Goal: Information Seeking & Learning: Learn about a topic

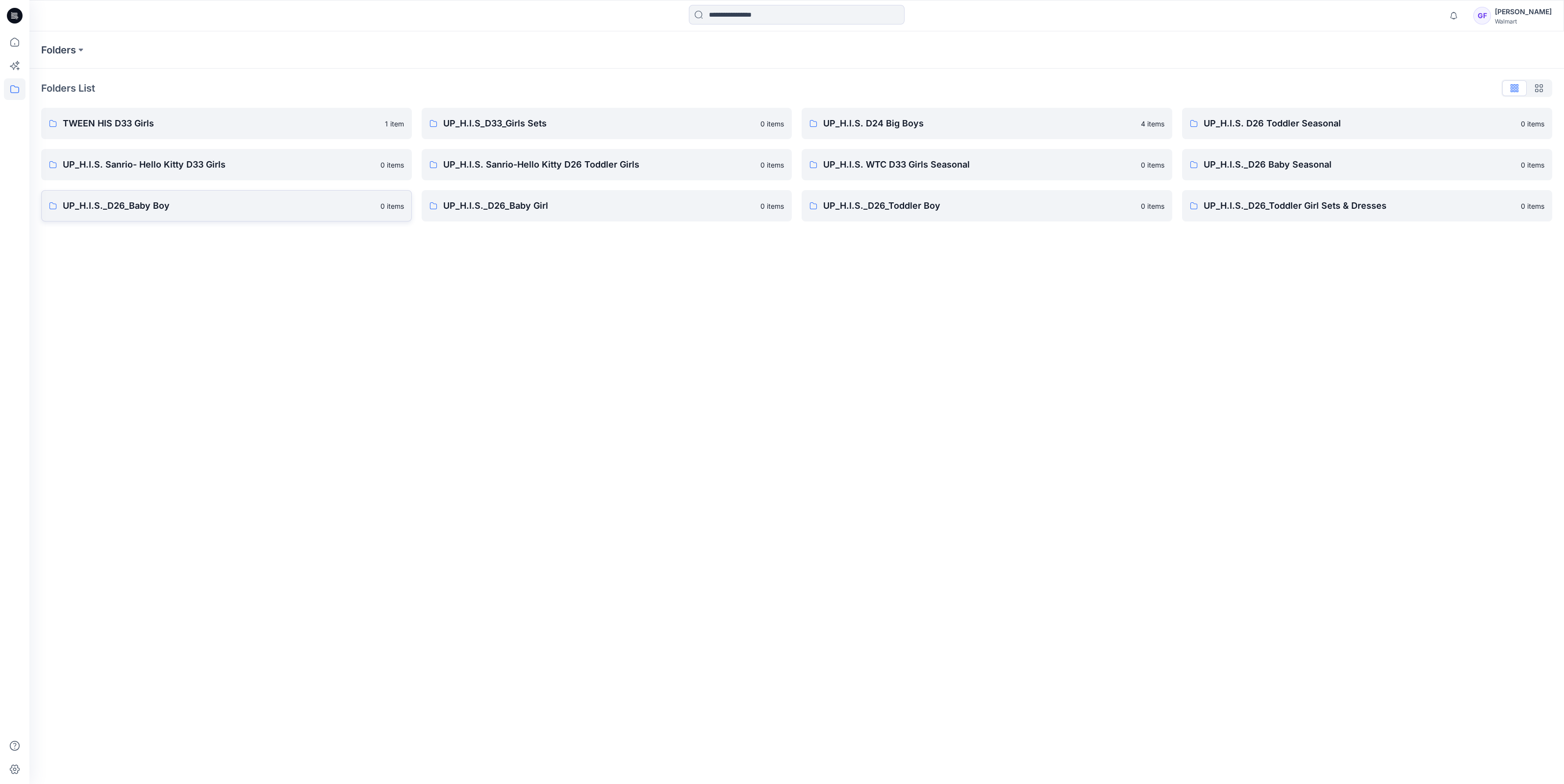
click at [128, 207] on p "UP_H.I.S._D26_Baby Boy" at bounding box center [219, 206] width 312 height 14
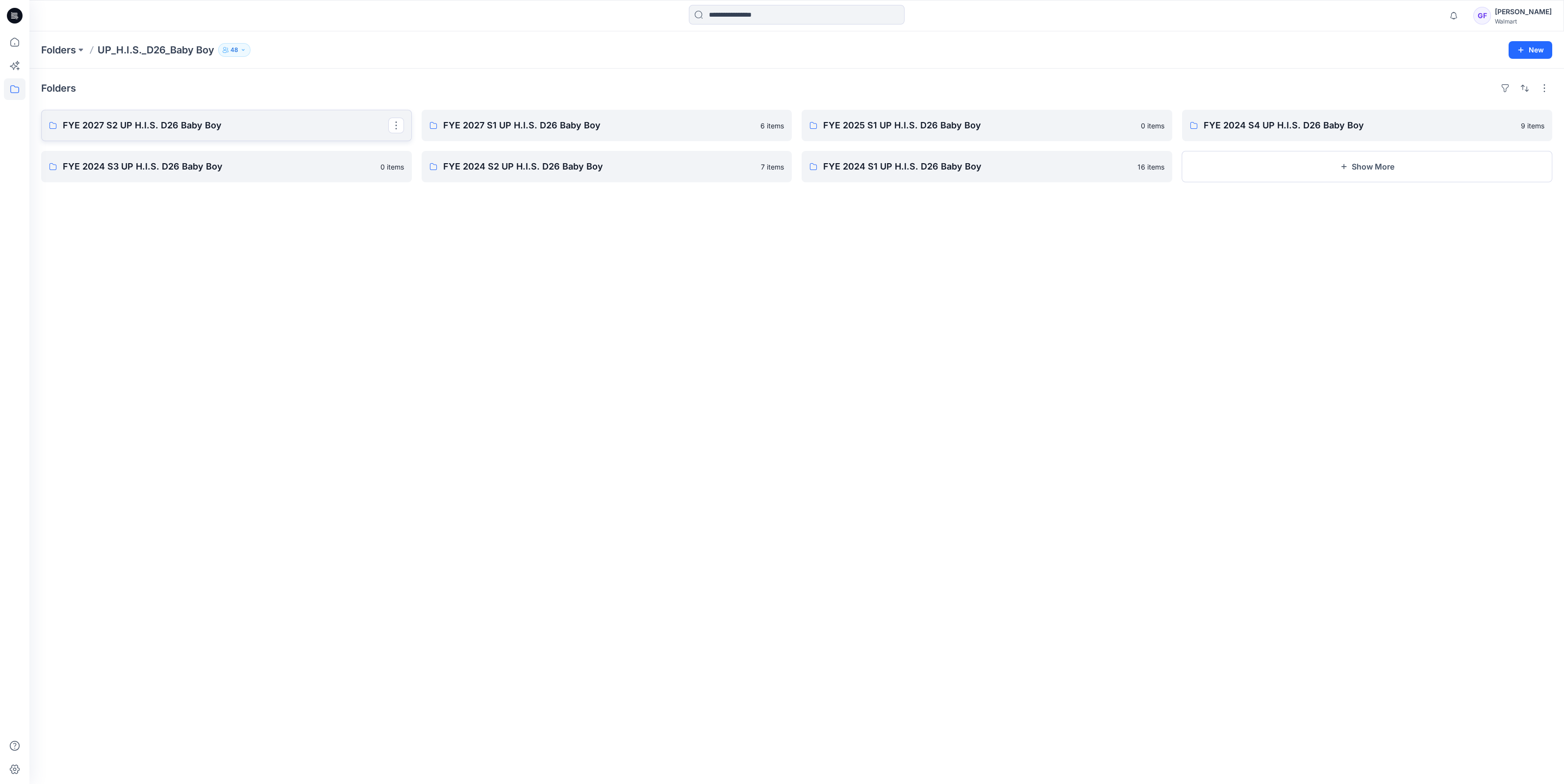
click at [120, 127] on p "FYE 2027 S2 UP H.I.S. D26 Baby Boy" at bounding box center [226, 125] width 326 height 14
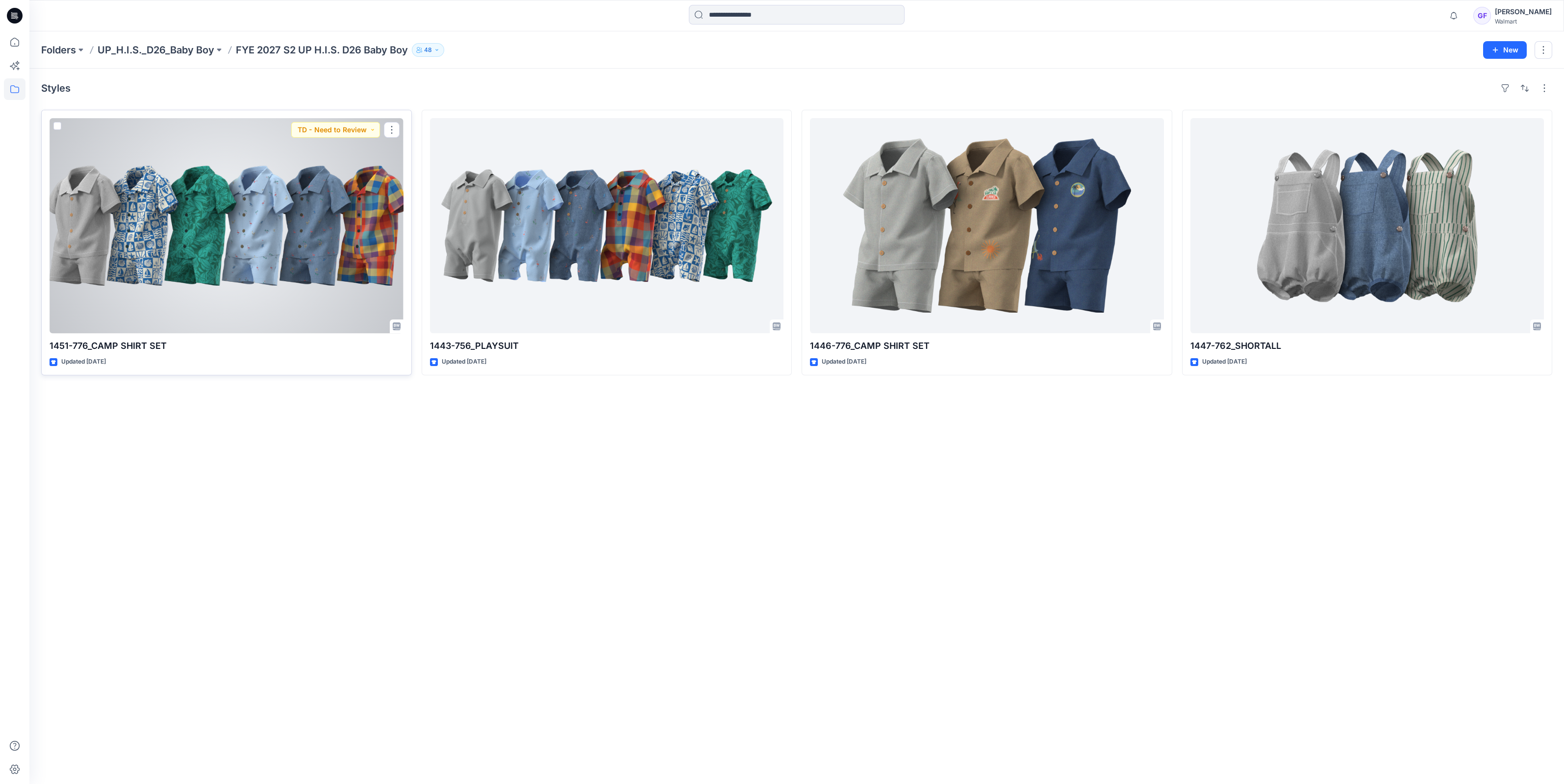
click at [270, 203] on div at bounding box center [226, 225] width 354 height 215
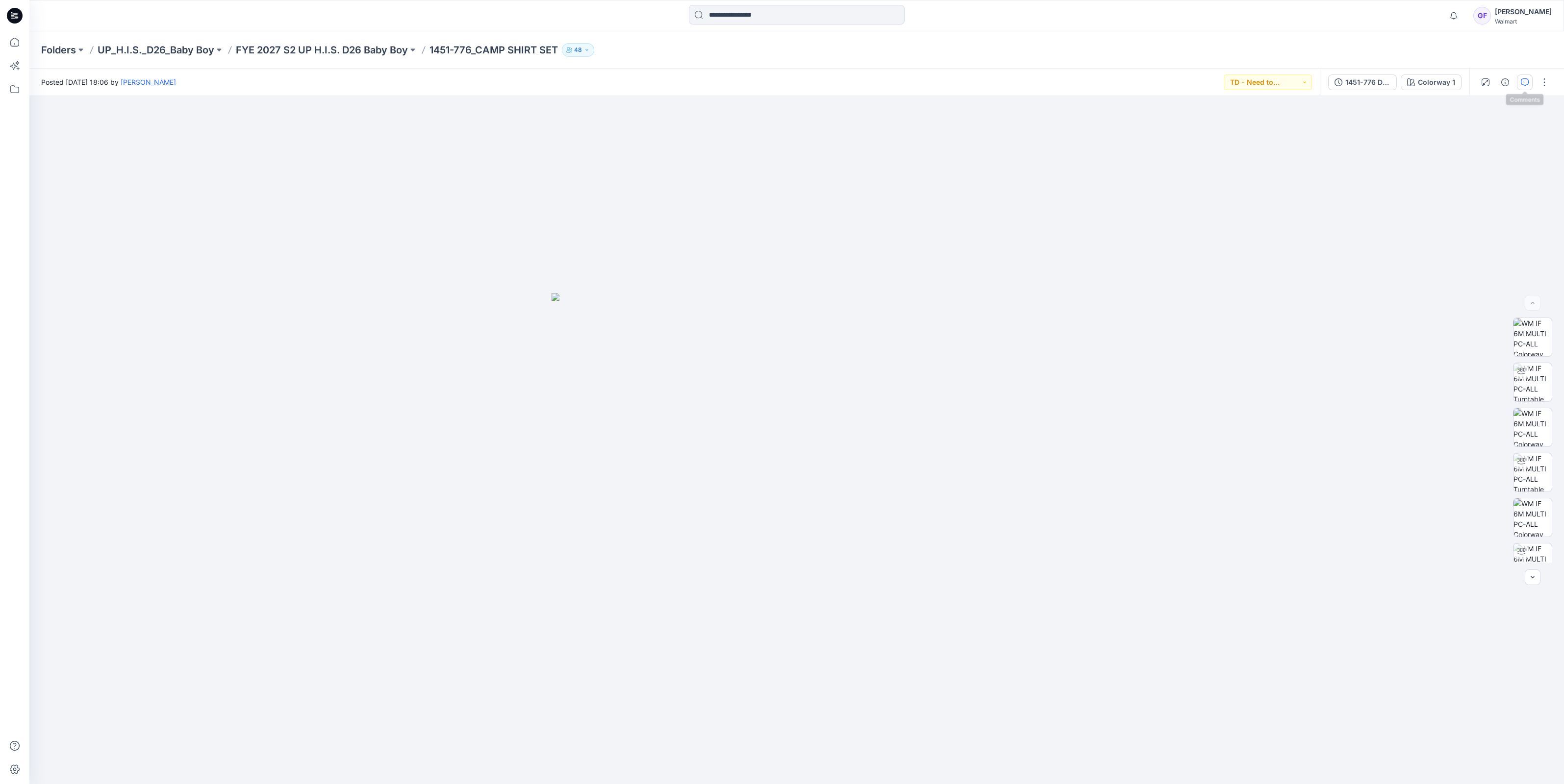
click at [1524, 80] on icon "button" at bounding box center [1524, 83] width 8 height 8
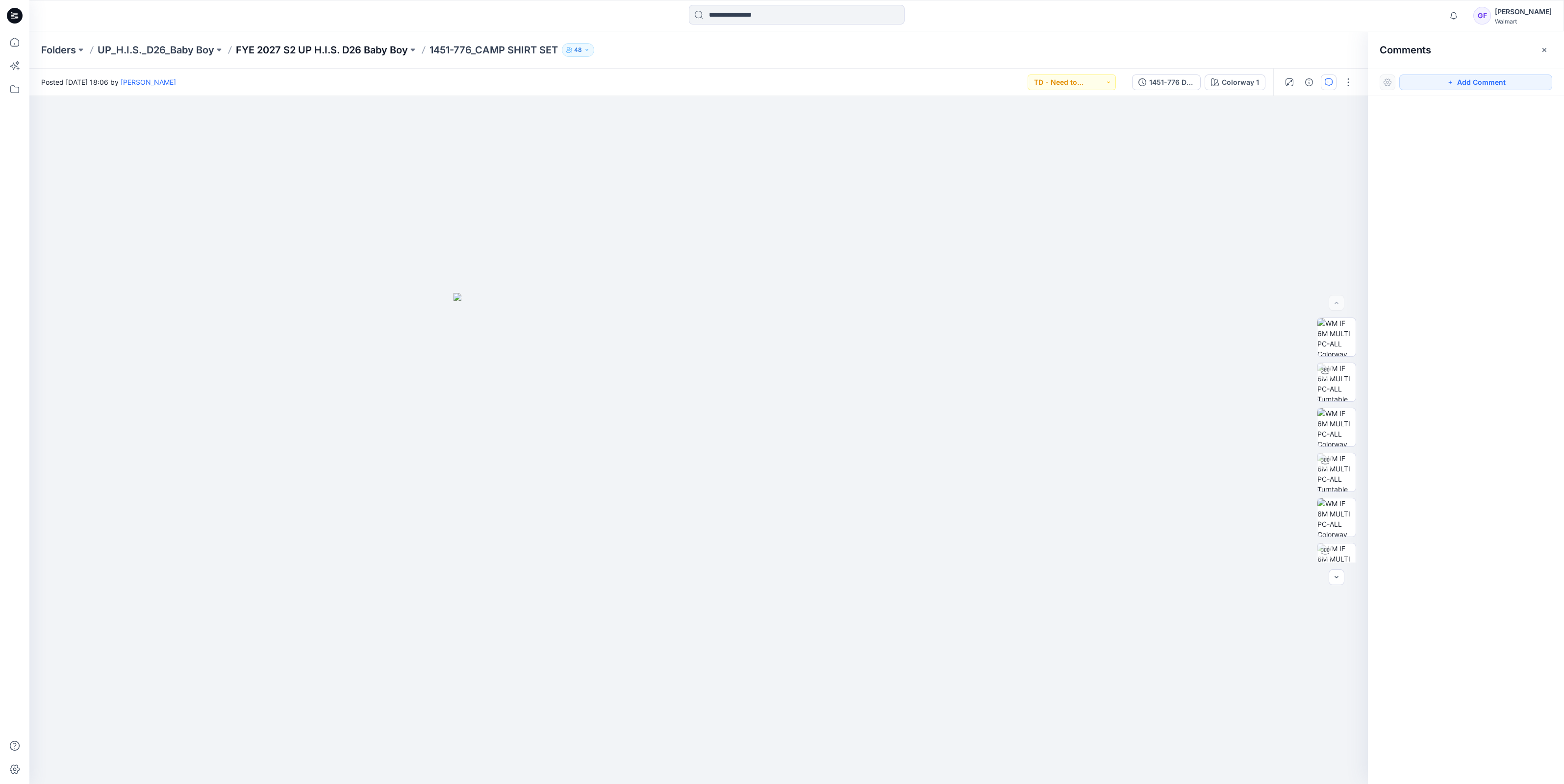
click at [363, 47] on p "FYE 2027 S2 UP H.I.S. D26 Baby Boy" at bounding box center [321, 50] width 172 height 14
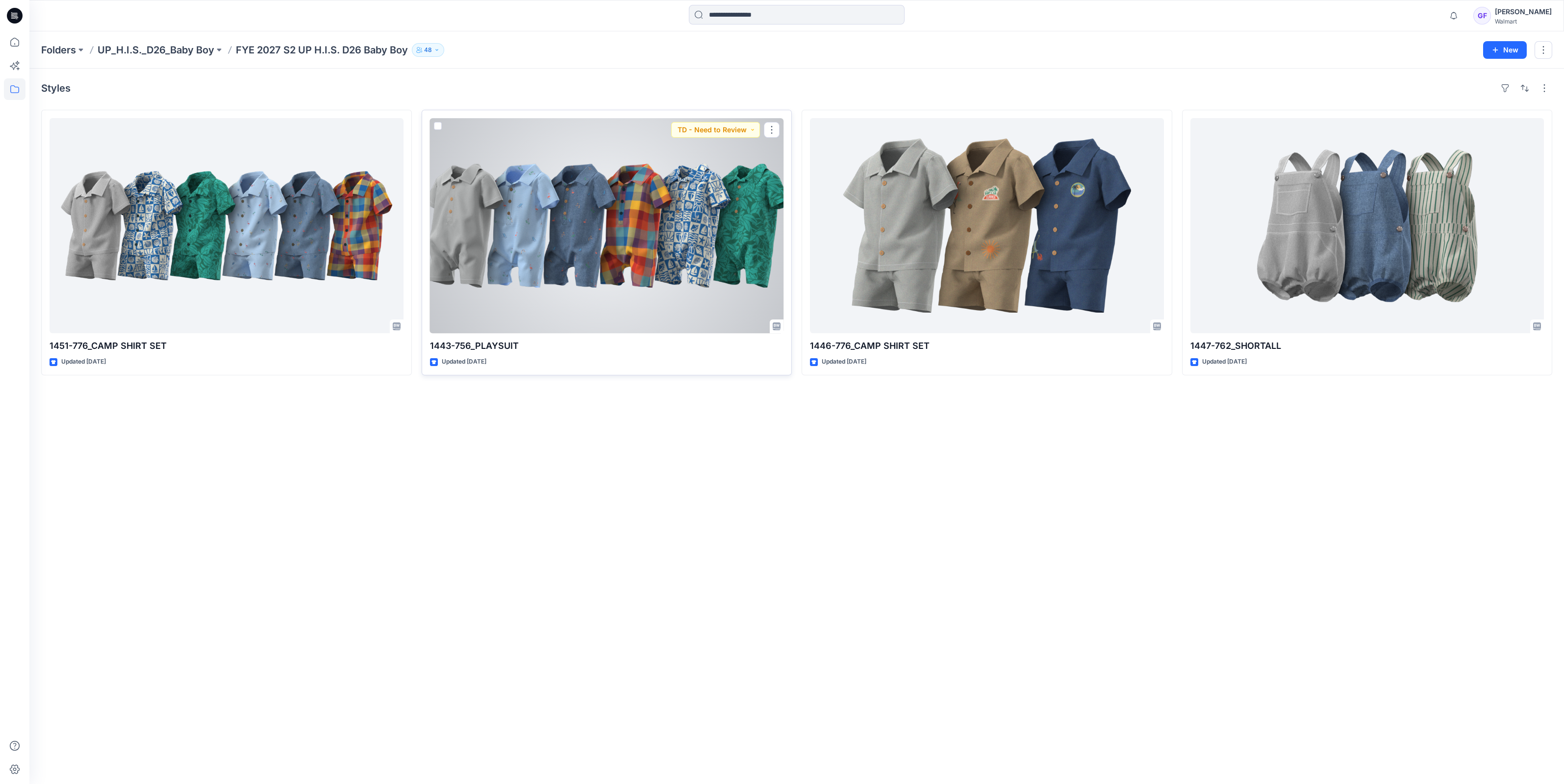
click at [539, 230] on div at bounding box center [606, 225] width 354 height 215
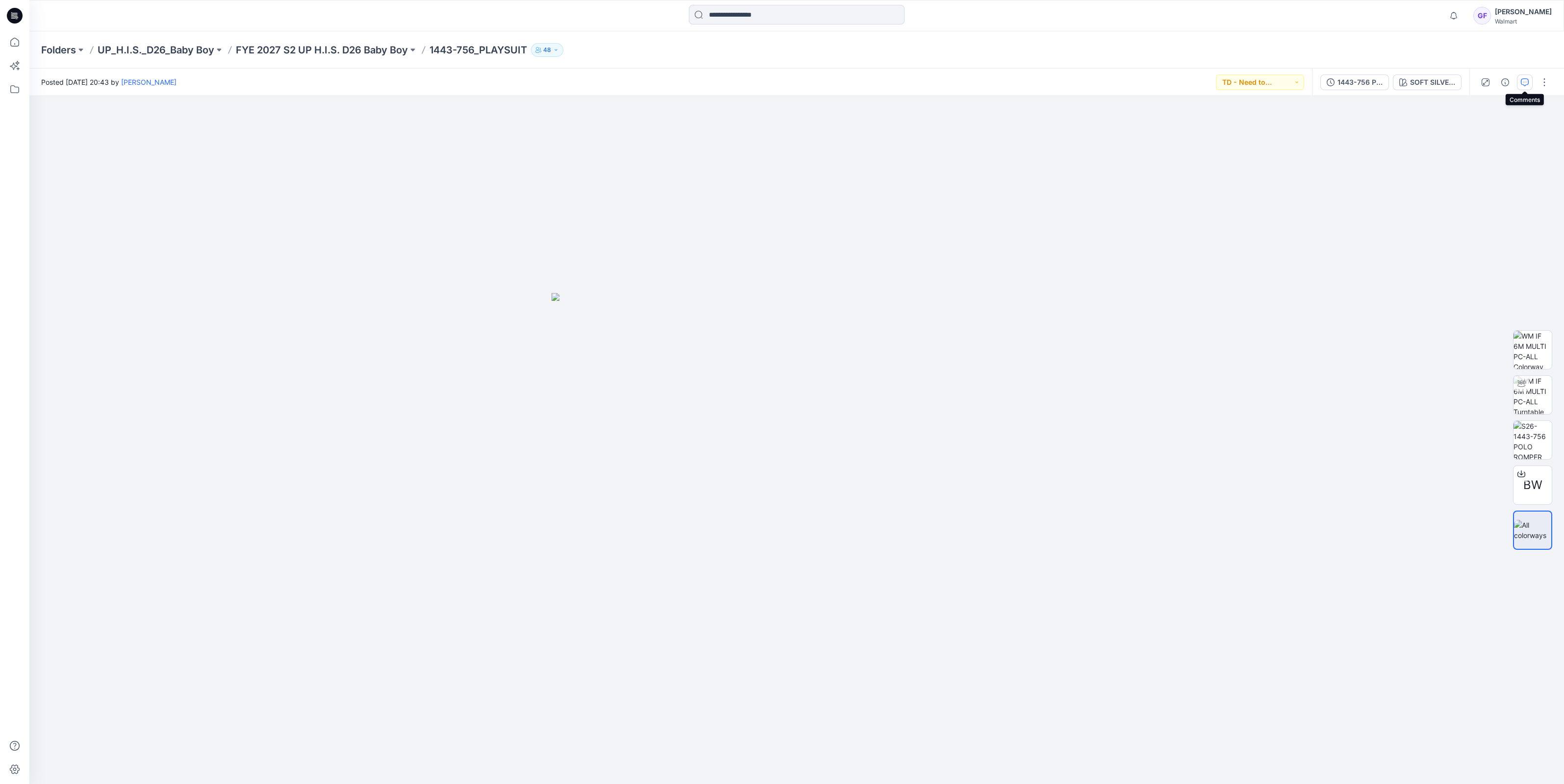
click at [1520, 82] on icon "button" at bounding box center [1524, 83] width 8 height 8
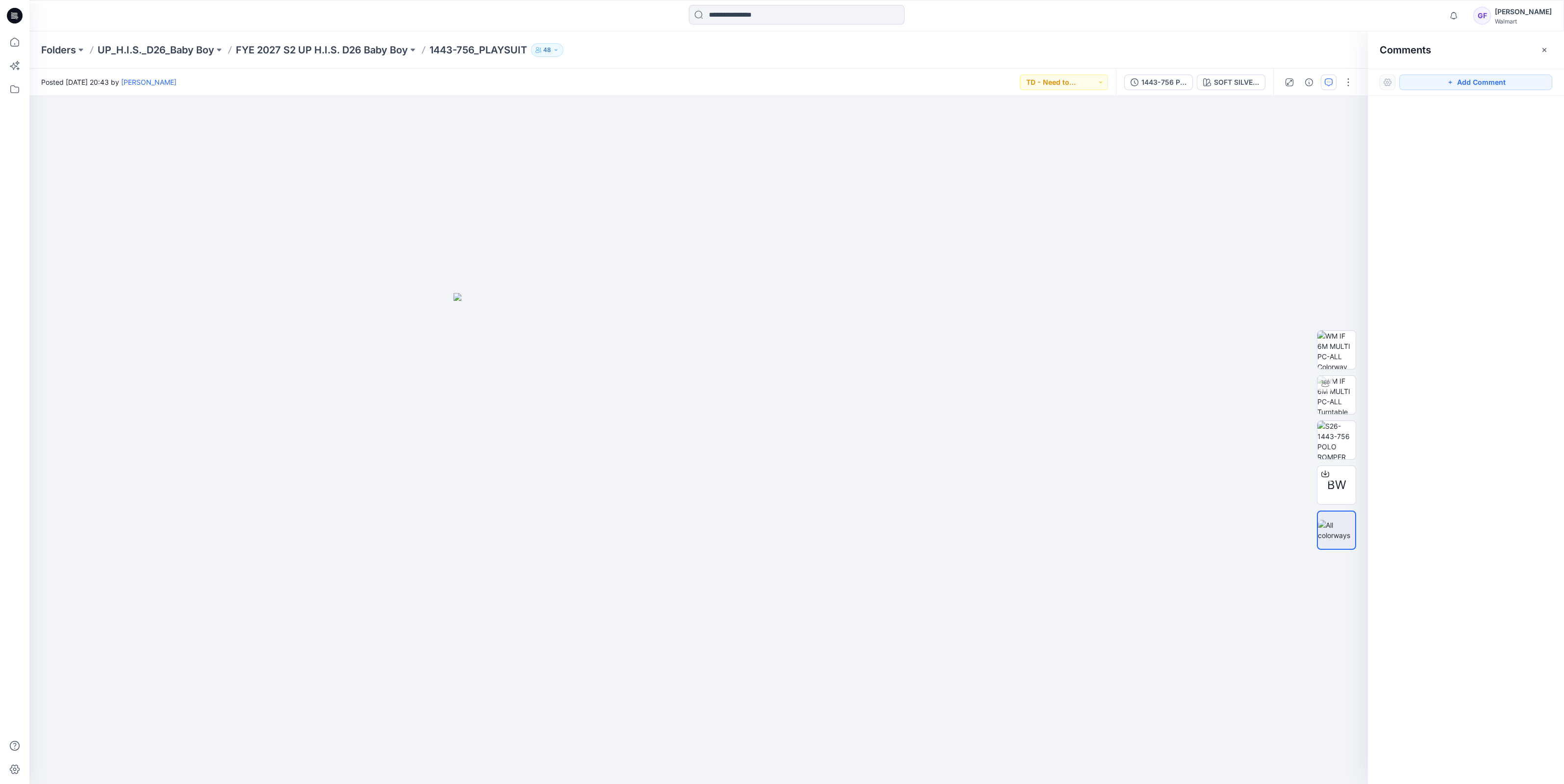
click at [336, 39] on div "Folders UP_H.I.S._D26_Baby Boy FYE 2027 S2 UP H.I.S. D26 Baby Boy 1443-756_PLAY…" at bounding box center [796, 50] width 1534 height 37
click at [336, 46] on p "FYE 2027 S2 UP H.I.S. D26 Baby Boy" at bounding box center [321, 50] width 172 height 14
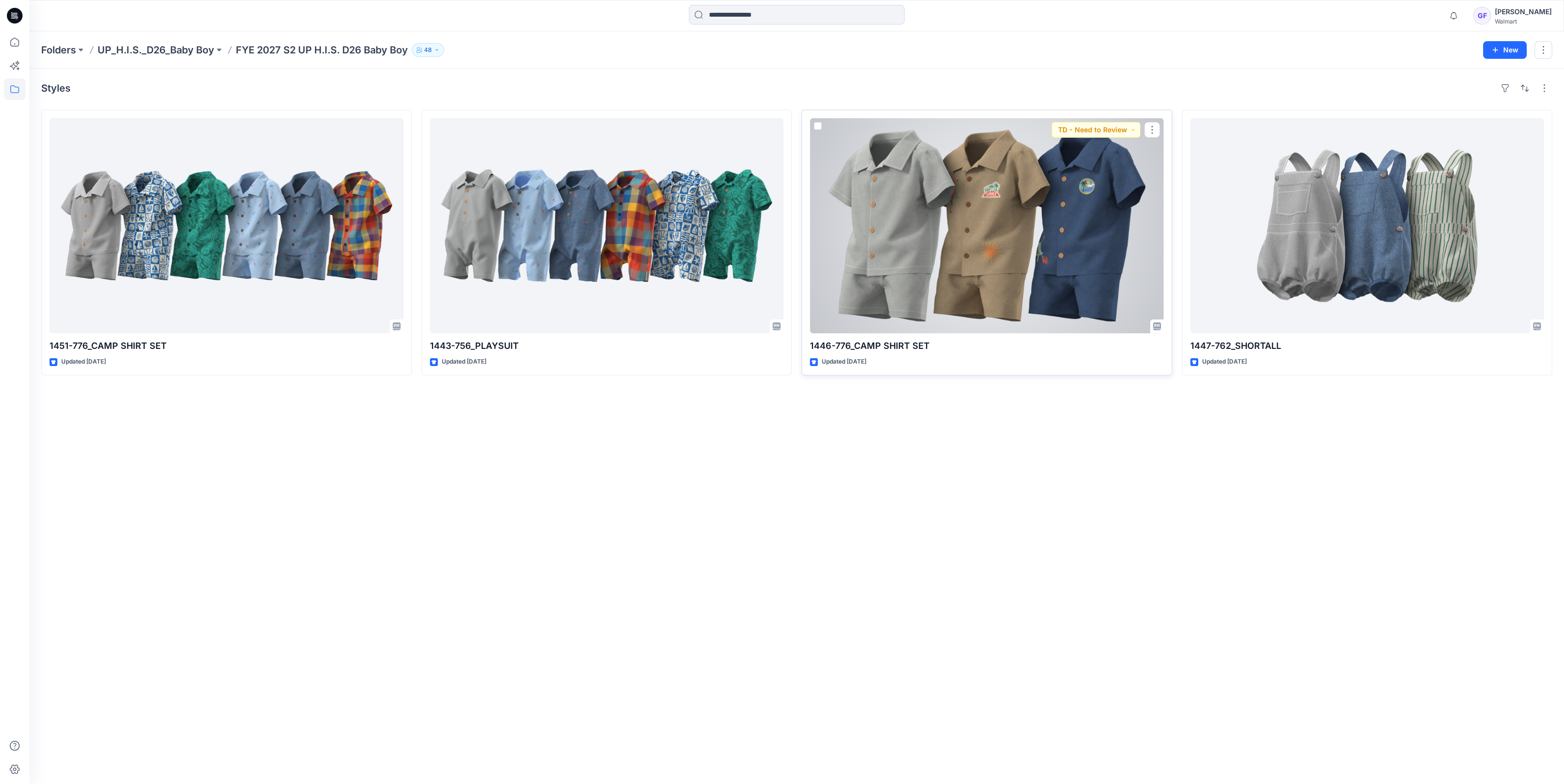
click at [995, 269] on div at bounding box center [986, 225] width 354 height 215
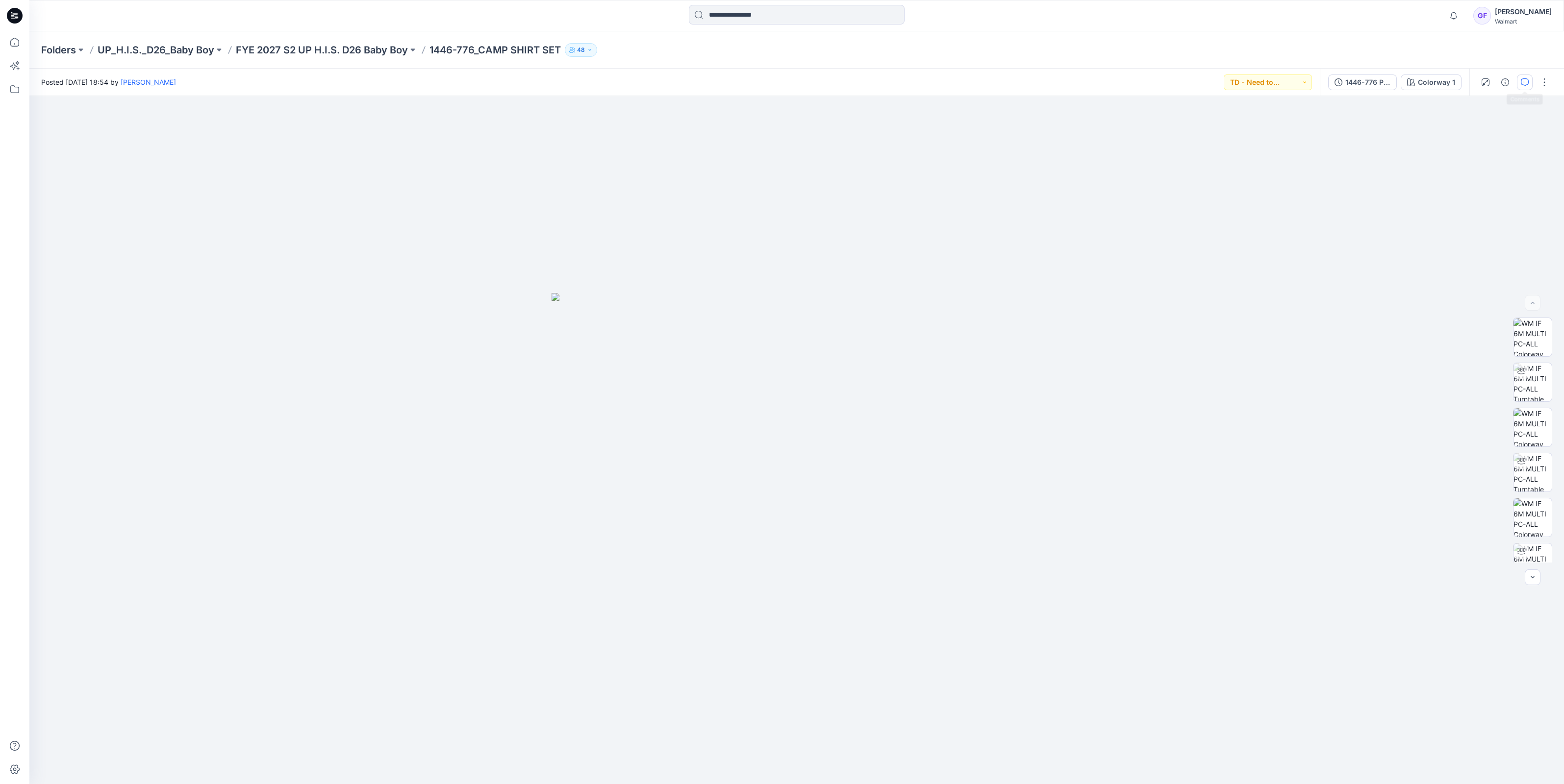
click at [1526, 86] on icon "button" at bounding box center [1524, 83] width 8 height 8
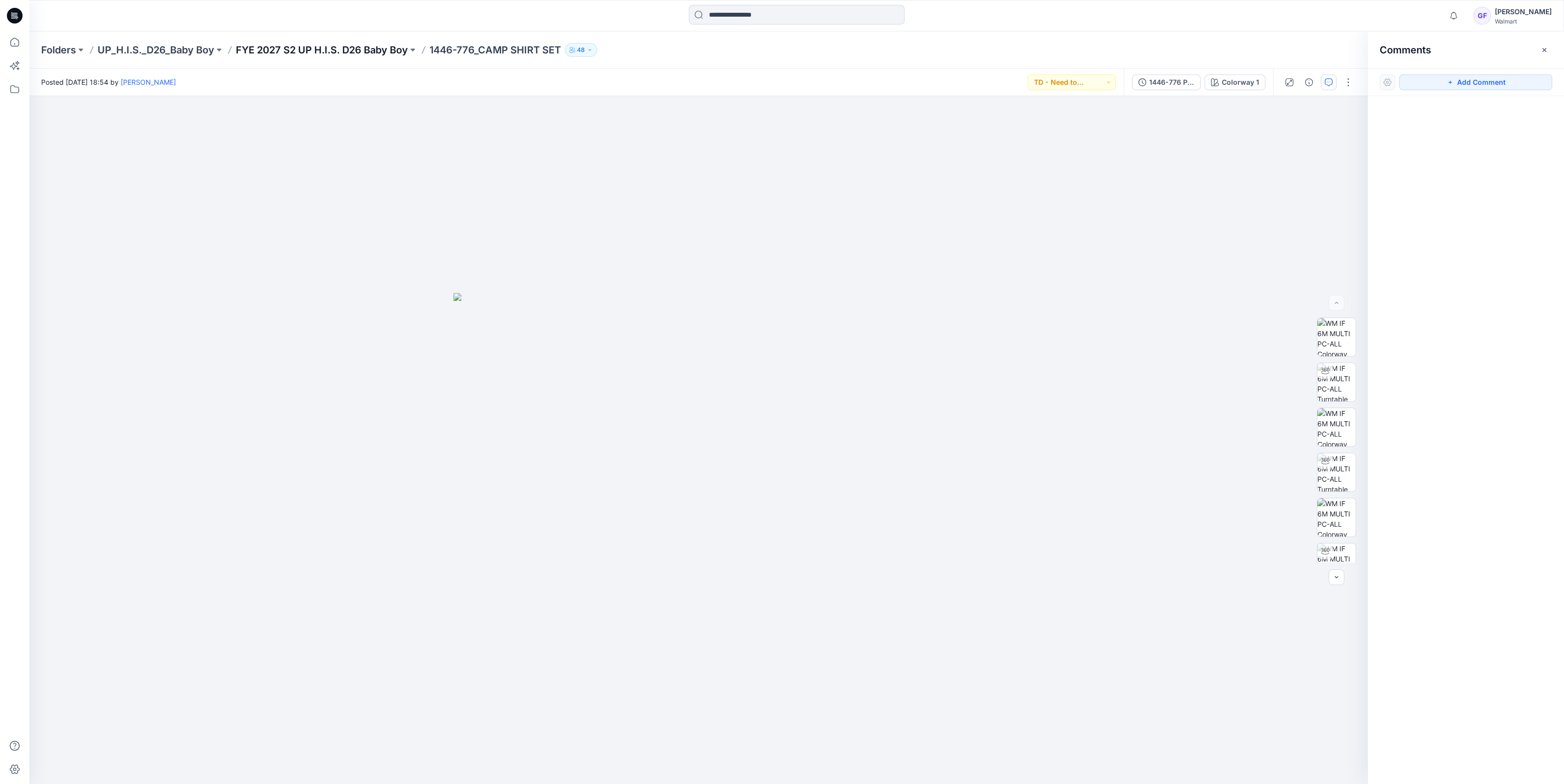
click at [362, 52] on p "FYE 2027 S2 UP H.I.S. D26 Baby Boy" at bounding box center [321, 50] width 172 height 14
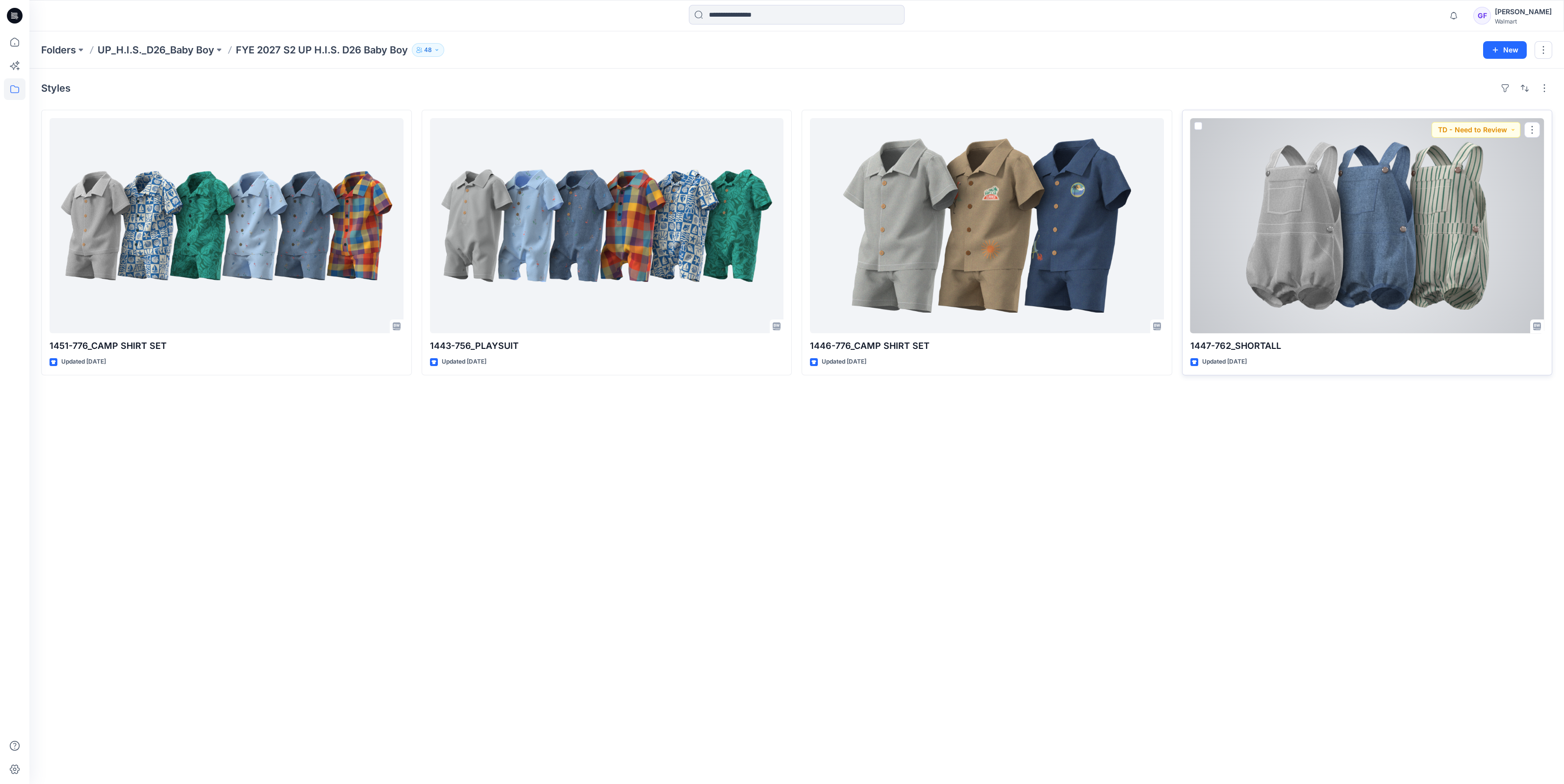
click at [1351, 275] on div at bounding box center [1367, 225] width 354 height 215
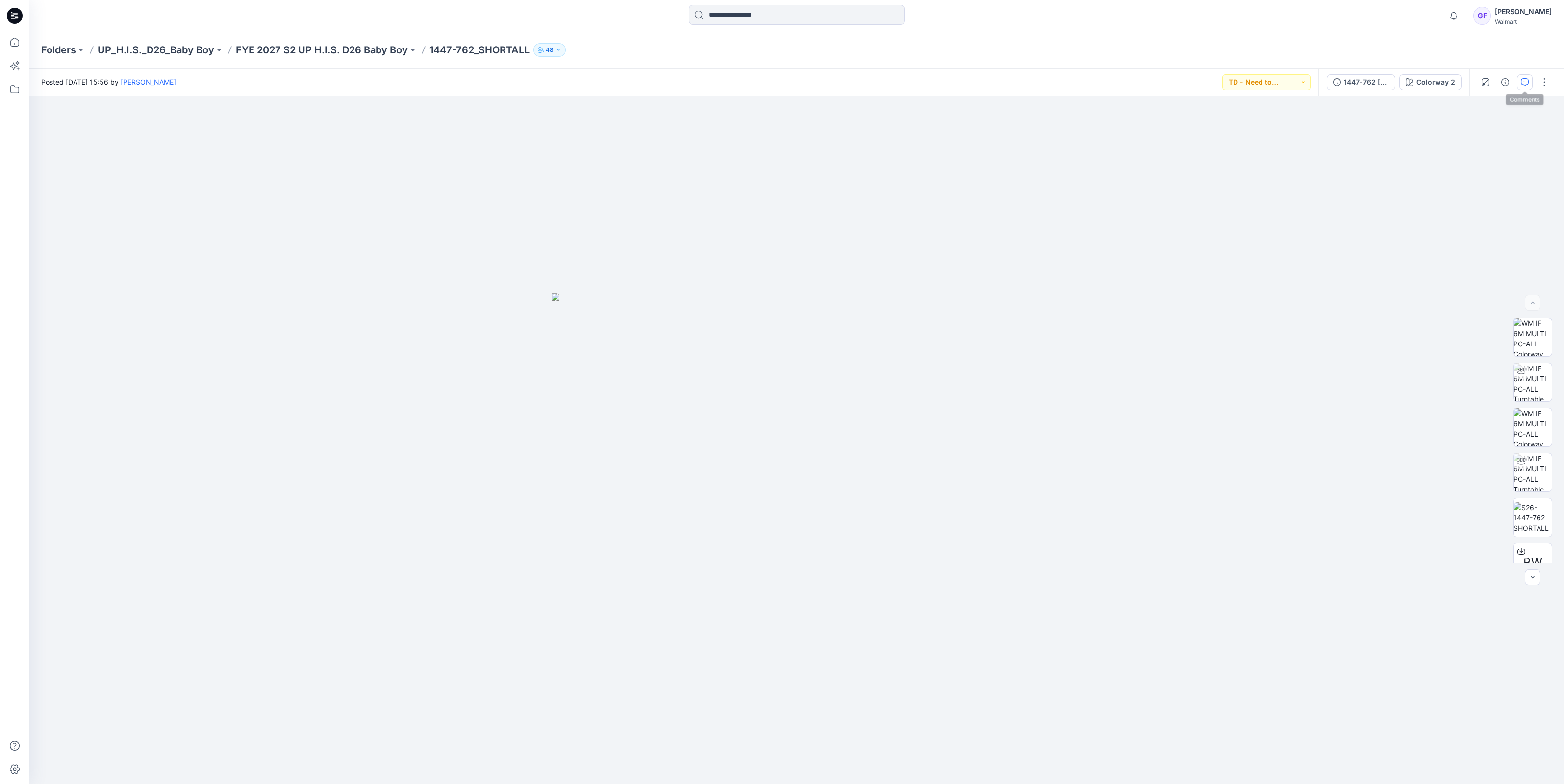
click at [1524, 81] on icon "button" at bounding box center [1524, 83] width 8 height 8
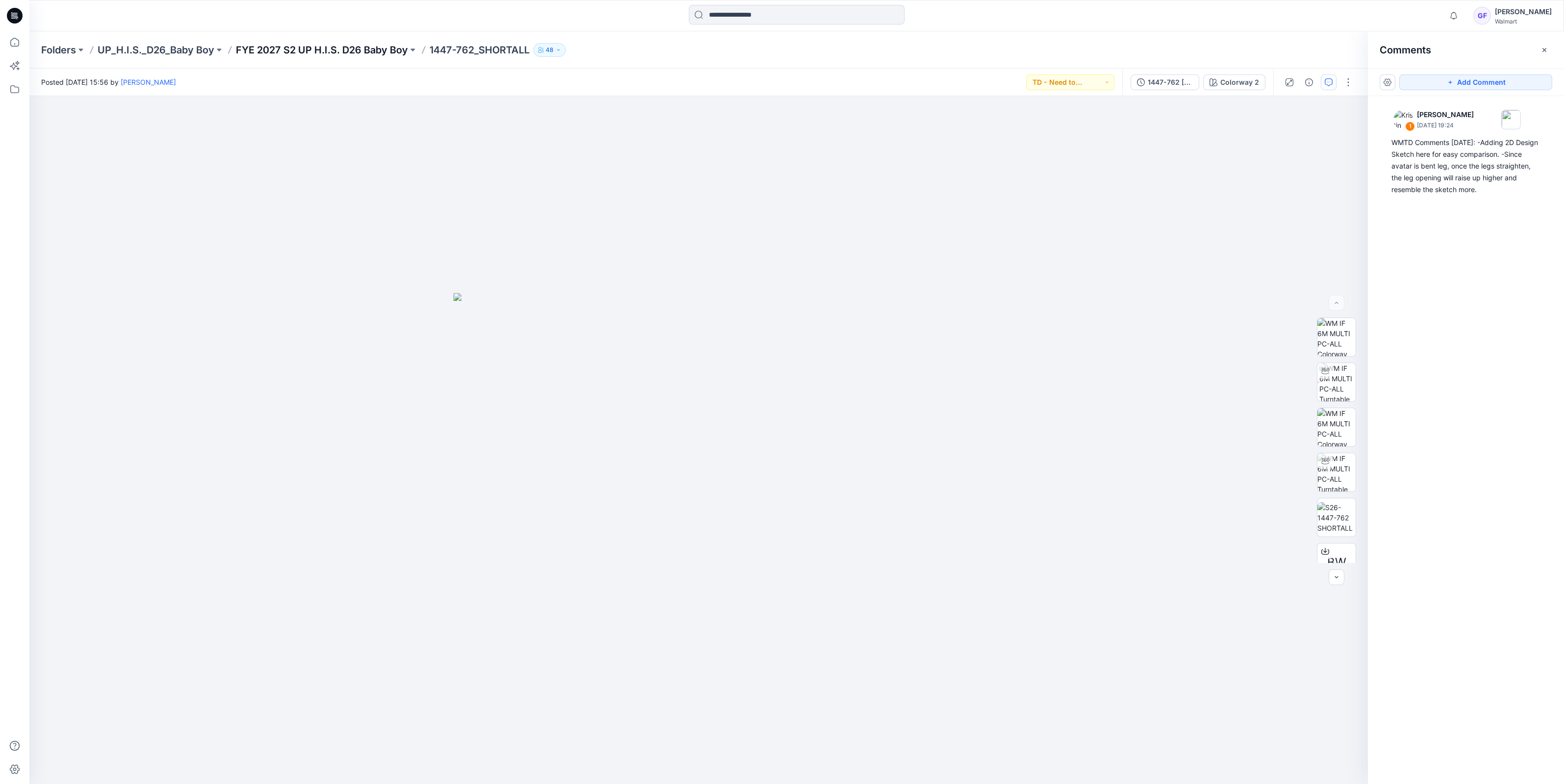
click at [352, 50] on p "FYE 2027 S2 UP H.I.S. D26 Baby Boy" at bounding box center [321, 50] width 172 height 14
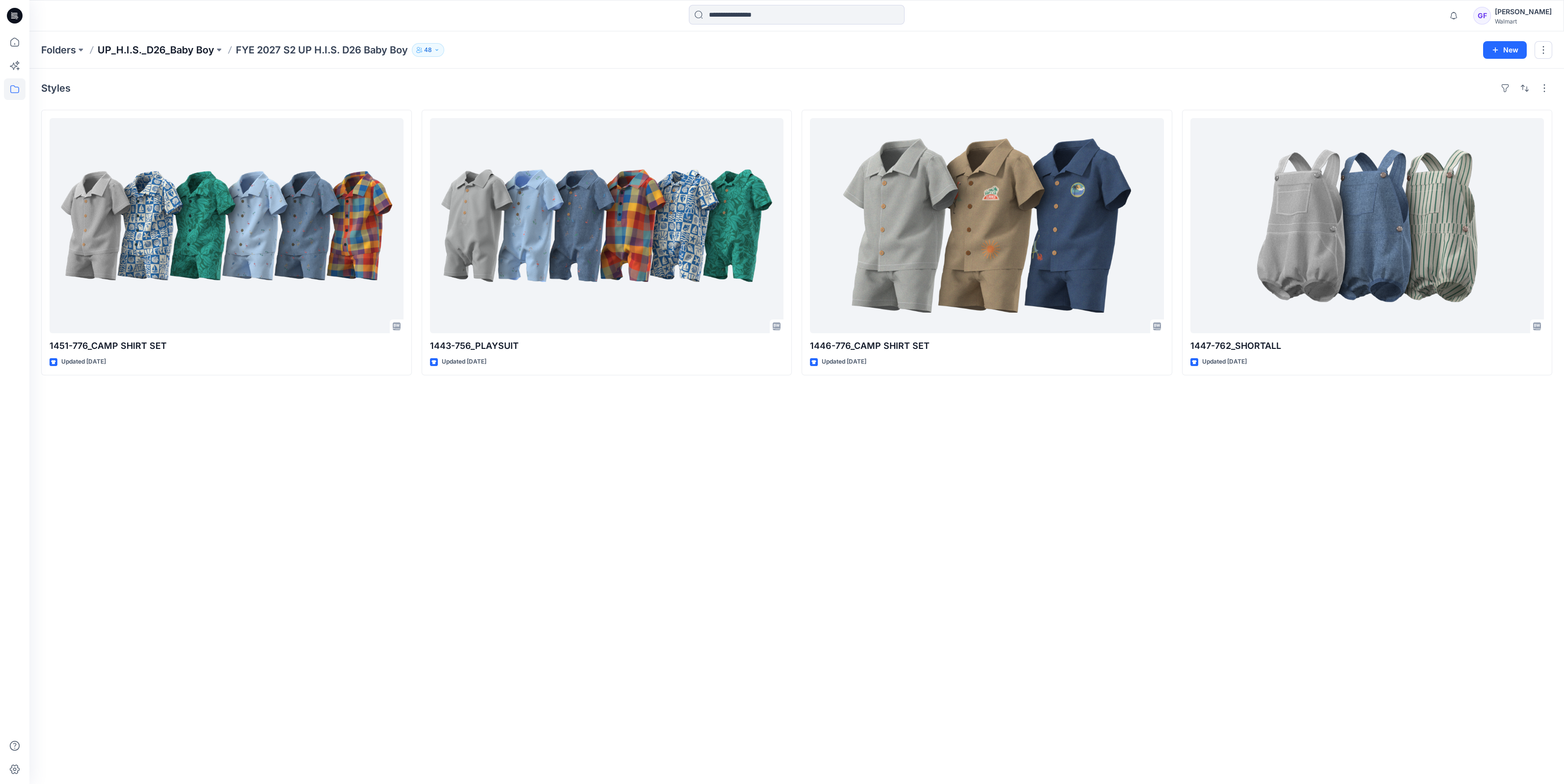
click at [182, 48] on p "UP_H.I.S._D26_Baby Boy" at bounding box center [156, 50] width 117 height 14
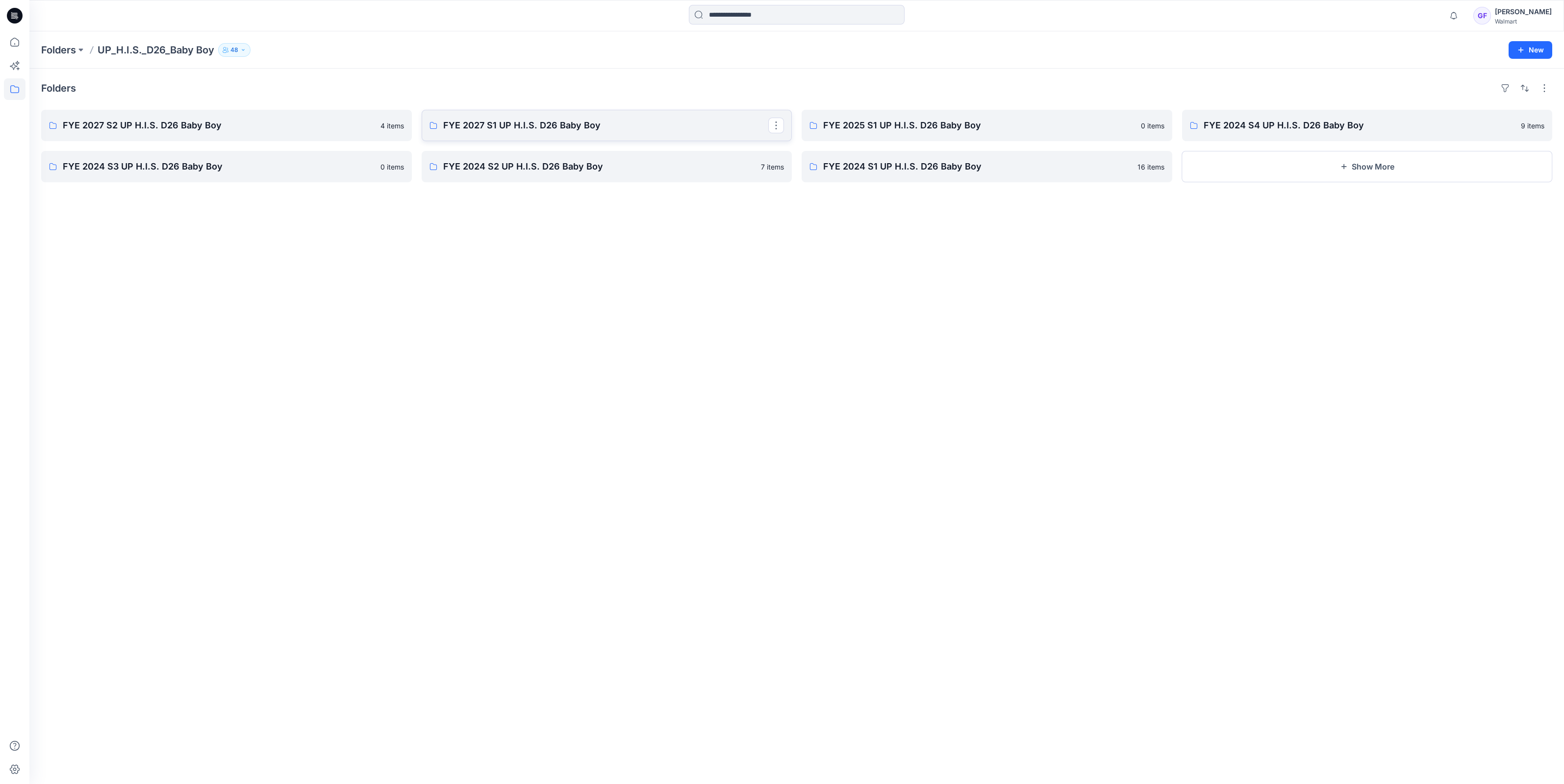
click at [498, 131] on p "FYE 2027 S1 UP H.I.S. D26 Baby Boy" at bounding box center [606, 125] width 326 height 14
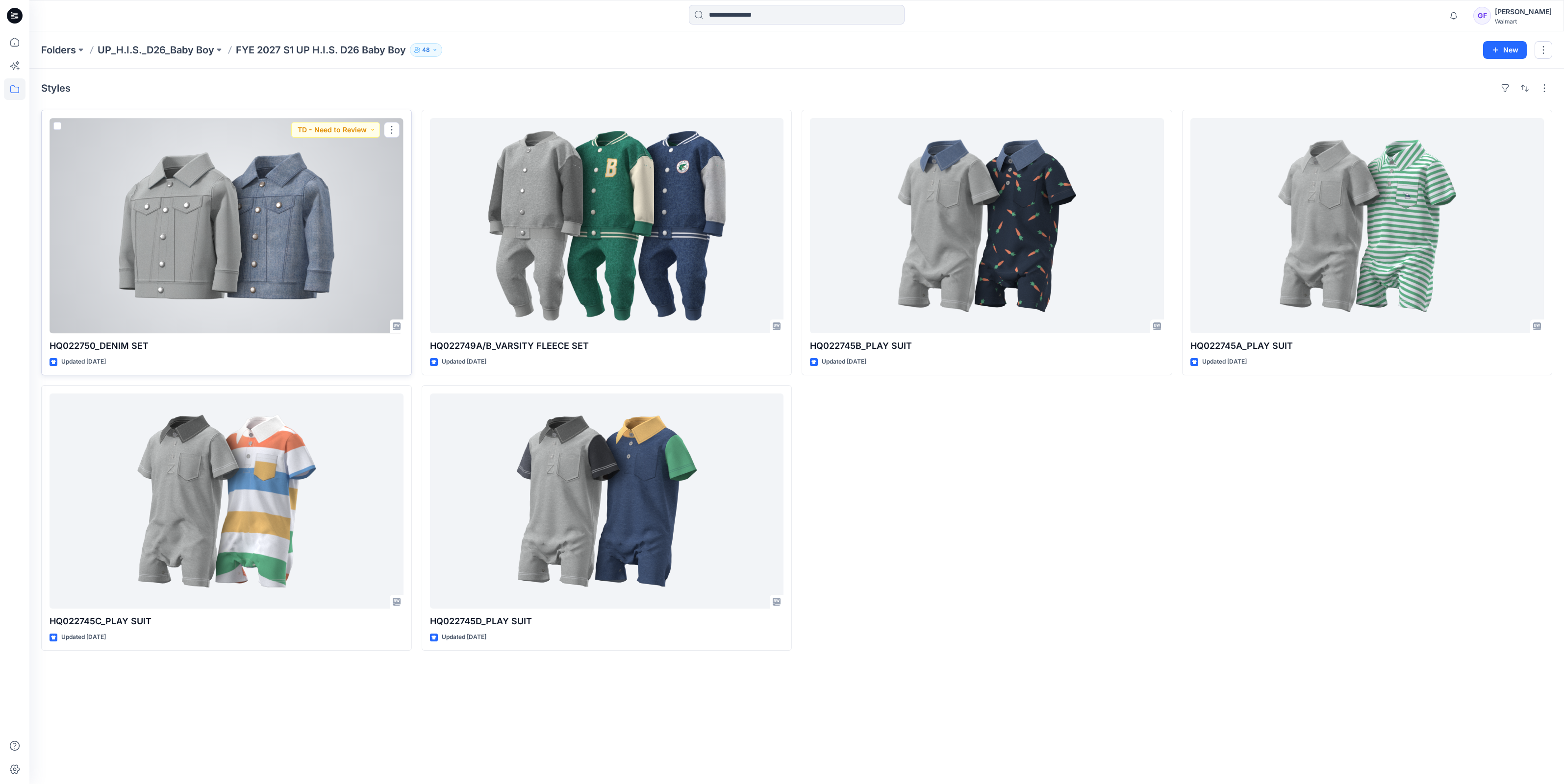
click at [267, 254] on div at bounding box center [226, 225] width 354 height 215
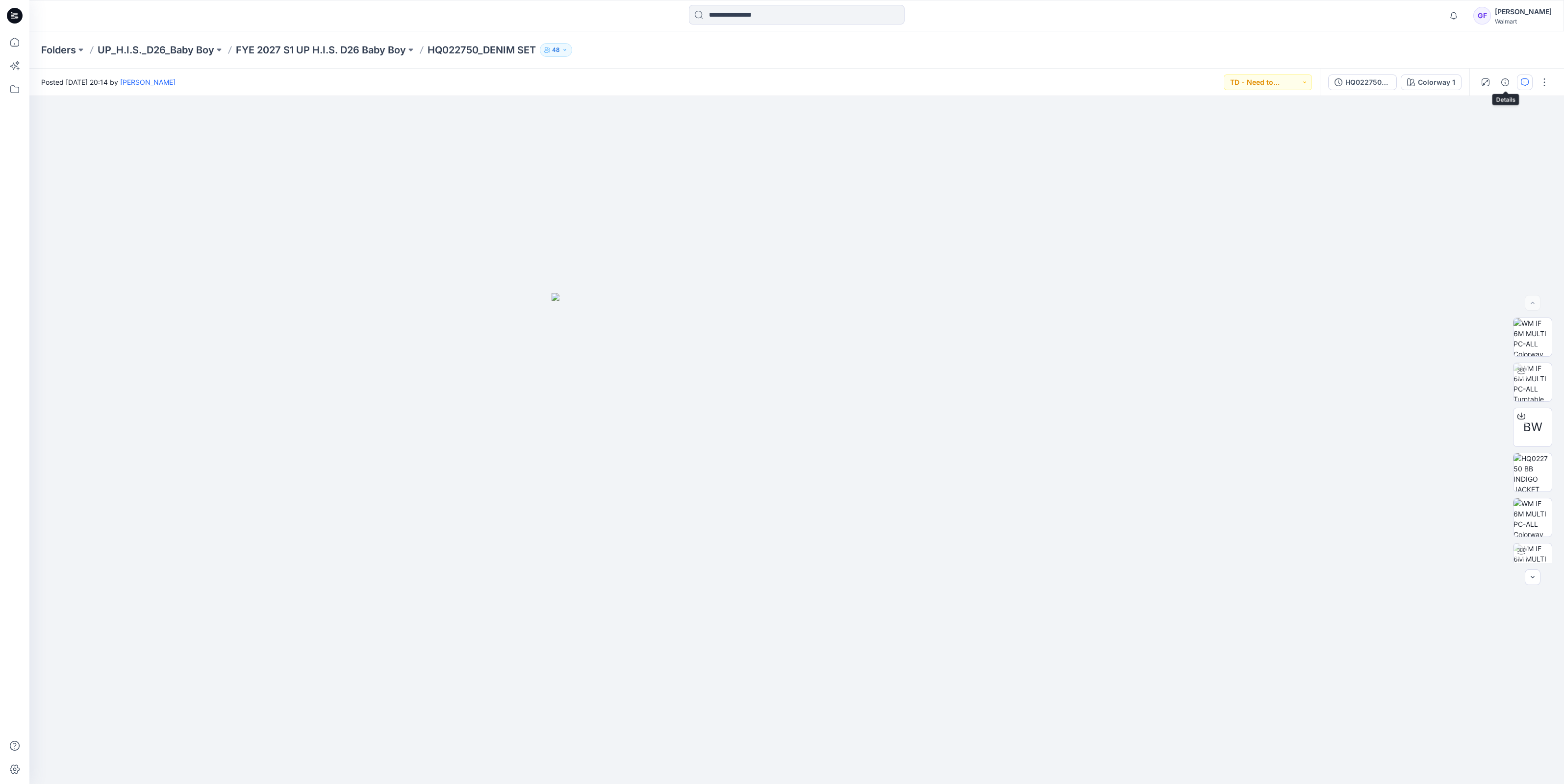
click at [1525, 79] on icon "button" at bounding box center [1524, 83] width 8 height 8
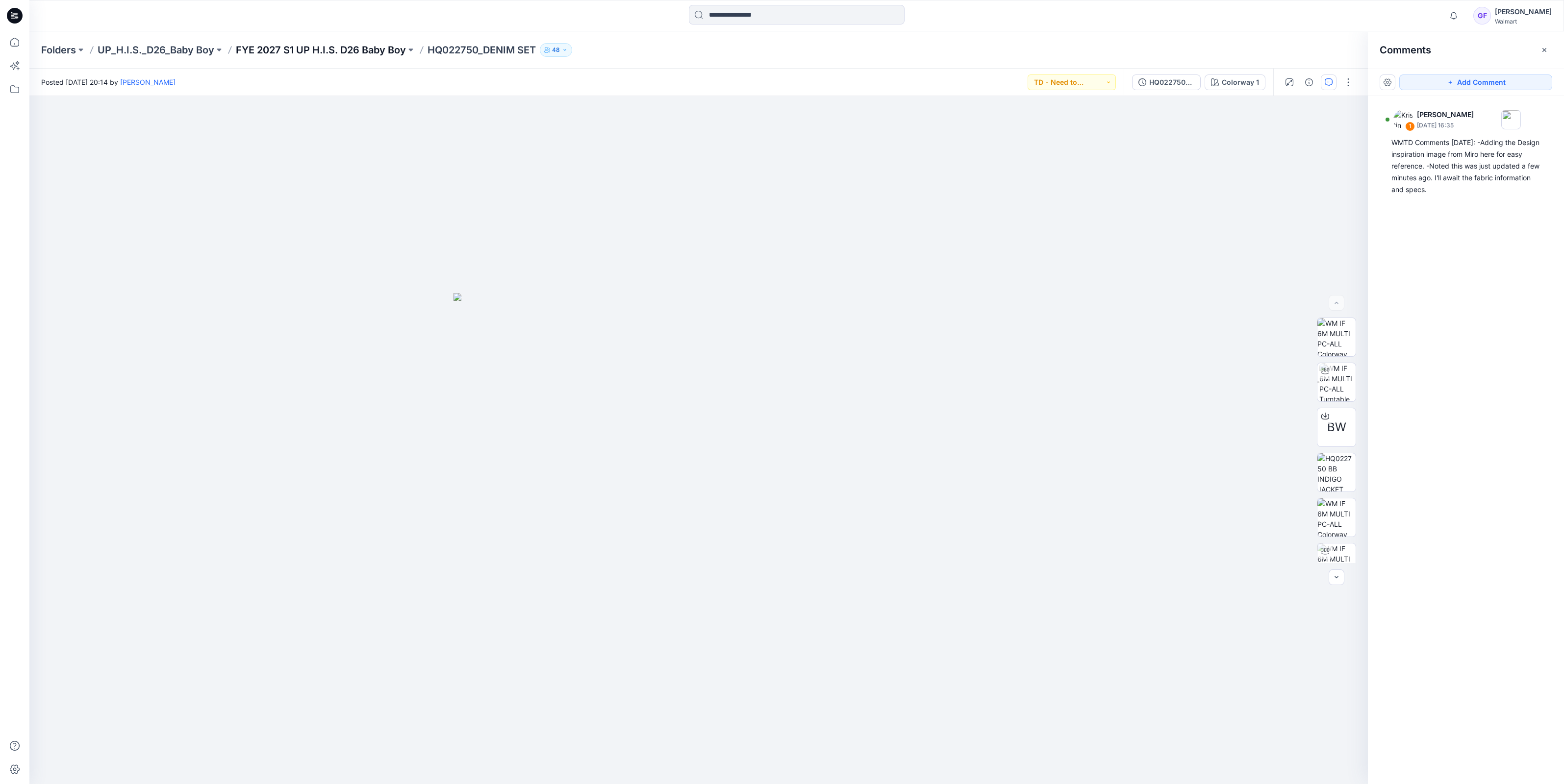
click at [301, 48] on p "FYE 2027 S1 UP H.I.S. D26 Baby Boy" at bounding box center [320, 50] width 170 height 14
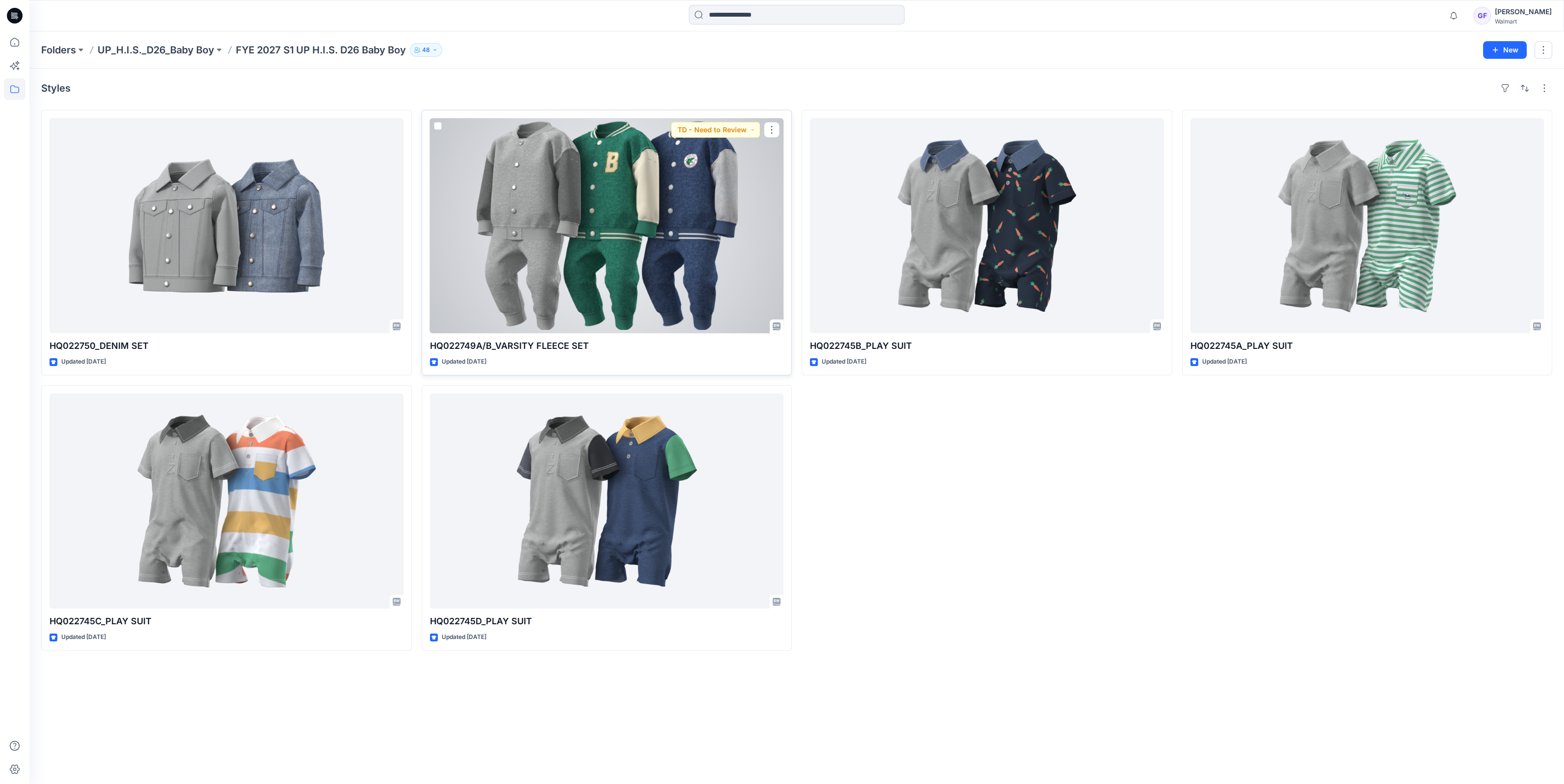
click at [654, 238] on div at bounding box center [606, 225] width 354 height 215
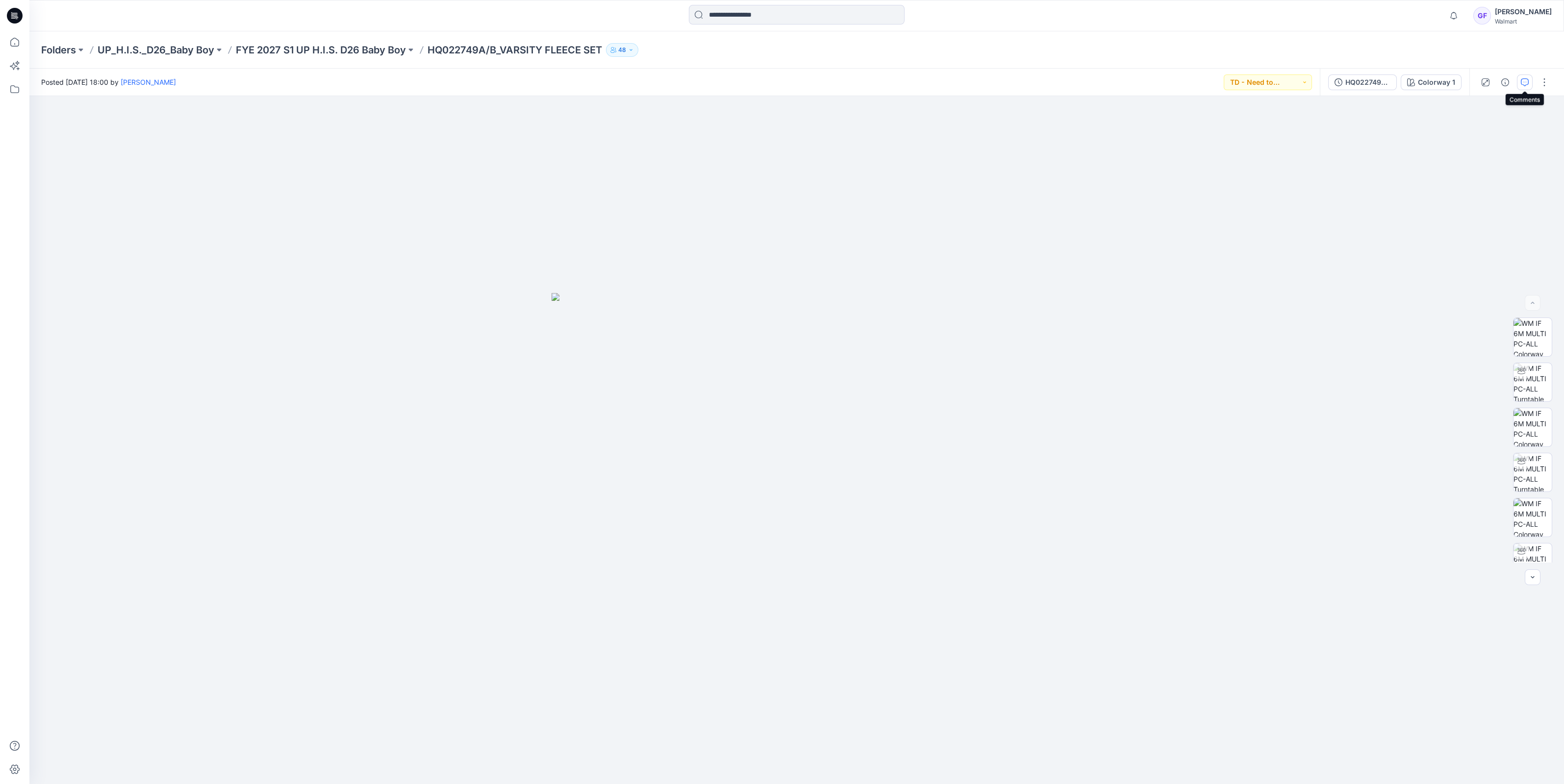
click at [1524, 81] on icon "button" at bounding box center [1524, 83] width 8 height 8
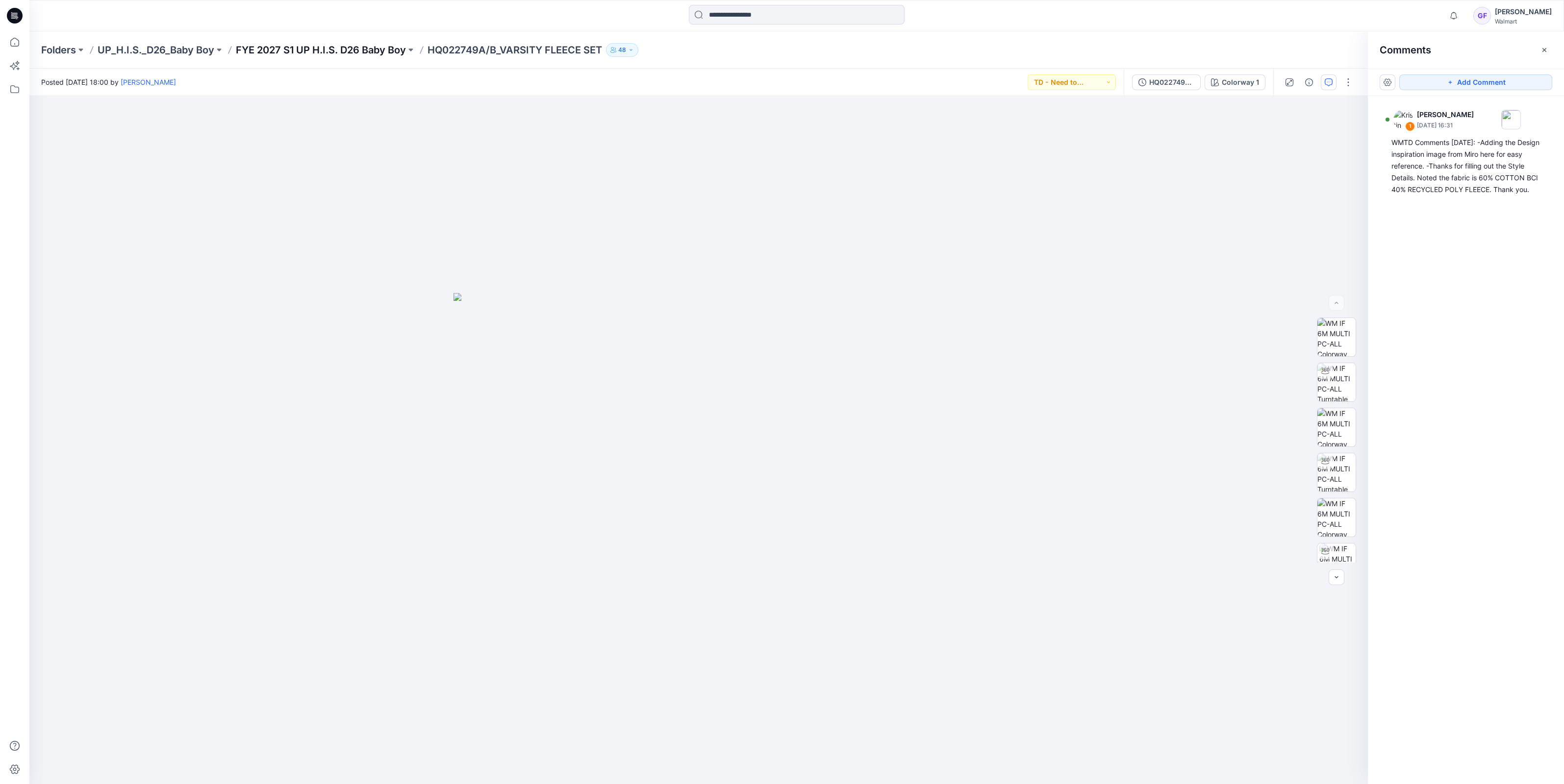
click at [346, 47] on p "FYE 2027 S1 UP H.I.S. D26 Baby Boy" at bounding box center [320, 50] width 170 height 14
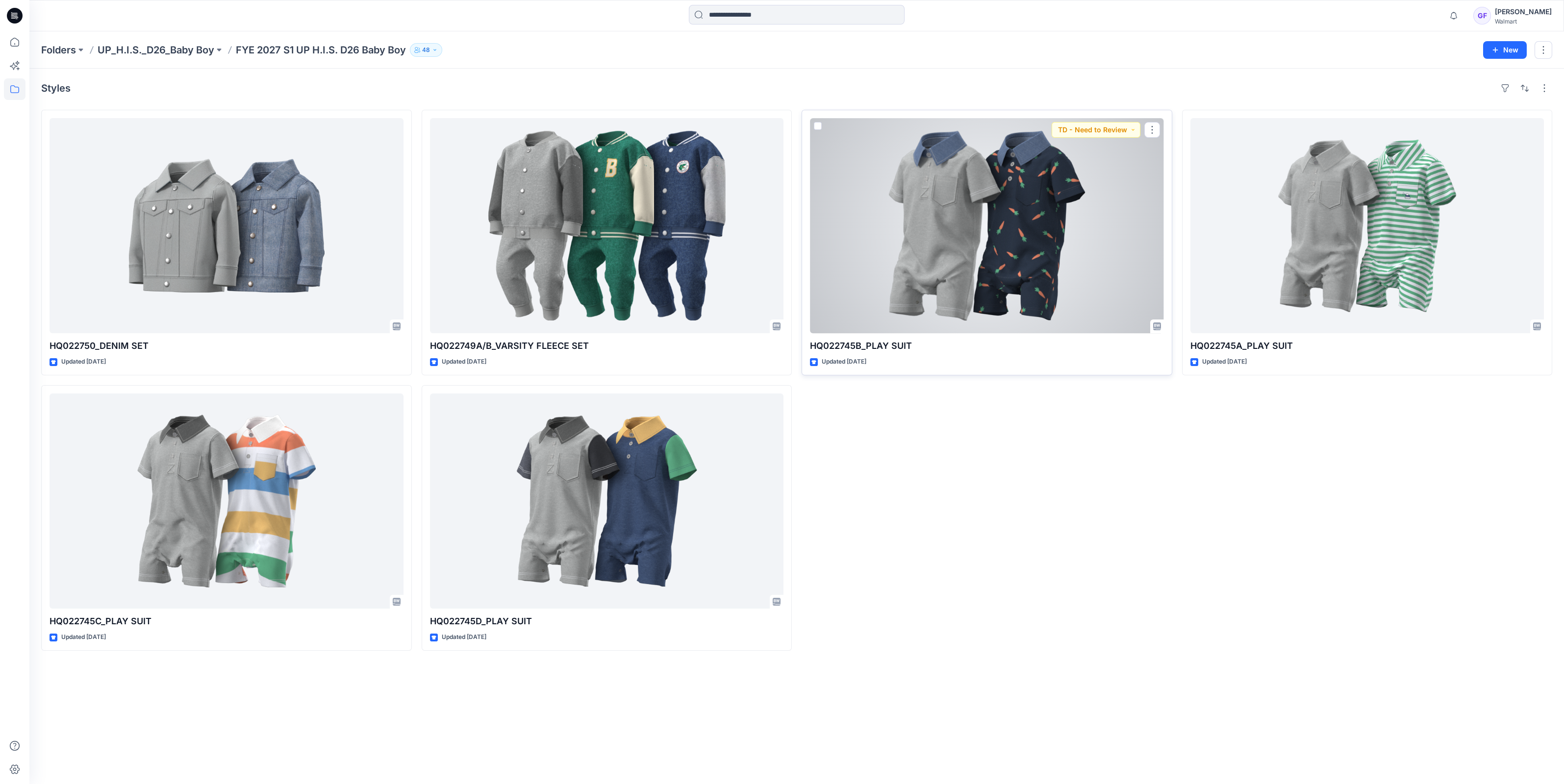
click at [972, 228] on div at bounding box center [986, 225] width 354 height 215
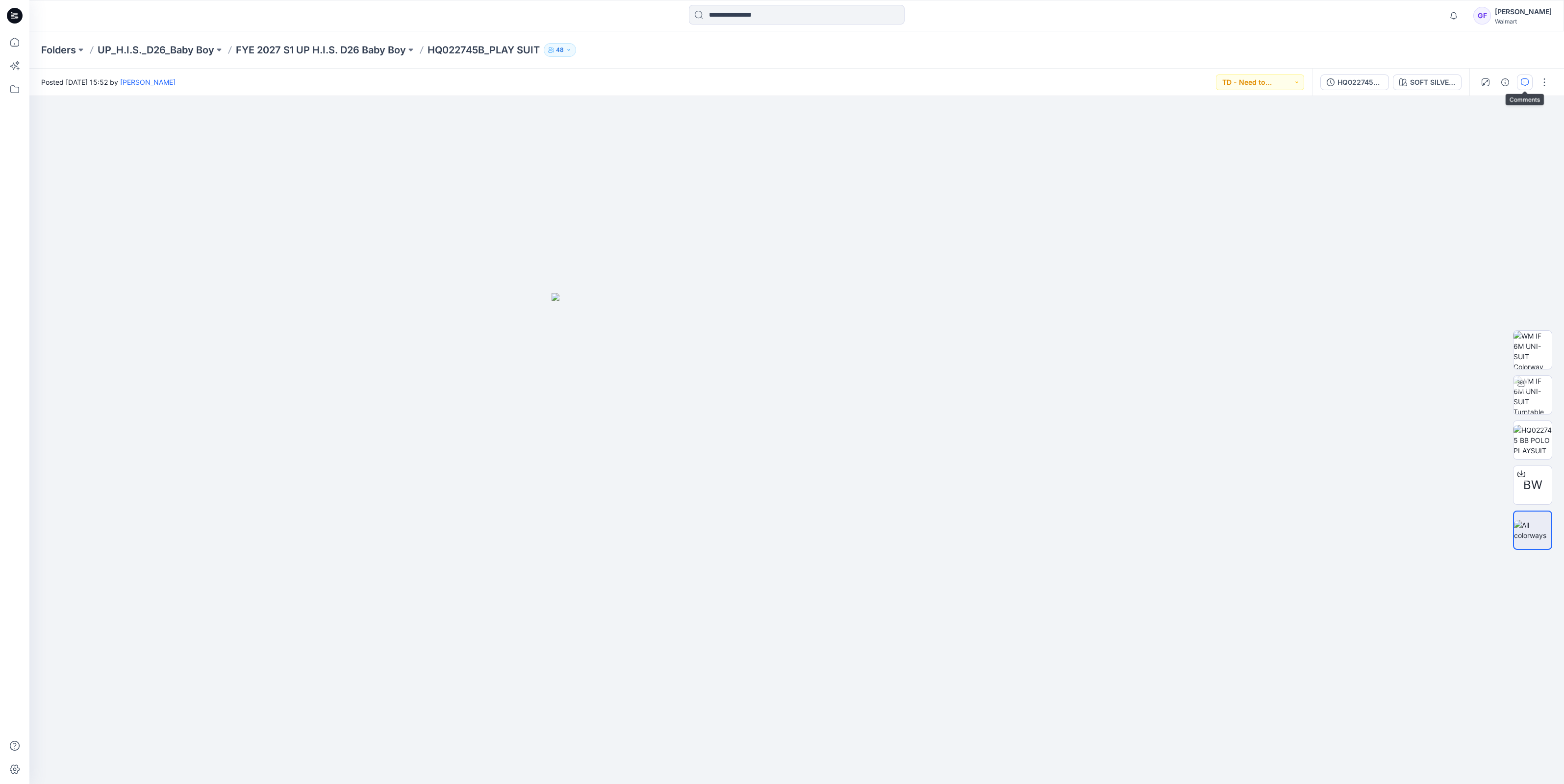
click at [1527, 77] on button "button" at bounding box center [1524, 82] width 16 height 16
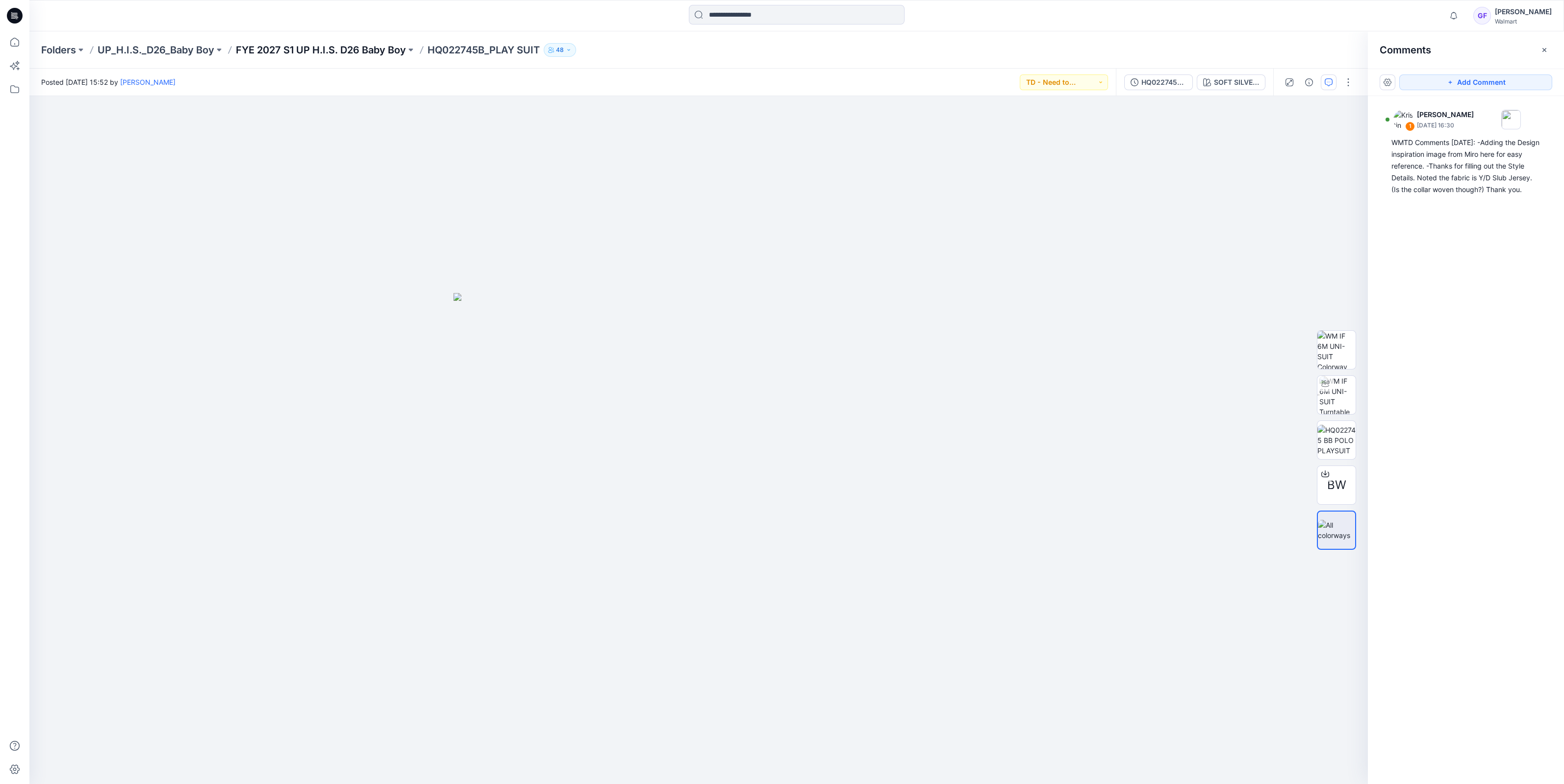
click at [370, 51] on p "FYE 2027 S1 UP H.I.S. D26 Baby Boy" at bounding box center [320, 50] width 170 height 14
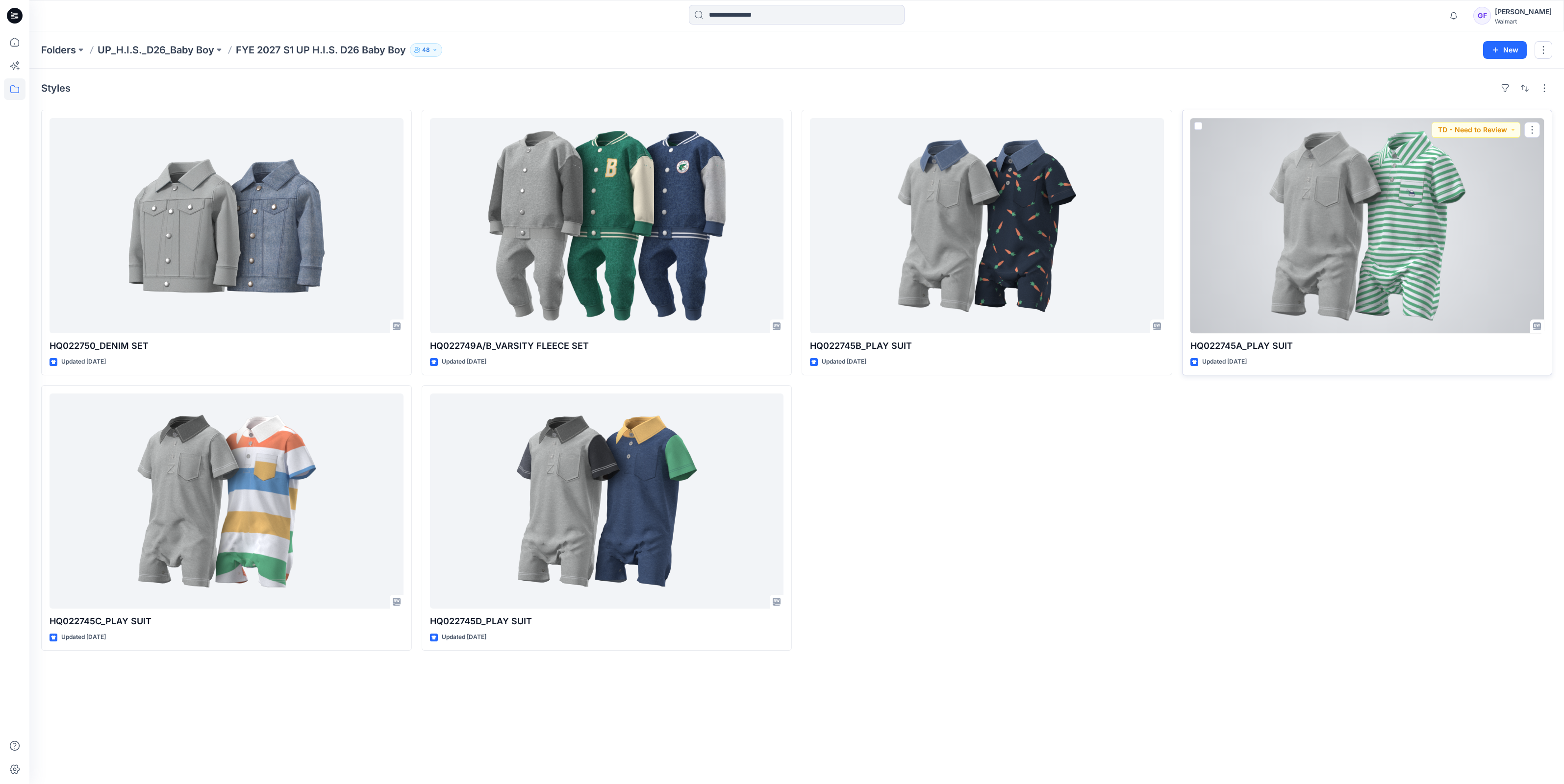
click at [1384, 290] on div at bounding box center [1367, 225] width 354 height 215
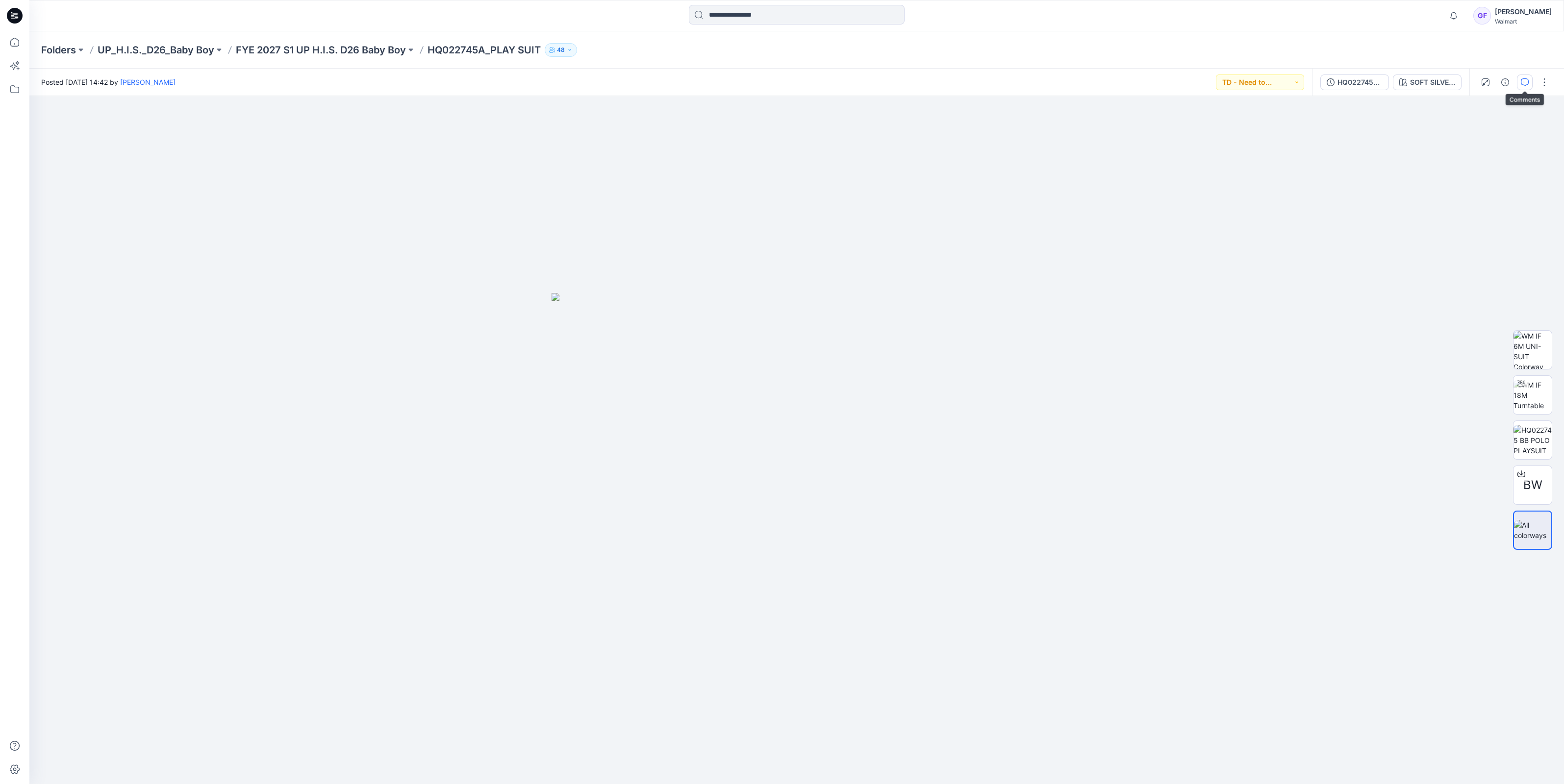
click at [1525, 76] on button "button" at bounding box center [1524, 82] width 16 height 16
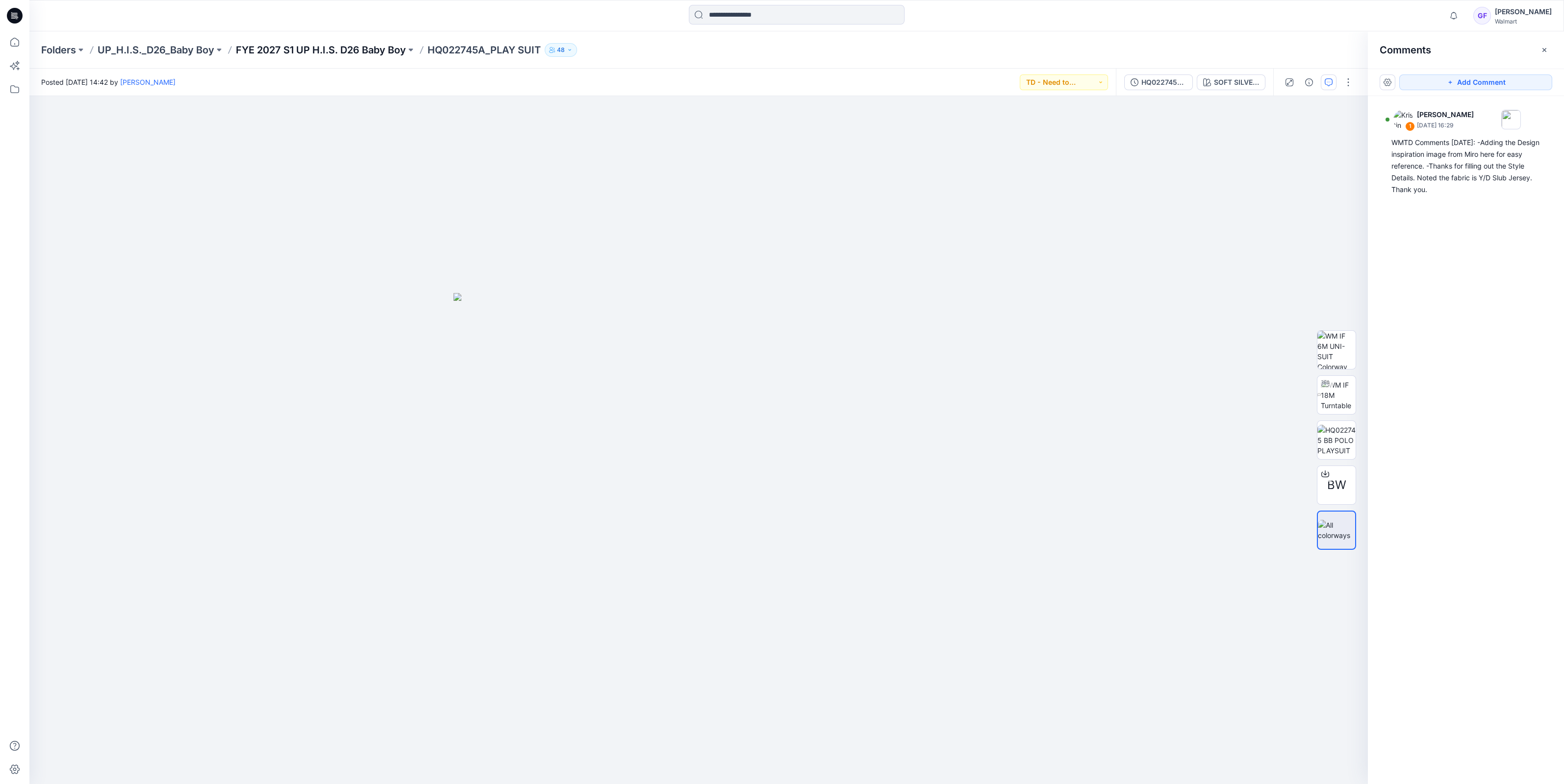
click at [366, 51] on p "FYE 2027 S1 UP H.I.S. D26 Baby Boy" at bounding box center [320, 50] width 170 height 14
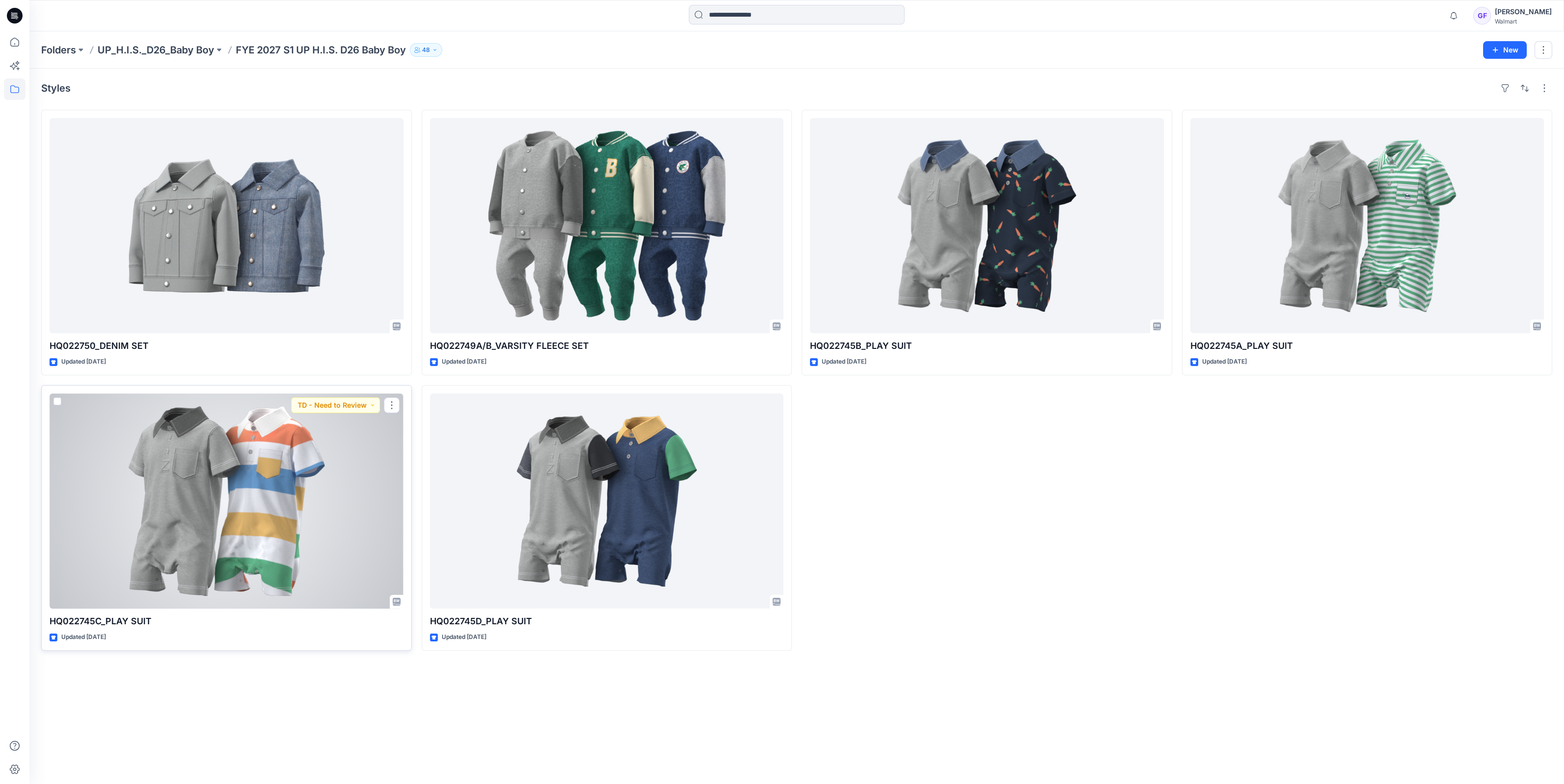
click at [277, 451] on div at bounding box center [226, 501] width 354 height 215
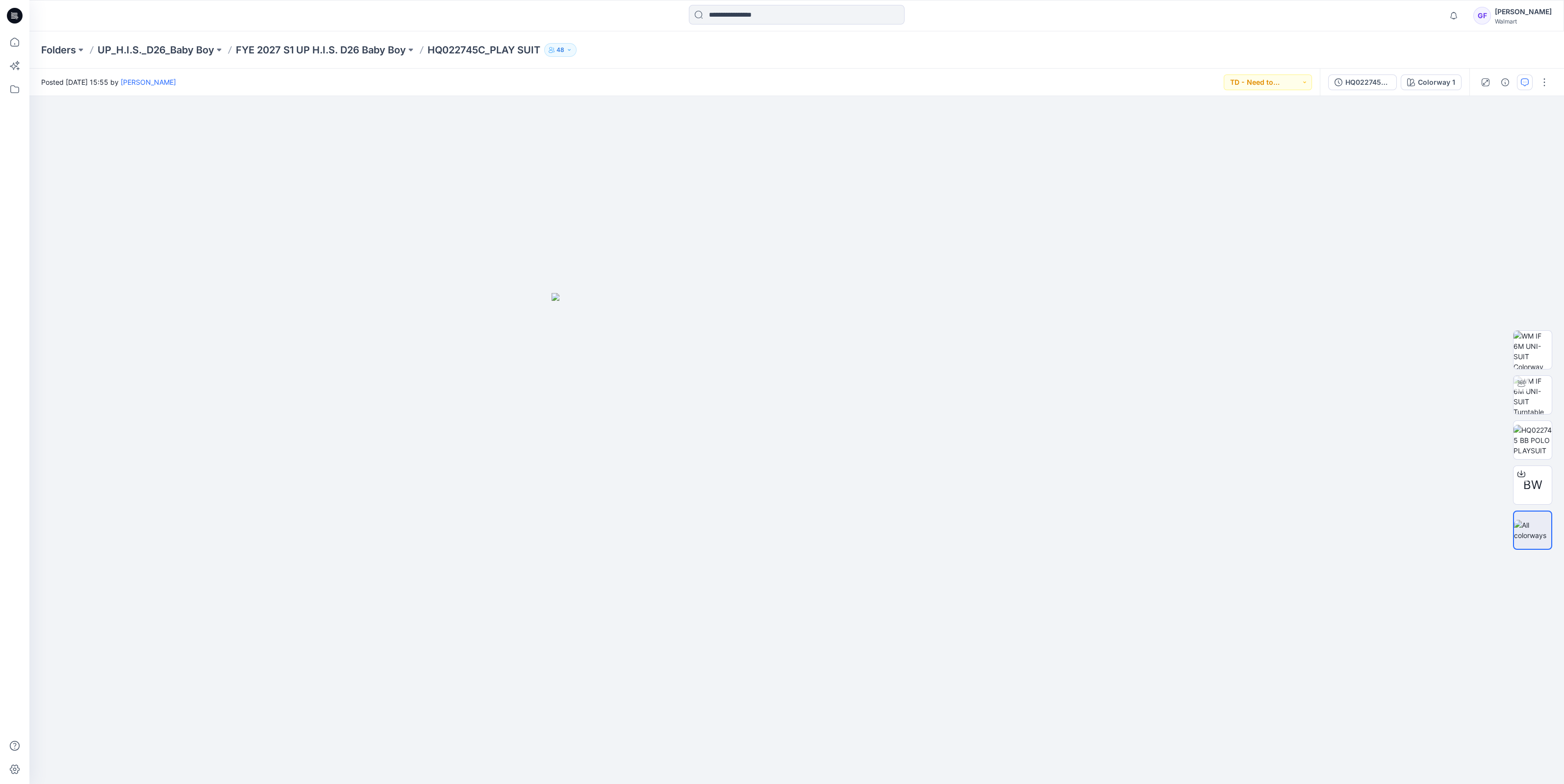
click at [1527, 84] on icon "button" at bounding box center [1524, 83] width 8 height 8
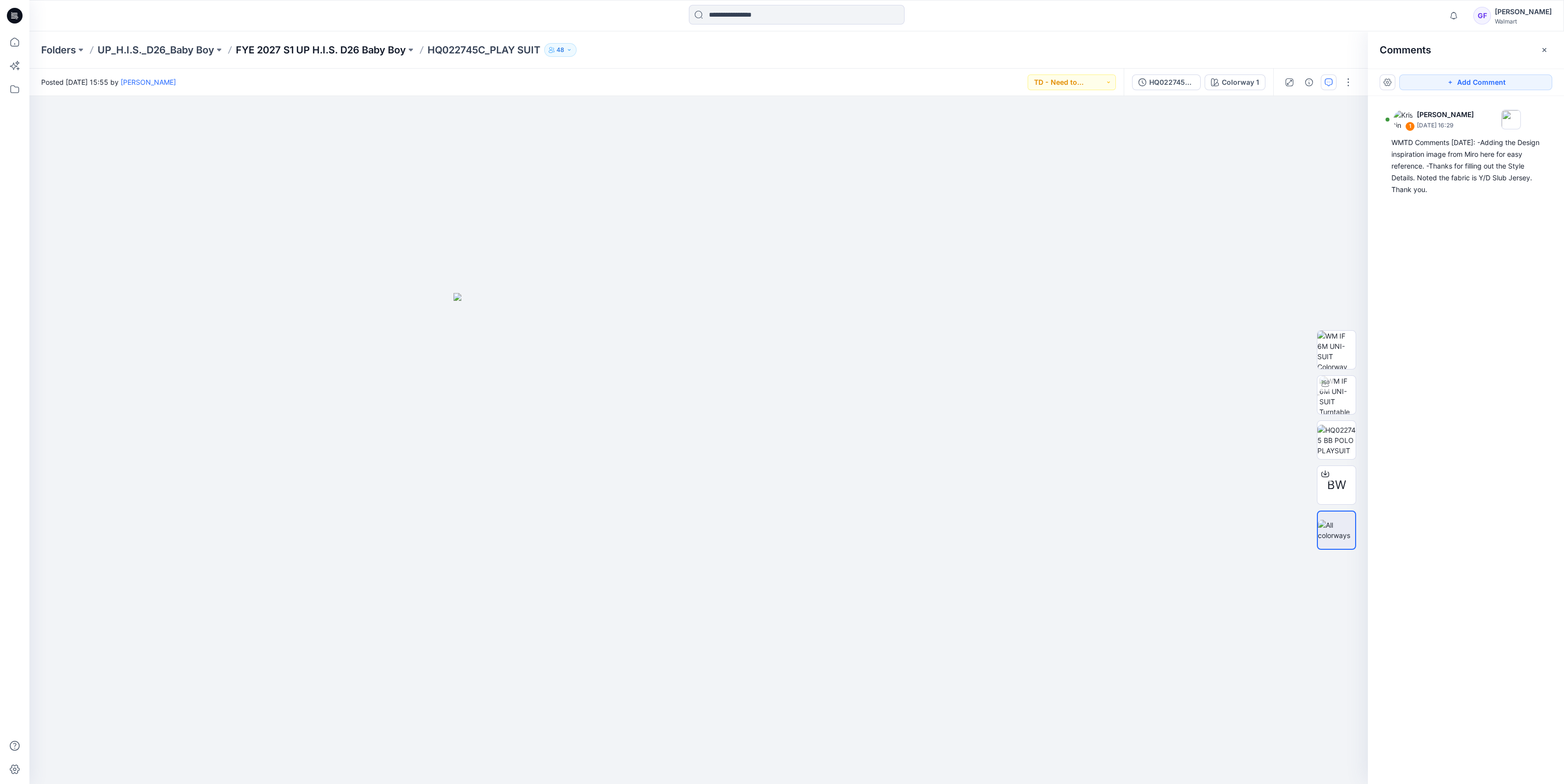
click at [311, 49] on p "FYE 2027 S1 UP H.I.S. D26 Baby Boy" at bounding box center [320, 50] width 170 height 14
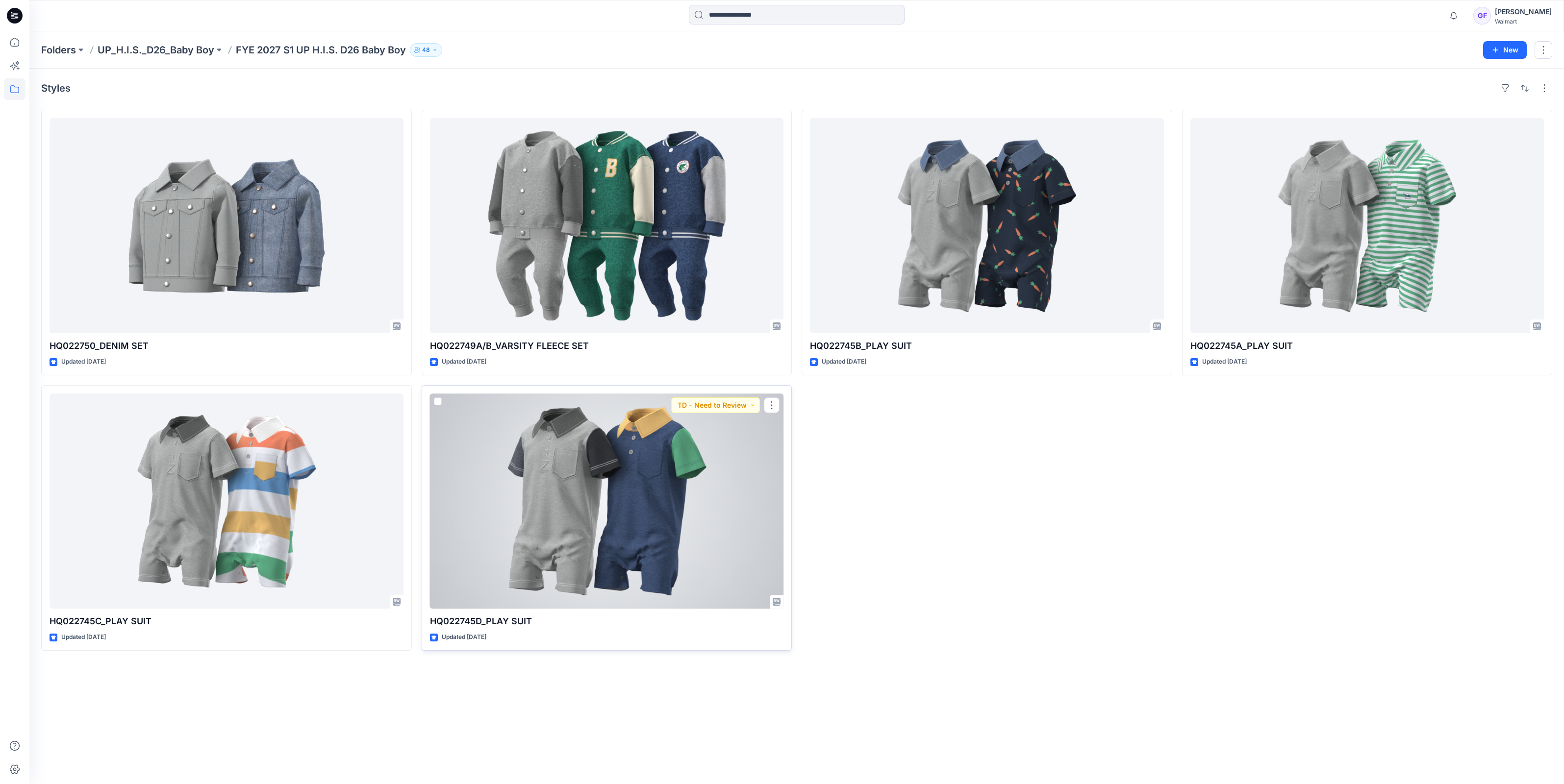
click at [622, 463] on div at bounding box center [606, 501] width 354 height 215
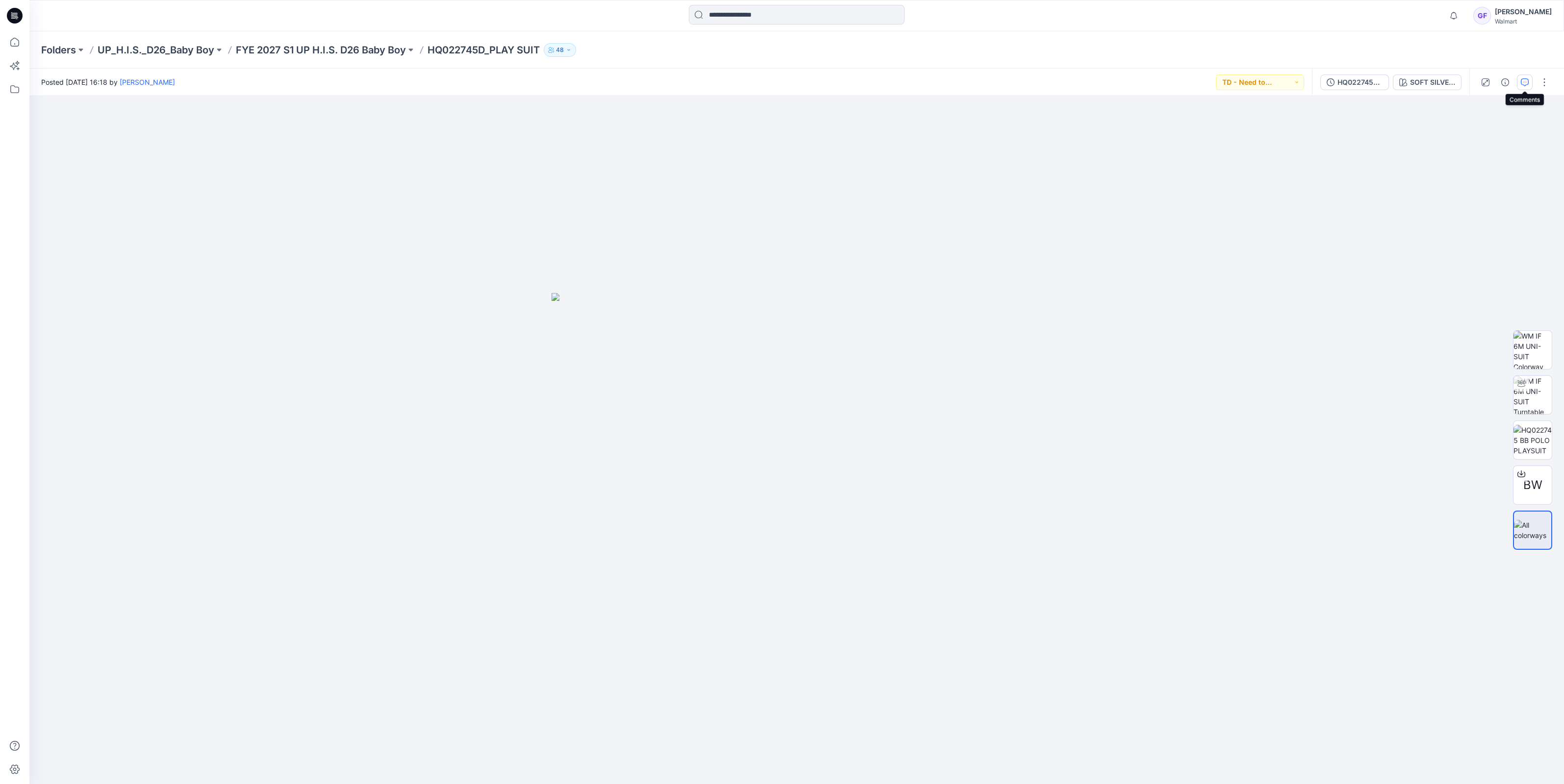
click at [1522, 82] on icon "button" at bounding box center [1524, 83] width 8 height 8
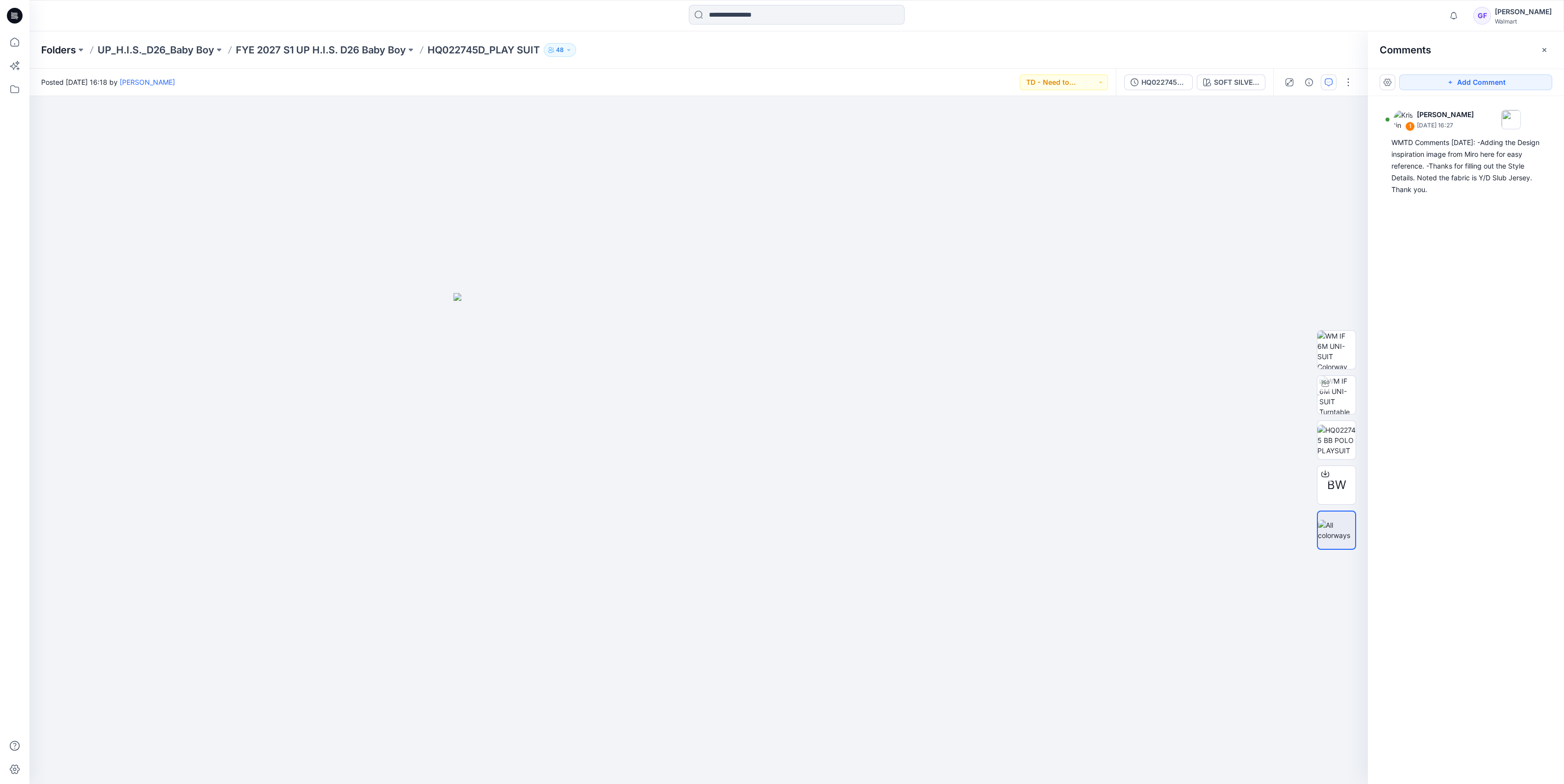
click at [47, 49] on p "Folders" at bounding box center [59, 50] width 35 height 14
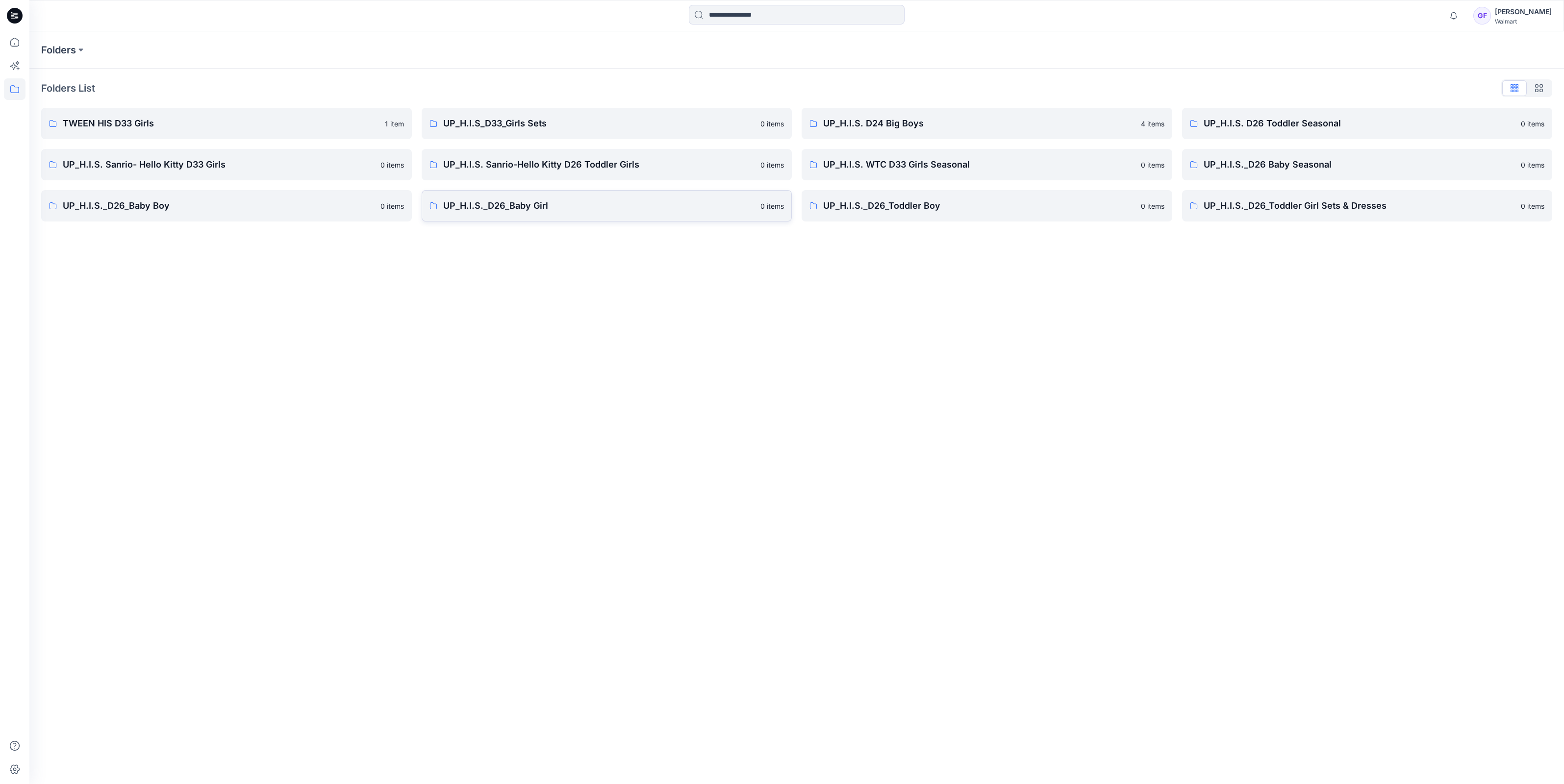
click at [547, 202] on p "UP_H.I.S._D26_Baby Girl" at bounding box center [599, 206] width 312 height 14
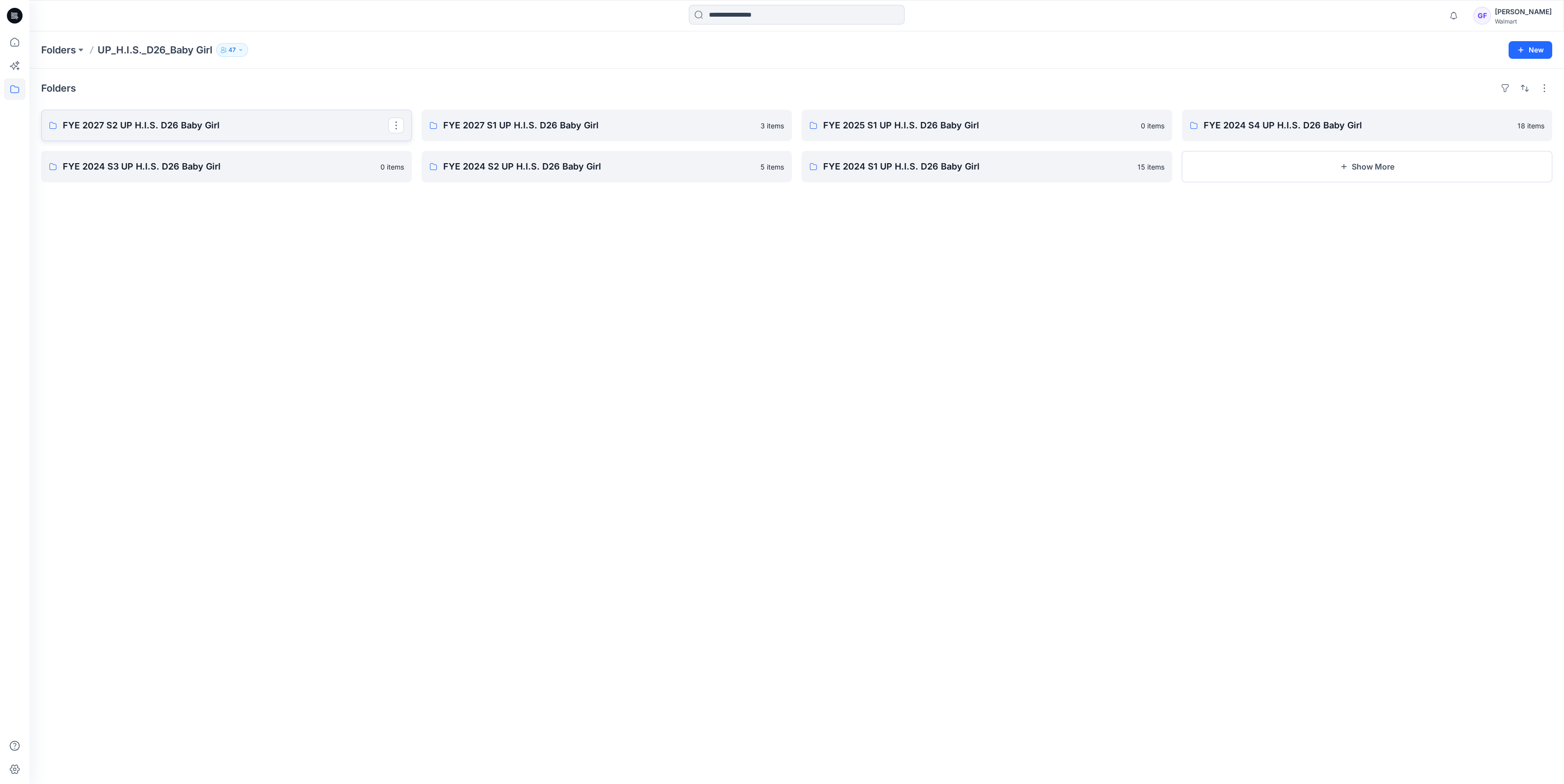
click at [206, 134] on link "FYE 2027 S2 UP H.I.S. D26 Baby Girl" at bounding box center [226, 125] width 371 height 31
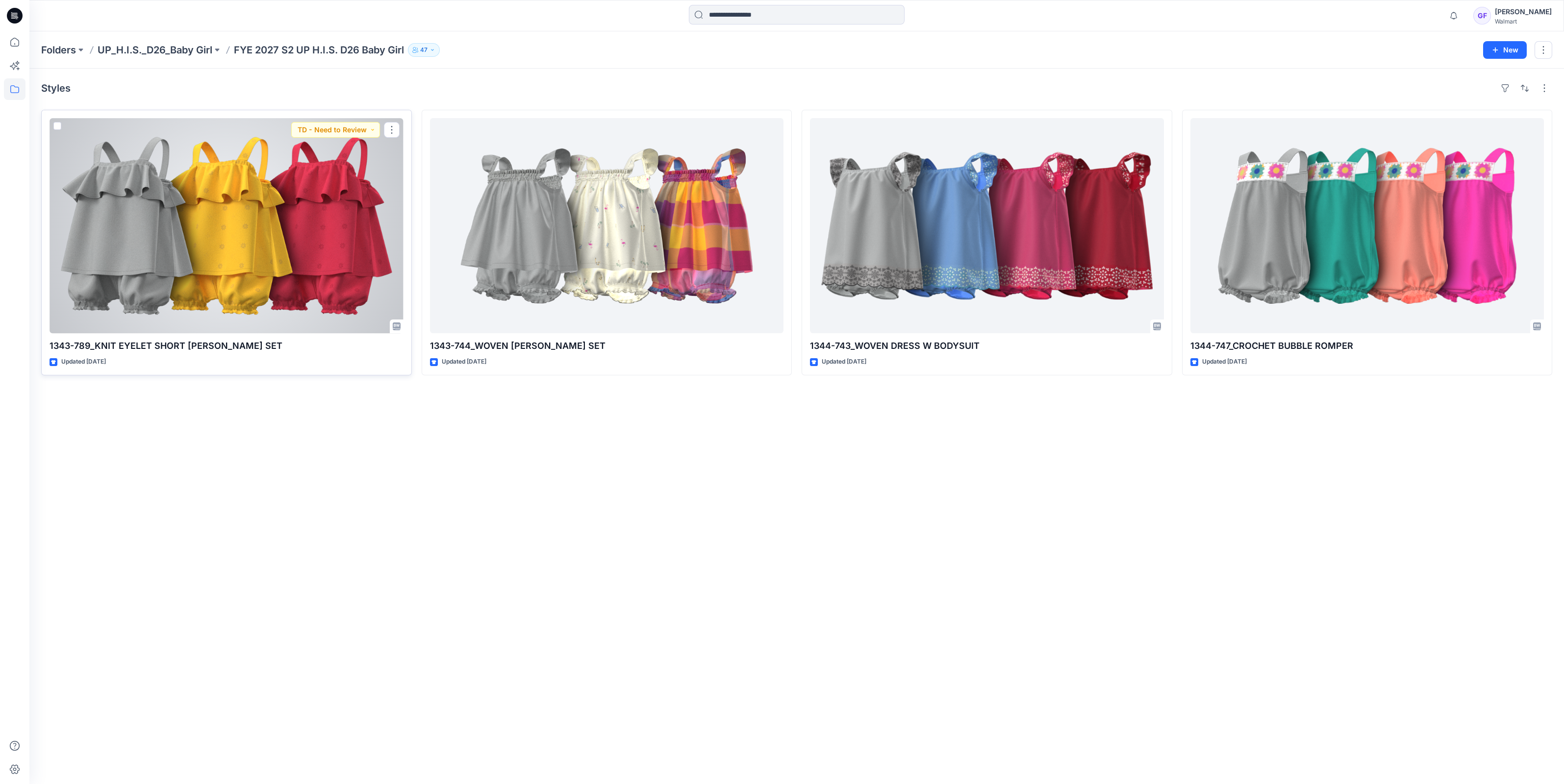
click at [242, 249] on div at bounding box center [226, 225] width 354 height 215
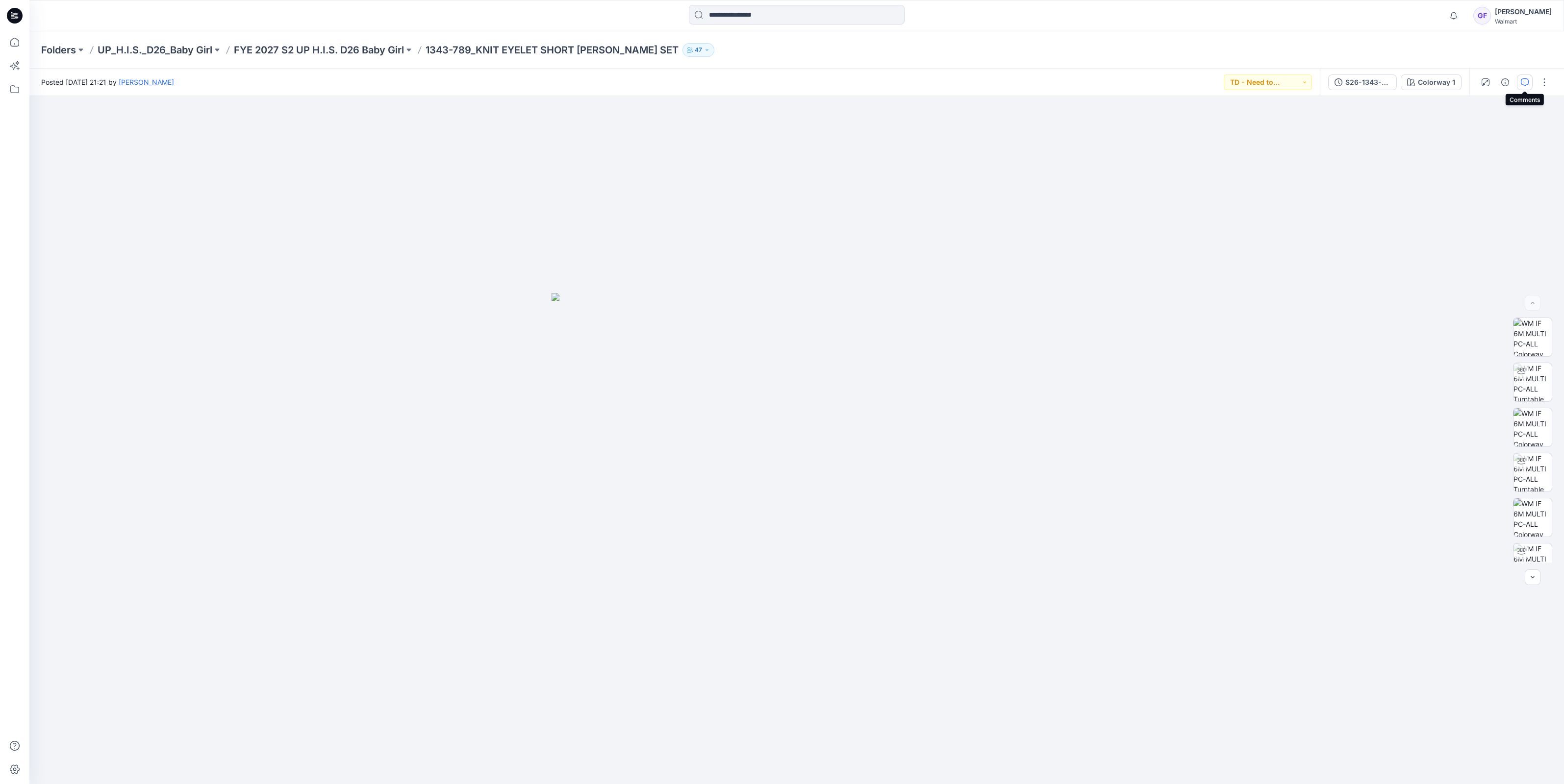
click at [1527, 84] on icon "button" at bounding box center [1524, 83] width 8 height 8
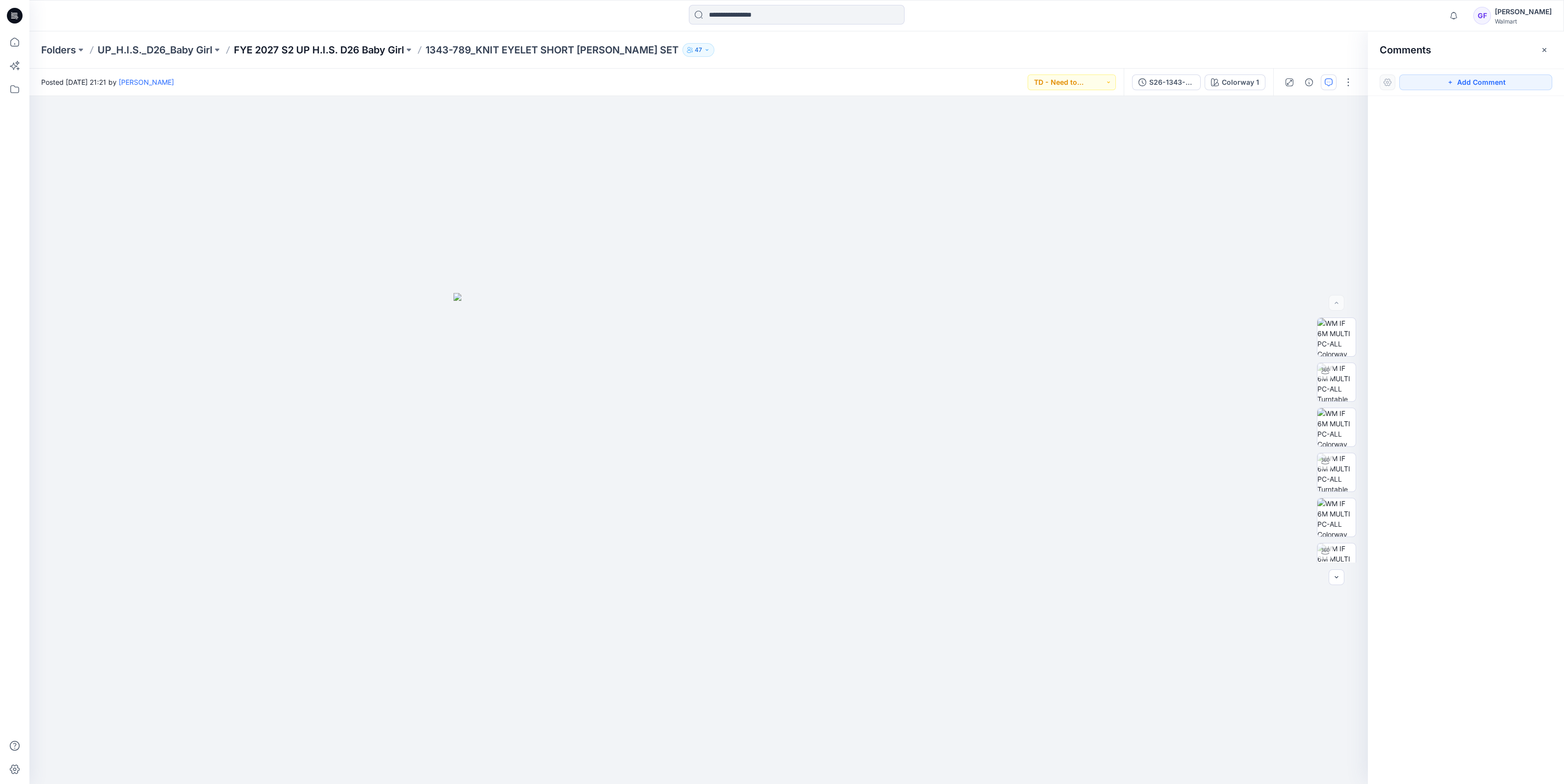
click at [388, 49] on p "FYE 2027 S2 UP H.I.S. D26 Baby Girl" at bounding box center [319, 50] width 170 height 14
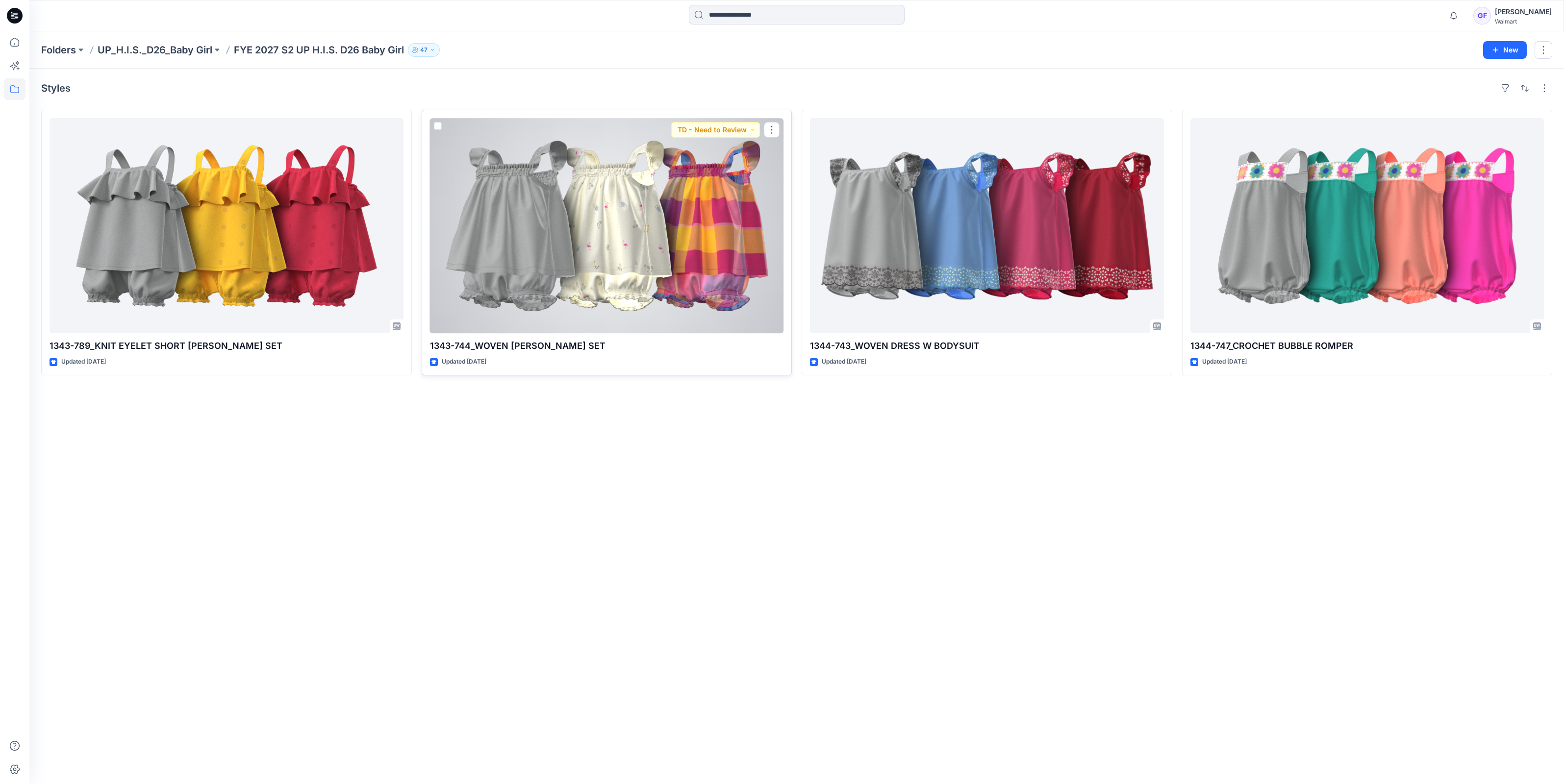
click at [483, 173] on div at bounding box center [606, 225] width 354 height 215
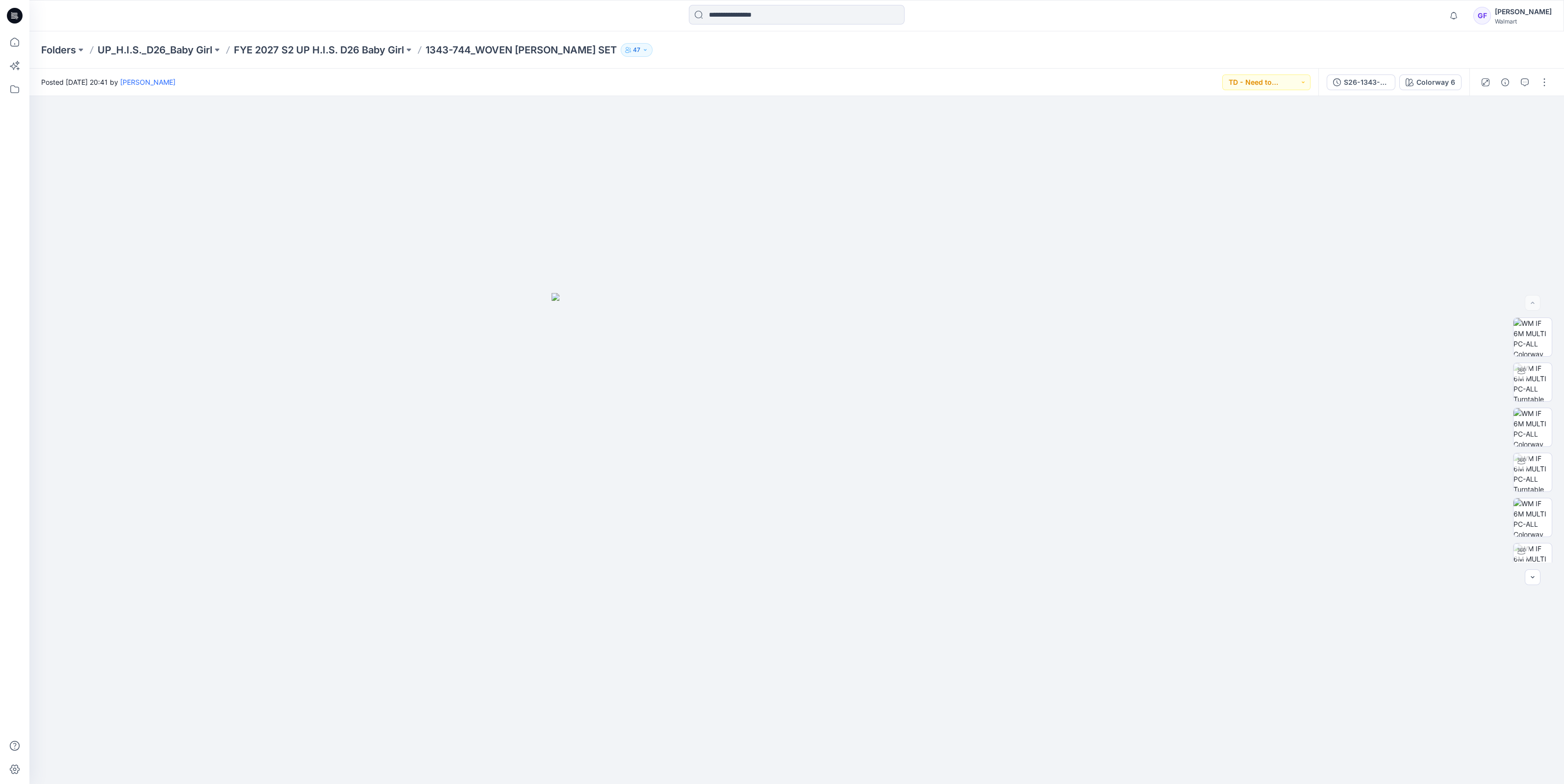
click at [1514, 79] on div at bounding box center [1514, 83] width 91 height 28
click at [1524, 81] on icon "button" at bounding box center [1524, 83] width 8 height 8
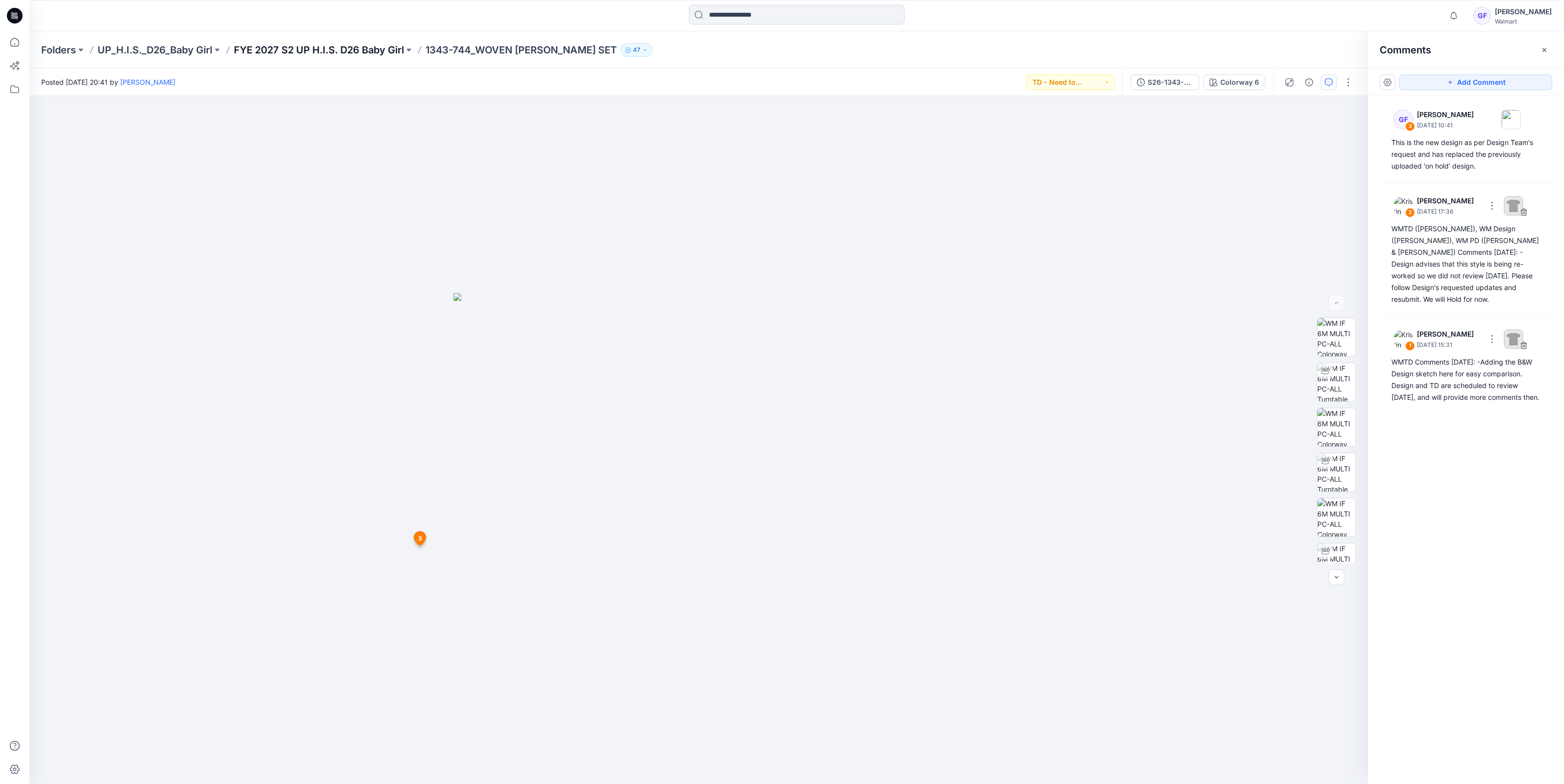
click at [350, 47] on p "FYE 2027 S2 UP H.I.S. D26 Baby Girl" at bounding box center [319, 50] width 170 height 14
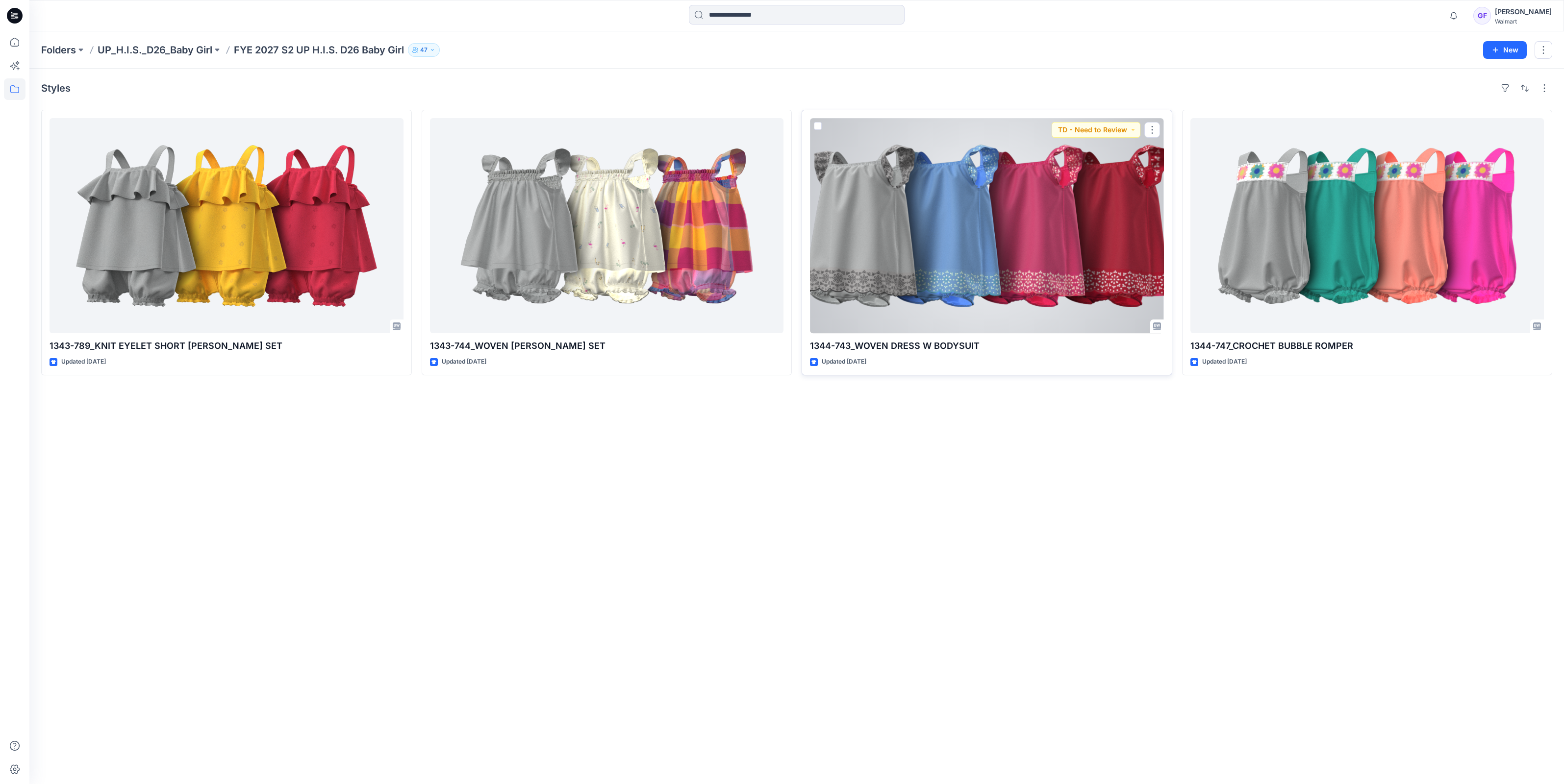
click at [937, 158] on div at bounding box center [986, 225] width 354 height 215
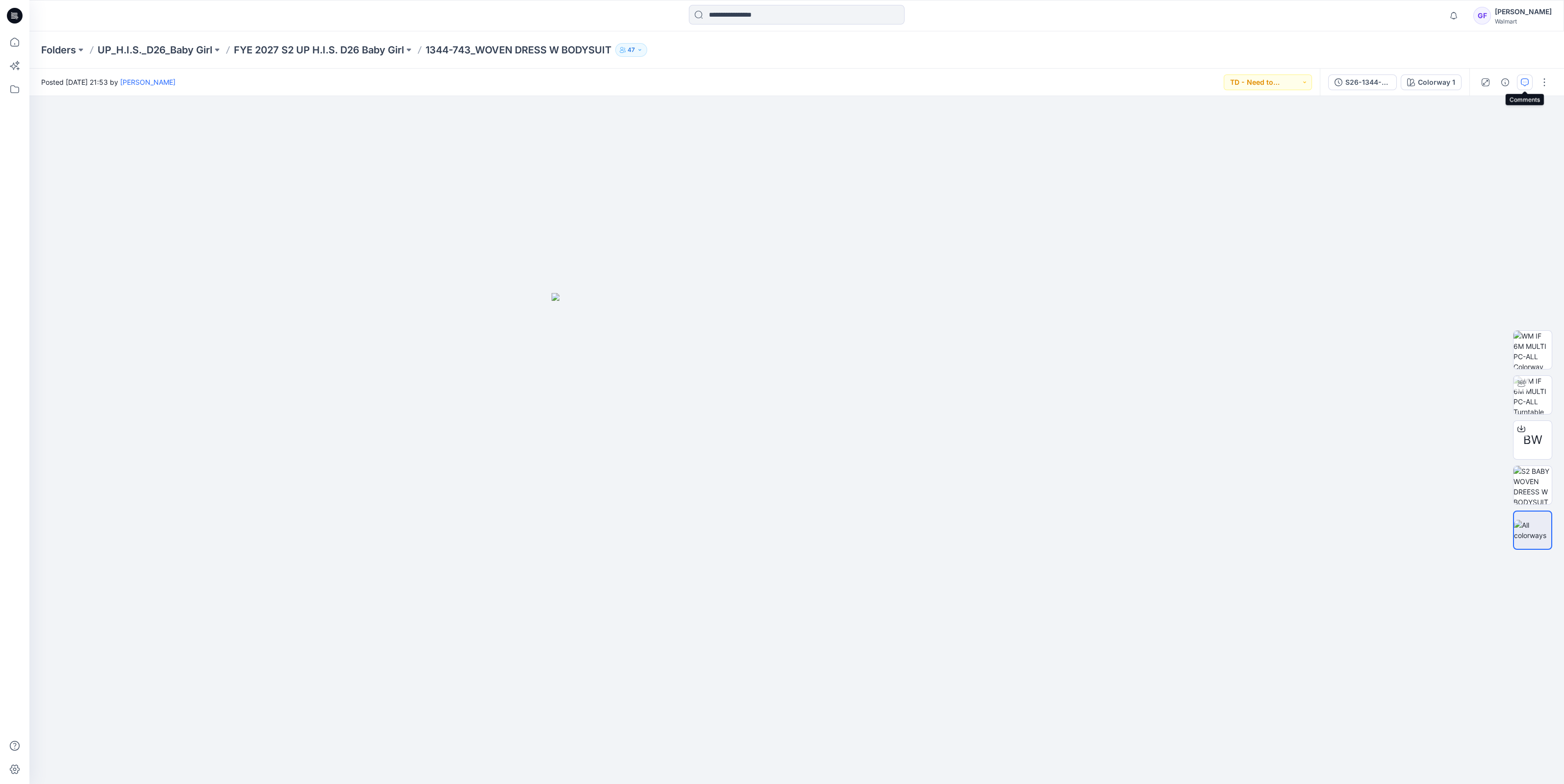
click at [1520, 85] on button "button" at bounding box center [1524, 82] width 16 height 16
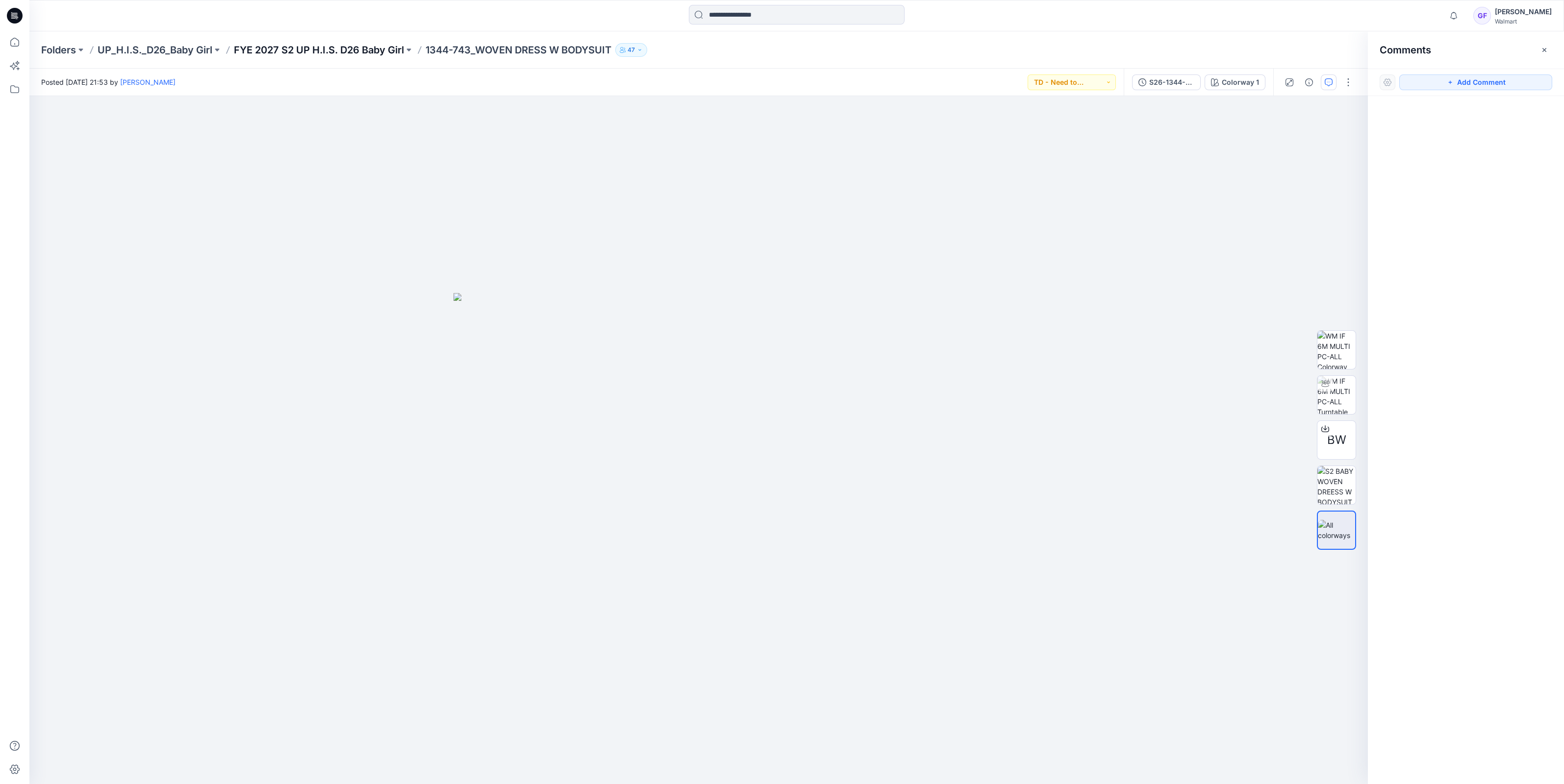
click at [375, 53] on p "FYE 2027 S2 UP H.I.S. D26 Baby Girl" at bounding box center [319, 50] width 170 height 14
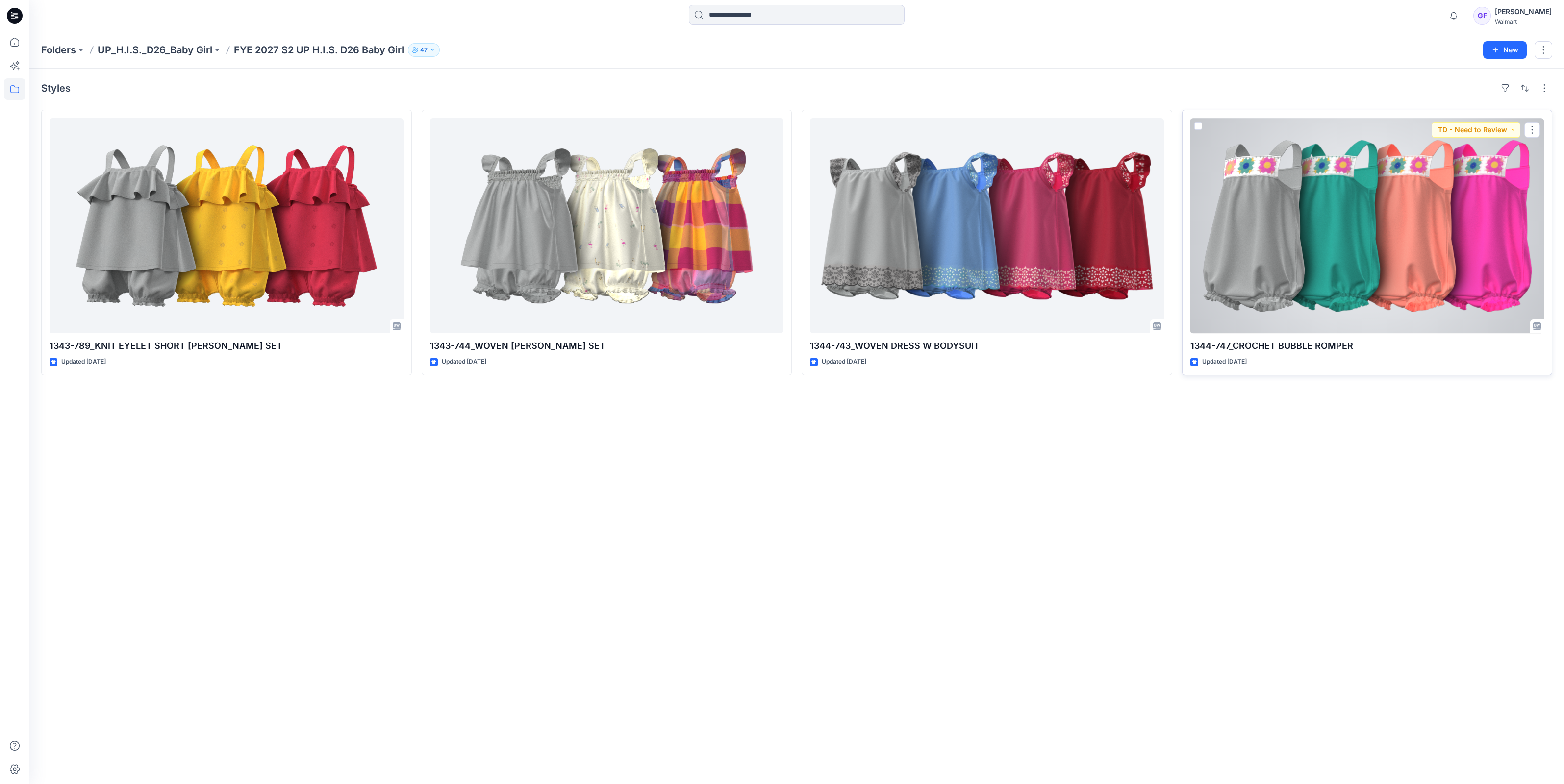
click at [1507, 211] on div at bounding box center [1367, 225] width 354 height 215
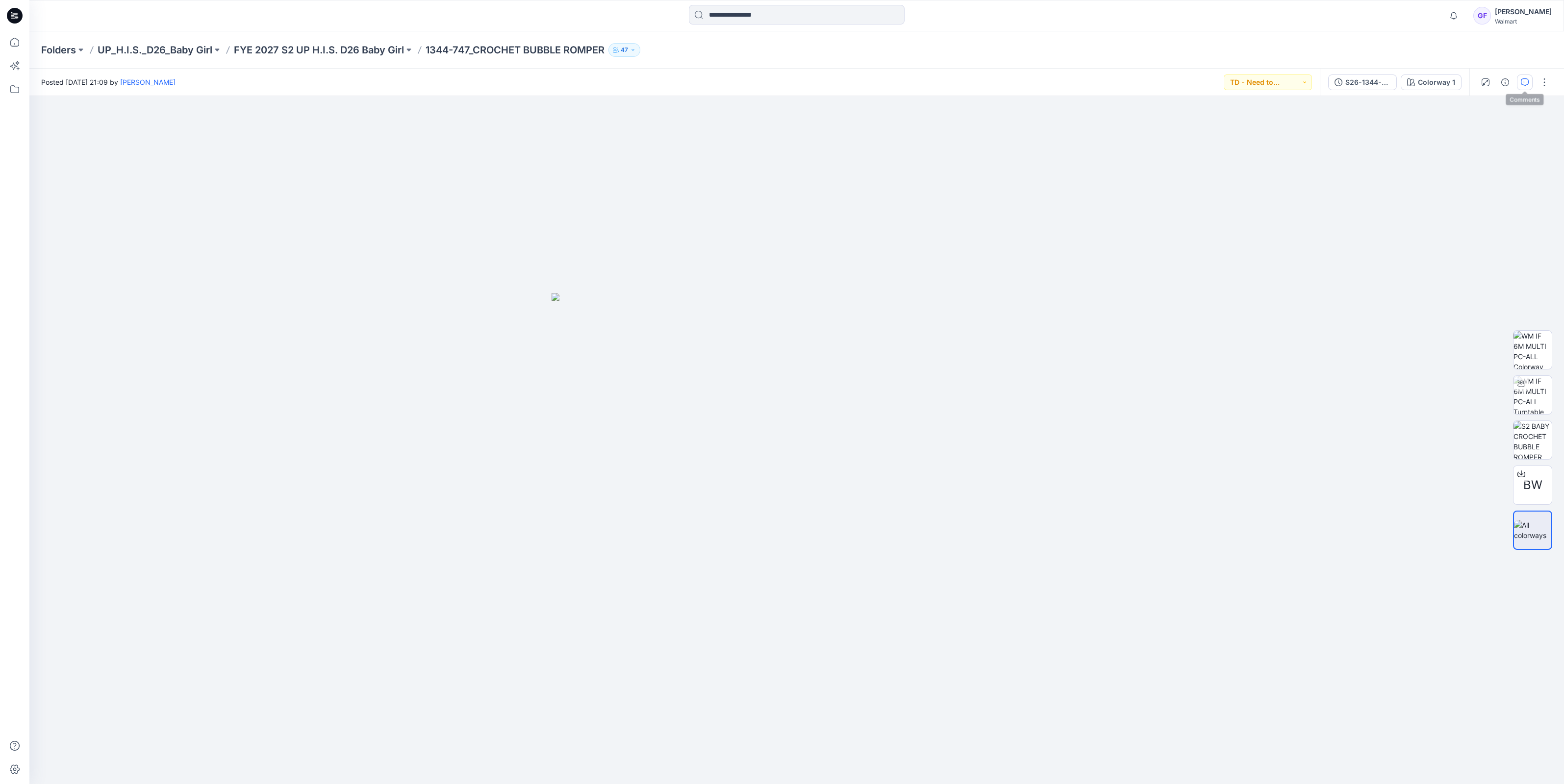
click at [1530, 83] on button "button" at bounding box center [1524, 82] width 16 height 16
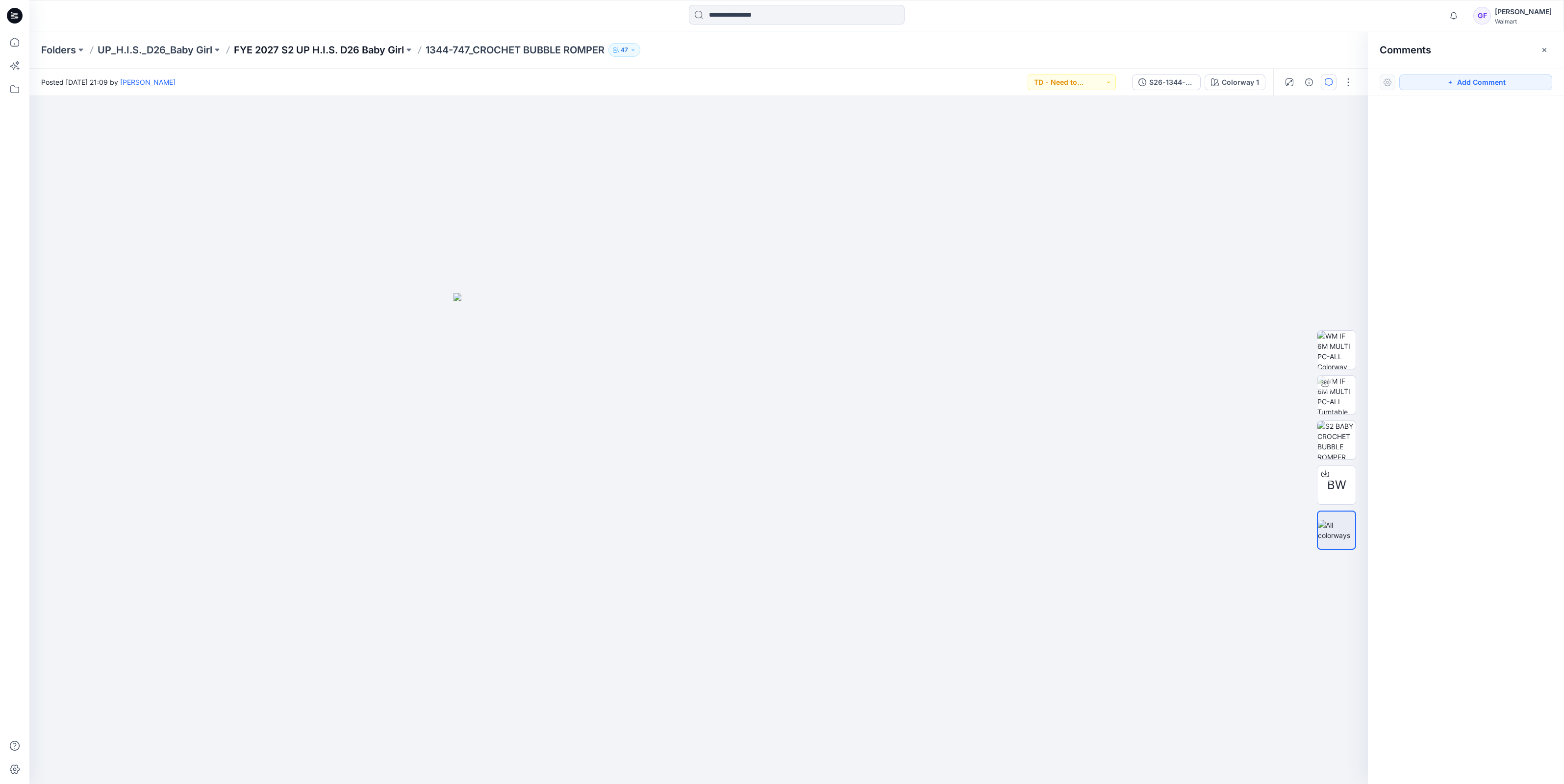
click at [375, 45] on p "FYE 2027 S2 UP H.I.S. D26 Baby Girl" at bounding box center [319, 50] width 170 height 14
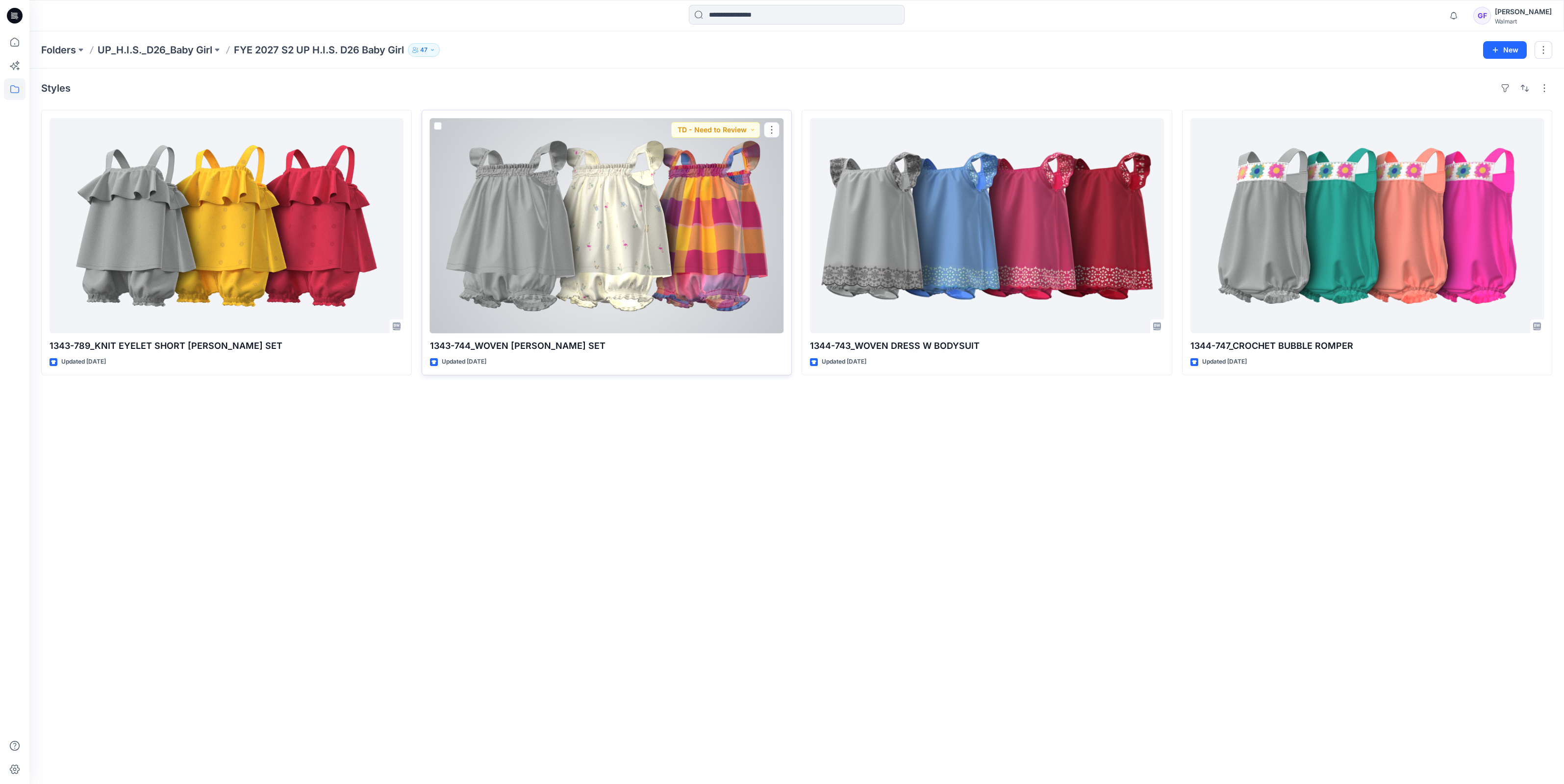
click at [566, 219] on div at bounding box center [606, 225] width 354 height 215
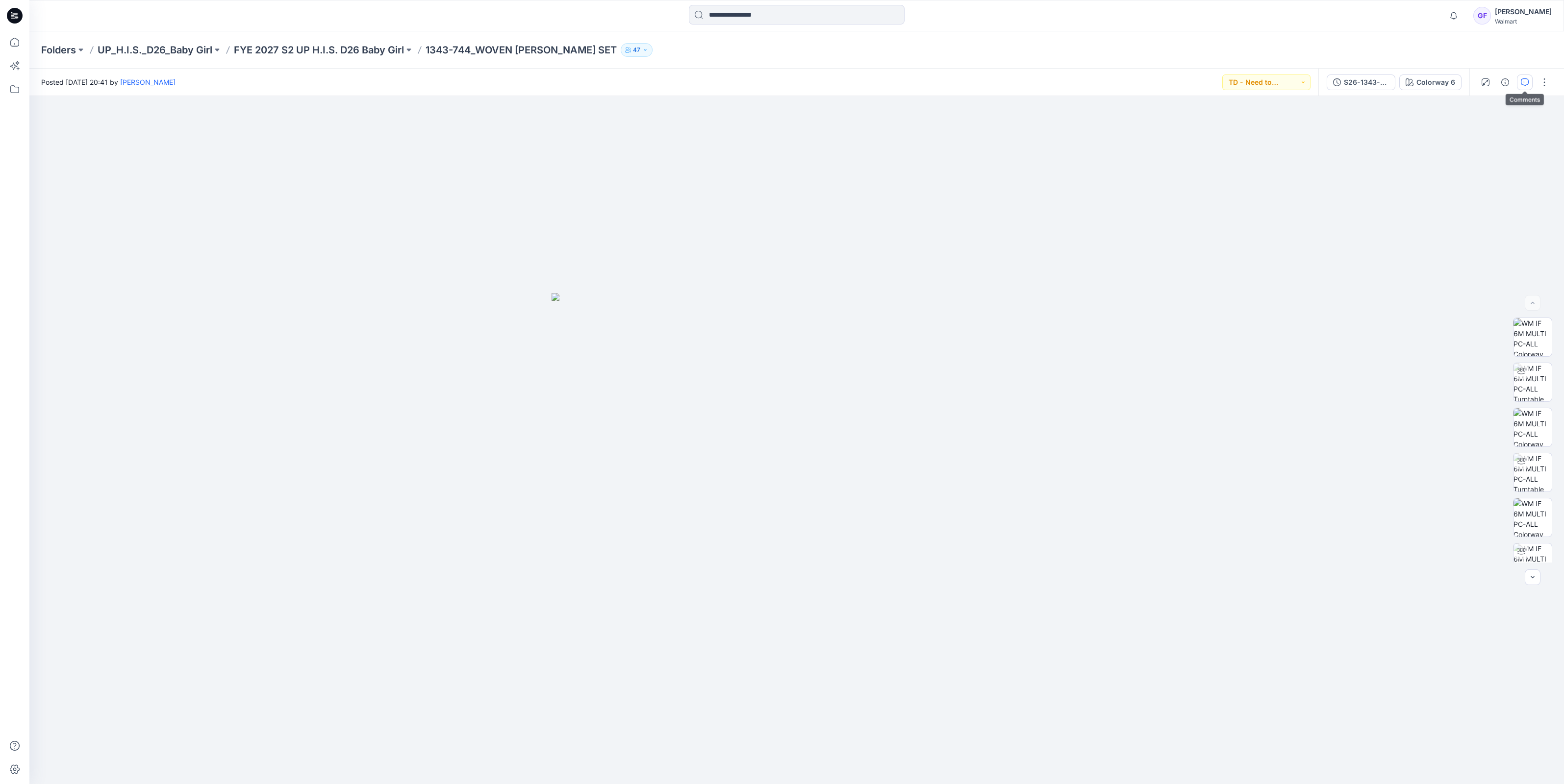
click at [1526, 86] on button "button" at bounding box center [1524, 82] width 16 height 16
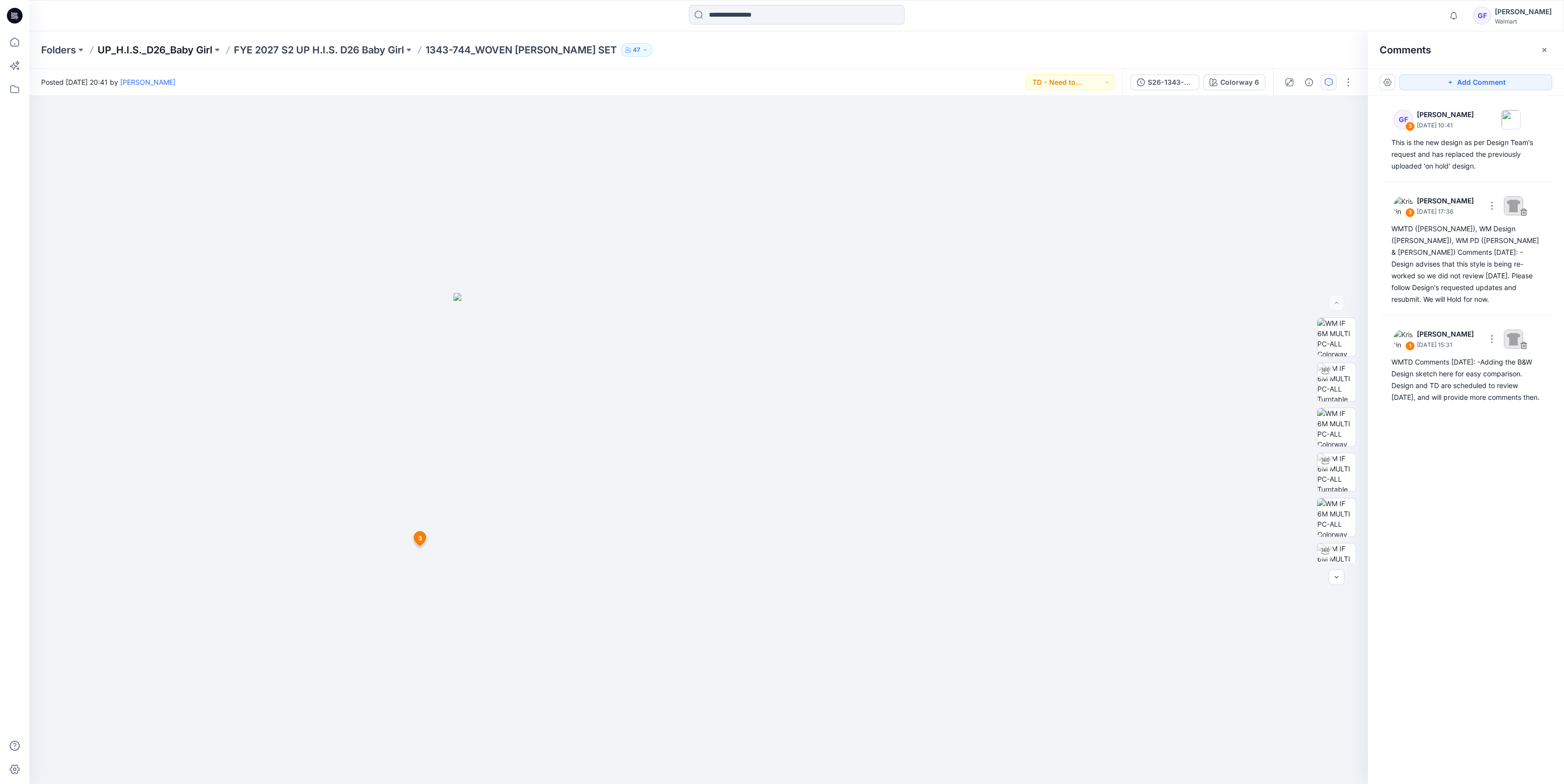
click at [138, 50] on p "UP_H.I.S._D26_Baby Girl" at bounding box center [155, 50] width 115 height 14
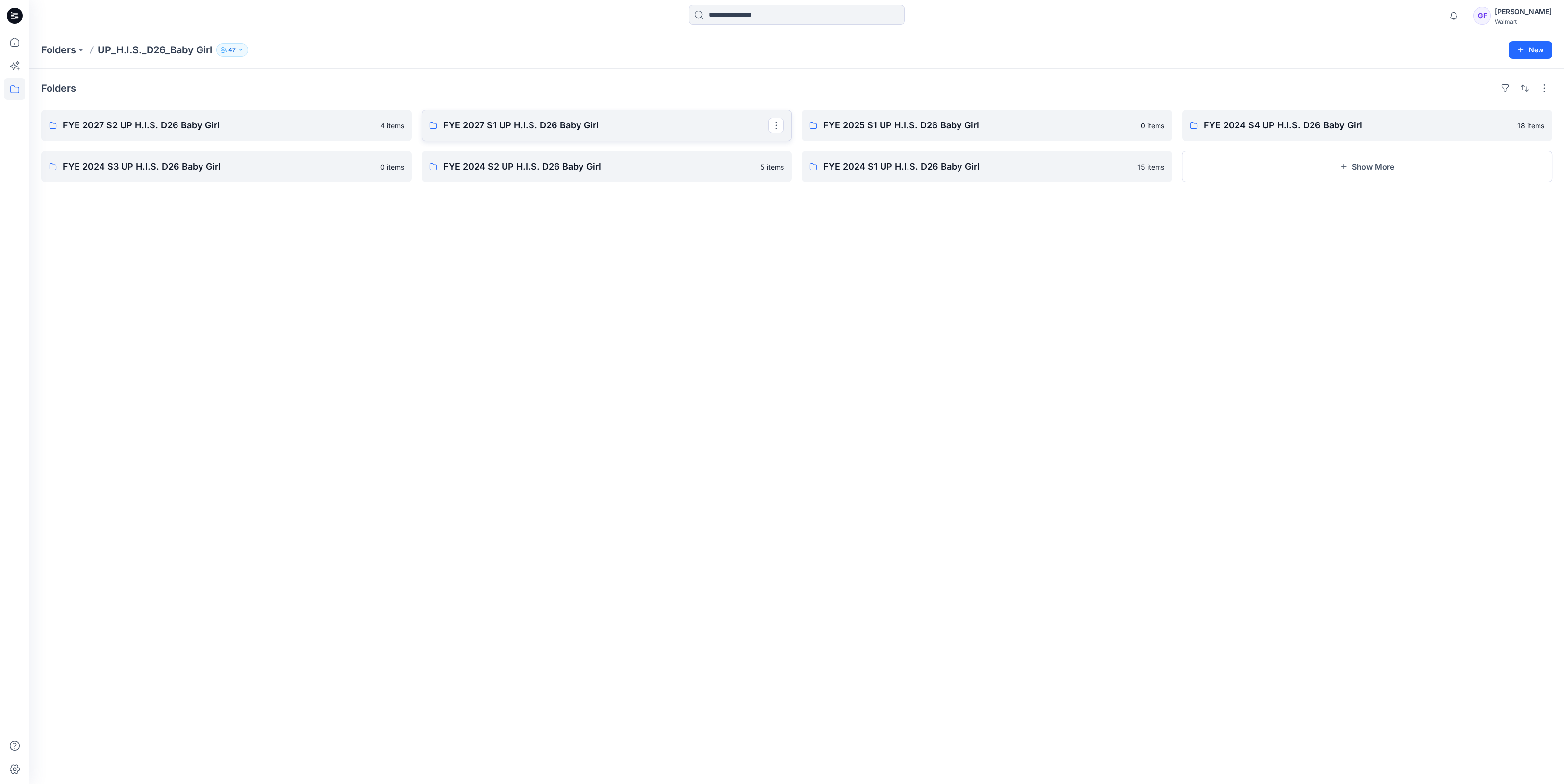
click at [527, 132] on link "FYE 2027 S1 UP H.I.S. D26 Baby Girl" at bounding box center [606, 125] width 371 height 31
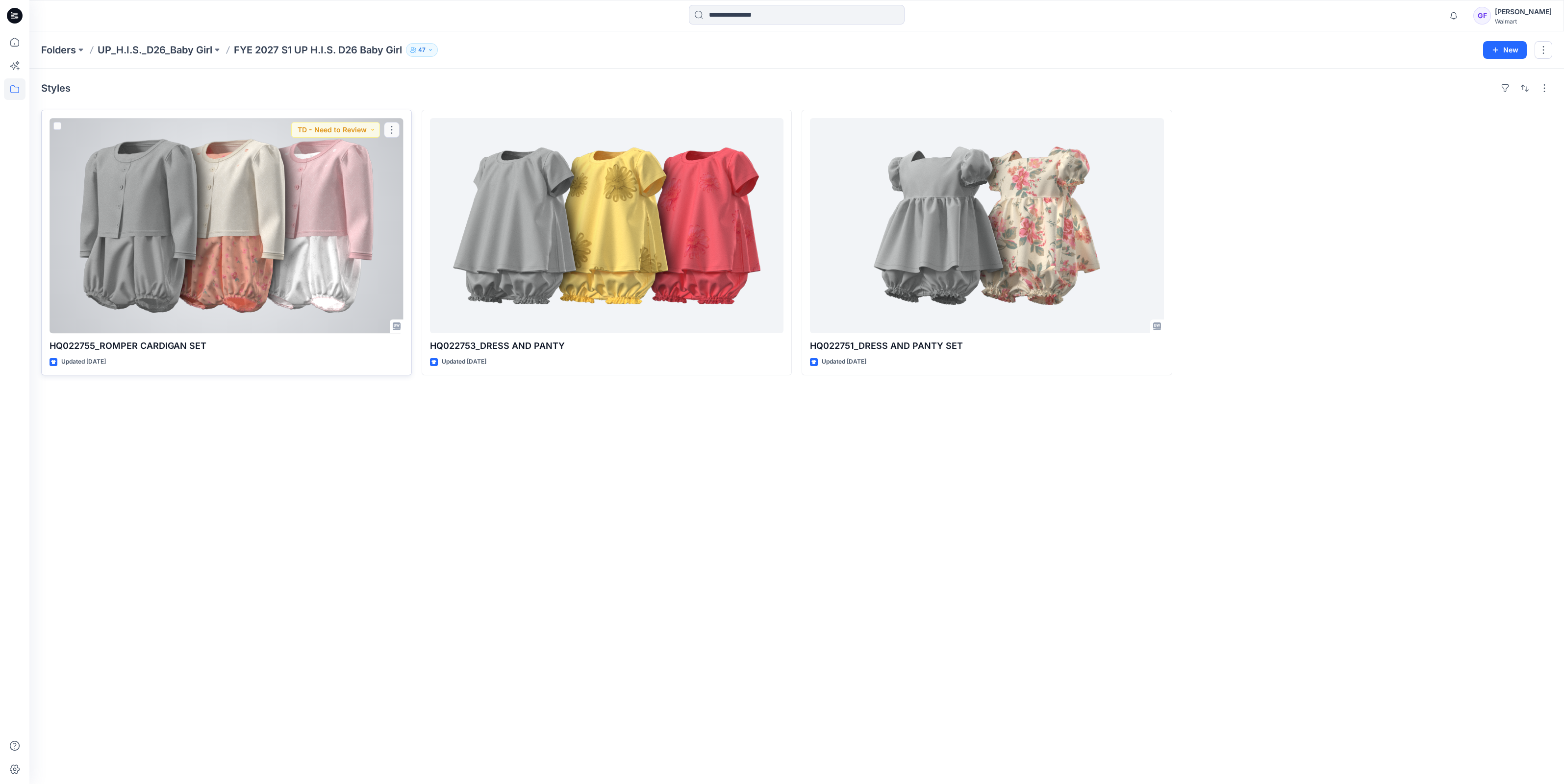
click at [296, 250] on div at bounding box center [226, 225] width 354 height 215
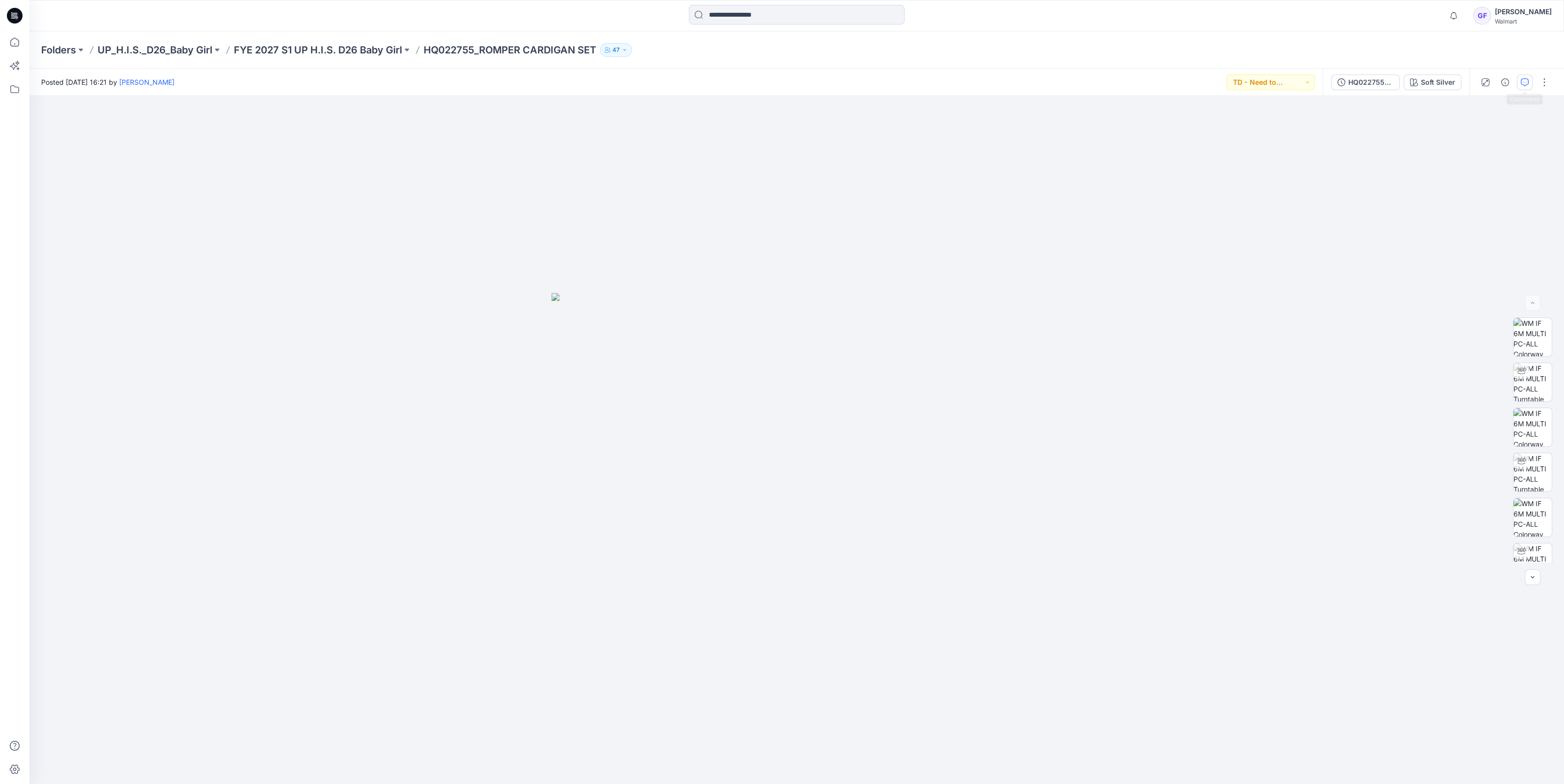
click at [1524, 86] on icon "button" at bounding box center [1524, 83] width 8 height 8
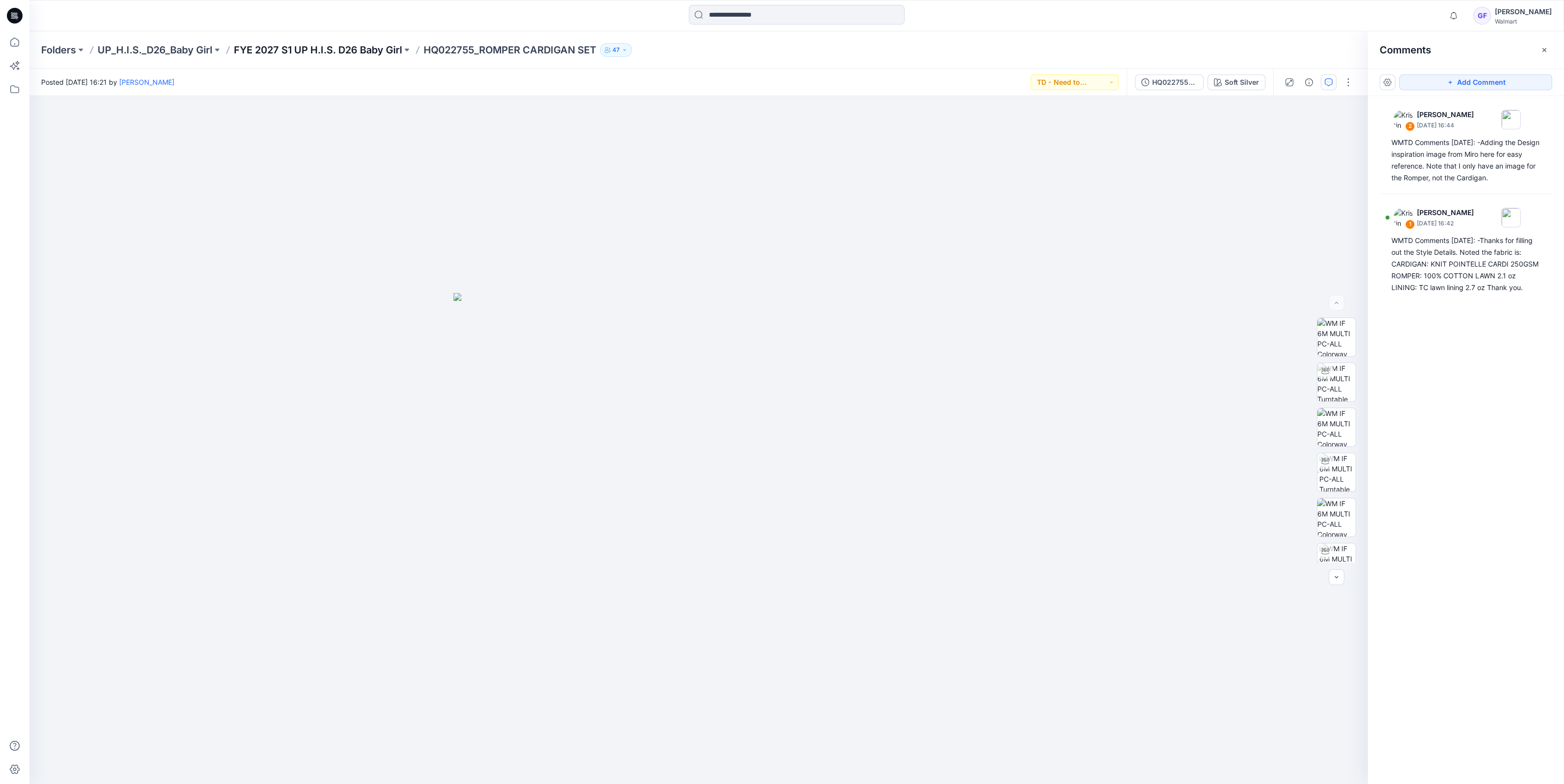
click at [336, 48] on p "FYE 2027 S1 UP H.I.S. D26 Baby Girl" at bounding box center [318, 50] width 168 height 14
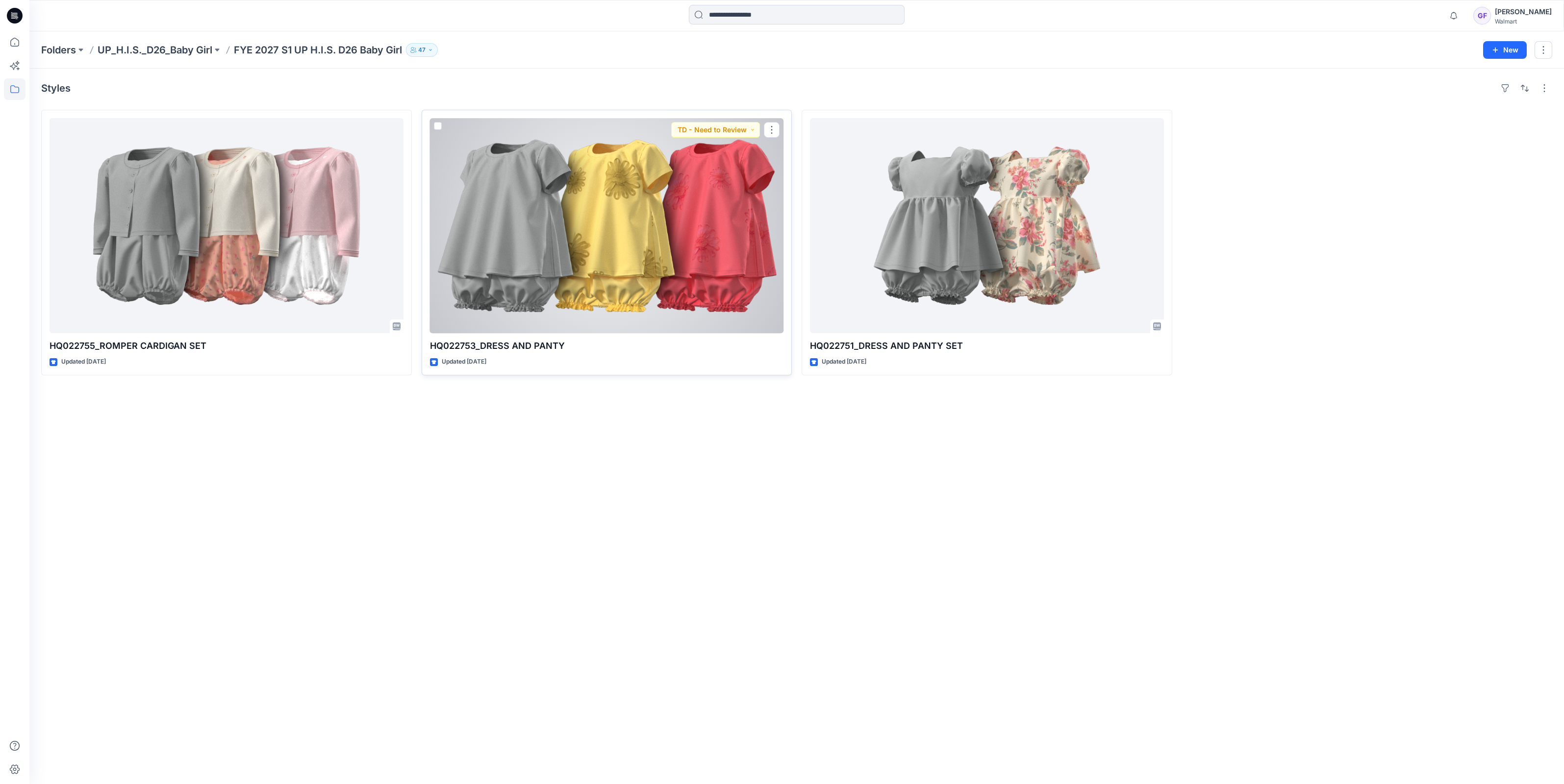
click at [466, 186] on div at bounding box center [606, 225] width 354 height 215
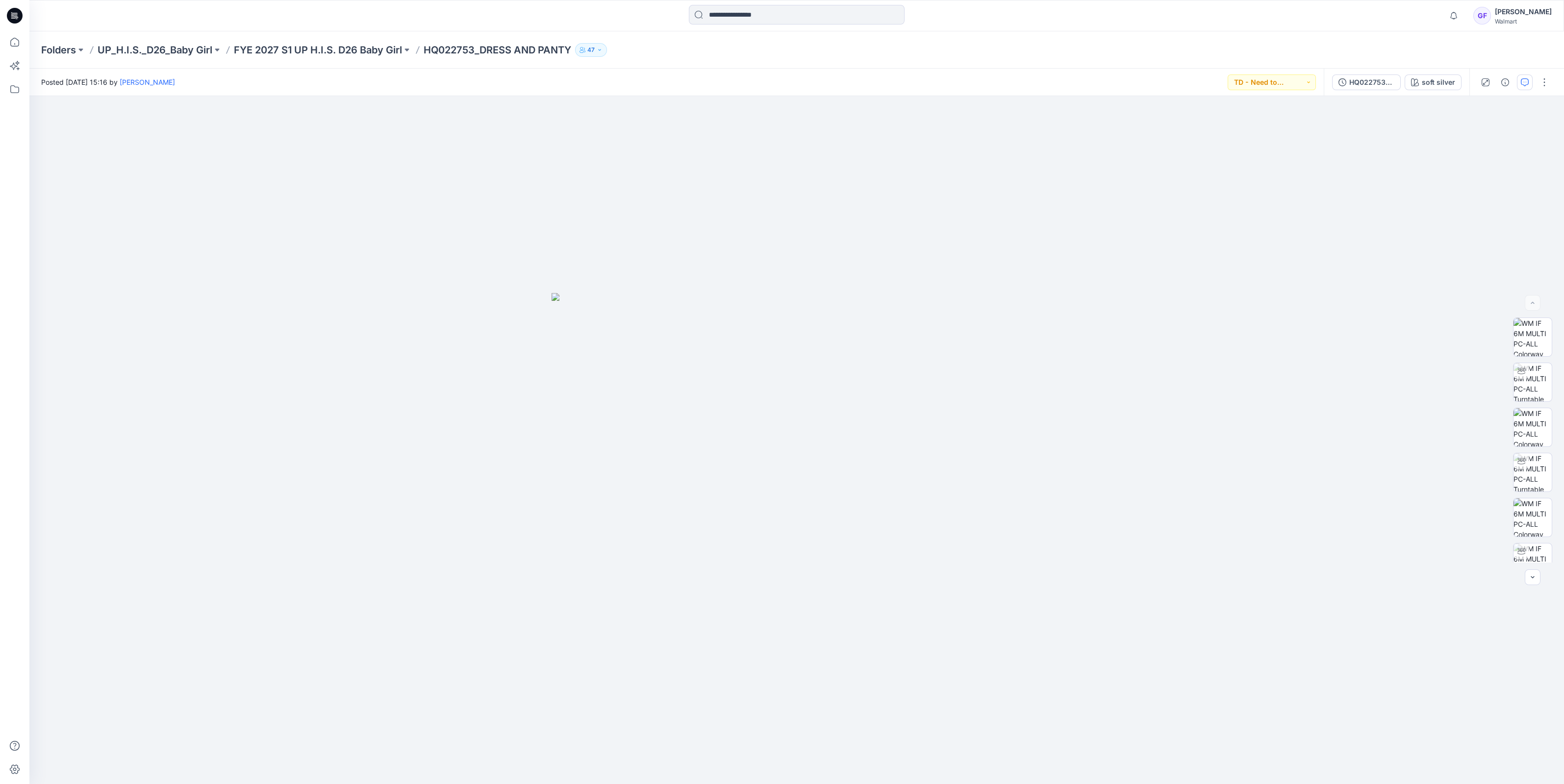
click at [1527, 79] on icon "button" at bounding box center [1524, 83] width 8 height 8
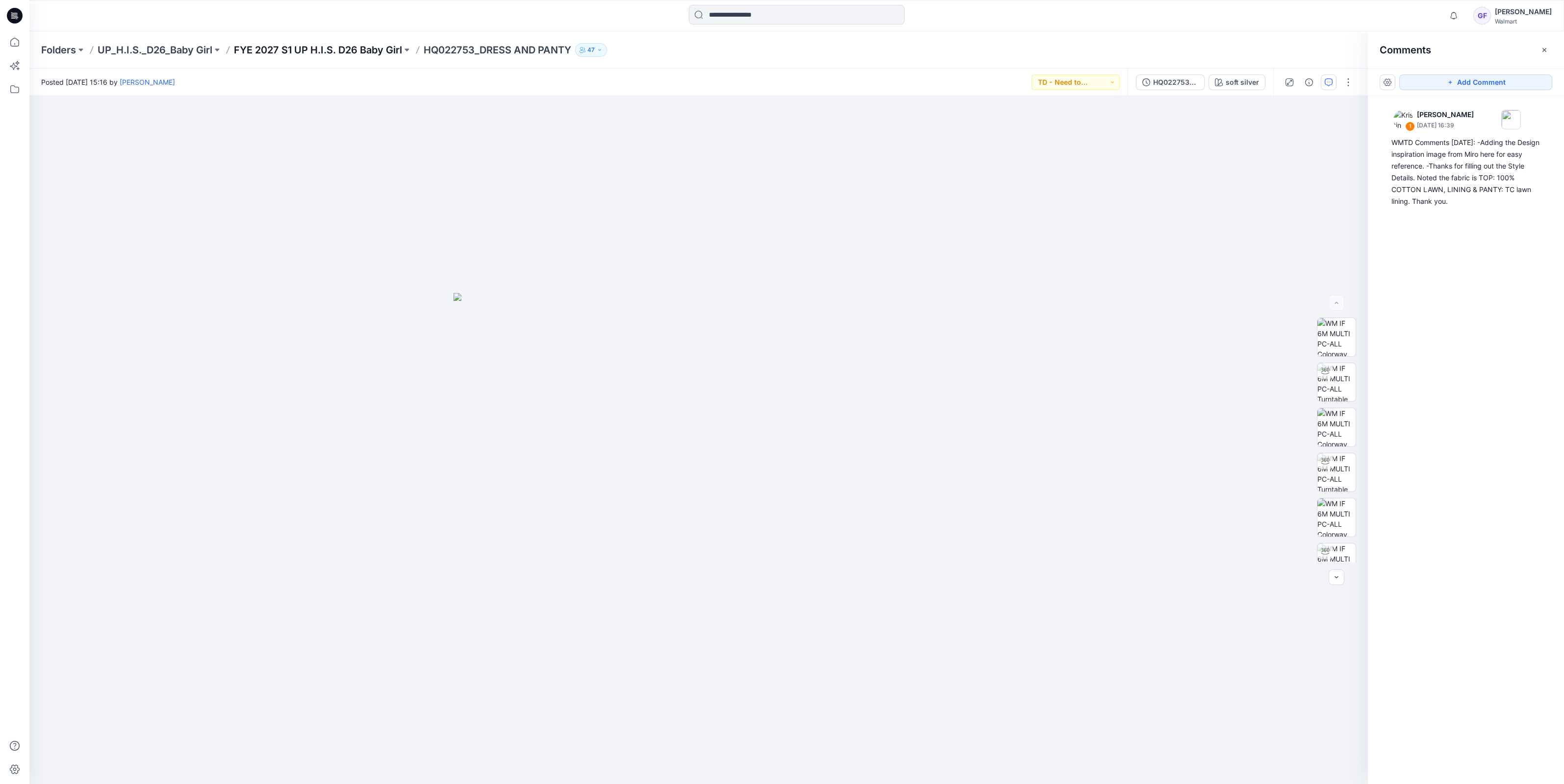
click at [385, 54] on p "FYE 2027 S1 UP H.I.S. D26 Baby Girl" at bounding box center [318, 50] width 168 height 14
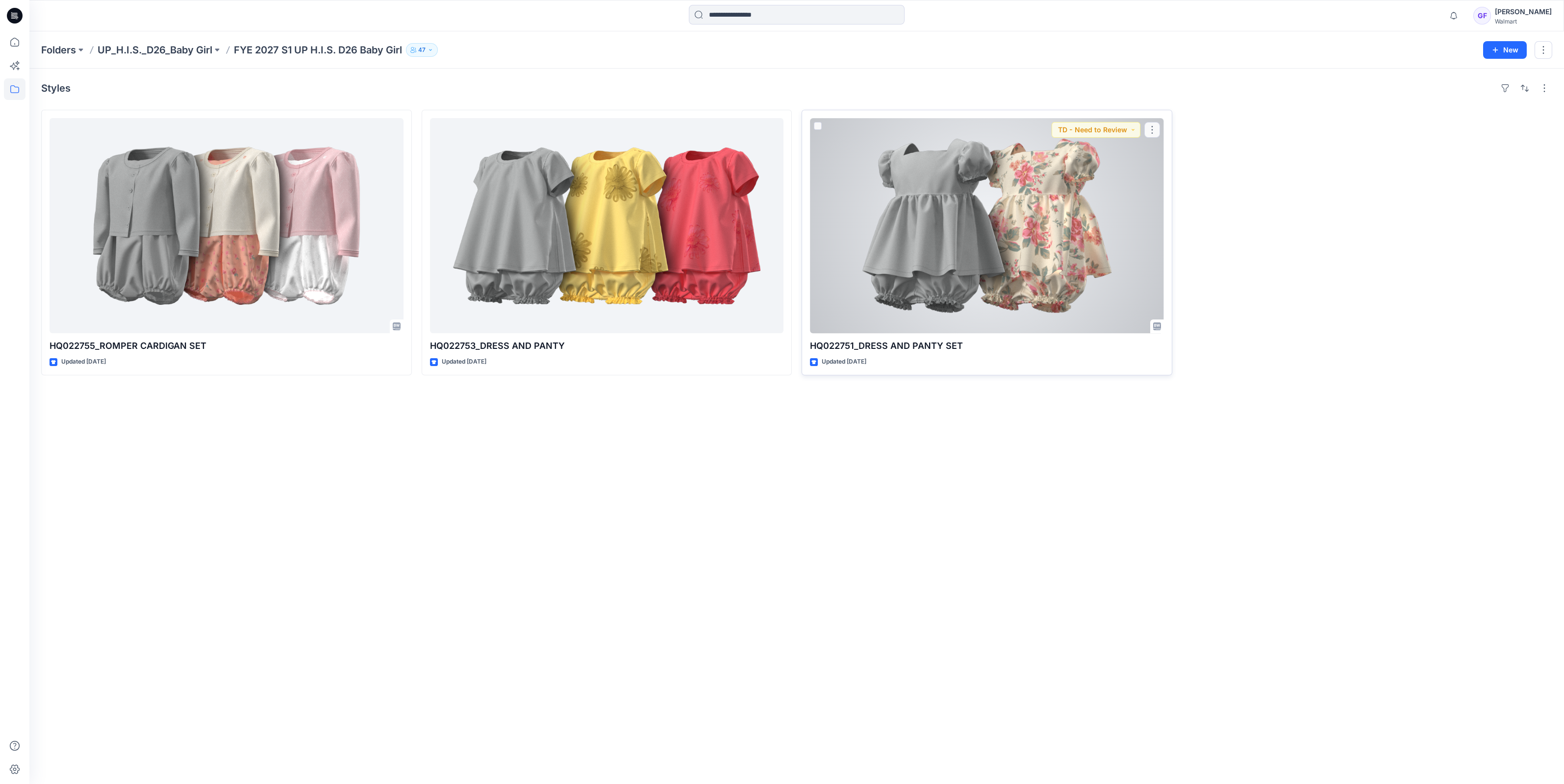
click at [952, 204] on div at bounding box center [986, 225] width 354 height 215
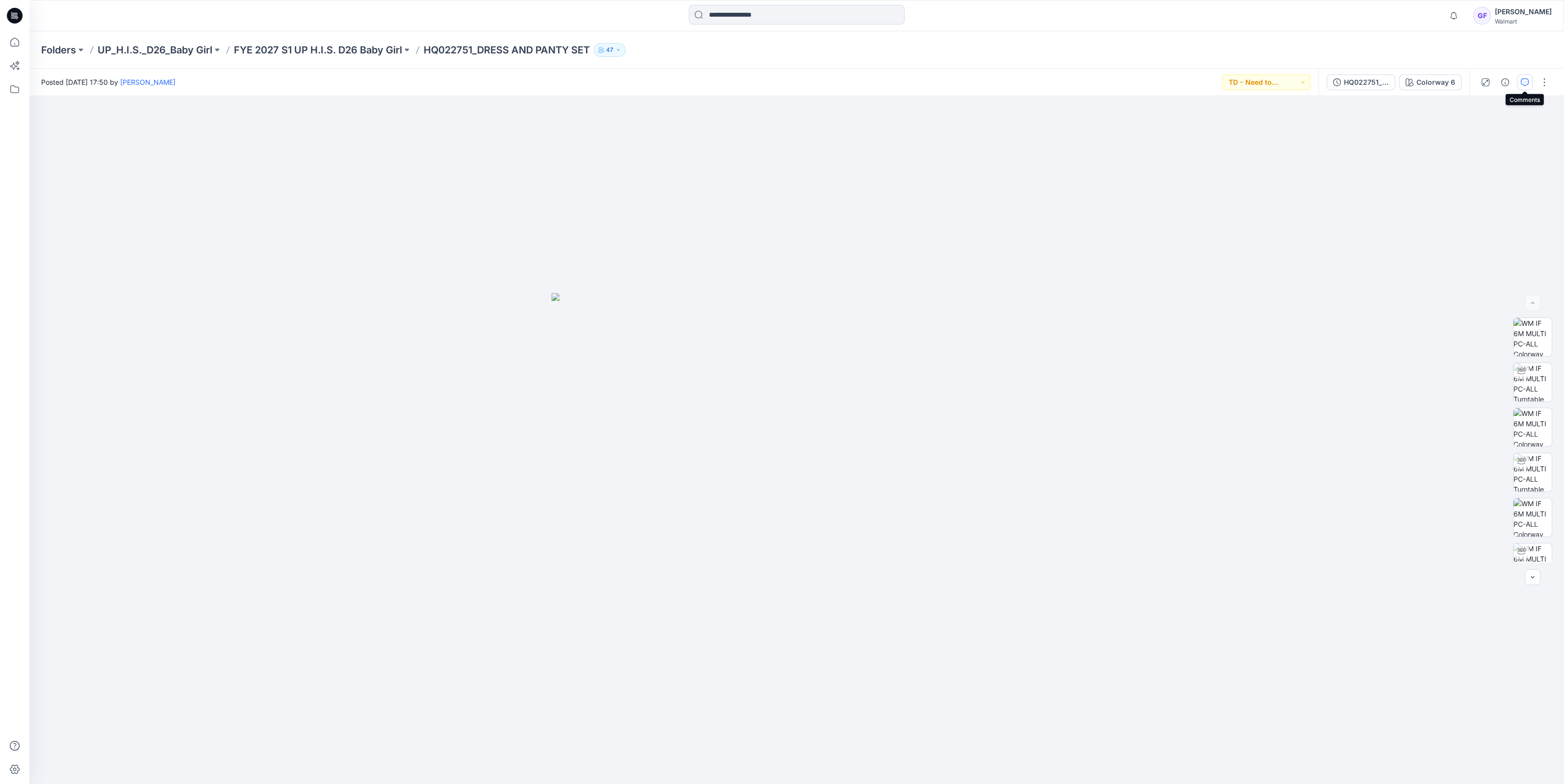
click at [1526, 79] on icon "button" at bounding box center [1524, 83] width 8 height 8
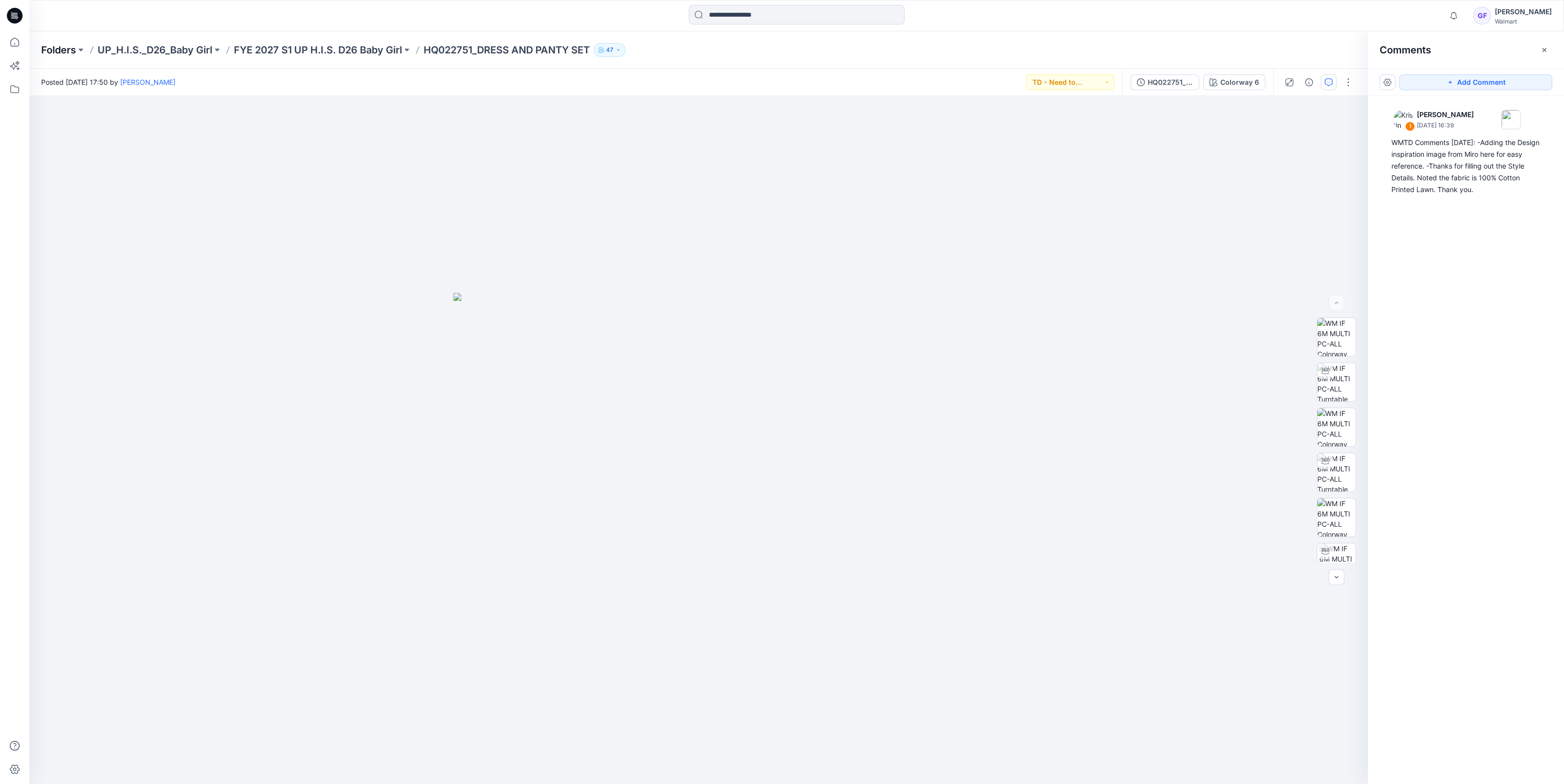
click at [53, 47] on p "Folders" at bounding box center [59, 50] width 35 height 14
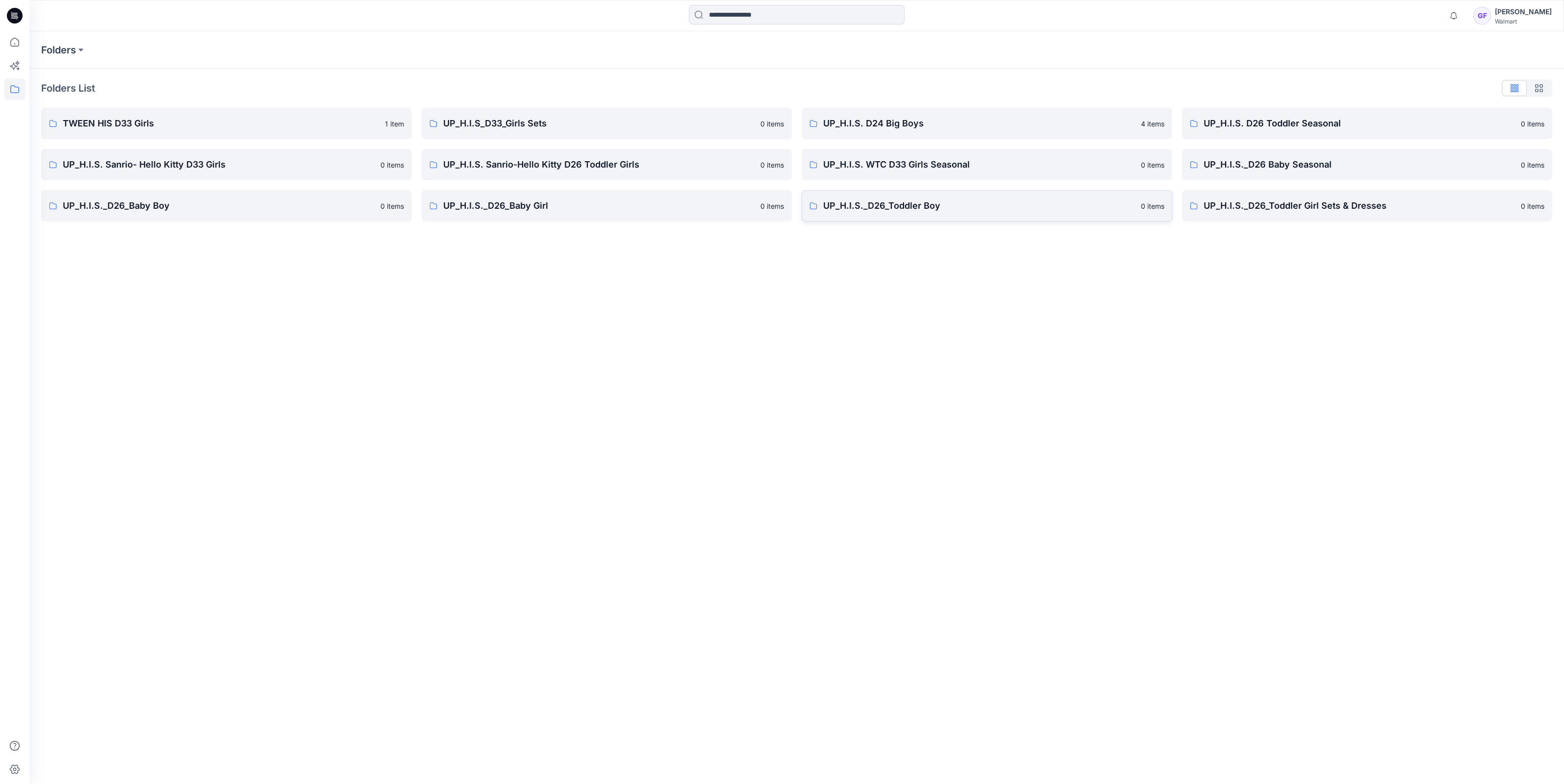
click at [920, 215] on link "UP_H.I.S._D26_Toddler Boy [DEMOGRAPHIC_DATA] items" at bounding box center [986, 206] width 371 height 31
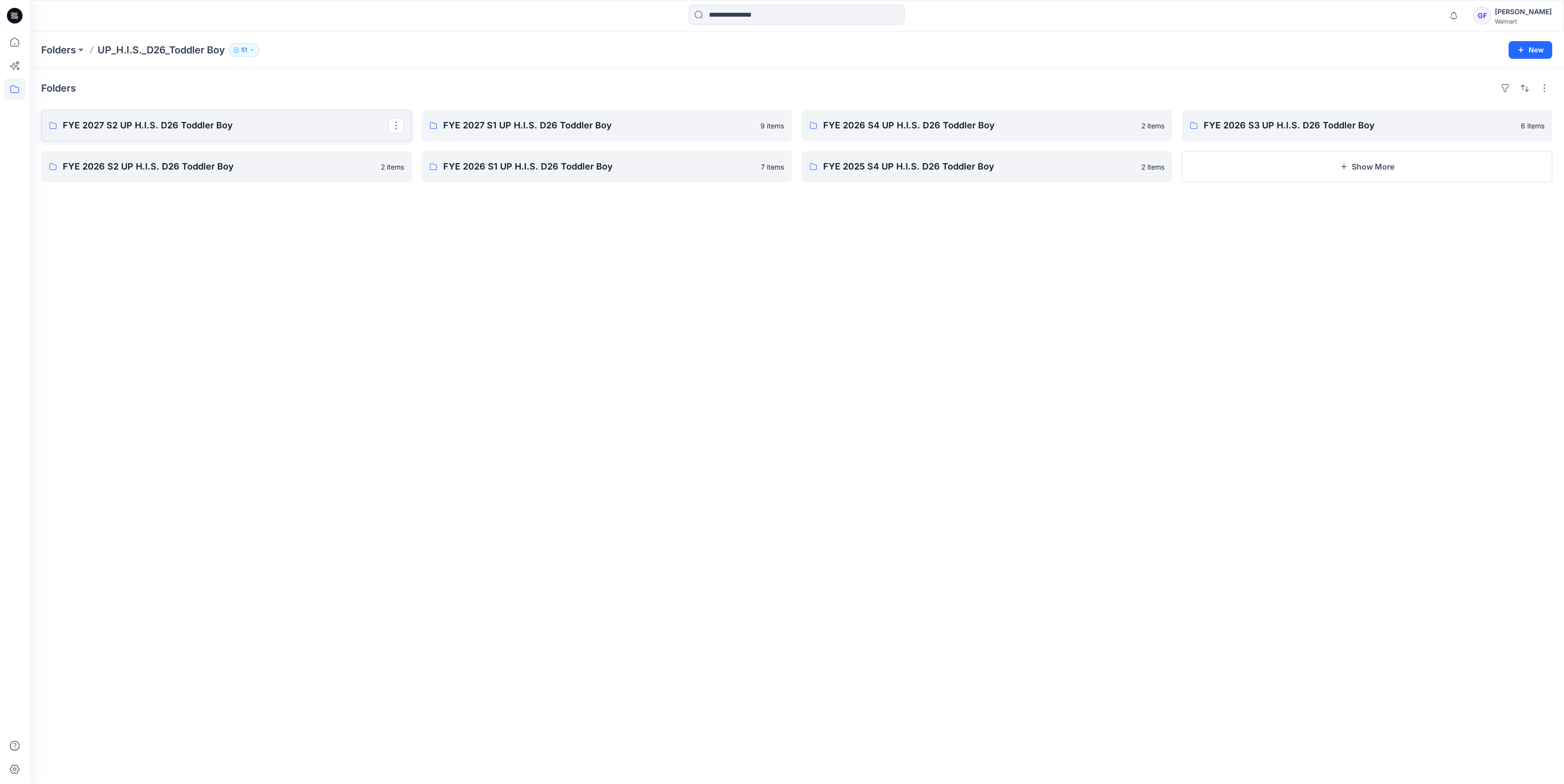
click at [206, 128] on p "FYE 2027 S2 UP H.I.S. D26 Toddler Boy" at bounding box center [226, 125] width 326 height 14
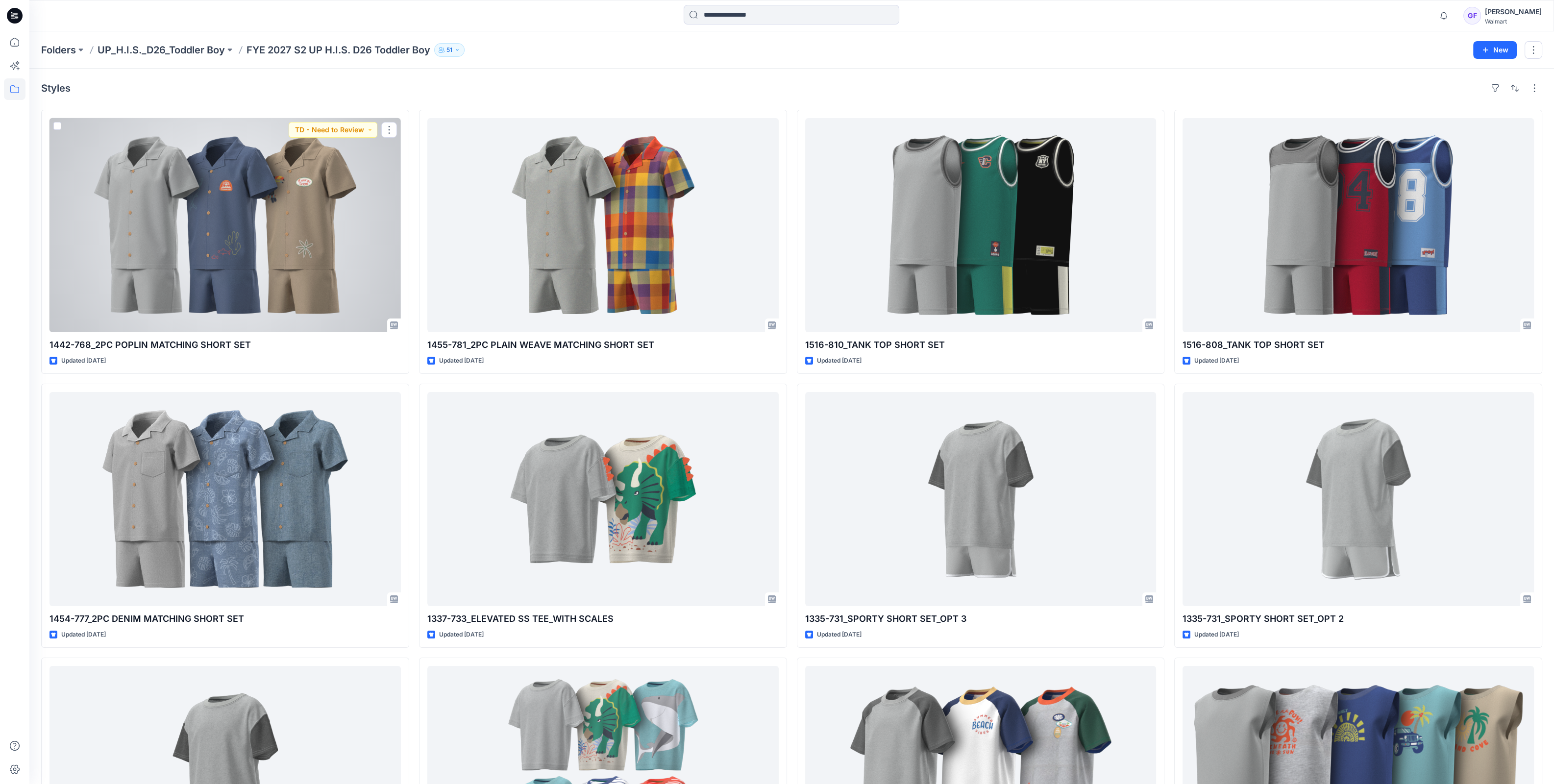
click at [216, 152] on div at bounding box center [225, 225] width 352 height 214
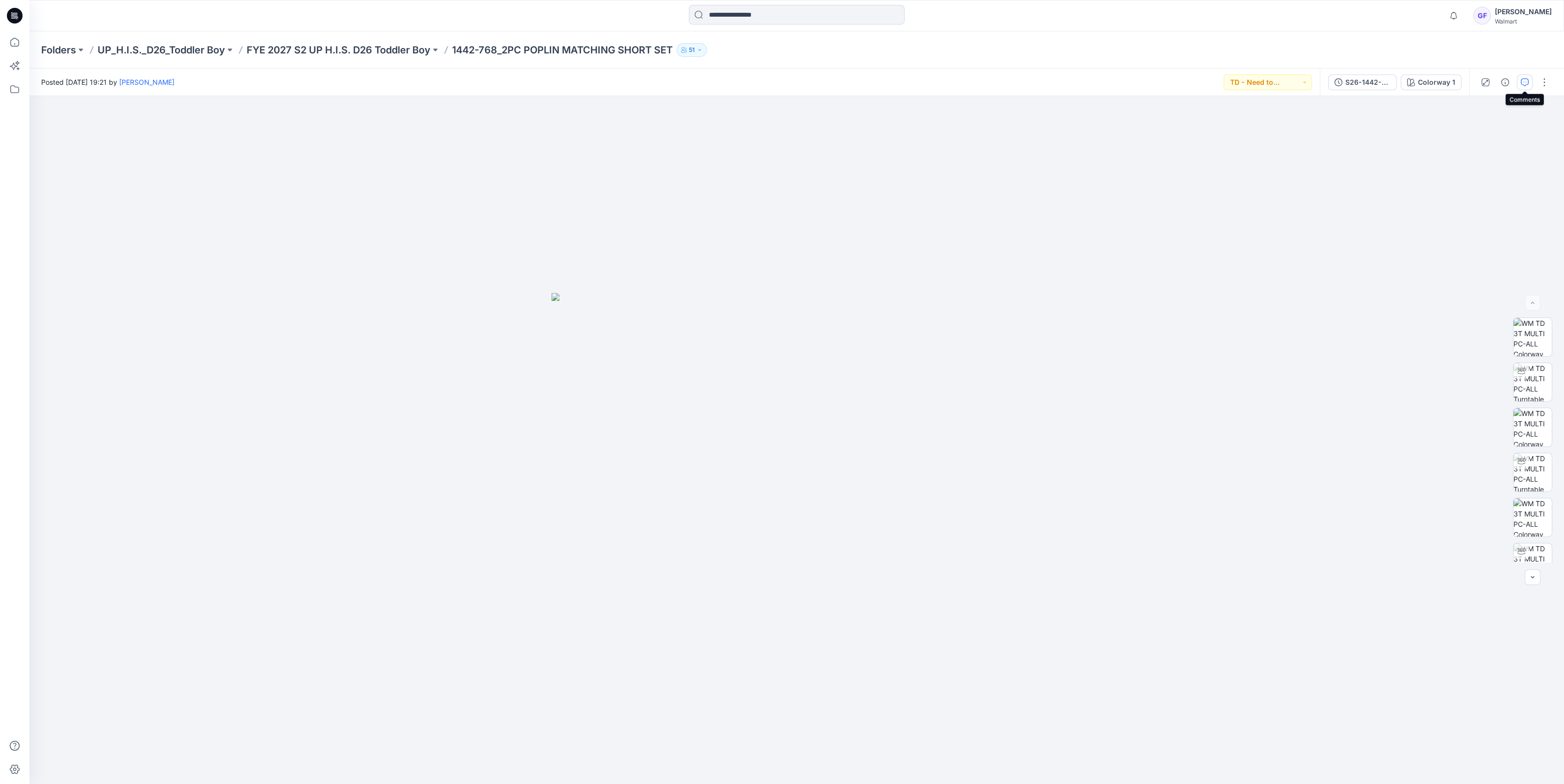
click at [1522, 83] on icon "button" at bounding box center [1524, 83] width 8 height 8
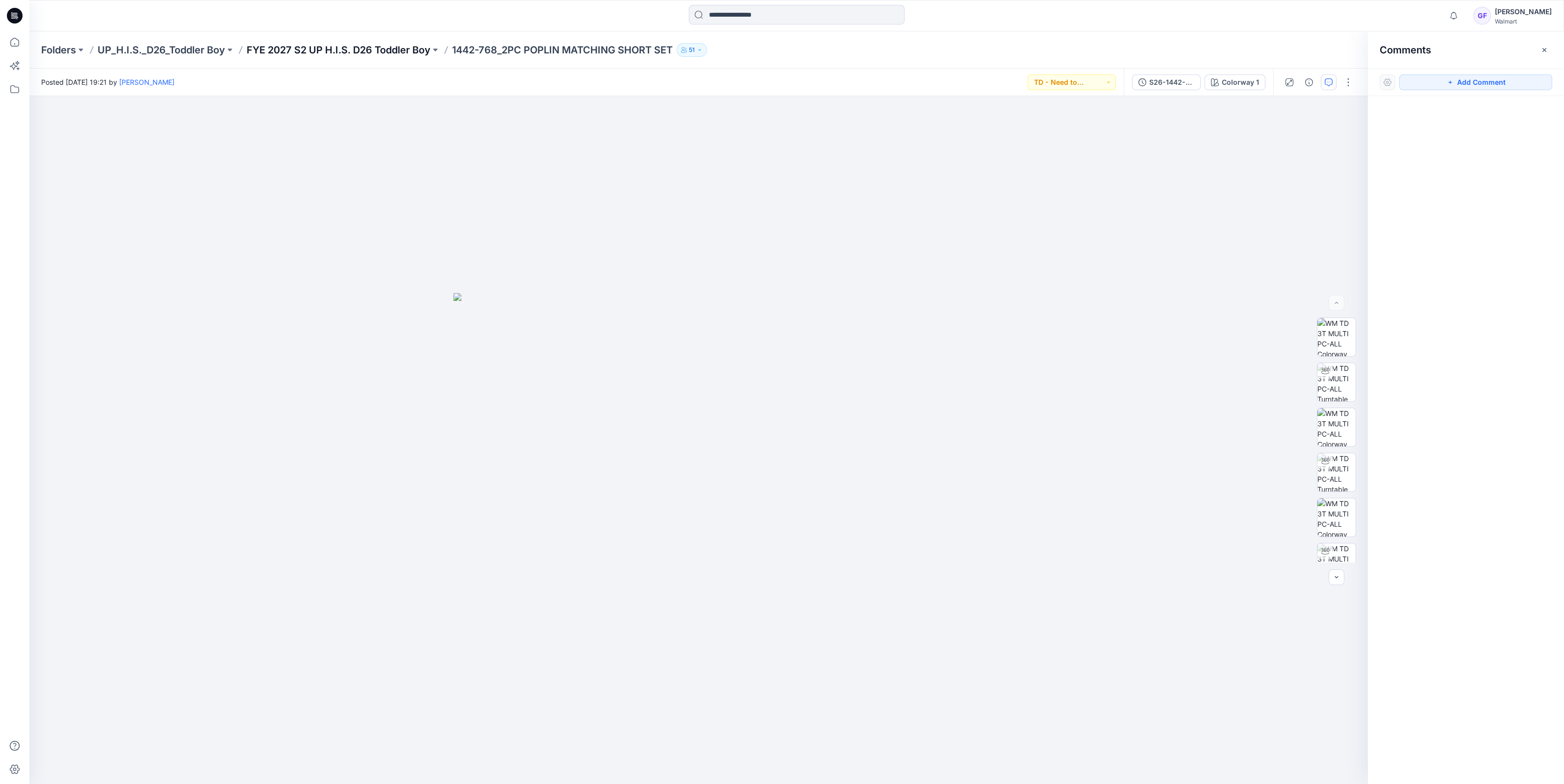
click at [362, 45] on p "FYE 2027 S2 UP H.I.S. D26 Toddler Boy" at bounding box center [339, 50] width 183 height 14
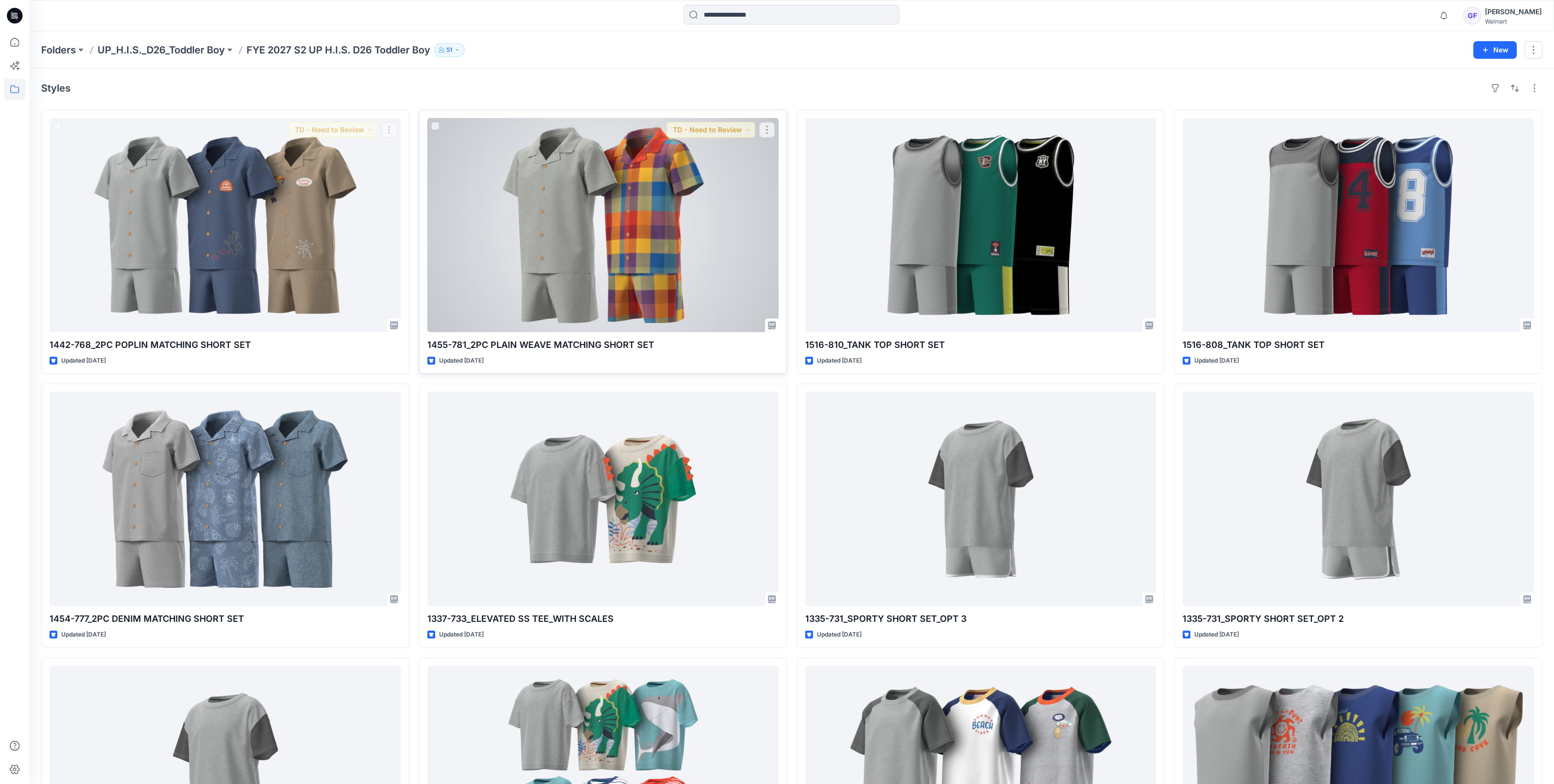
click at [502, 228] on div at bounding box center [603, 225] width 352 height 214
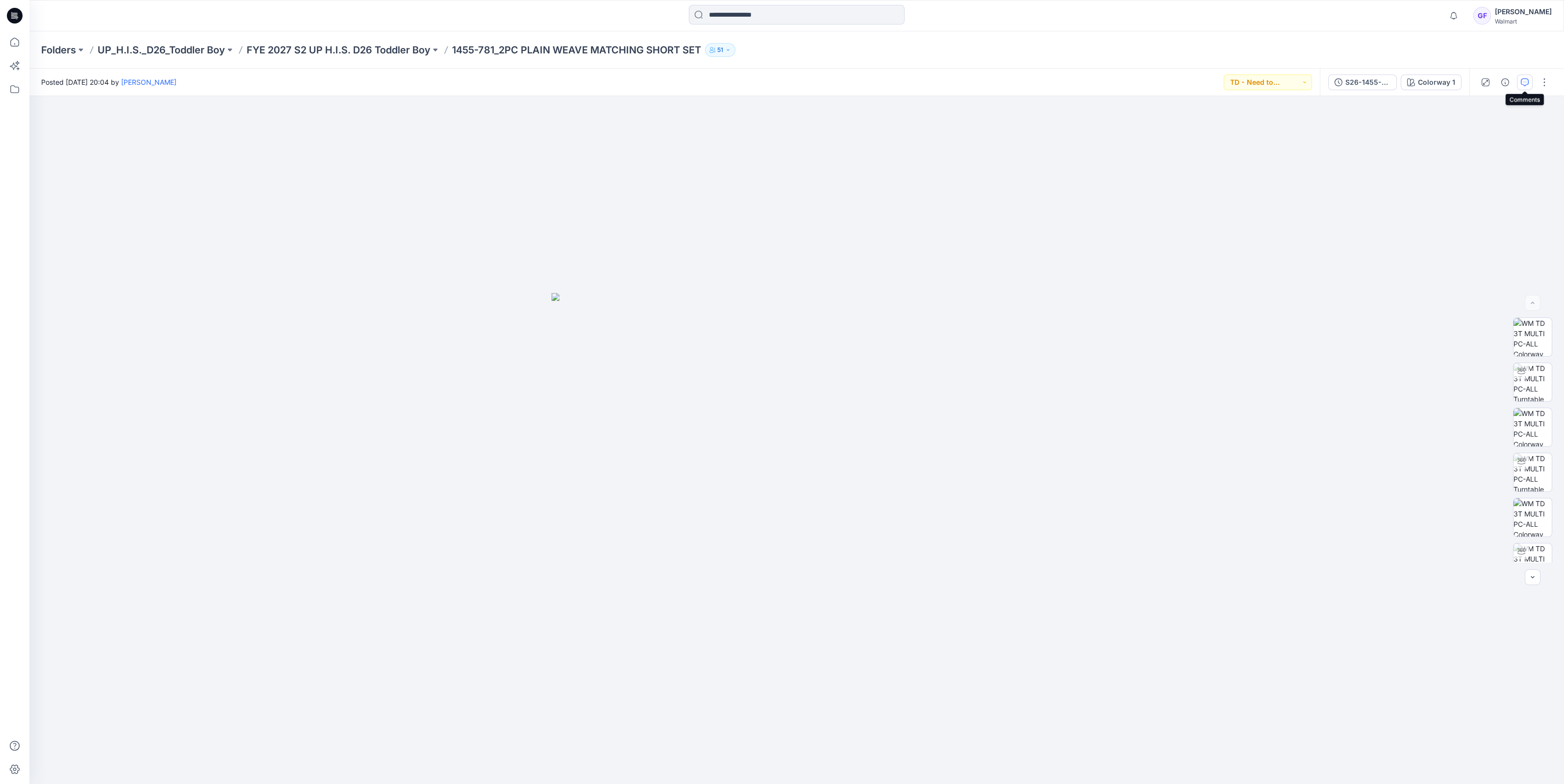
click at [1524, 86] on icon "button" at bounding box center [1524, 83] width 8 height 8
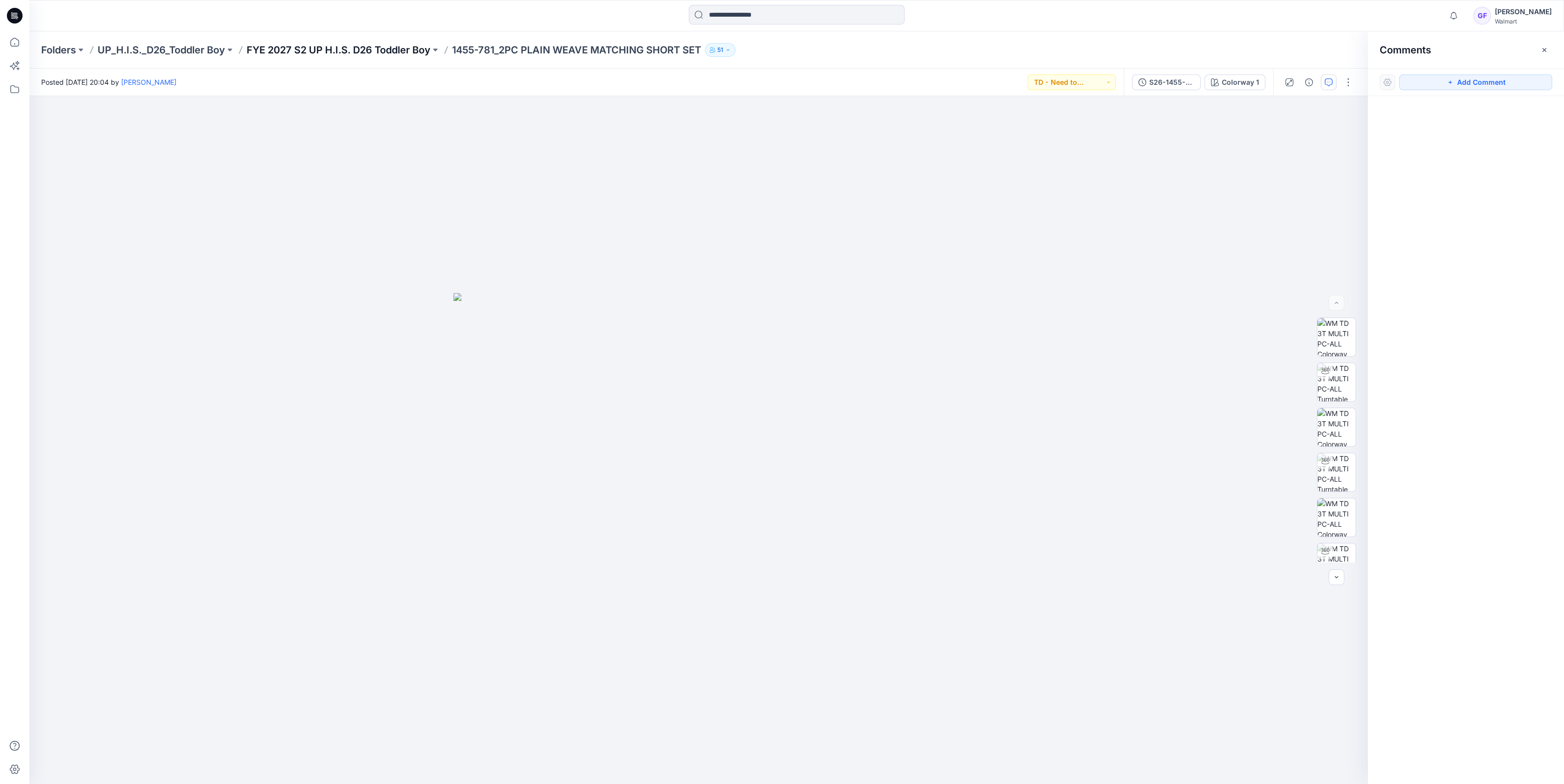
click at [331, 54] on p "FYE 2027 S2 UP H.I.S. D26 Toddler Boy" at bounding box center [339, 50] width 183 height 14
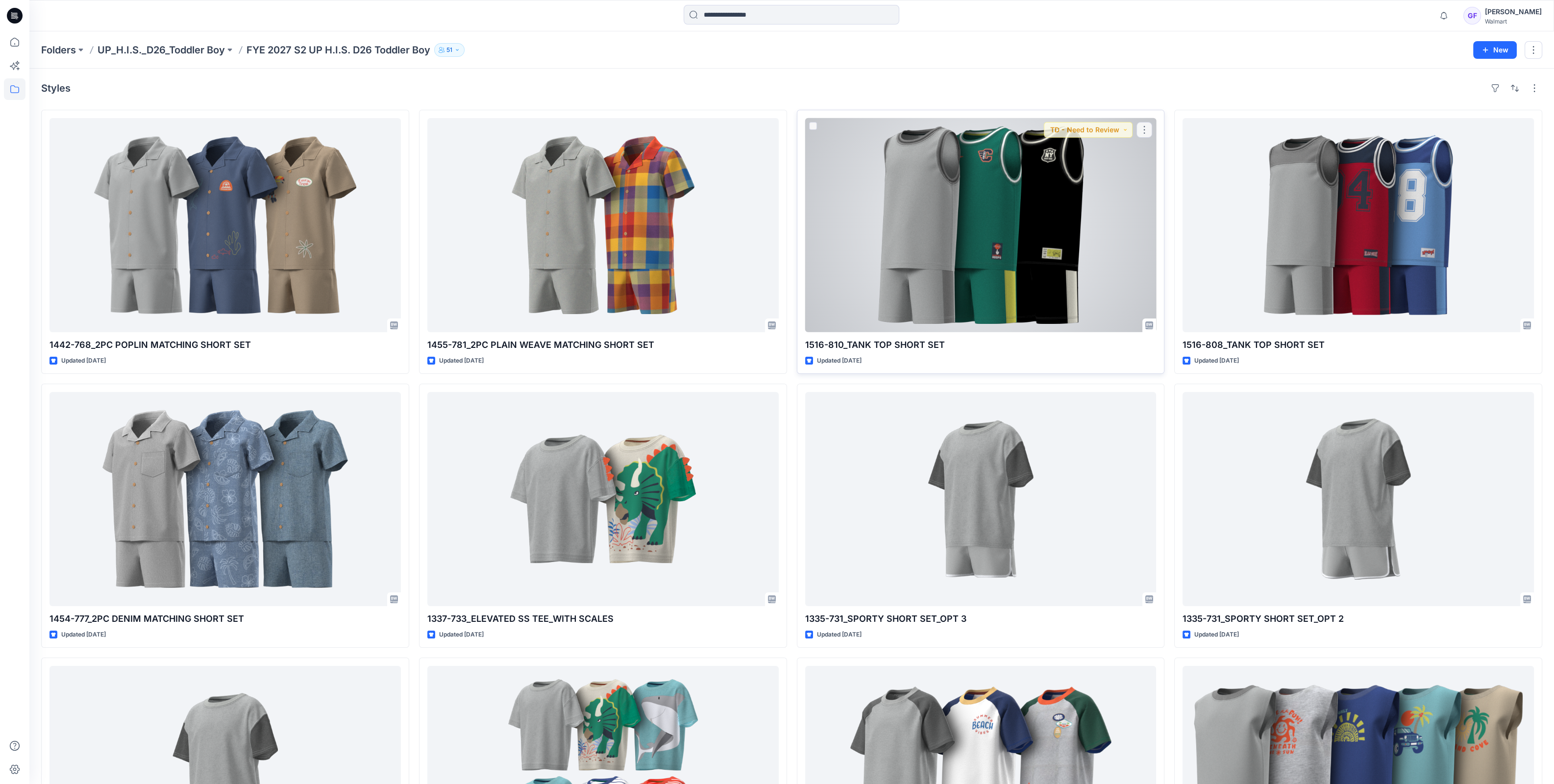
click at [937, 242] on div at bounding box center [981, 225] width 352 height 214
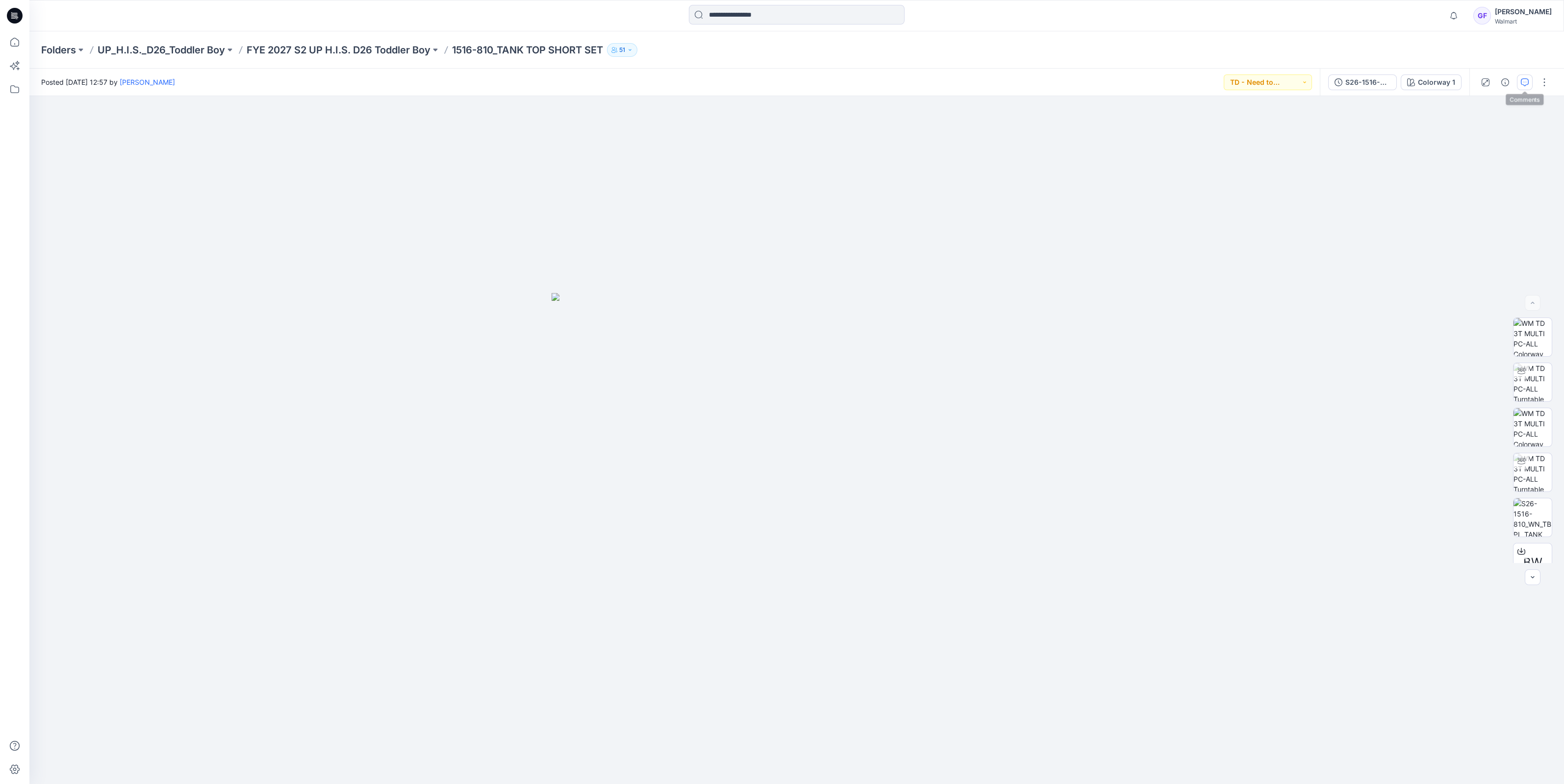
click at [1520, 85] on icon "button" at bounding box center [1524, 83] width 8 height 8
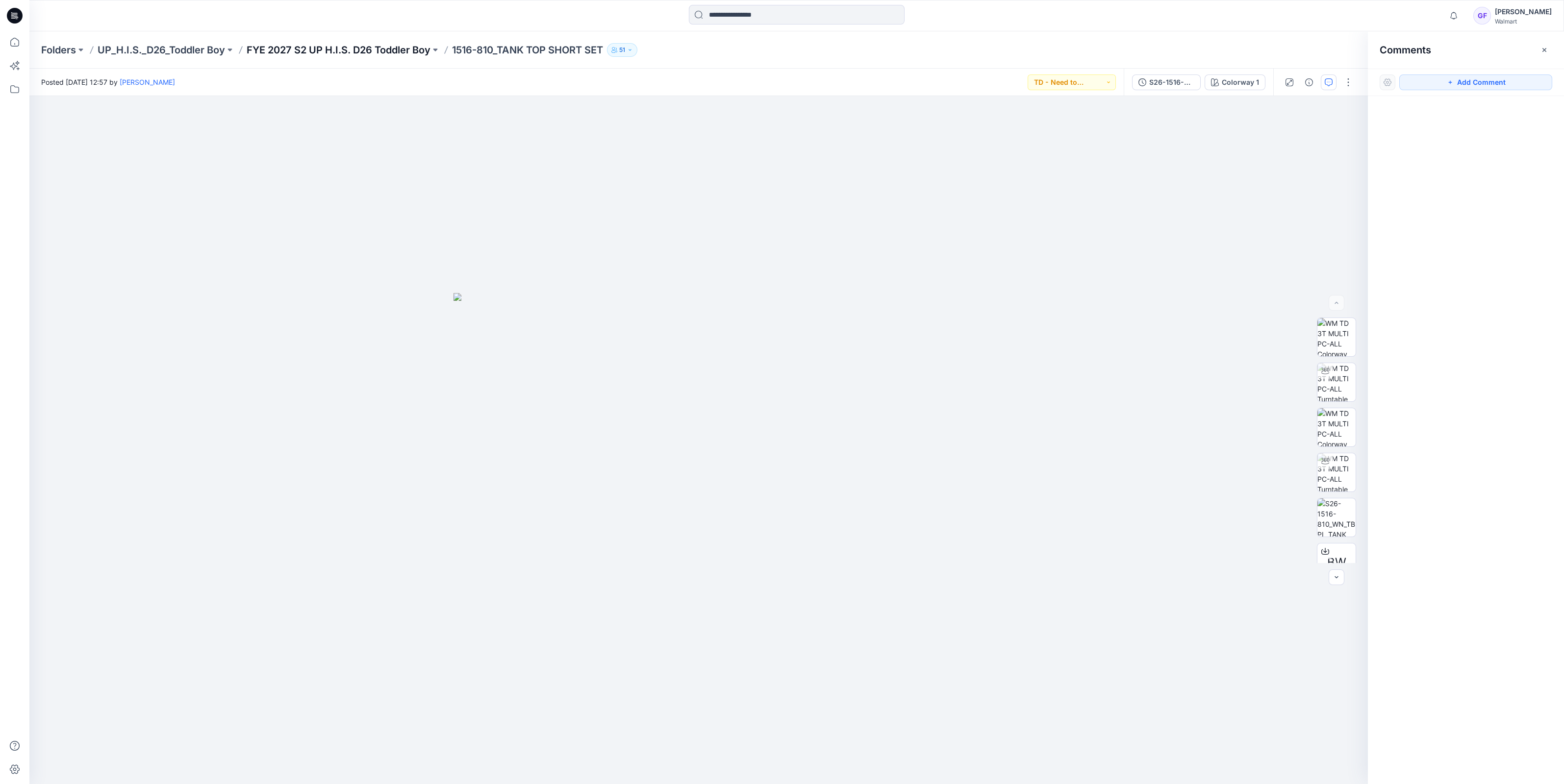
click at [348, 54] on p "FYE 2027 S2 UP H.I.S. D26 Toddler Boy" at bounding box center [339, 50] width 183 height 14
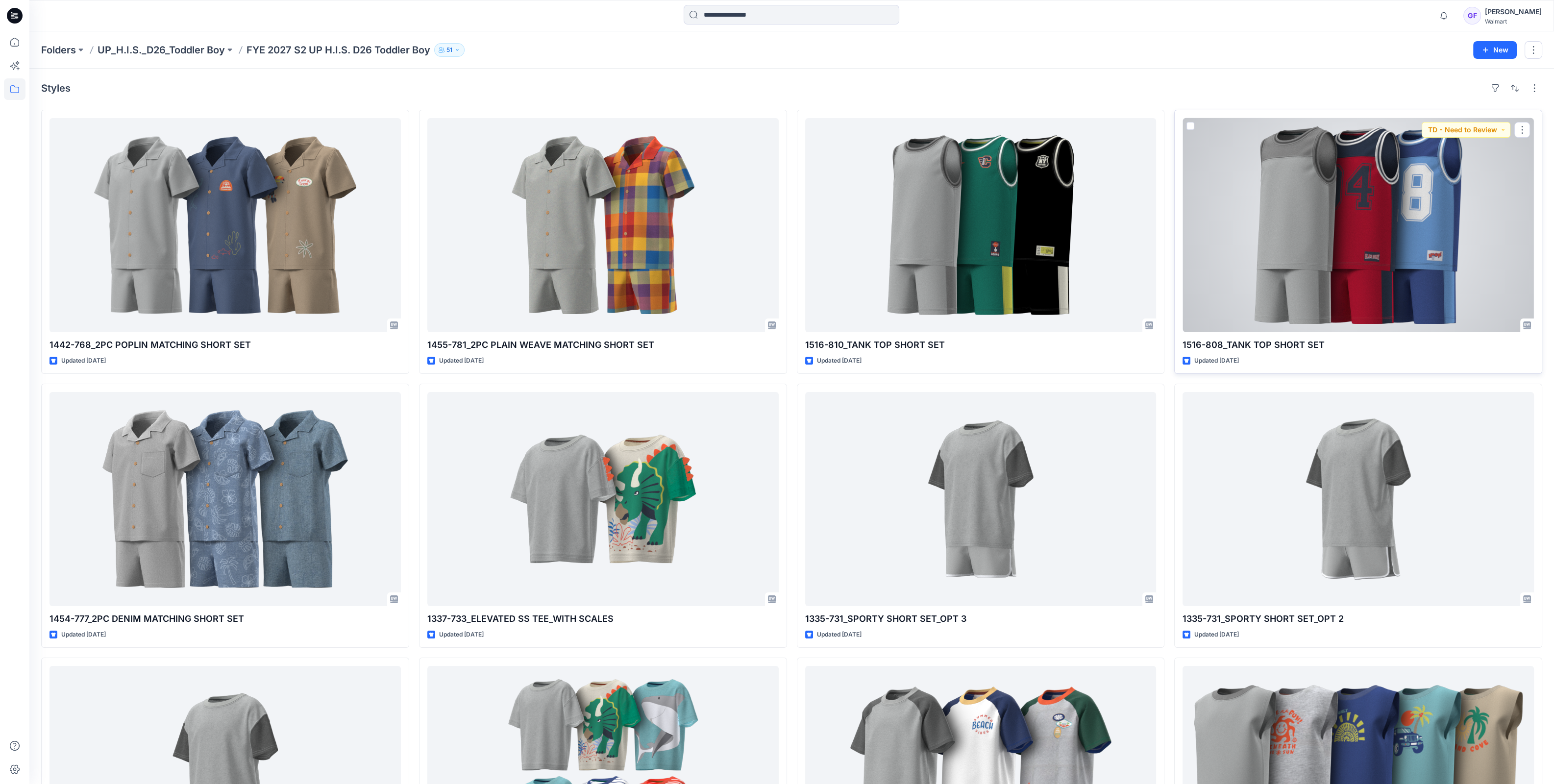
click at [1335, 247] on div at bounding box center [1358, 225] width 352 height 214
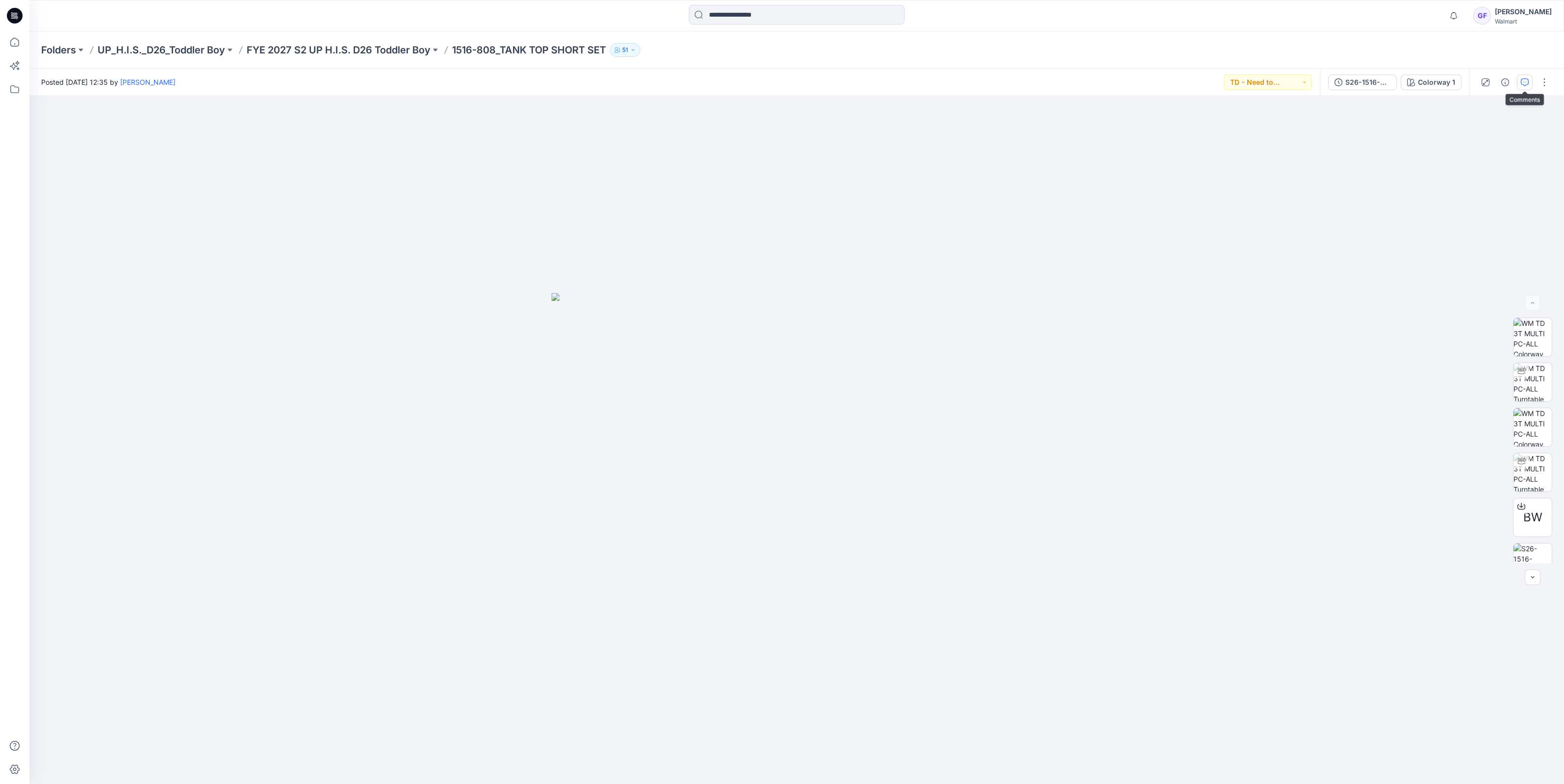
click at [1530, 76] on button "button" at bounding box center [1524, 82] width 16 height 16
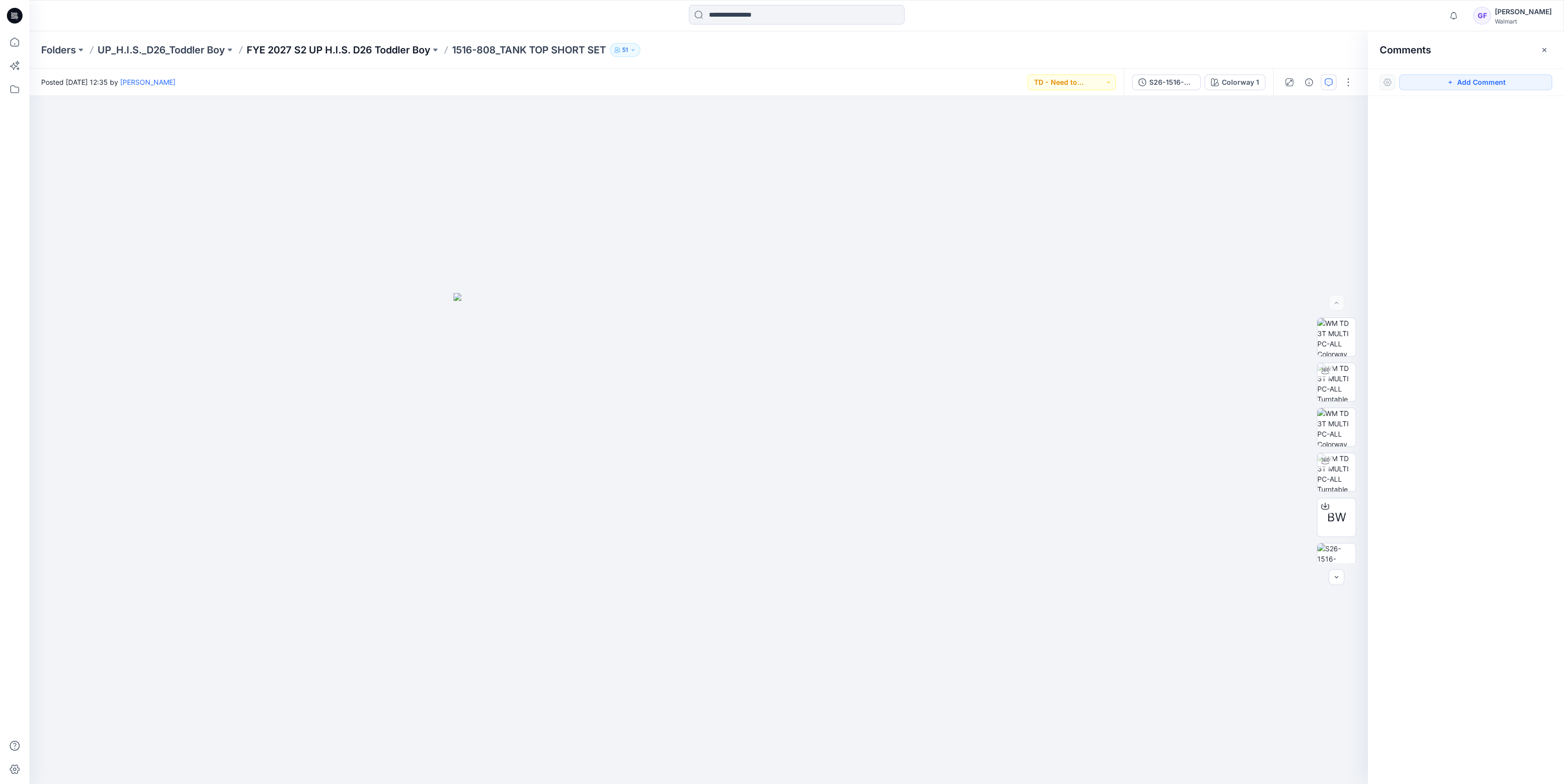
click at [359, 43] on p "FYE 2027 S2 UP H.I.S. D26 Toddler Boy" at bounding box center [339, 50] width 183 height 14
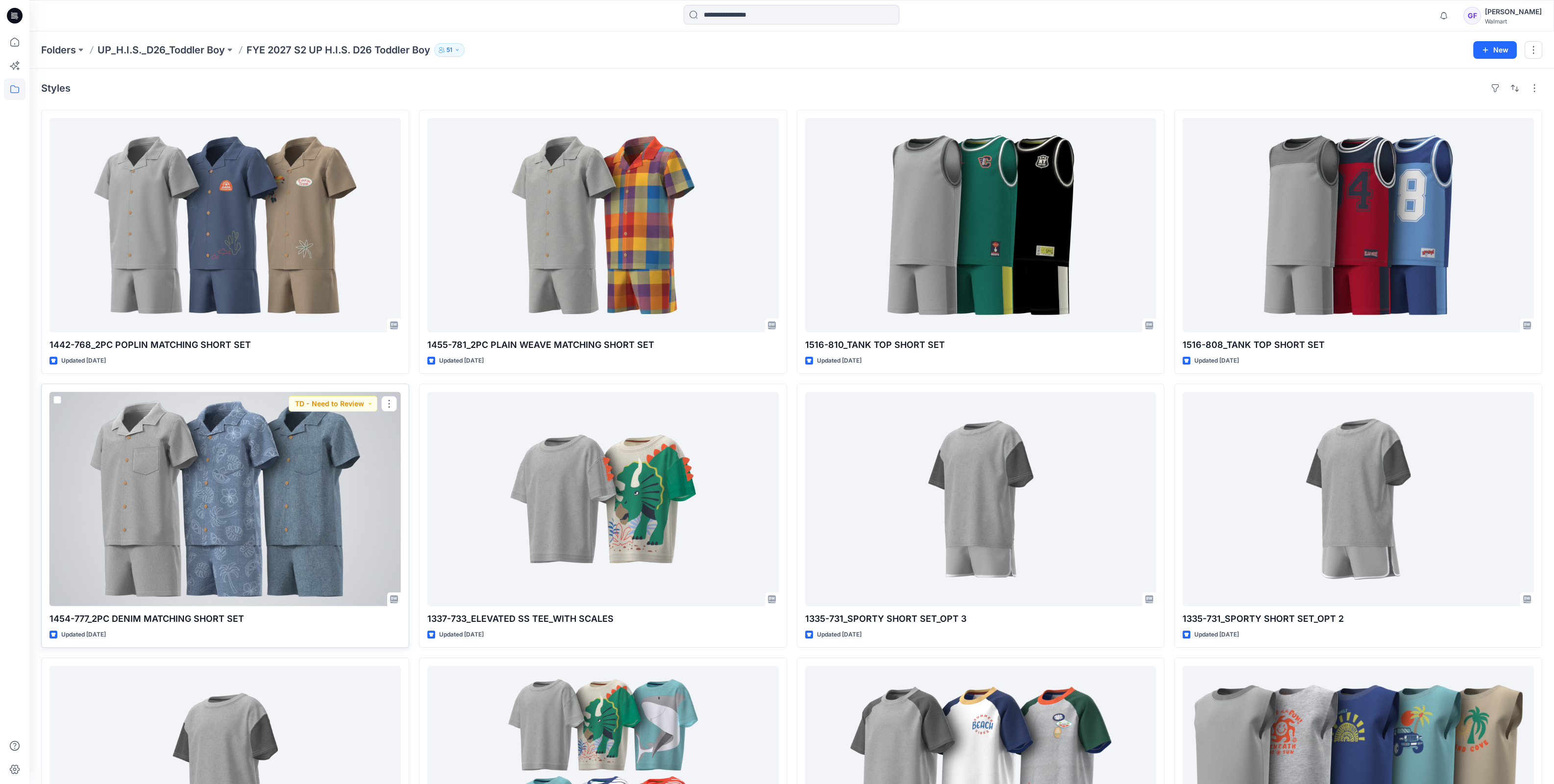
click at [193, 486] on div at bounding box center [225, 499] width 352 height 214
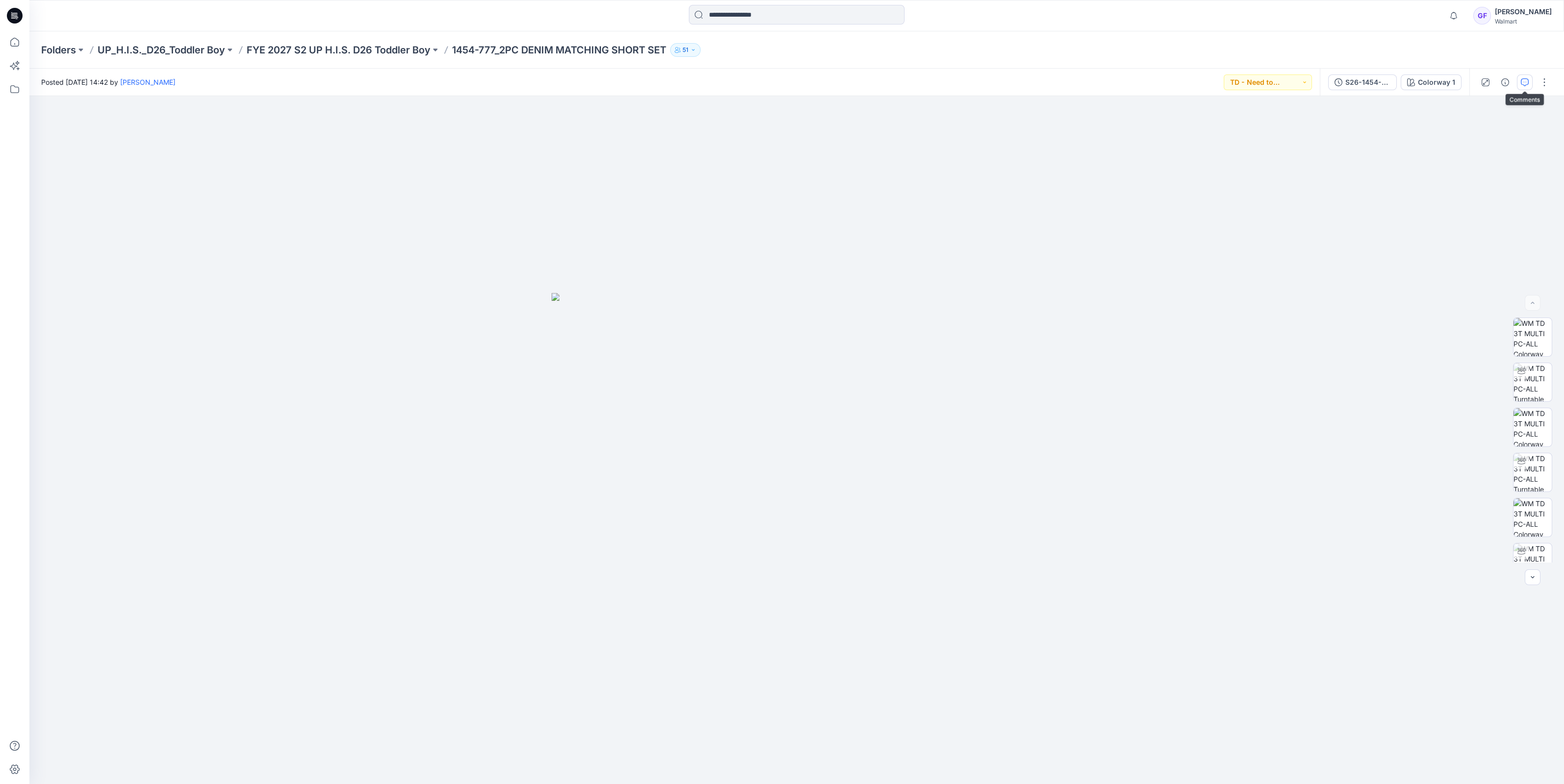
click at [1524, 77] on button "button" at bounding box center [1524, 82] width 16 height 16
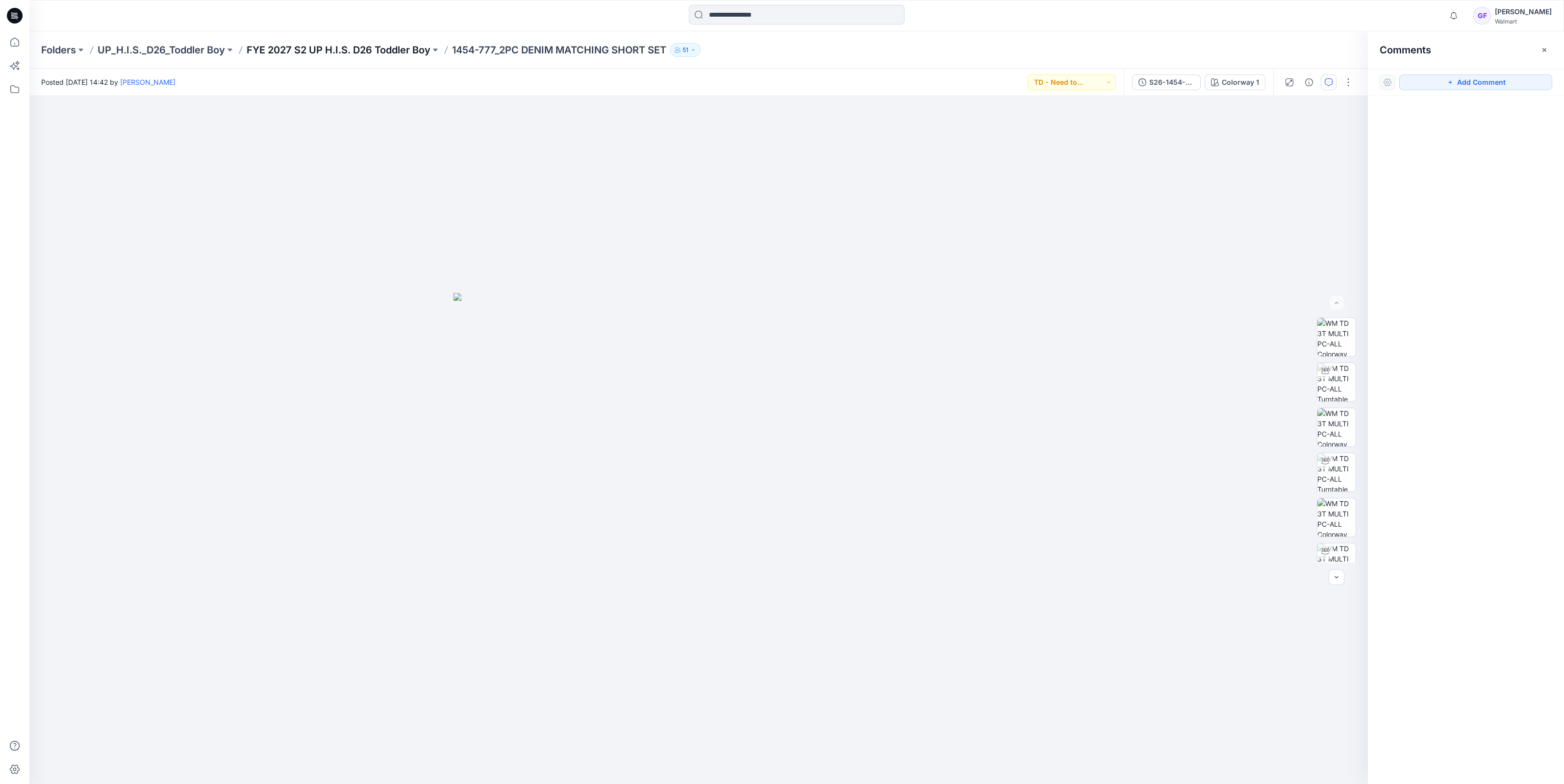
click at [407, 48] on p "FYE 2027 S2 UP H.I.S. D26 Toddler Boy" at bounding box center [339, 50] width 183 height 14
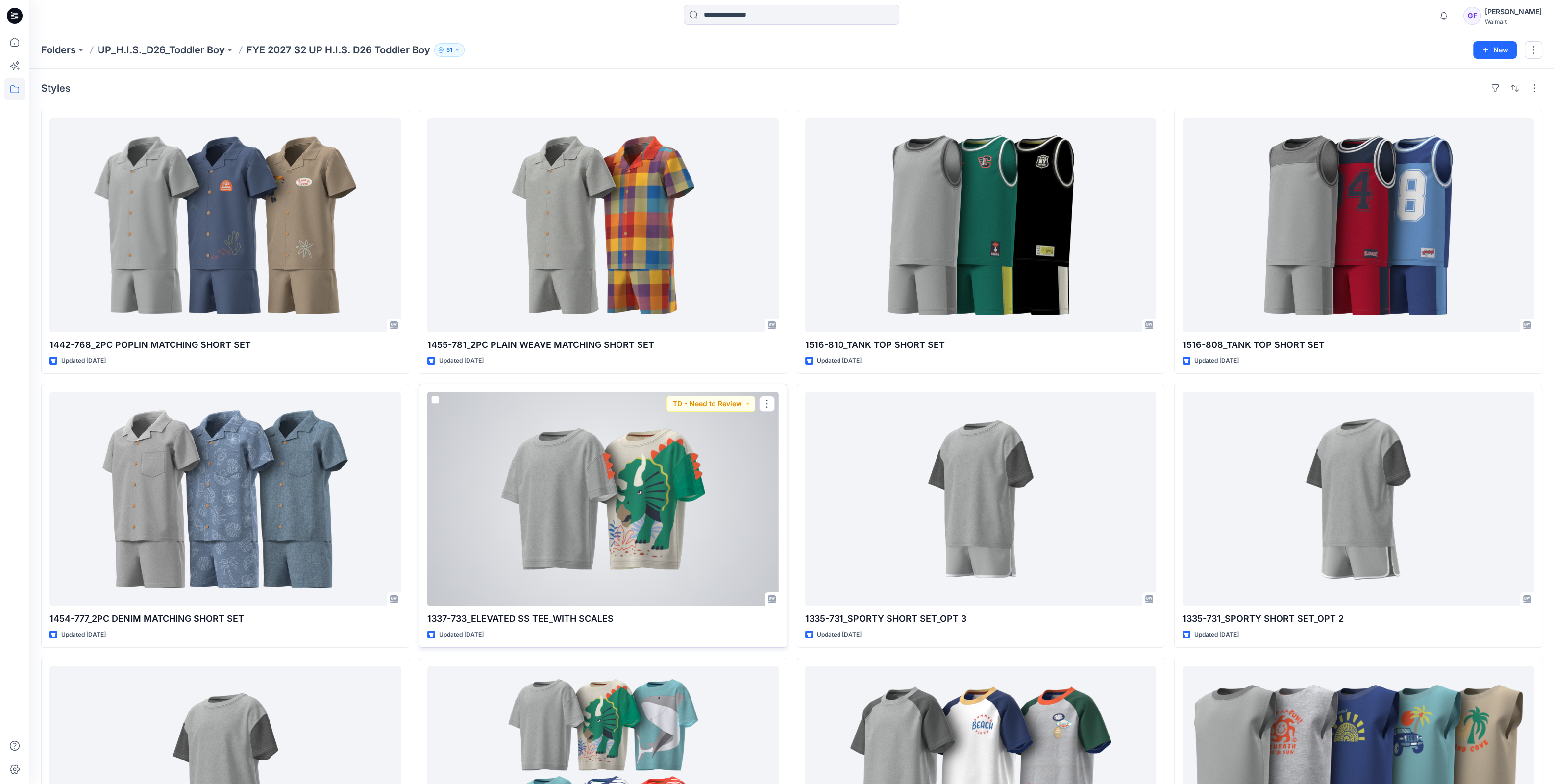
click at [563, 447] on div at bounding box center [603, 499] width 352 height 214
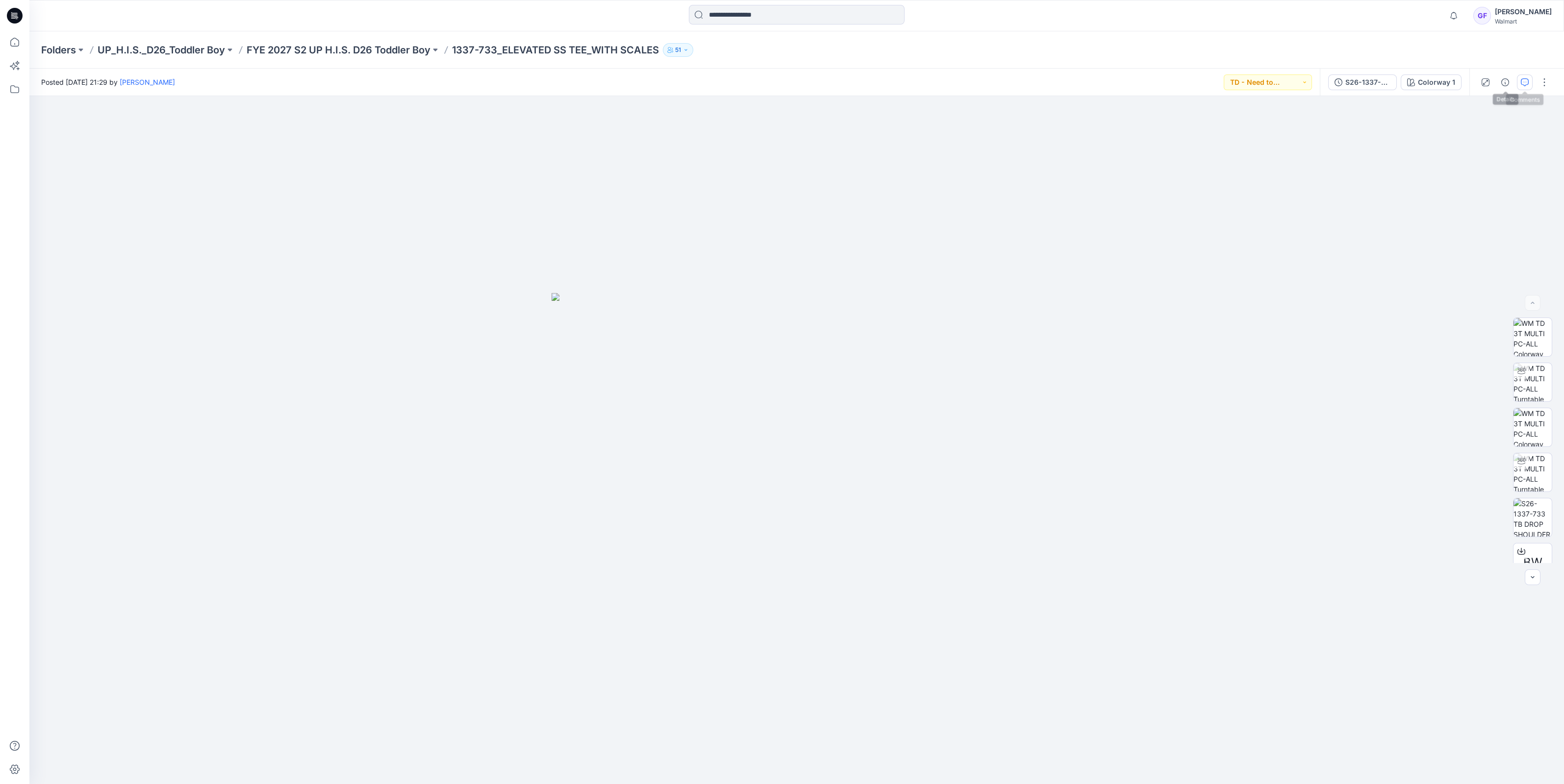
click at [1523, 79] on icon "button" at bounding box center [1524, 83] width 8 height 8
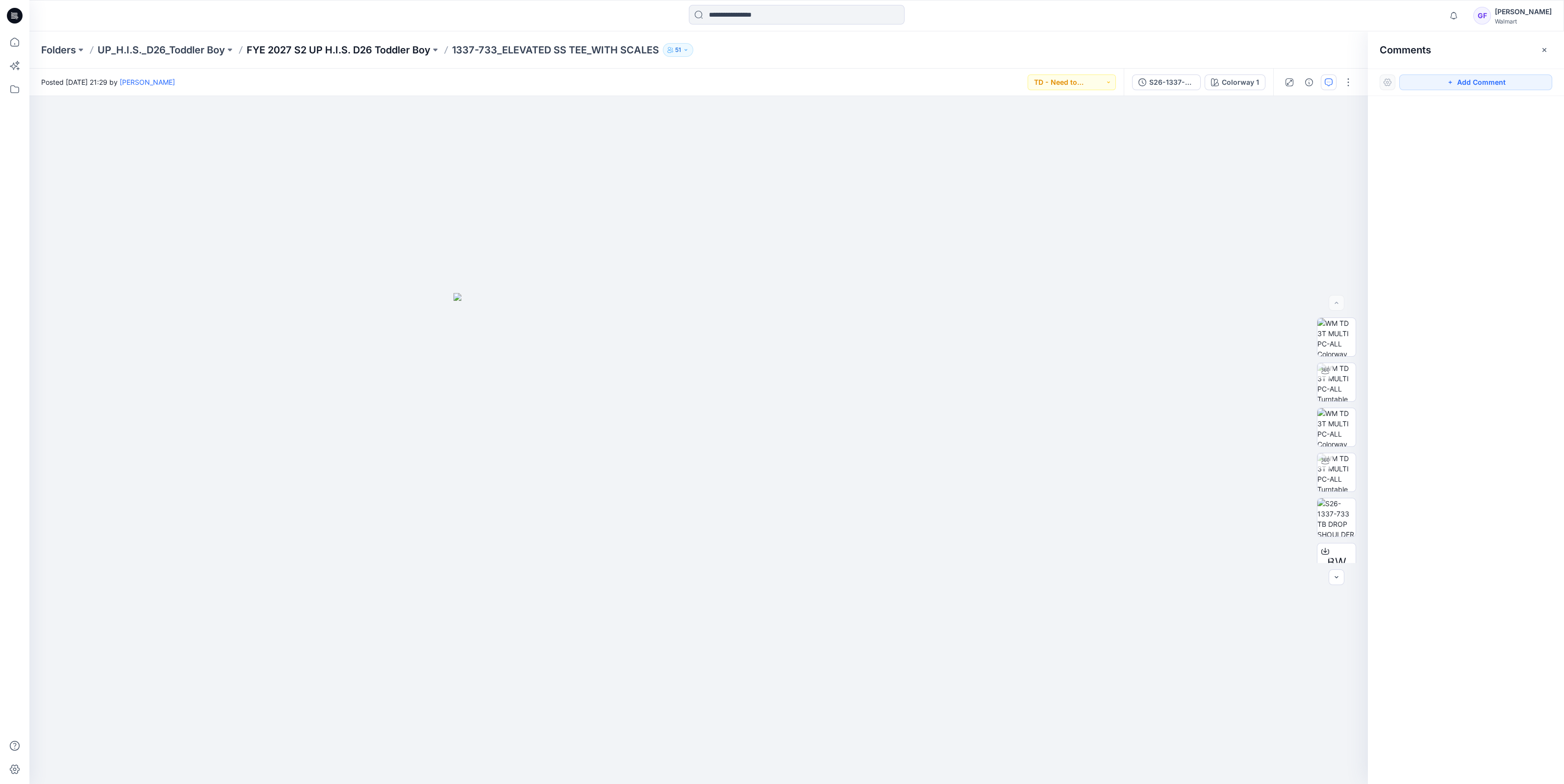
click at [386, 50] on p "FYE 2027 S2 UP H.I.S. D26 Toddler Boy" at bounding box center [339, 50] width 183 height 14
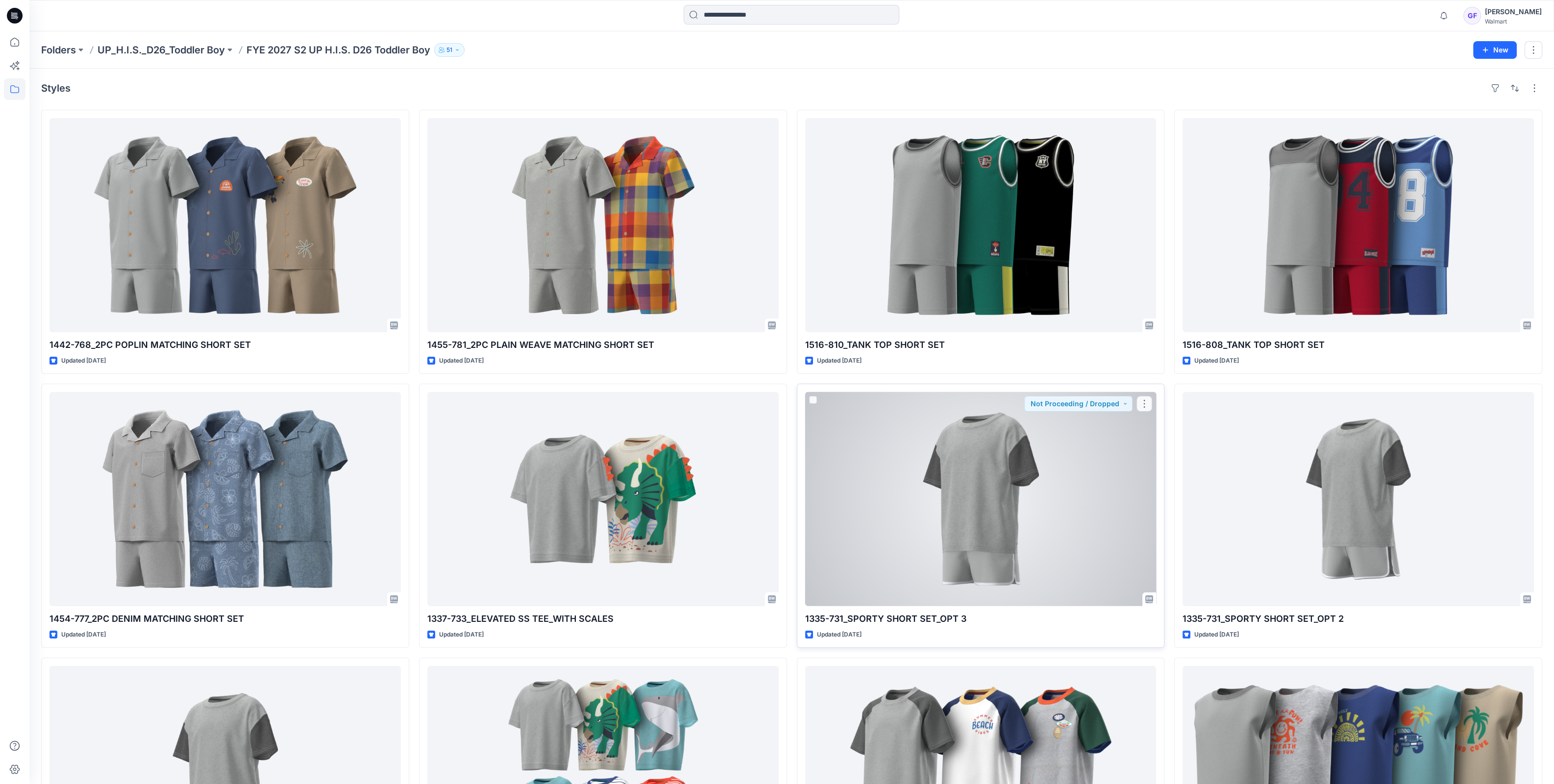
click at [1071, 502] on div at bounding box center [981, 499] width 352 height 214
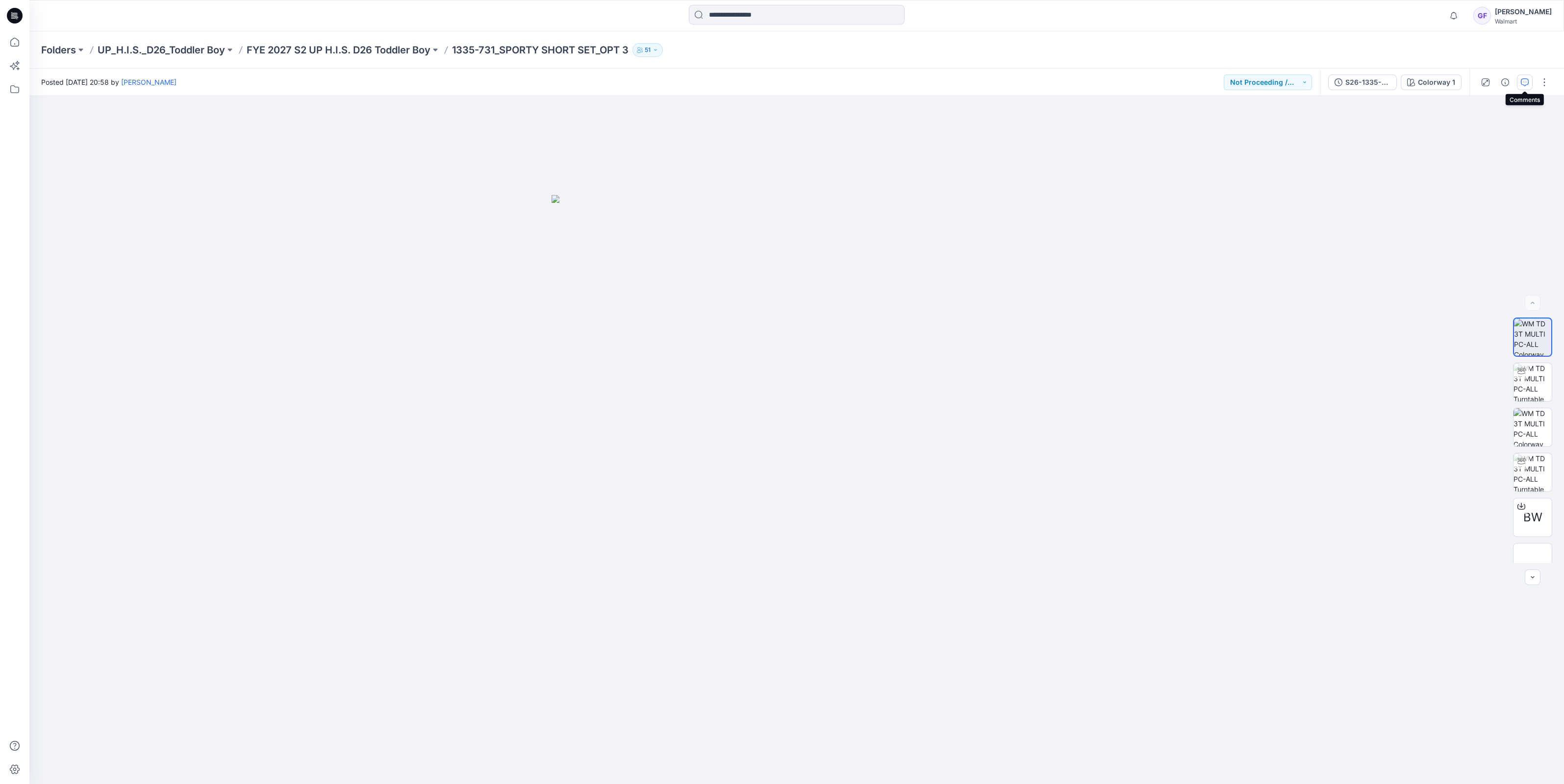
click at [1525, 81] on icon "button" at bounding box center [1524, 83] width 8 height 8
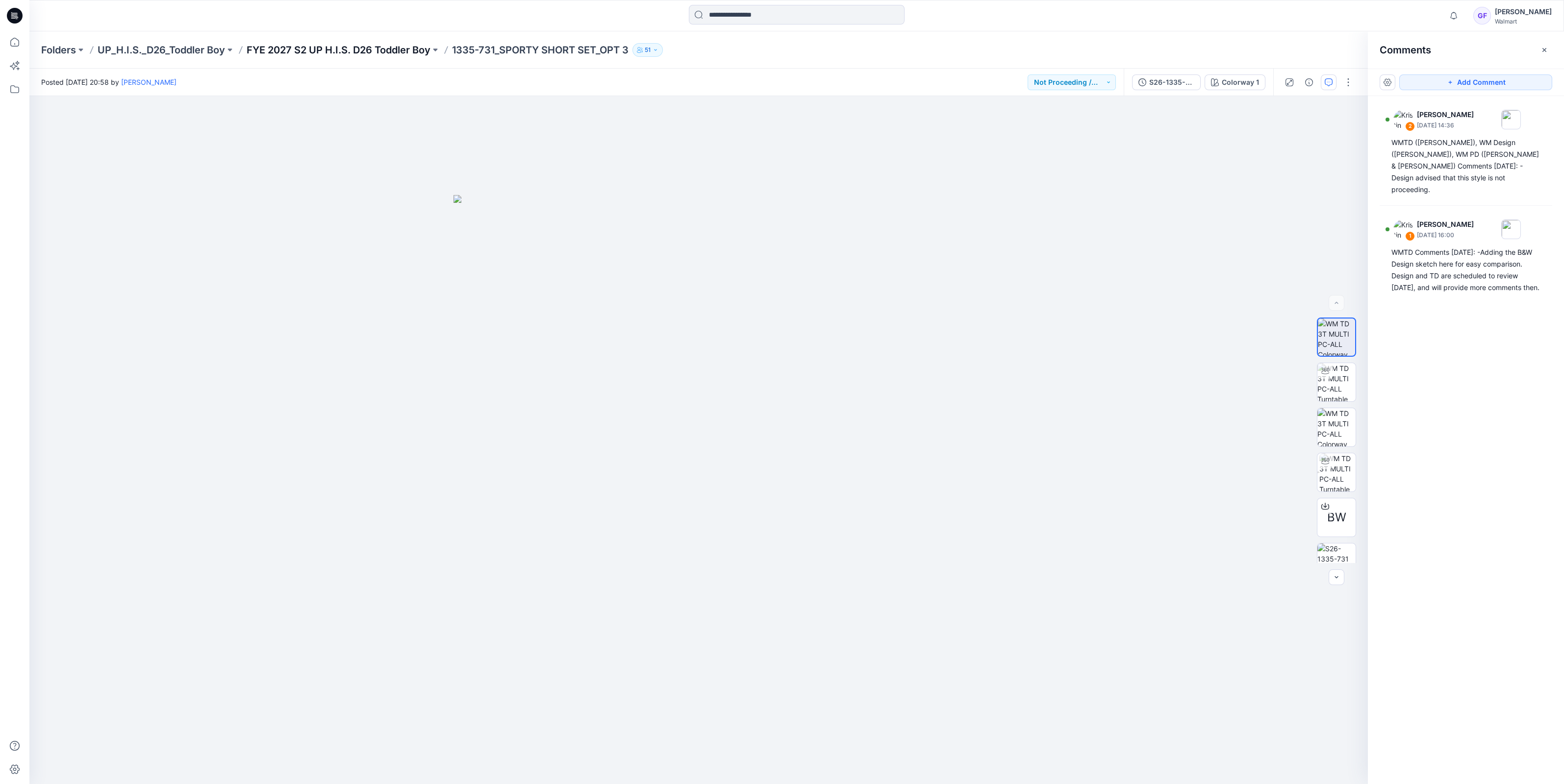
click at [381, 50] on p "FYE 2027 S2 UP H.I.S. D26 Toddler Boy" at bounding box center [339, 50] width 183 height 14
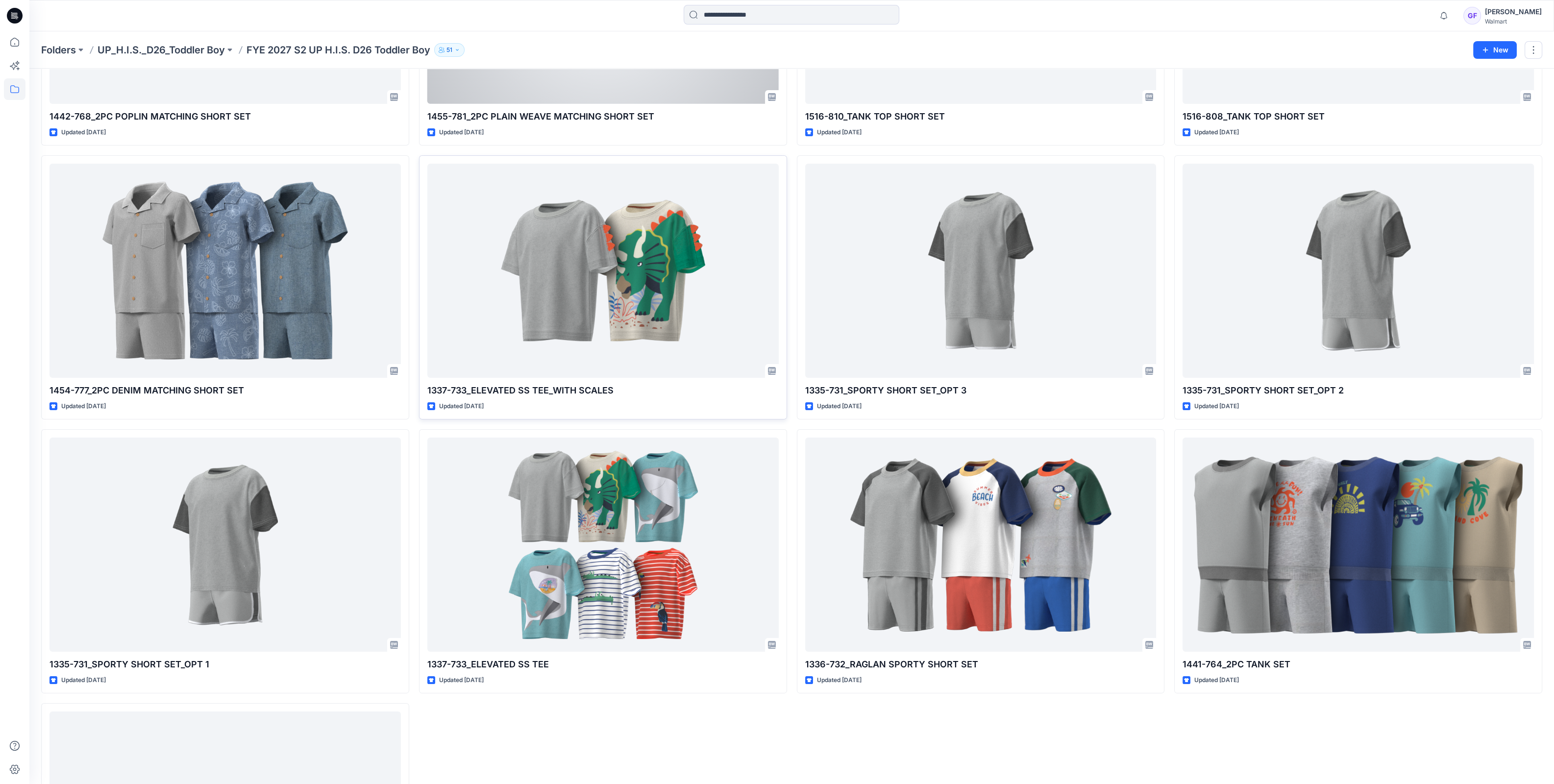
scroll to position [245, 0]
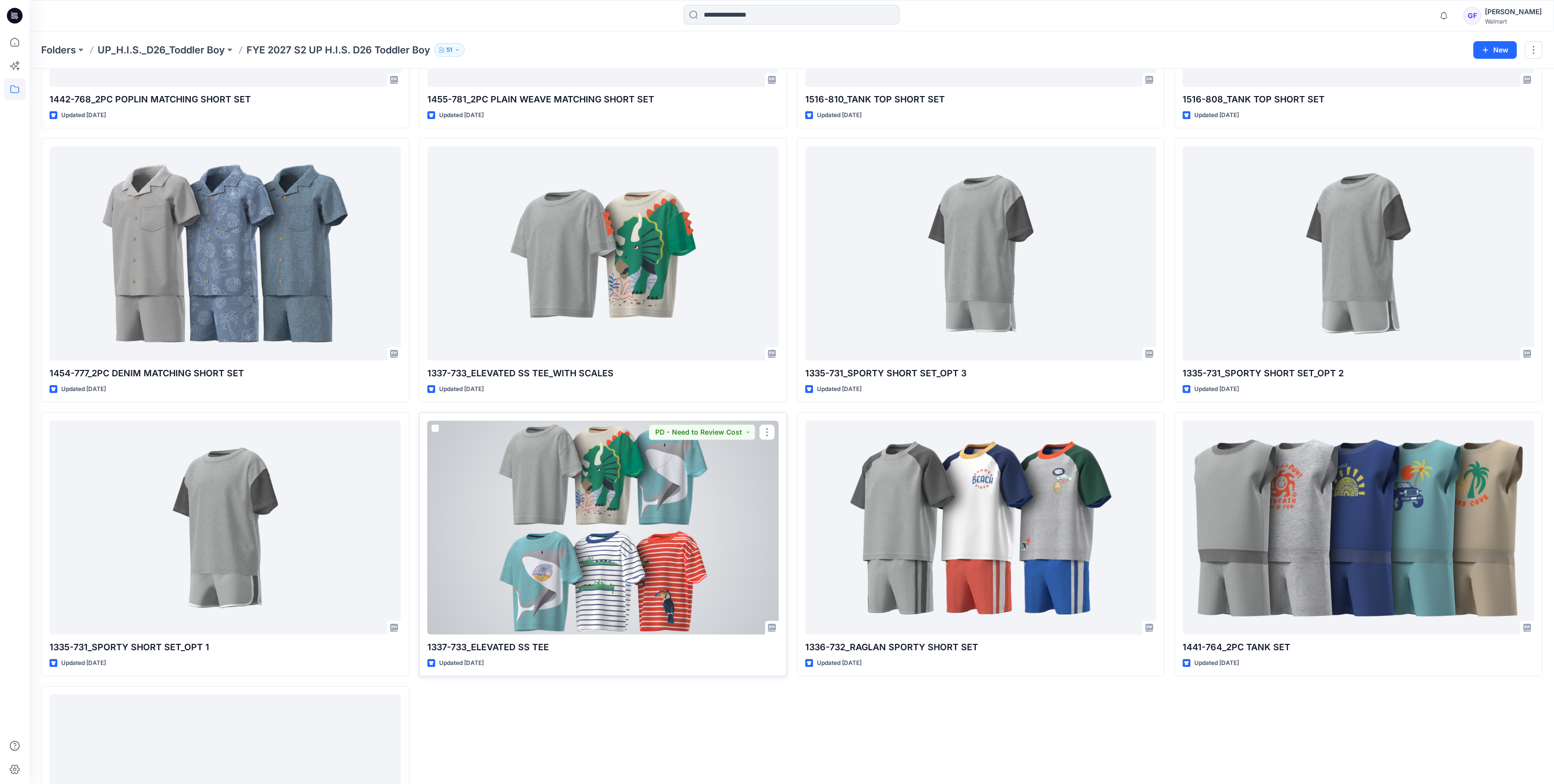
click at [632, 483] on div at bounding box center [603, 527] width 352 height 214
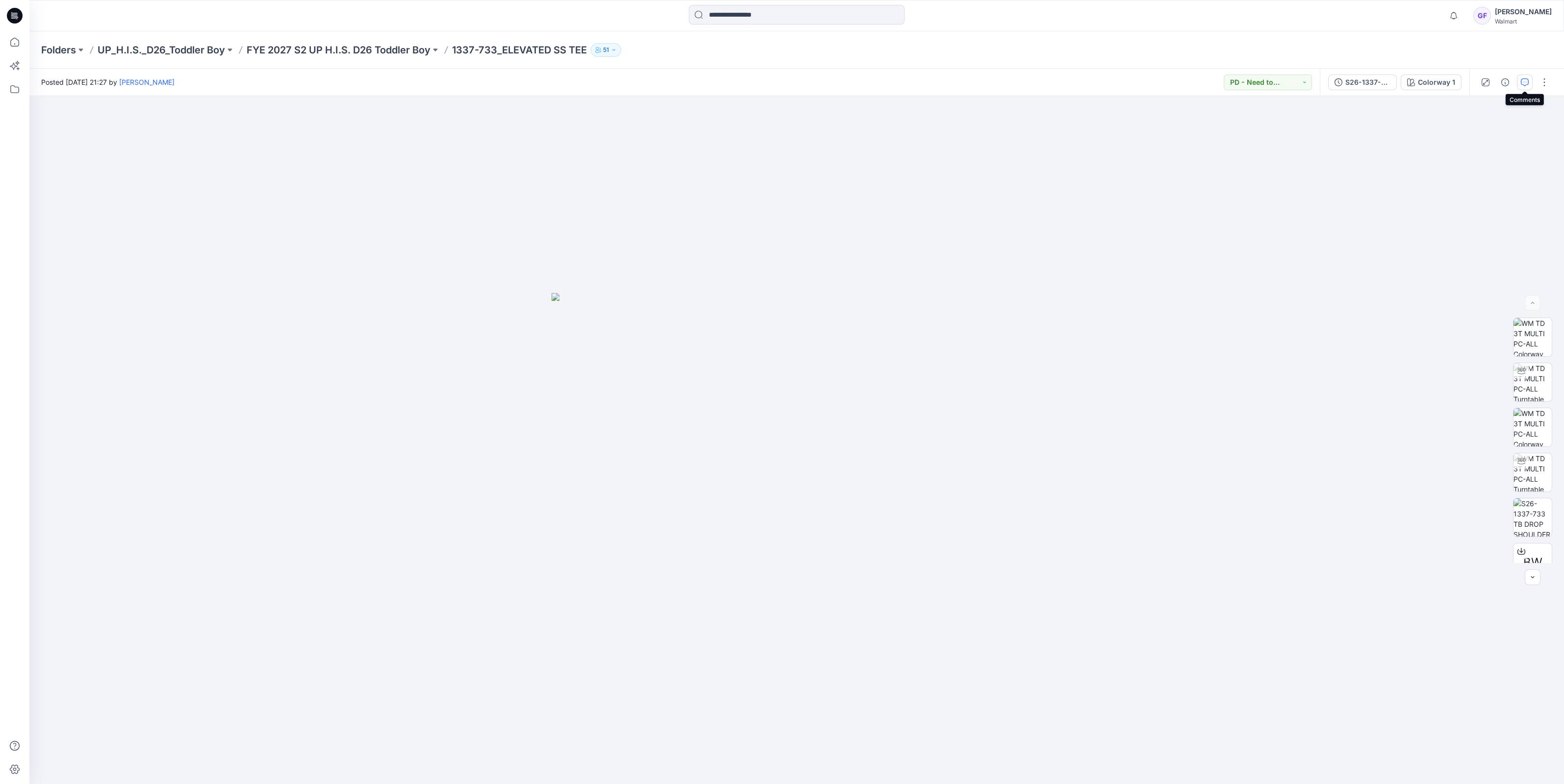
click at [1524, 77] on button "button" at bounding box center [1524, 82] width 16 height 16
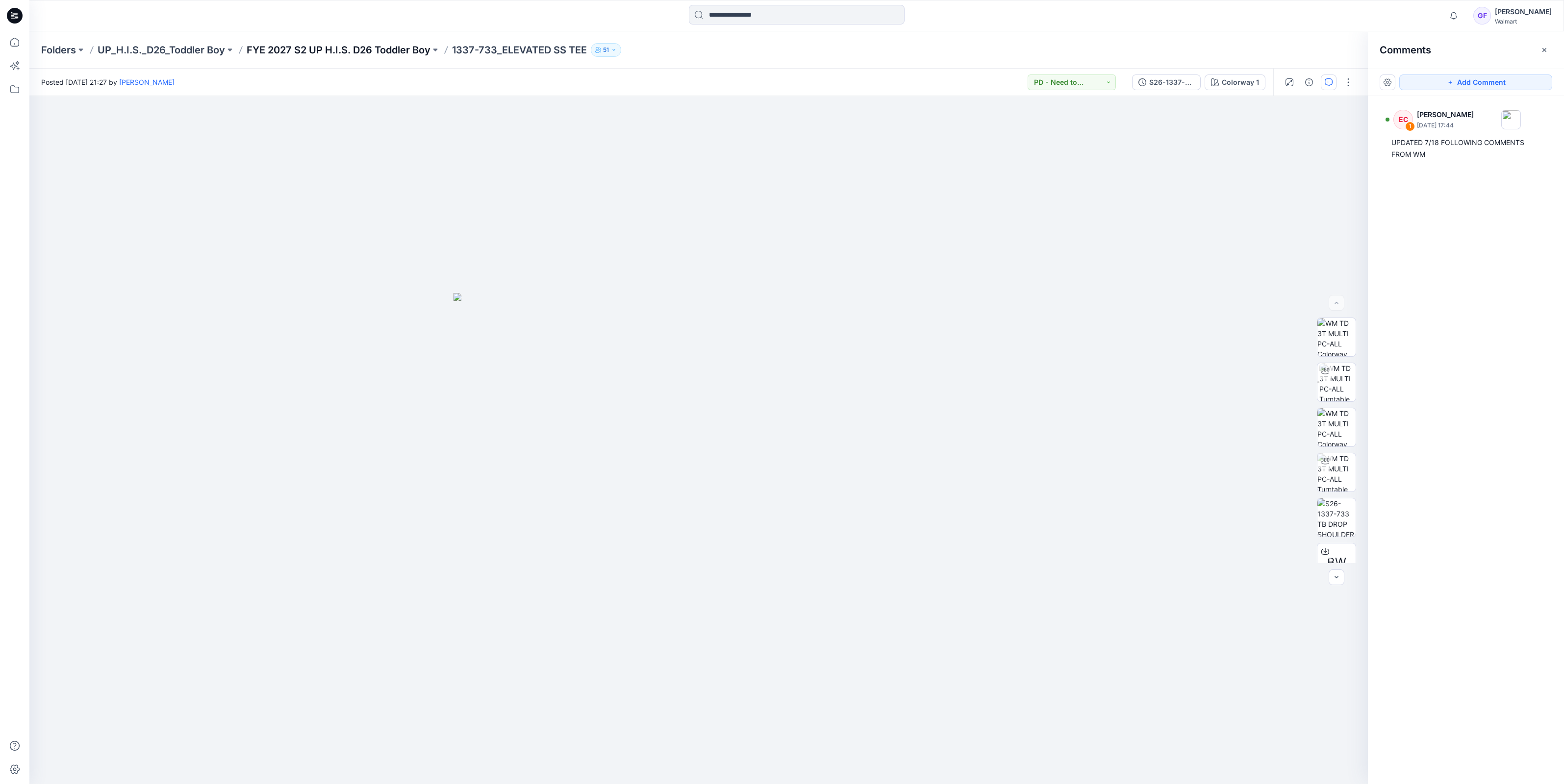
click at [355, 47] on p "FYE 2027 S2 UP H.I.S. D26 Toddler Boy" at bounding box center [339, 50] width 183 height 14
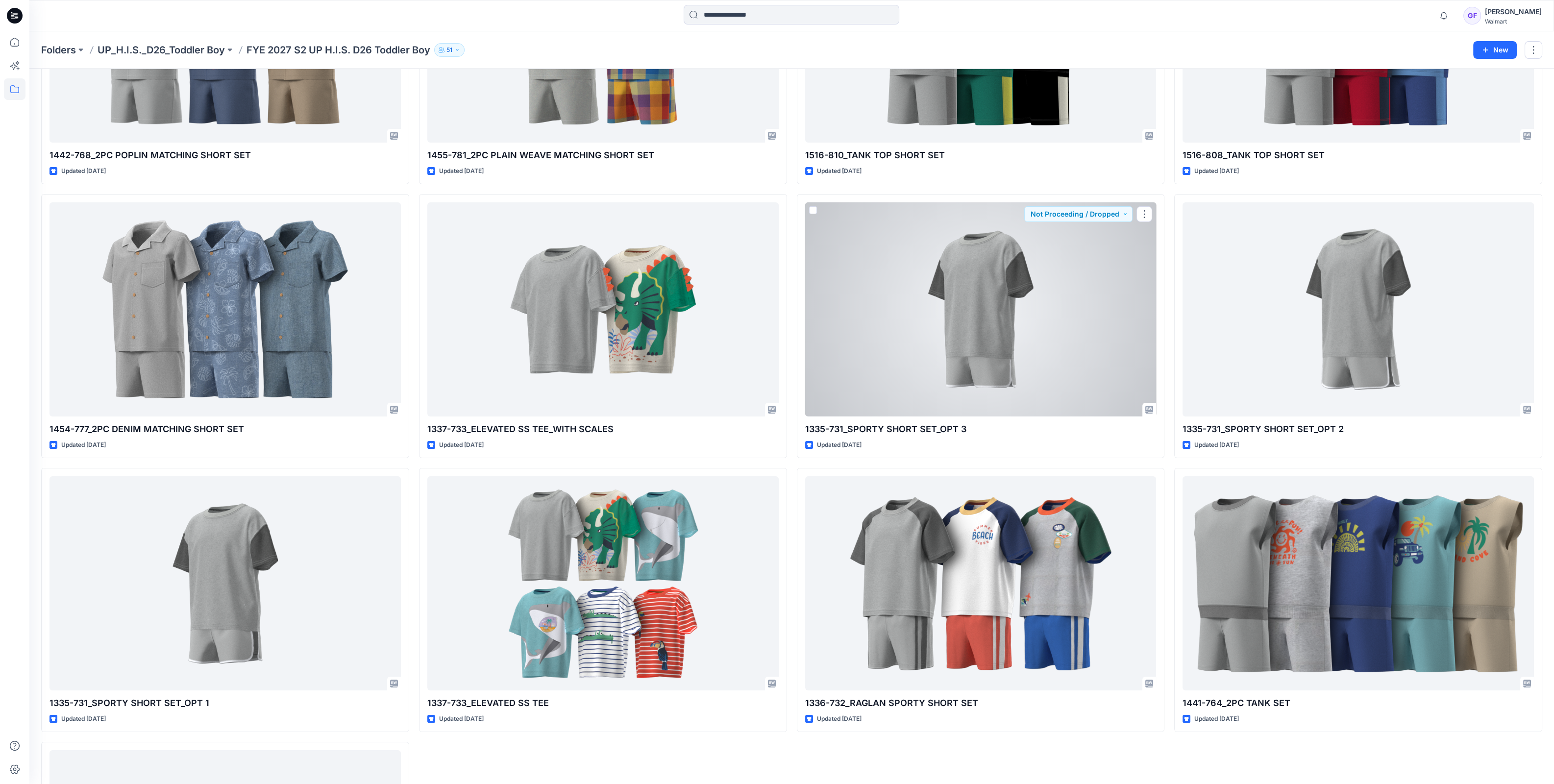
scroll to position [423, 0]
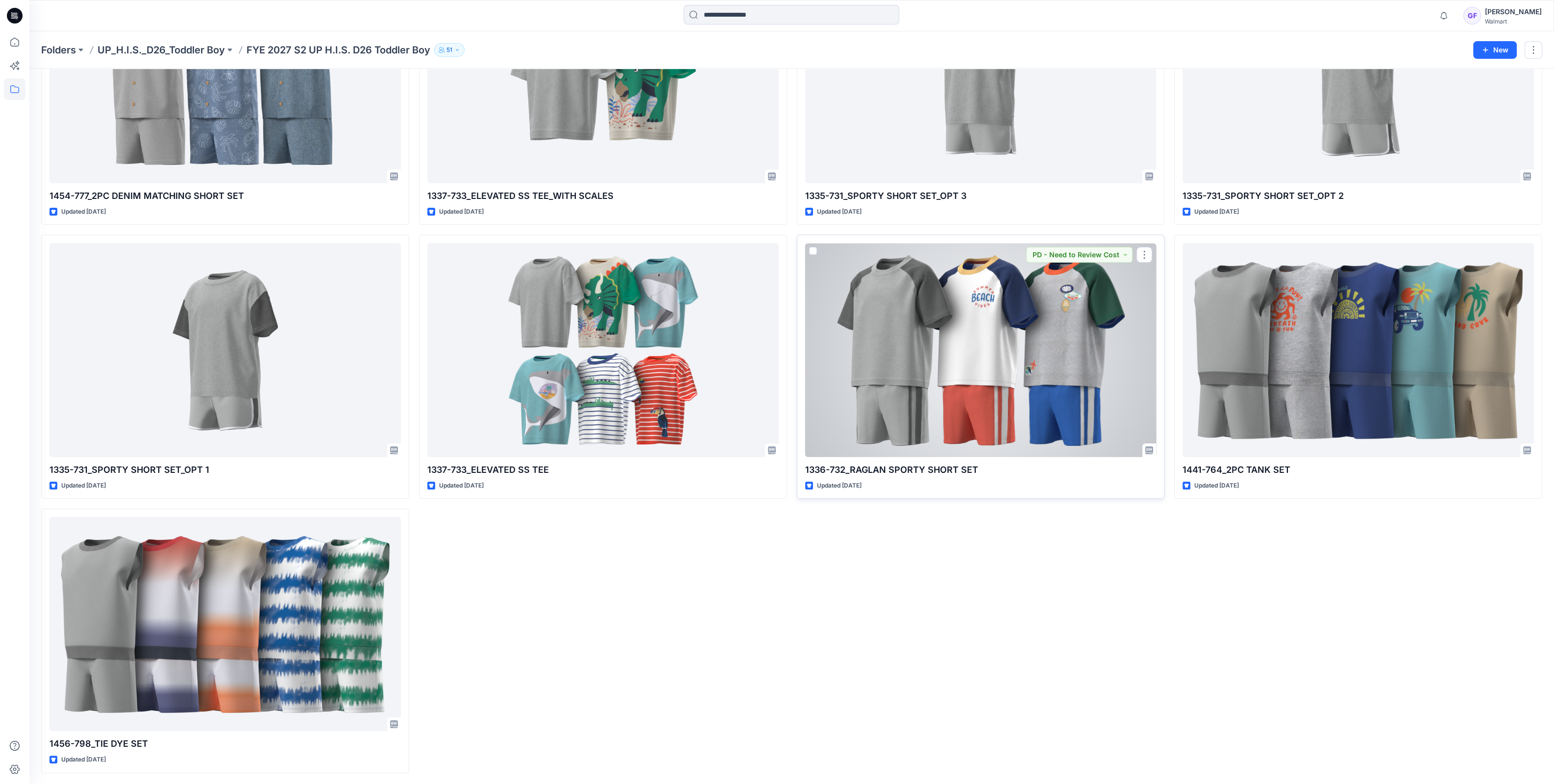
click at [1014, 373] on div at bounding box center [981, 350] width 352 height 214
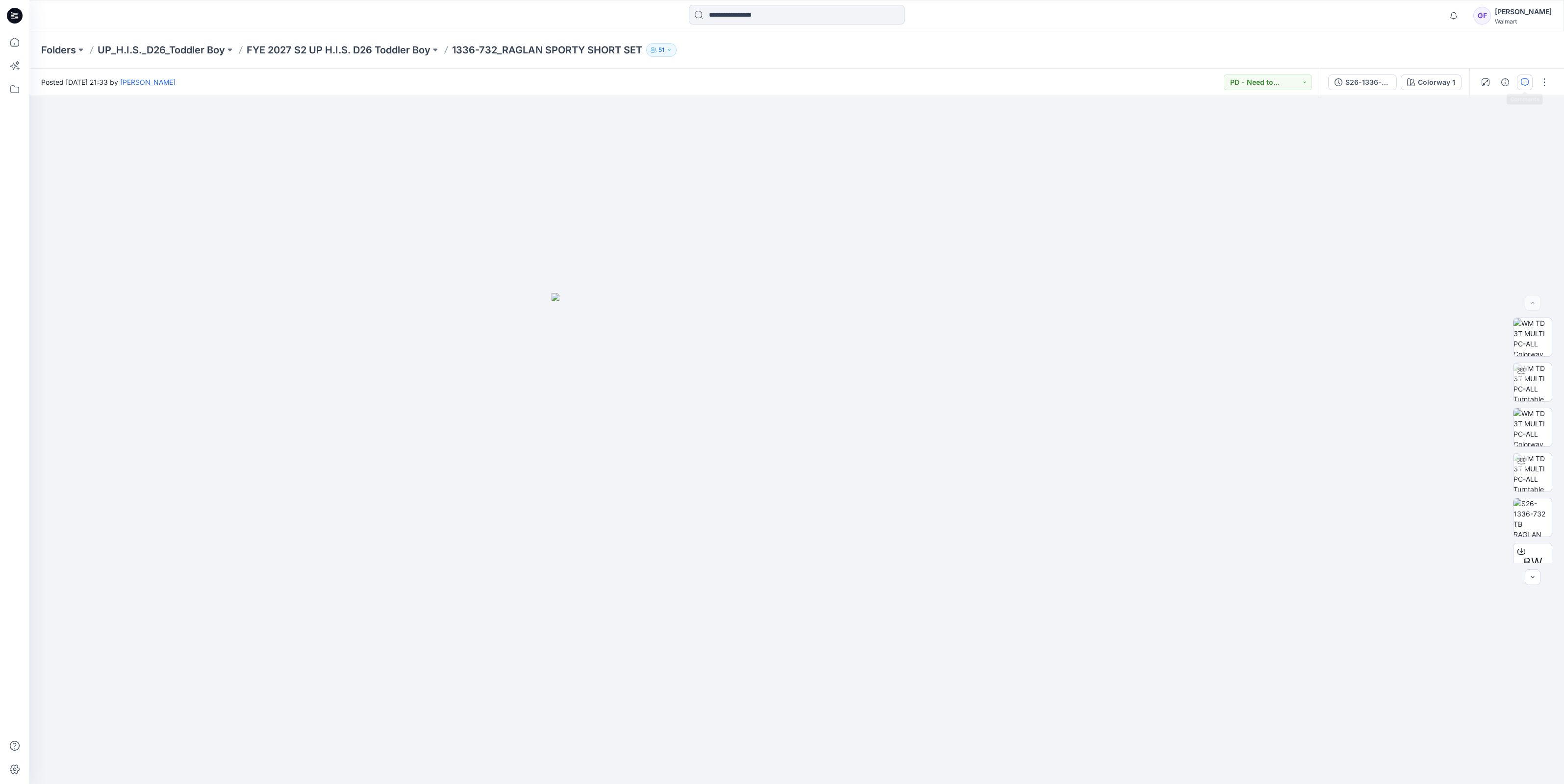
click at [1523, 79] on icon "button" at bounding box center [1524, 83] width 8 height 8
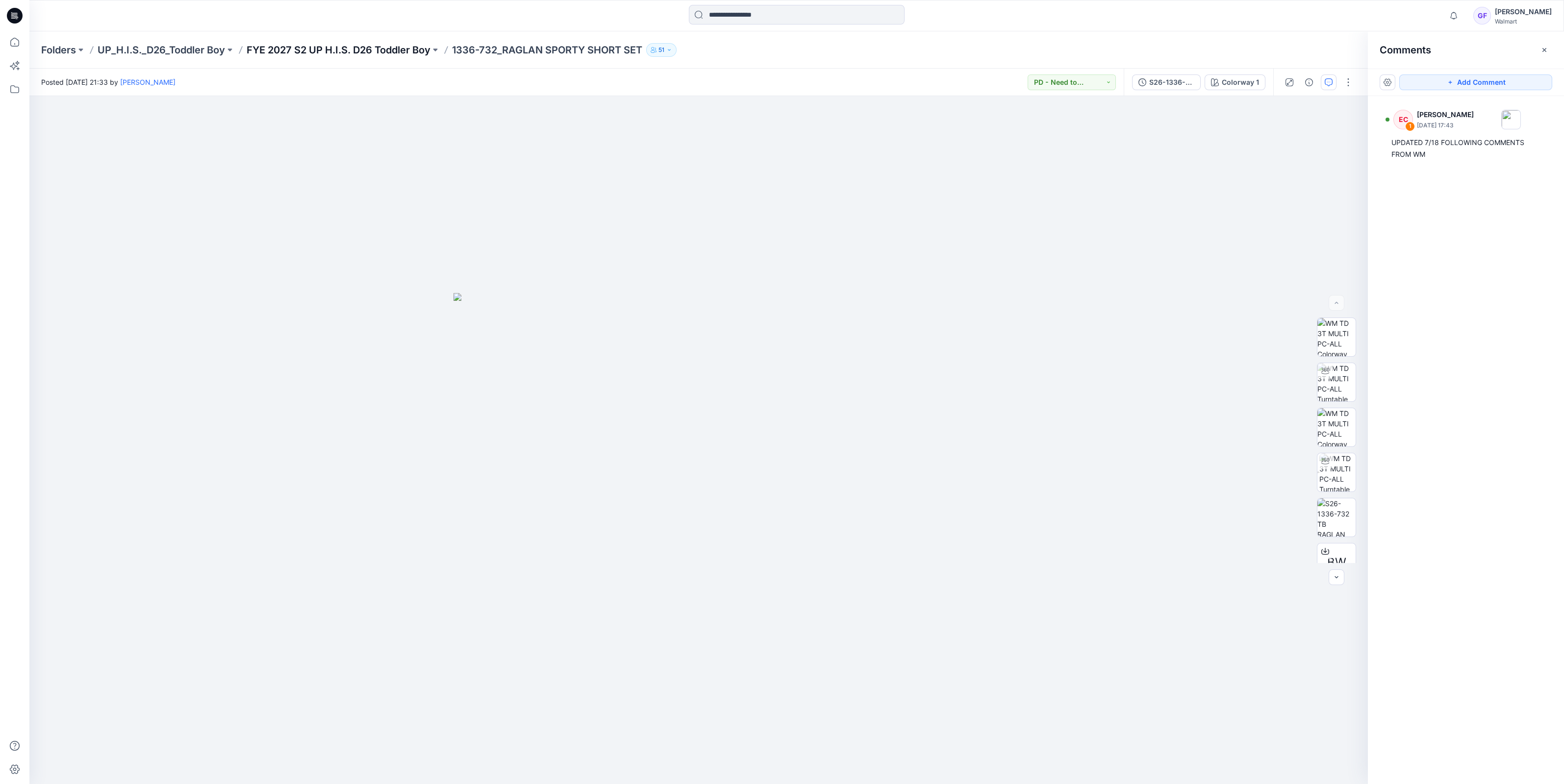
click at [303, 49] on p "FYE 2027 S2 UP H.I.S. D26 Toddler Boy" at bounding box center [339, 50] width 183 height 14
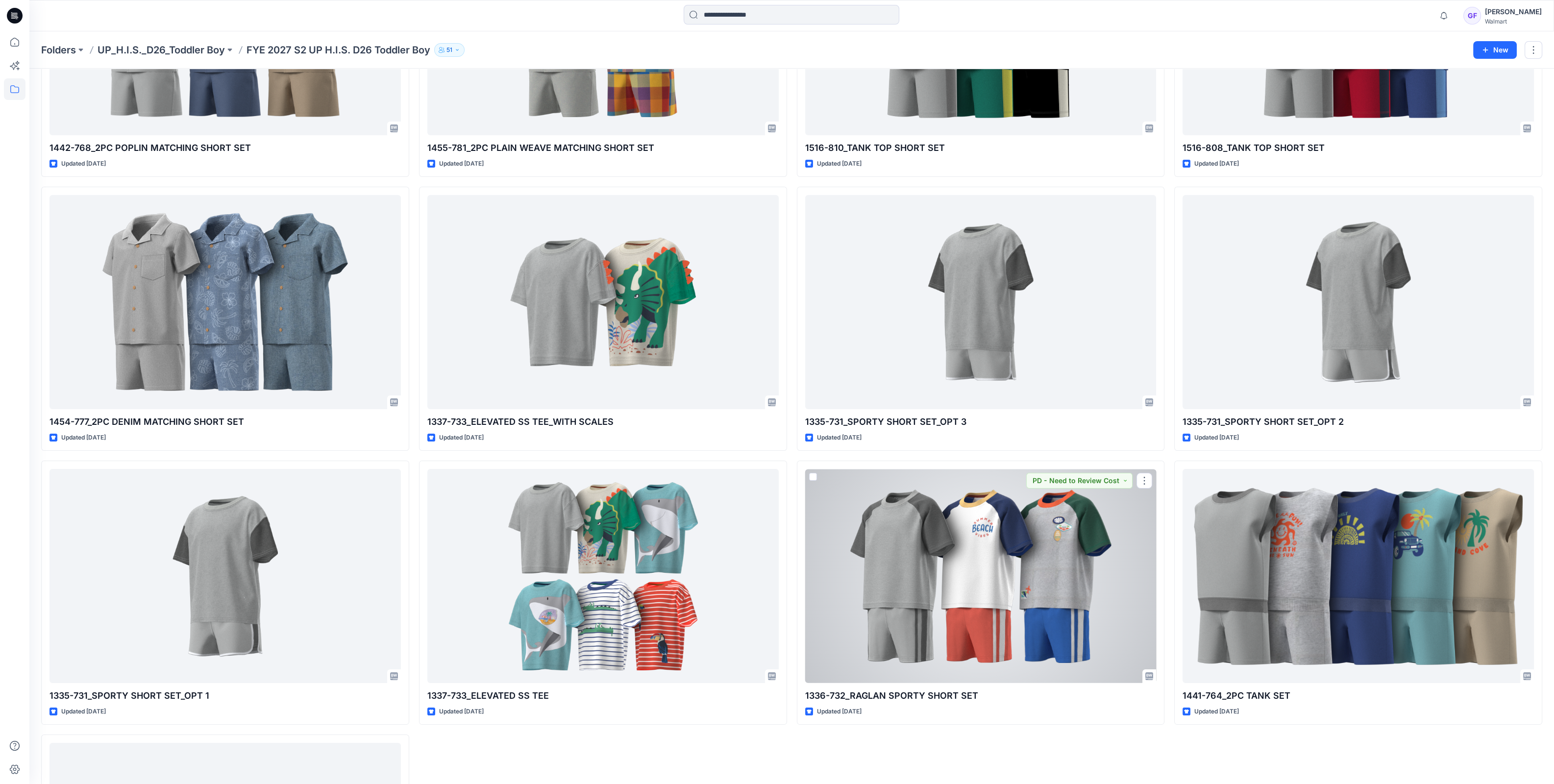
scroll to position [423, 0]
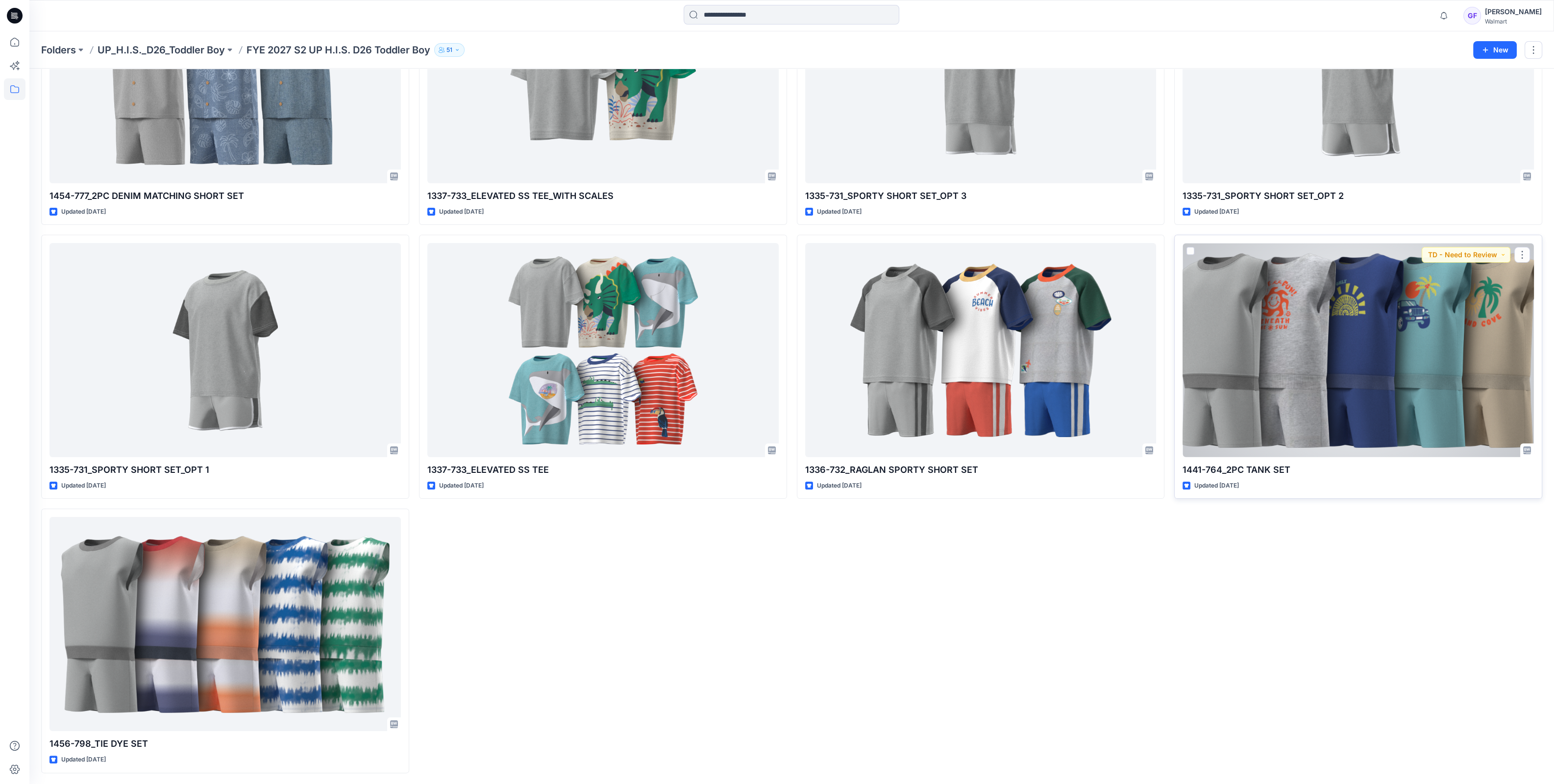
click at [1331, 409] on div at bounding box center [1358, 350] width 352 height 214
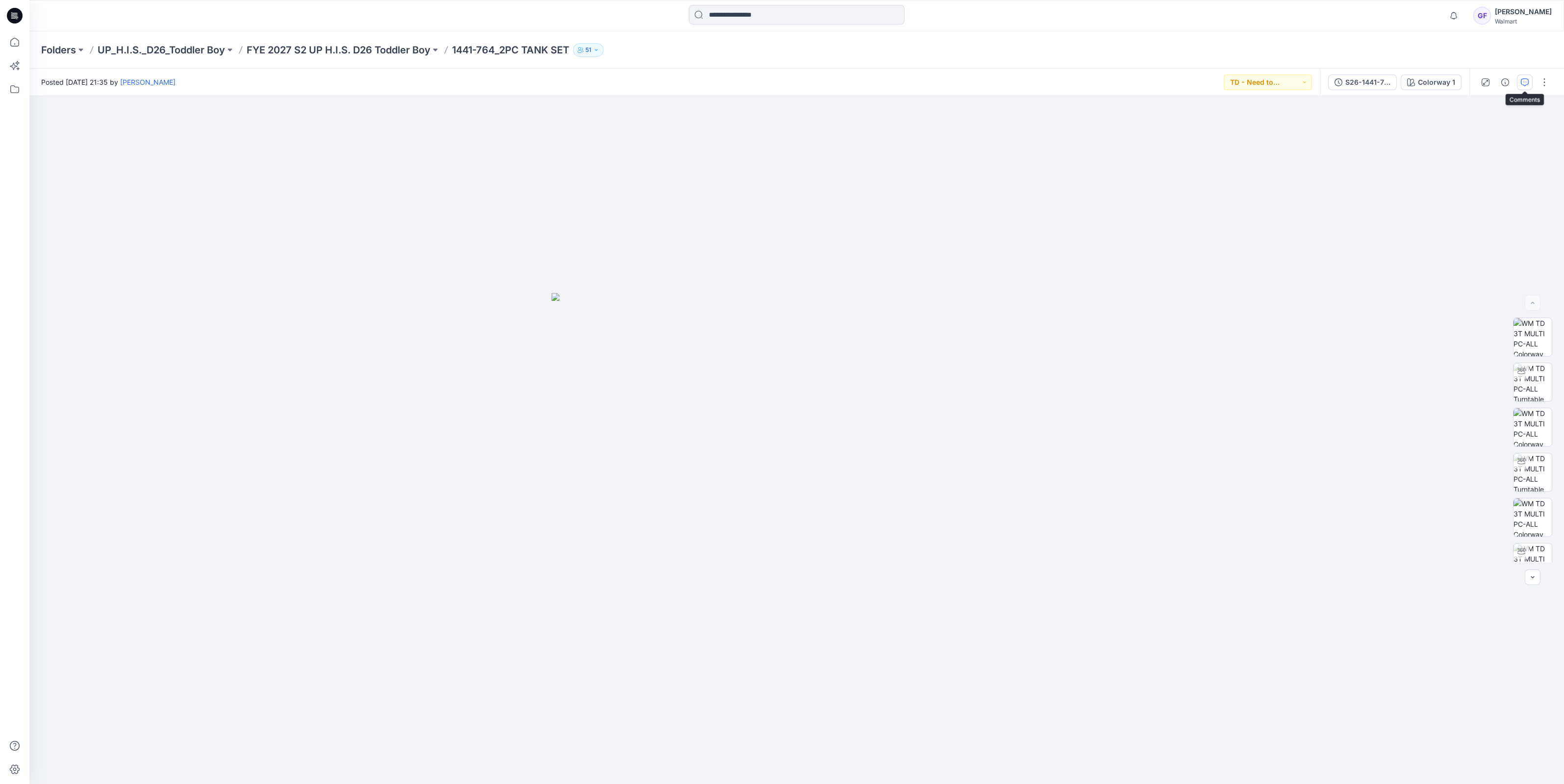
click at [1524, 77] on button "button" at bounding box center [1524, 82] width 16 height 16
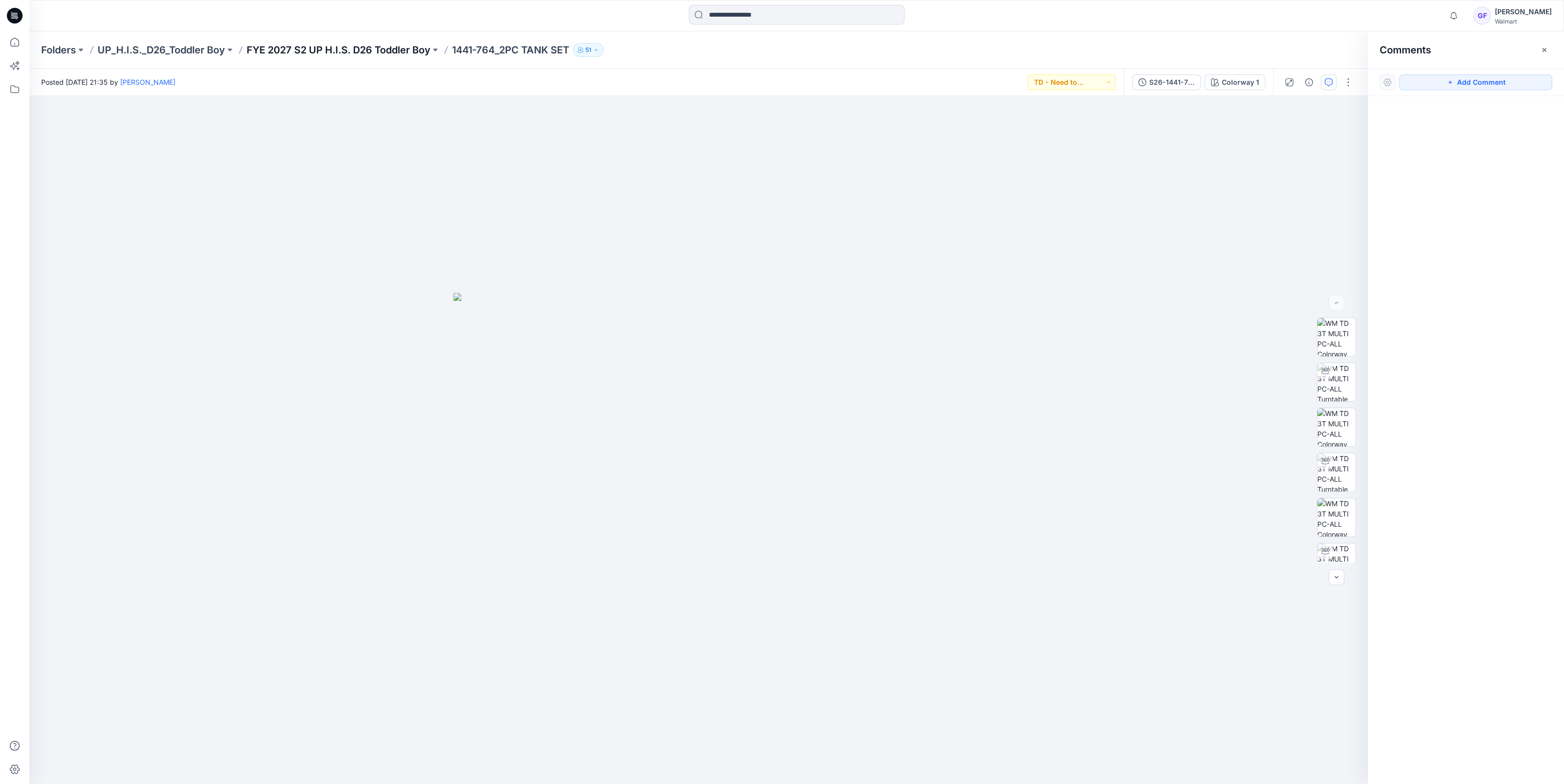
click at [394, 47] on p "FYE 2027 S2 UP H.I.S. D26 Toddler Boy" at bounding box center [339, 50] width 183 height 14
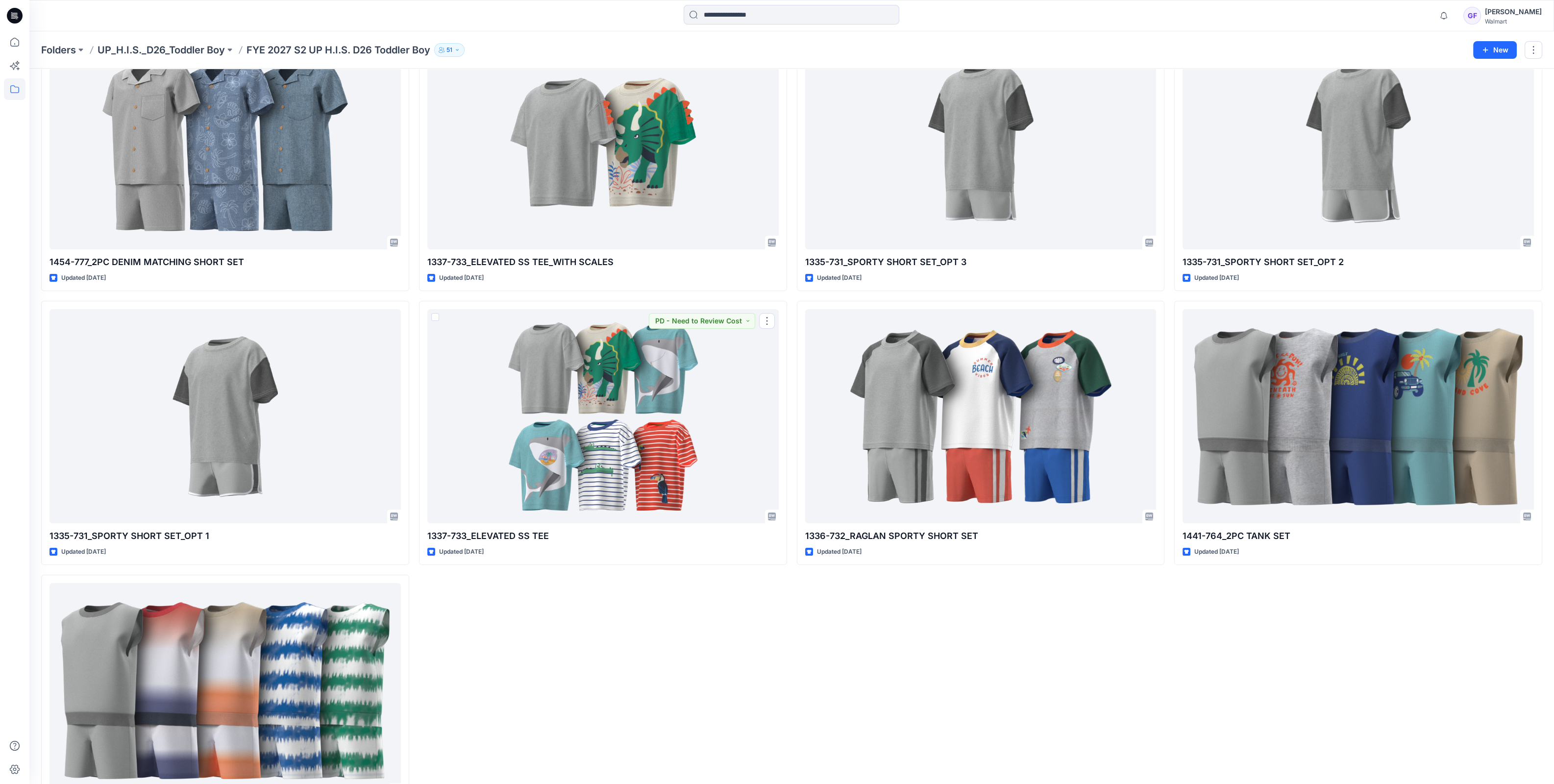
scroll to position [423, 0]
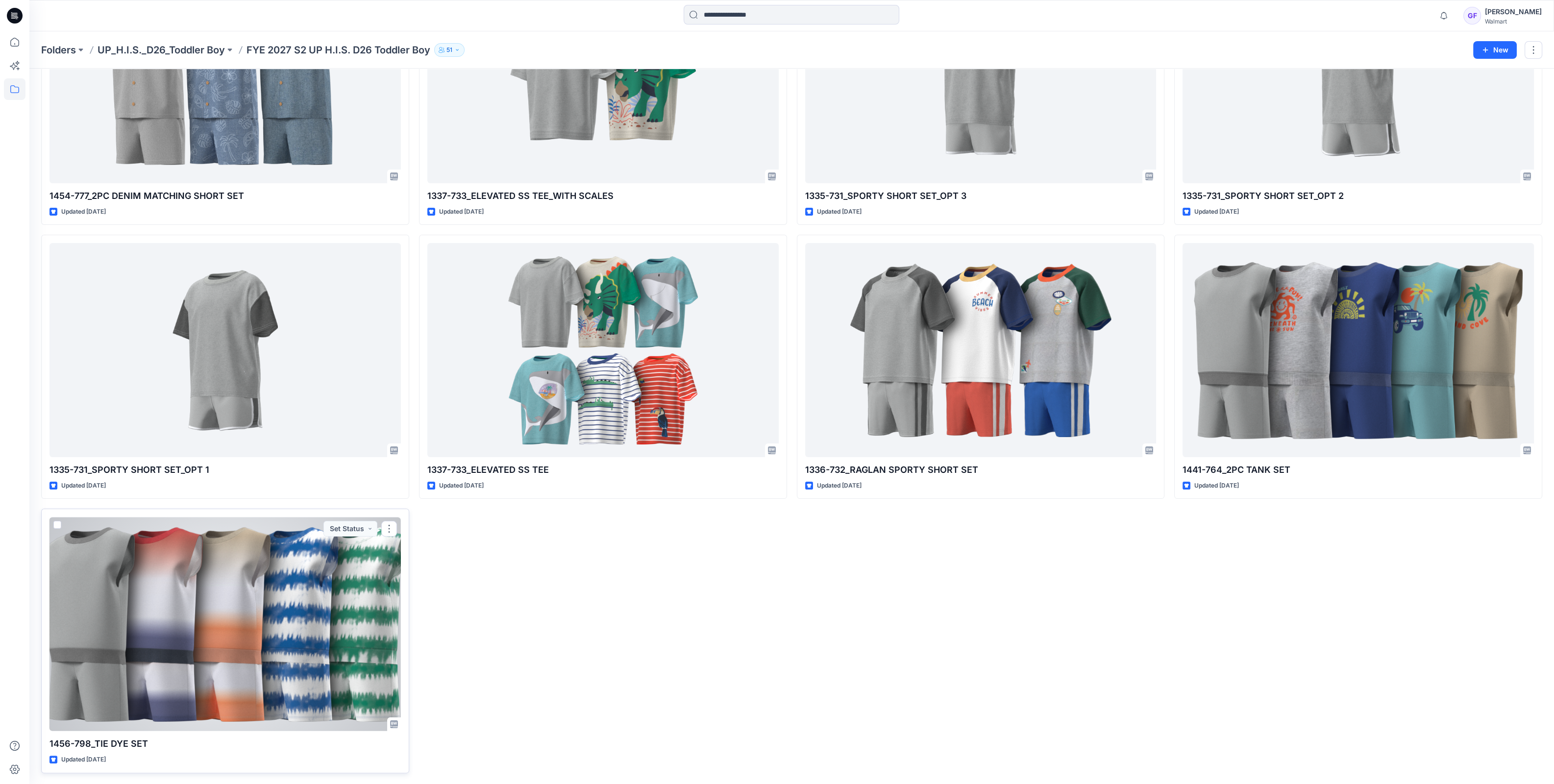
click at [292, 637] on div at bounding box center [225, 624] width 352 height 214
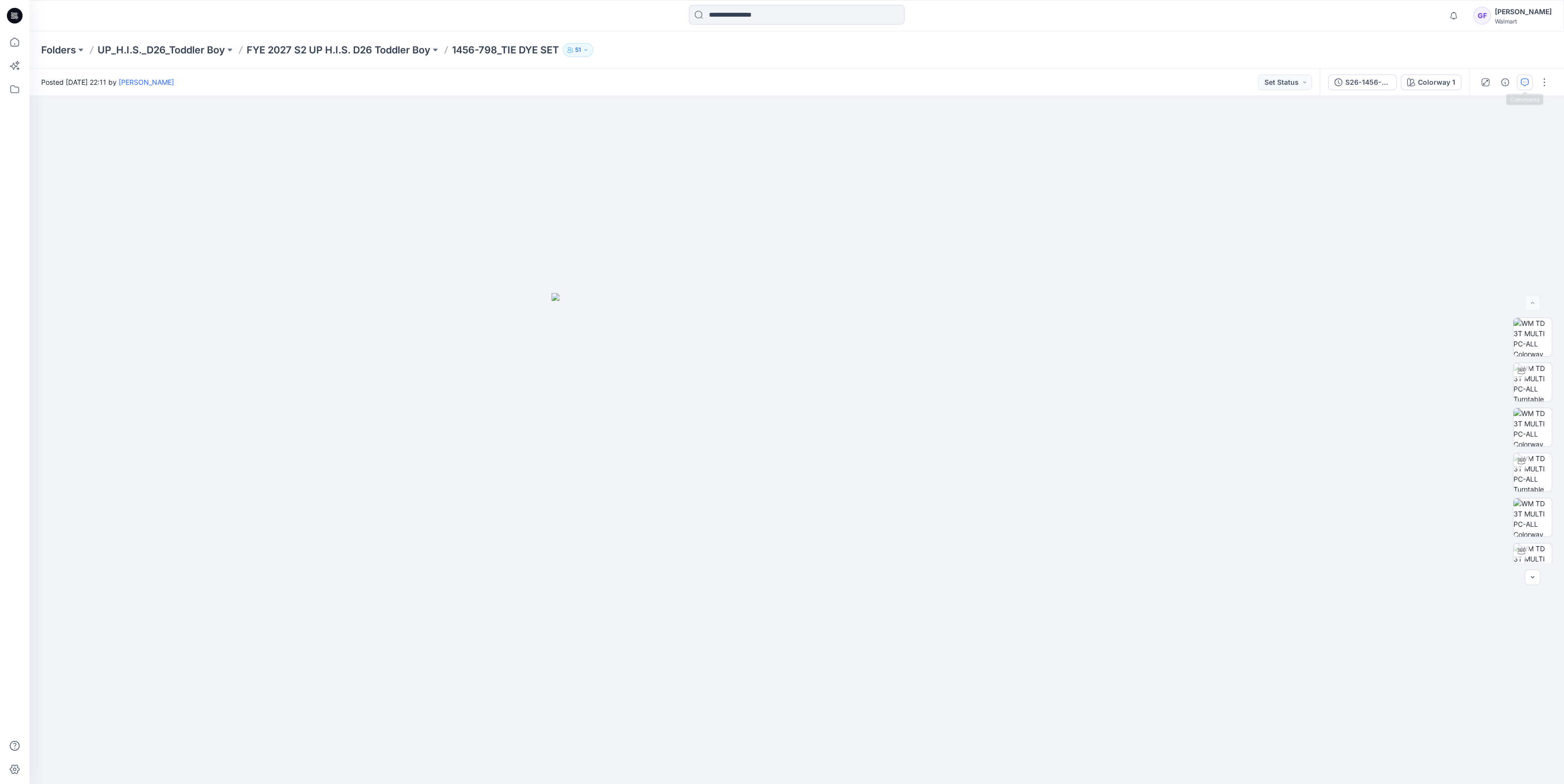
click at [1521, 80] on icon "button" at bounding box center [1524, 83] width 8 height 8
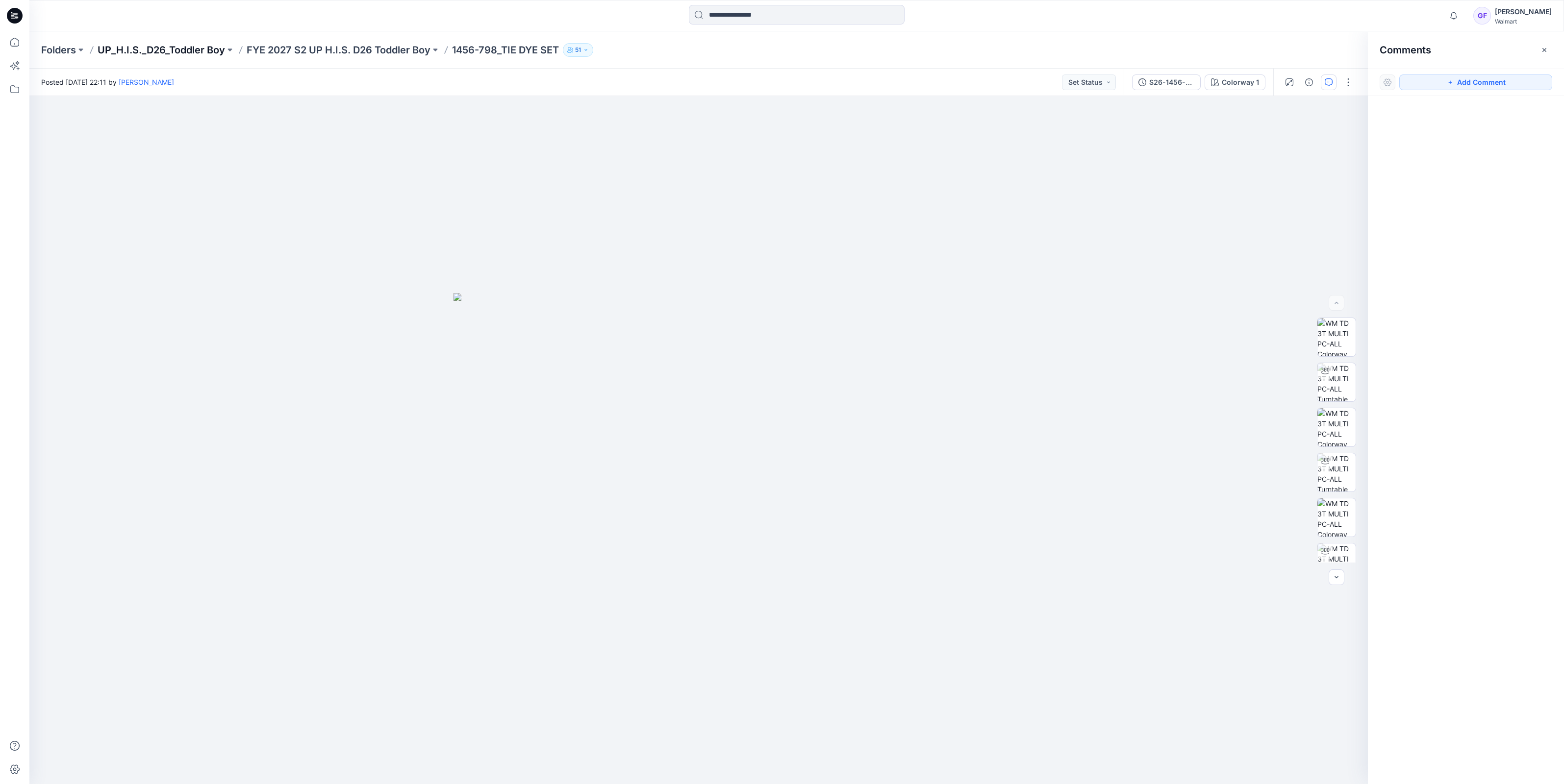
click at [194, 49] on p "UP_H.I.S._D26_Toddler Boy" at bounding box center [161, 50] width 128 height 14
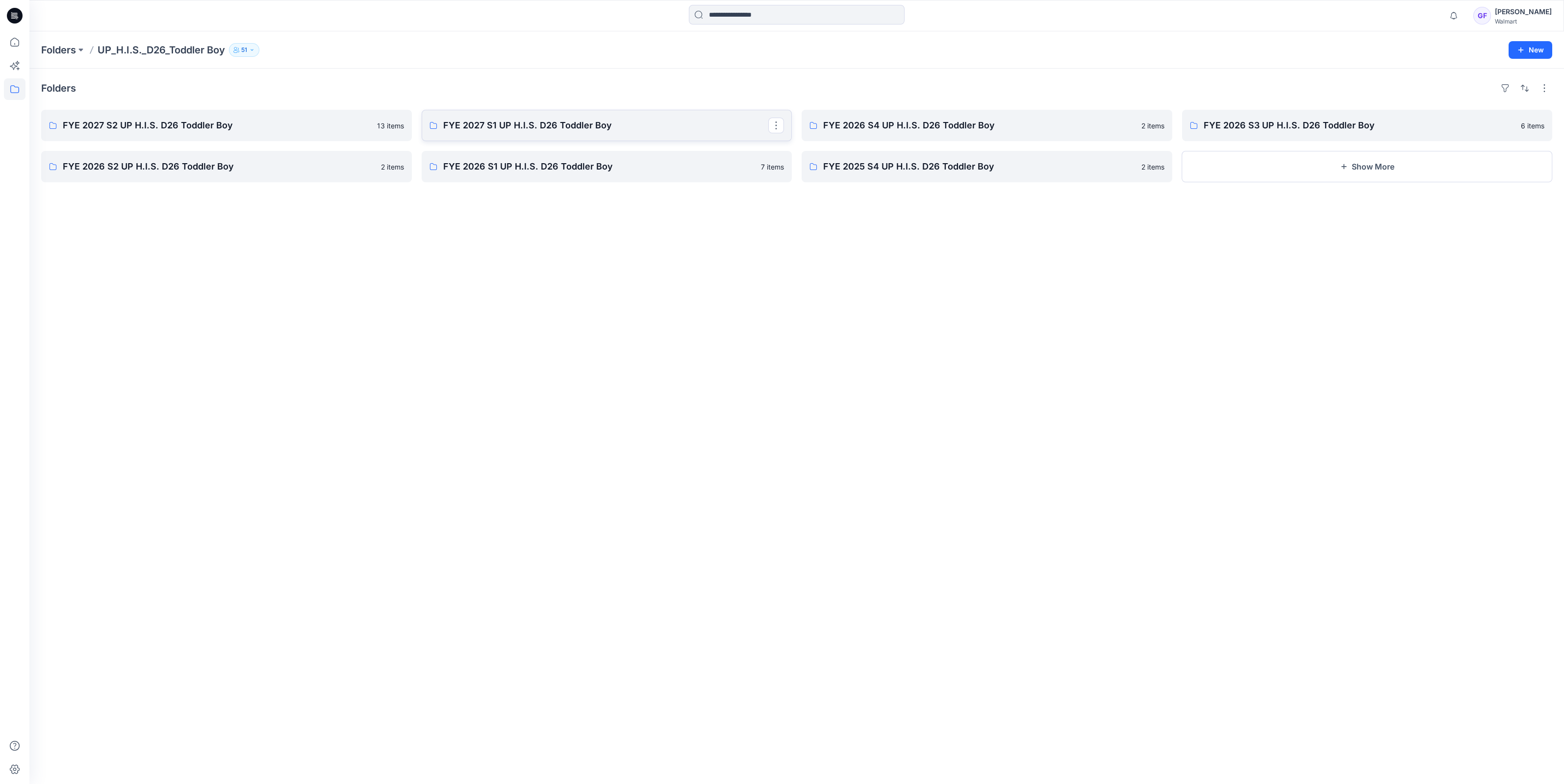
click at [494, 125] on p "FYE 2027 S1 UP H.I.S. D26 Toddler Boy" at bounding box center [606, 125] width 326 height 14
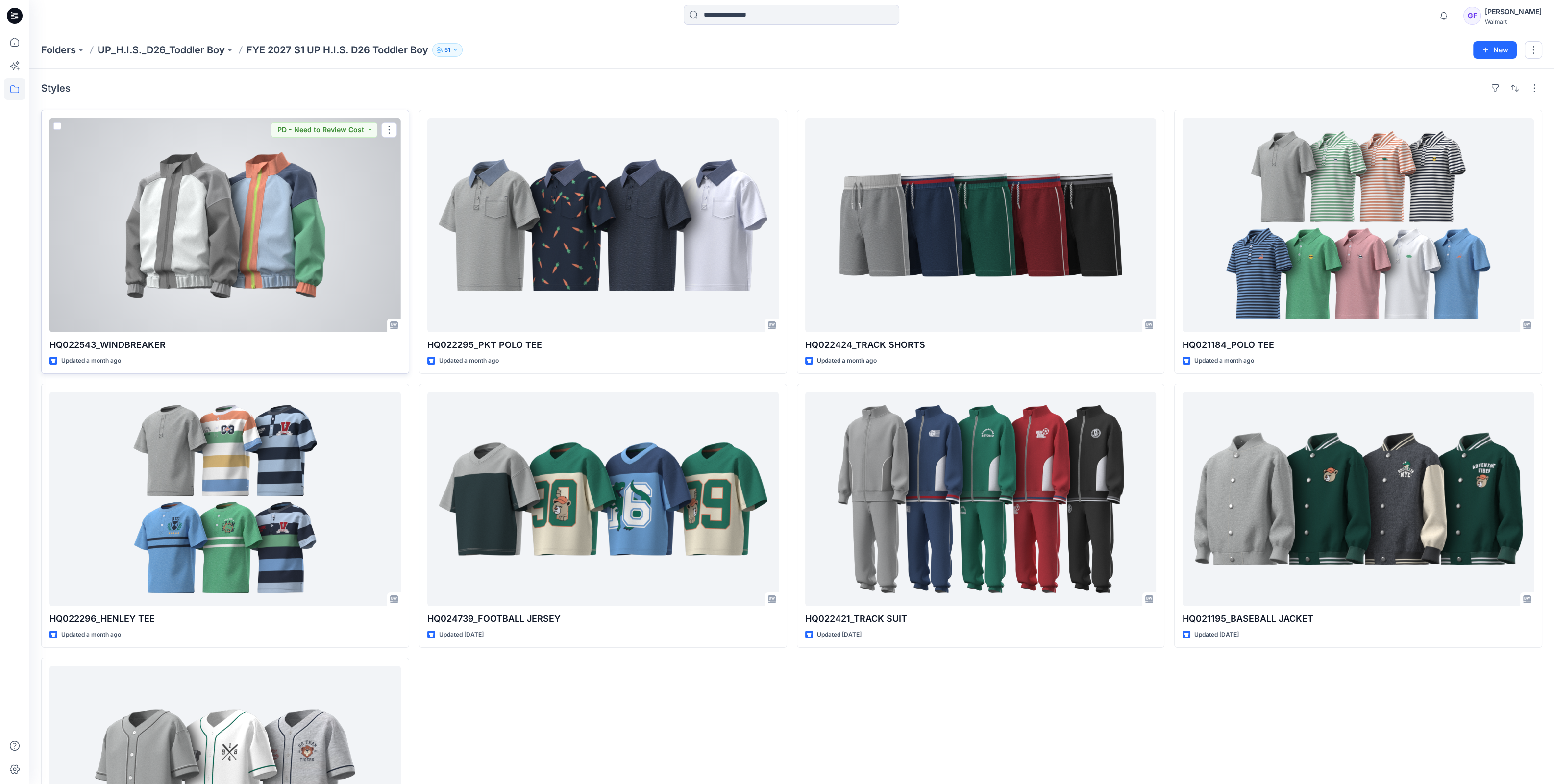
click at [312, 206] on div at bounding box center [225, 225] width 352 height 214
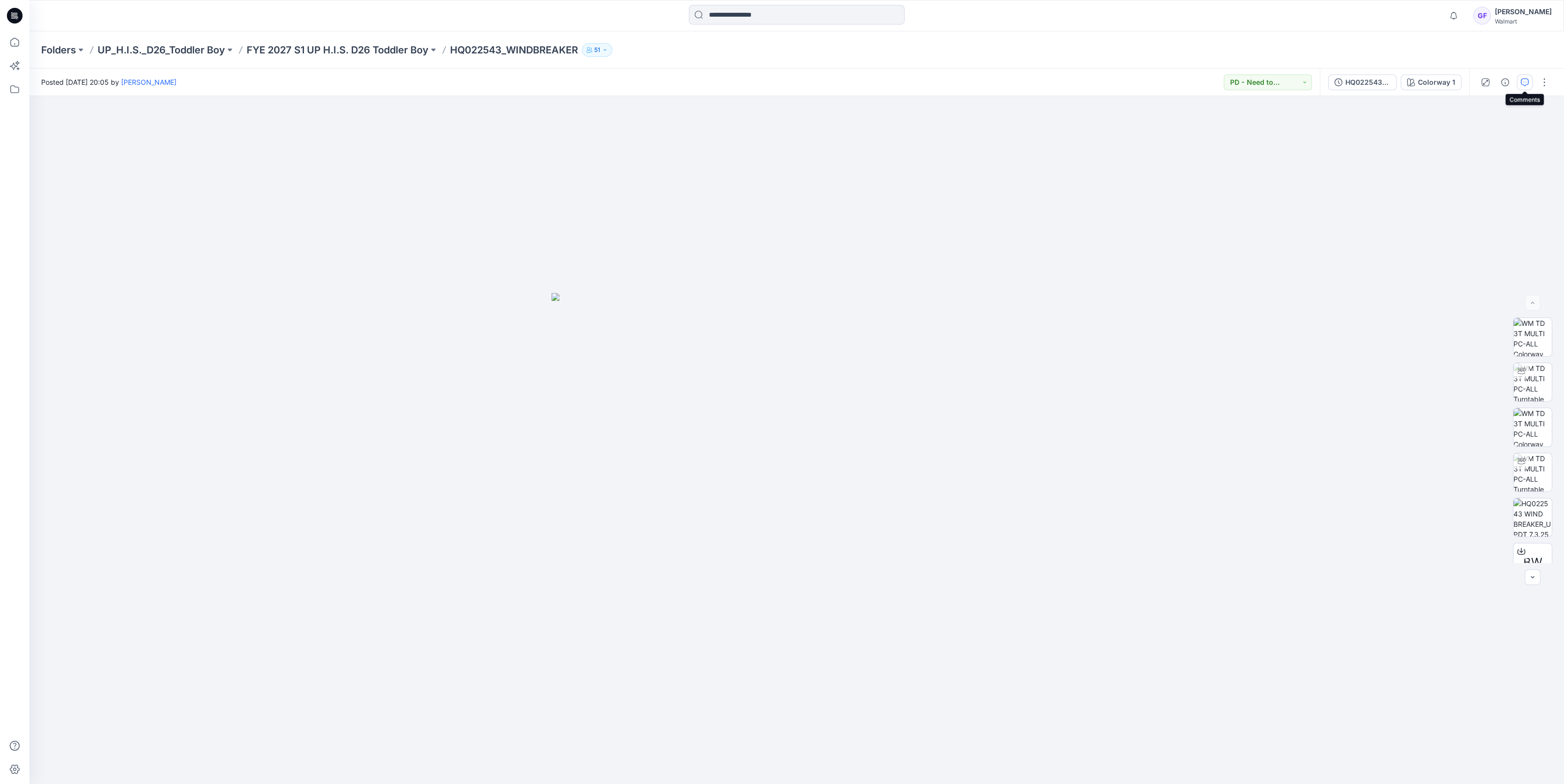
click at [1526, 81] on icon "button" at bounding box center [1524, 83] width 8 height 8
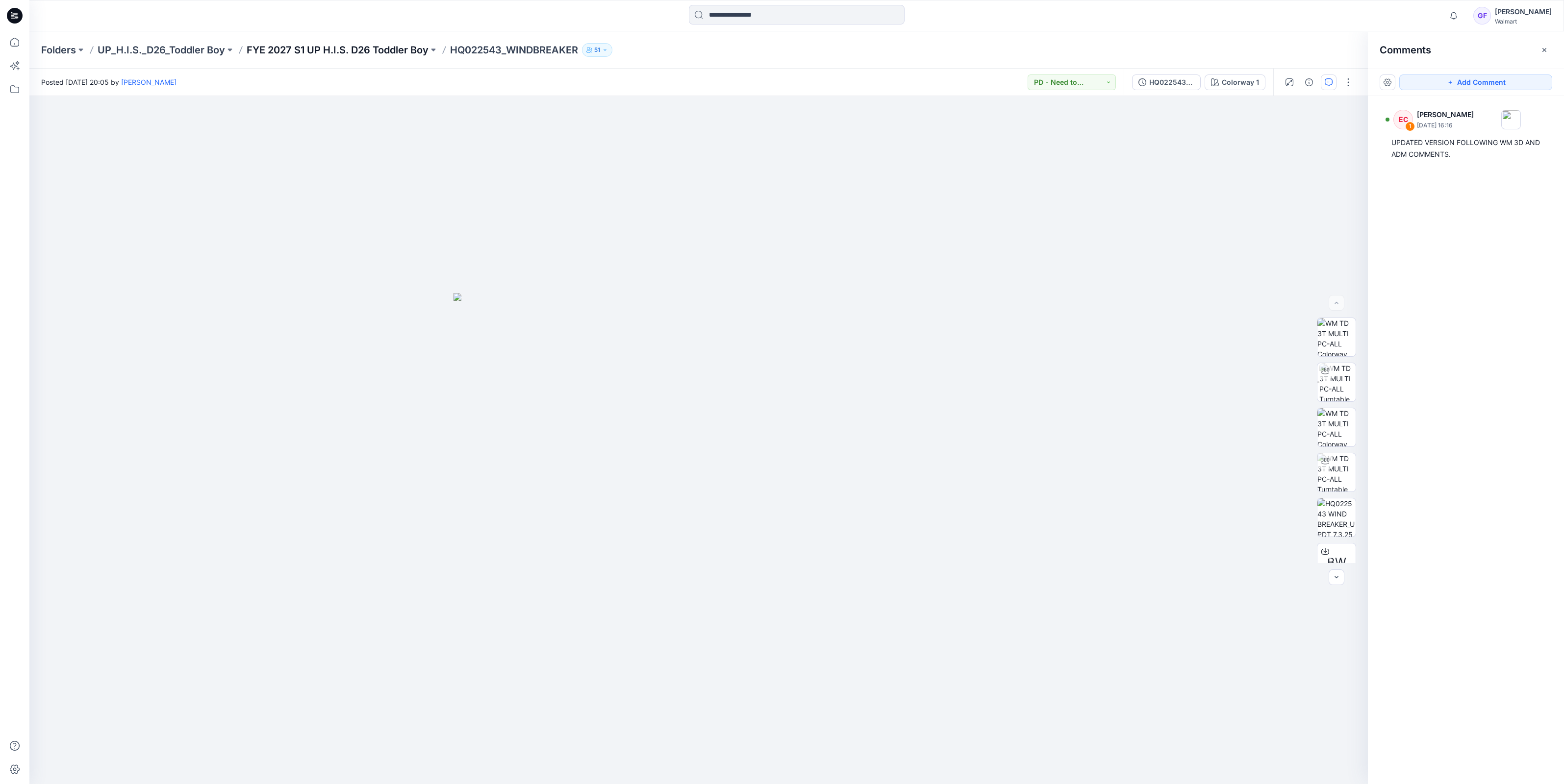
click at [333, 50] on p "FYE 2027 S1 UP H.I.S. D26 Toddler Boy" at bounding box center [338, 50] width 182 height 14
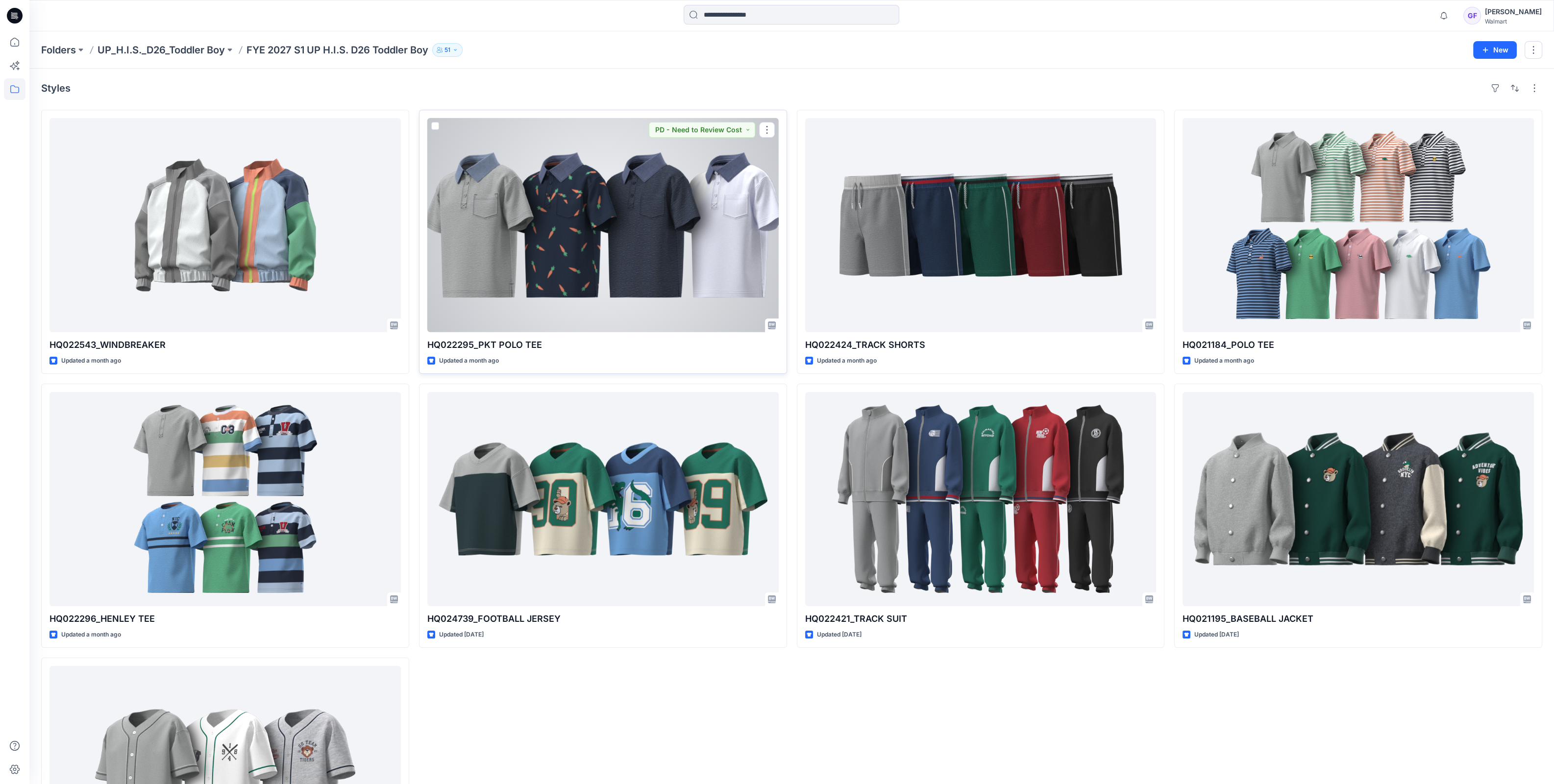
click at [635, 245] on div at bounding box center [603, 225] width 352 height 214
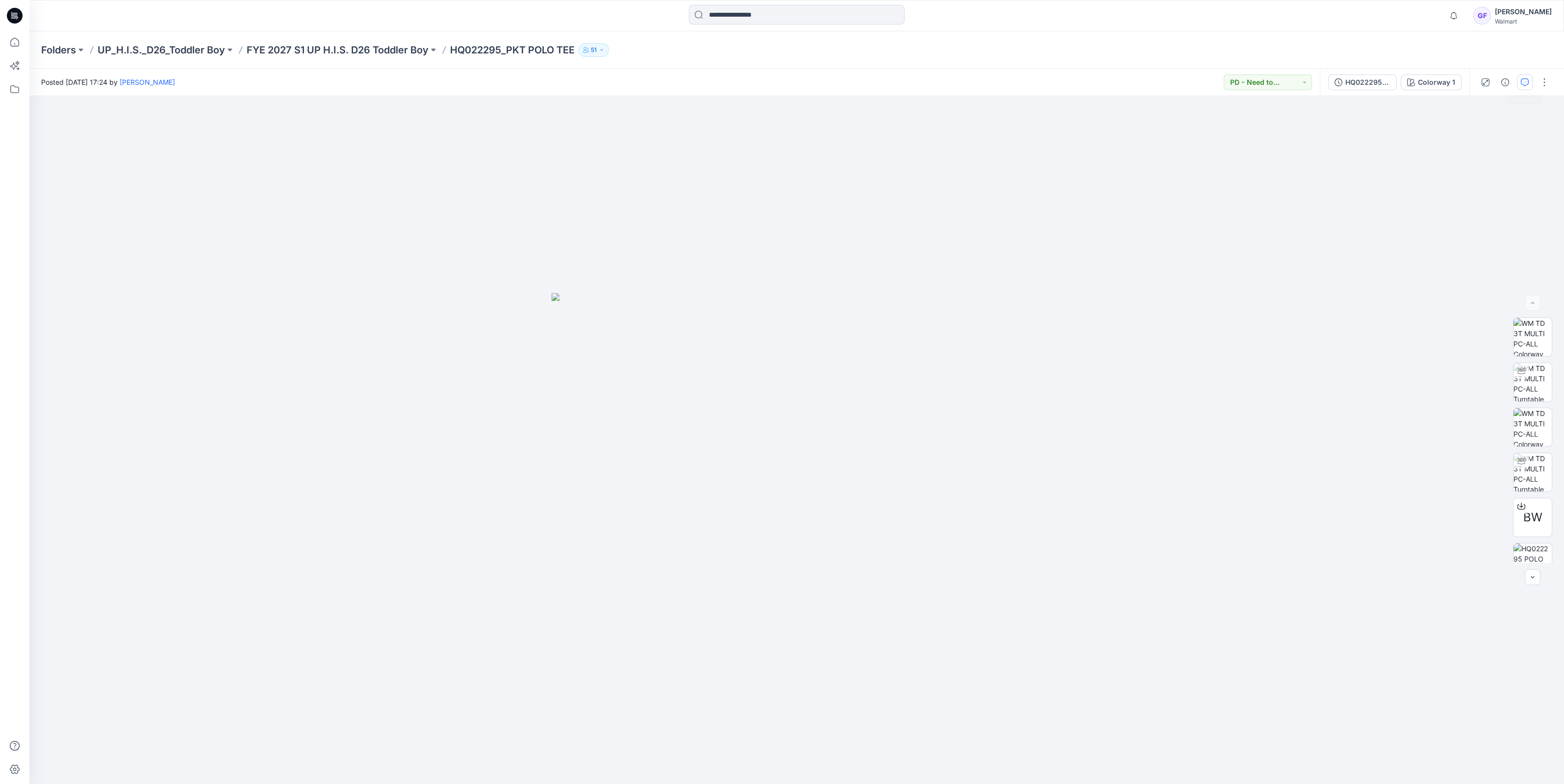
click at [1524, 79] on icon "button" at bounding box center [1524, 83] width 8 height 8
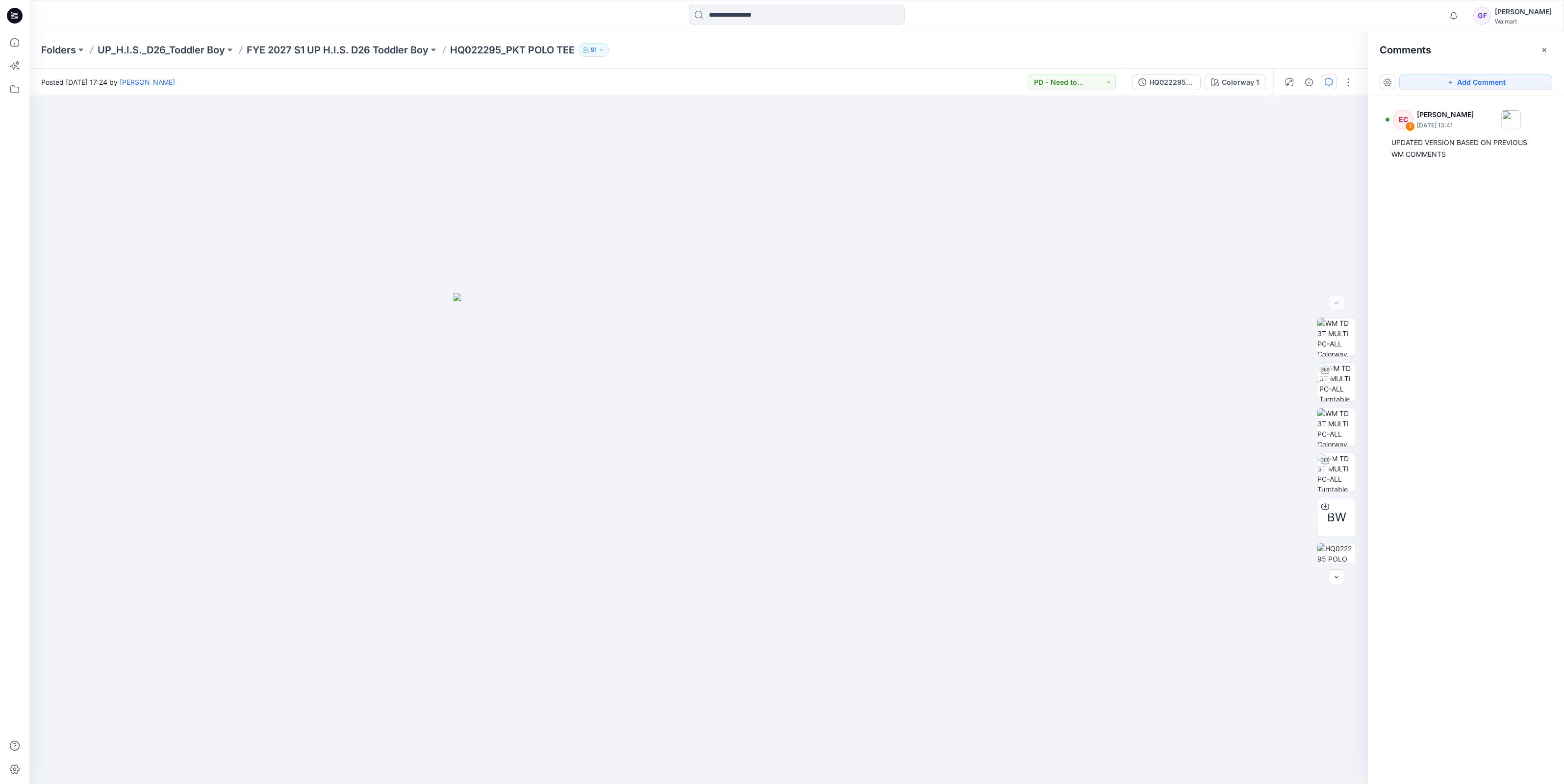
click at [372, 39] on div "Folders UP_H.I.S._D26_Toddler Boy FYE 2027 S1 UP H.I.S. D26 Toddler Boy HQ02229…" at bounding box center [796, 50] width 1534 height 37
click at [375, 53] on p "FYE 2027 S1 UP H.I.S. D26 Toddler Boy" at bounding box center [338, 50] width 182 height 14
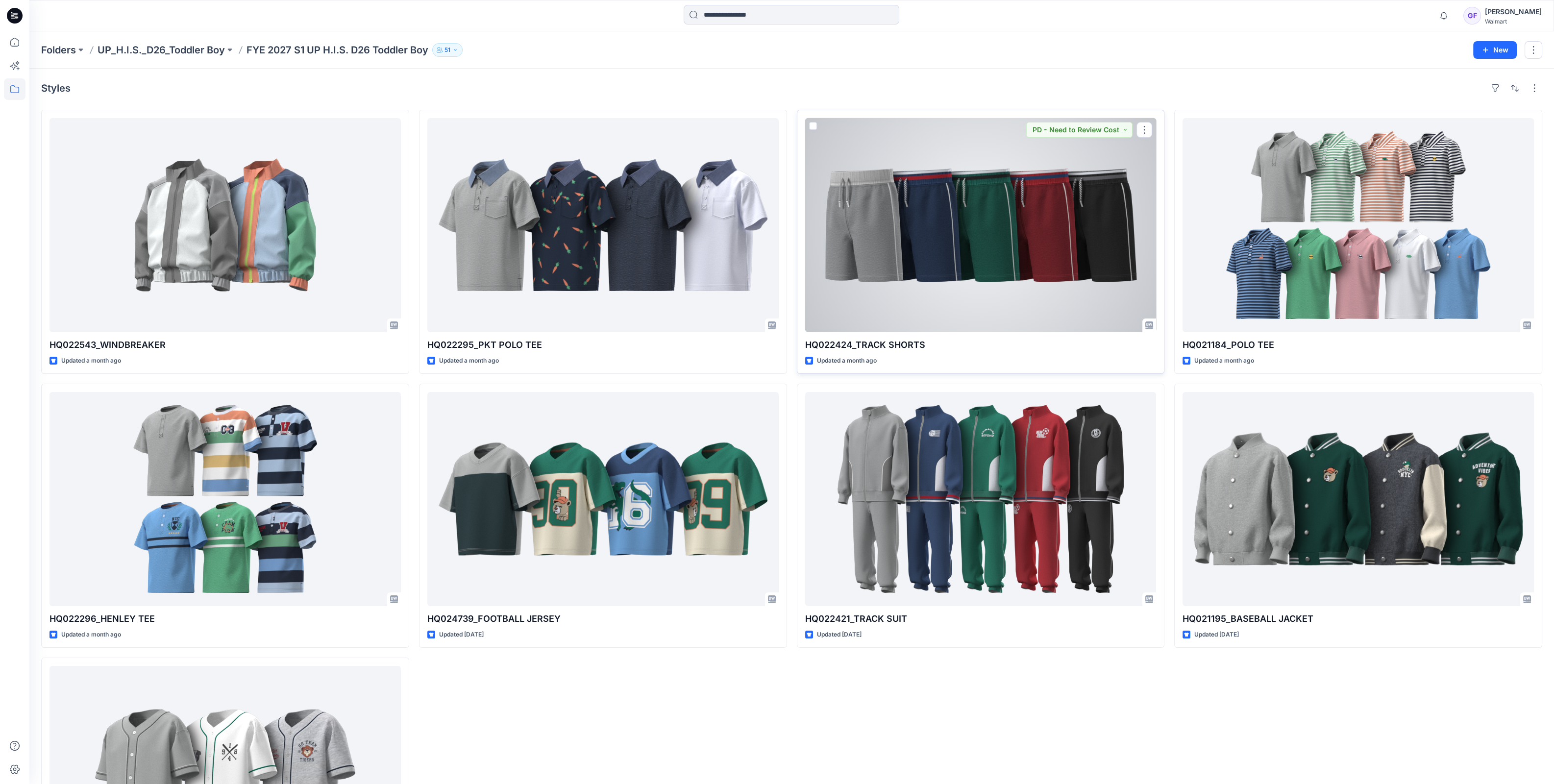
click at [975, 244] on div at bounding box center [981, 225] width 352 height 214
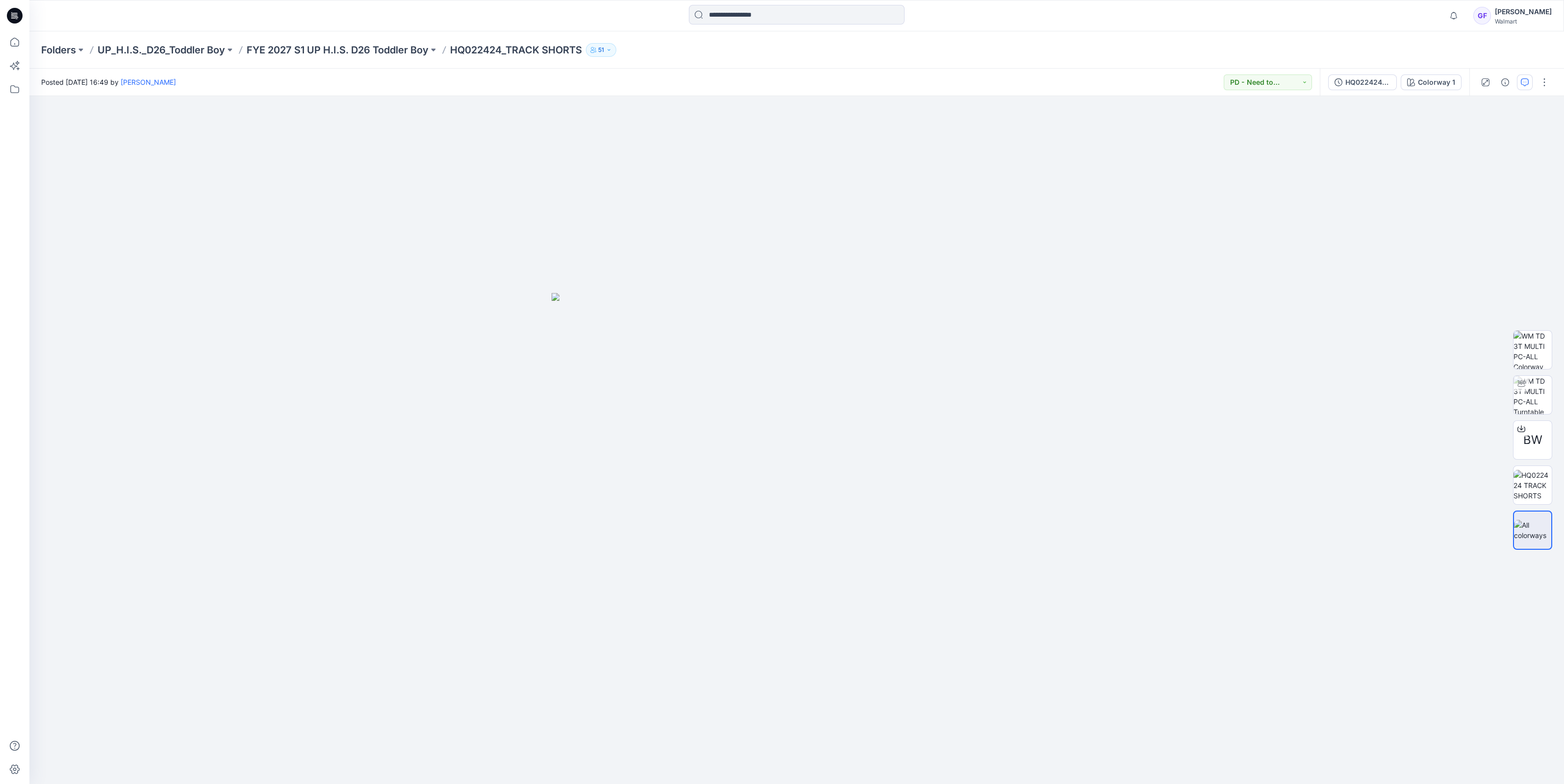
click at [1517, 88] on button "button" at bounding box center [1524, 82] width 16 height 16
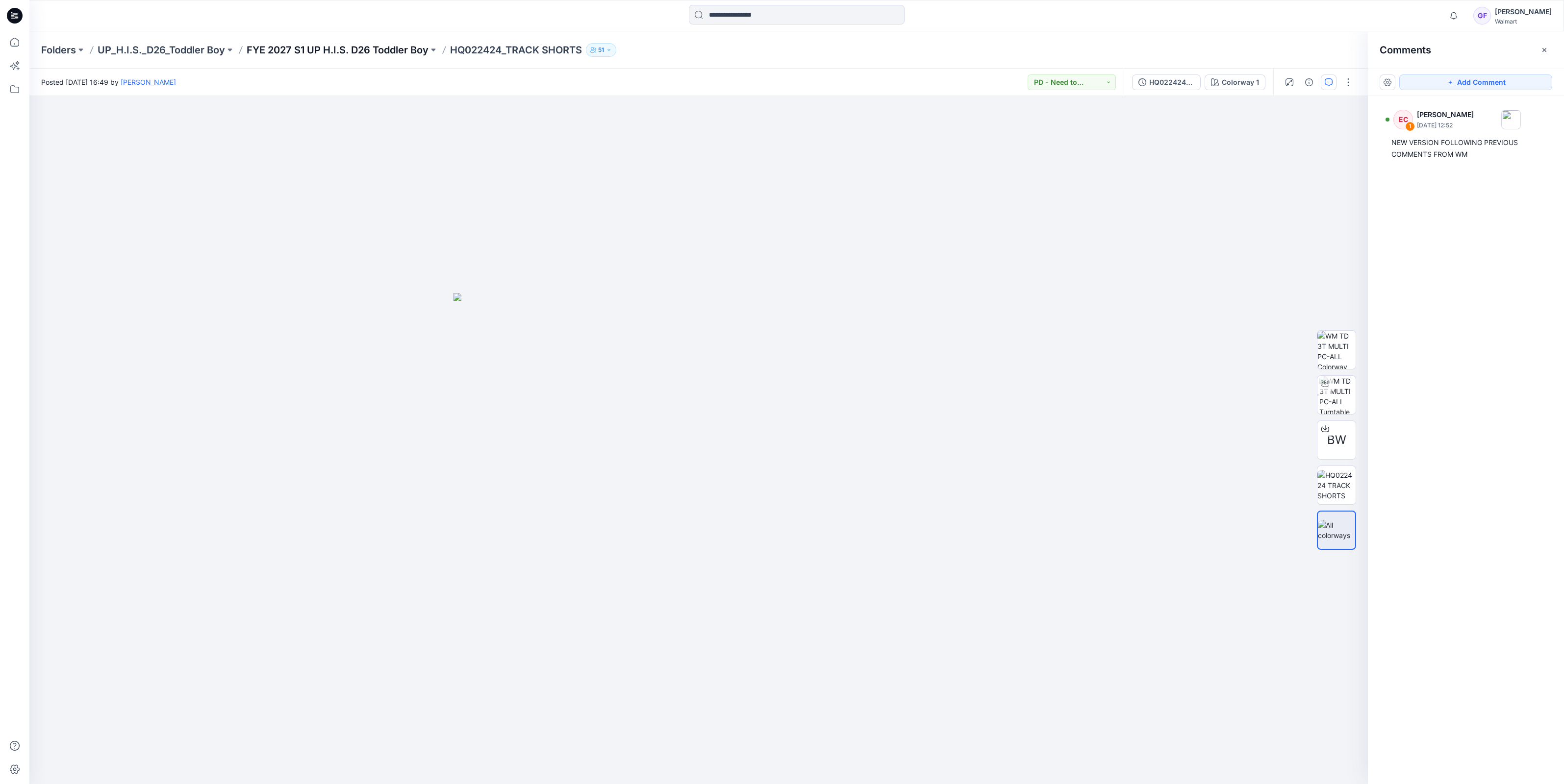
click at [381, 50] on p "FYE 2027 S1 UP H.I.S. D26 Toddler Boy" at bounding box center [338, 50] width 182 height 14
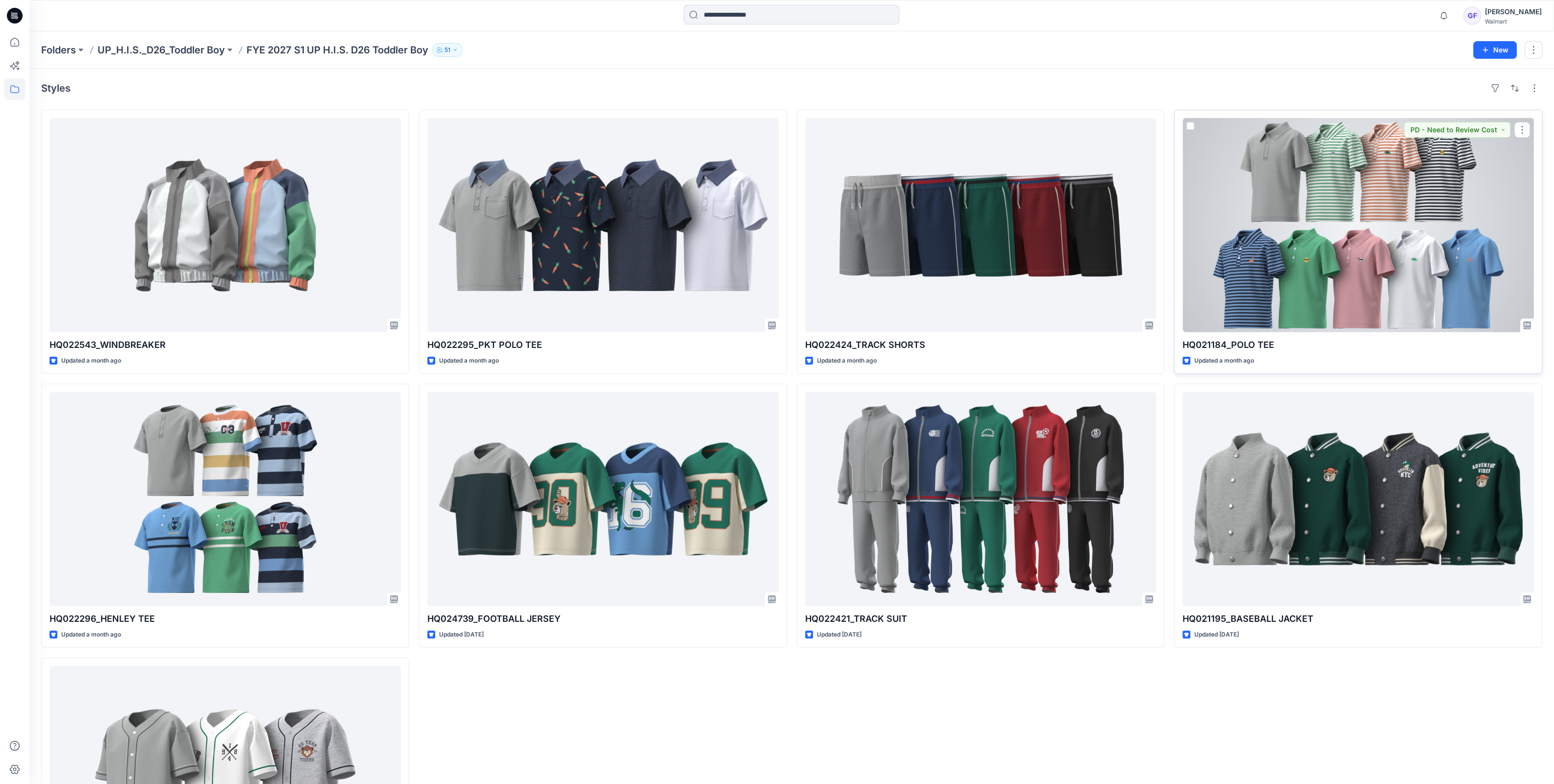
click at [1426, 294] on div at bounding box center [1358, 225] width 352 height 214
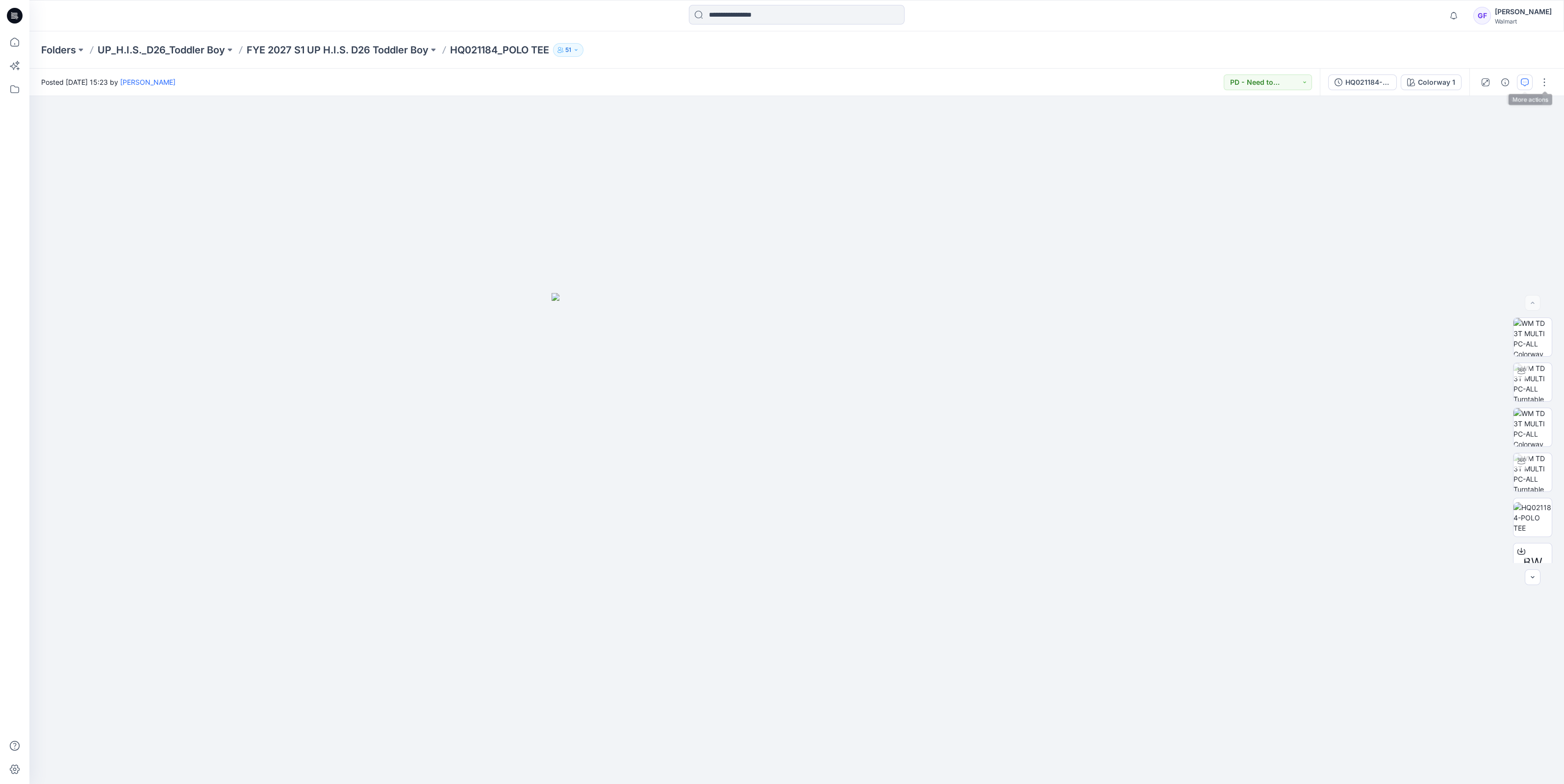
click at [1527, 82] on icon "button" at bounding box center [1524, 83] width 8 height 8
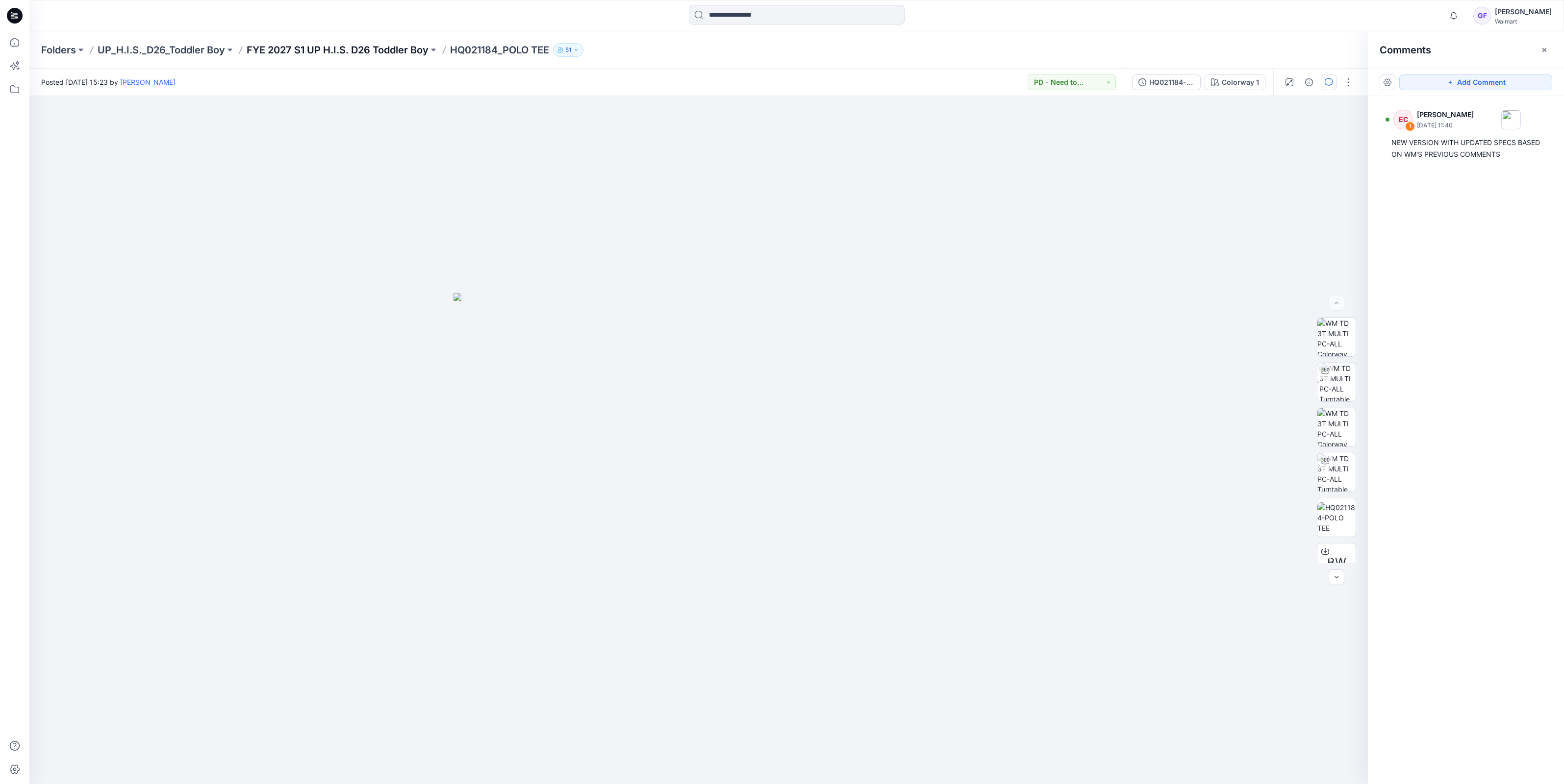
click at [349, 48] on p "FYE 2027 S1 UP H.I.S. D26 Toddler Boy" at bounding box center [338, 50] width 182 height 14
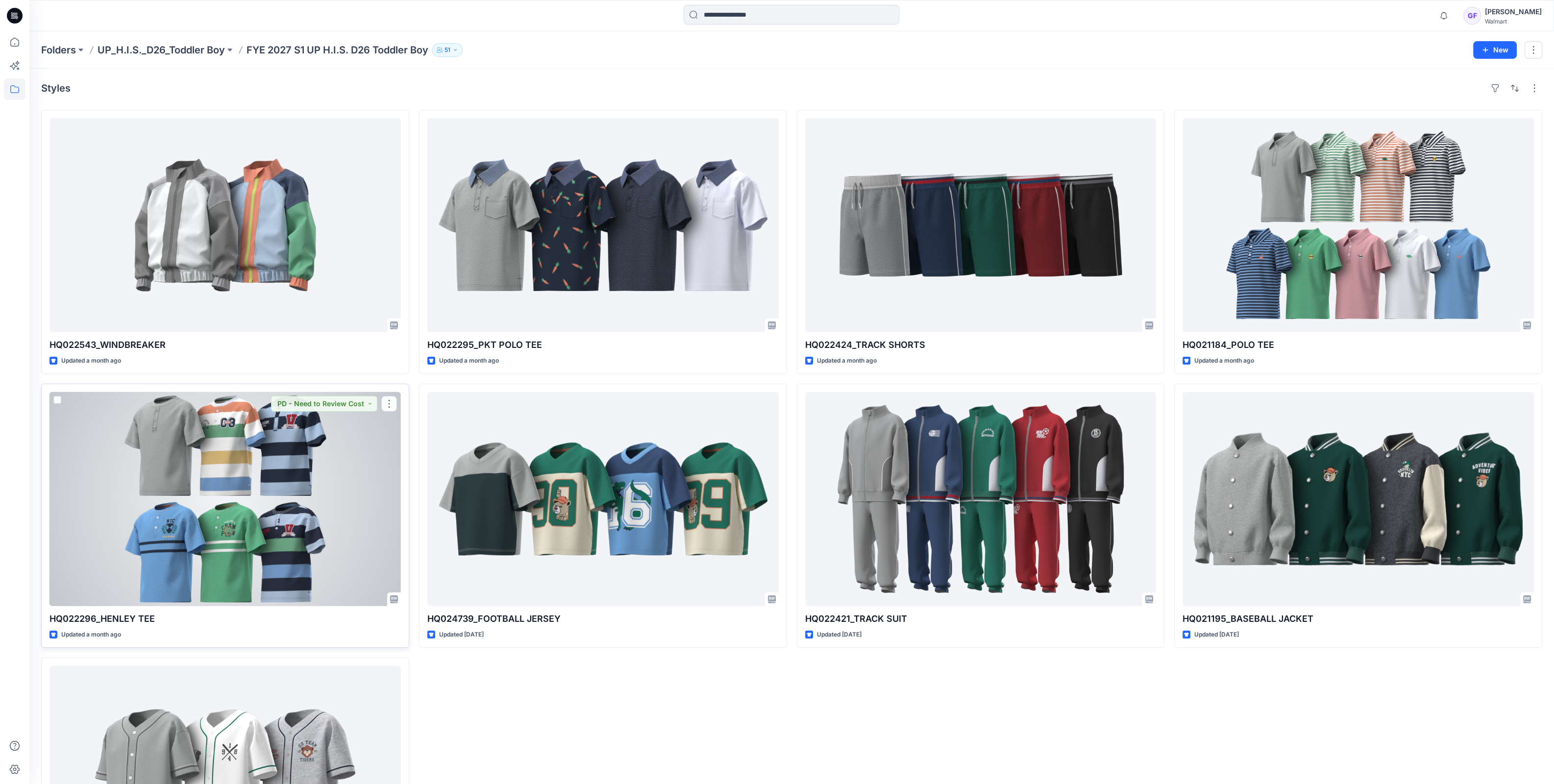
click at [281, 446] on div at bounding box center [225, 499] width 352 height 214
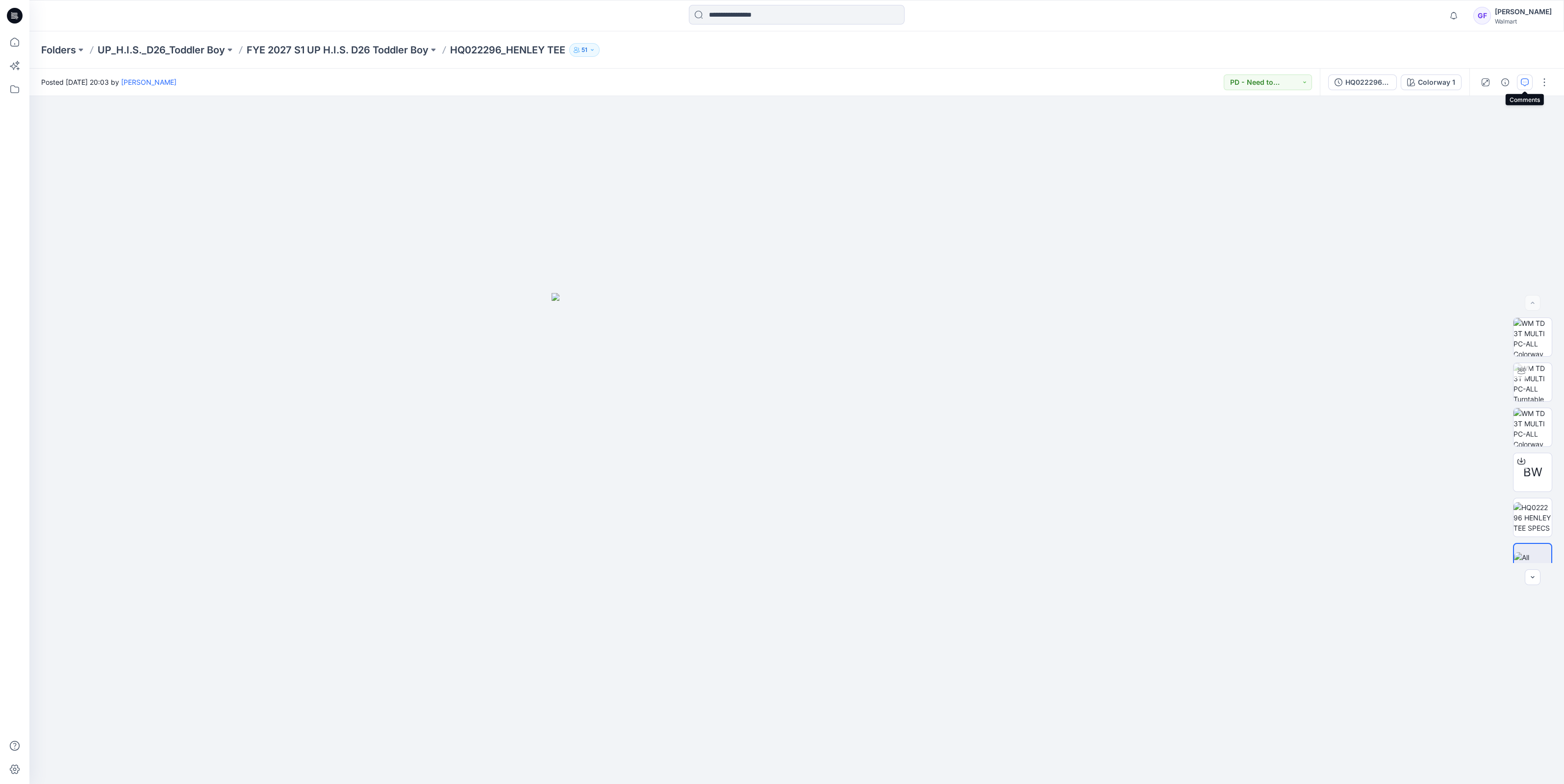
click at [1531, 81] on button "button" at bounding box center [1524, 82] width 16 height 16
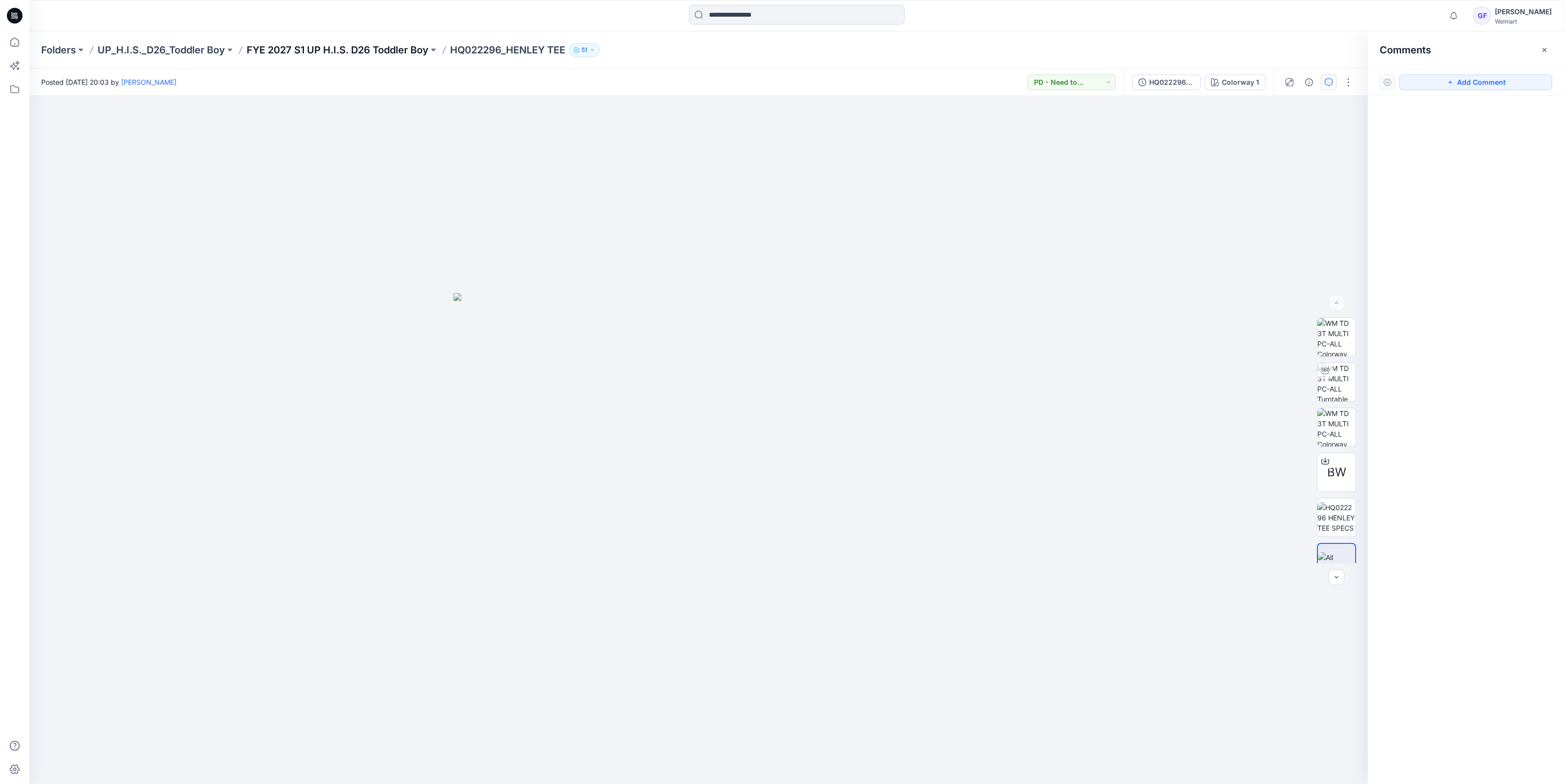
click at [343, 44] on p "FYE 2027 S1 UP H.I.S. D26 Toddler Boy" at bounding box center [338, 50] width 182 height 14
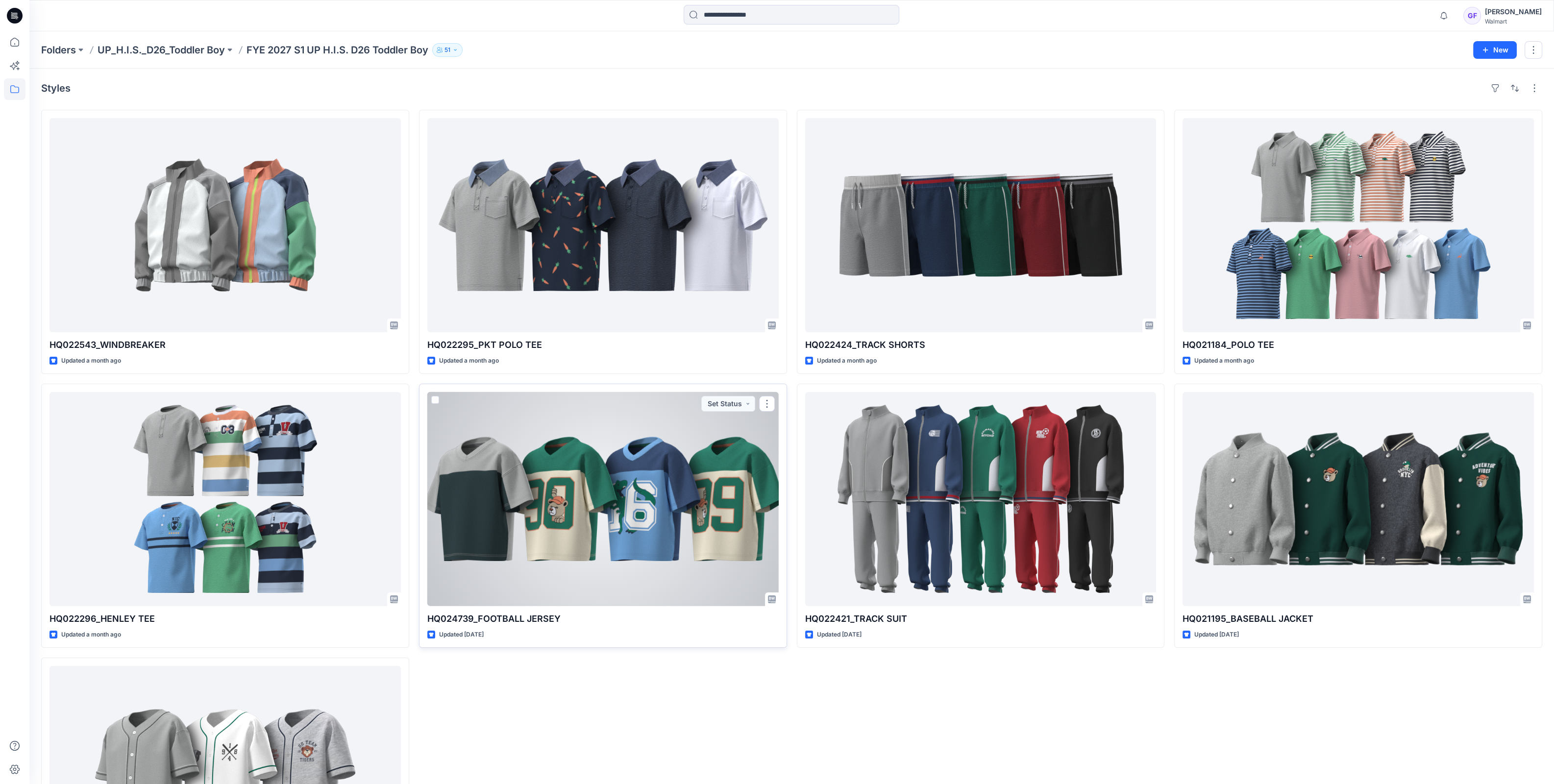
click at [698, 455] on div at bounding box center [603, 499] width 352 height 214
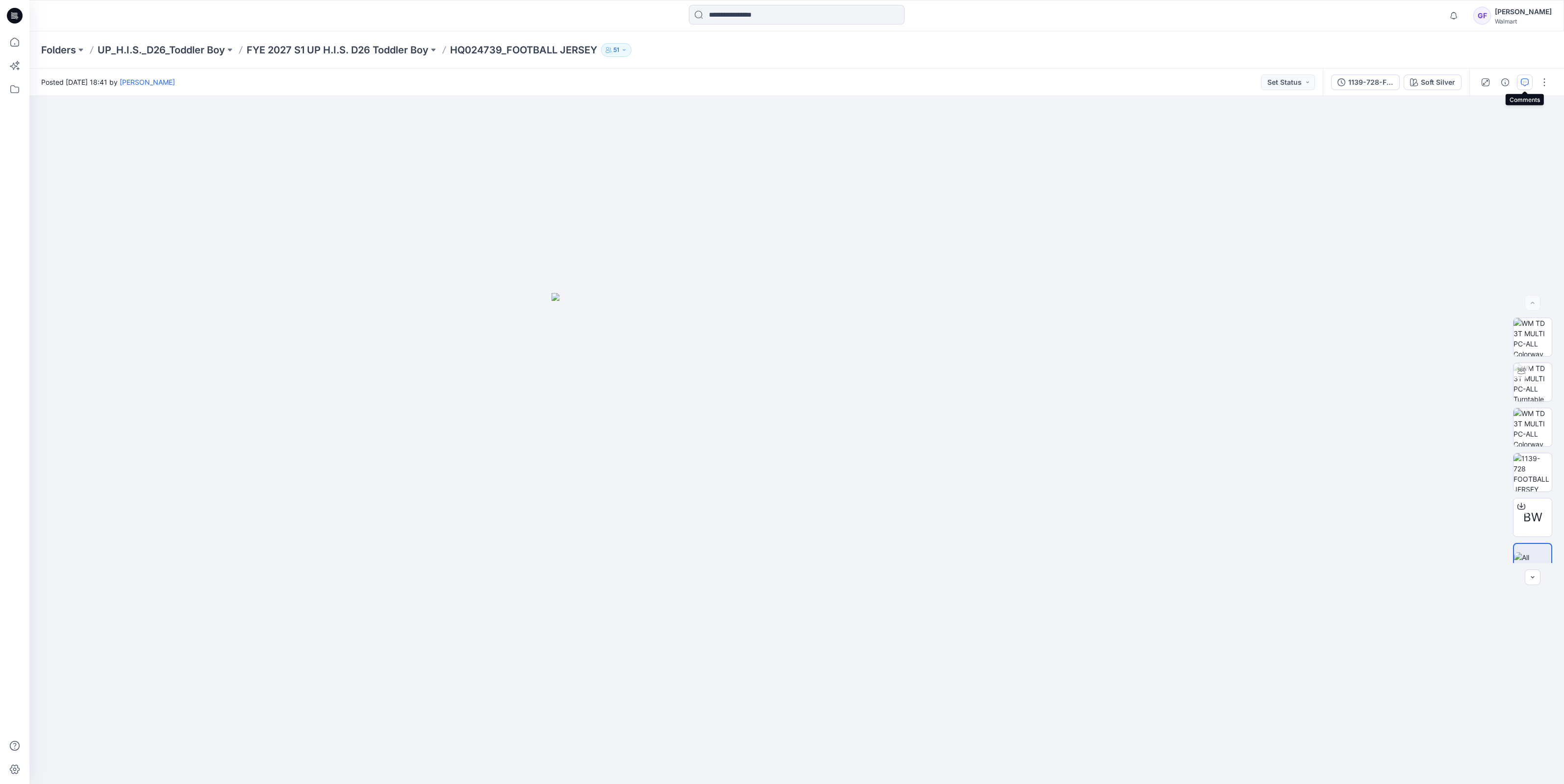
click at [1527, 82] on icon "button" at bounding box center [1524, 83] width 8 height 8
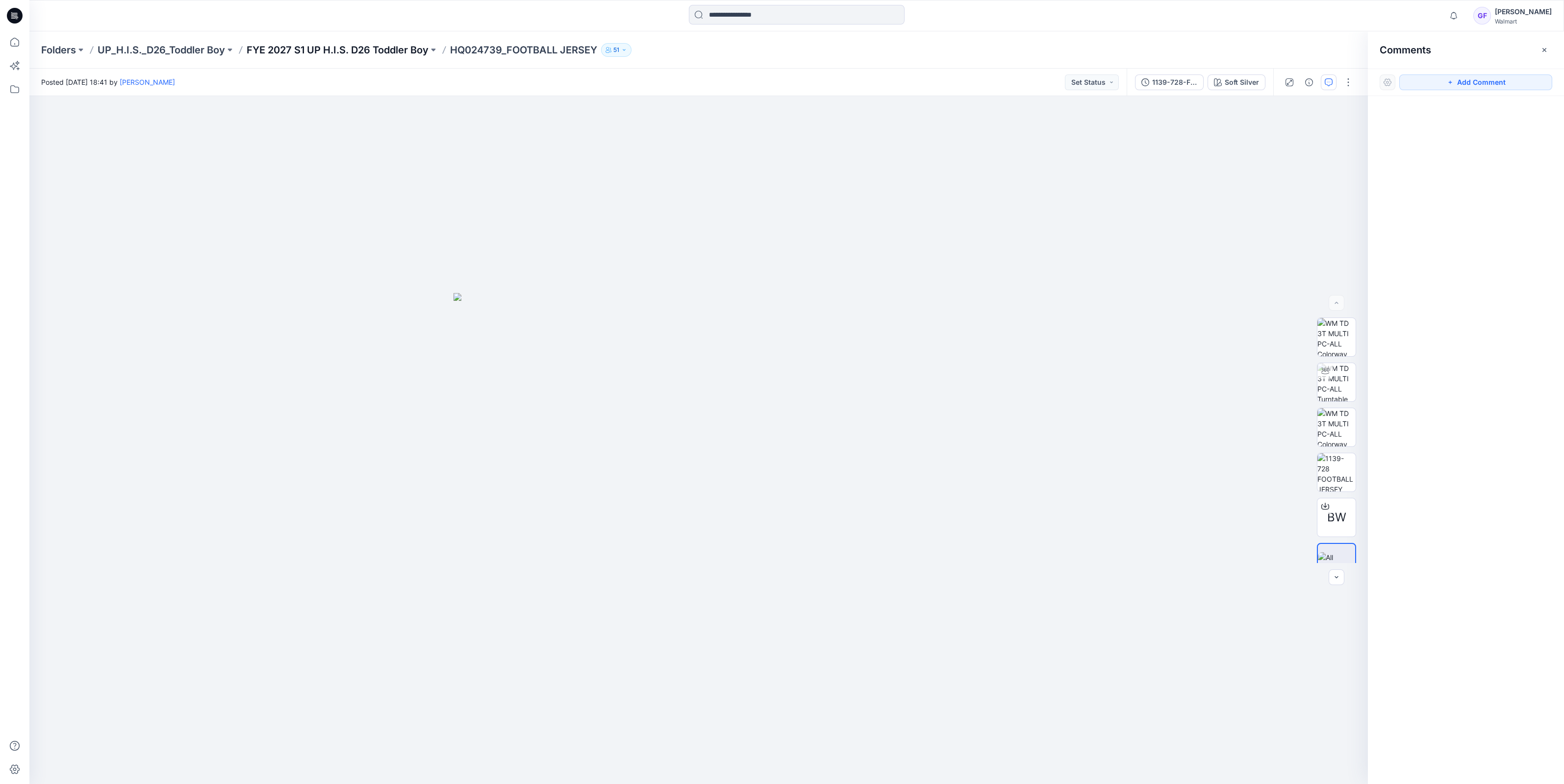
click at [353, 43] on p "FYE 2027 S1 UP H.I.S. D26 Toddler Boy" at bounding box center [338, 50] width 182 height 14
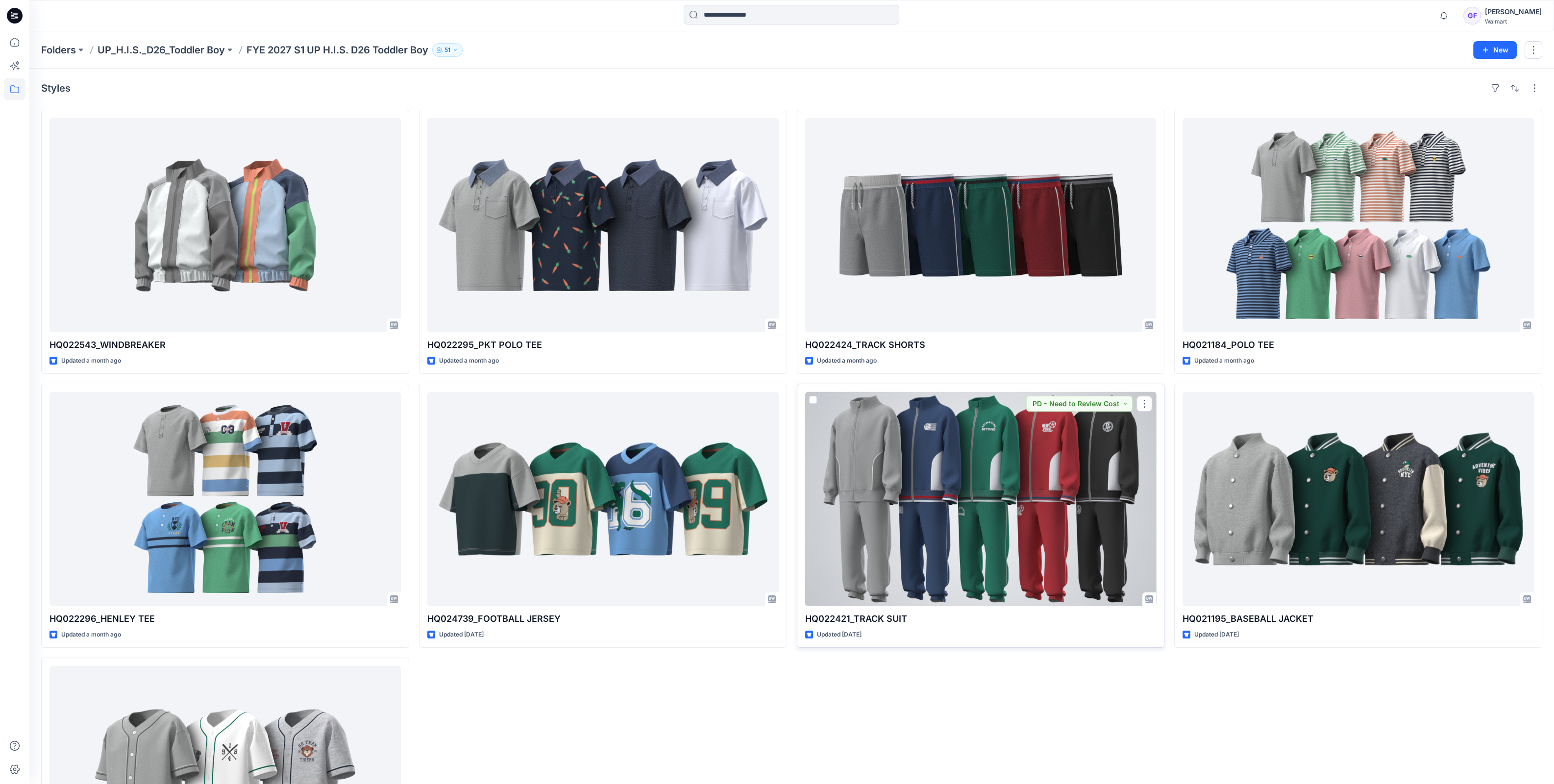
click at [994, 532] on div at bounding box center [981, 499] width 352 height 214
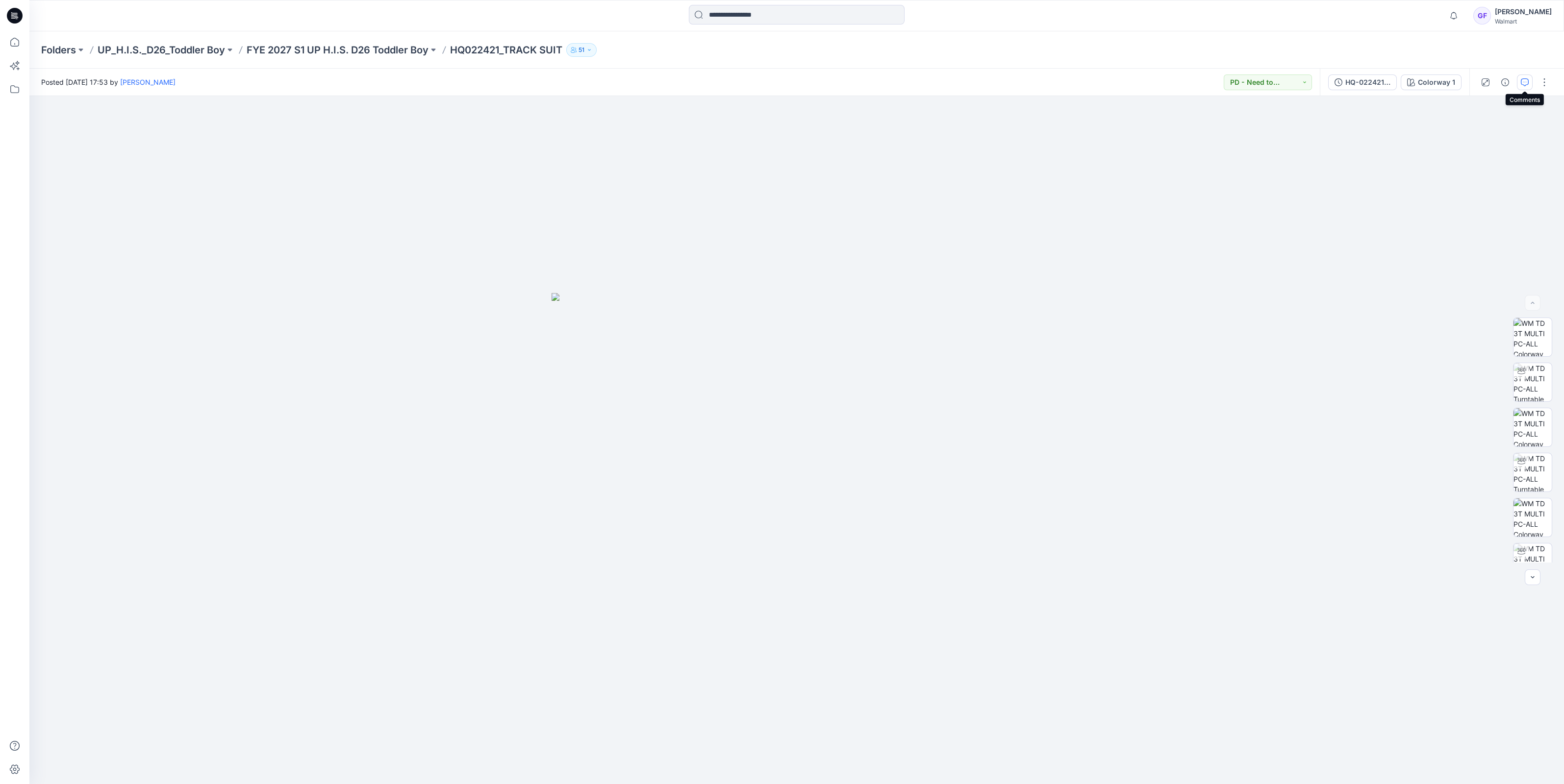
click at [1522, 76] on button "button" at bounding box center [1524, 82] width 16 height 16
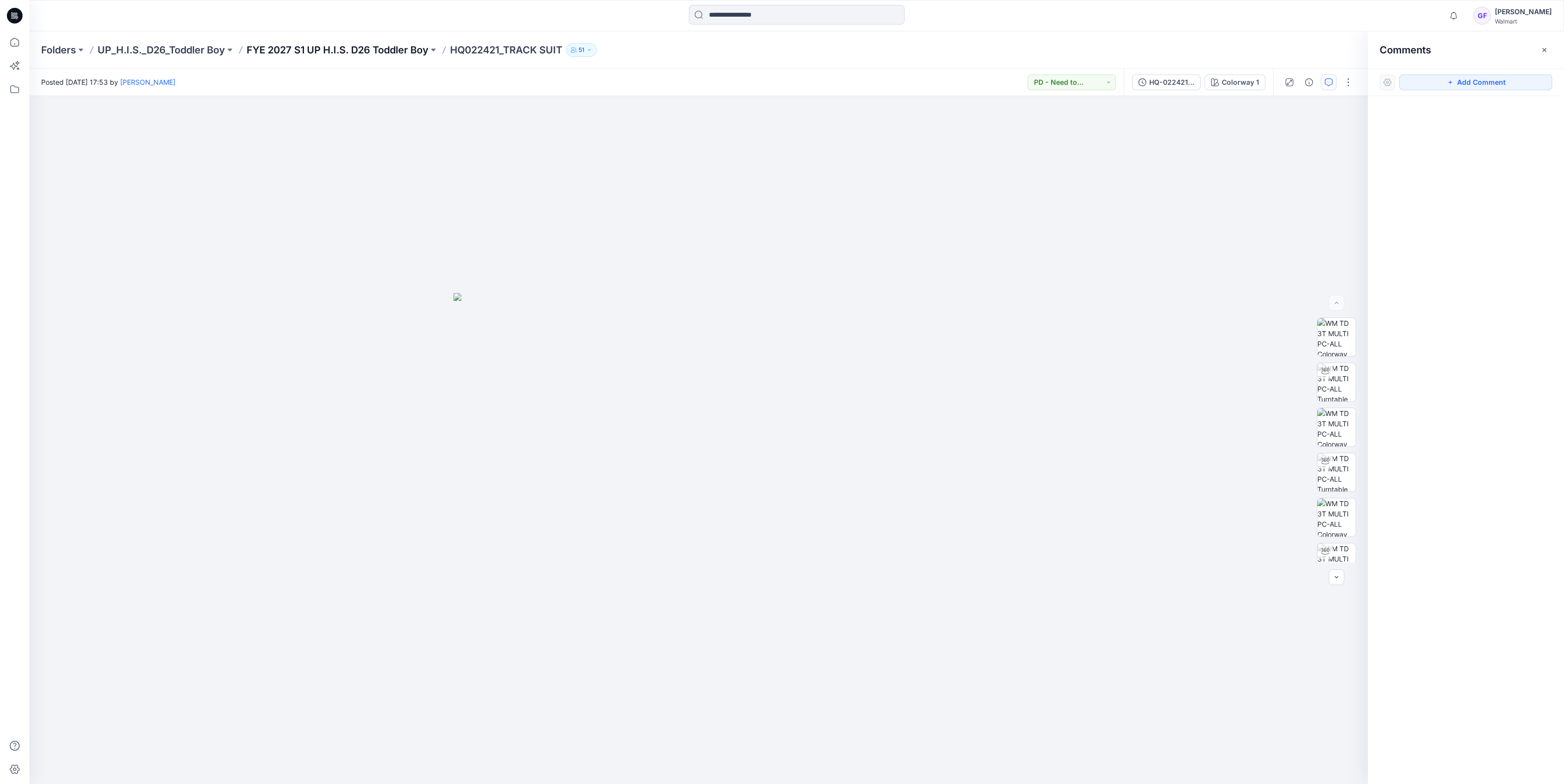
click at [375, 44] on p "FYE 2027 S1 UP H.I.S. D26 Toddler Boy" at bounding box center [338, 50] width 182 height 14
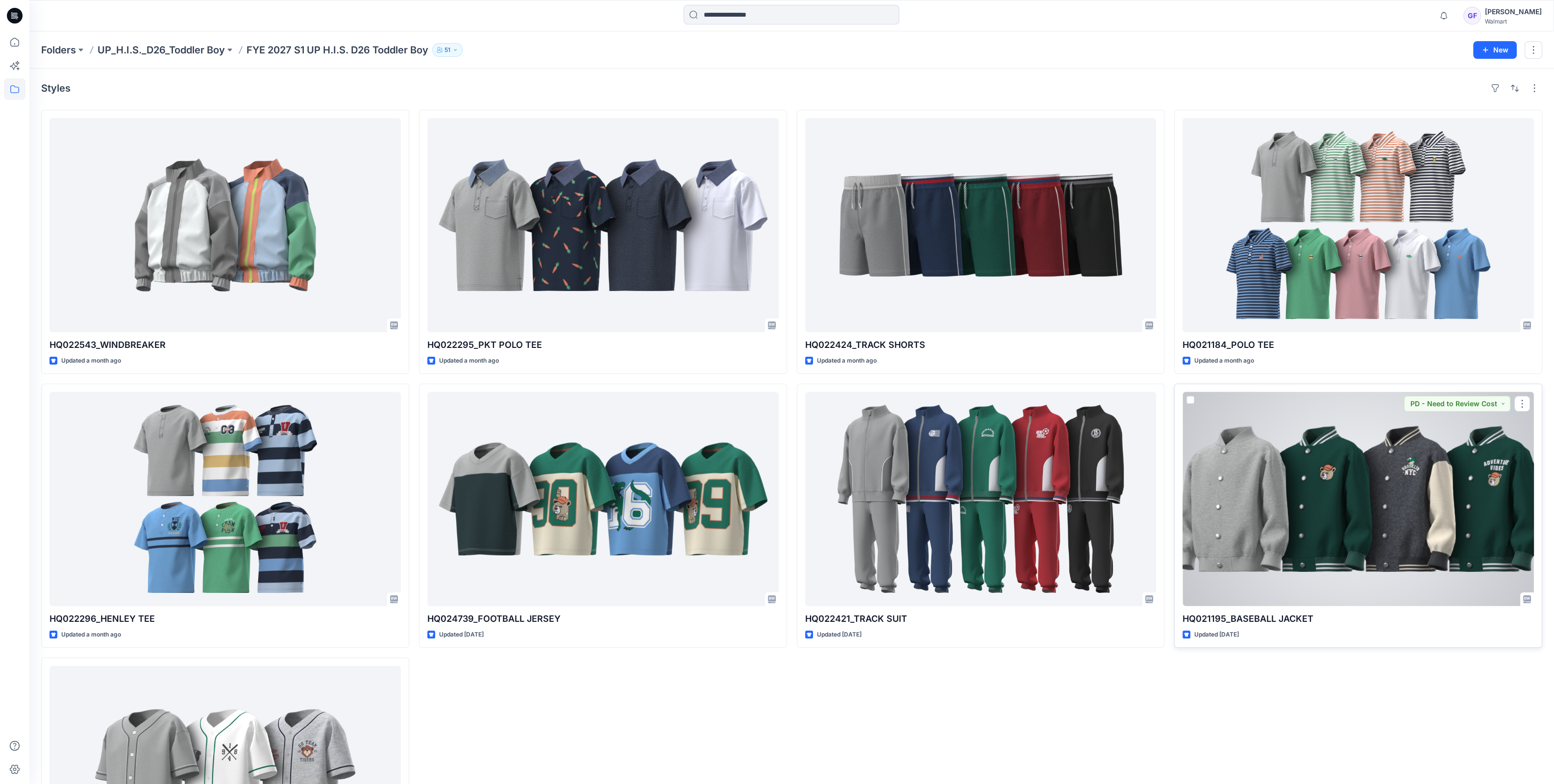
click at [1379, 539] on div at bounding box center [1358, 499] width 352 height 214
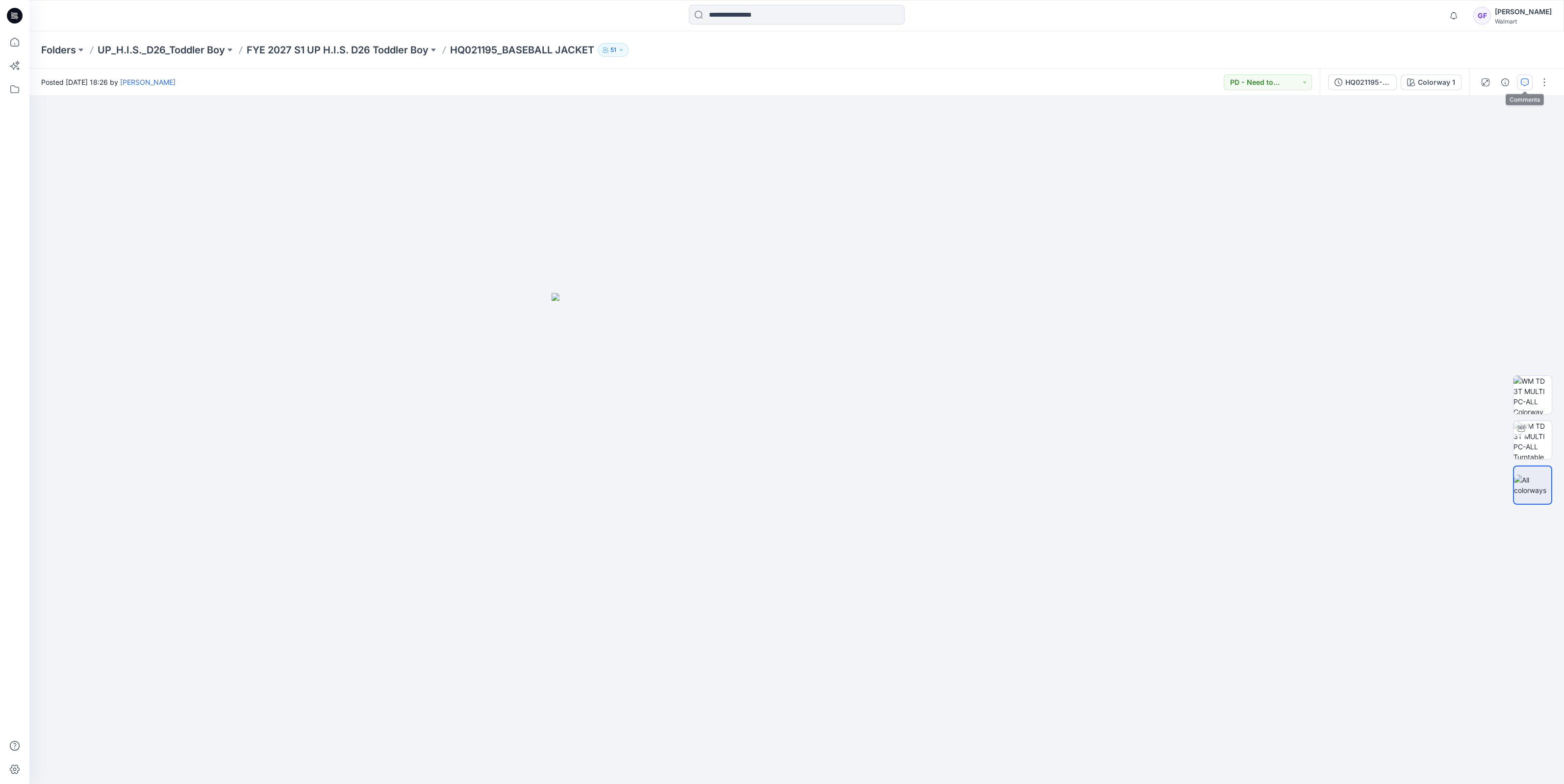
click at [1522, 80] on icon "button" at bounding box center [1524, 83] width 8 height 8
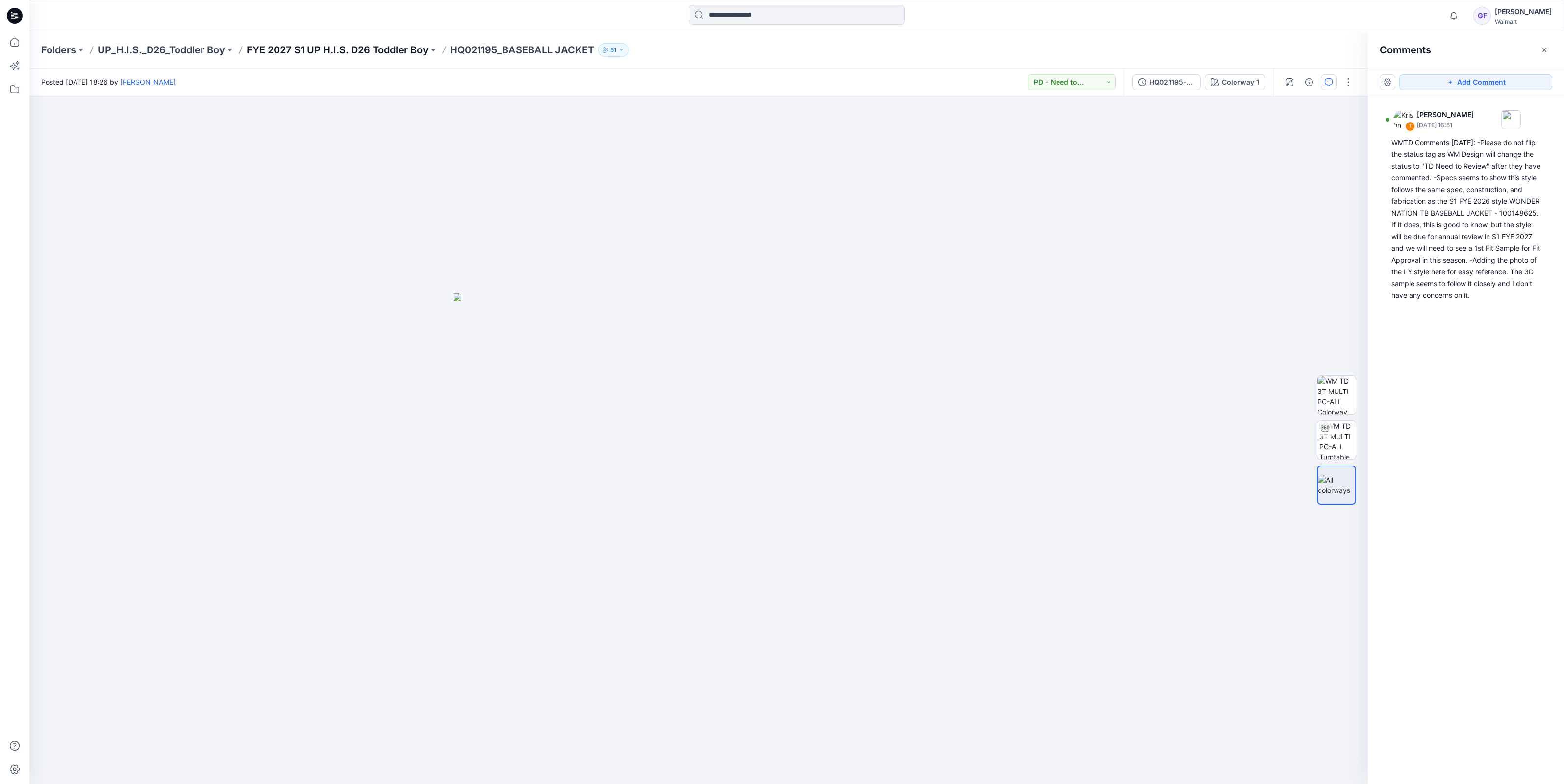
click at [372, 51] on p "FYE 2027 S1 UP H.I.S. D26 Toddler Boy" at bounding box center [338, 50] width 182 height 14
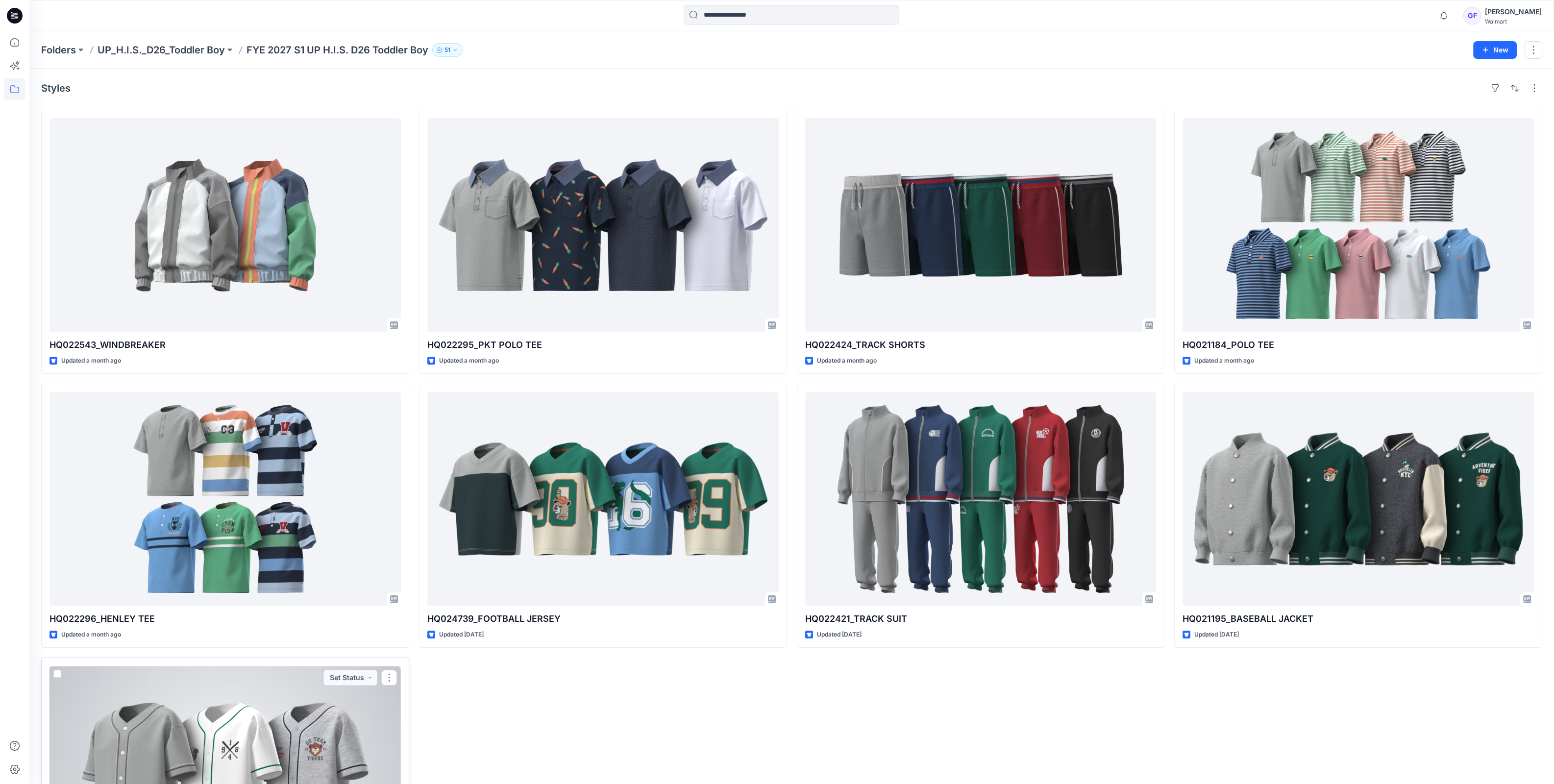
click at [227, 740] on div at bounding box center [225, 773] width 352 height 214
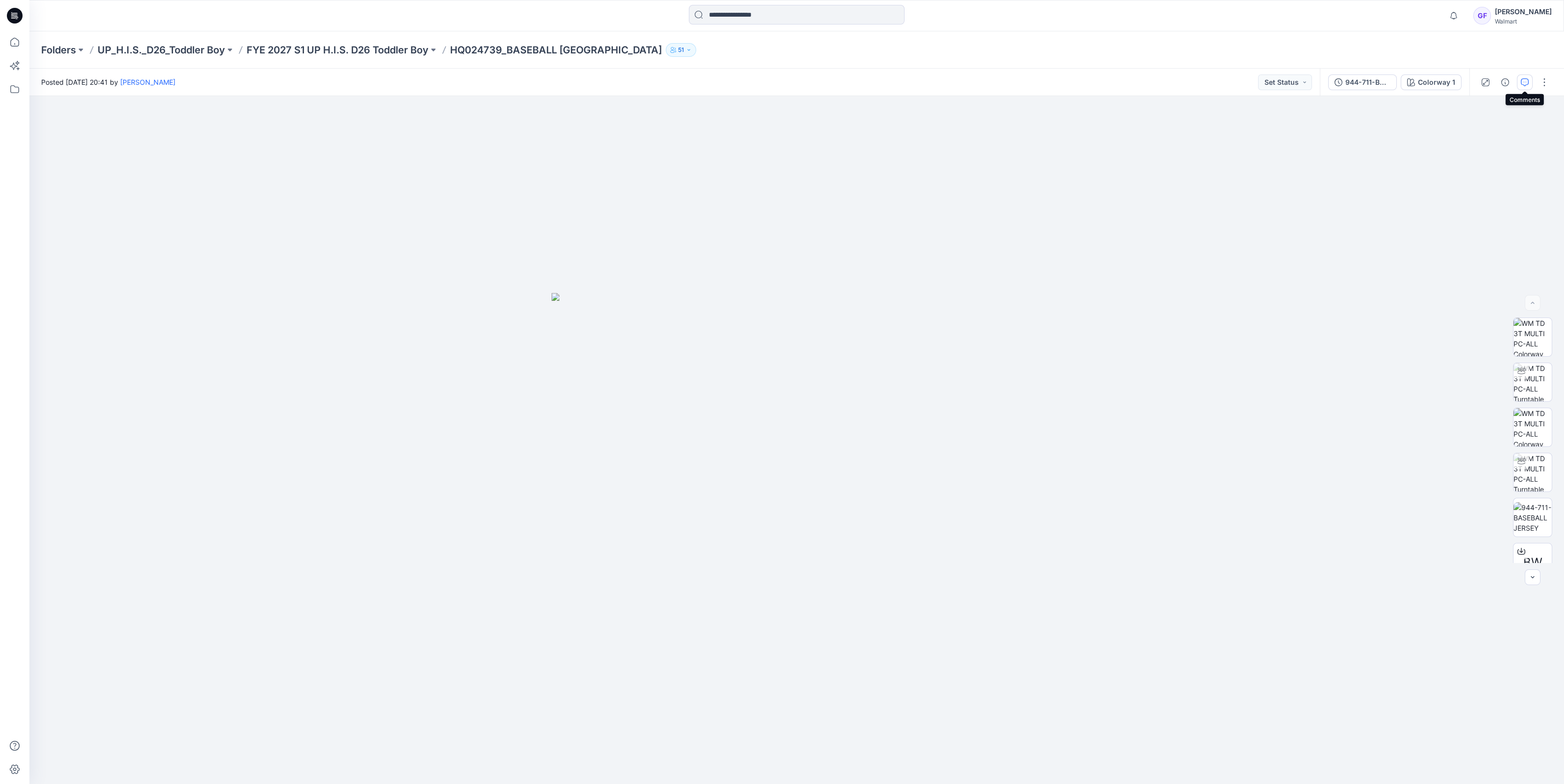
click at [1529, 88] on button "button" at bounding box center [1524, 82] width 16 height 16
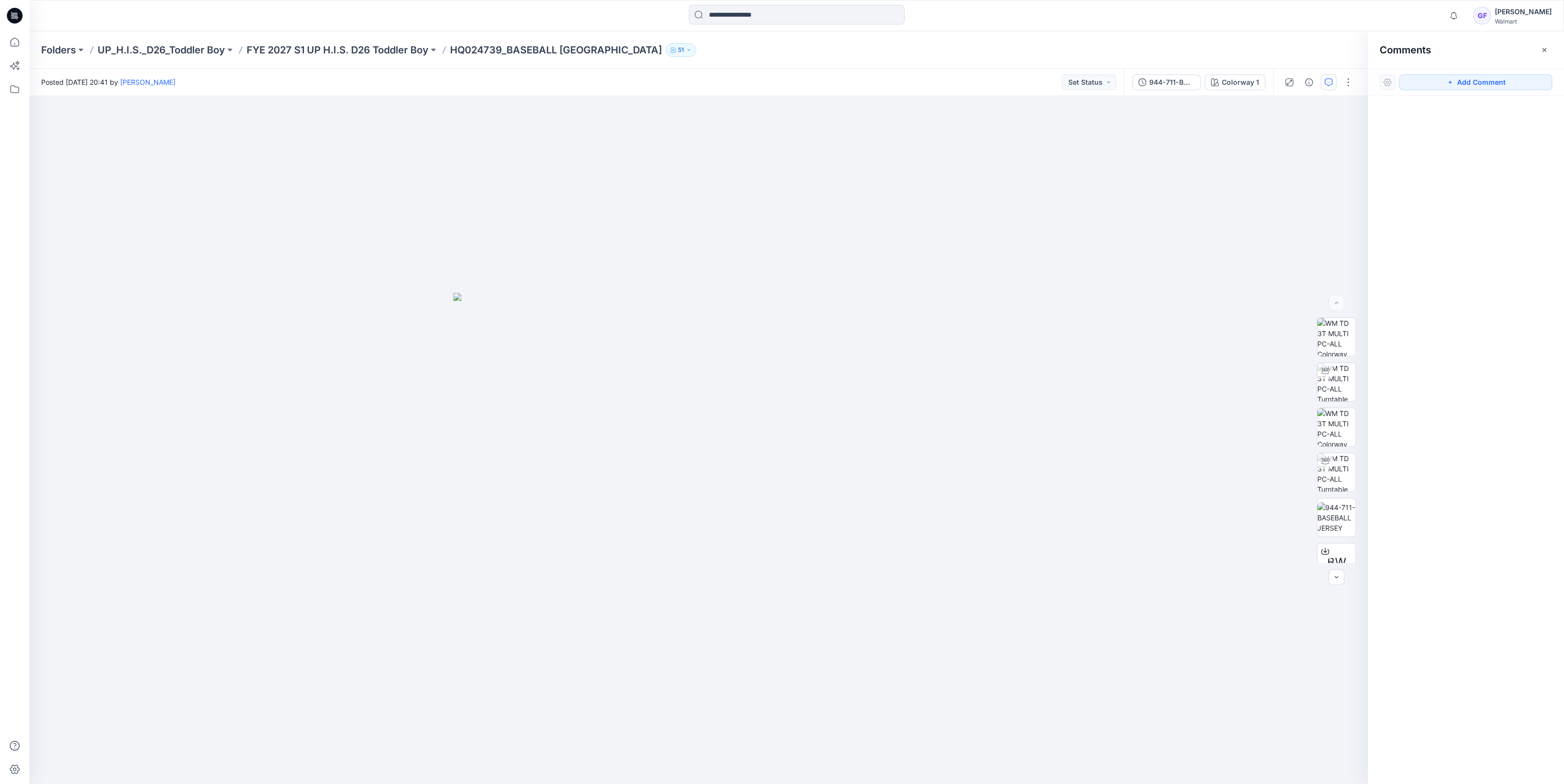
click at [301, 40] on div "Folders UP_H.I.S._D26_Toddler Boy FYE 2027 S1 UP H.I.S. D26 Toddler Boy HQ02473…" at bounding box center [796, 50] width 1534 height 37
click at [274, 50] on p "FYE 2027 S1 UP H.I.S. D26 Toddler Boy" at bounding box center [338, 50] width 182 height 14
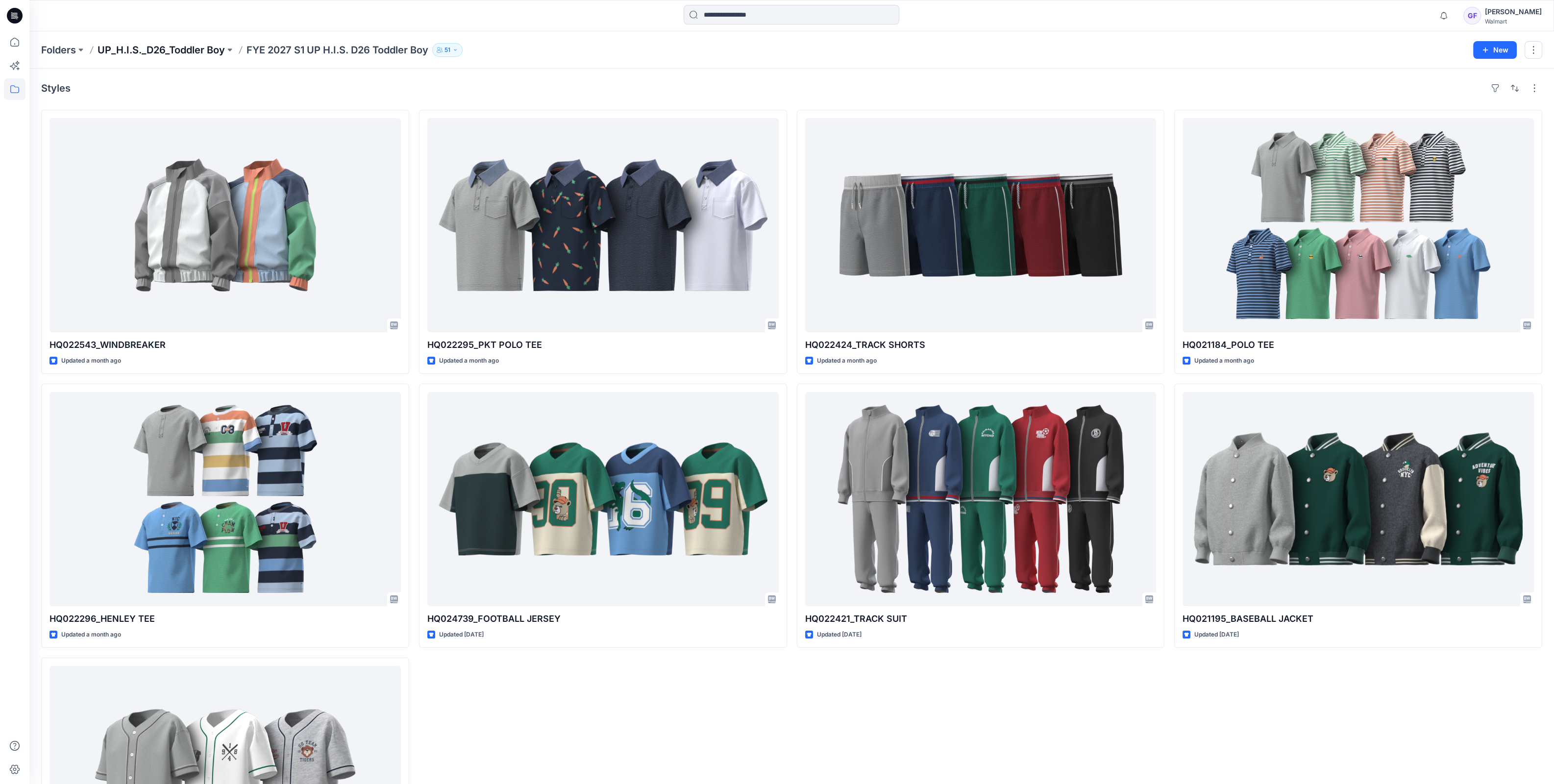
click at [191, 51] on p "UP_H.I.S._D26_Toddler Boy" at bounding box center [161, 50] width 128 height 14
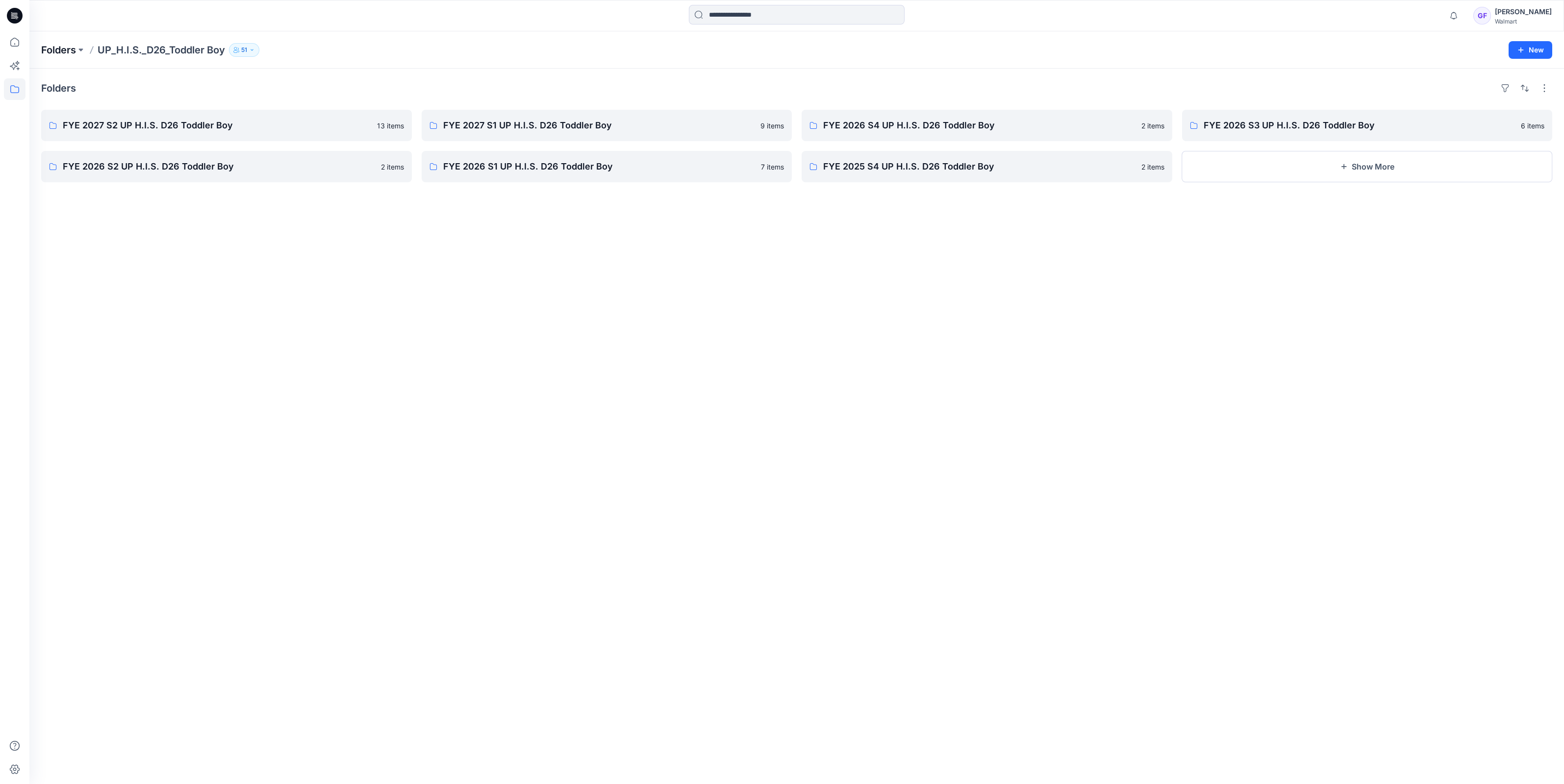
click at [59, 49] on p "Folders" at bounding box center [59, 50] width 35 height 14
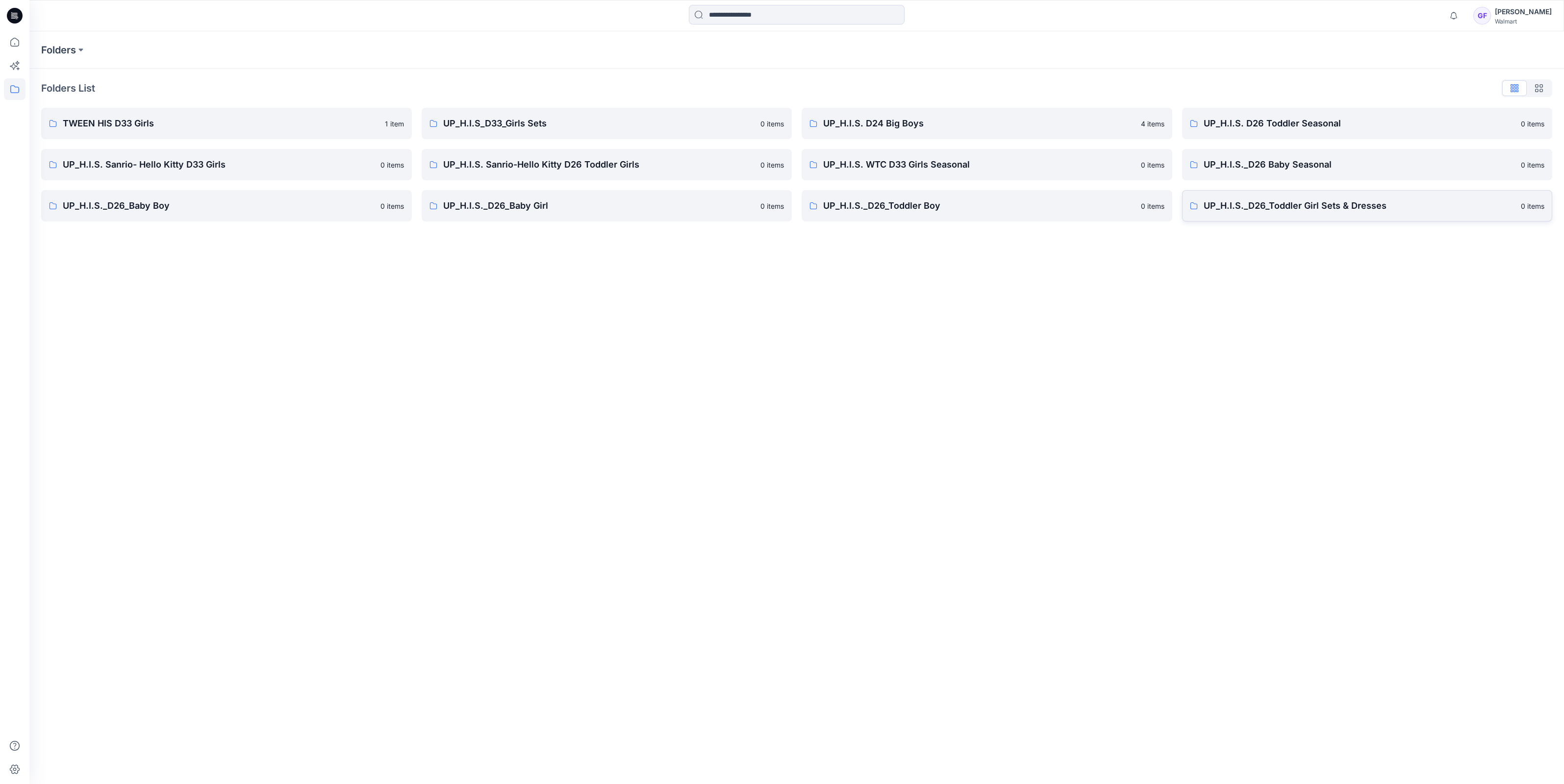
click at [1294, 202] on p "UP_H.I.S._D26_Toddler Girl Sets & Dresses" at bounding box center [1359, 206] width 312 height 14
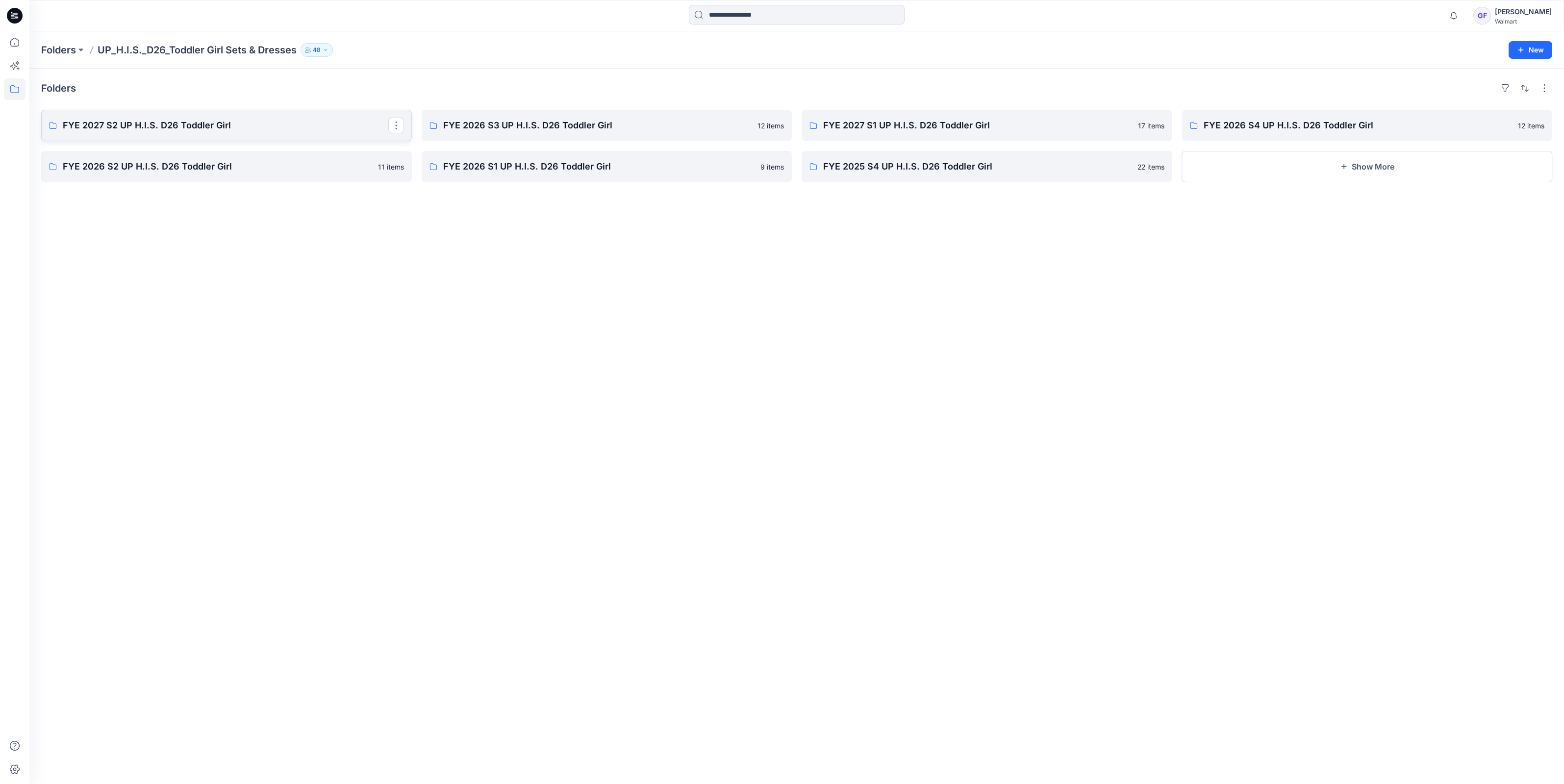
click at [148, 126] on p "FYE 2027 S2 UP H.I.S. D26 Toddler Girl" at bounding box center [226, 125] width 326 height 14
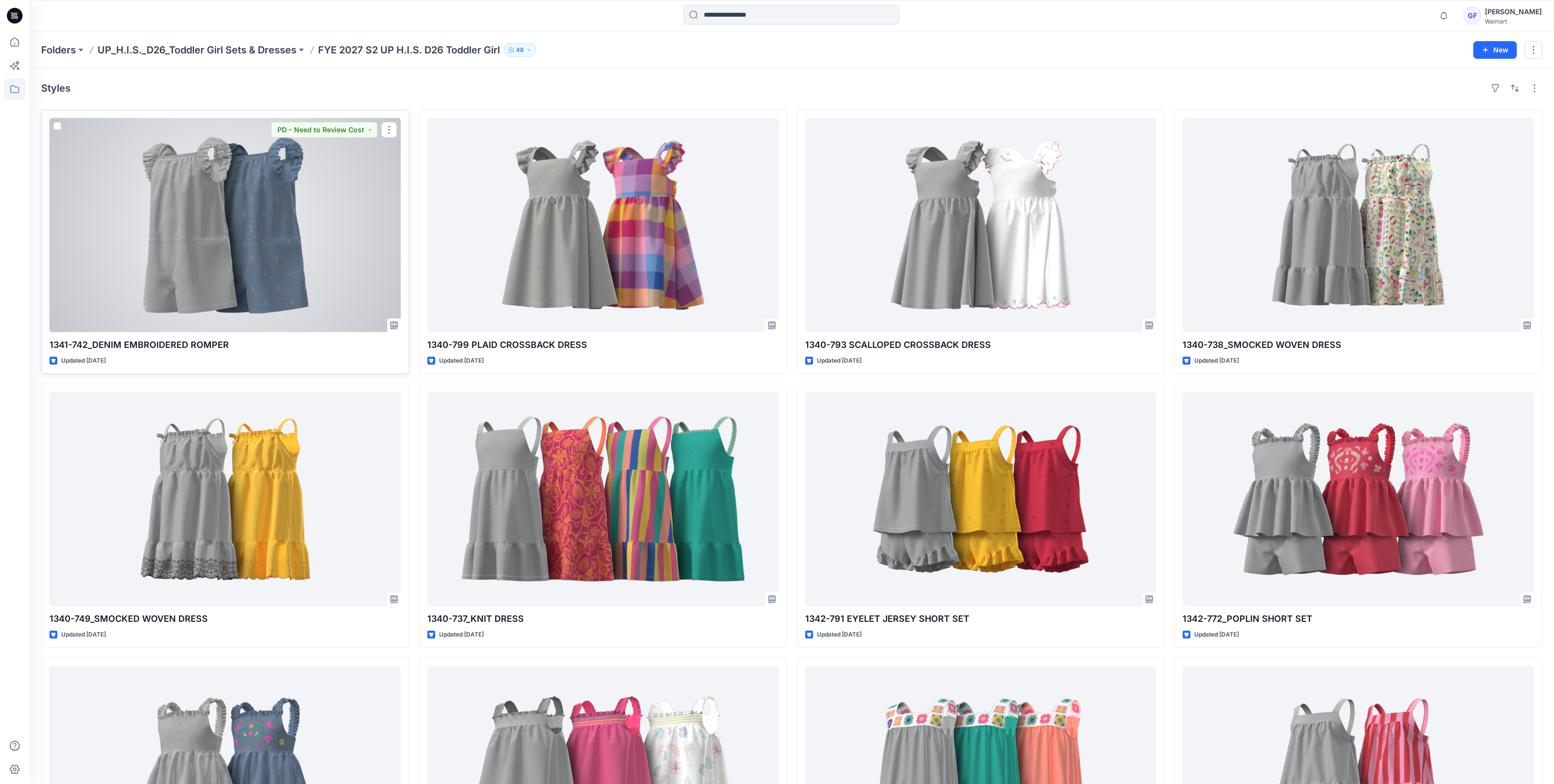
click at [287, 169] on div at bounding box center [225, 225] width 352 height 214
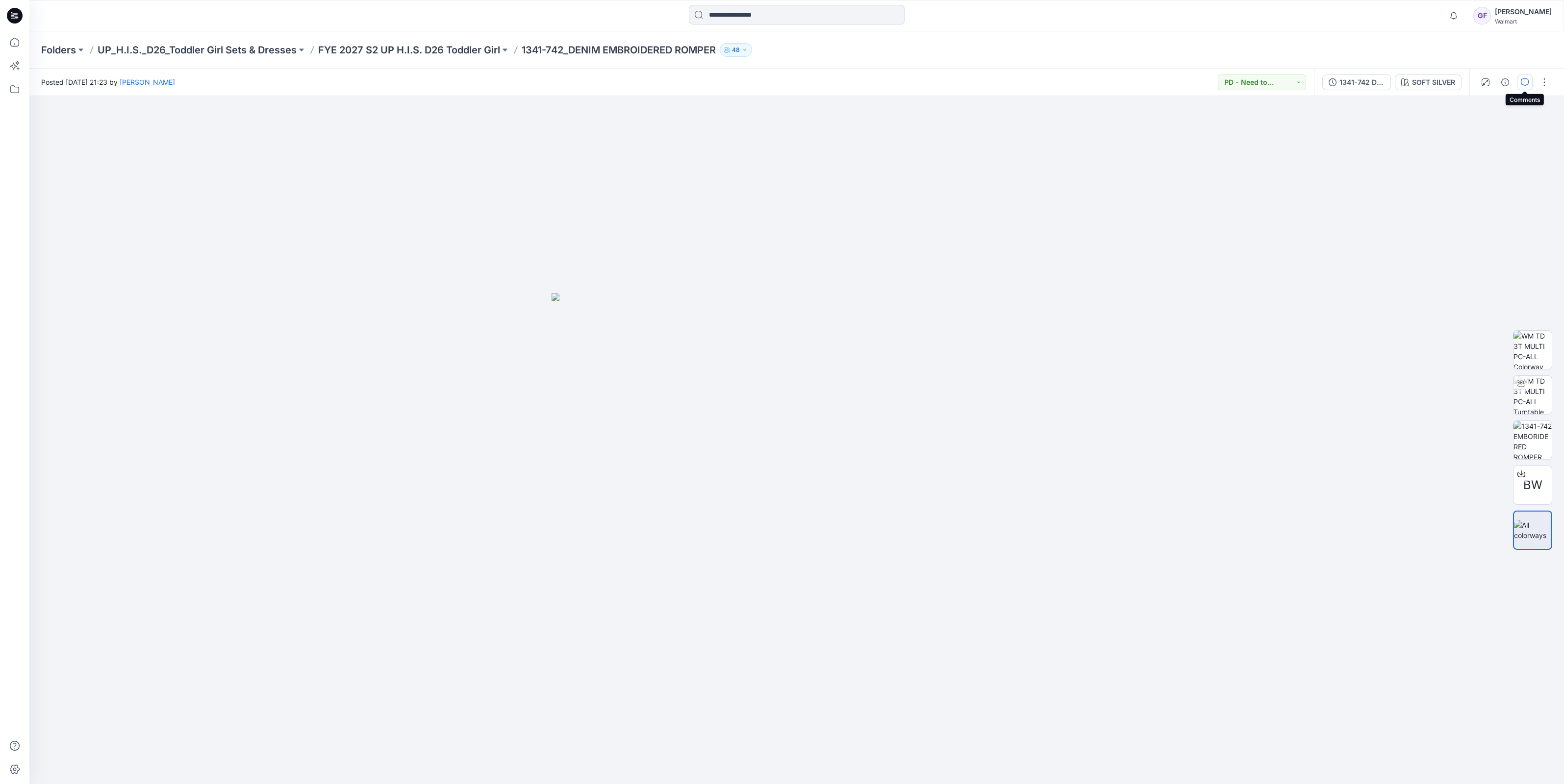
click at [1520, 80] on icon "button" at bounding box center [1524, 83] width 8 height 8
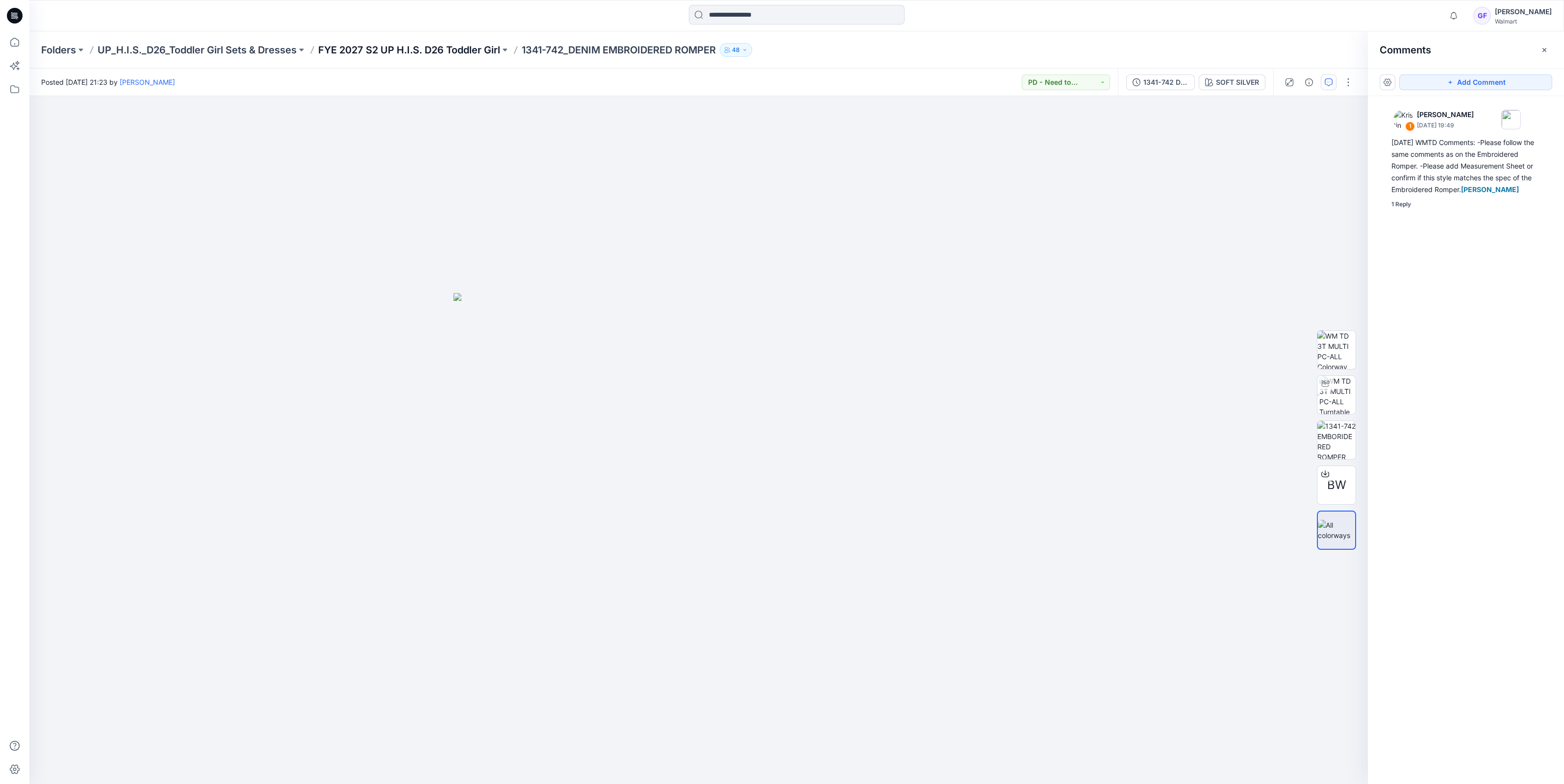
click at [392, 44] on p "FYE 2027 S2 UP H.I.S. D26 Toddler Girl" at bounding box center [409, 50] width 182 height 14
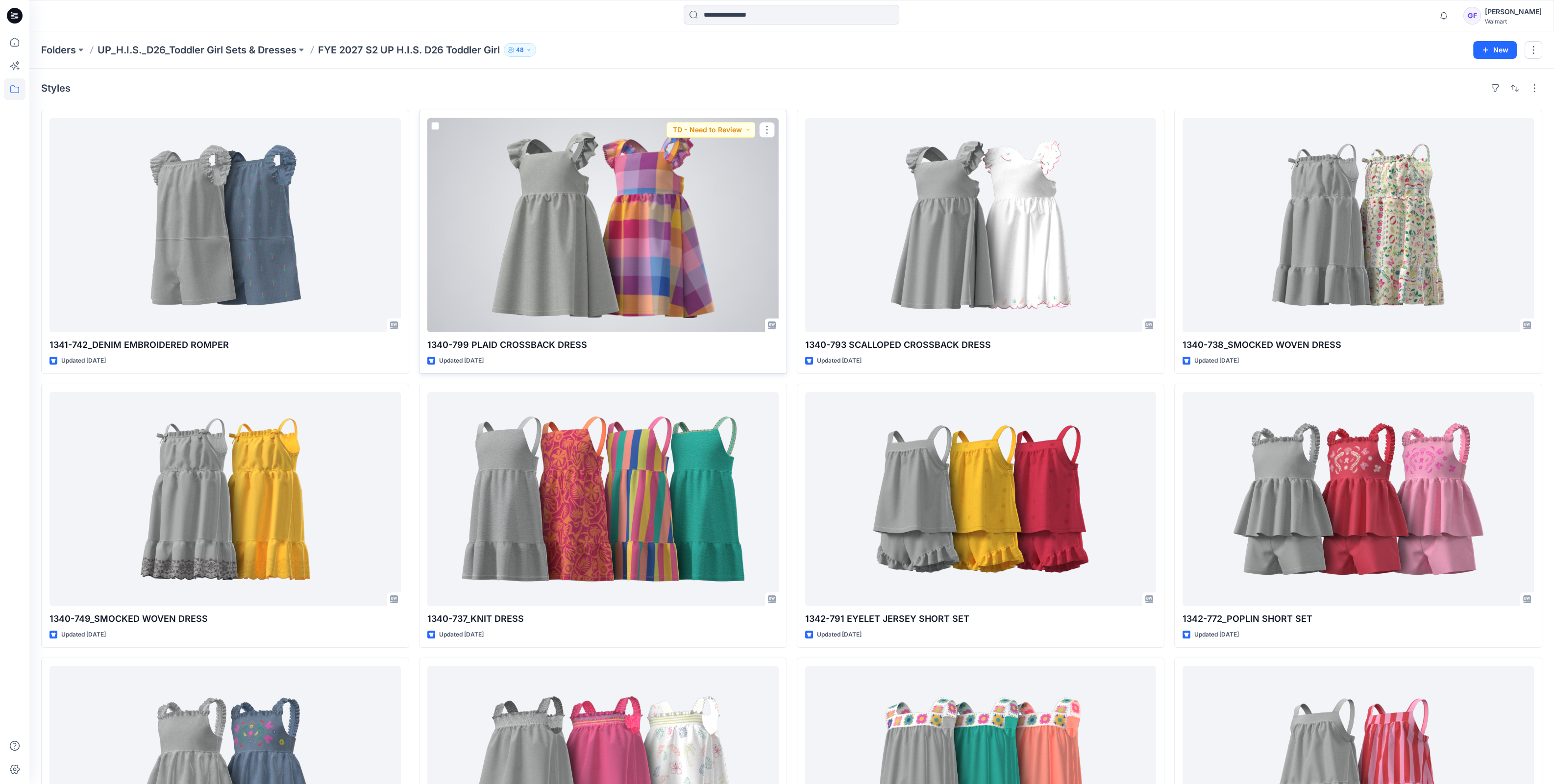
click at [517, 179] on div at bounding box center [603, 225] width 352 height 214
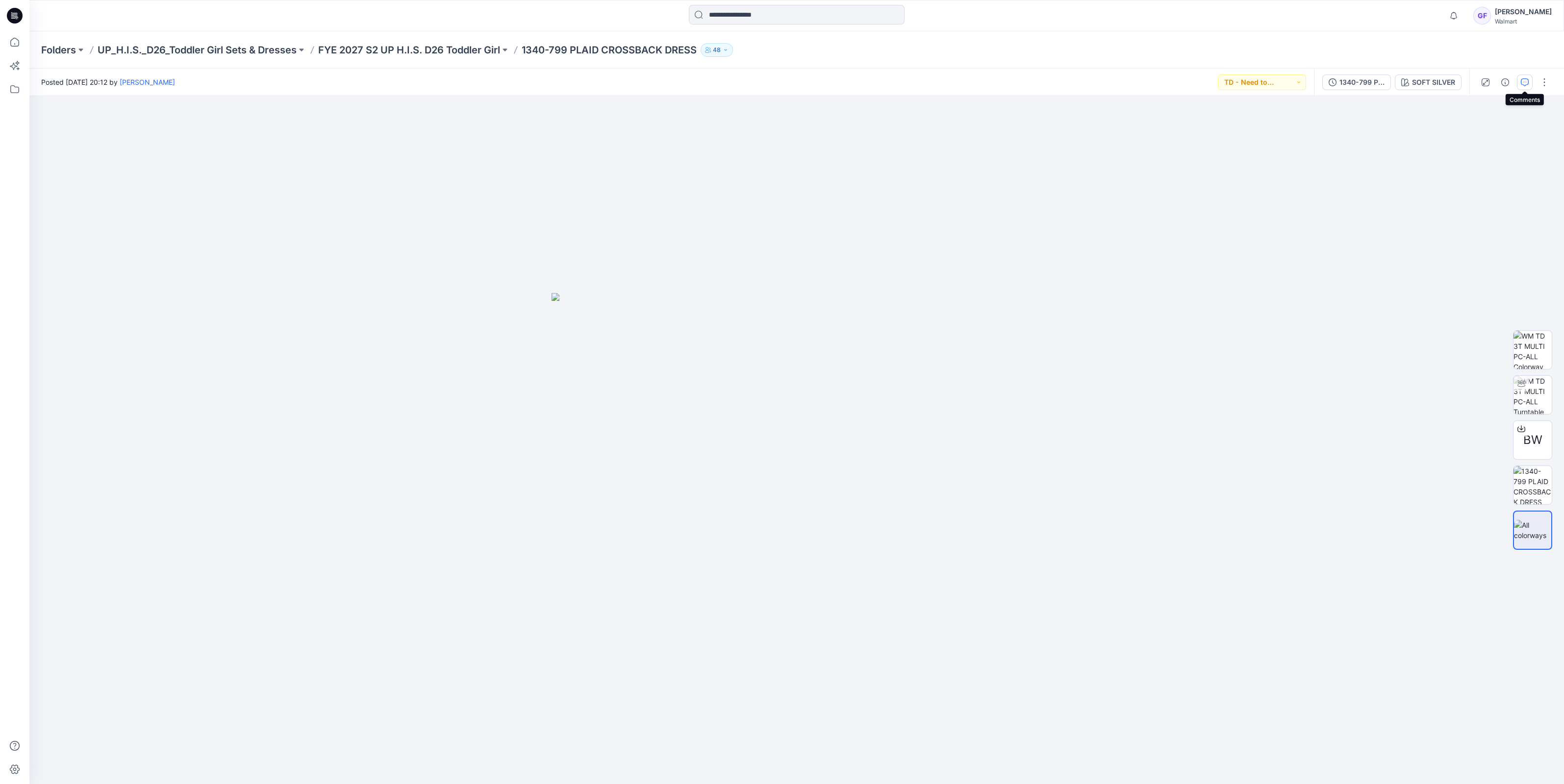
click at [1521, 81] on icon "button" at bounding box center [1524, 83] width 8 height 8
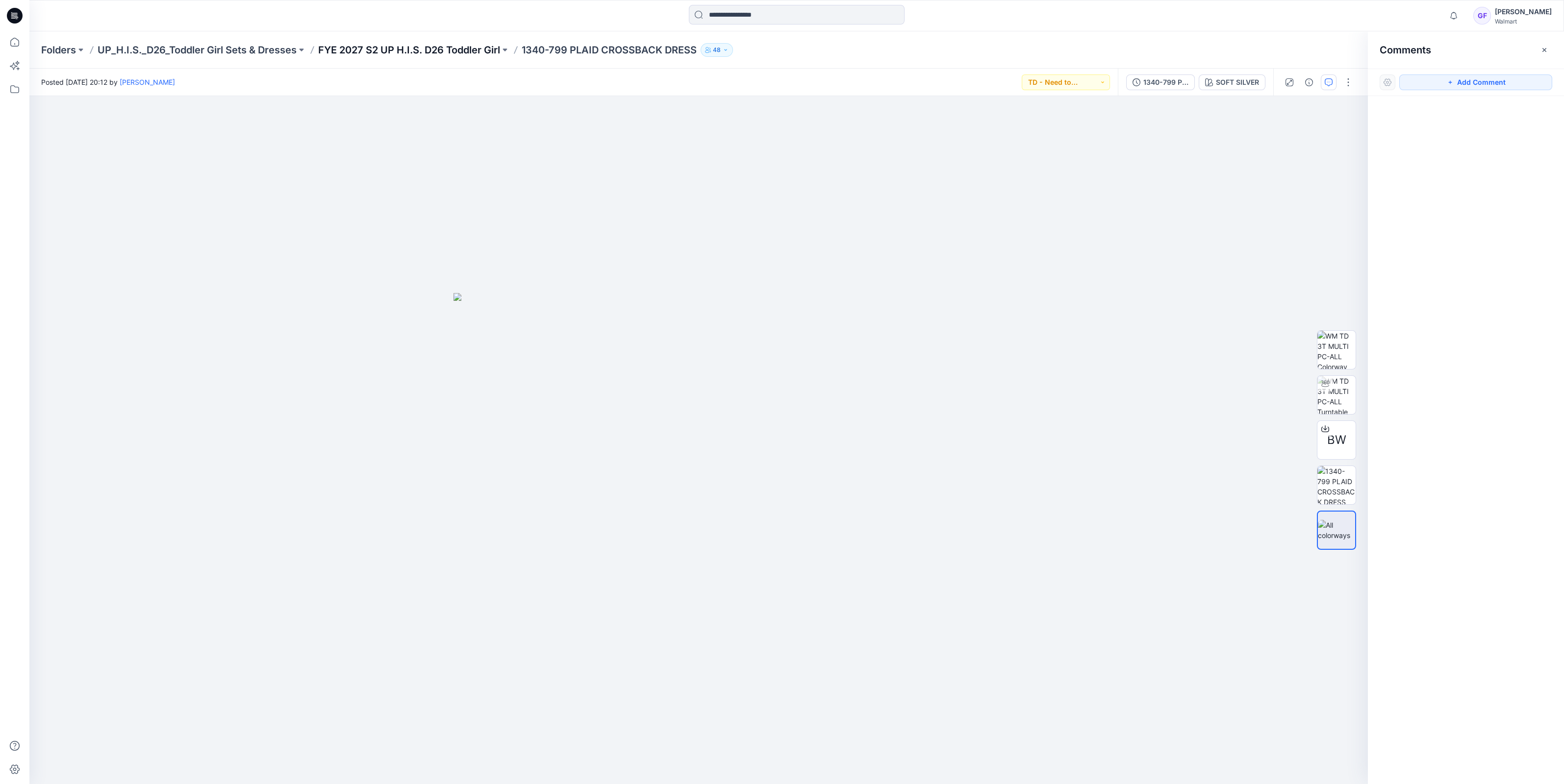
click at [436, 50] on p "FYE 2027 S2 UP H.I.S. D26 Toddler Girl" at bounding box center [409, 50] width 182 height 14
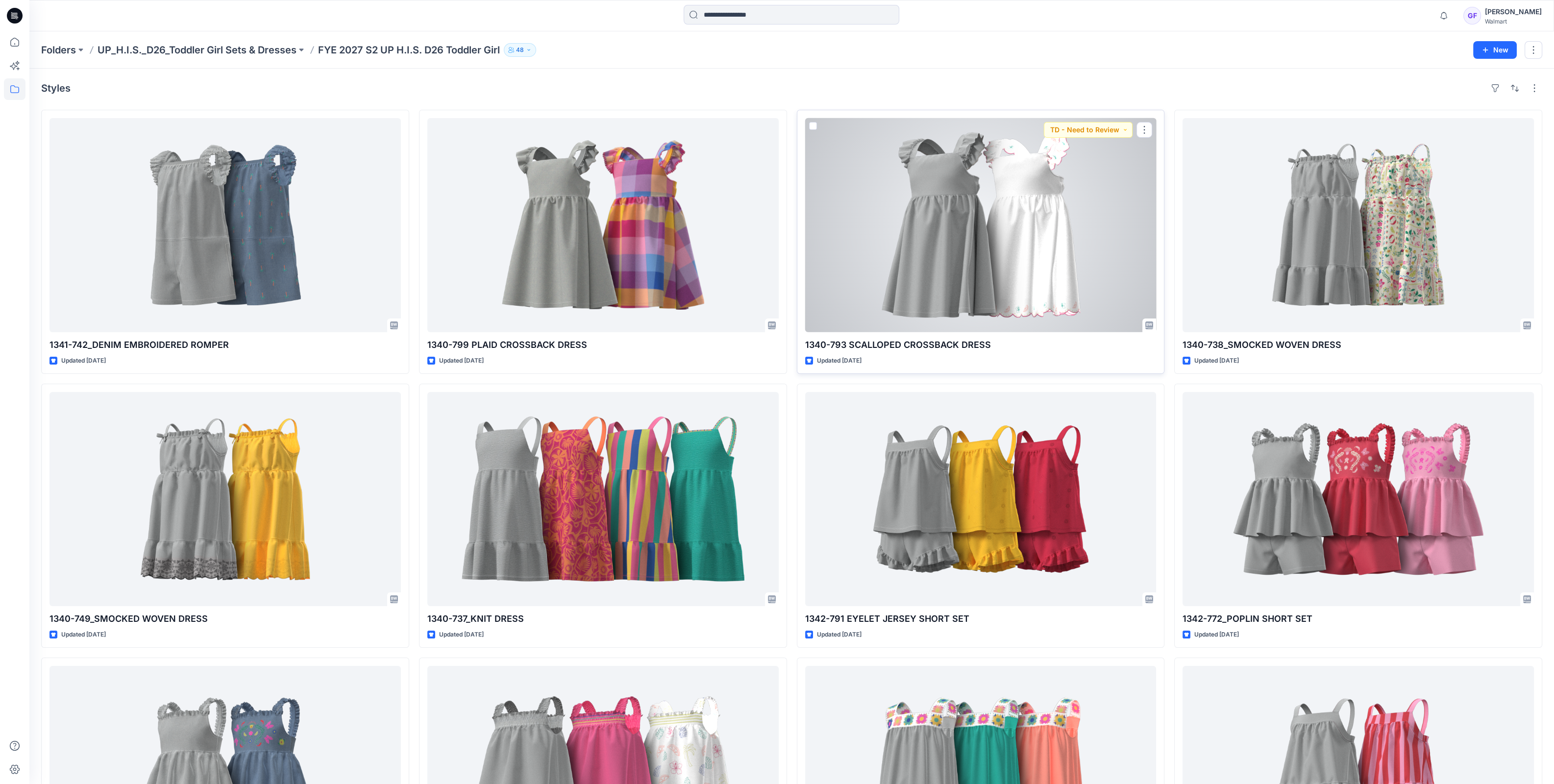
click at [1000, 242] on div at bounding box center [981, 225] width 352 height 214
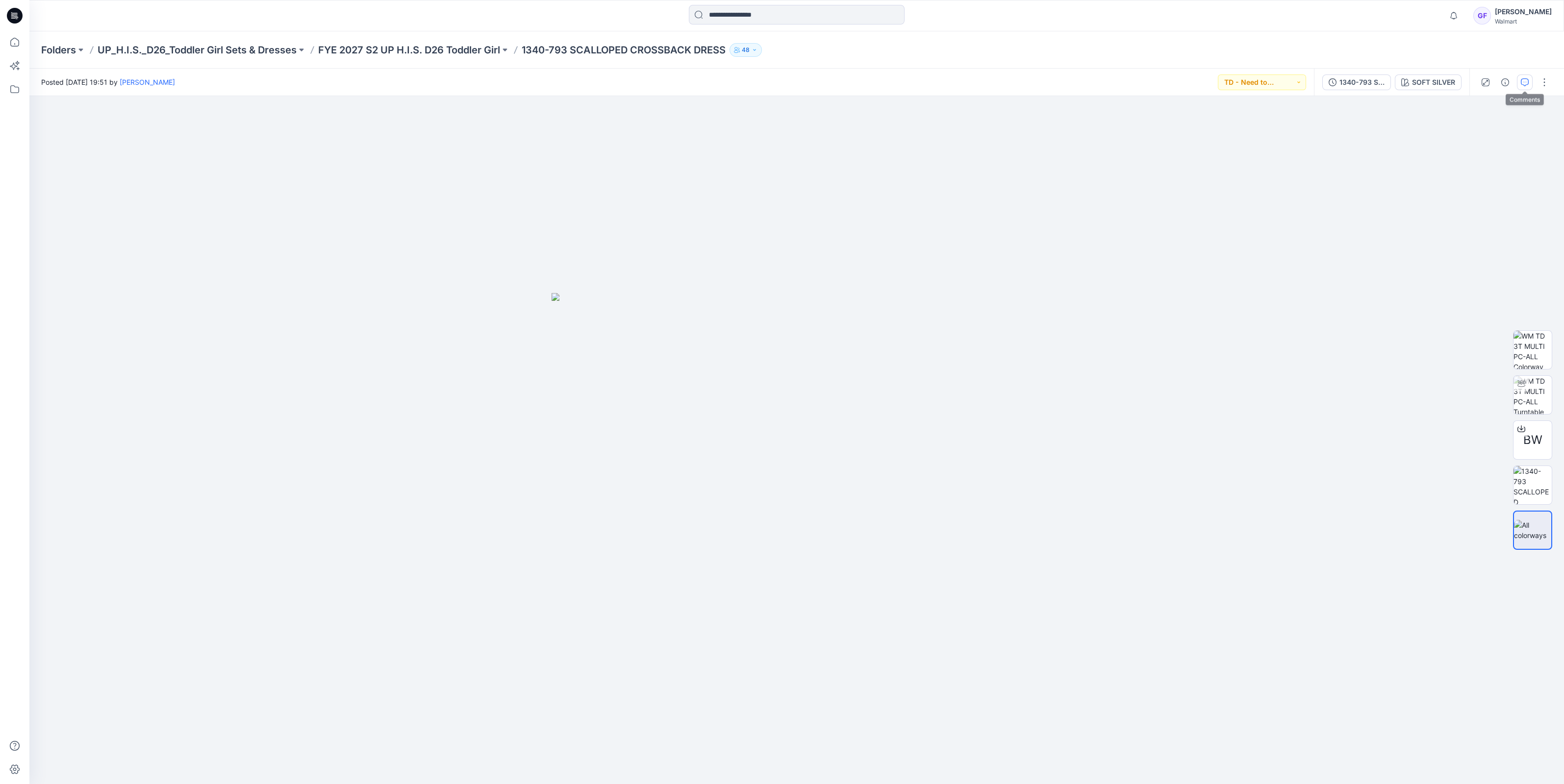
click at [1521, 82] on icon "button" at bounding box center [1524, 83] width 8 height 8
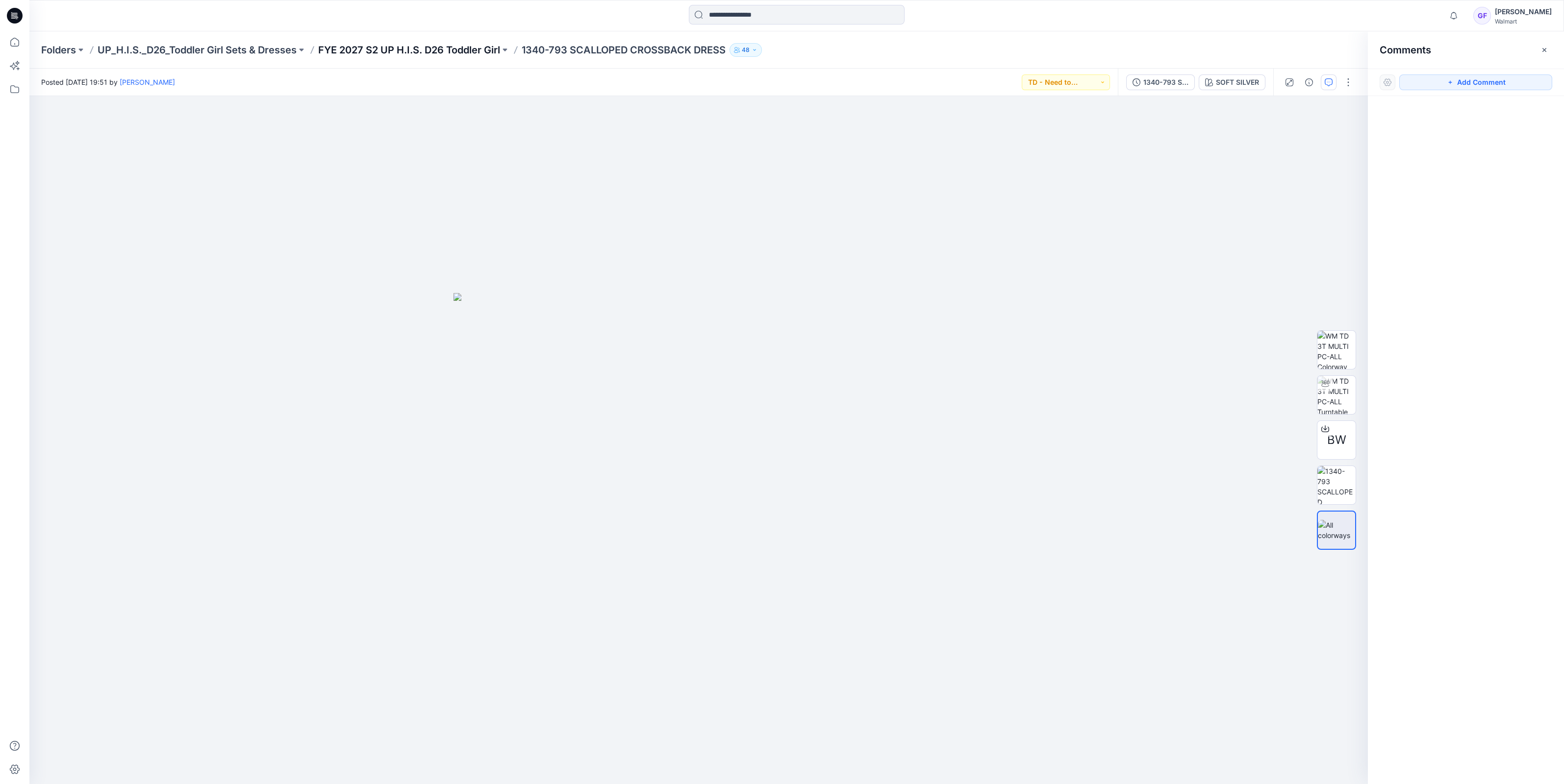
click at [438, 44] on p "FYE 2027 S2 UP H.I.S. D26 Toddler Girl" at bounding box center [409, 50] width 182 height 14
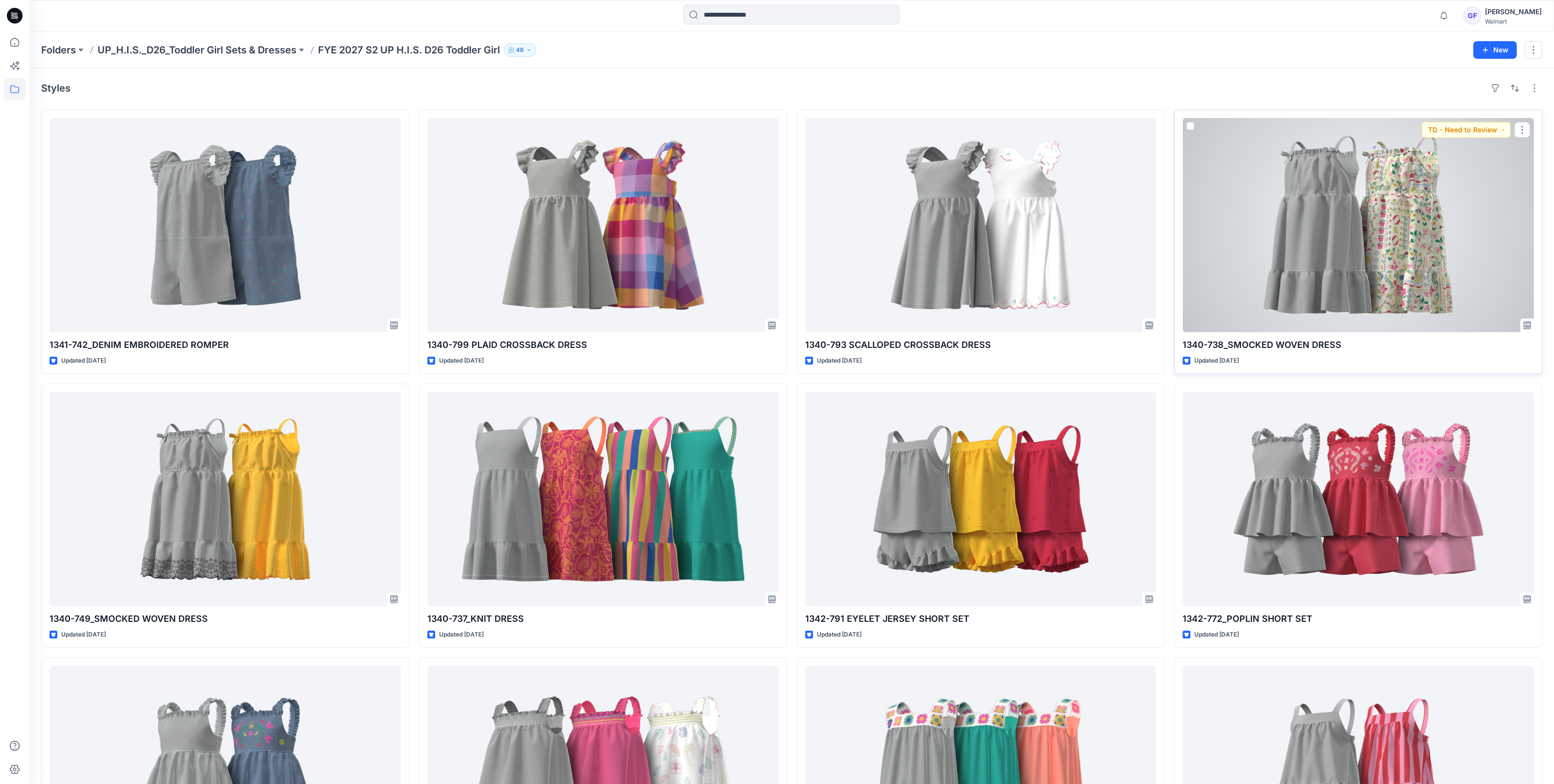
click at [1319, 221] on div at bounding box center [1358, 225] width 352 height 214
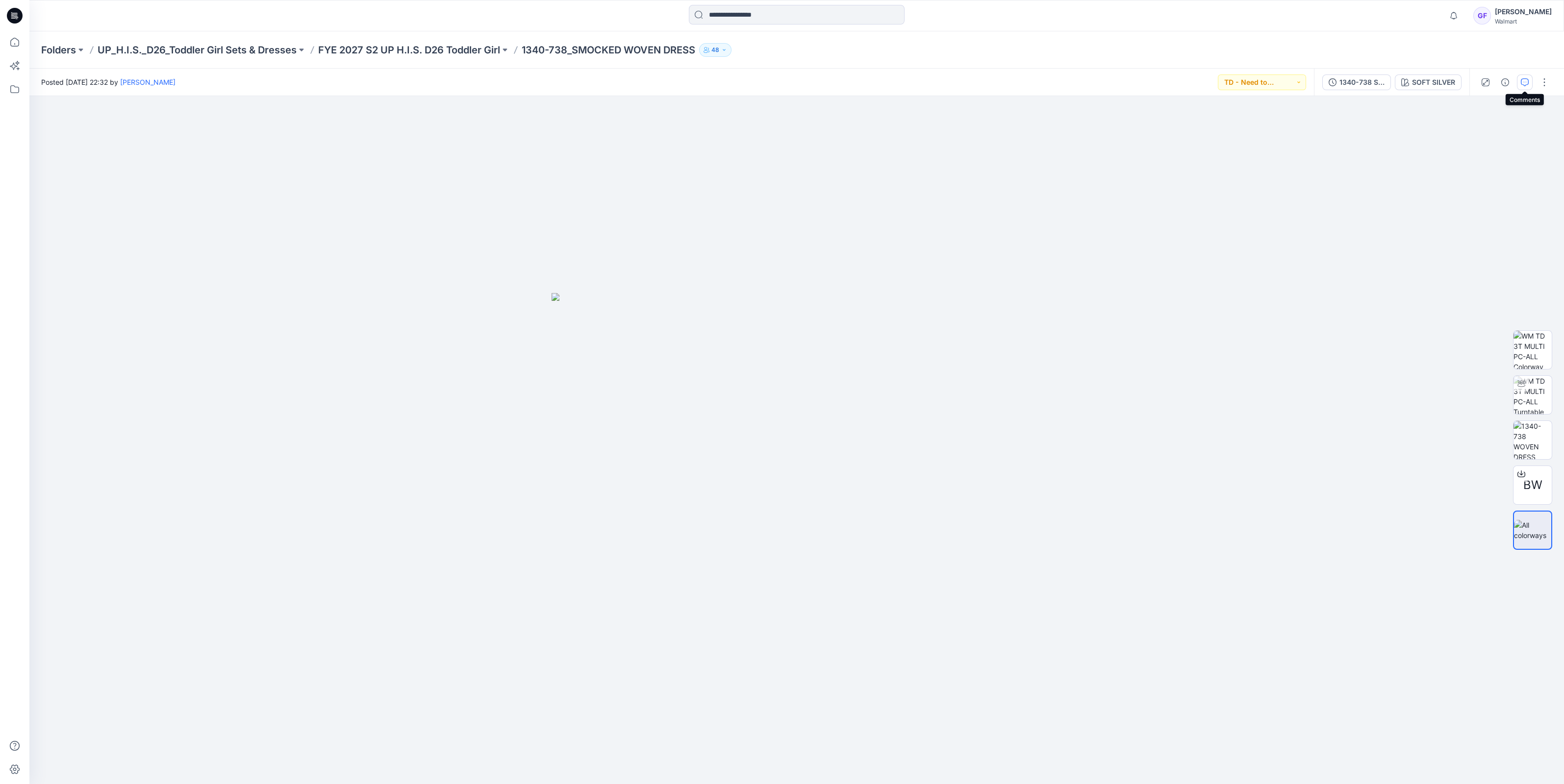
click at [1521, 81] on icon "button" at bounding box center [1524, 83] width 8 height 8
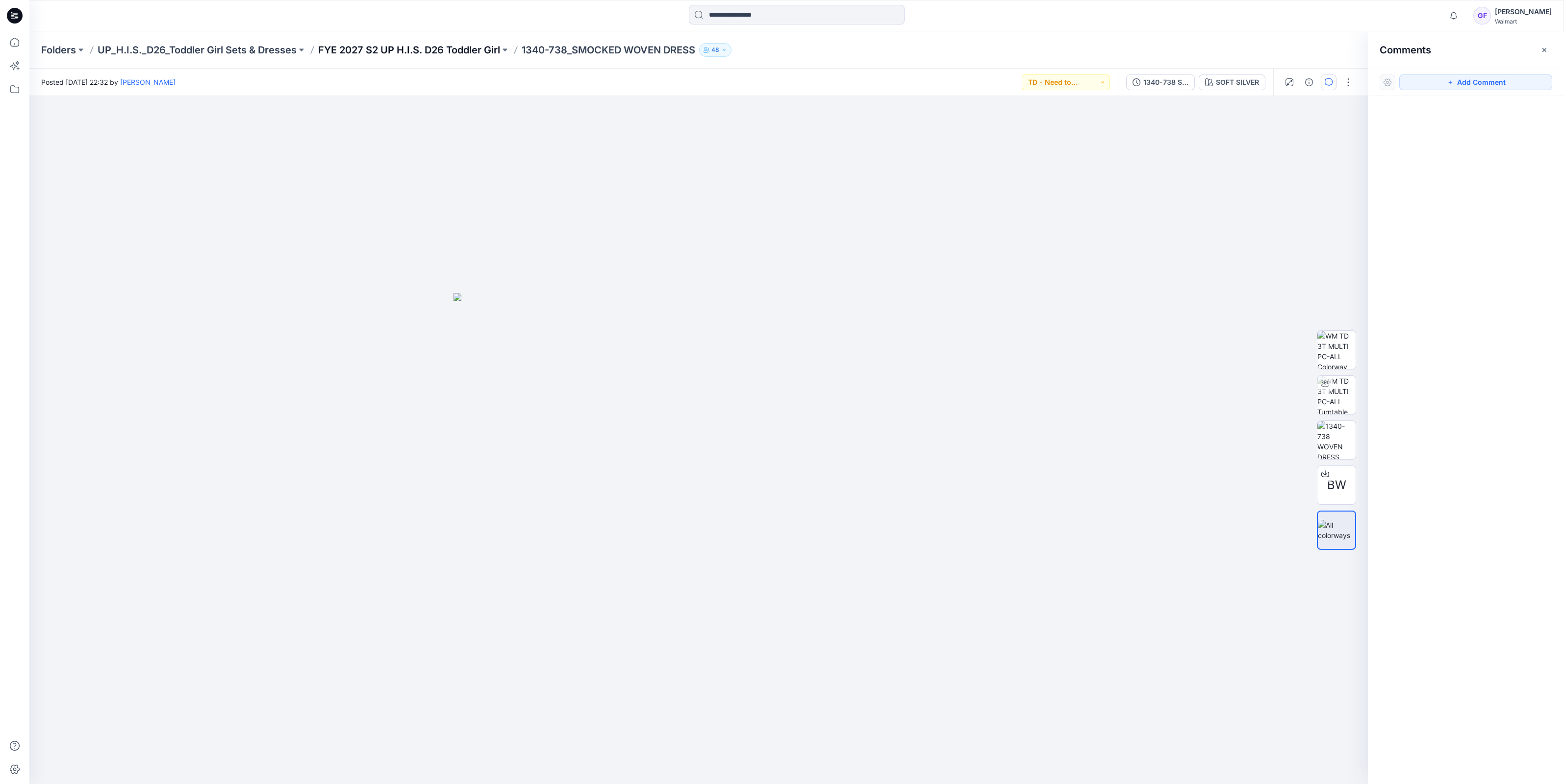
click at [394, 46] on p "FYE 2027 S2 UP H.I.S. D26 Toddler Girl" at bounding box center [409, 50] width 182 height 14
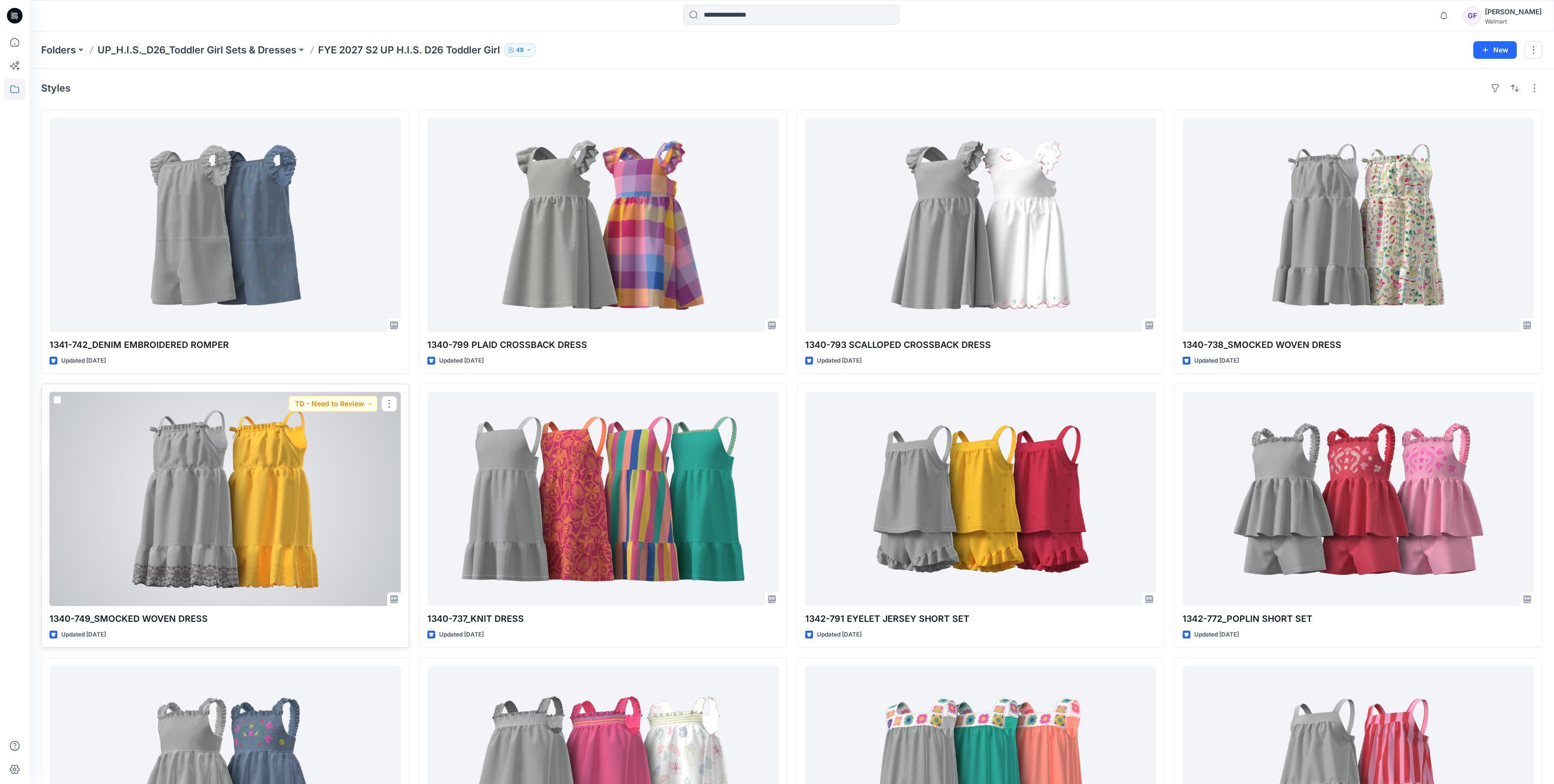
click at [260, 458] on div at bounding box center [225, 499] width 352 height 214
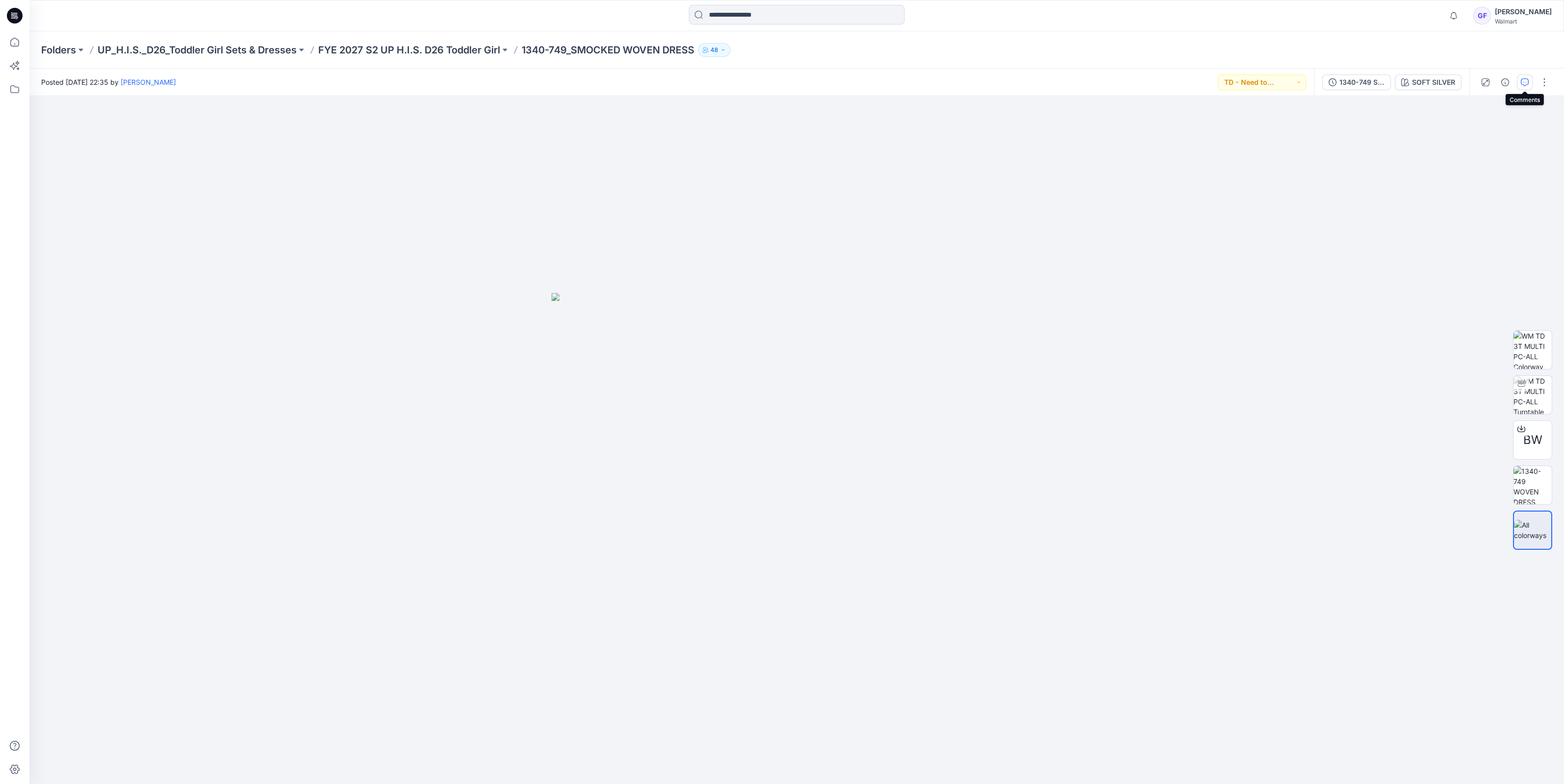
click at [1521, 81] on icon "button" at bounding box center [1524, 83] width 8 height 8
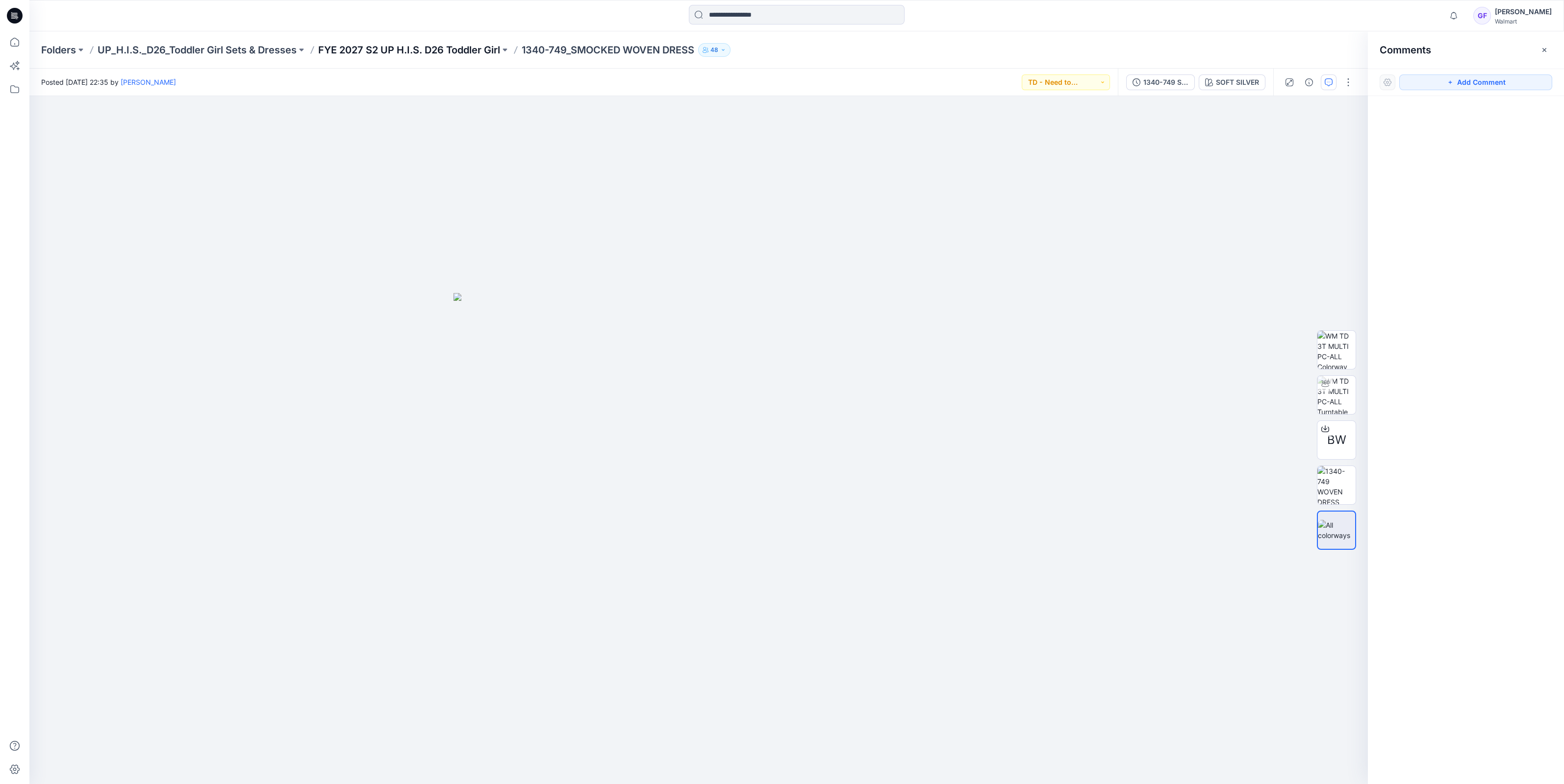
click at [375, 51] on p "FYE 2027 S2 UP H.I.S. D26 Toddler Girl" at bounding box center [409, 50] width 182 height 14
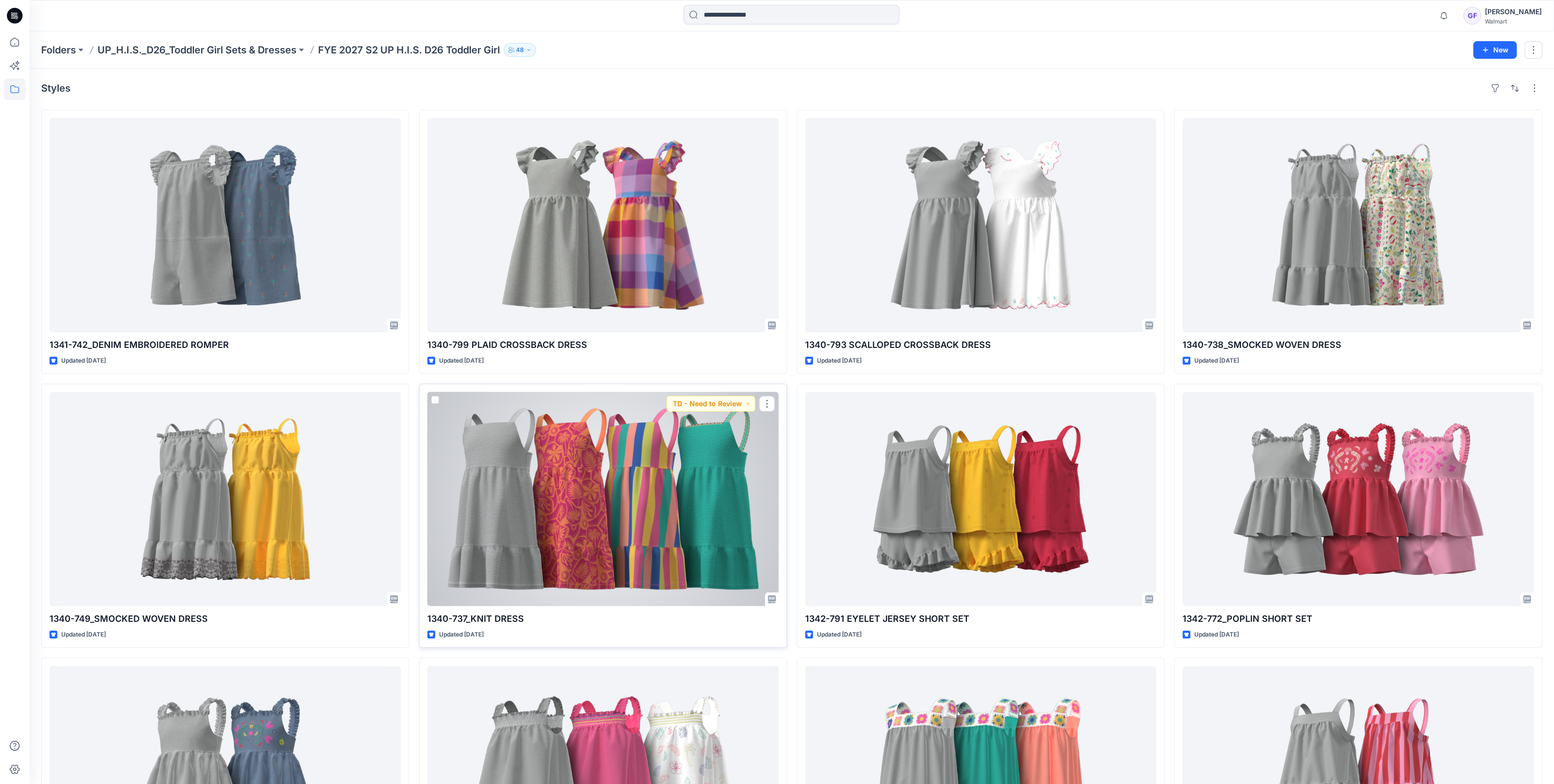
click at [544, 510] on div at bounding box center [603, 499] width 352 height 214
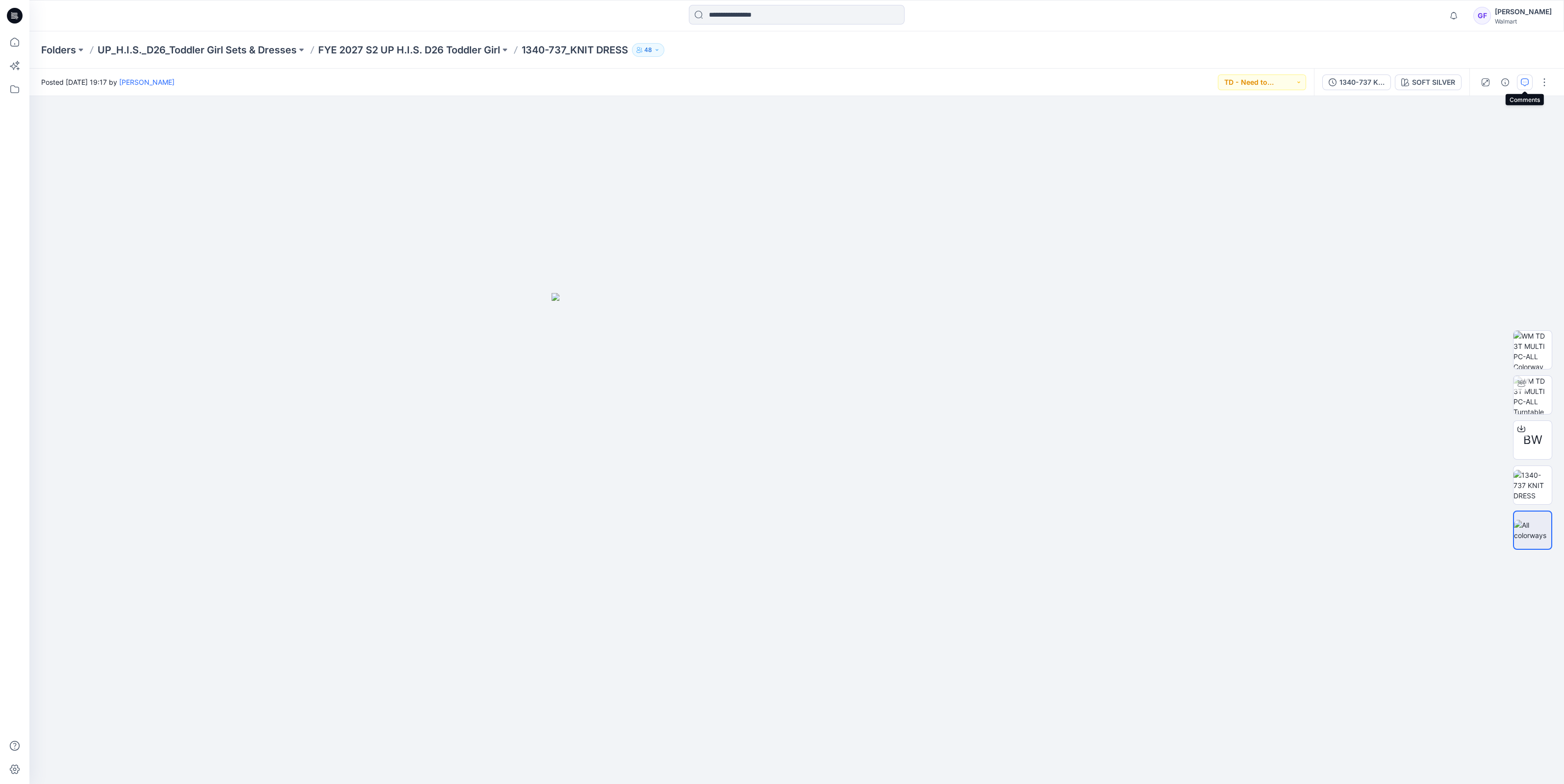
click at [1521, 77] on button "button" at bounding box center [1524, 82] width 16 height 16
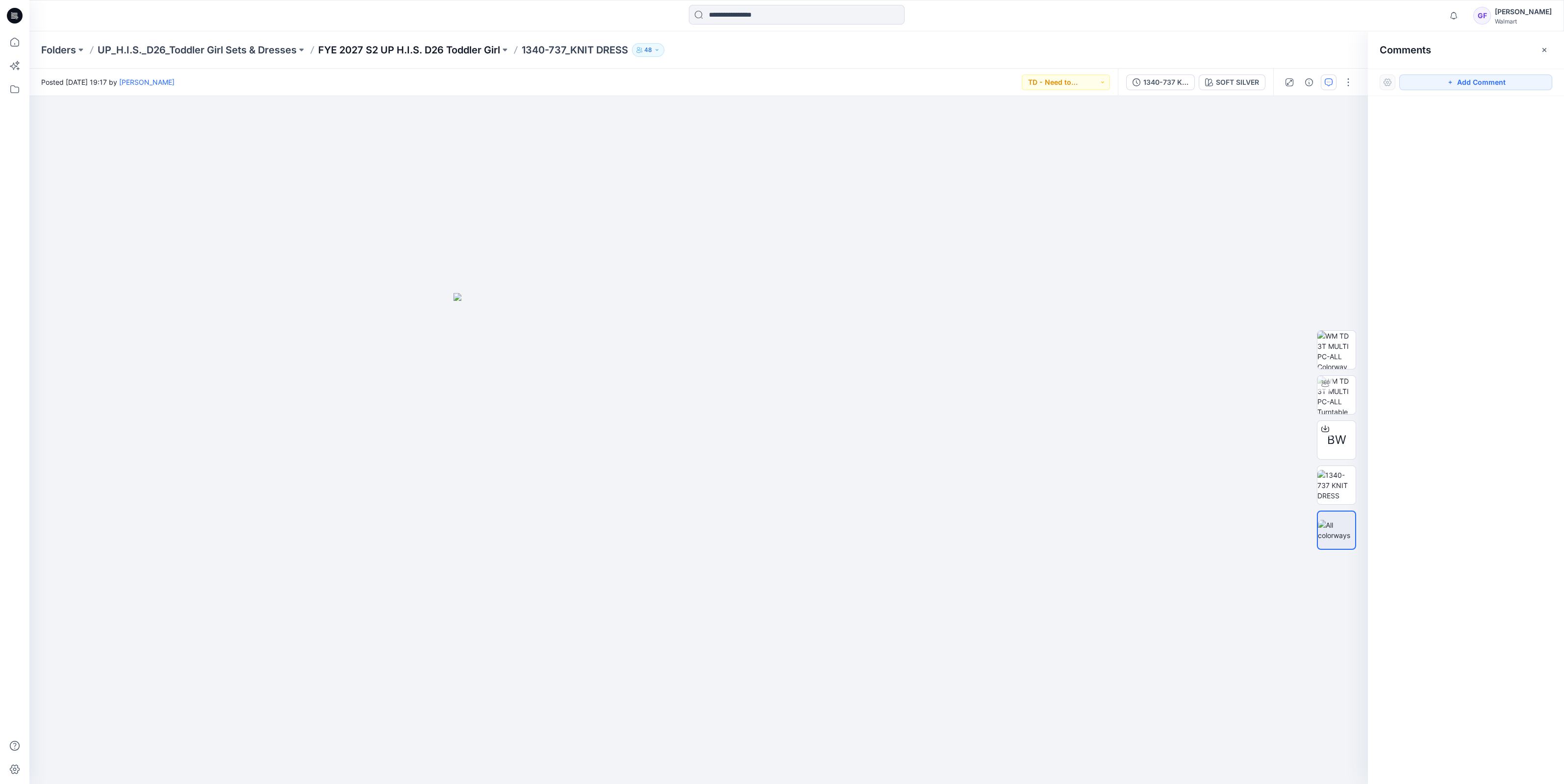
click at [391, 46] on p "FYE 2027 S2 UP H.I.S. D26 Toddler Girl" at bounding box center [409, 50] width 182 height 14
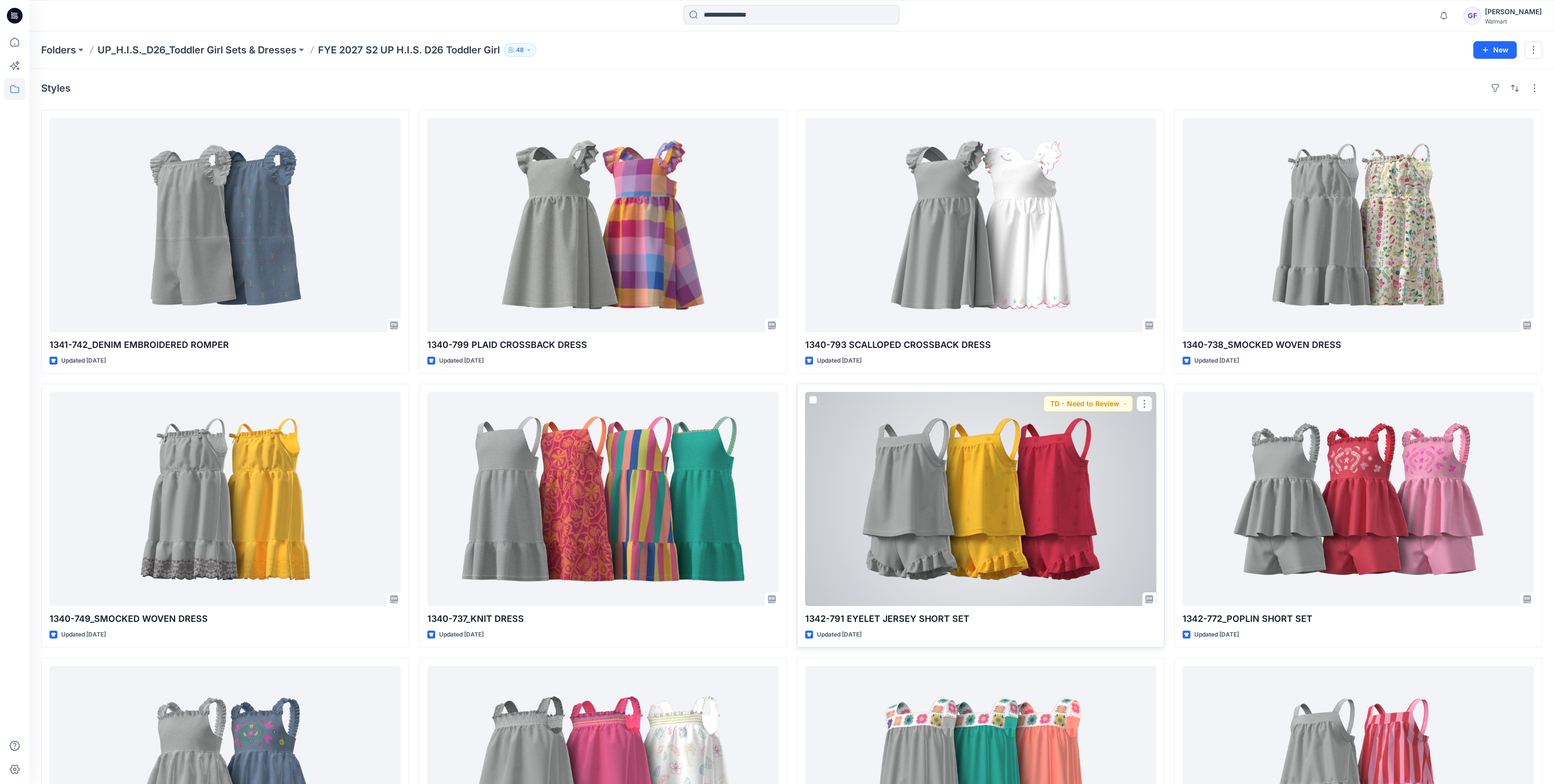
click at [974, 462] on div at bounding box center [981, 499] width 352 height 214
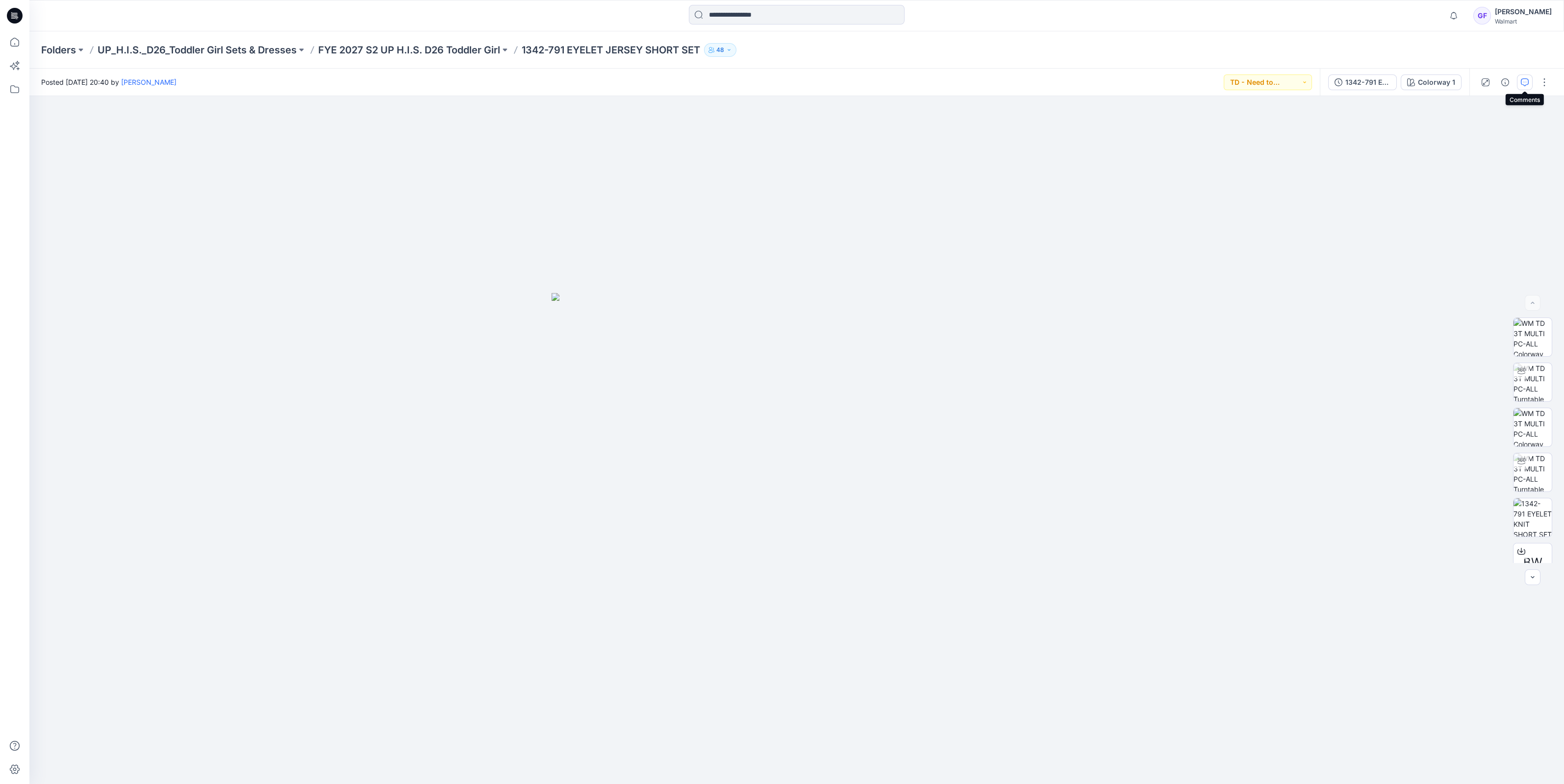
click at [1530, 81] on button "button" at bounding box center [1524, 82] width 16 height 16
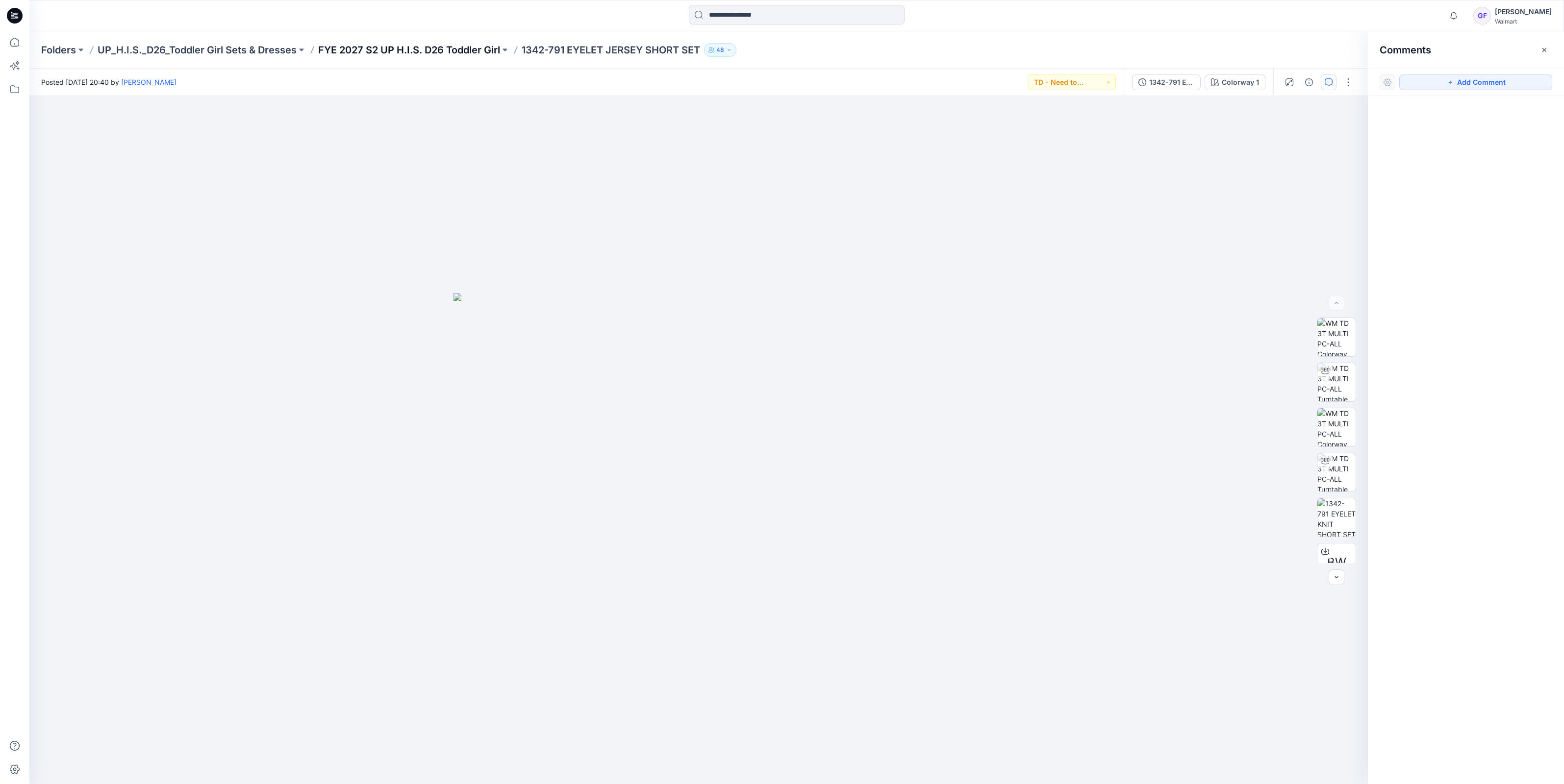
click at [436, 53] on p "FYE 2027 S2 UP H.I.S. D26 Toddler Girl" at bounding box center [409, 50] width 182 height 14
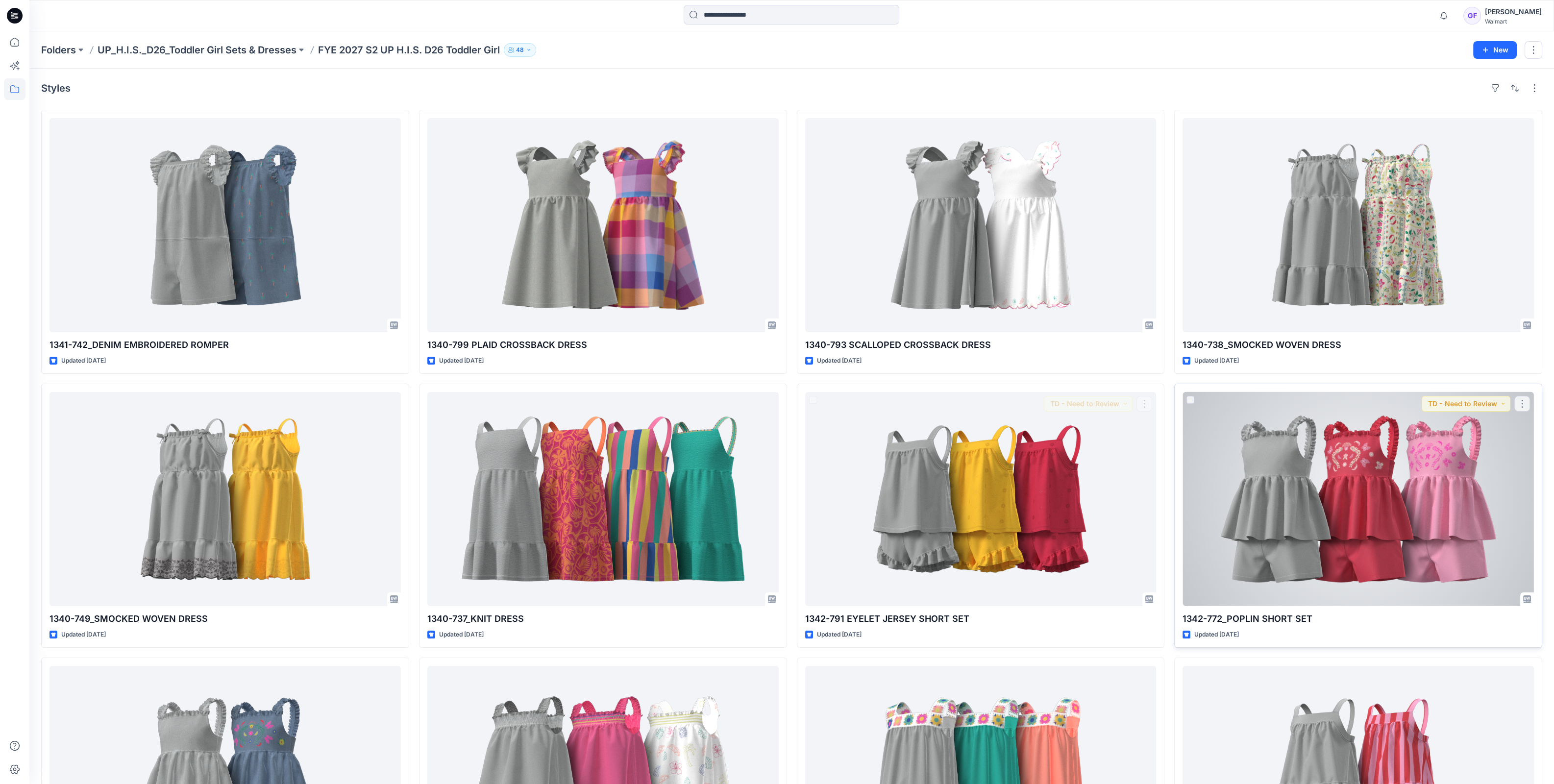
click at [1333, 559] on div at bounding box center [1358, 499] width 352 height 214
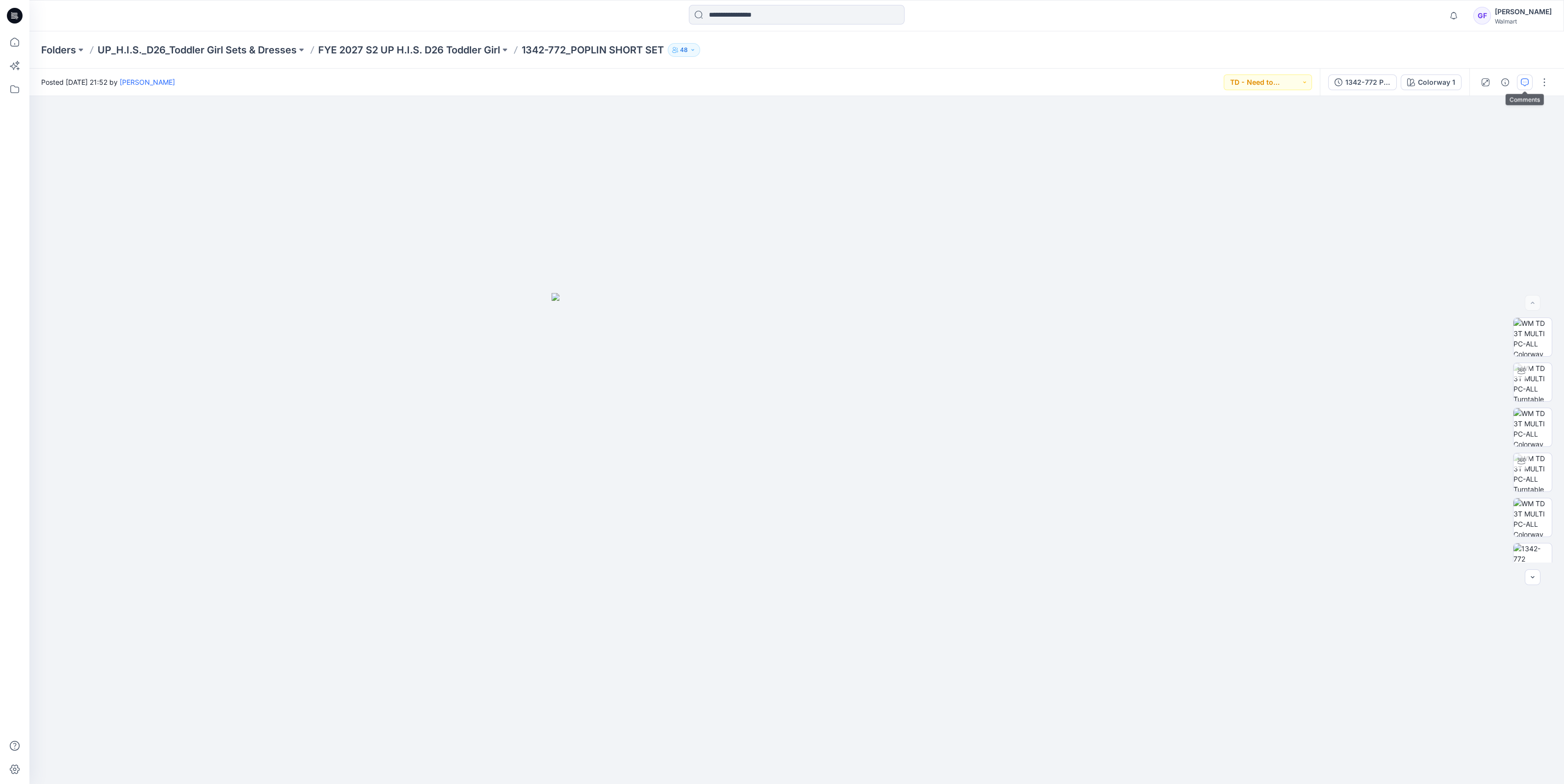
click at [1522, 87] on button "button" at bounding box center [1524, 82] width 16 height 16
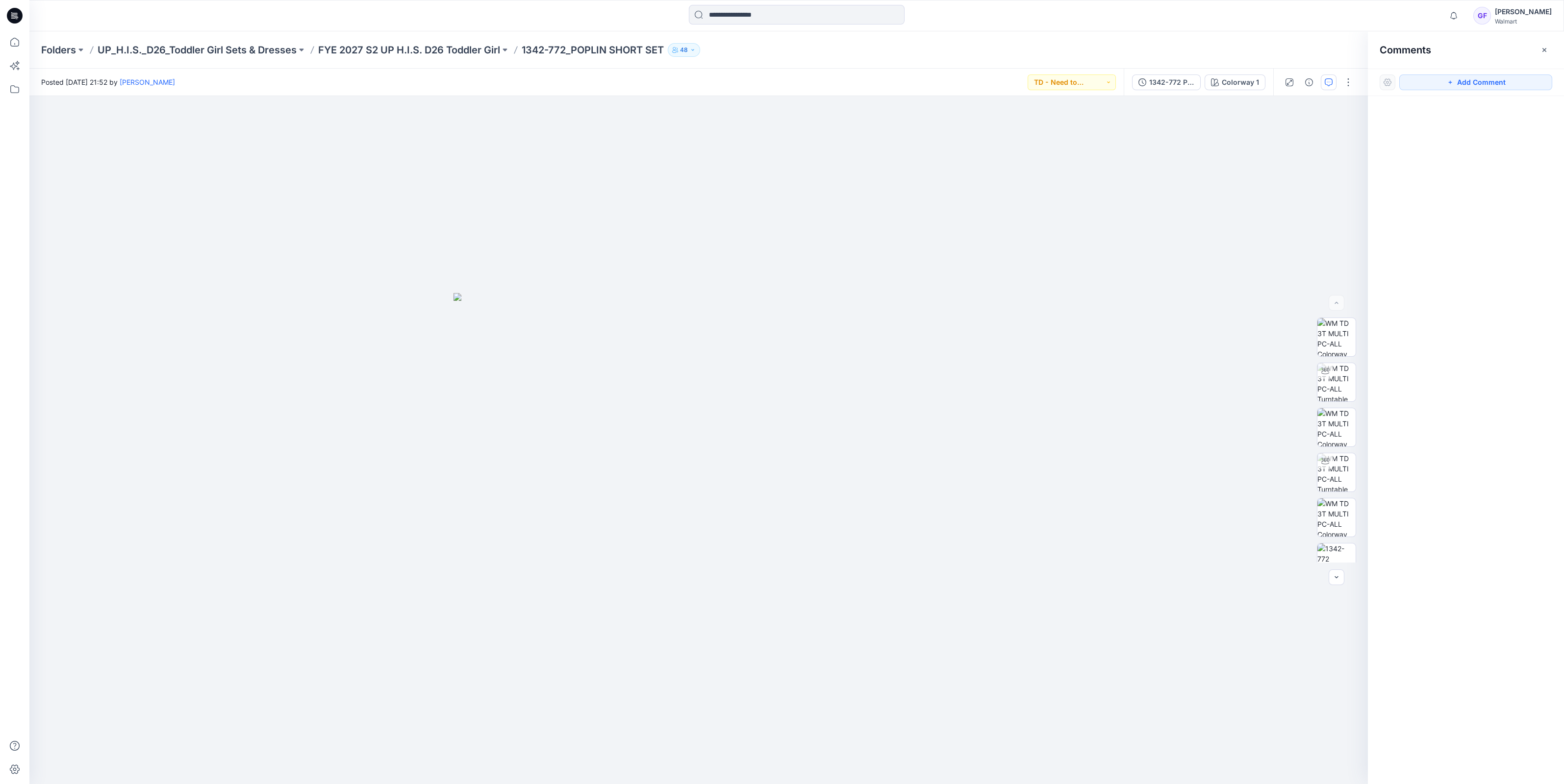
click at [463, 60] on div "Folders UP_H.I.S._D26_Toddler Girl Sets & Dresses FYE 2027 S2 UP H.I.S. D26 Tod…" at bounding box center [796, 50] width 1534 height 37
click at [463, 48] on p "FYE 2027 S2 UP H.I.S. D26 Toddler Girl" at bounding box center [409, 50] width 182 height 14
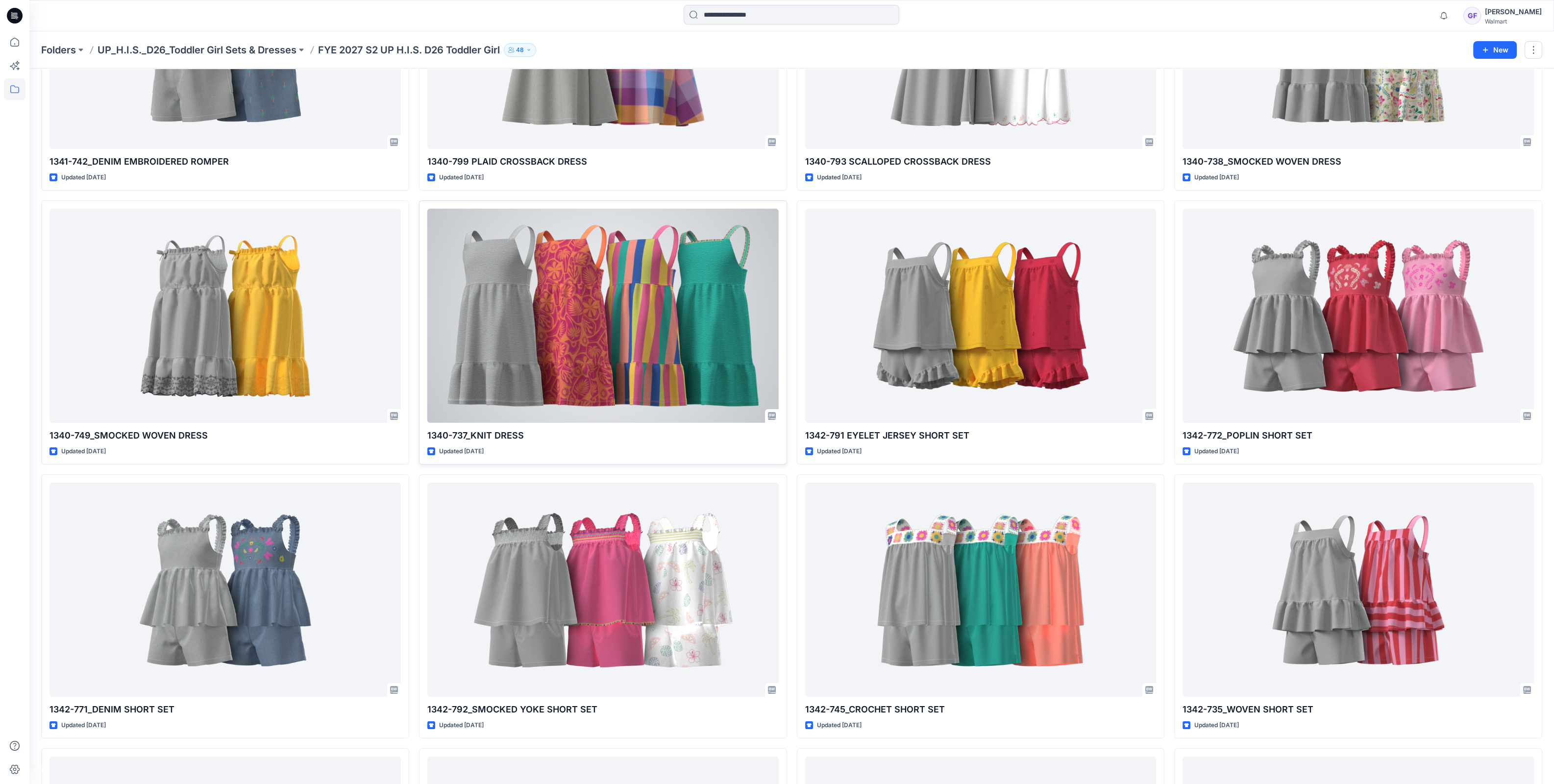
scroll to position [184, 0]
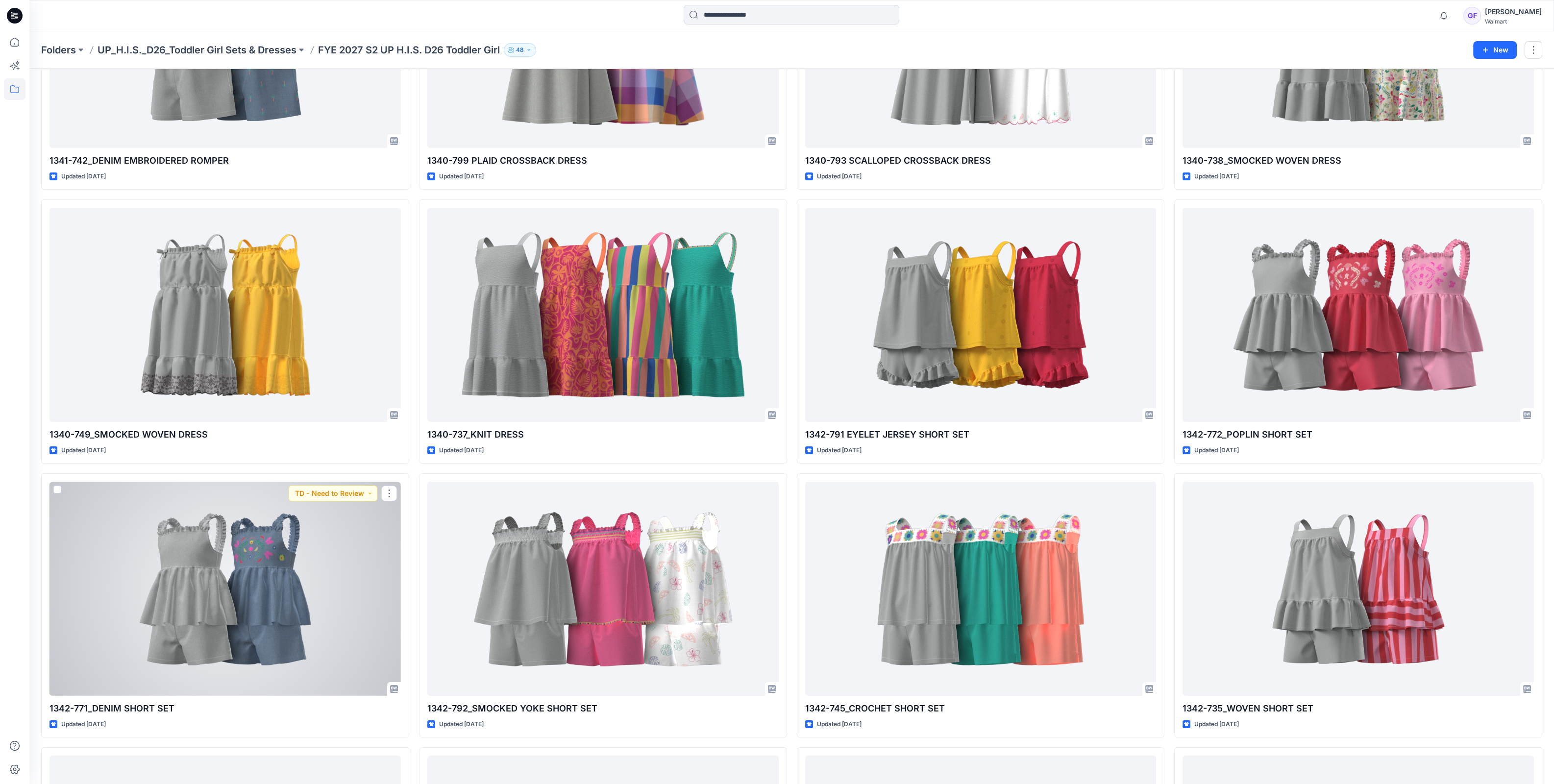
drag, startPoint x: 278, startPoint y: 585, endPoint x: 461, endPoint y: 525, distance: 192.6
click at [277, 585] on div at bounding box center [225, 588] width 352 height 214
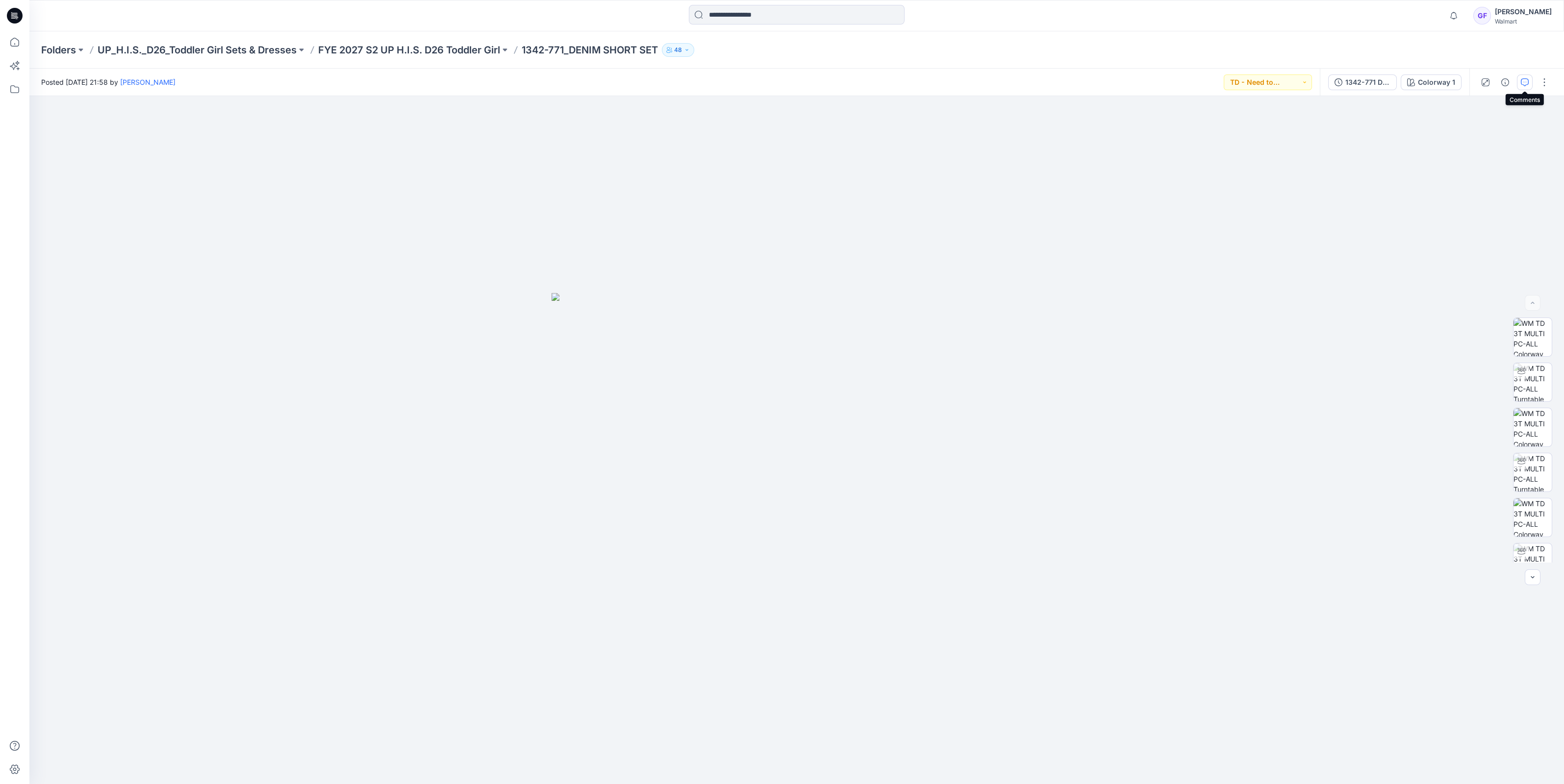
click at [1520, 76] on button "button" at bounding box center [1524, 82] width 16 height 16
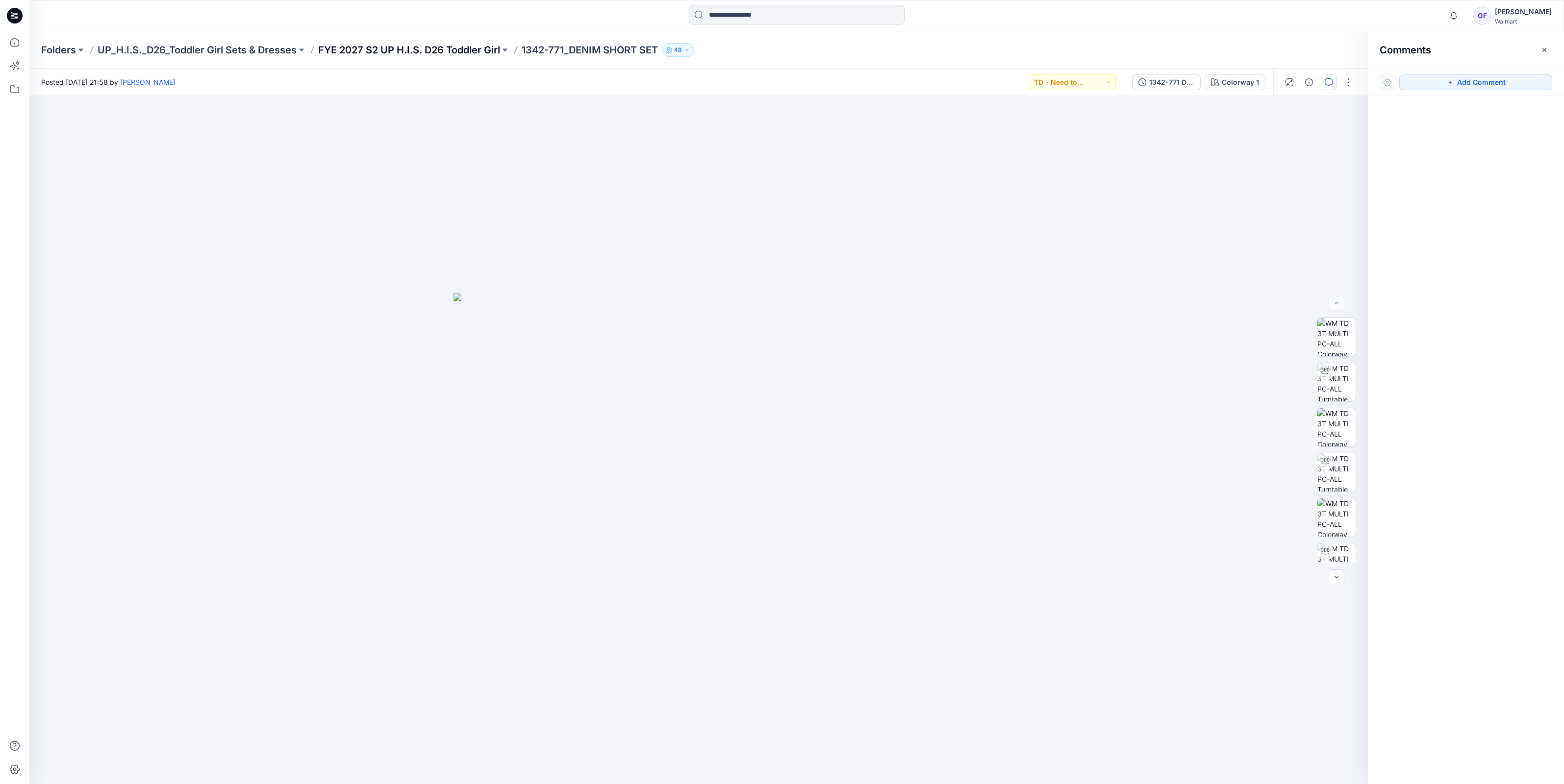
click at [426, 52] on p "FYE 2027 S2 UP H.I.S. D26 Toddler Girl" at bounding box center [409, 50] width 182 height 14
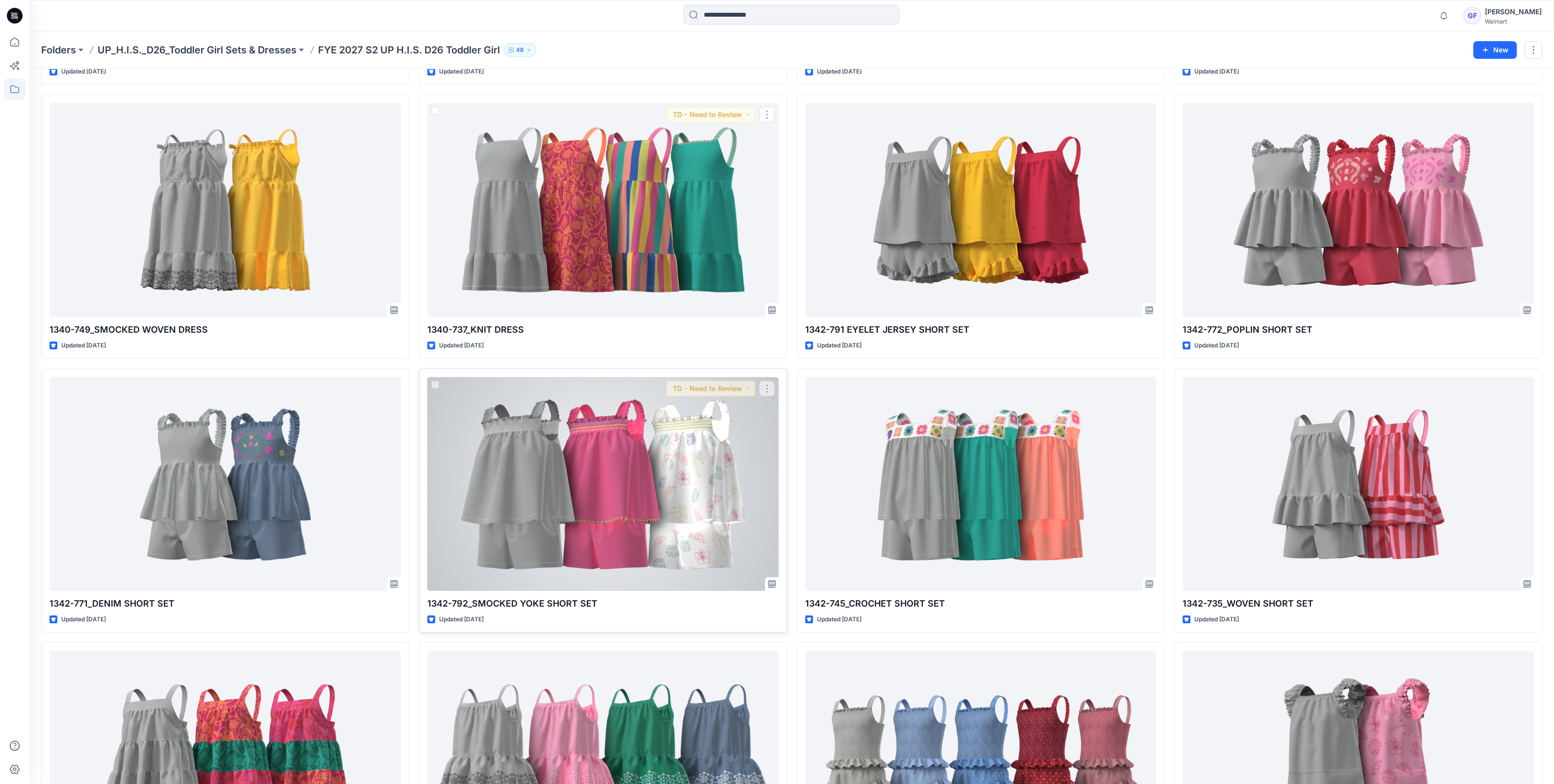
scroll to position [306, 0]
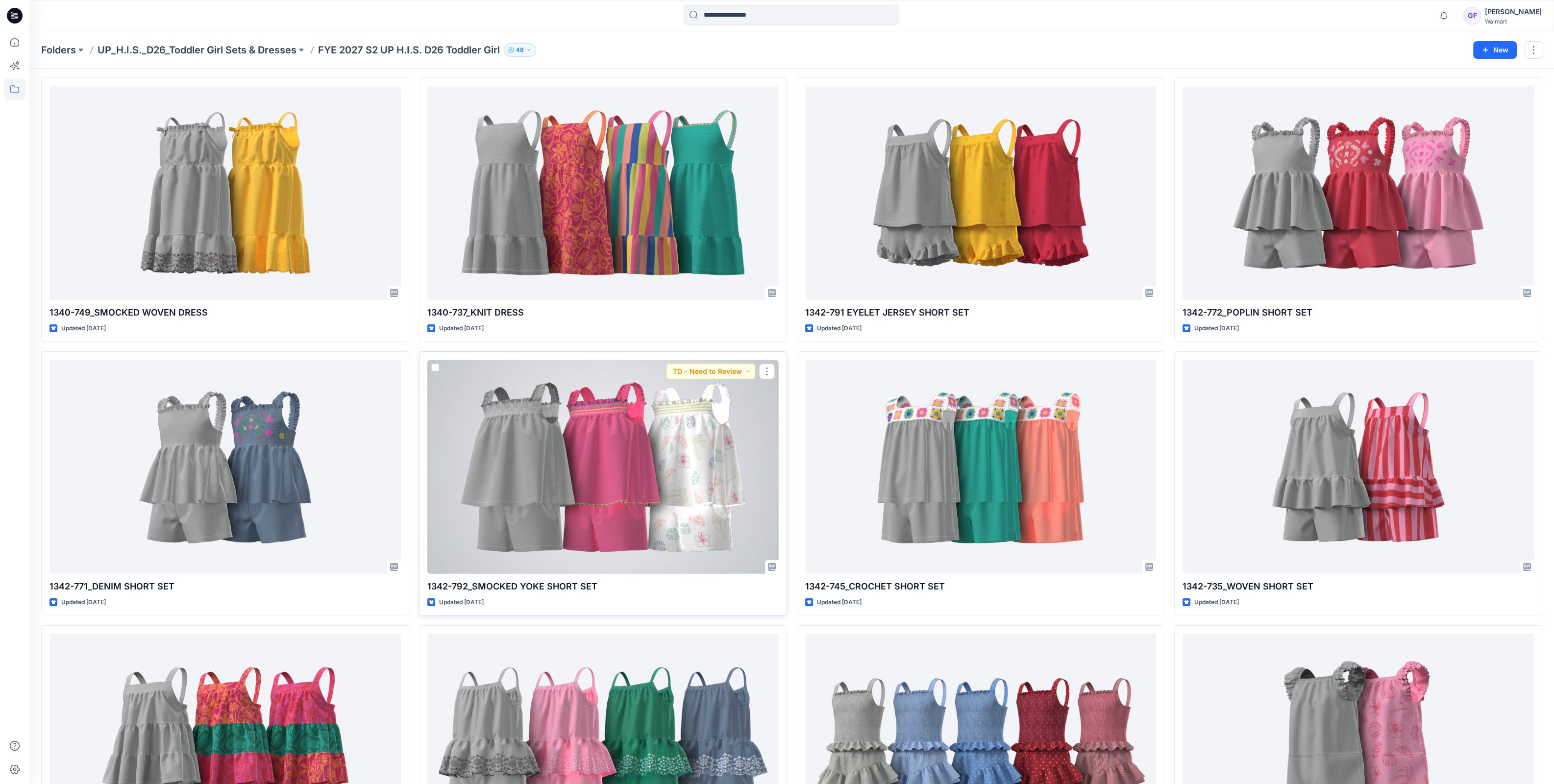
click at [629, 505] on div at bounding box center [603, 467] width 352 height 214
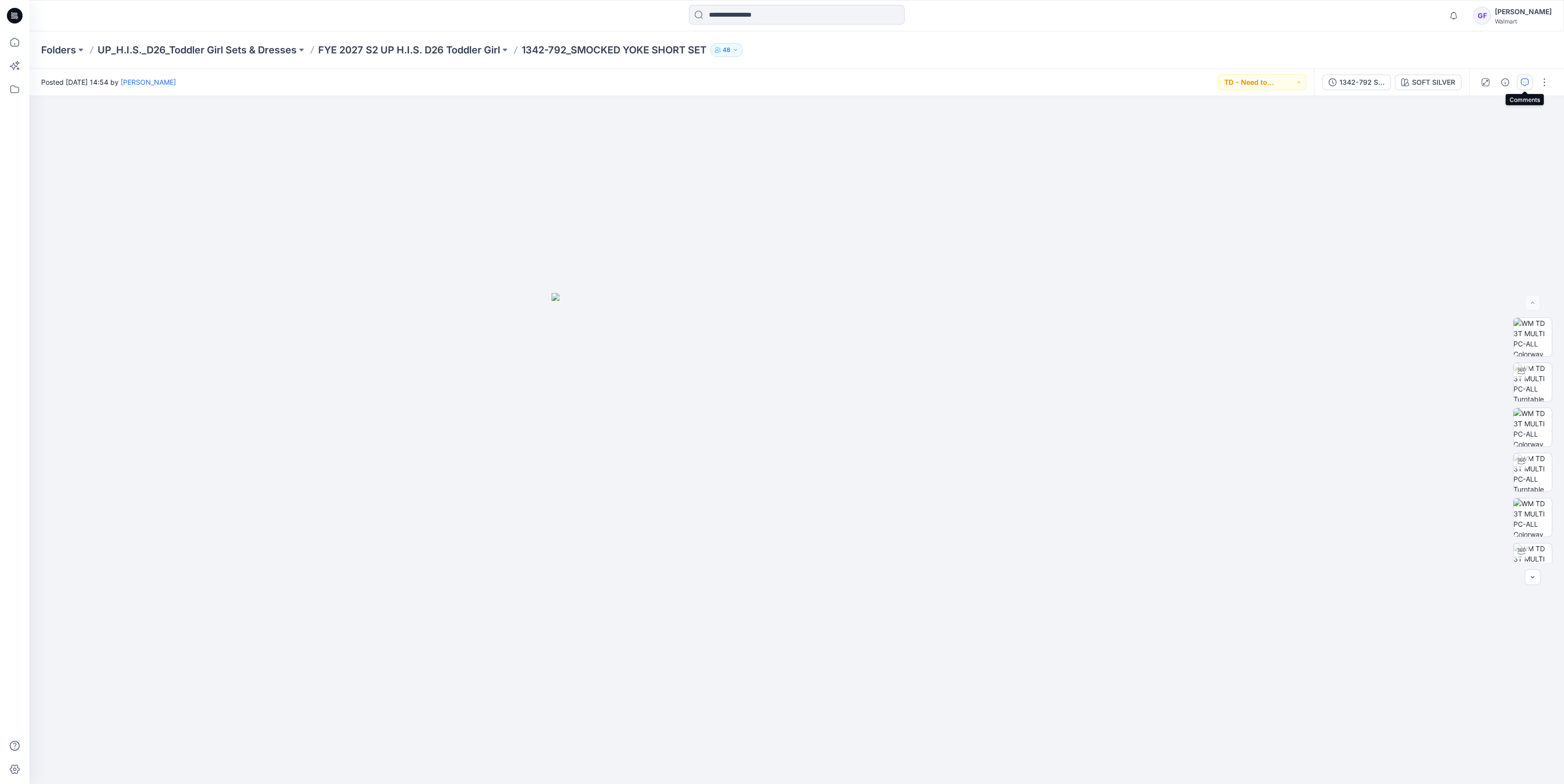
click at [1523, 81] on icon "button" at bounding box center [1524, 83] width 8 height 8
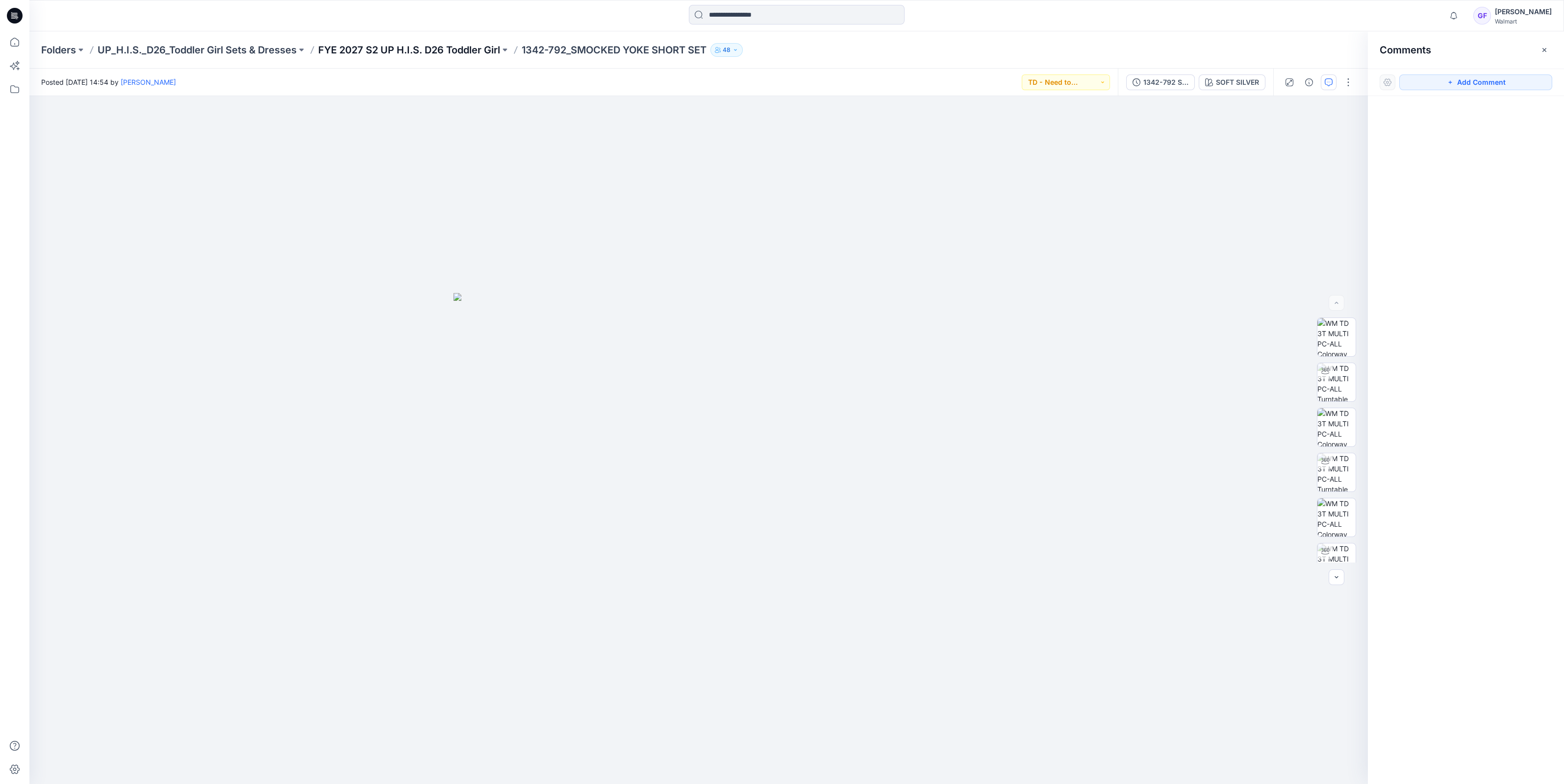
click at [423, 47] on p "FYE 2027 S2 UP H.I.S. D26 Toddler Girl" at bounding box center [409, 50] width 182 height 14
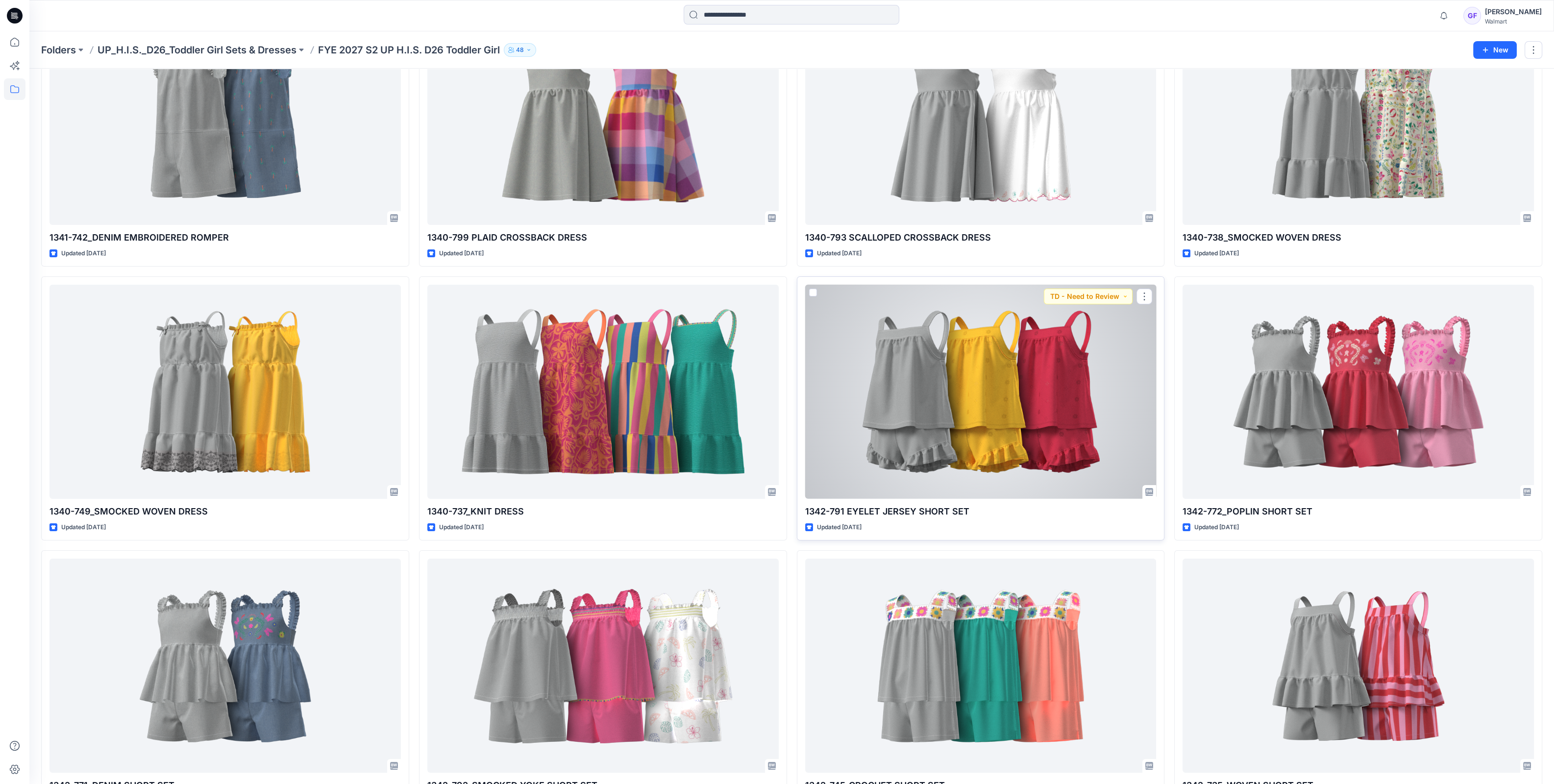
scroll to position [245, 0]
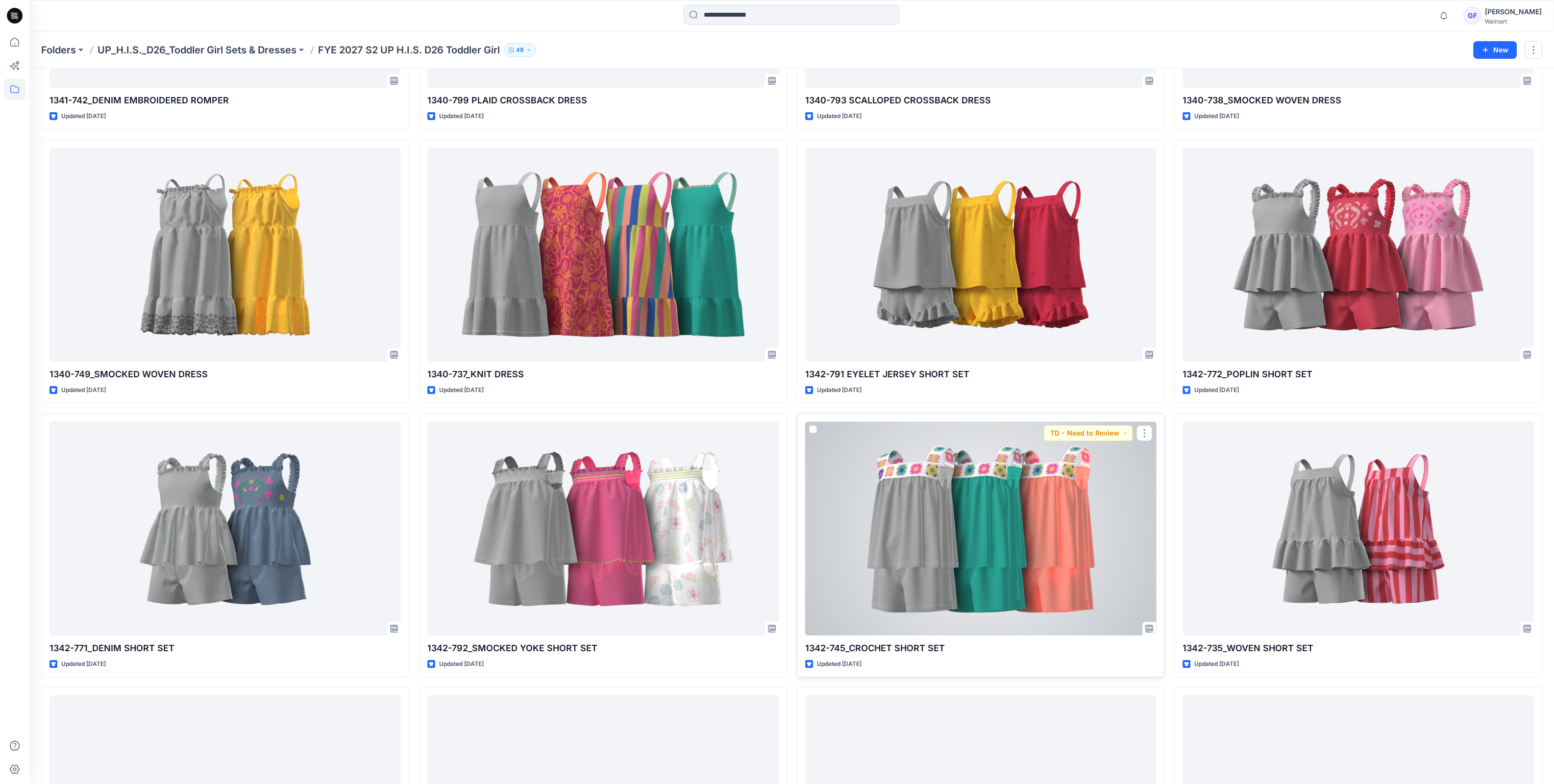
click at [997, 507] on div at bounding box center [981, 528] width 352 height 214
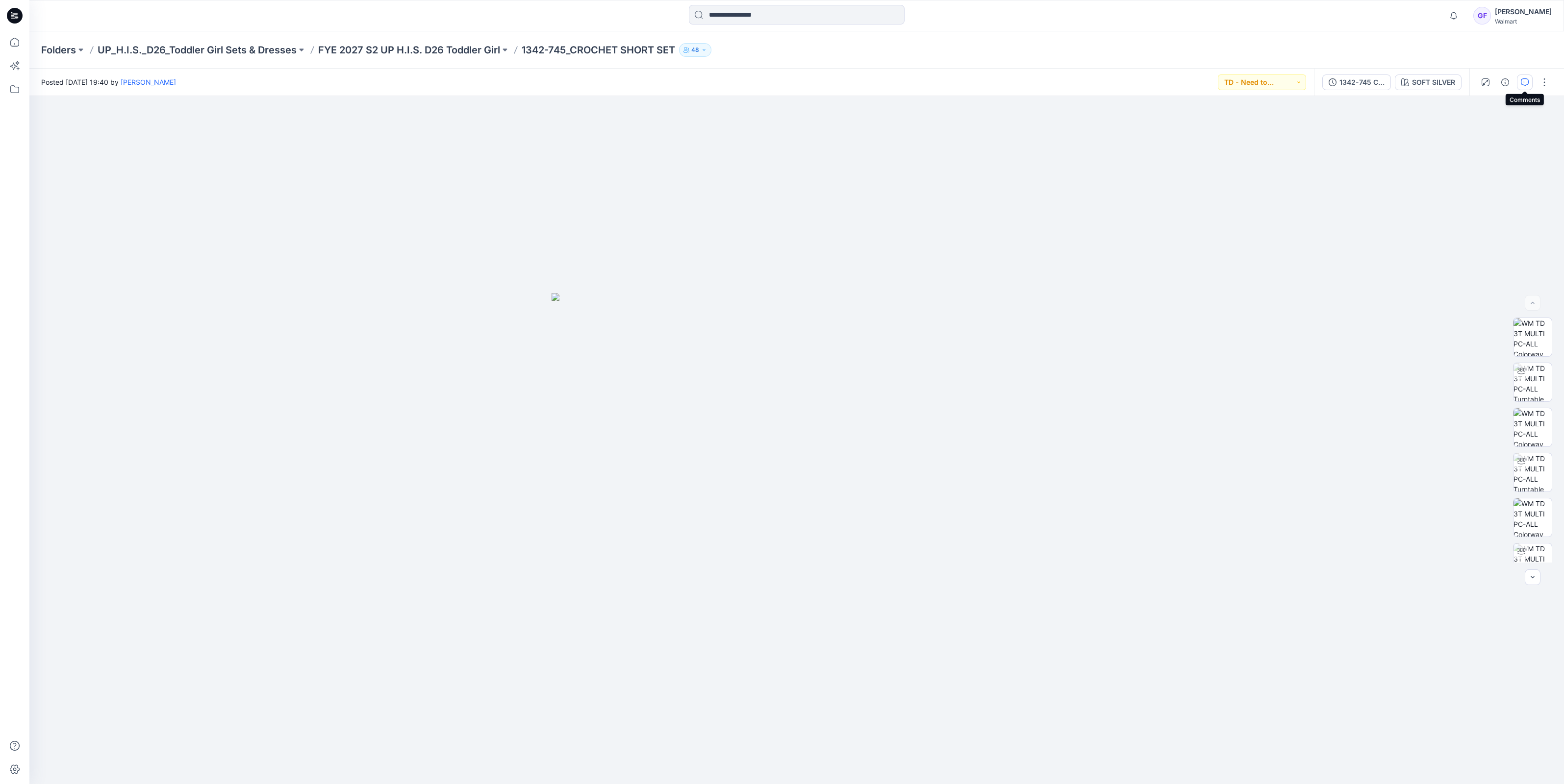
click at [1523, 83] on icon "button" at bounding box center [1524, 83] width 8 height 8
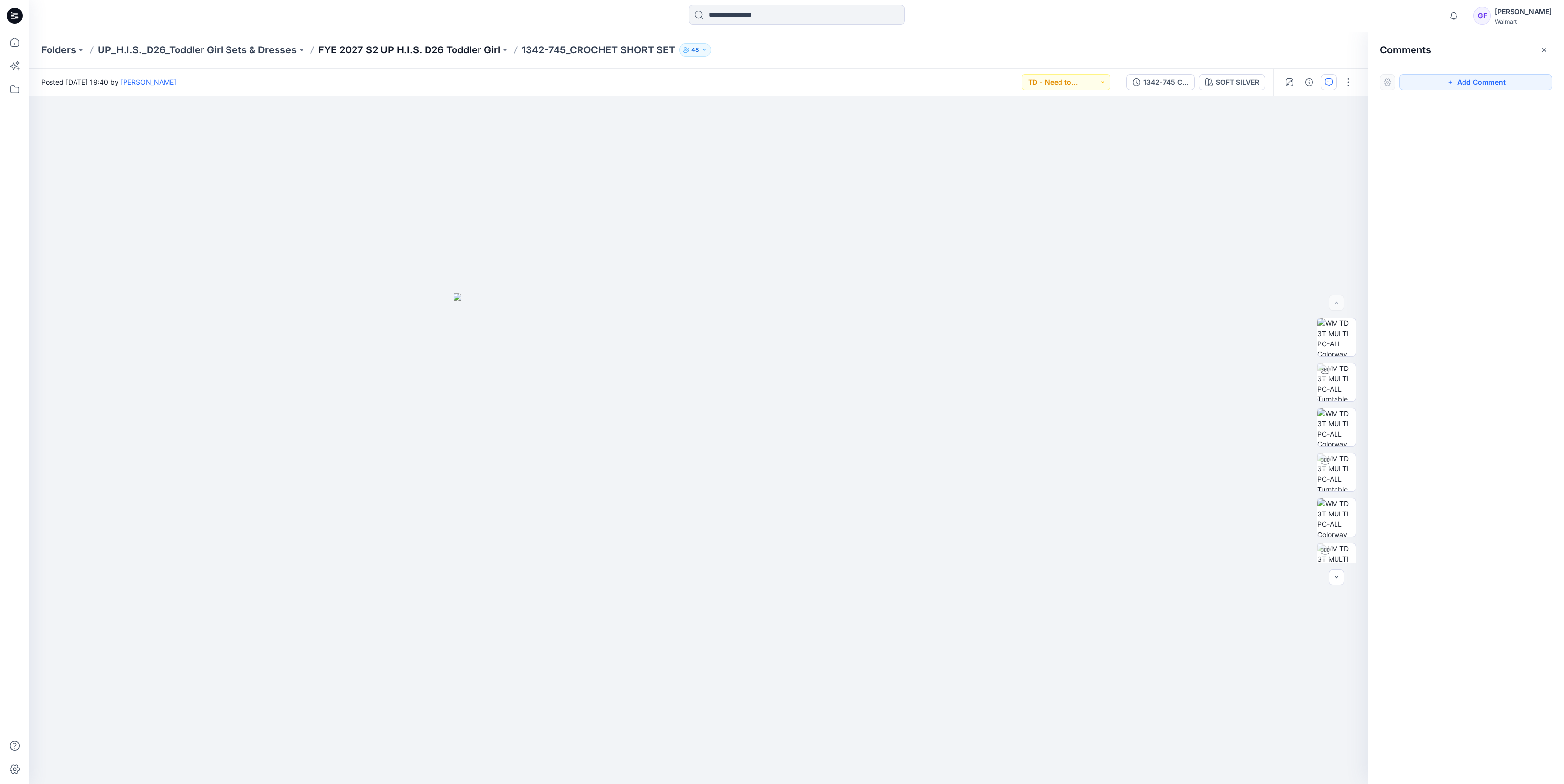
click at [395, 51] on p "FYE 2027 S2 UP H.I.S. D26 Toddler Girl" at bounding box center [409, 50] width 182 height 14
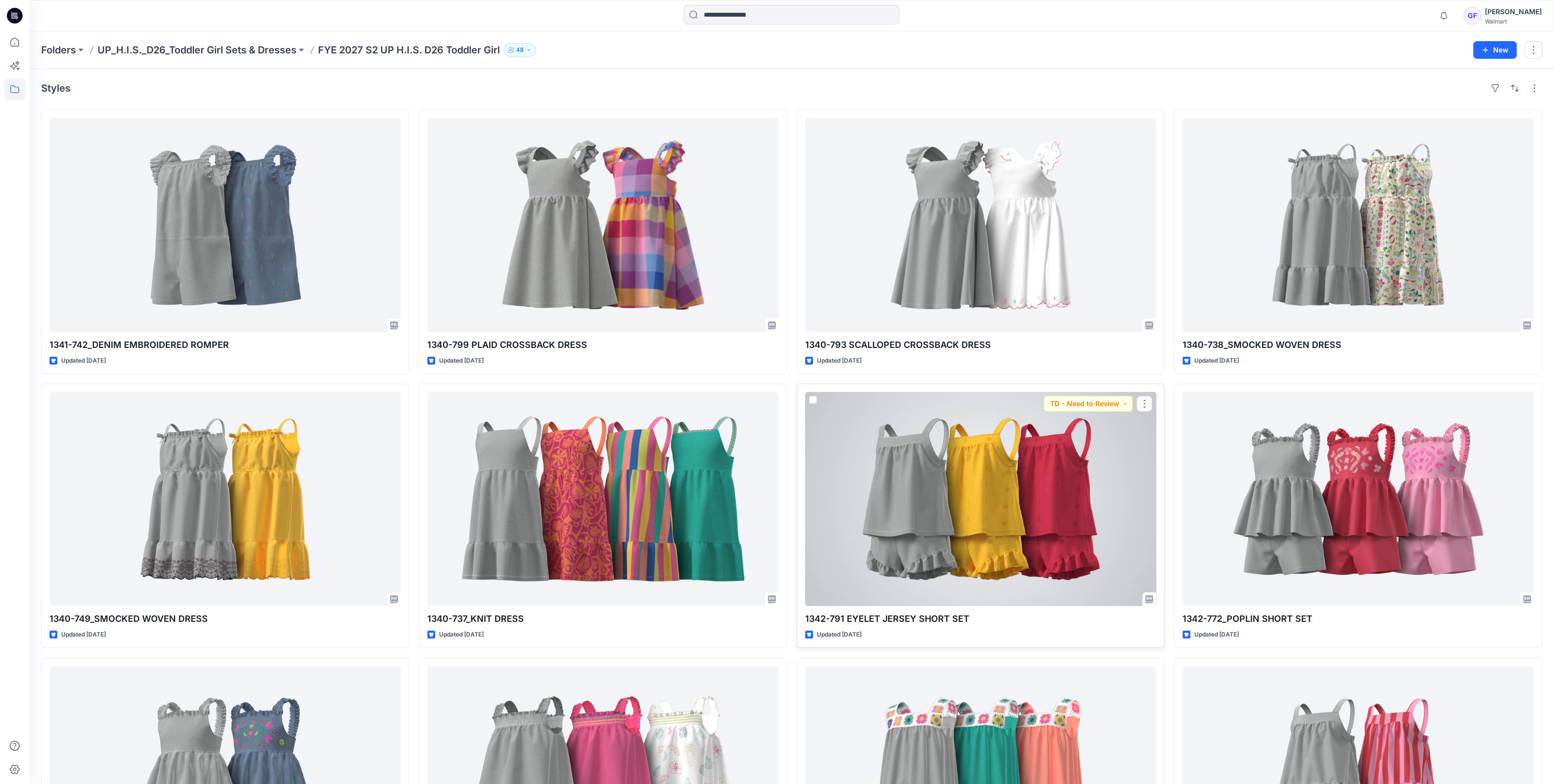
scroll to position [245, 0]
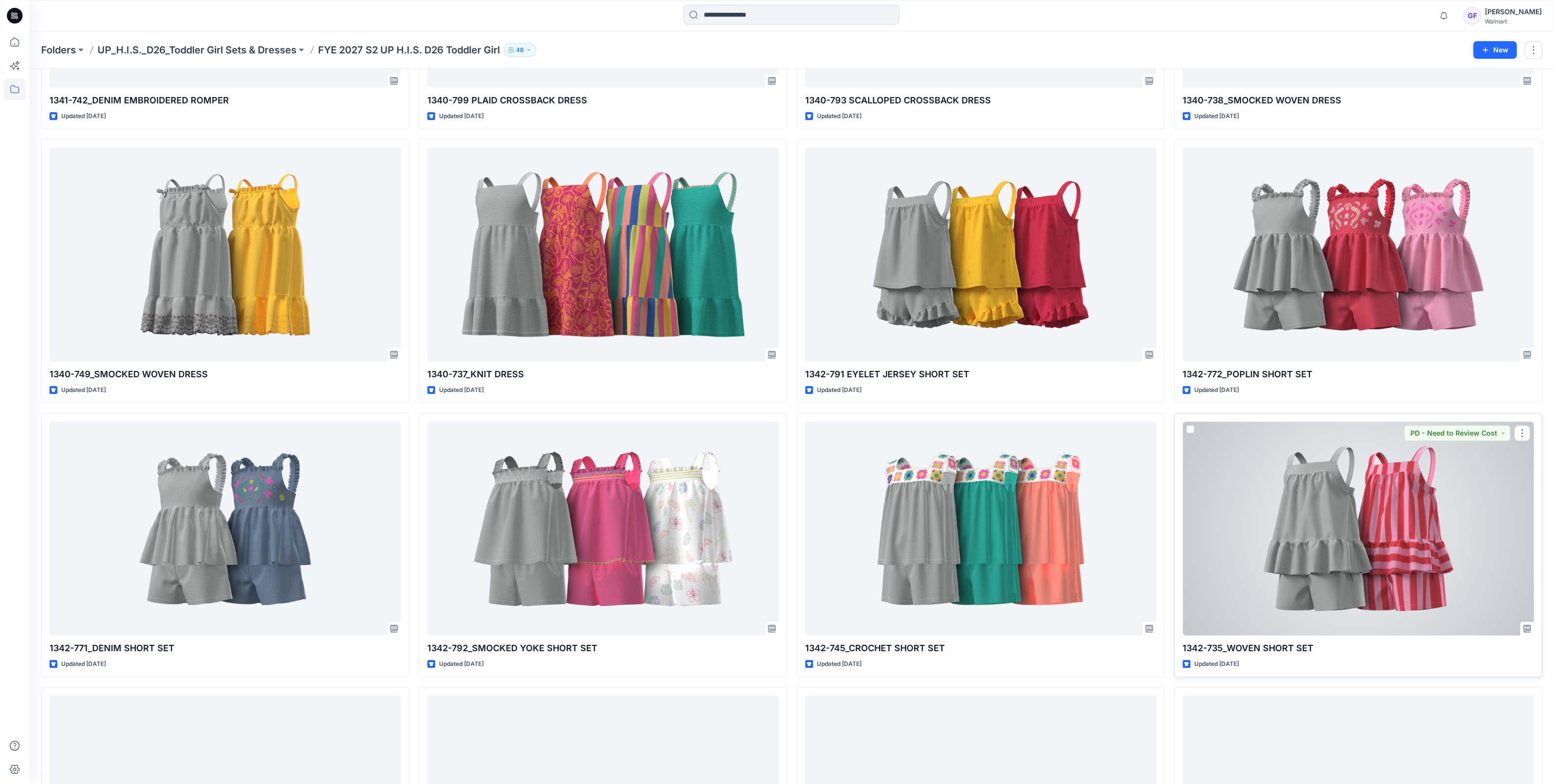
click at [1348, 487] on div at bounding box center [1358, 528] width 352 height 214
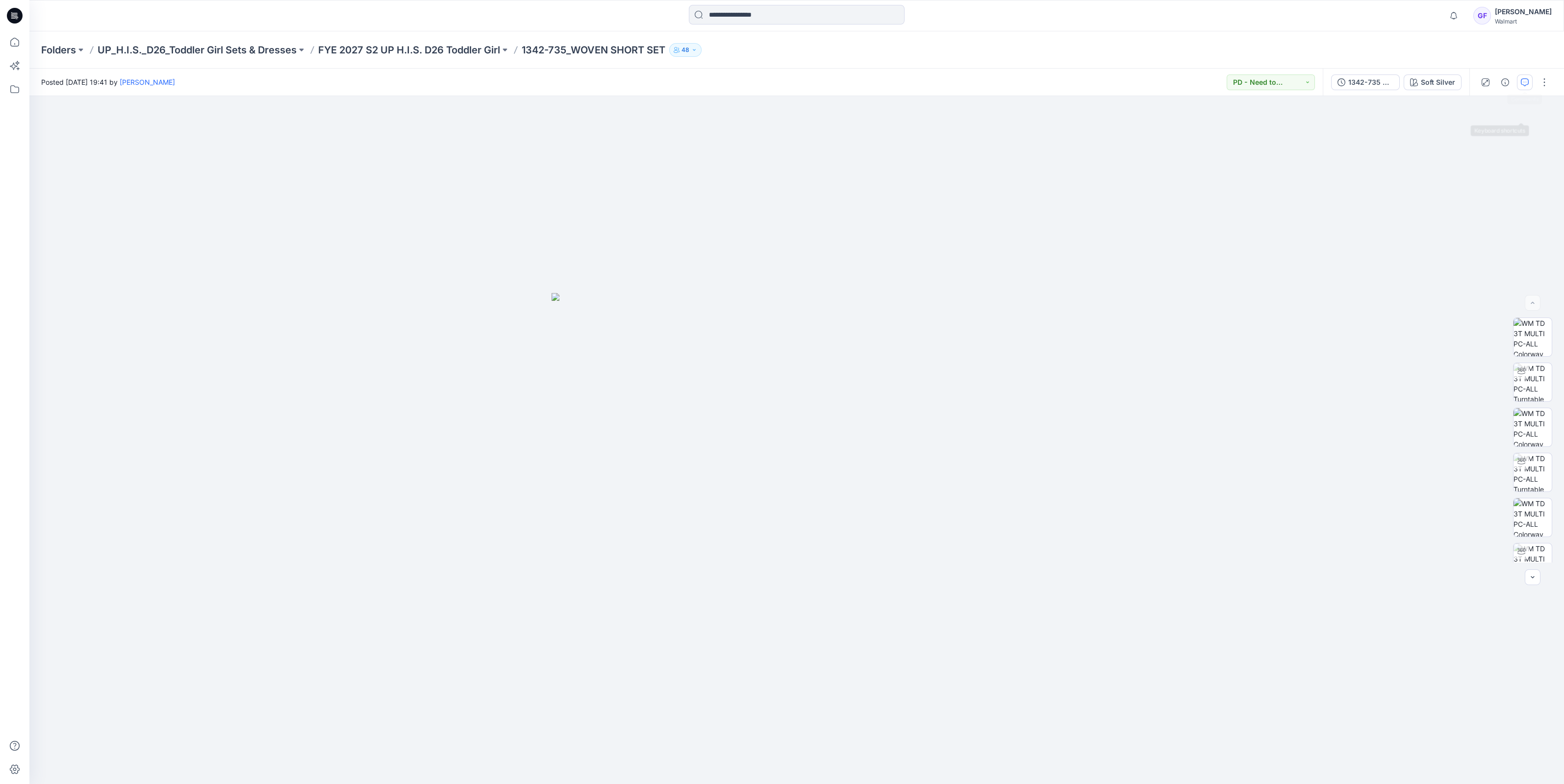
click at [1527, 83] on icon "button" at bounding box center [1524, 83] width 8 height 8
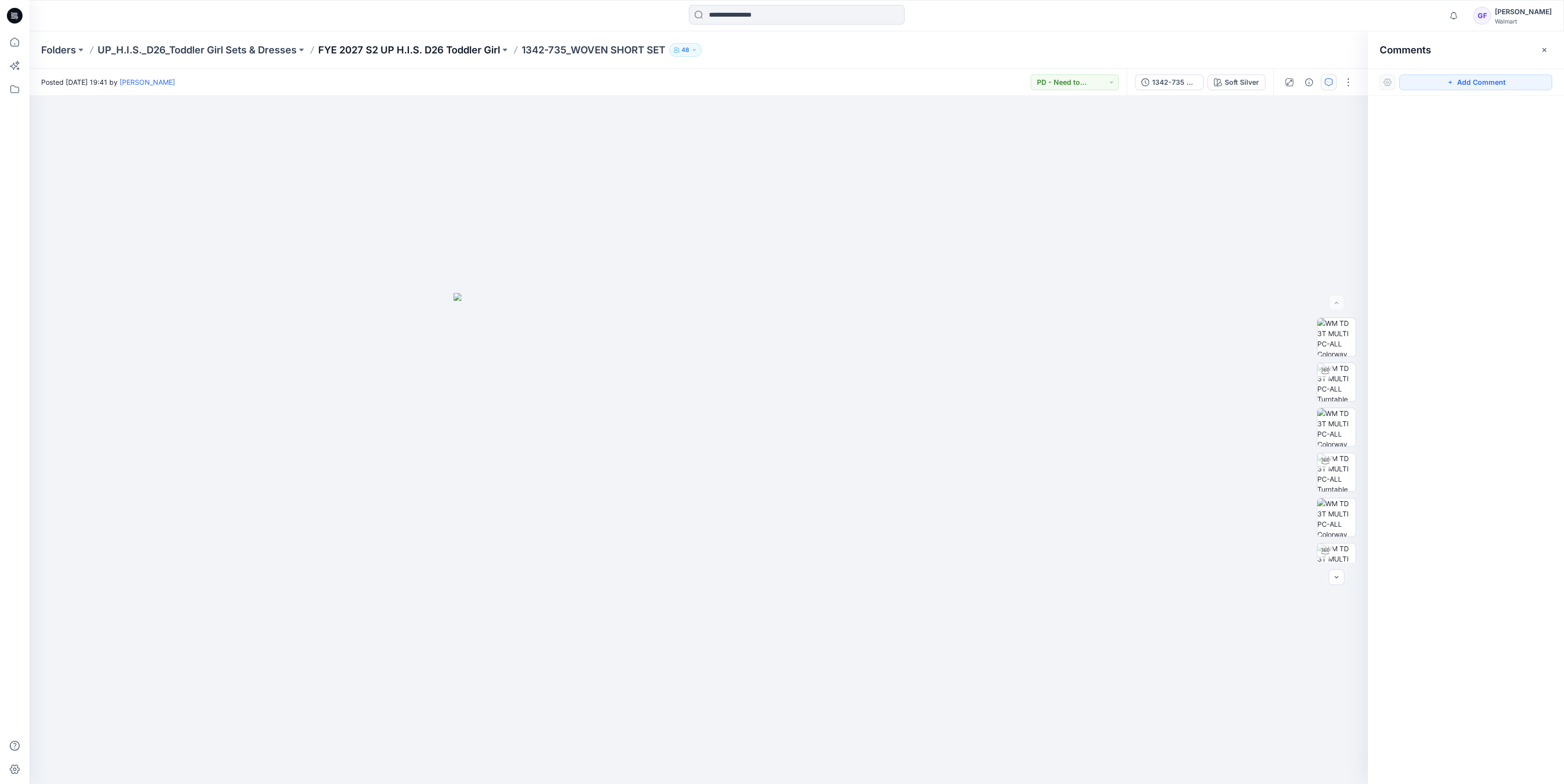
click at [385, 45] on p "FYE 2027 S2 UP H.I.S. D26 Toddler Girl" at bounding box center [409, 50] width 182 height 14
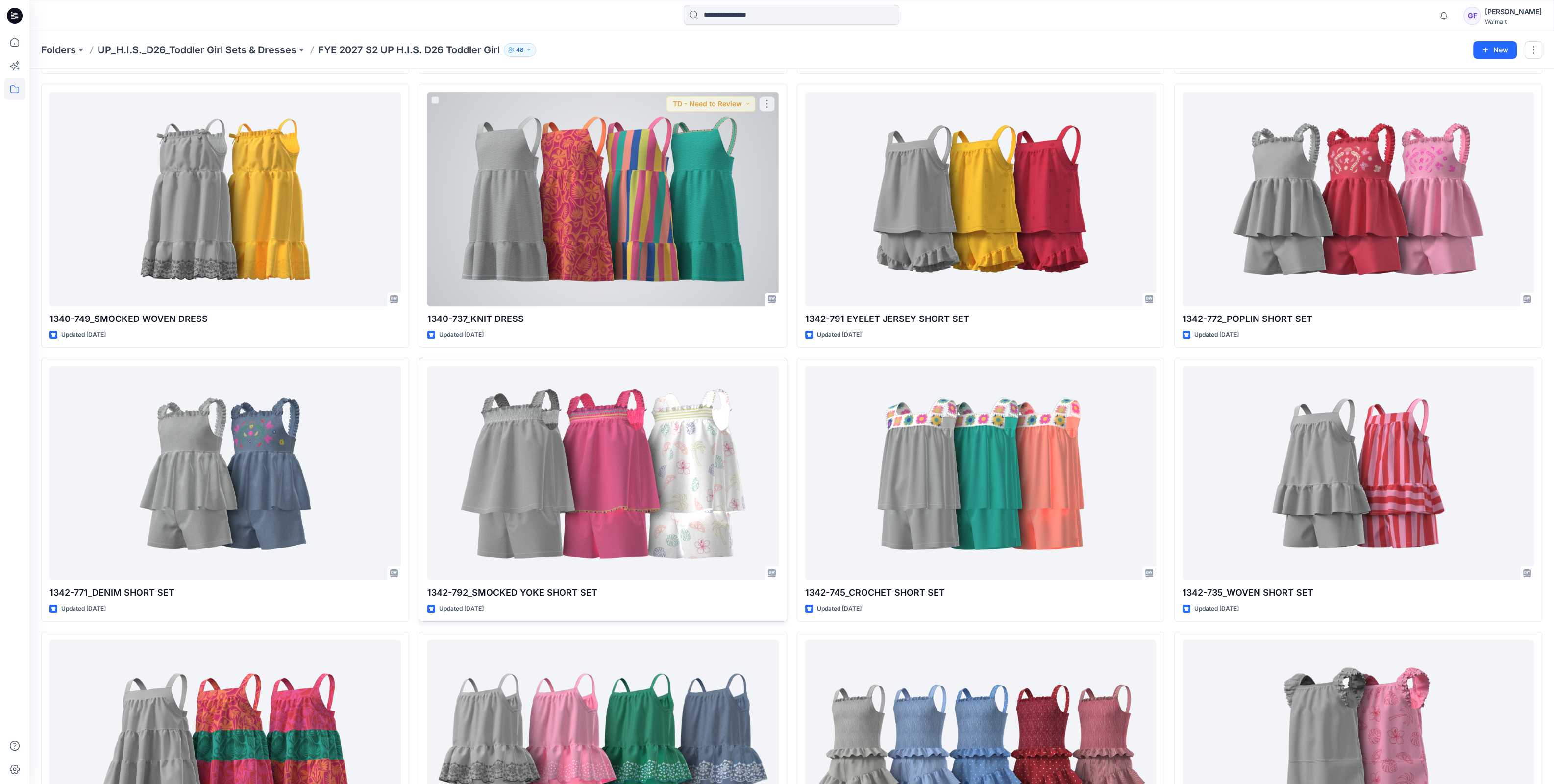
scroll to position [368, 0]
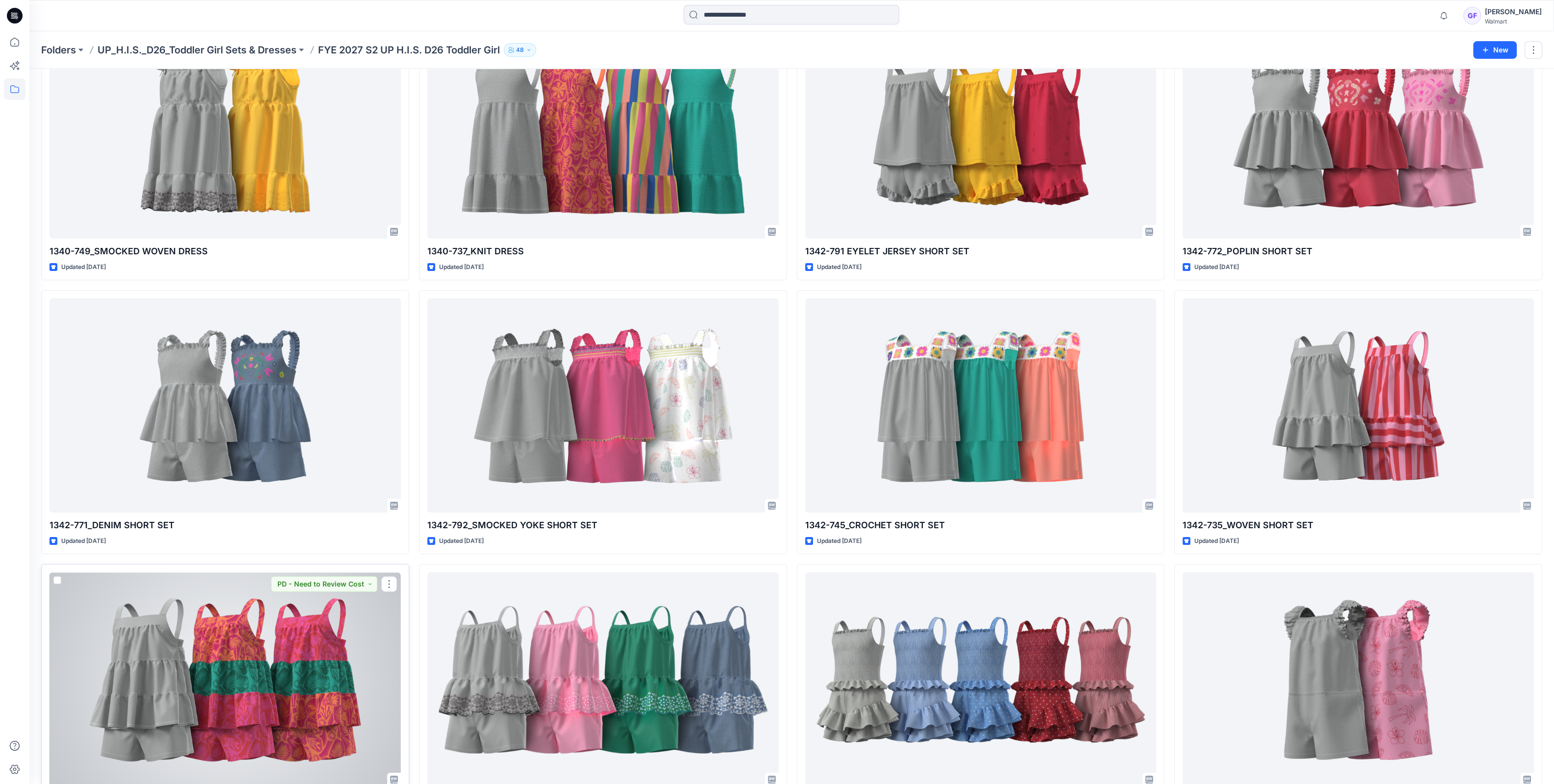
click at [346, 659] on div at bounding box center [225, 679] width 352 height 214
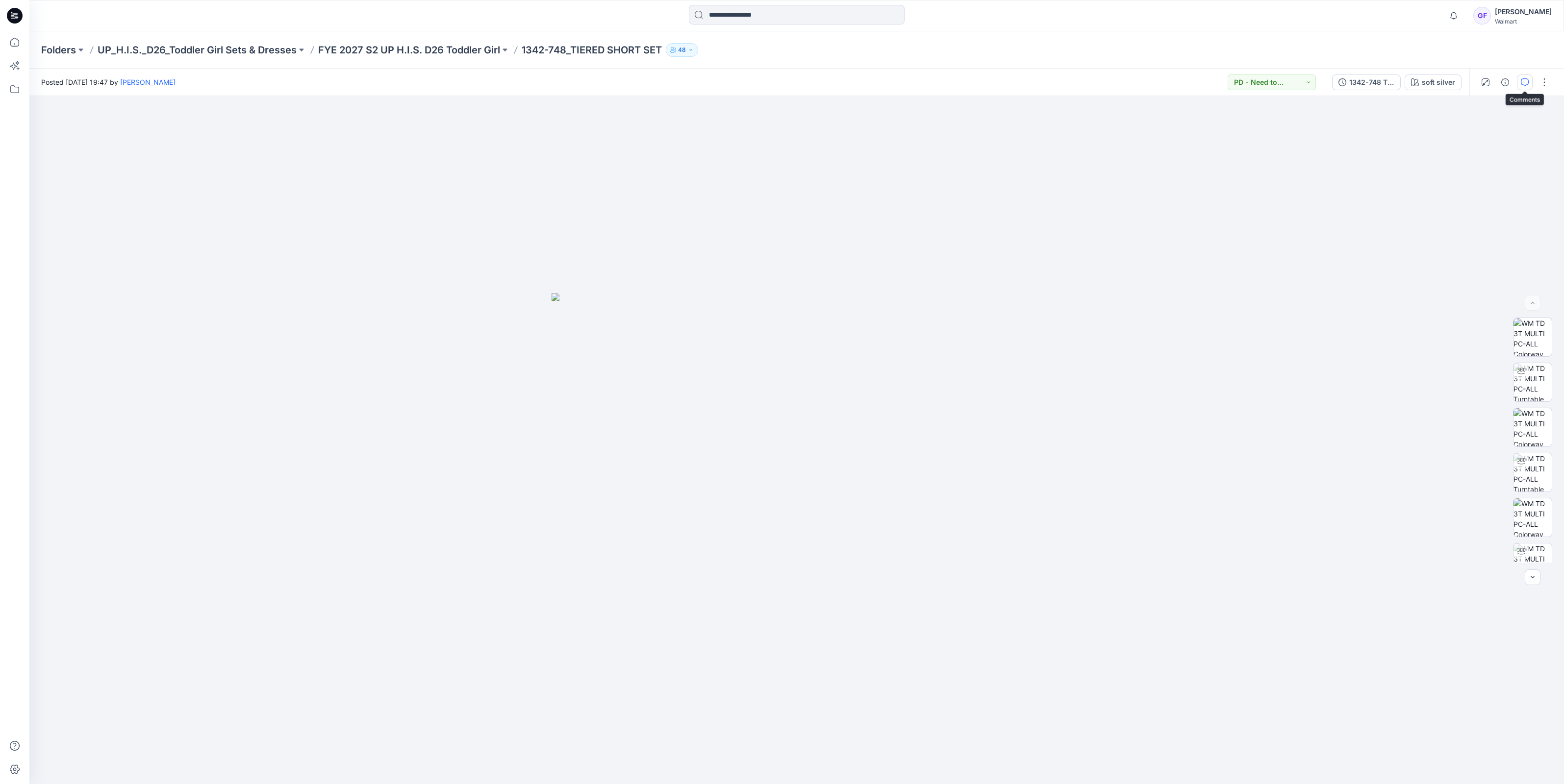
click at [1524, 79] on icon "button" at bounding box center [1524, 83] width 8 height 8
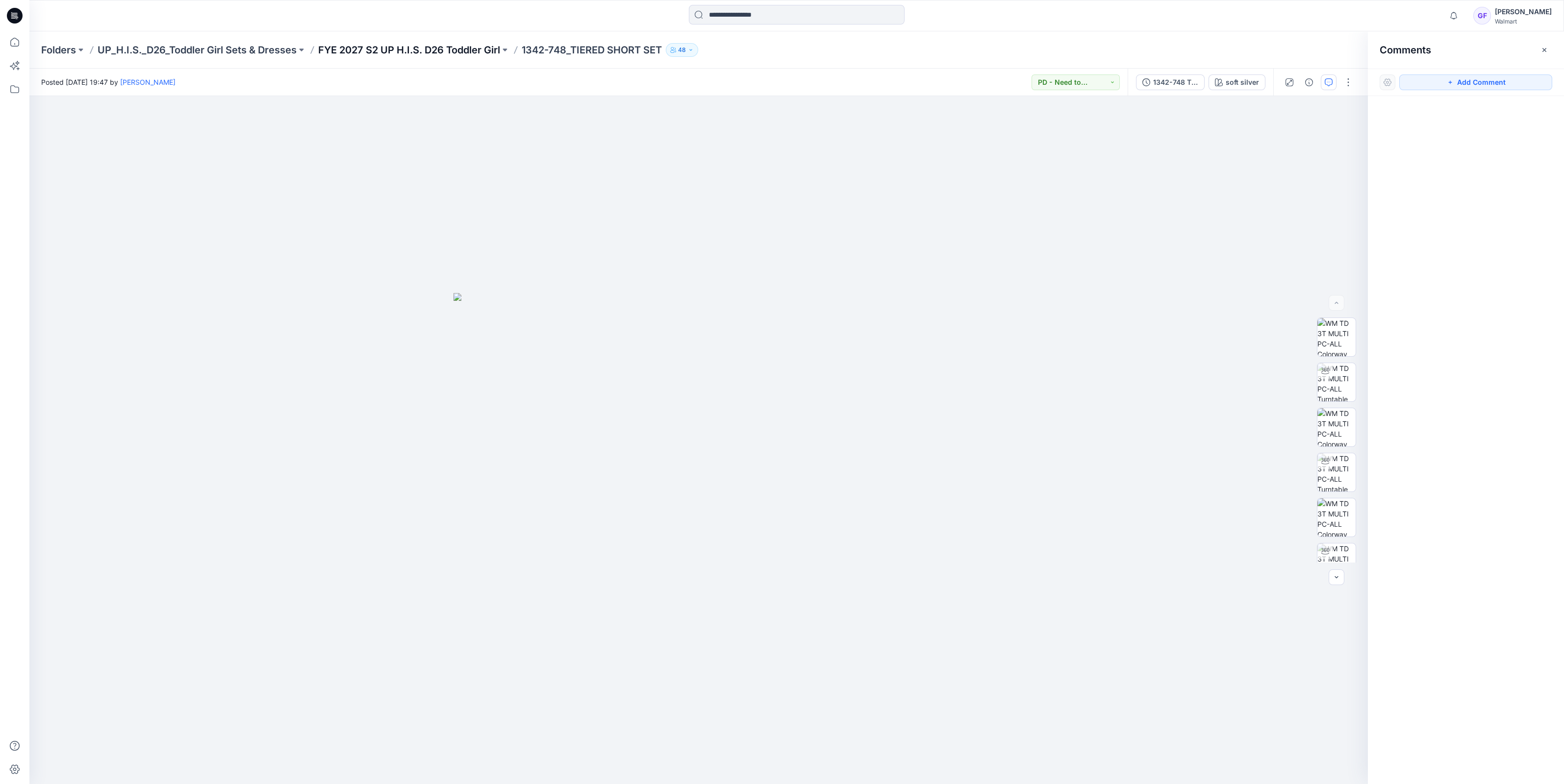
click at [394, 54] on p "FYE 2027 S2 UP H.I.S. D26 Toddler Girl" at bounding box center [409, 50] width 182 height 14
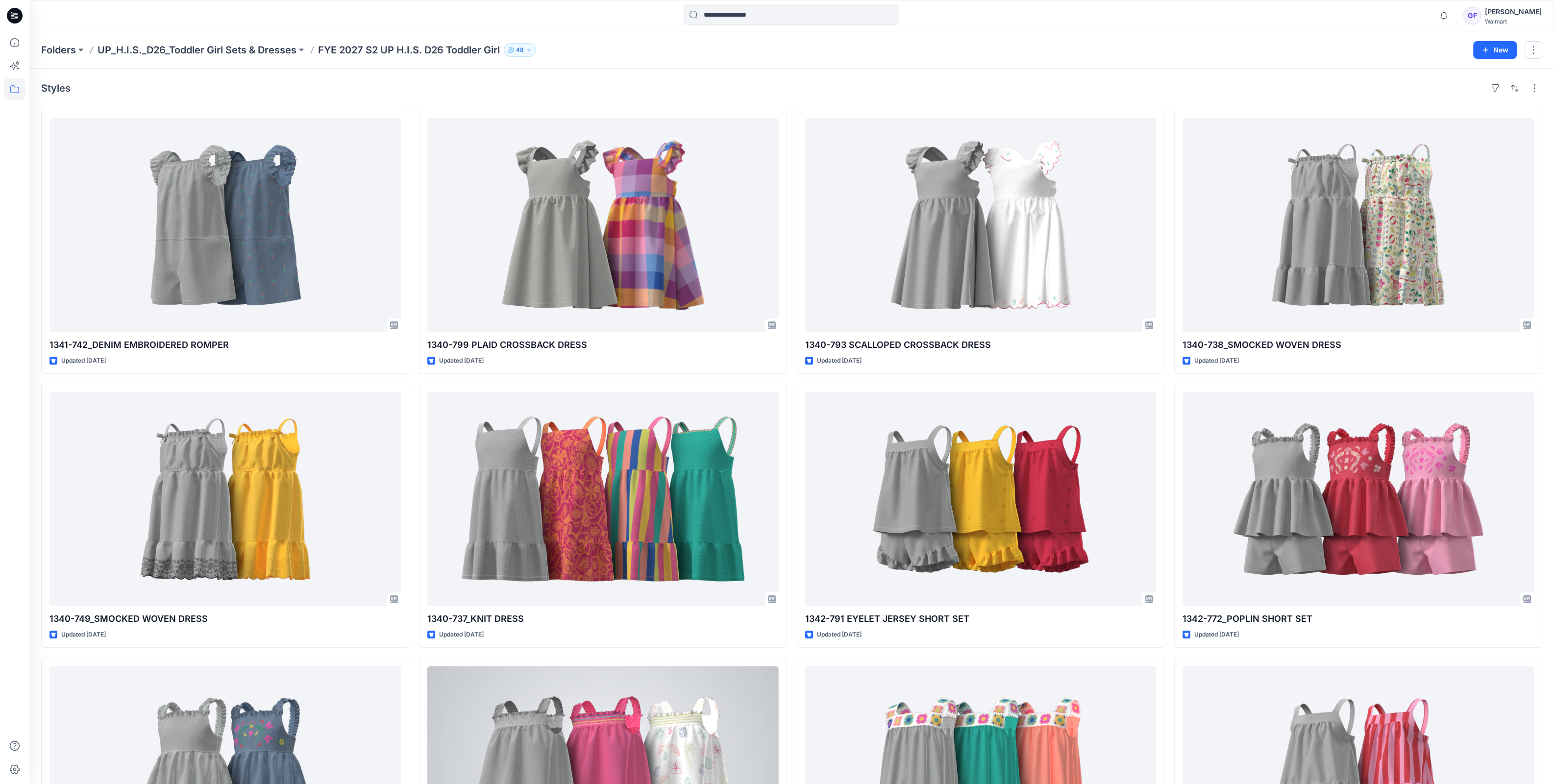
scroll to position [490, 0]
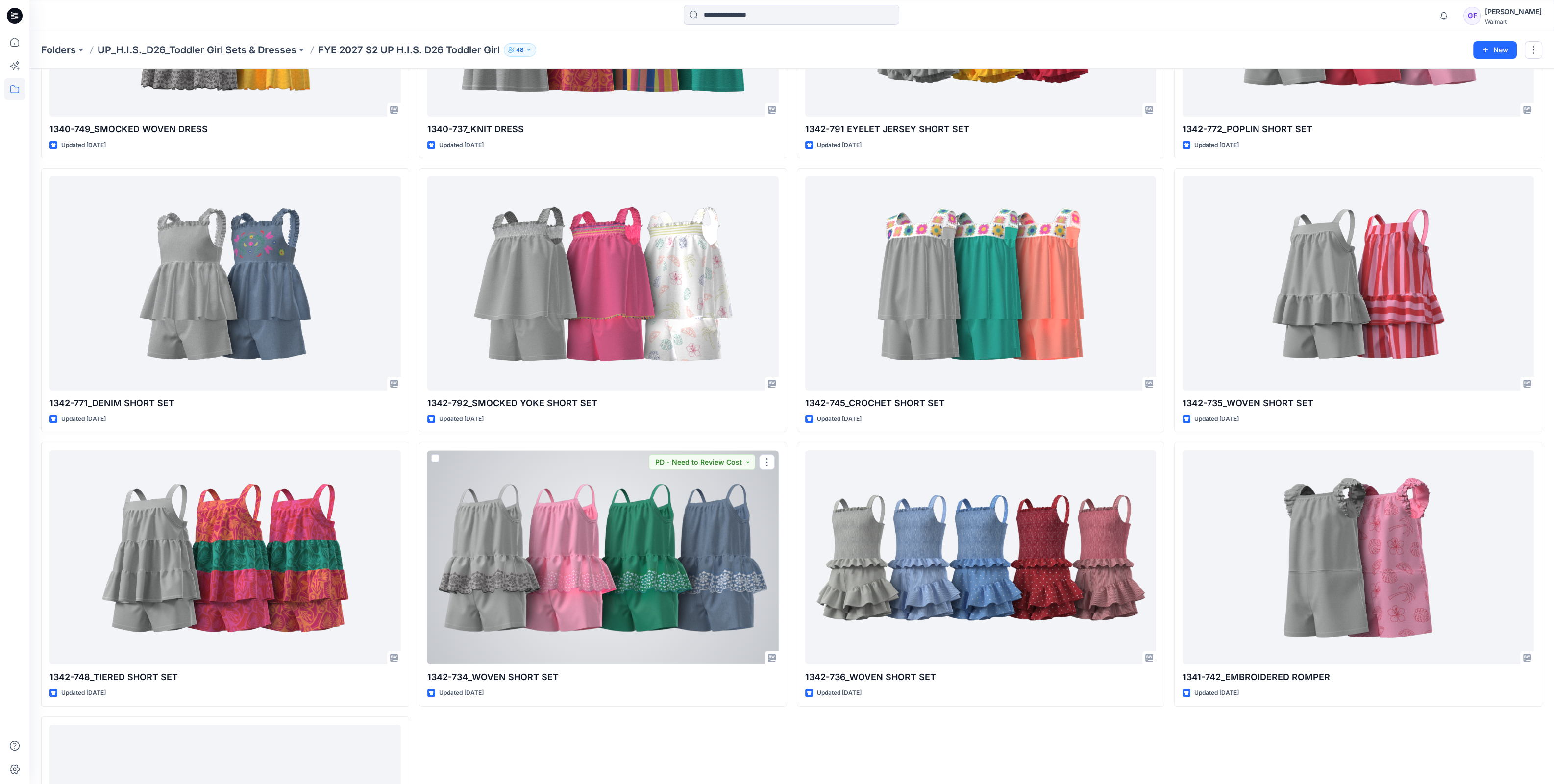
click at [666, 617] on div at bounding box center [603, 557] width 352 height 214
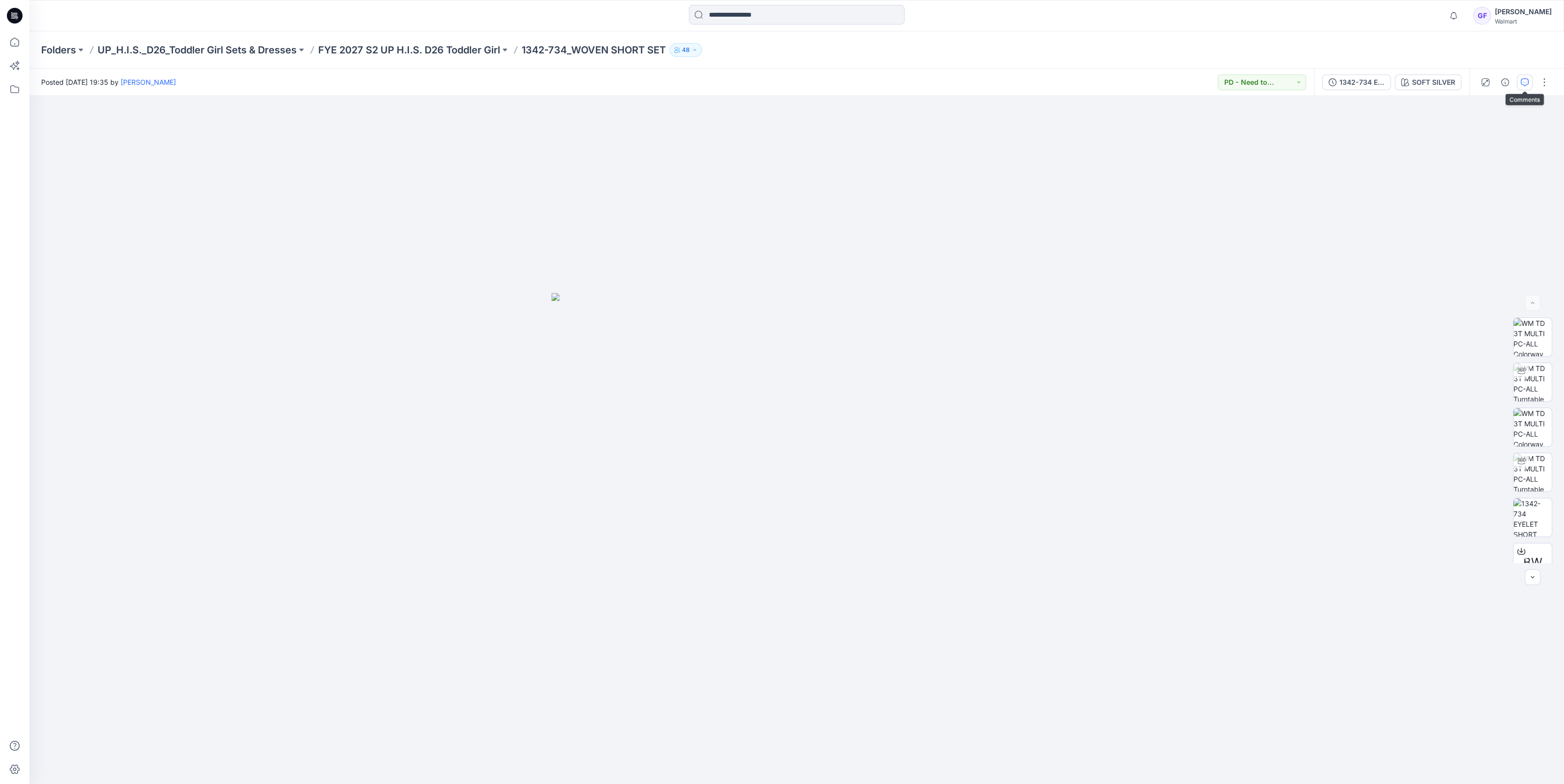
click at [1525, 82] on icon "button" at bounding box center [1524, 83] width 8 height 8
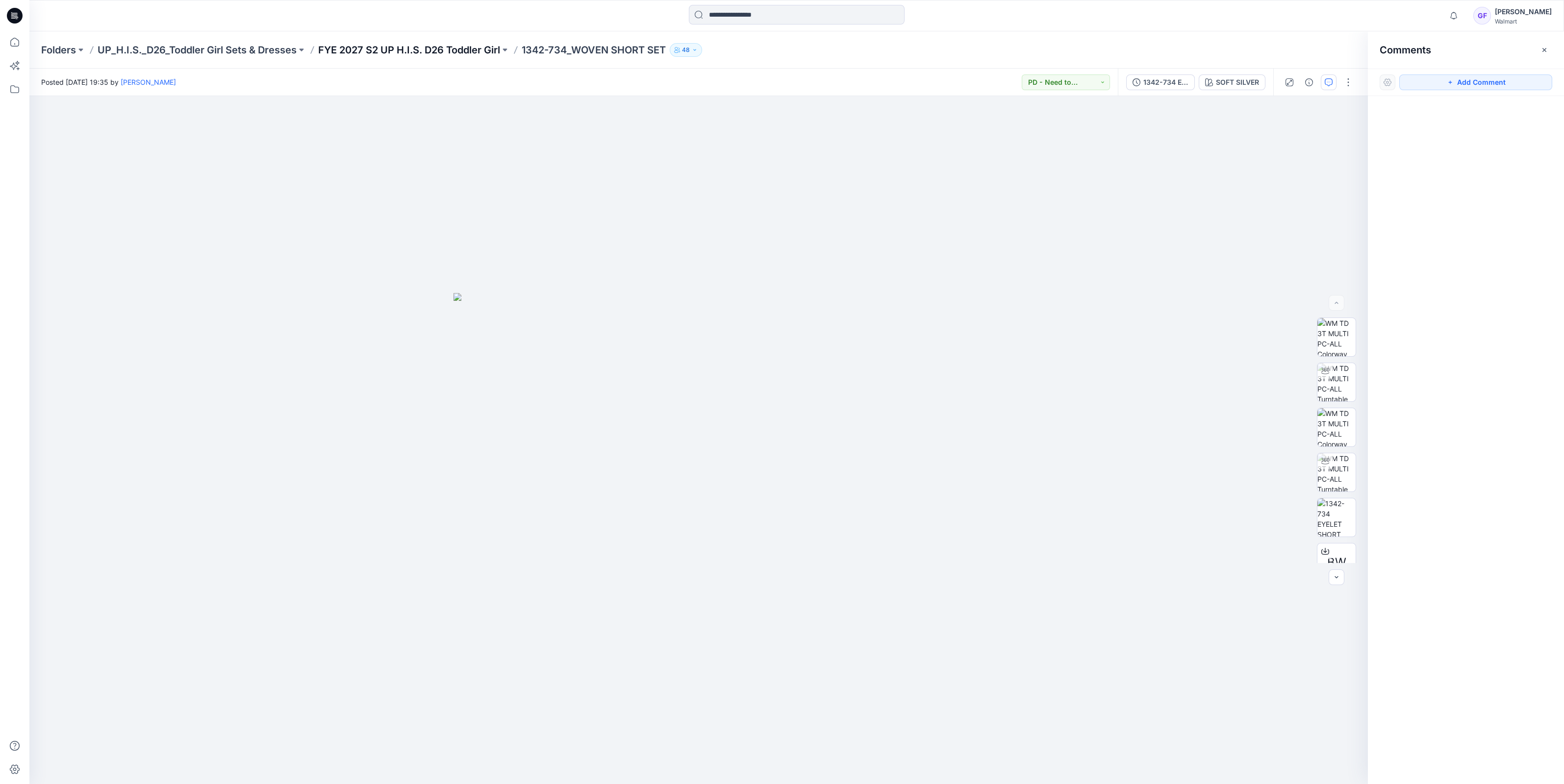
click at [404, 50] on p "FYE 2027 S2 UP H.I.S. D26 Toddler Girl" at bounding box center [409, 50] width 182 height 14
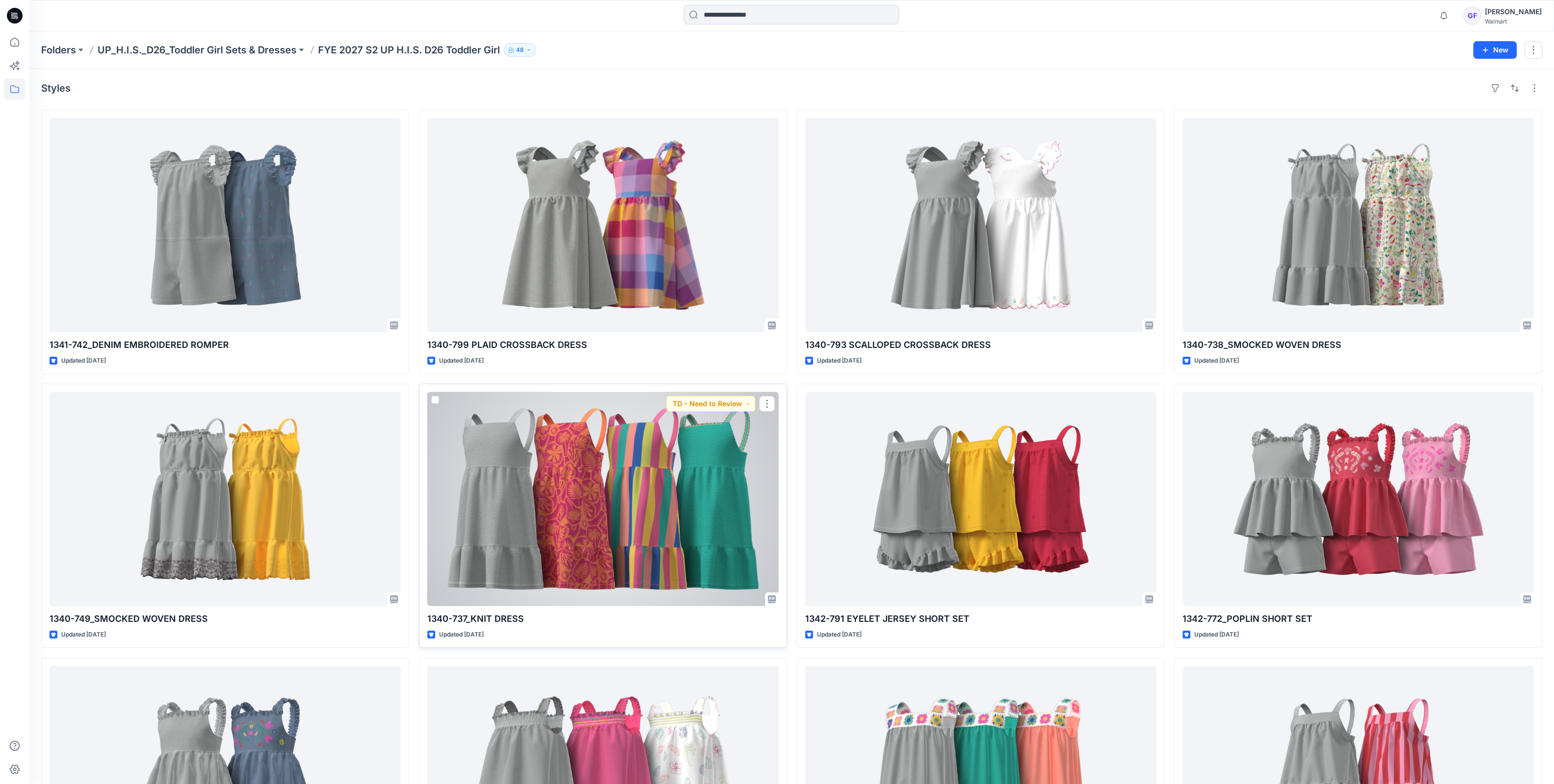
scroll to position [368, 0]
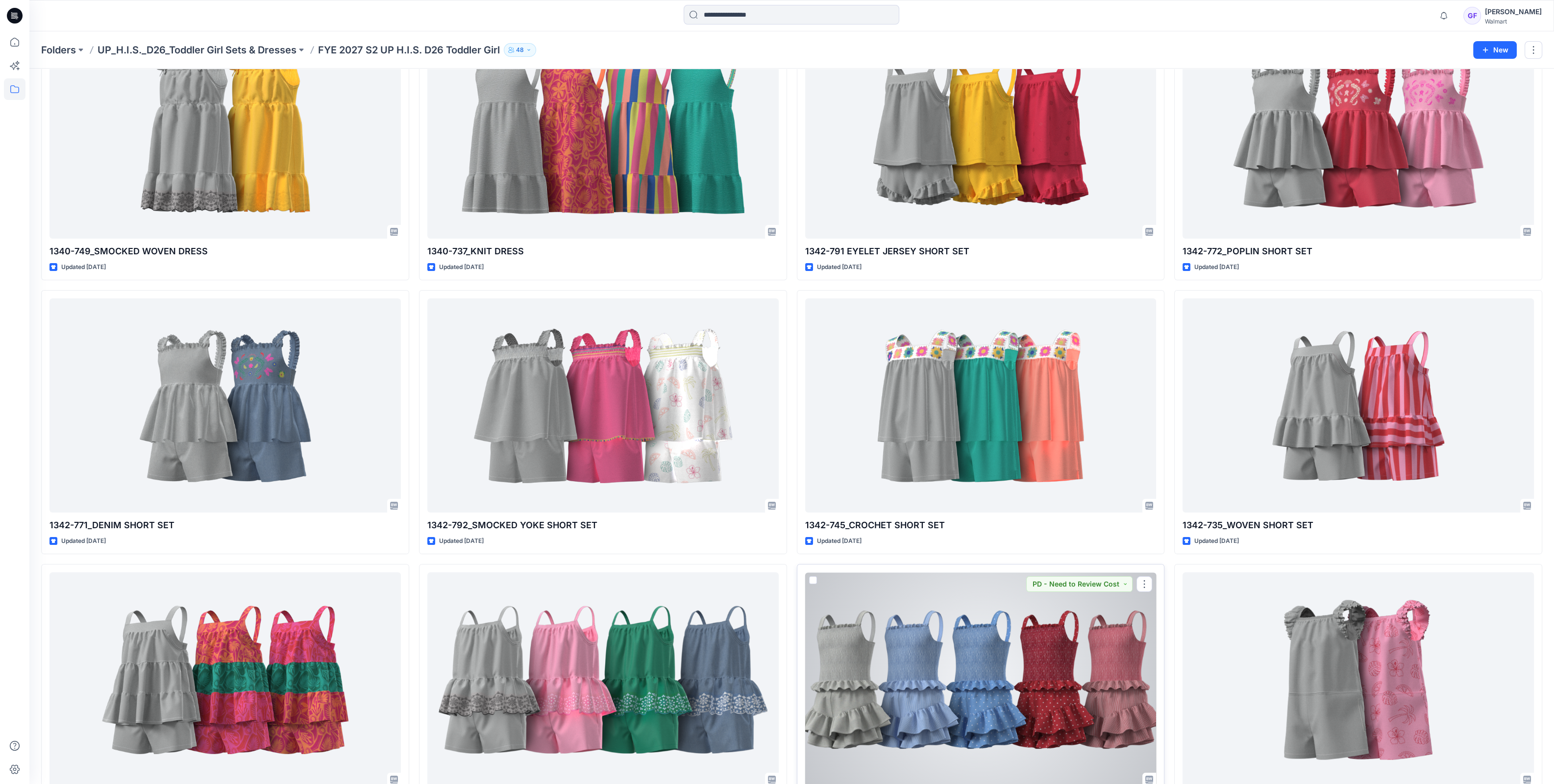
click at [952, 641] on div at bounding box center [981, 679] width 352 height 214
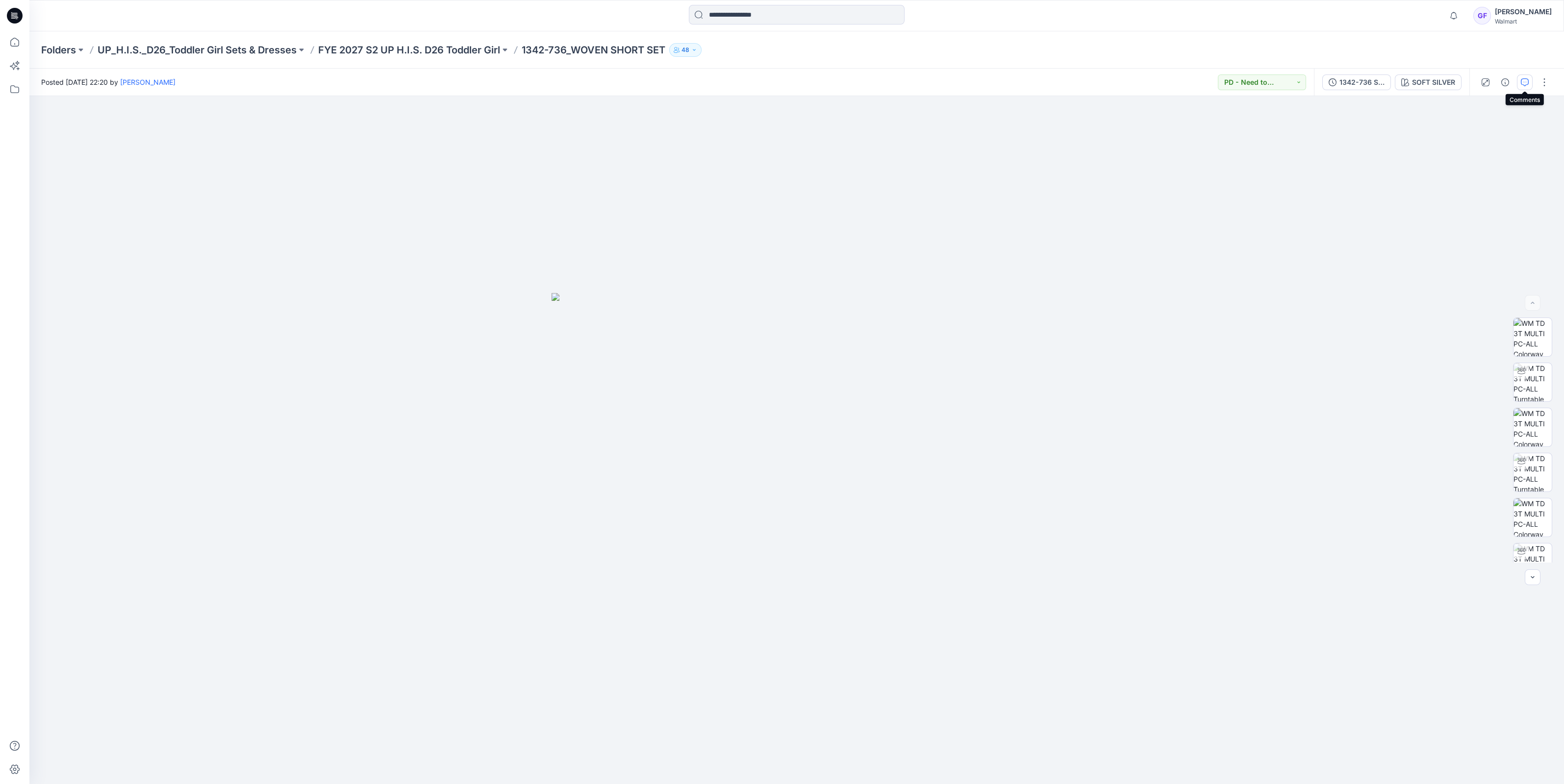
click at [1527, 76] on button "button" at bounding box center [1524, 82] width 16 height 16
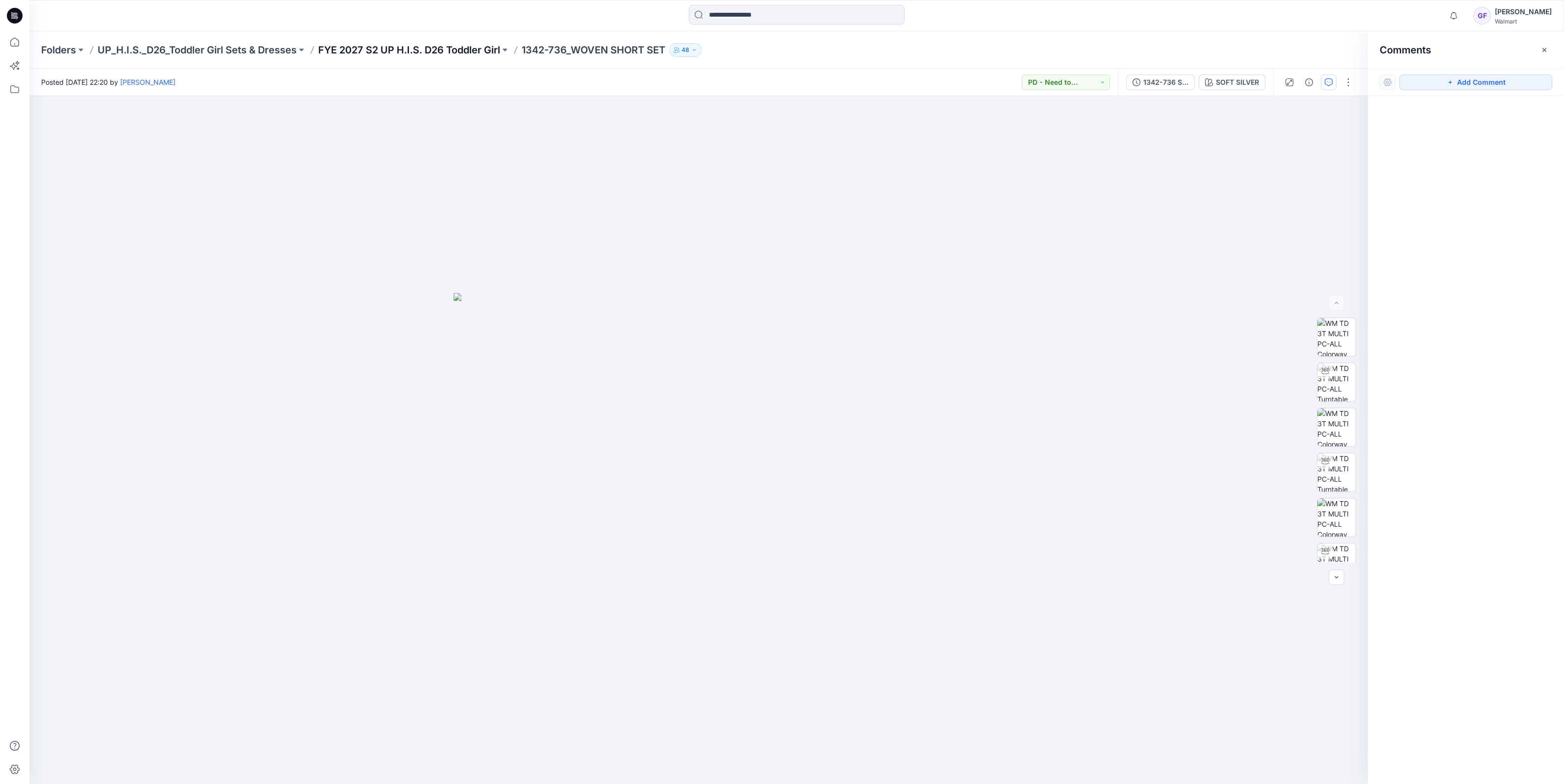
click at [376, 47] on p "FYE 2027 S2 UP H.I.S. D26 Toddler Girl" at bounding box center [409, 50] width 182 height 14
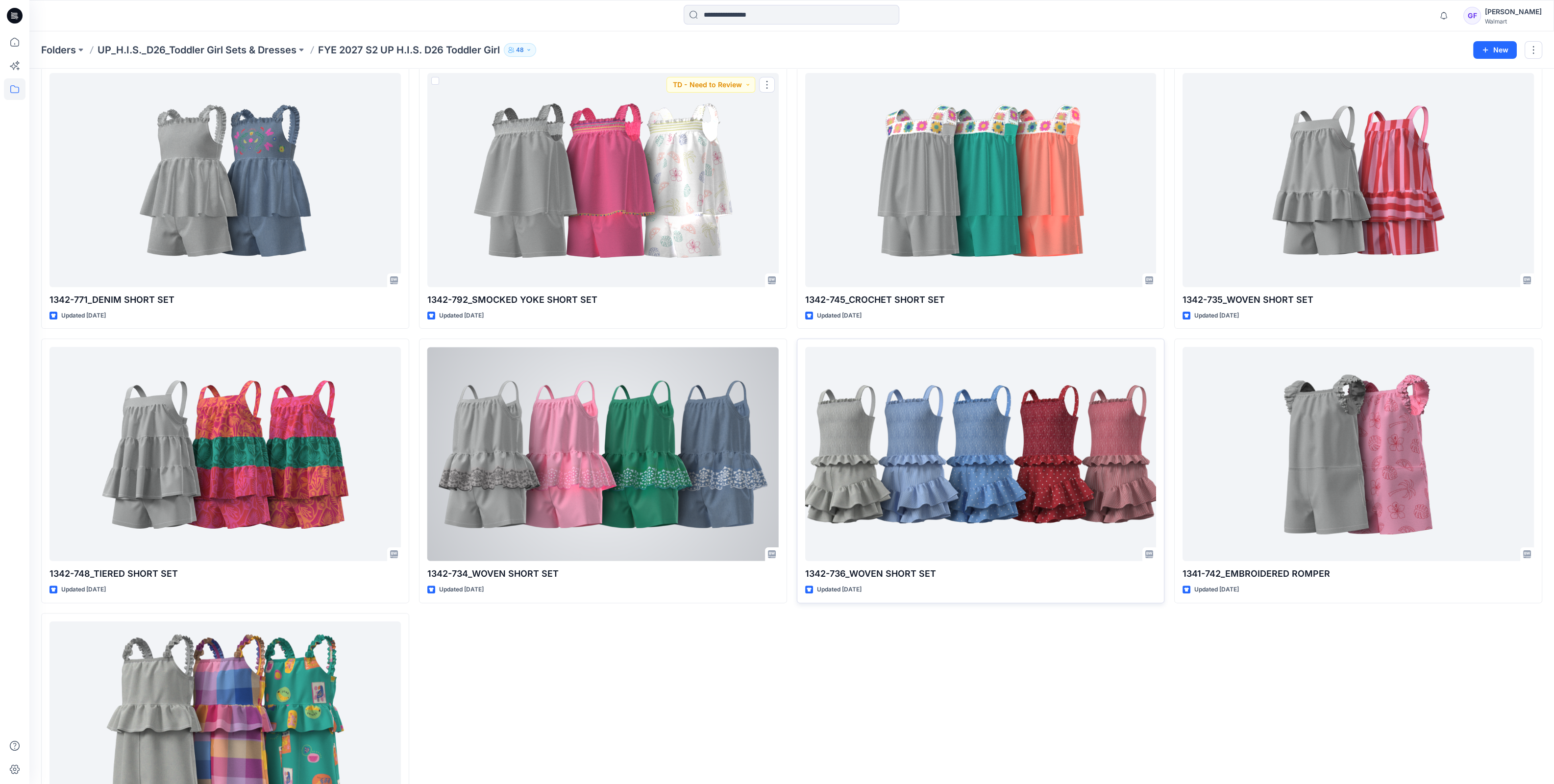
scroll to position [697, 0]
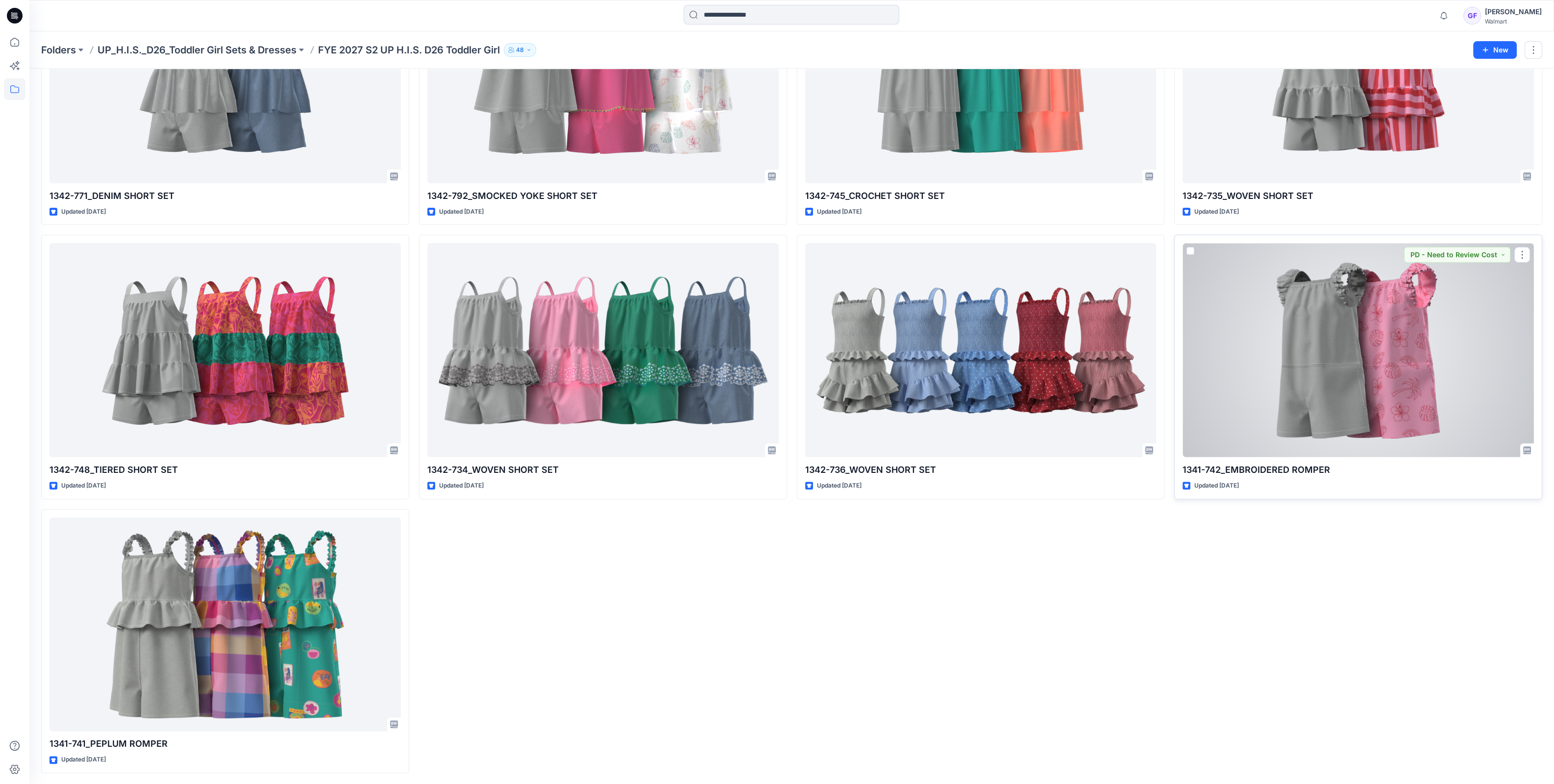
click at [1290, 419] on div at bounding box center [1358, 350] width 352 height 214
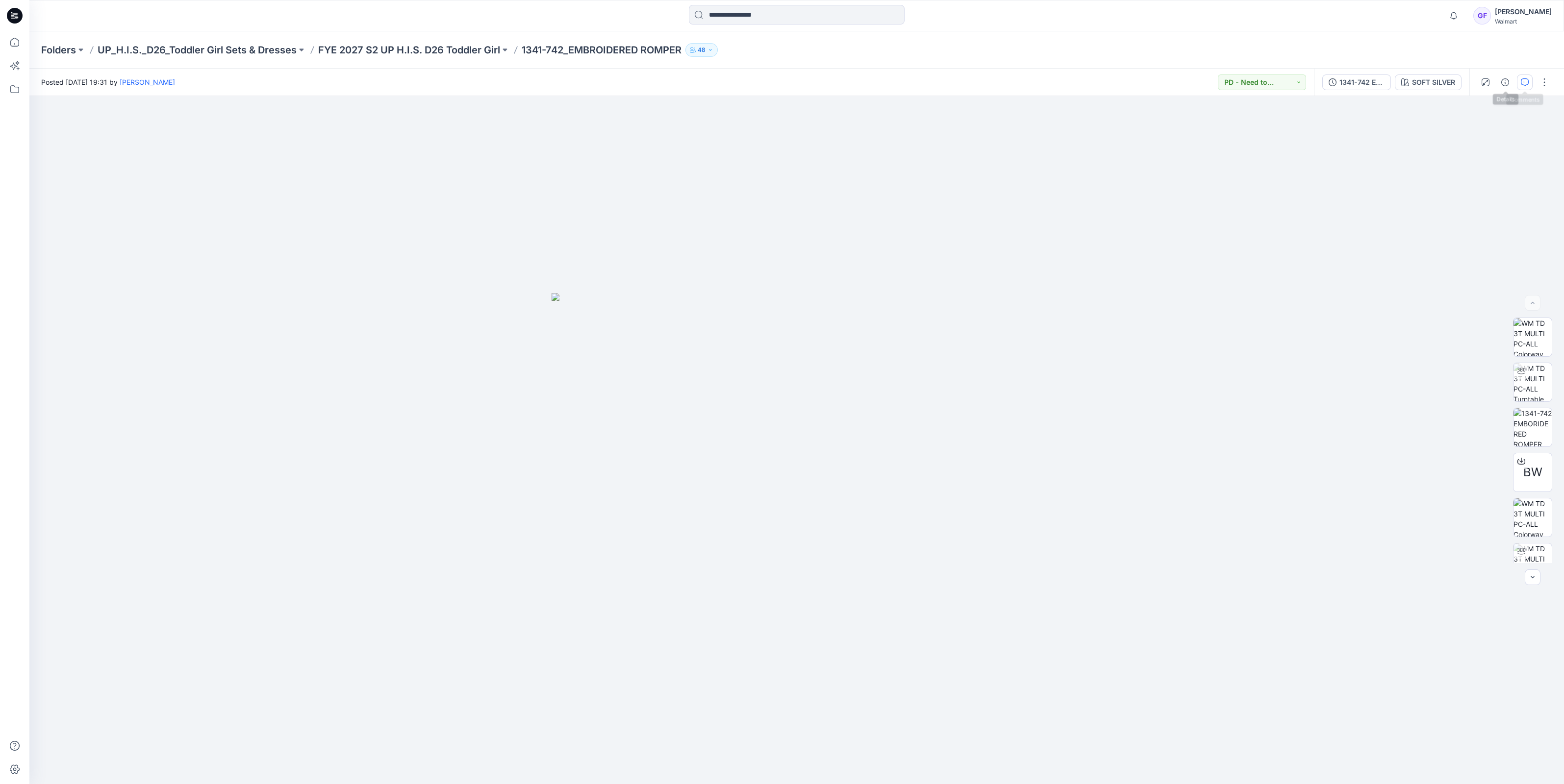
click at [1519, 78] on button "button" at bounding box center [1524, 82] width 16 height 16
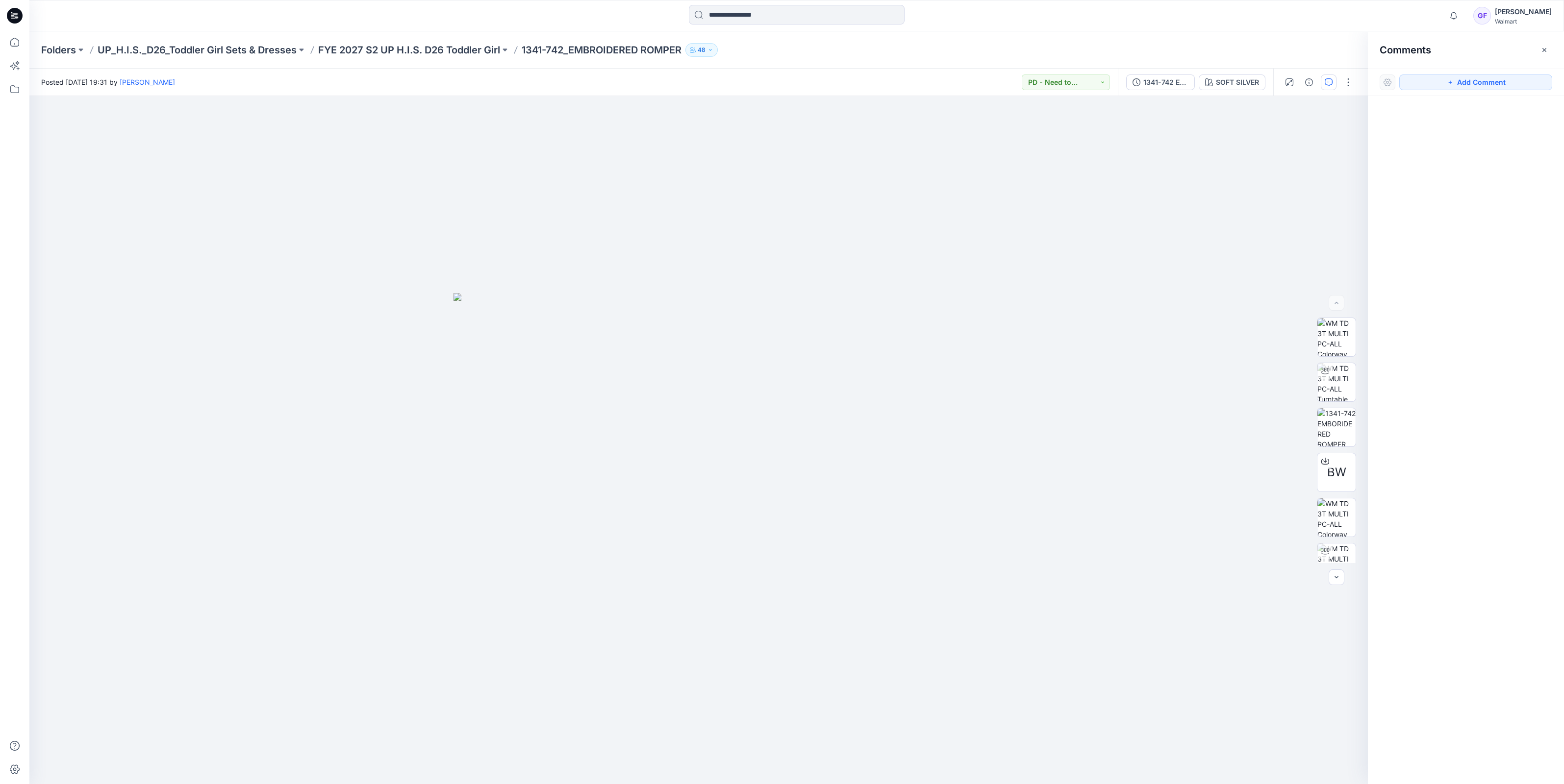
click at [444, 60] on div "Folders UP_H.I.S._D26_Toddler Girl Sets & Dresses FYE 2027 S2 UP H.I.S. D26 Tod…" at bounding box center [796, 50] width 1534 height 37
click at [476, 47] on p "FYE 2027 S2 UP H.I.S. D26 Toddler Girl" at bounding box center [409, 50] width 182 height 14
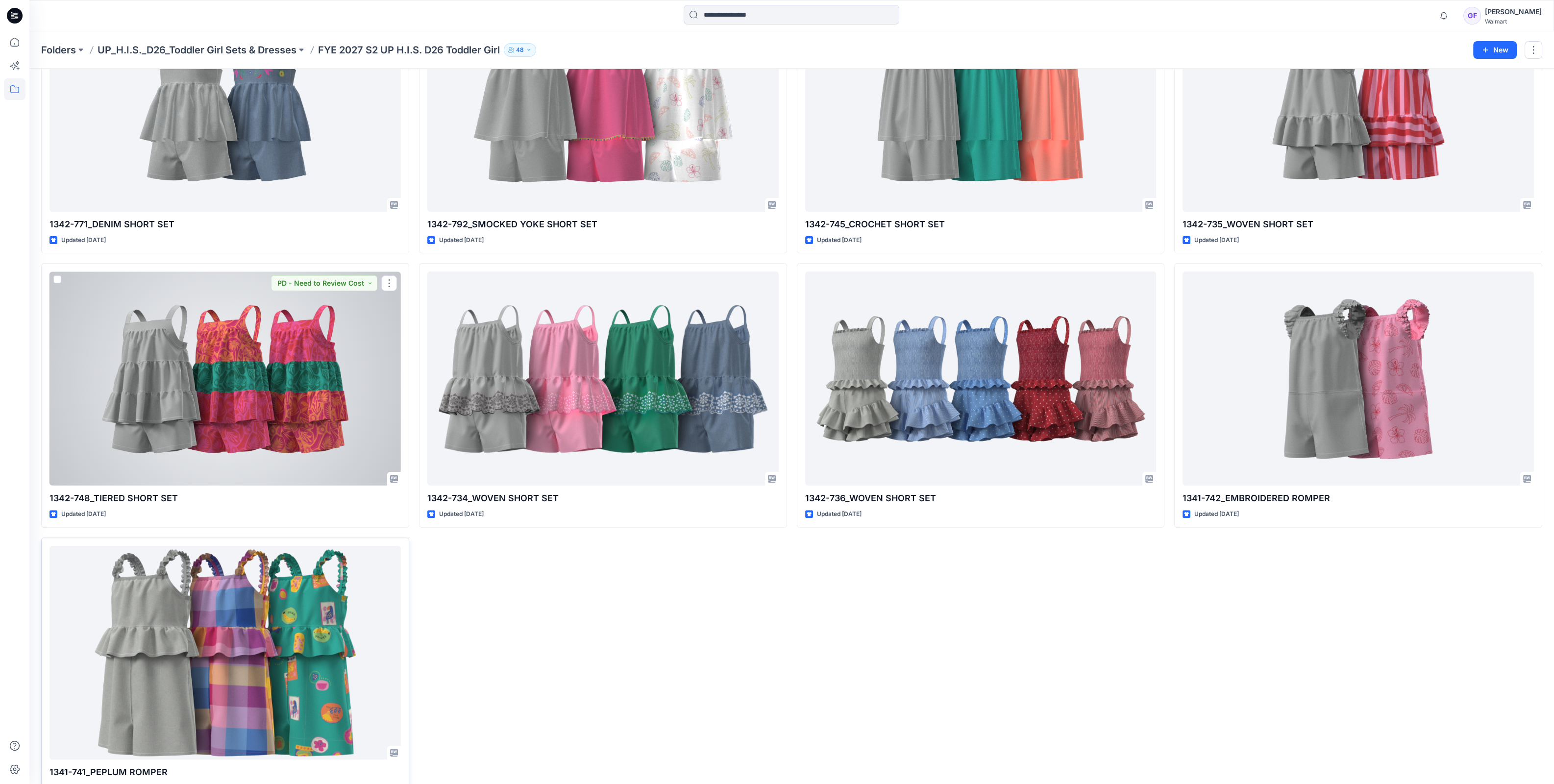
scroll to position [697, 0]
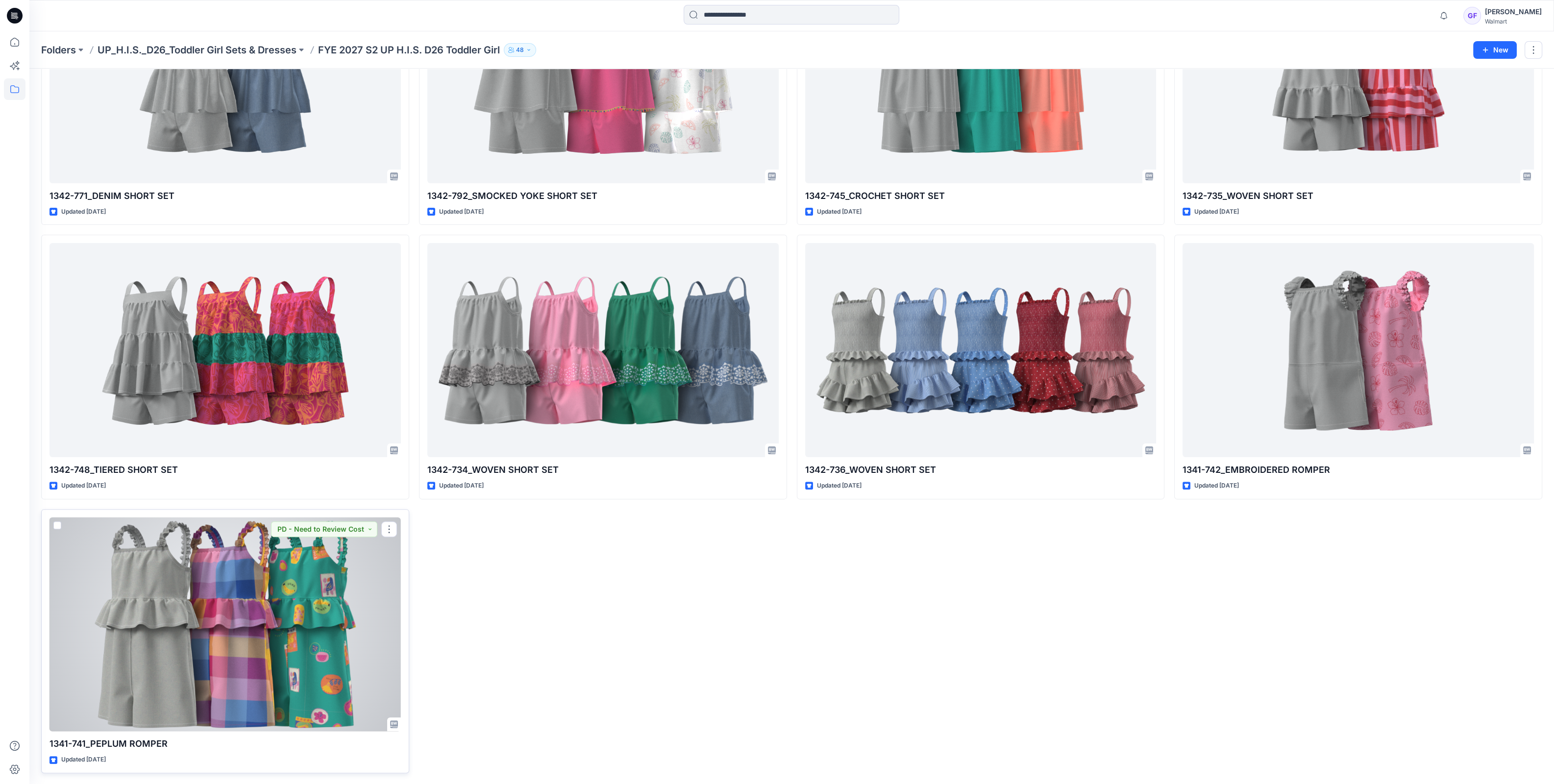
click at [316, 594] on div at bounding box center [225, 624] width 352 height 214
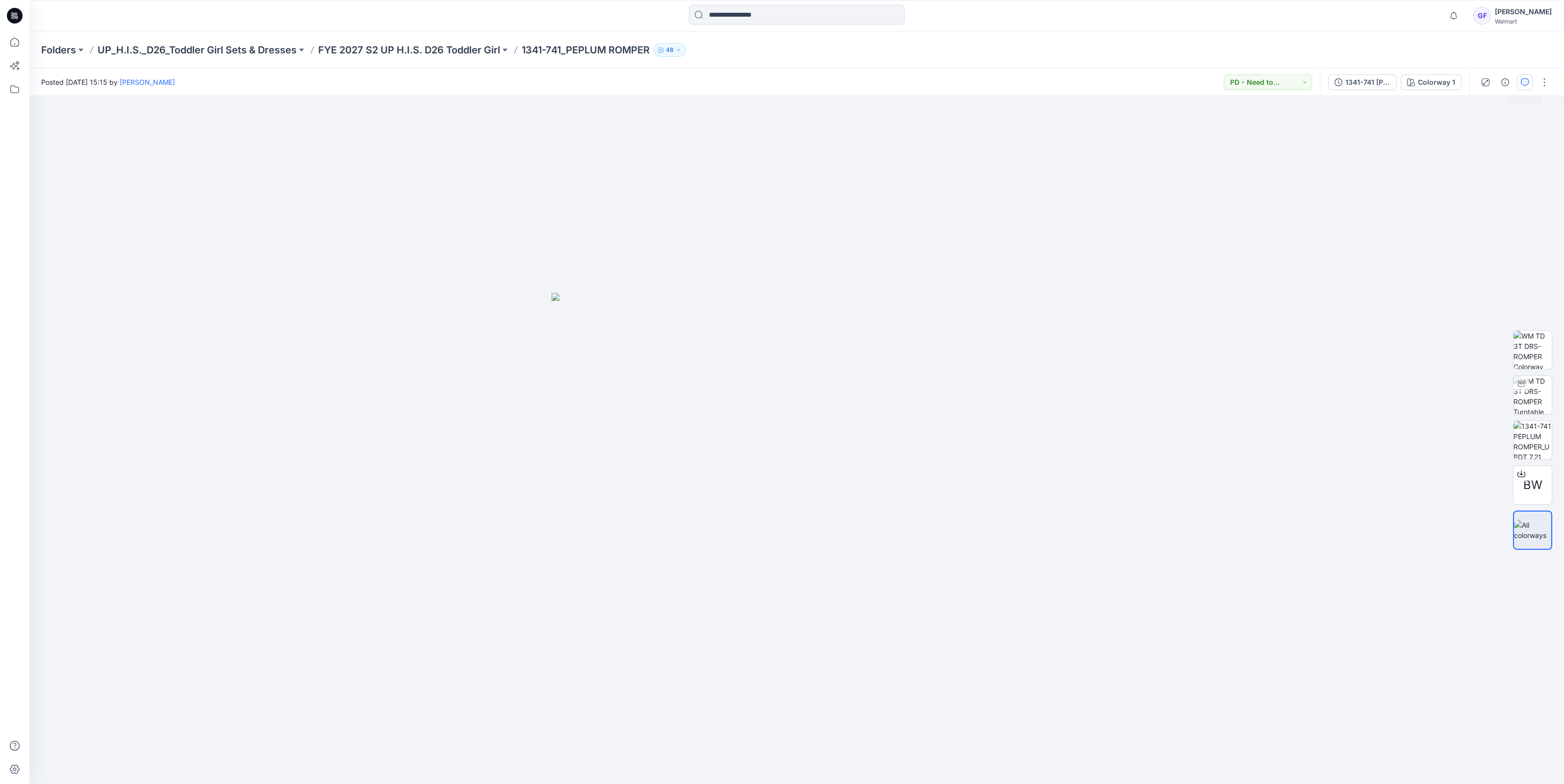
click at [1522, 86] on icon "button" at bounding box center [1524, 83] width 8 height 8
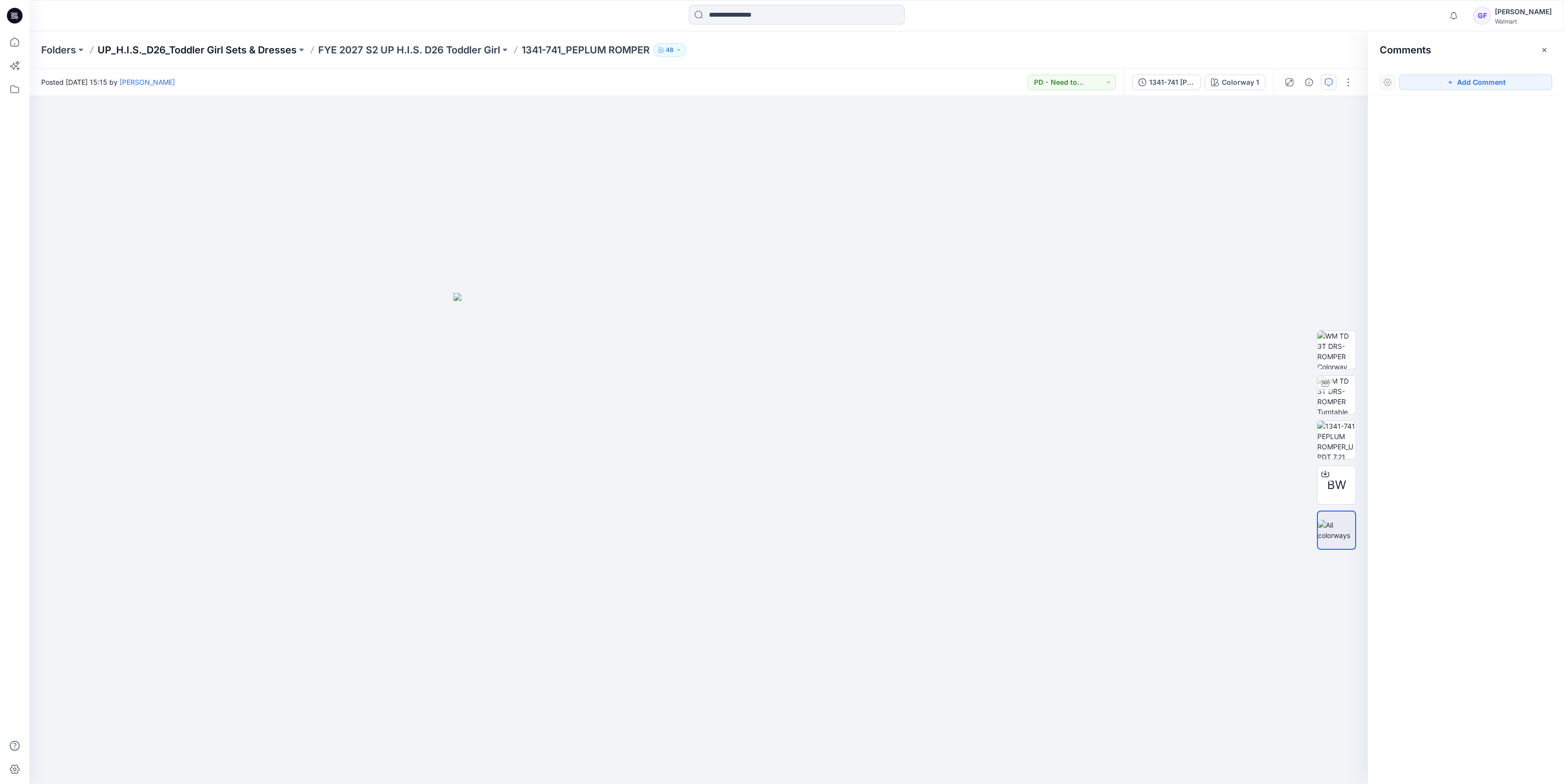
click at [282, 53] on p "UP_H.I.S._D26_Toddler Girl Sets & Dresses" at bounding box center [197, 50] width 199 height 14
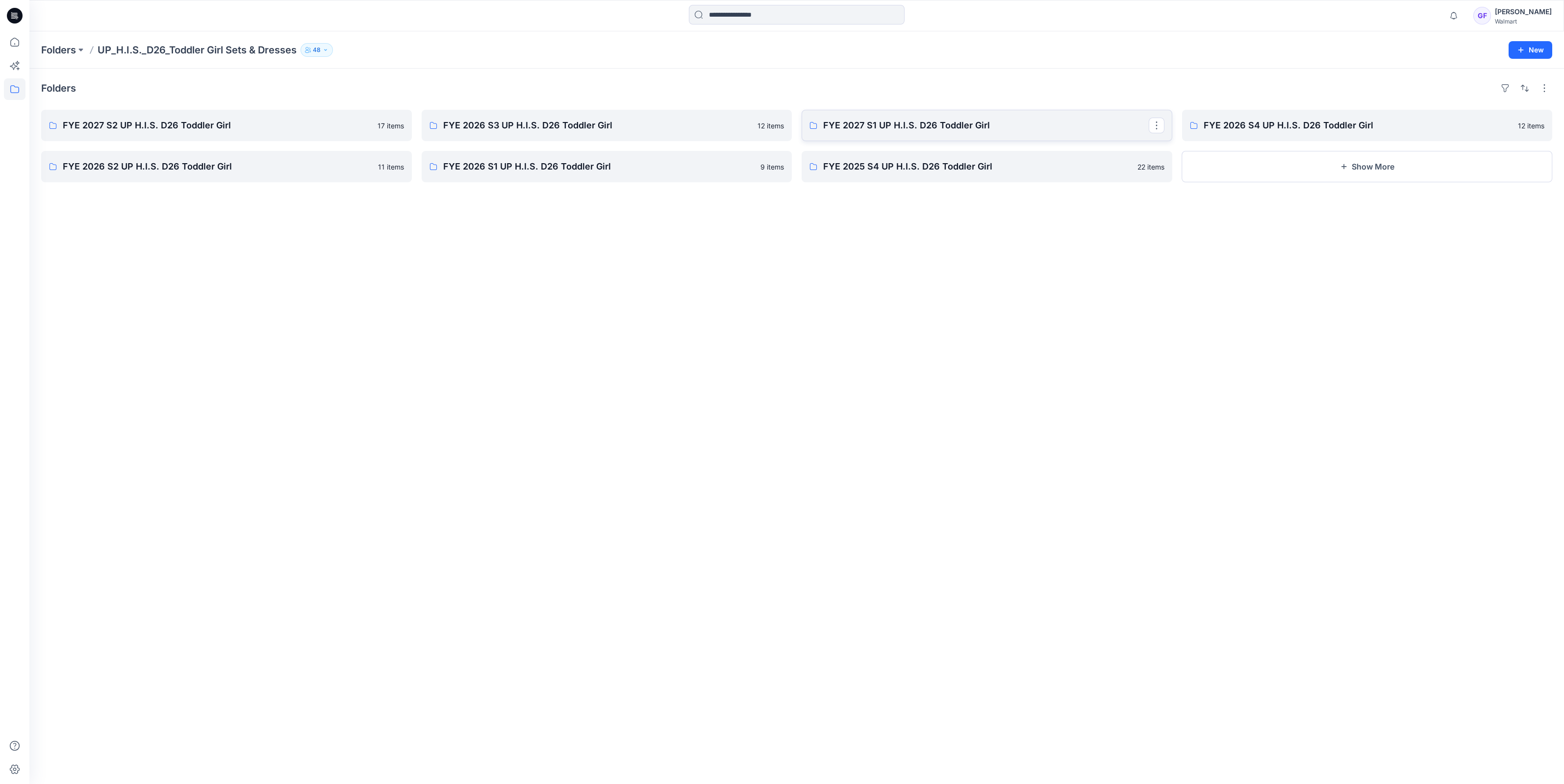
click at [887, 122] on p "FYE 2027 S1 UP H.I.S. D26 Toddler Girl" at bounding box center [986, 125] width 326 height 14
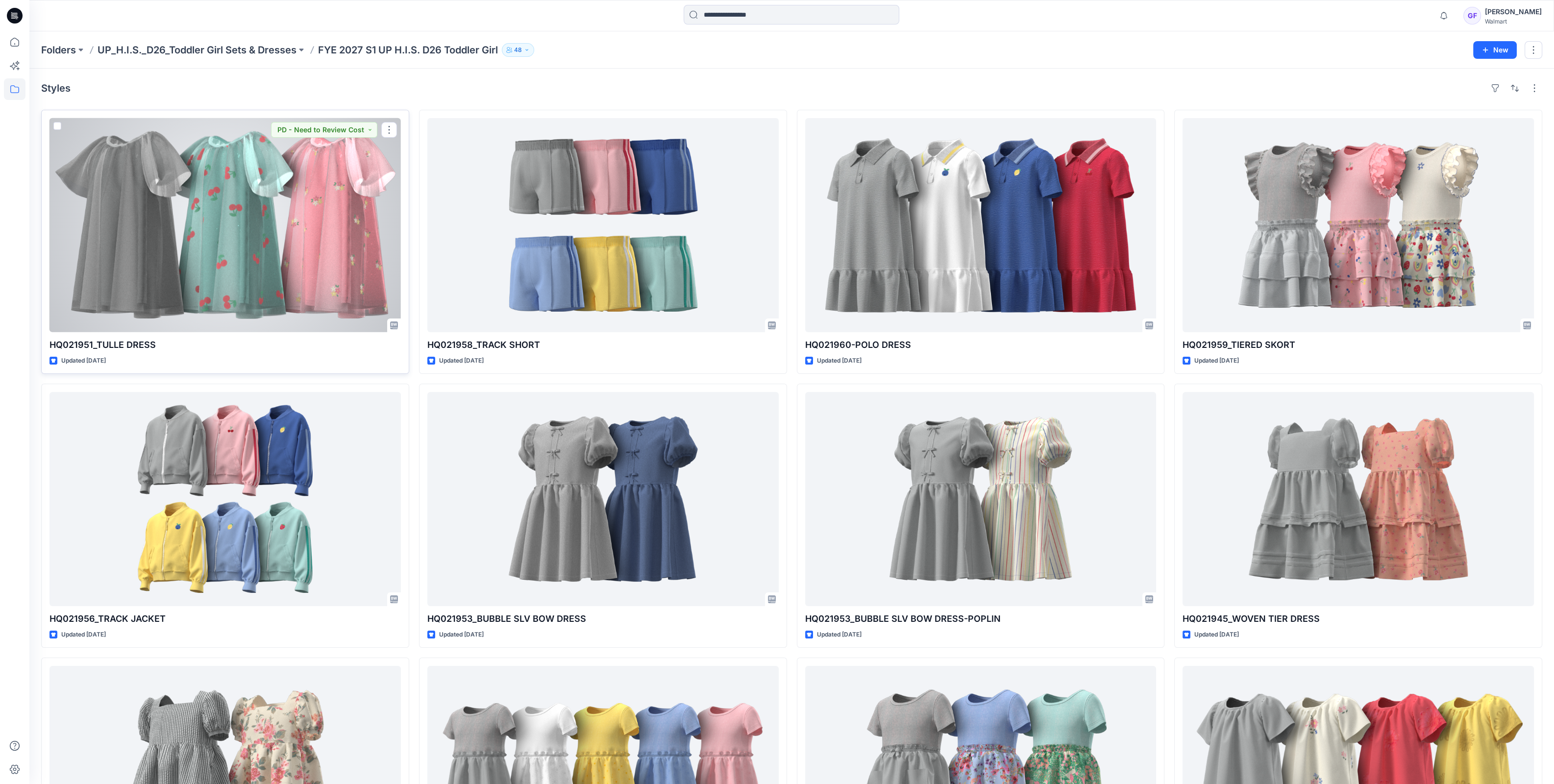
click at [283, 214] on div at bounding box center [225, 225] width 352 height 214
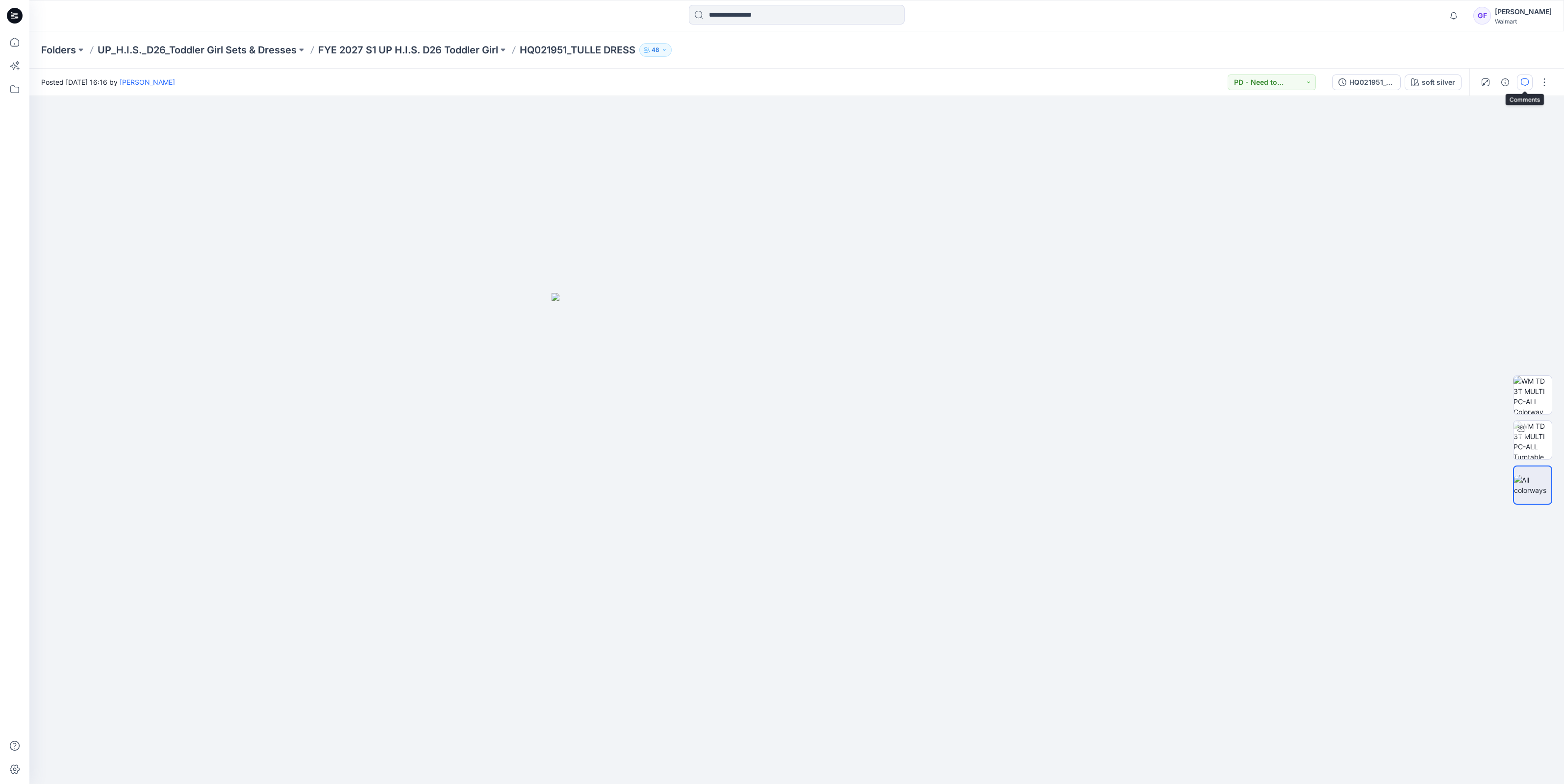
click at [1519, 81] on button "button" at bounding box center [1524, 82] width 16 height 16
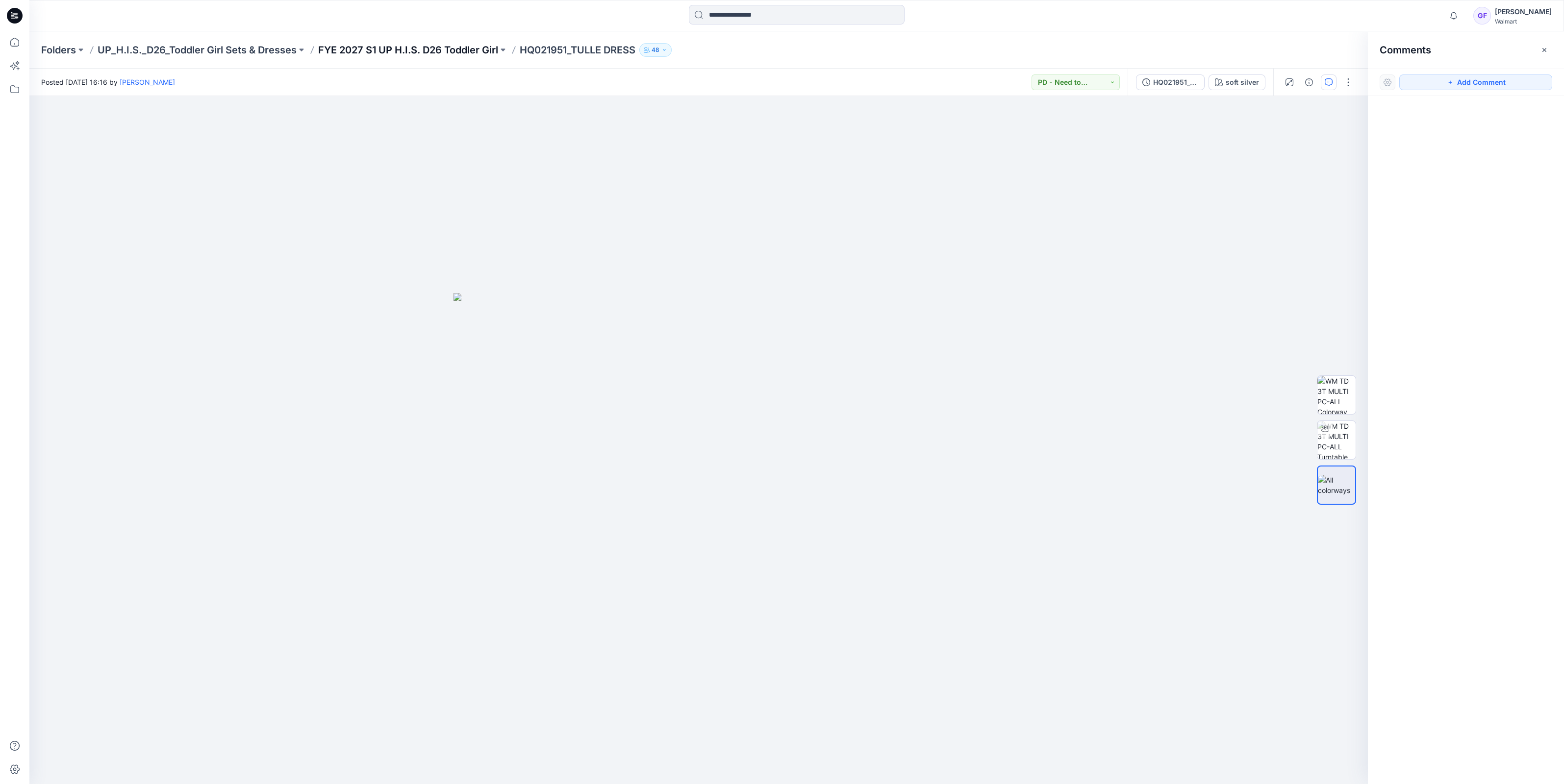
click at [374, 47] on p "FYE 2027 S1 UP H.I.S. D26 Toddler Girl" at bounding box center [407, 50] width 180 height 14
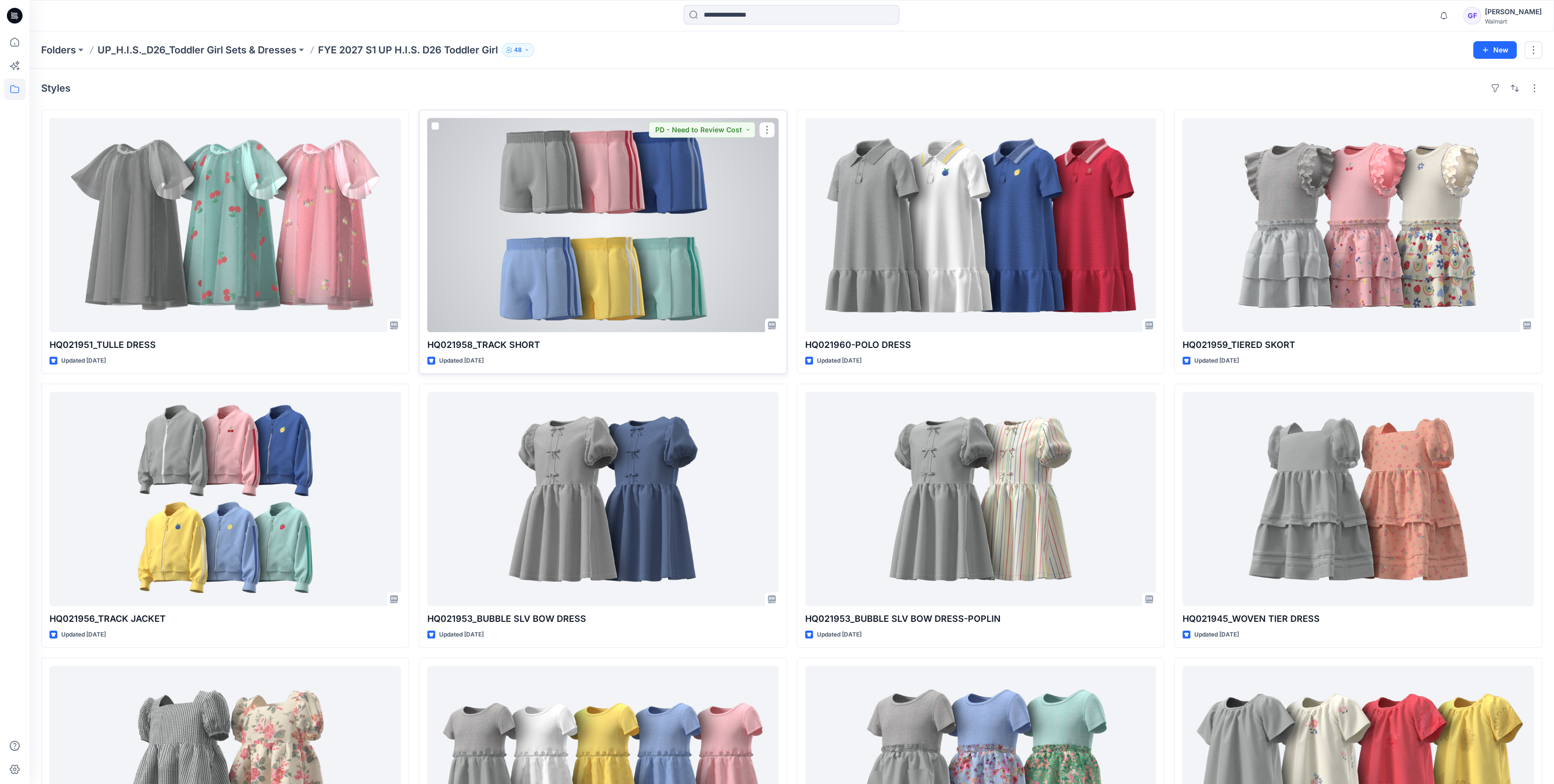
click at [536, 234] on div at bounding box center [603, 225] width 352 height 214
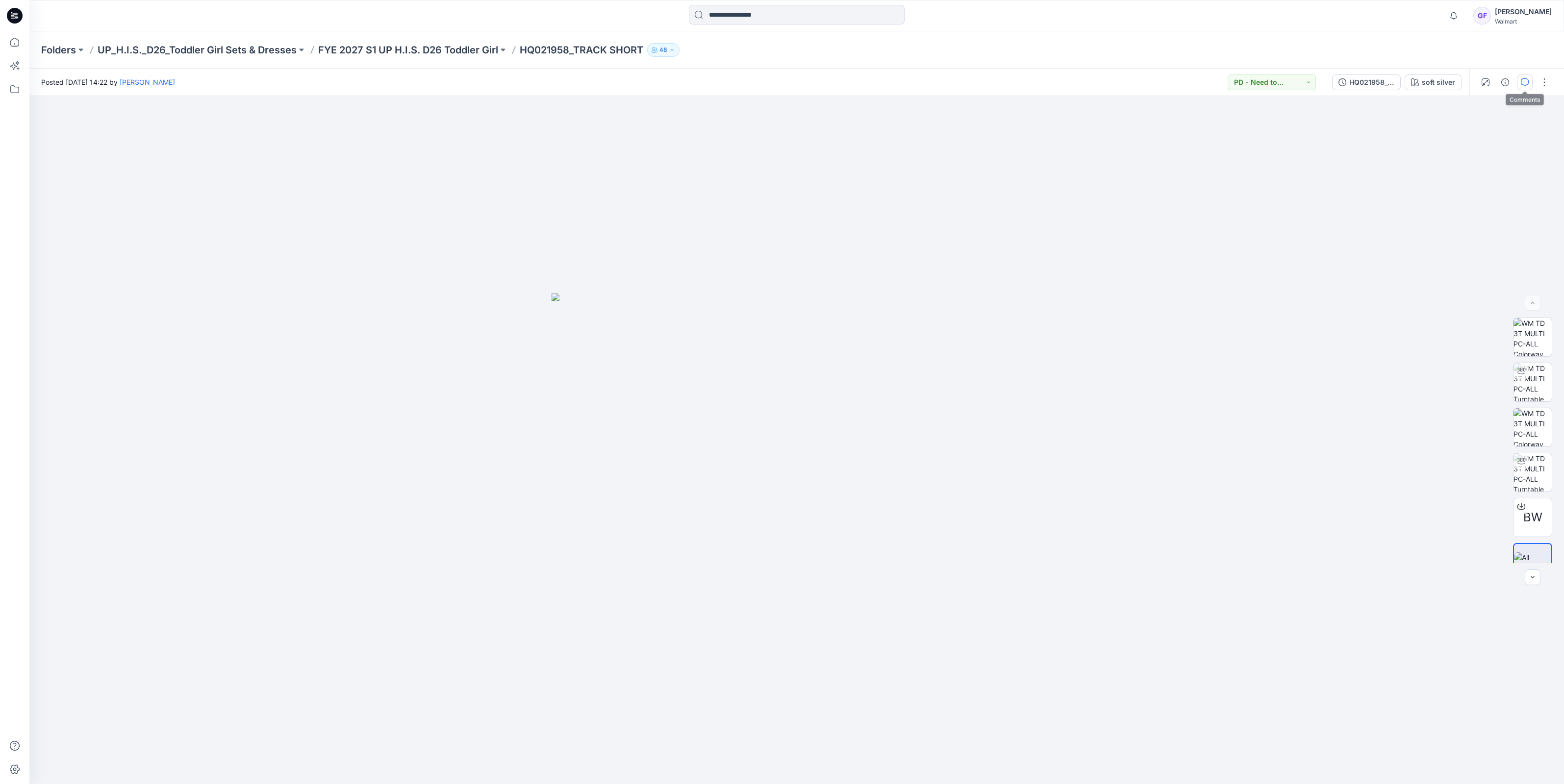
click at [1524, 86] on button "button" at bounding box center [1524, 82] width 16 height 16
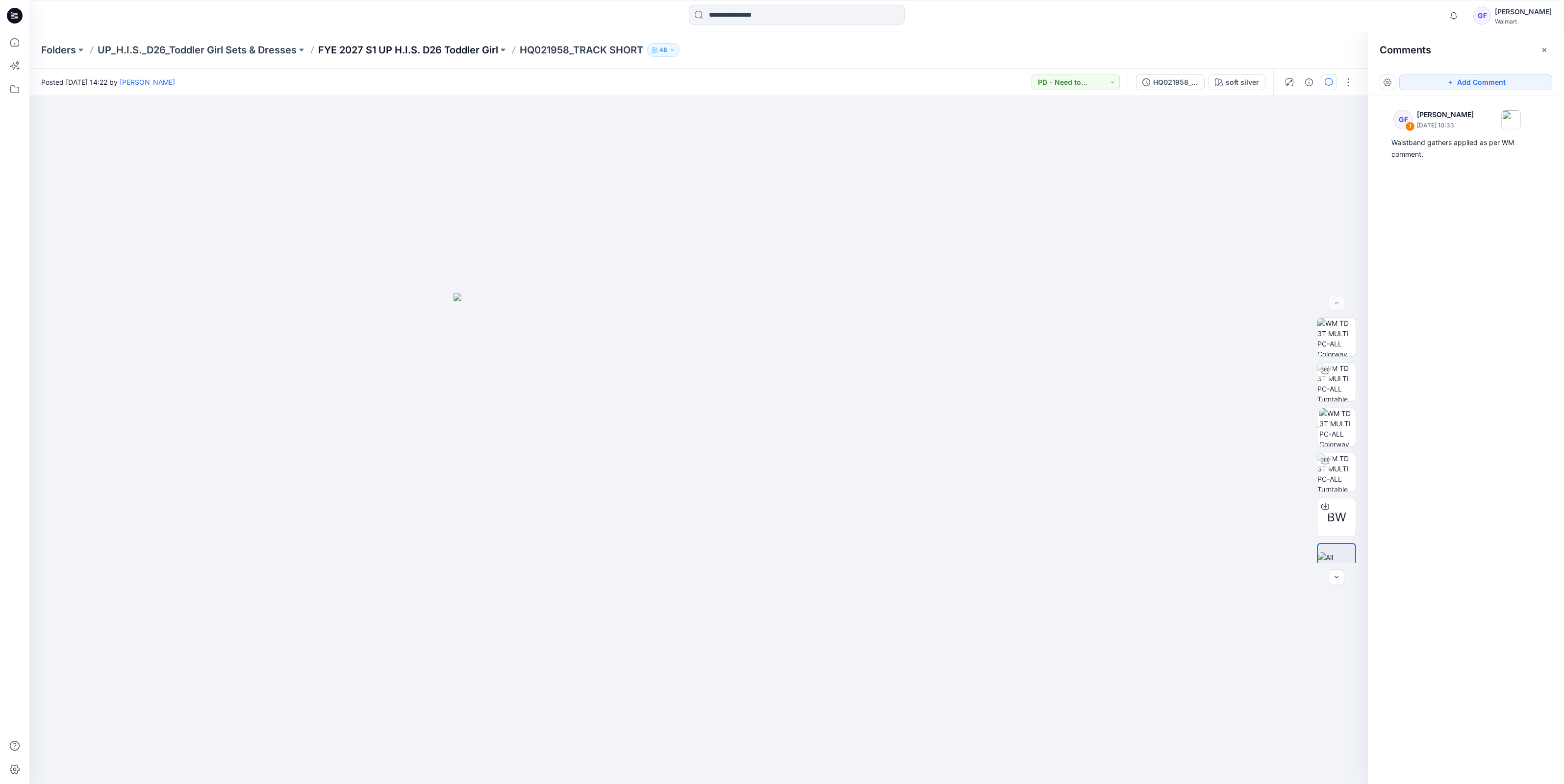
click at [432, 55] on p "FYE 2027 S1 UP H.I.S. D26 Toddler Girl" at bounding box center [407, 50] width 180 height 14
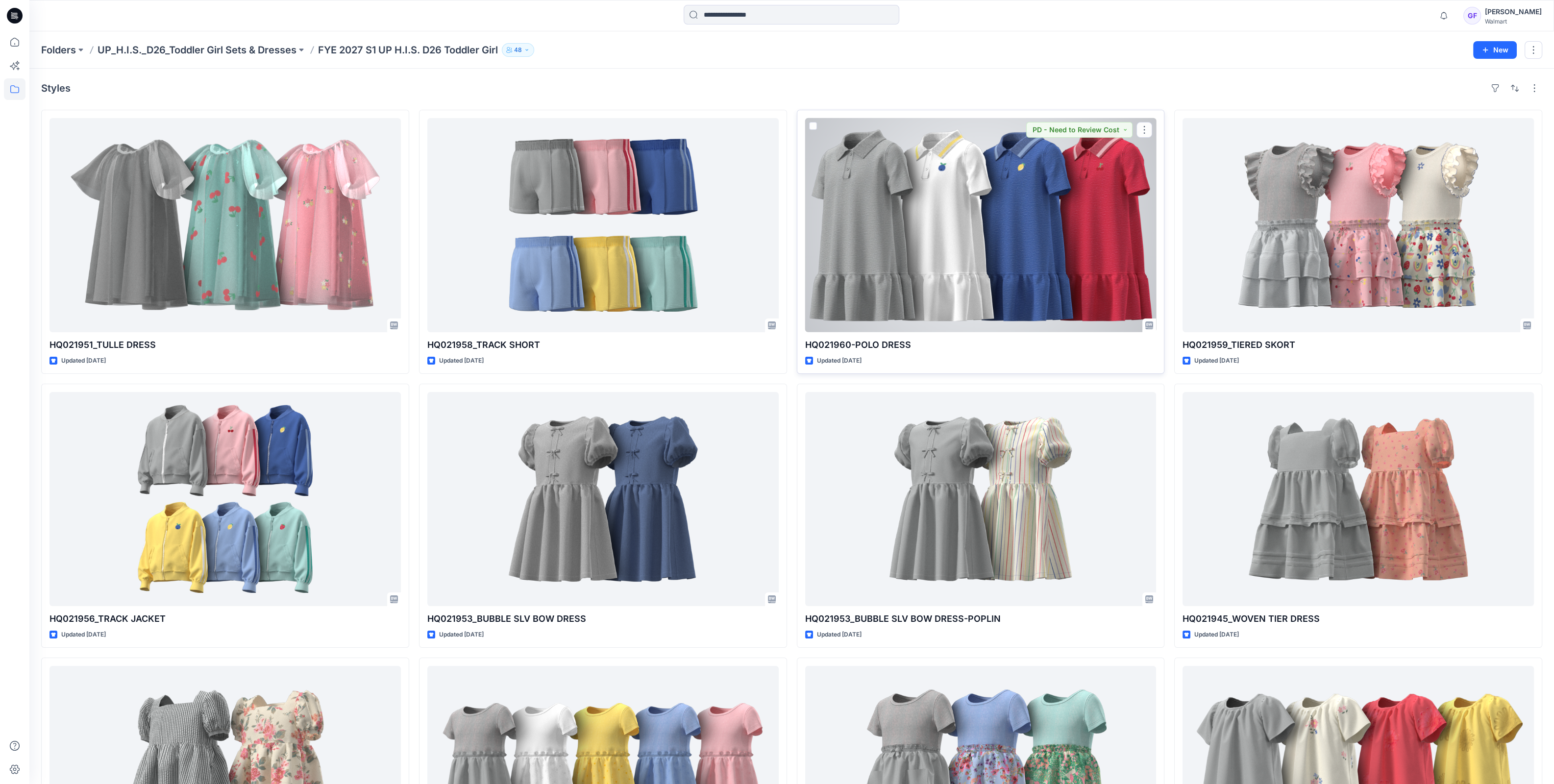
click at [885, 233] on div at bounding box center [981, 225] width 352 height 214
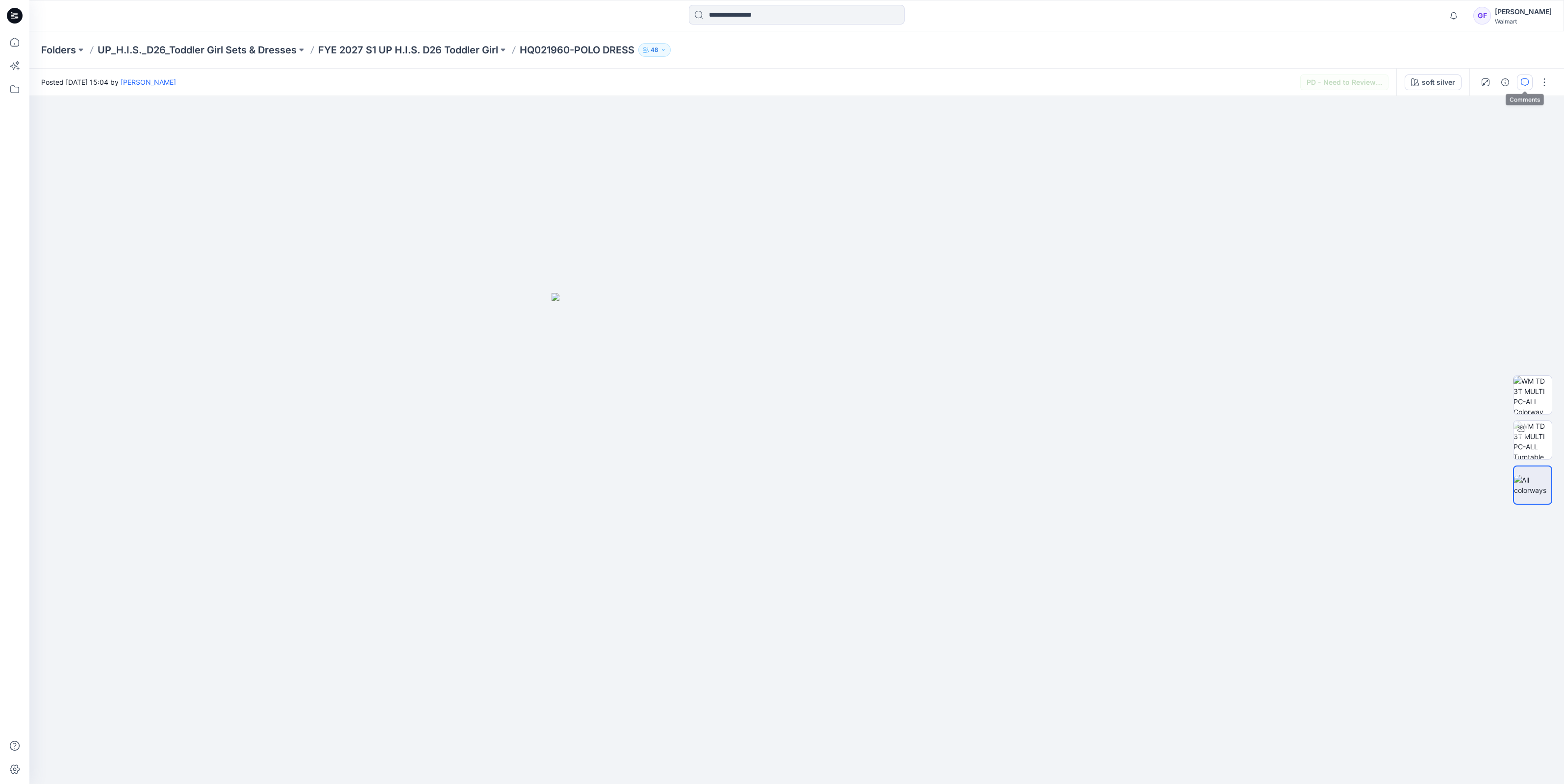
click at [1523, 84] on icon "button" at bounding box center [1524, 83] width 8 height 8
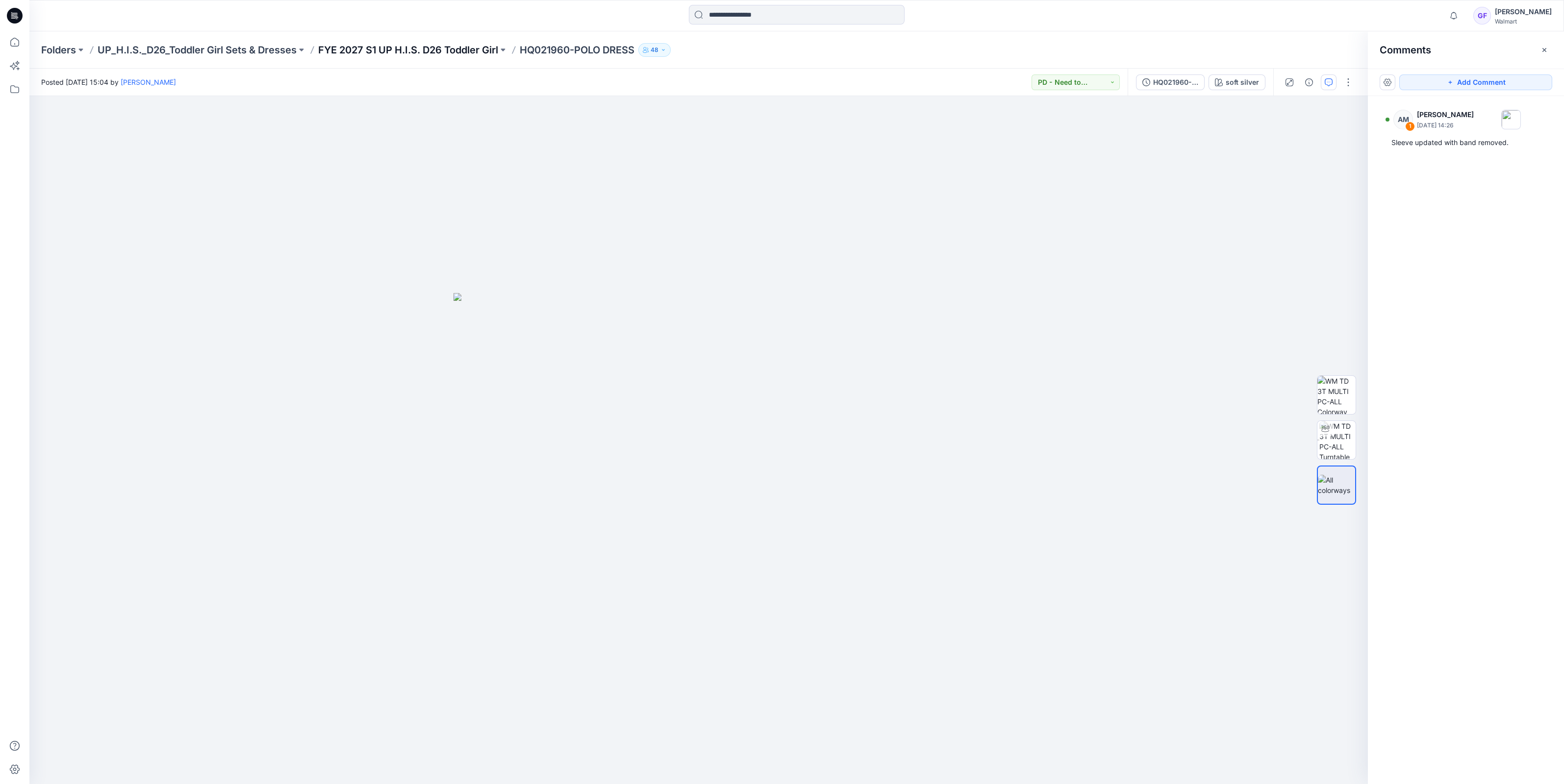
click at [450, 54] on p "FYE 2027 S1 UP H.I.S. D26 Toddler Girl" at bounding box center [407, 50] width 180 height 14
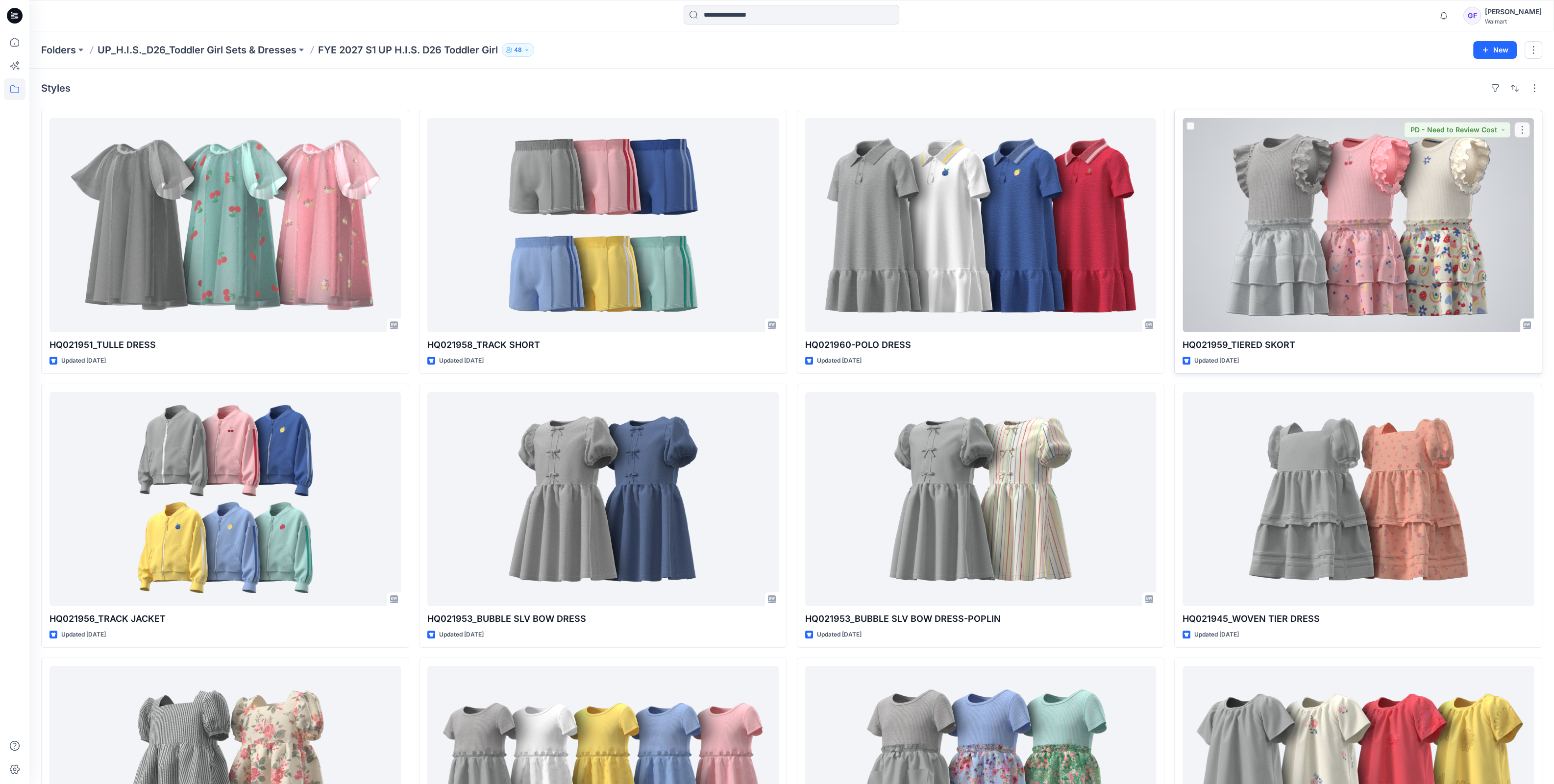
click at [1273, 193] on div at bounding box center [1358, 225] width 352 height 214
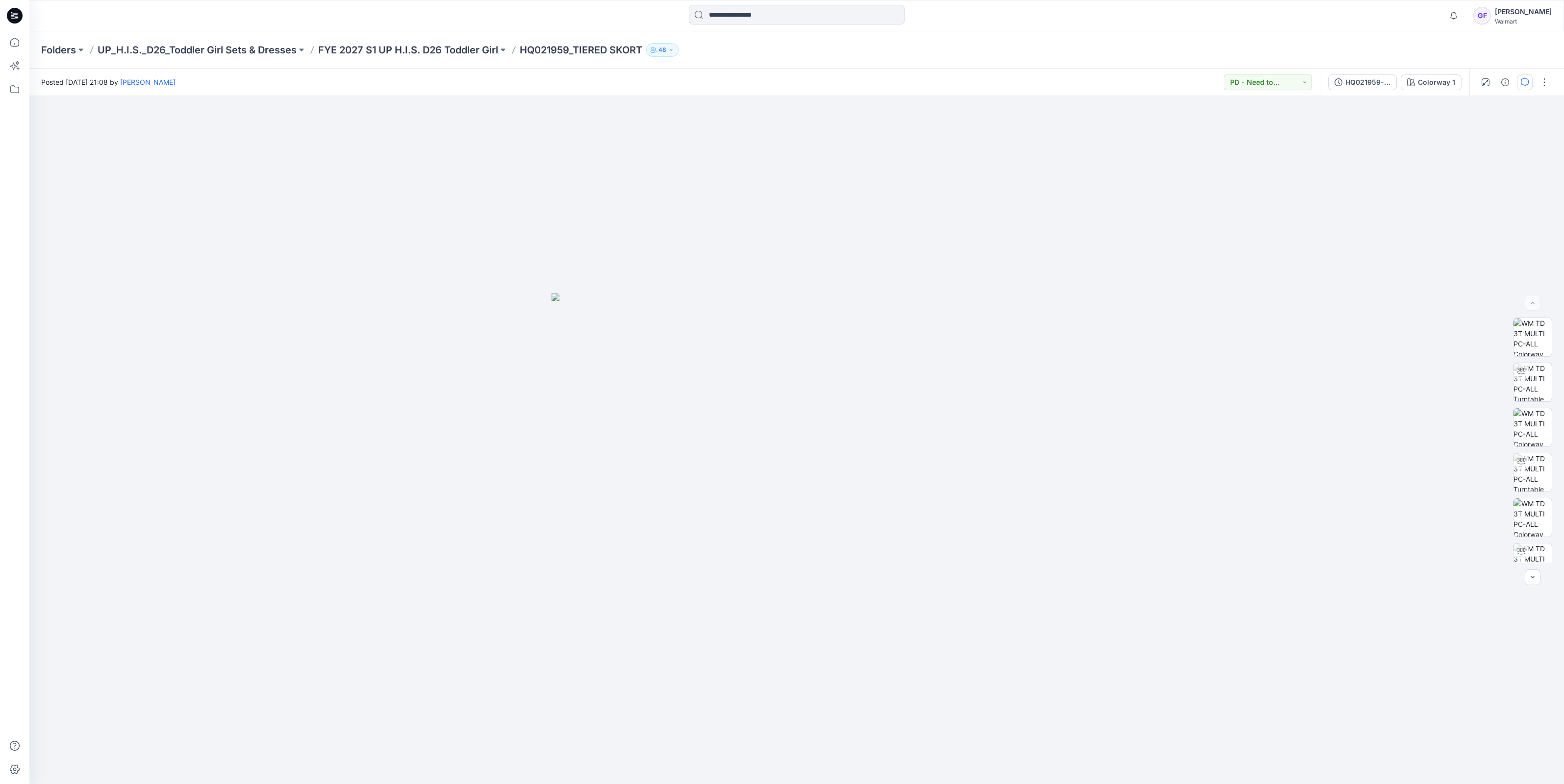
click at [1532, 77] on div at bounding box center [1514, 83] width 91 height 28
click at [1523, 82] on icon "button" at bounding box center [1524, 83] width 8 height 8
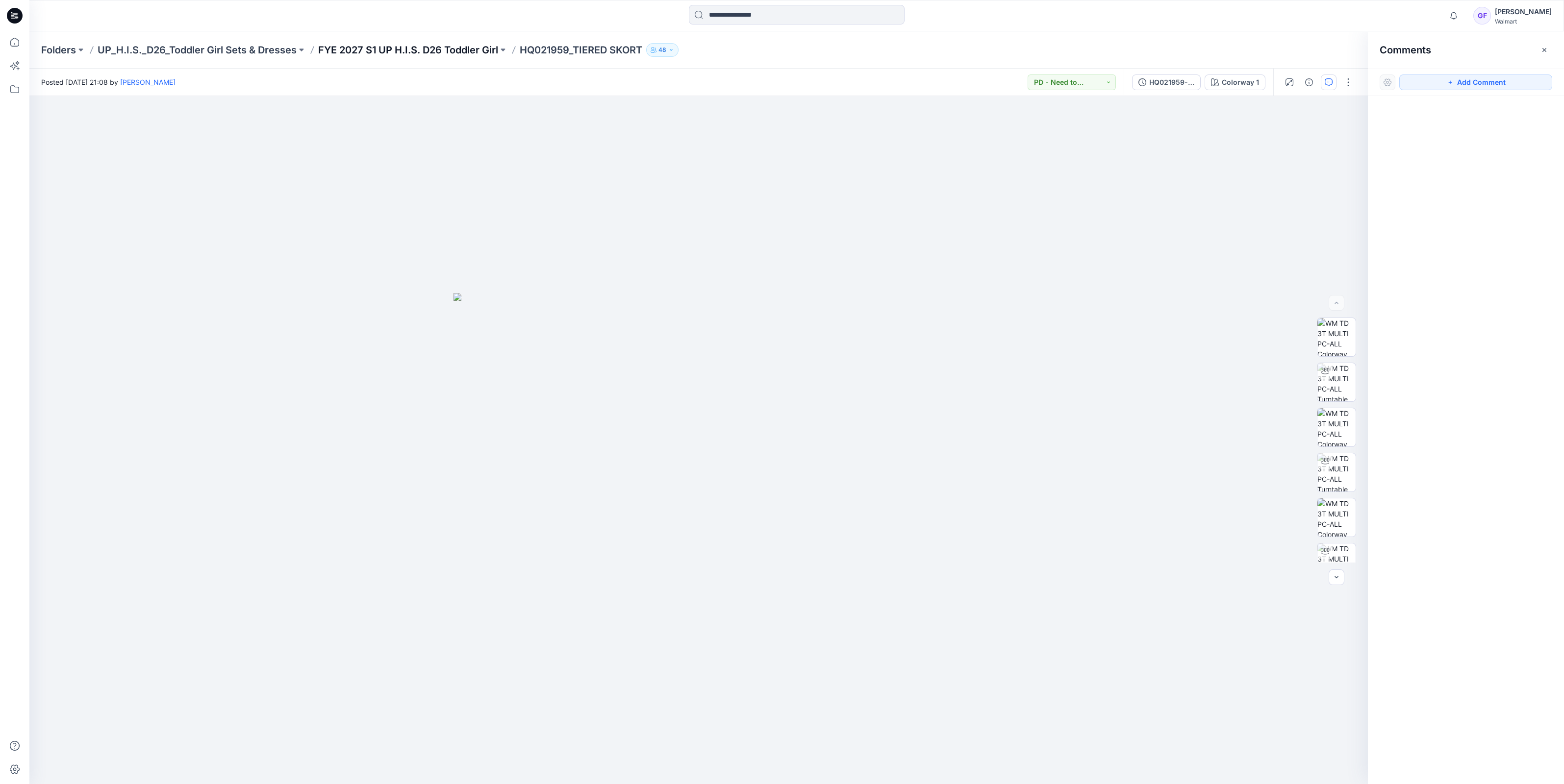
click at [418, 44] on p "FYE 2027 S1 UP H.I.S. D26 Toddler Girl" at bounding box center [407, 50] width 180 height 14
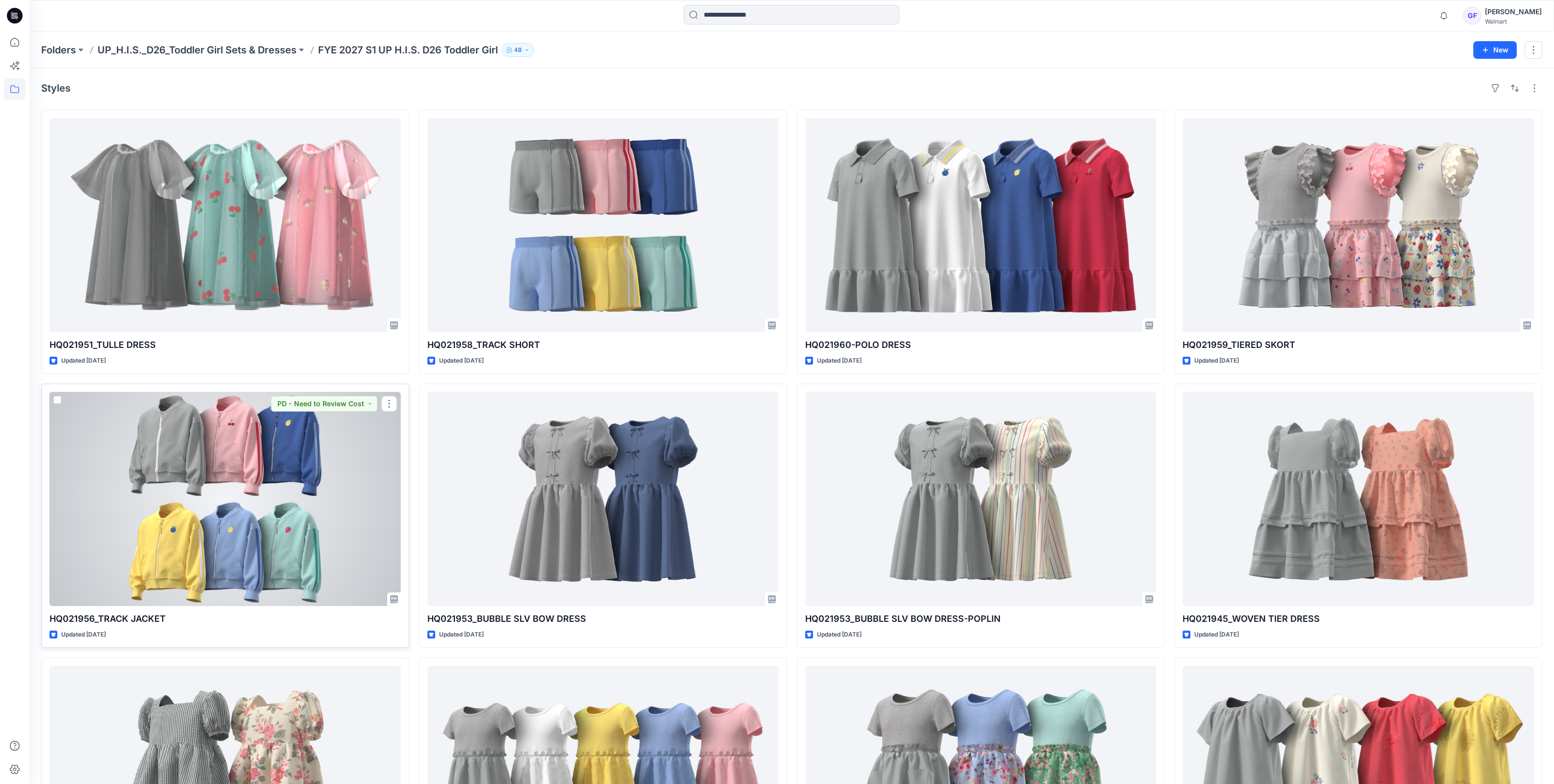
click at [240, 501] on div at bounding box center [225, 499] width 352 height 214
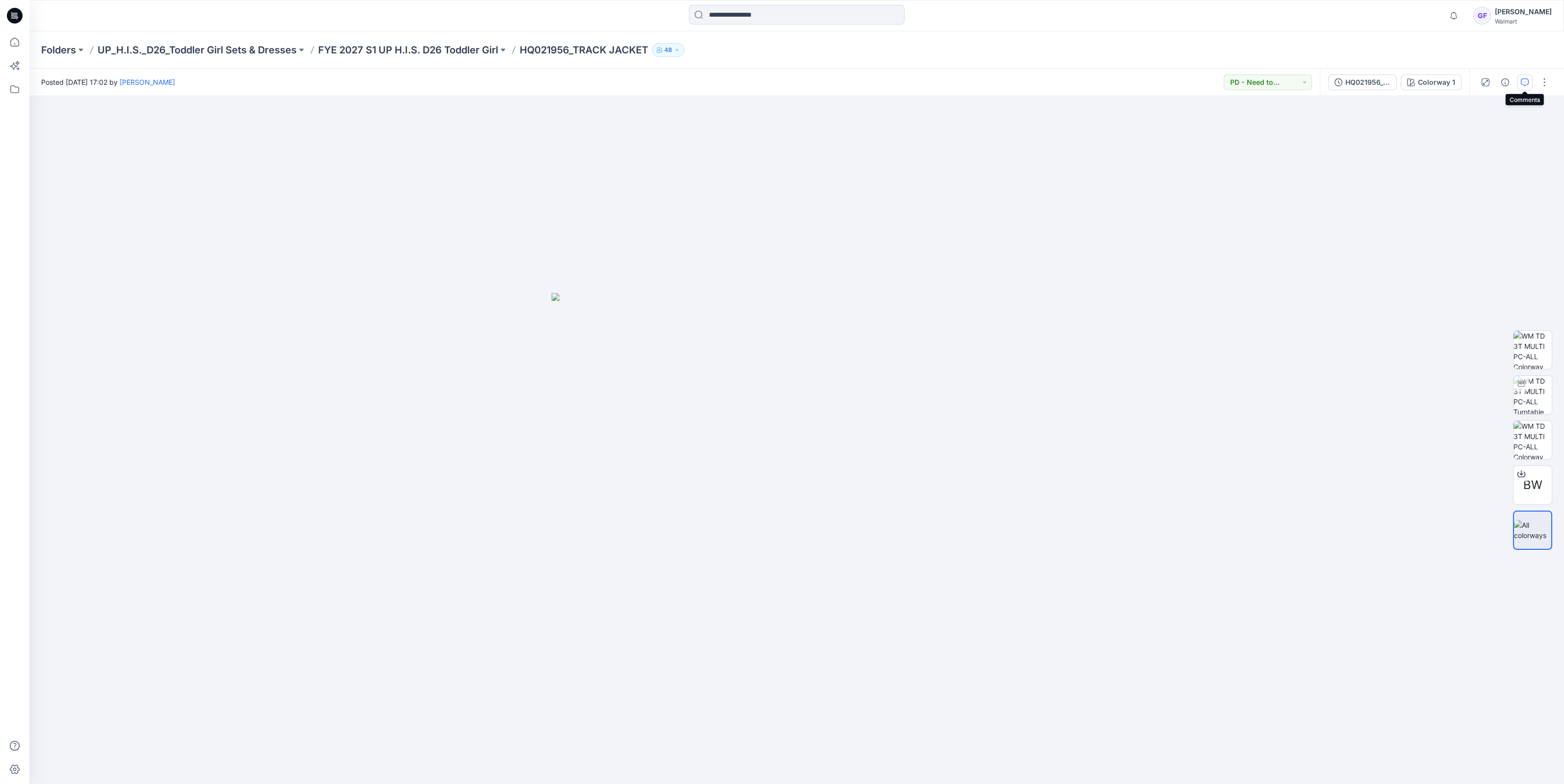
click at [1520, 81] on button "button" at bounding box center [1524, 82] width 16 height 16
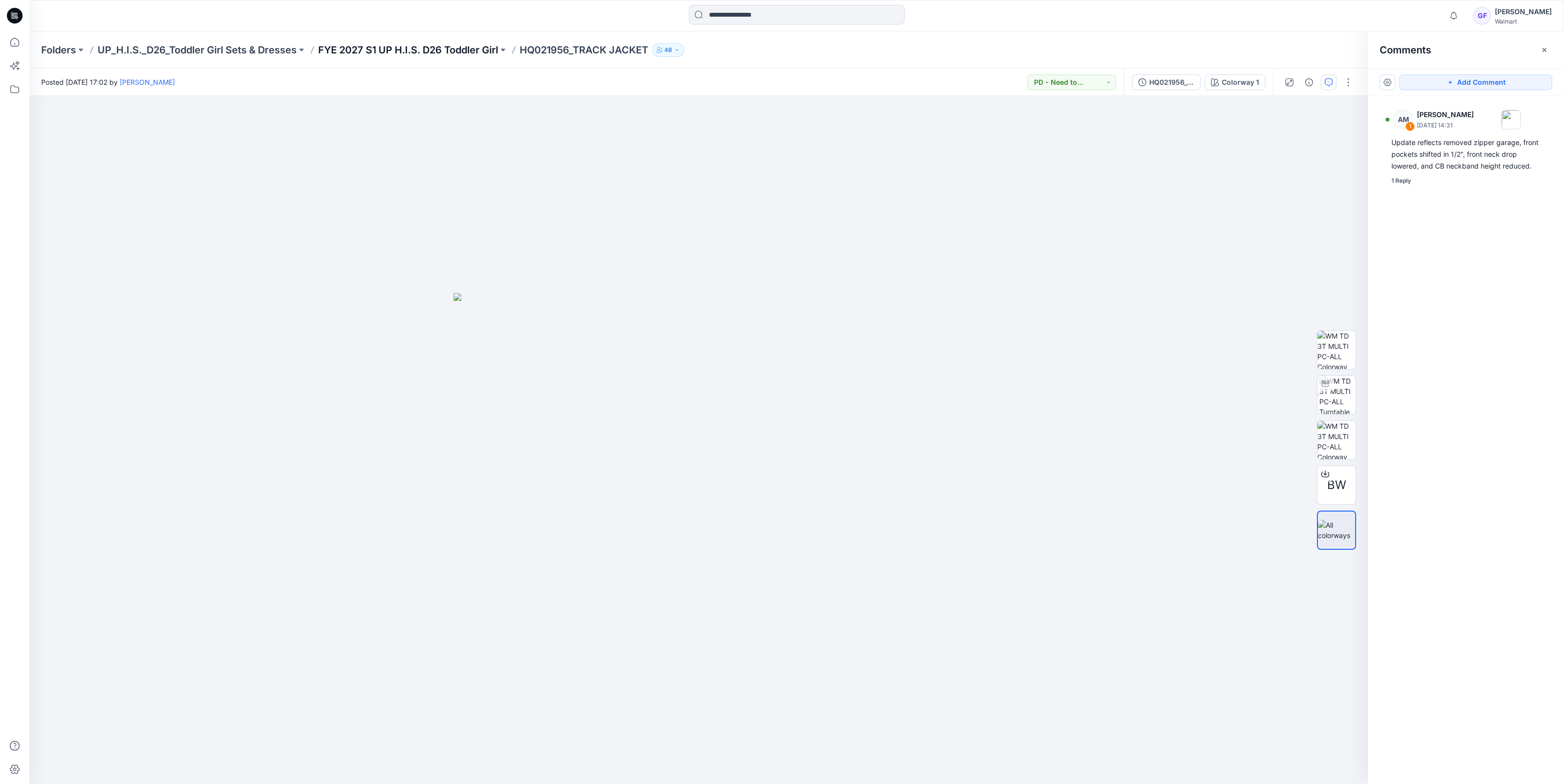
click at [451, 53] on p "FYE 2027 S1 UP H.I.S. D26 Toddler Girl" at bounding box center [407, 50] width 180 height 14
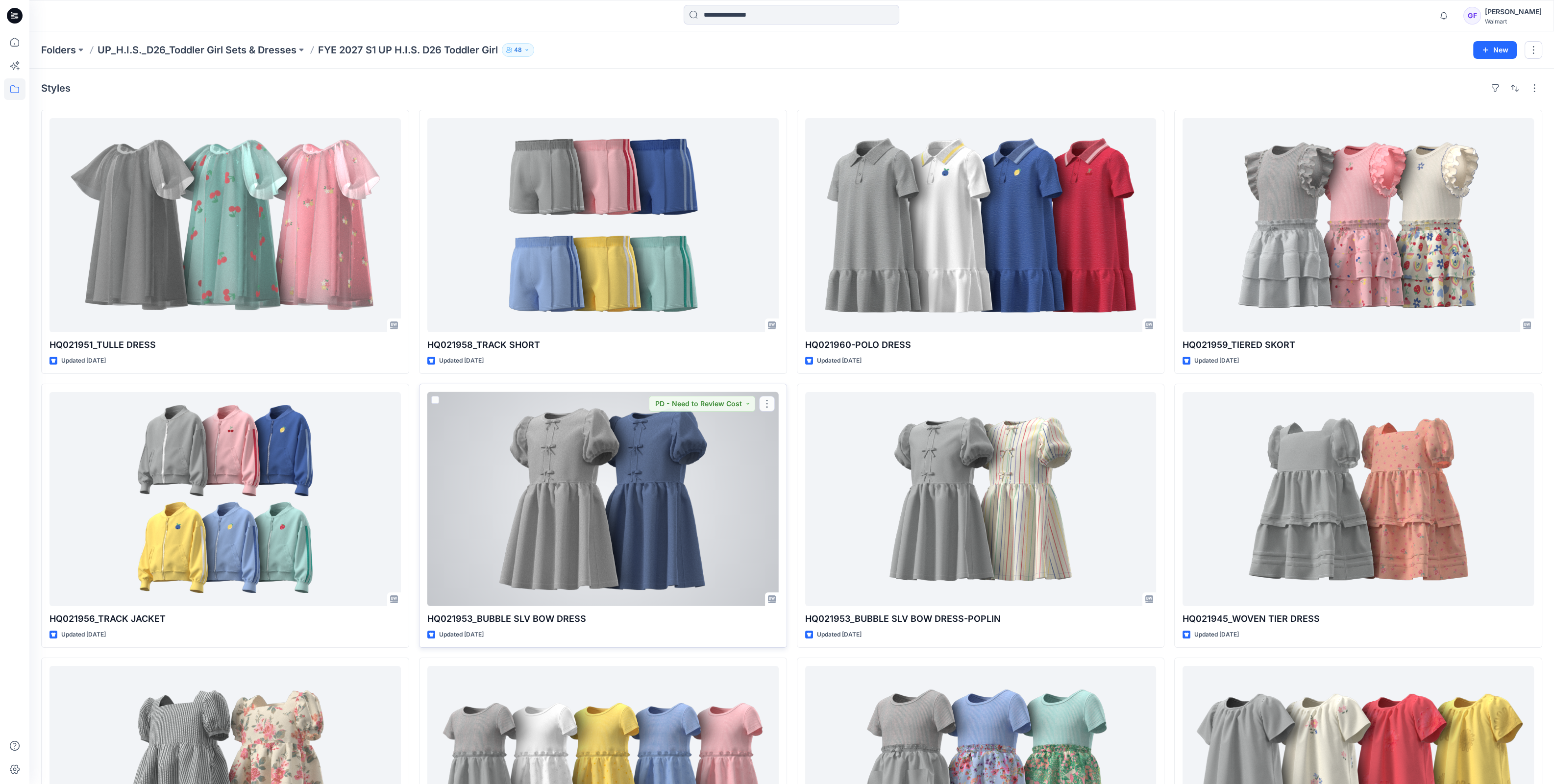
click at [642, 464] on div at bounding box center [603, 499] width 352 height 214
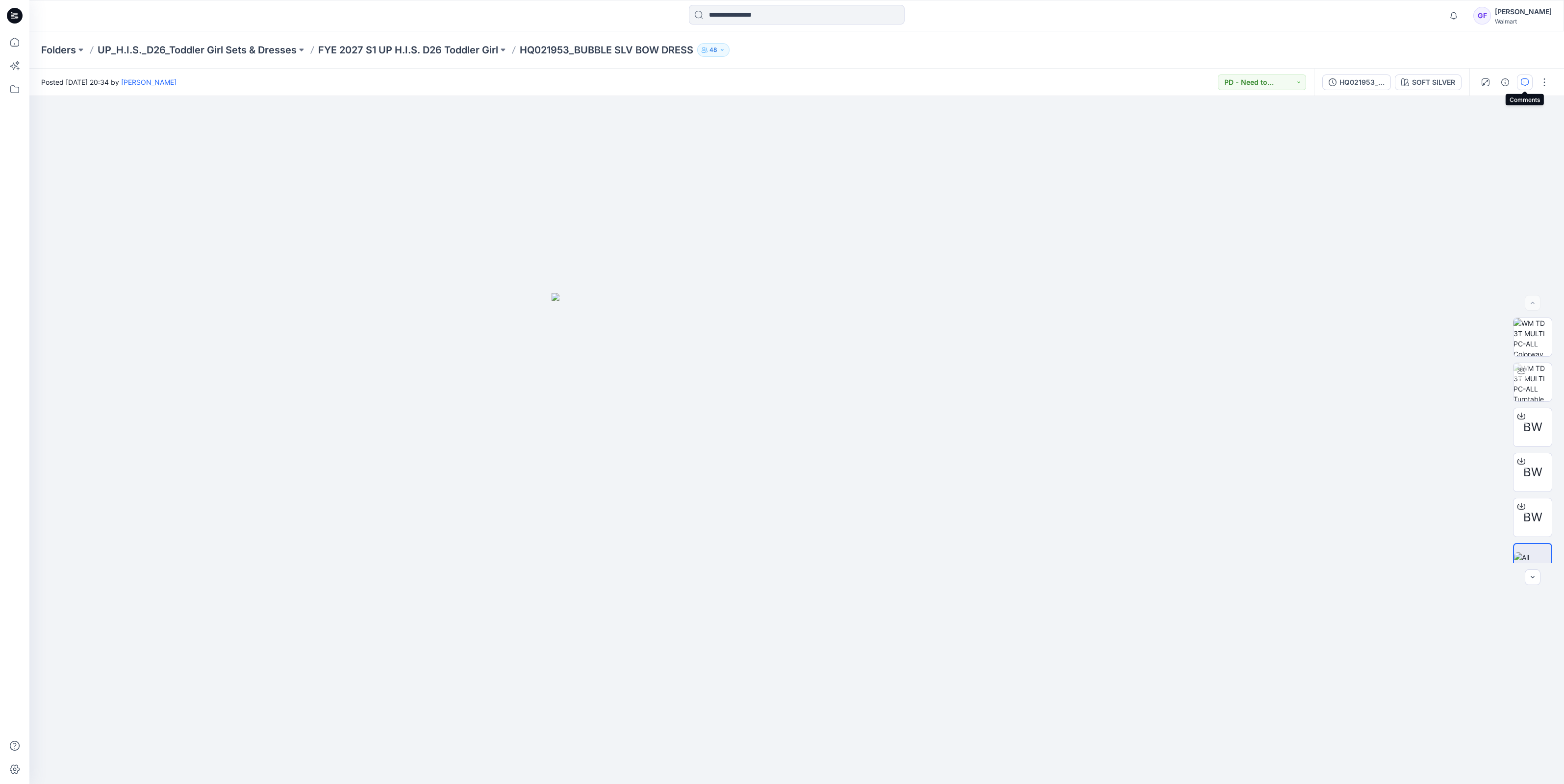
click at [1520, 76] on button "button" at bounding box center [1524, 82] width 16 height 16
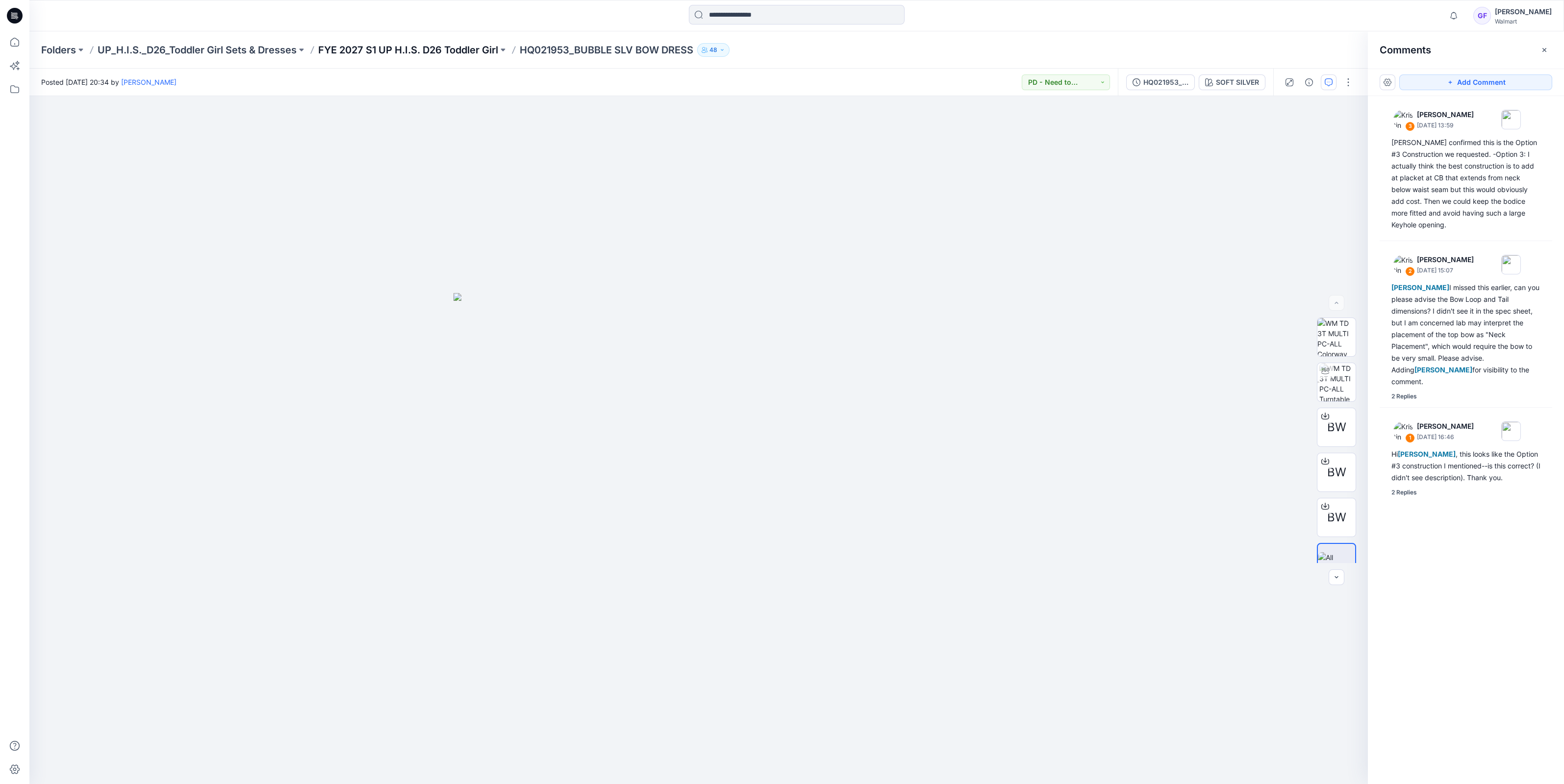
click at [453, 53] on p "FYE 2027 S1 UP H.I.S. D26 Toddler Girl" at bounding box center [407, 50] width 180 height 14
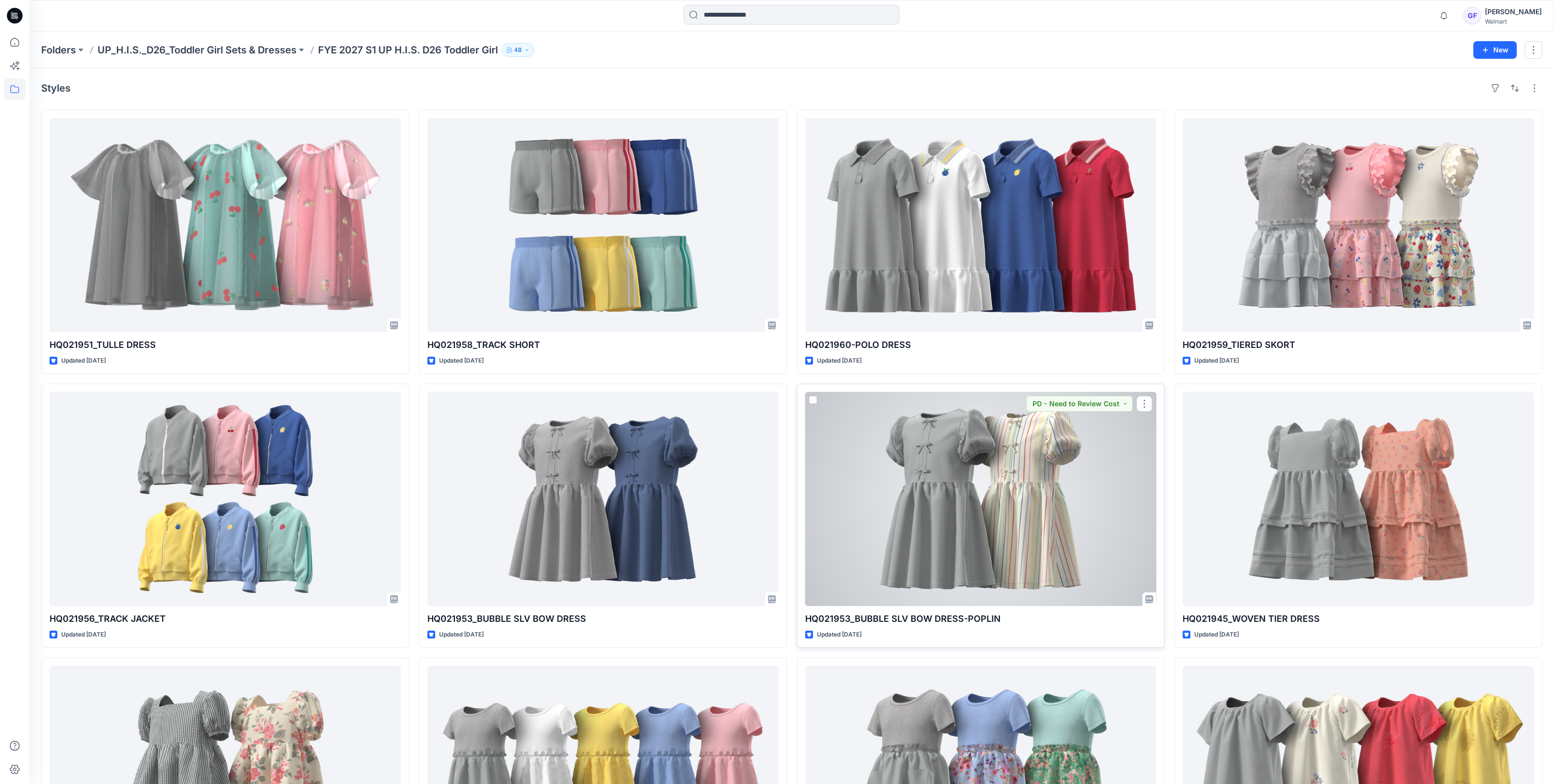
click at [868, 532] on div at bounding box center [981, 499] width 352 height 214
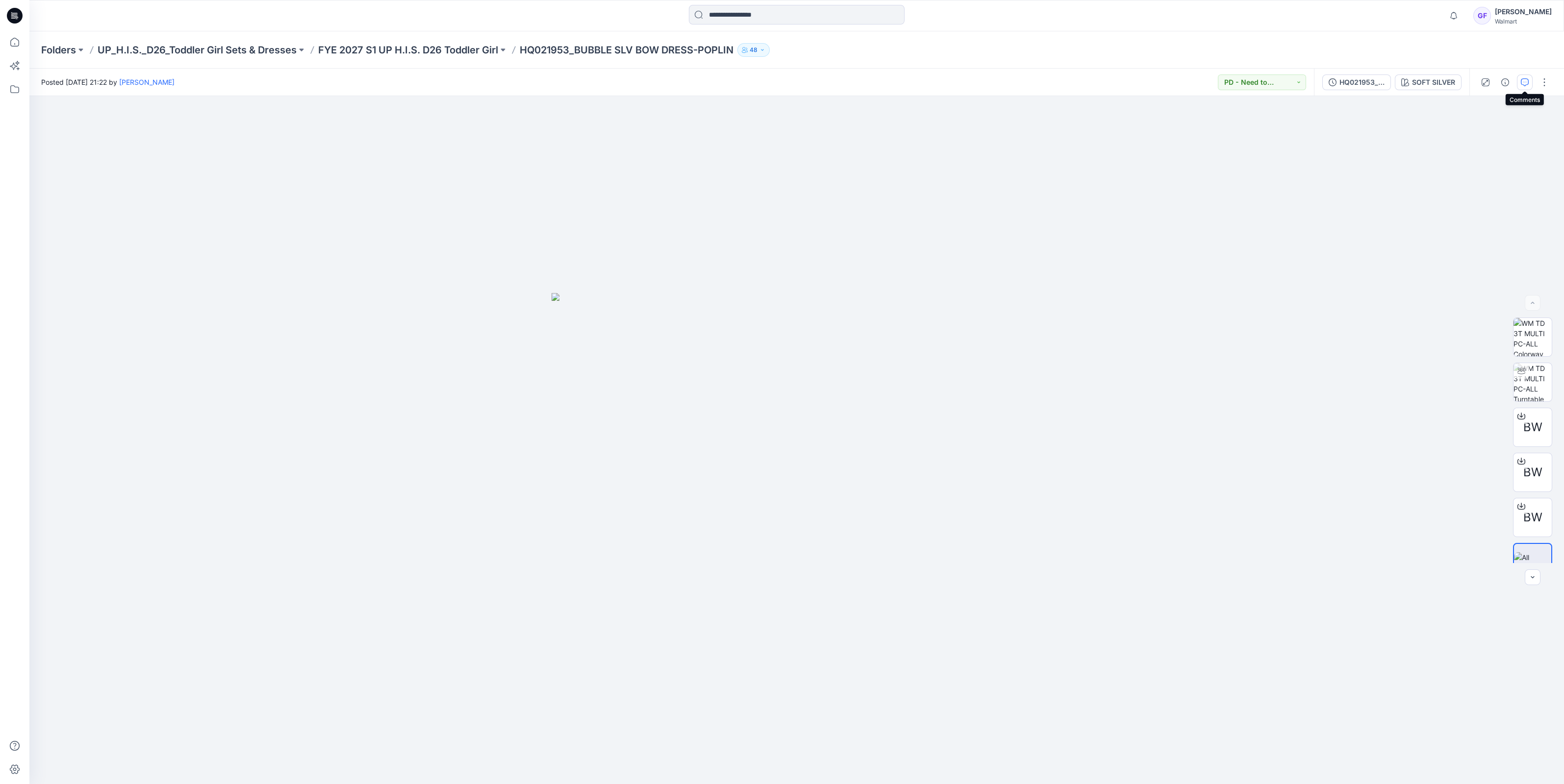
click at [1523, 83] on icon "button" at bounding box center [1524, 83] width 8 height 8
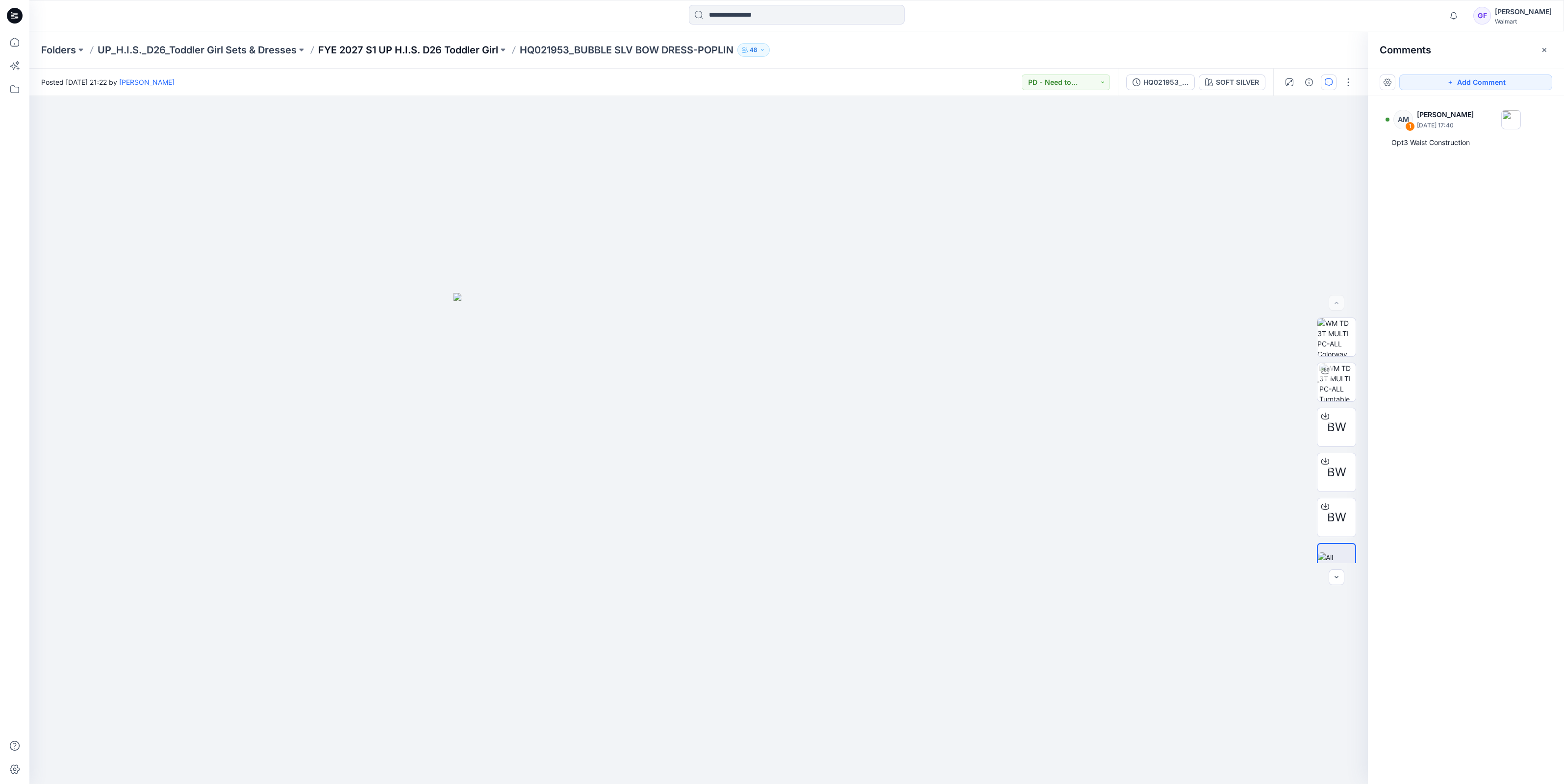
click at [424, 51] on p "FYE 2027 S1 UP H.I.S. D26 Toddler Girl" at bounding box center [407, 50] width 180 height 14
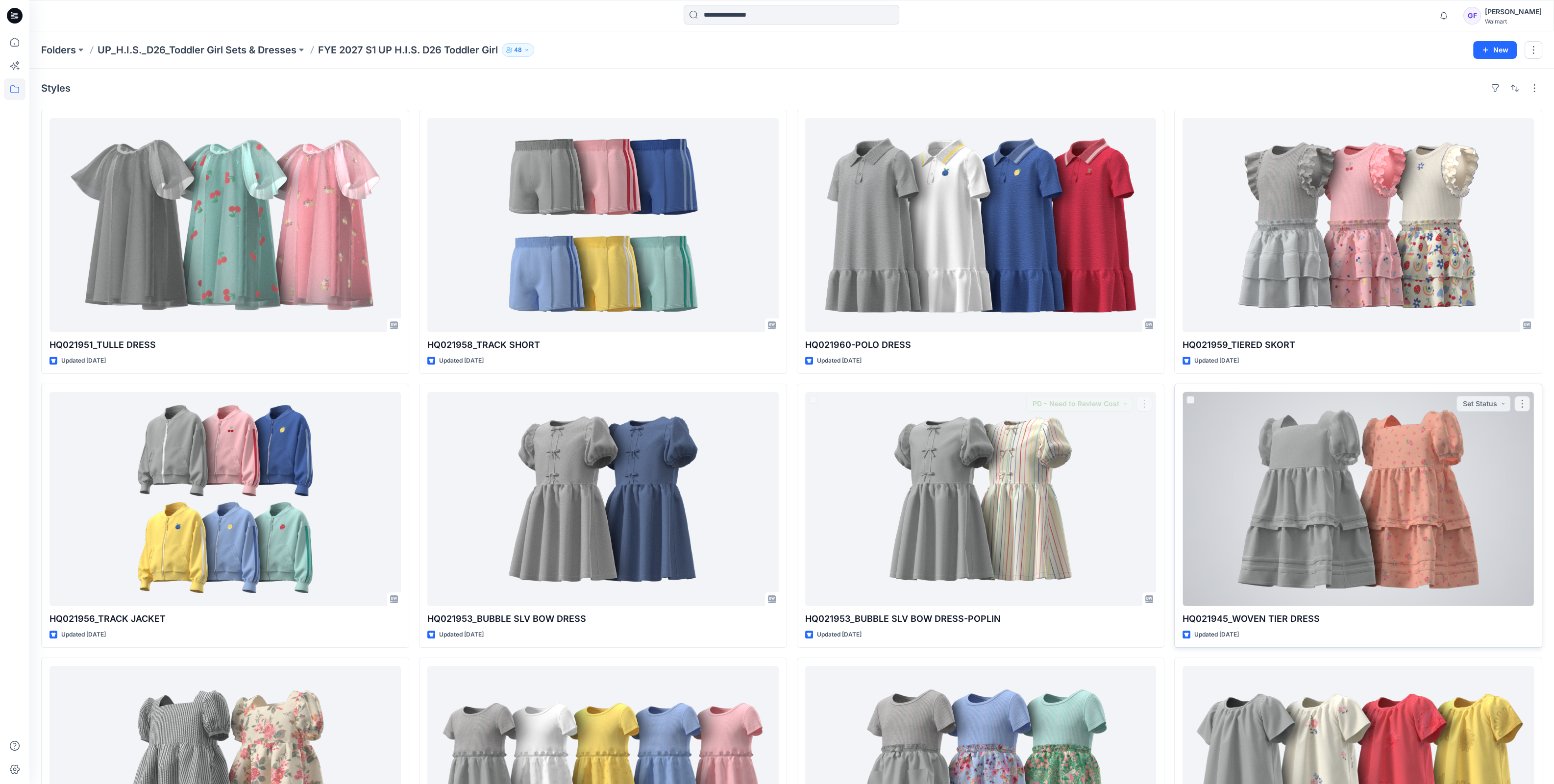
click at [1361, 533] on div at bounding box center [1358, 499] width 352 height 214
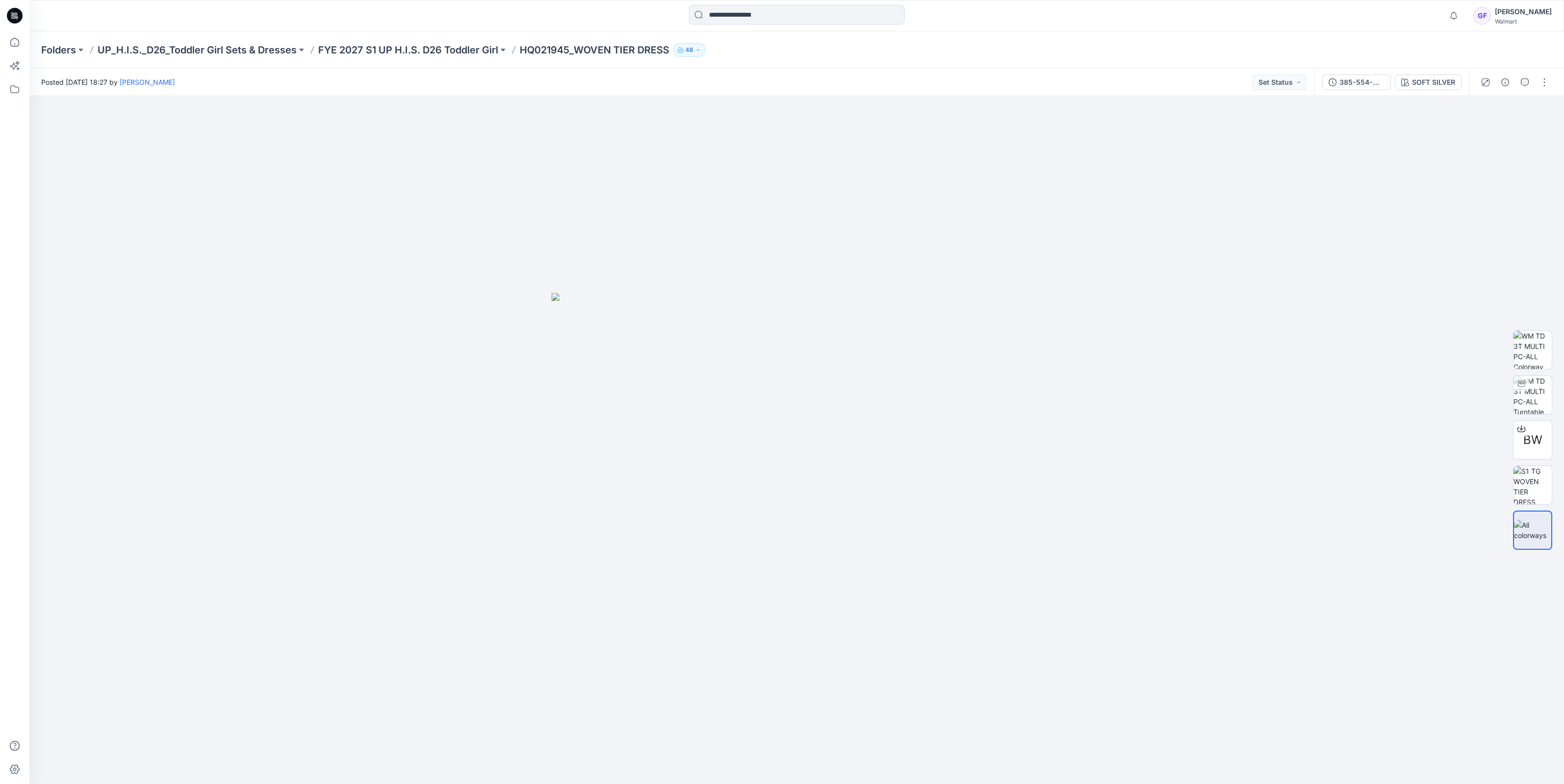
click at [1525, 73] on div at bounding box center [1514, 83] width 91 height 28
click at [1521, 77] on button "button" at bounding box center [1524, 82] width 16 height 16
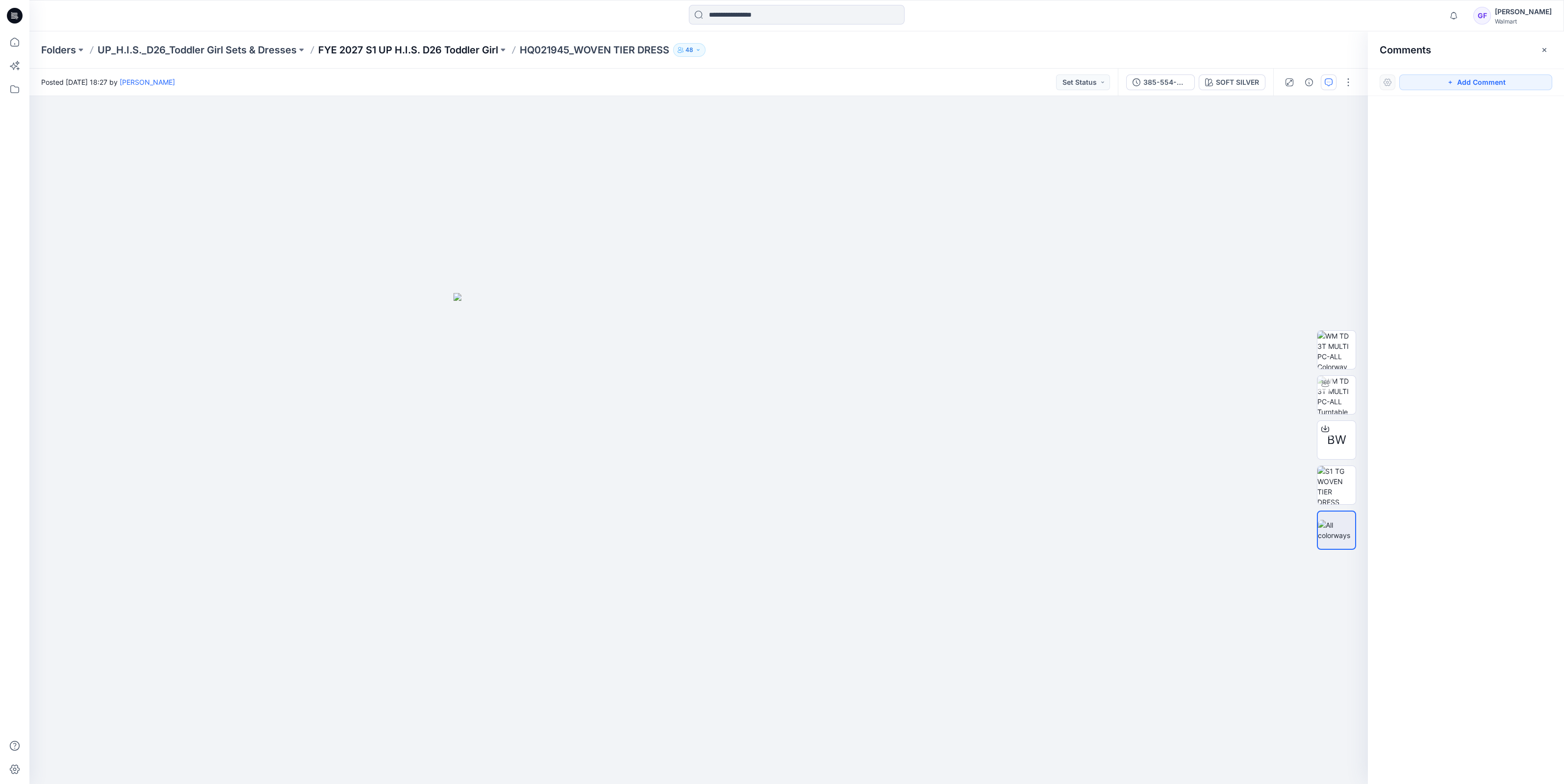
click at [463, 54] on p "FYE 2027 S1 UP H.I.S. D26 Toddler Girl" at bounding box center [407, 50] width 180 height 14
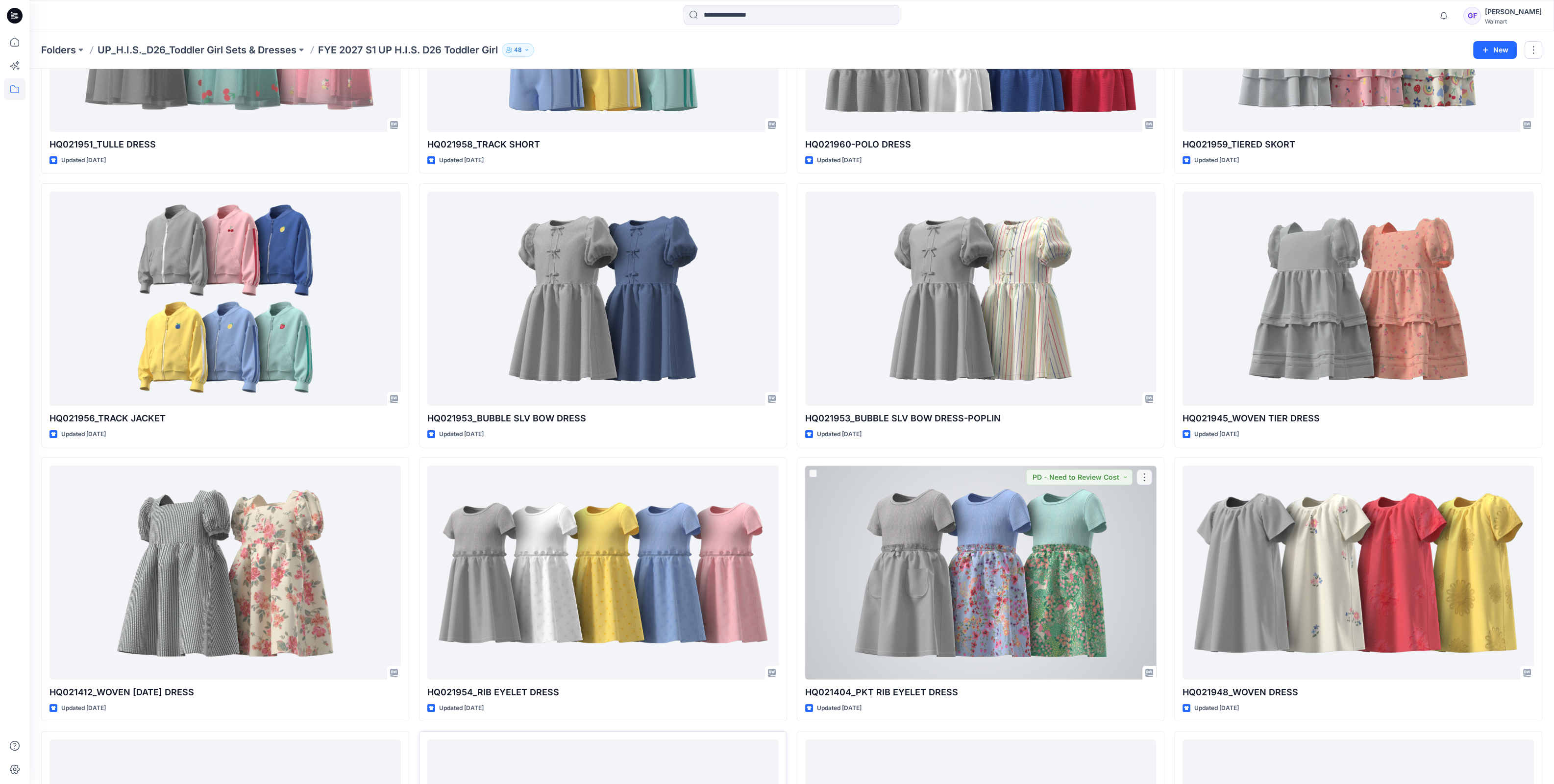
scroll to position [245, 0]
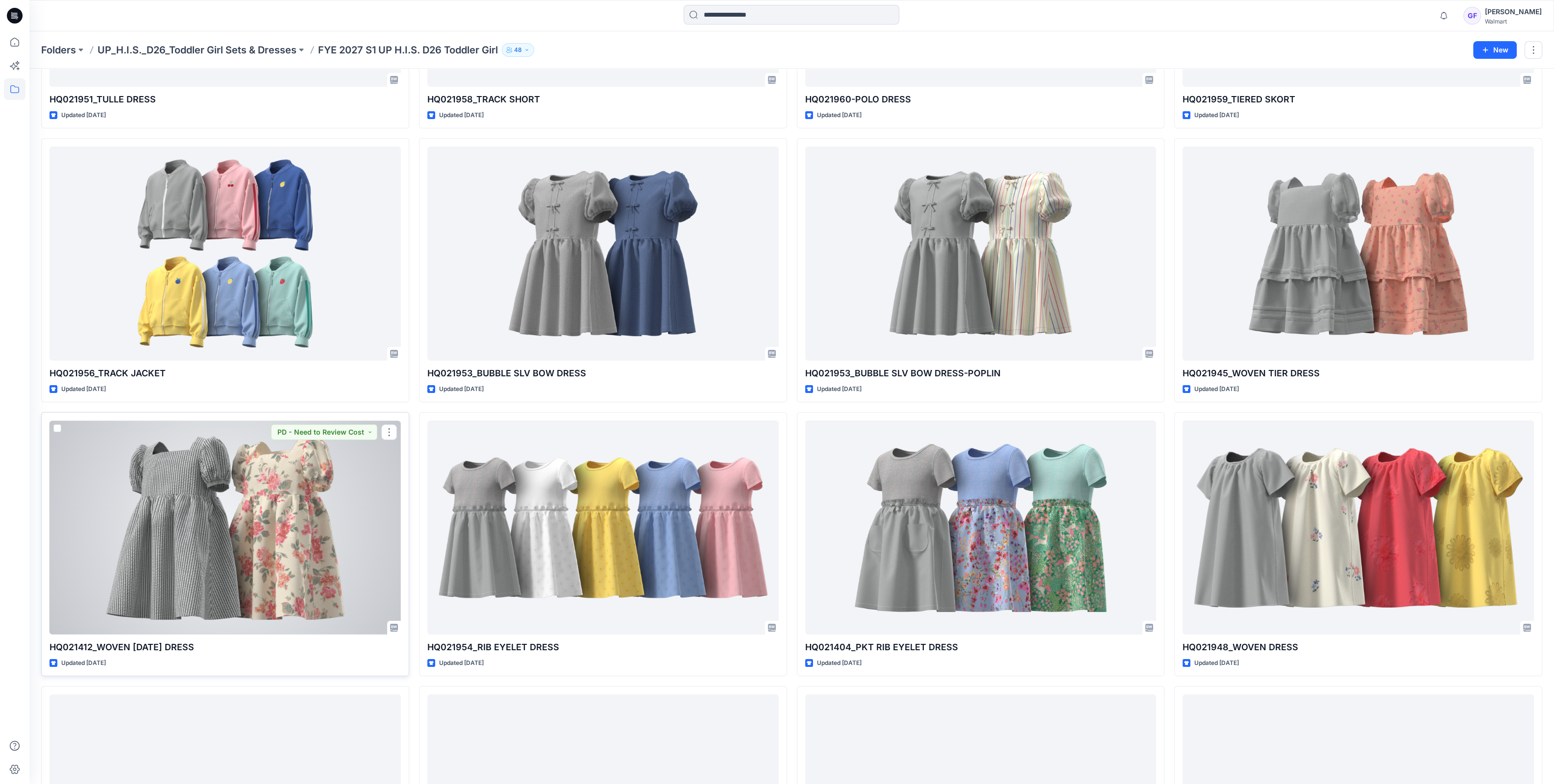
click at [260, 553] on div at bounding box center [225, 527] width 352 height 214
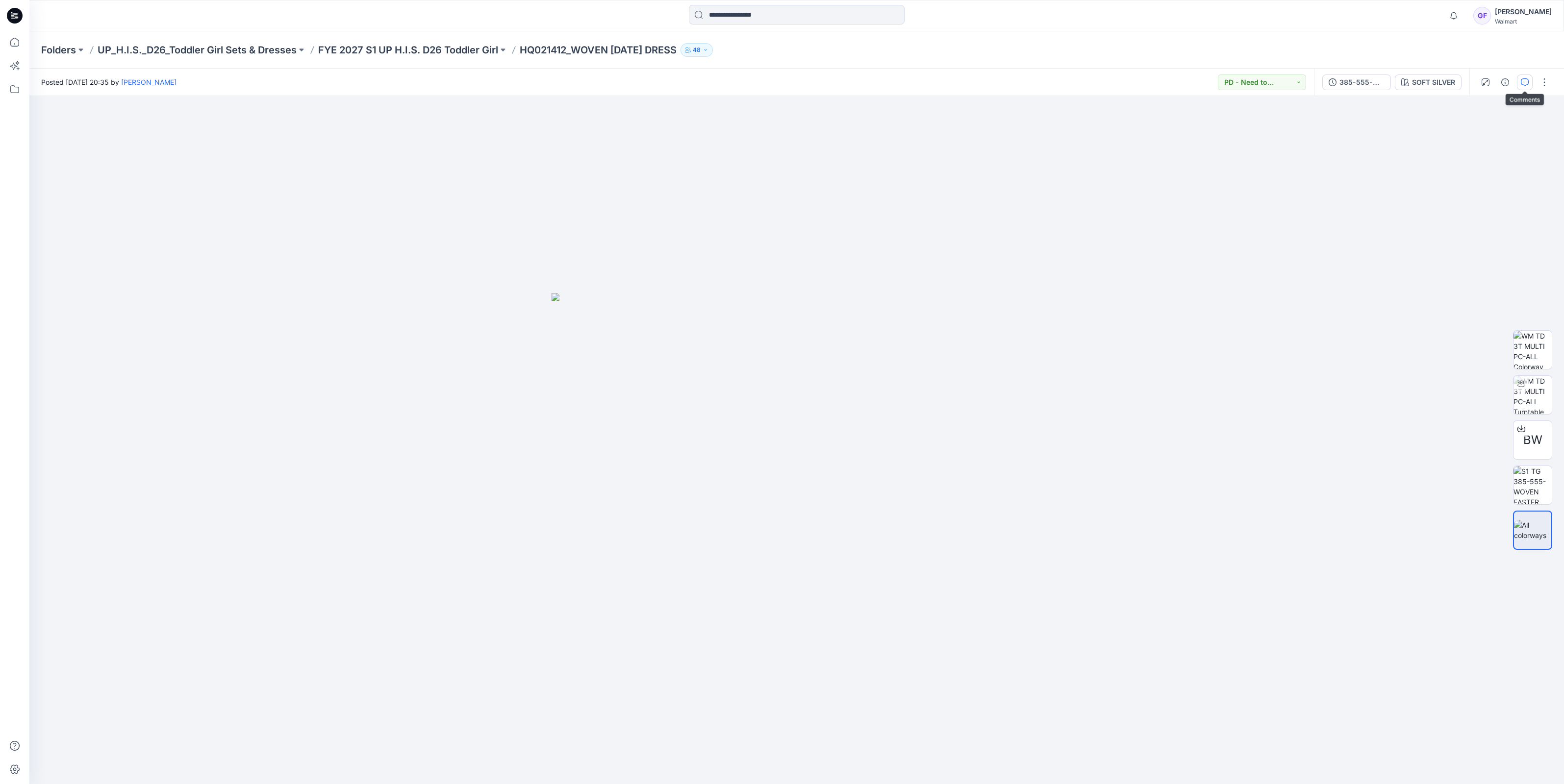
click at [1526, 83] on icon "button" at bounding box center [1524, 83] width 8 height 8
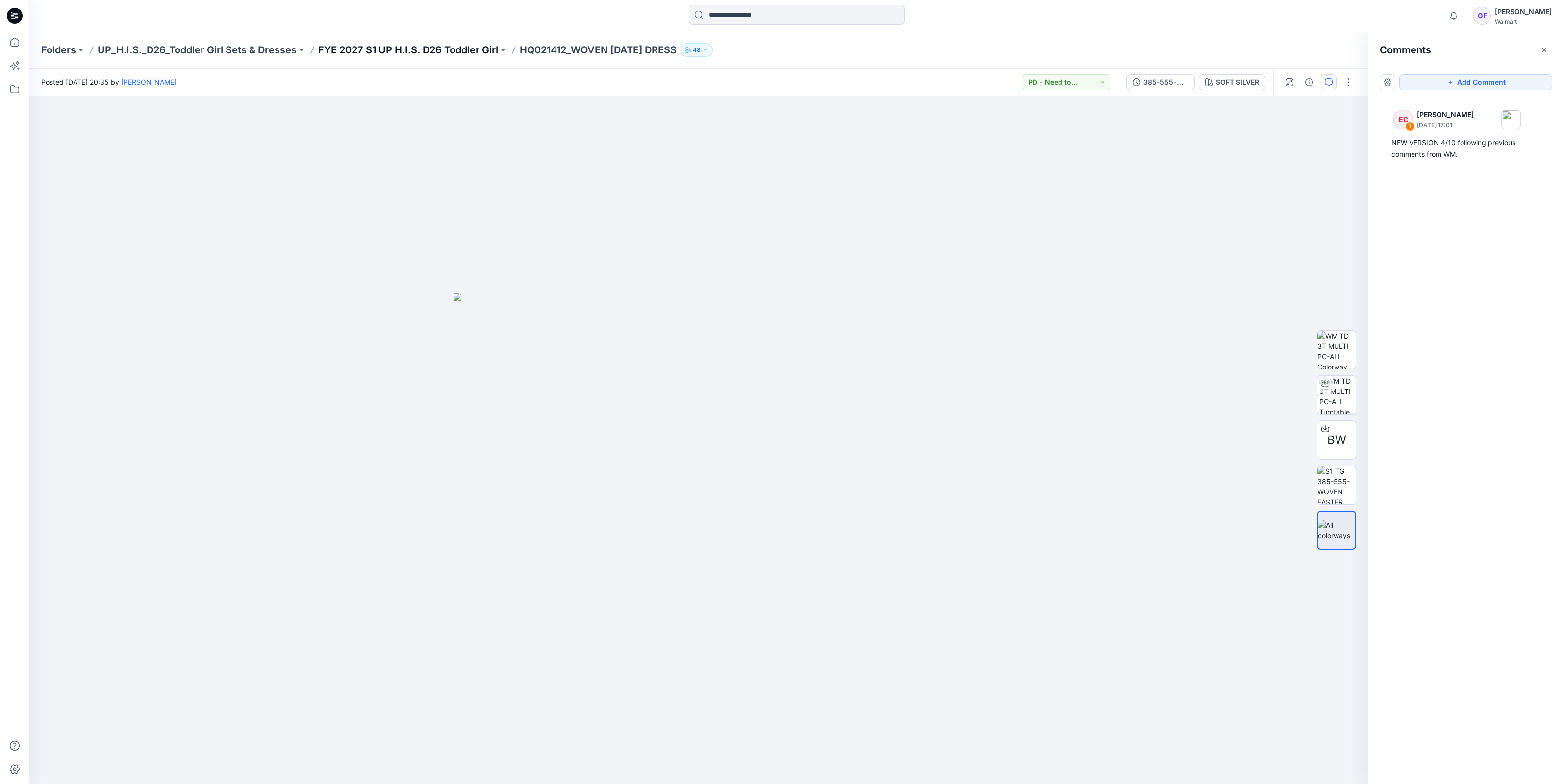
click at [459, 49] on p "FYE 2027 S1 UP H.I.S. D26 Toddler Girl" at bounding box center [407, 50] width 180 height 14
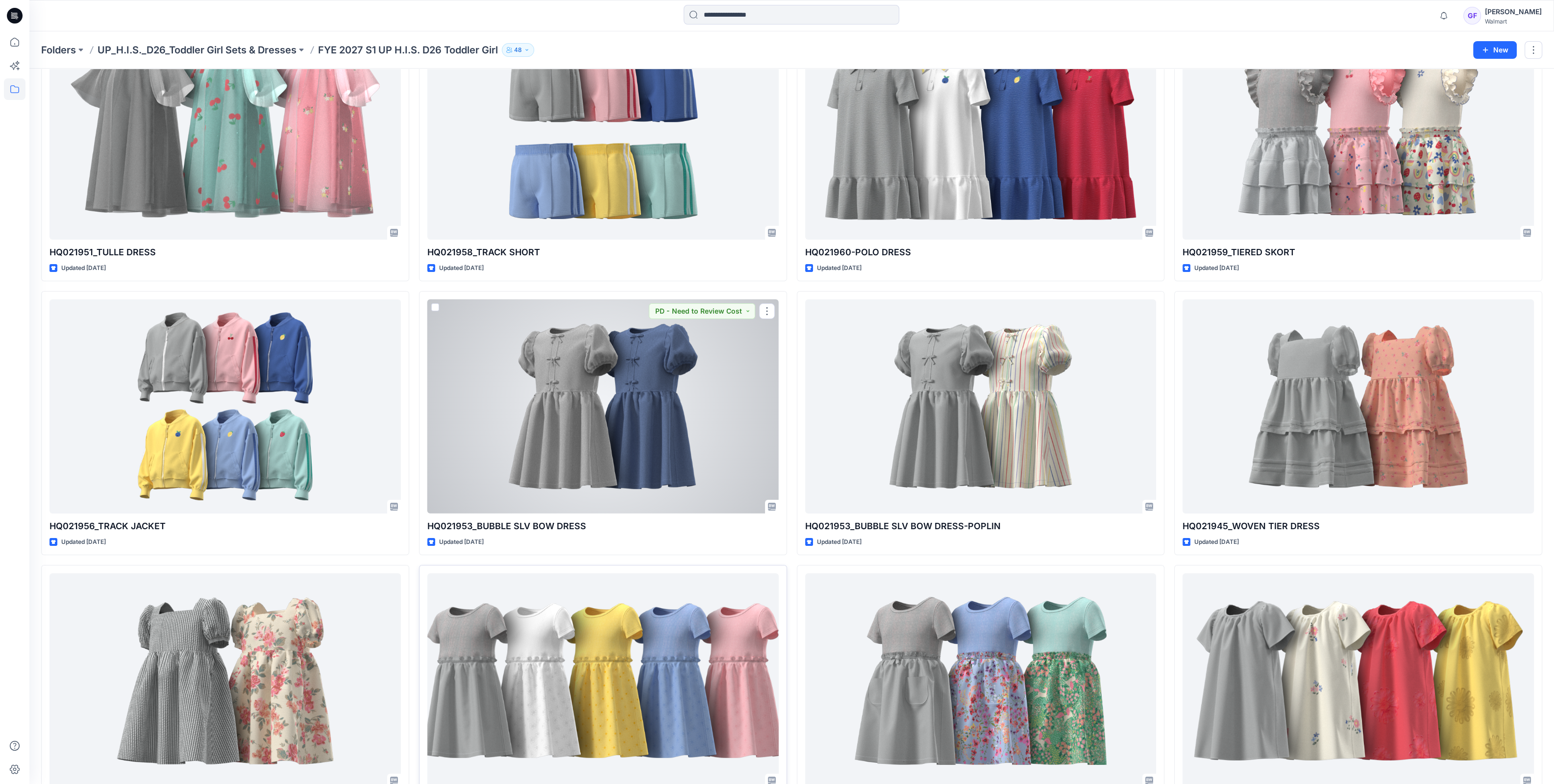
scroll to position [245, 0]
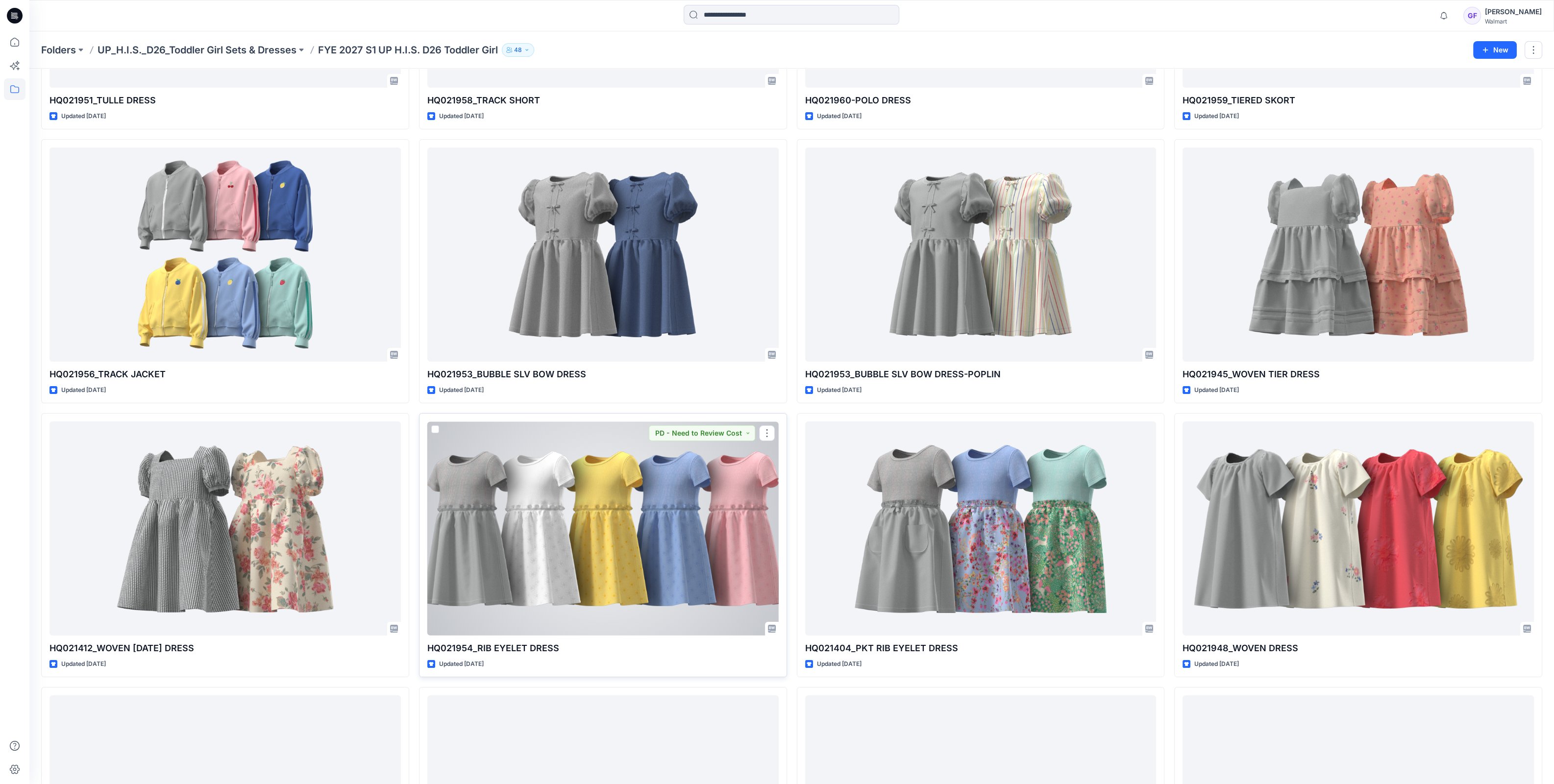
click at [583, 516] on div at bounding box center [603, 528] width 352 height 214
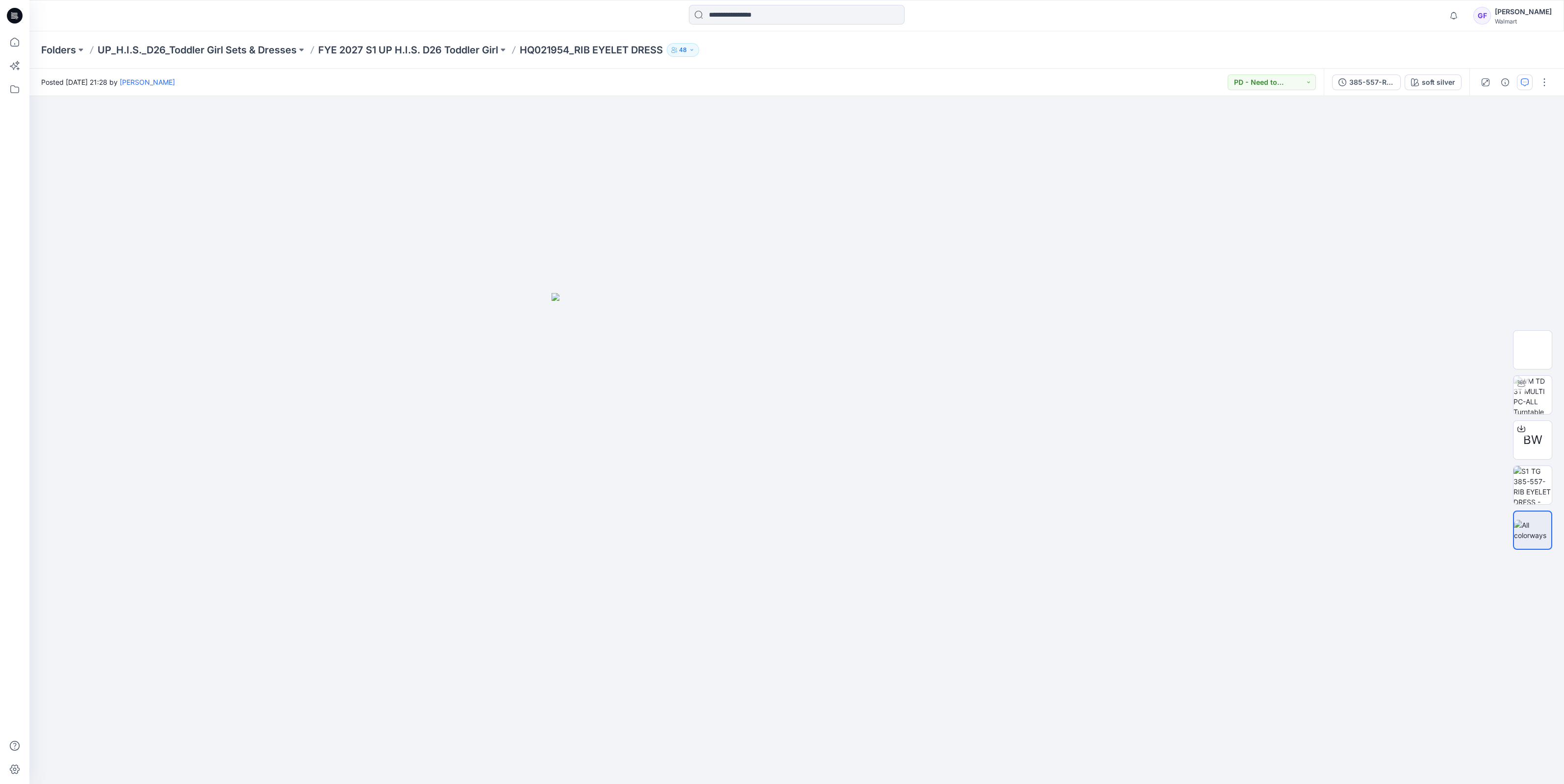
click at [1527, 83] on icon "button" at bounding box center [1524, 83] width 8 height 8
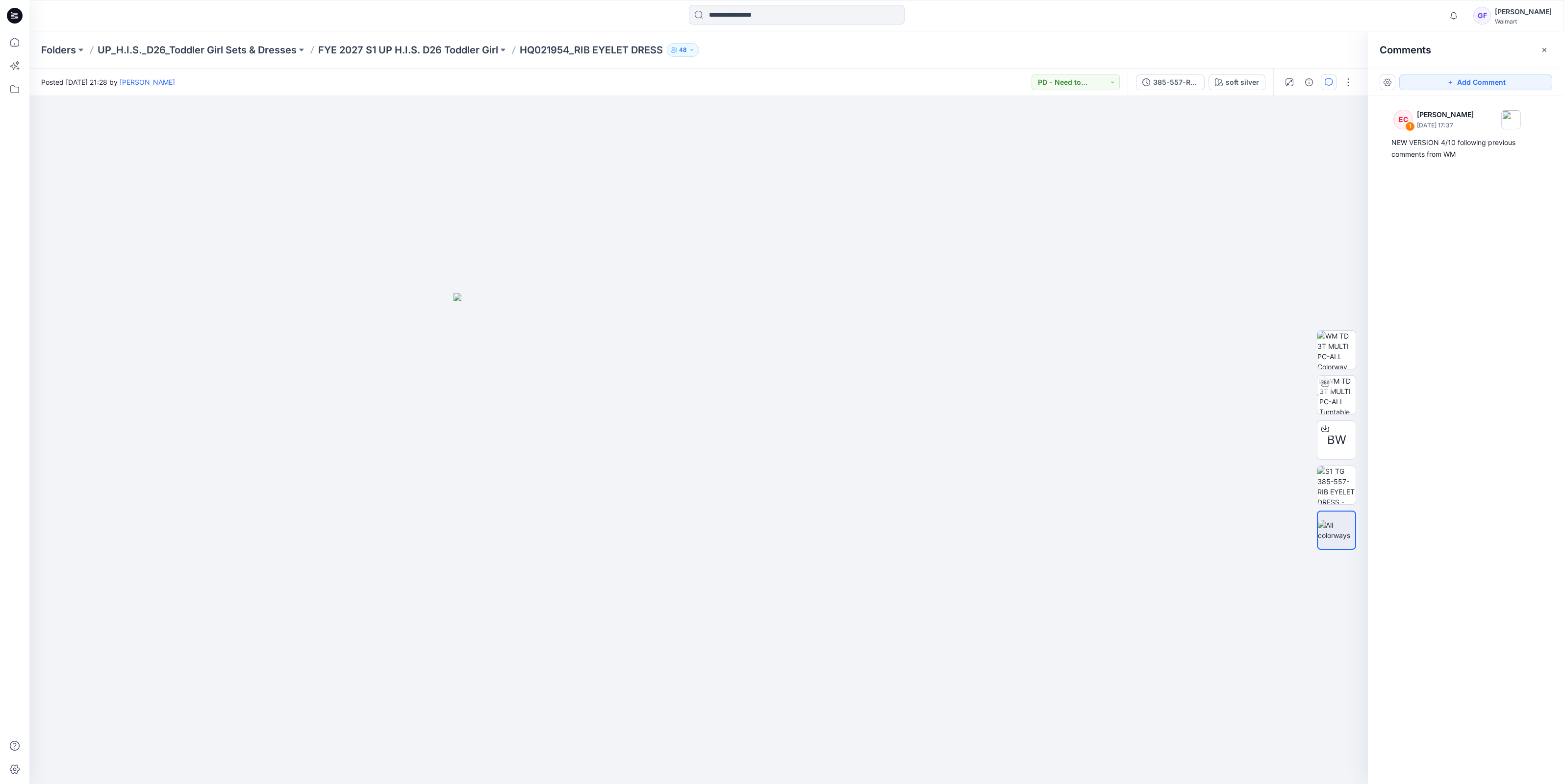
click at [440, 40] on div "Folders UP_H.I.S._D26_Toddler Girl Sets & Dresses FYE 2027 S1 UP H.I.S. D26 Tod…" at bounding box center [796, 50] width 1534 height 37
click at [438, 44] on p "FYE 2027 S1 UP H.I.S. D26 Toddler Girl" at bounding box center [407, 50] width 180 height 14
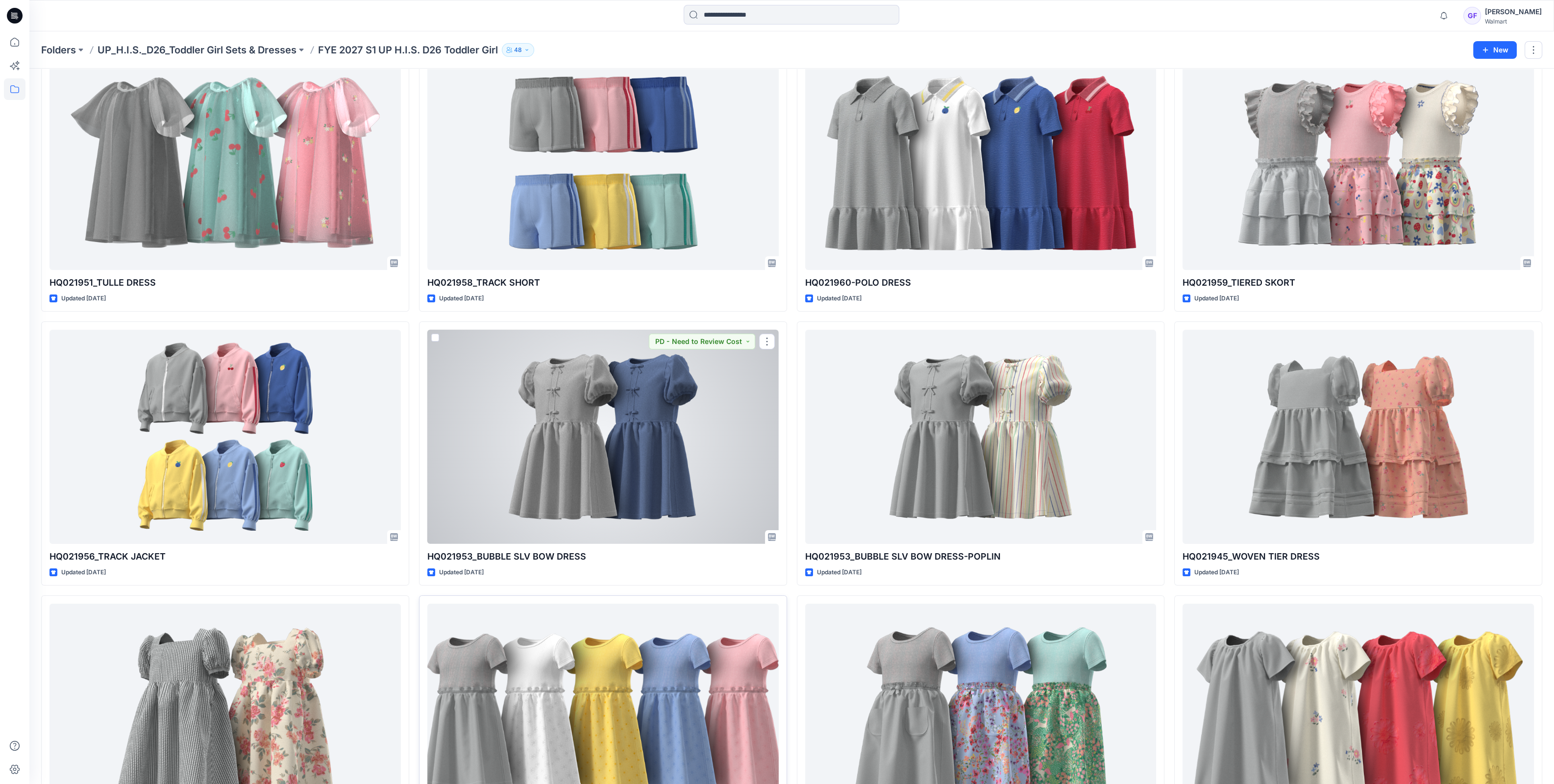
scroll to position [306, 0]
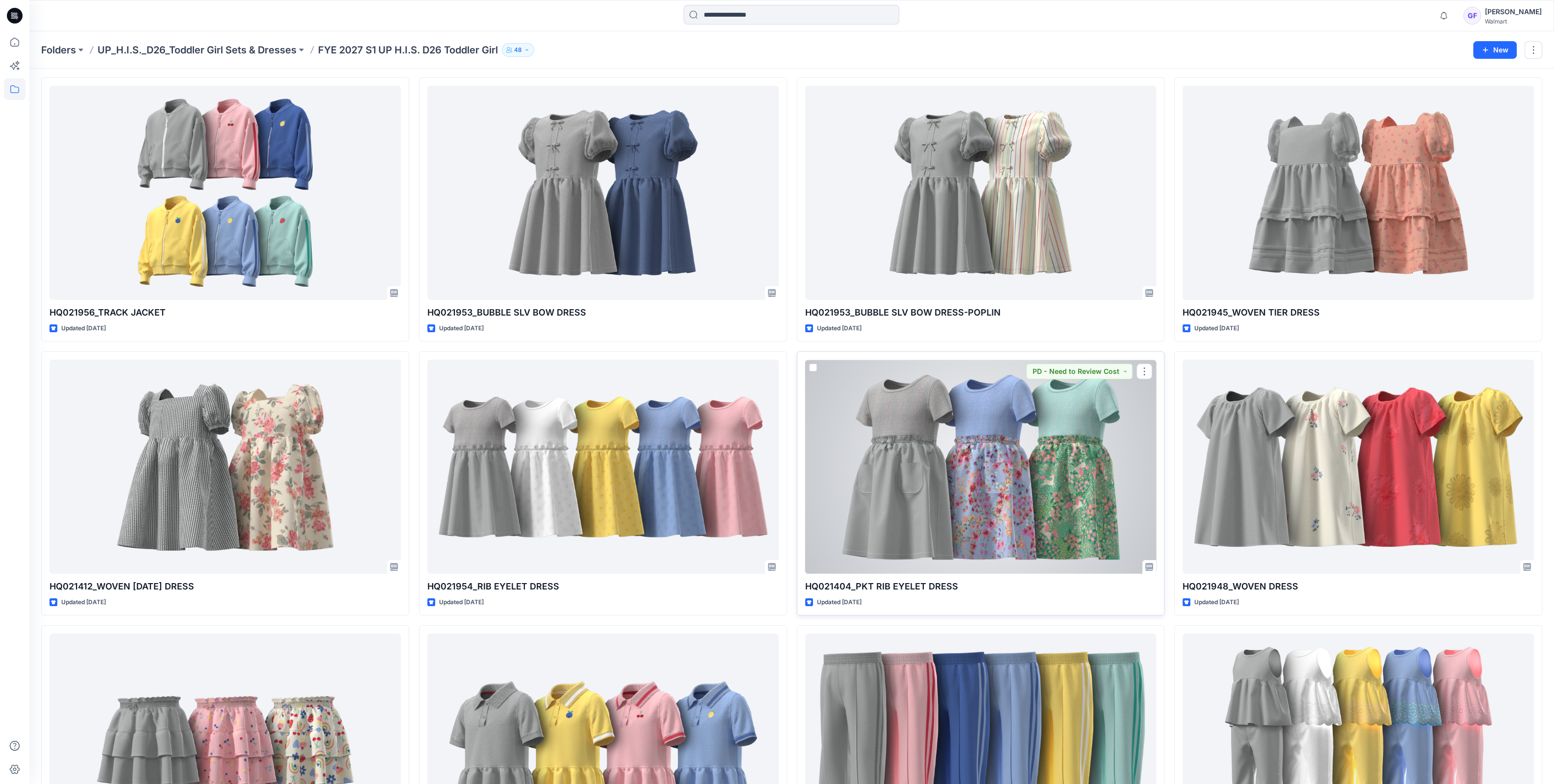
click at [928, 402] on div at bounding box center [981, 467] width 352 height 214
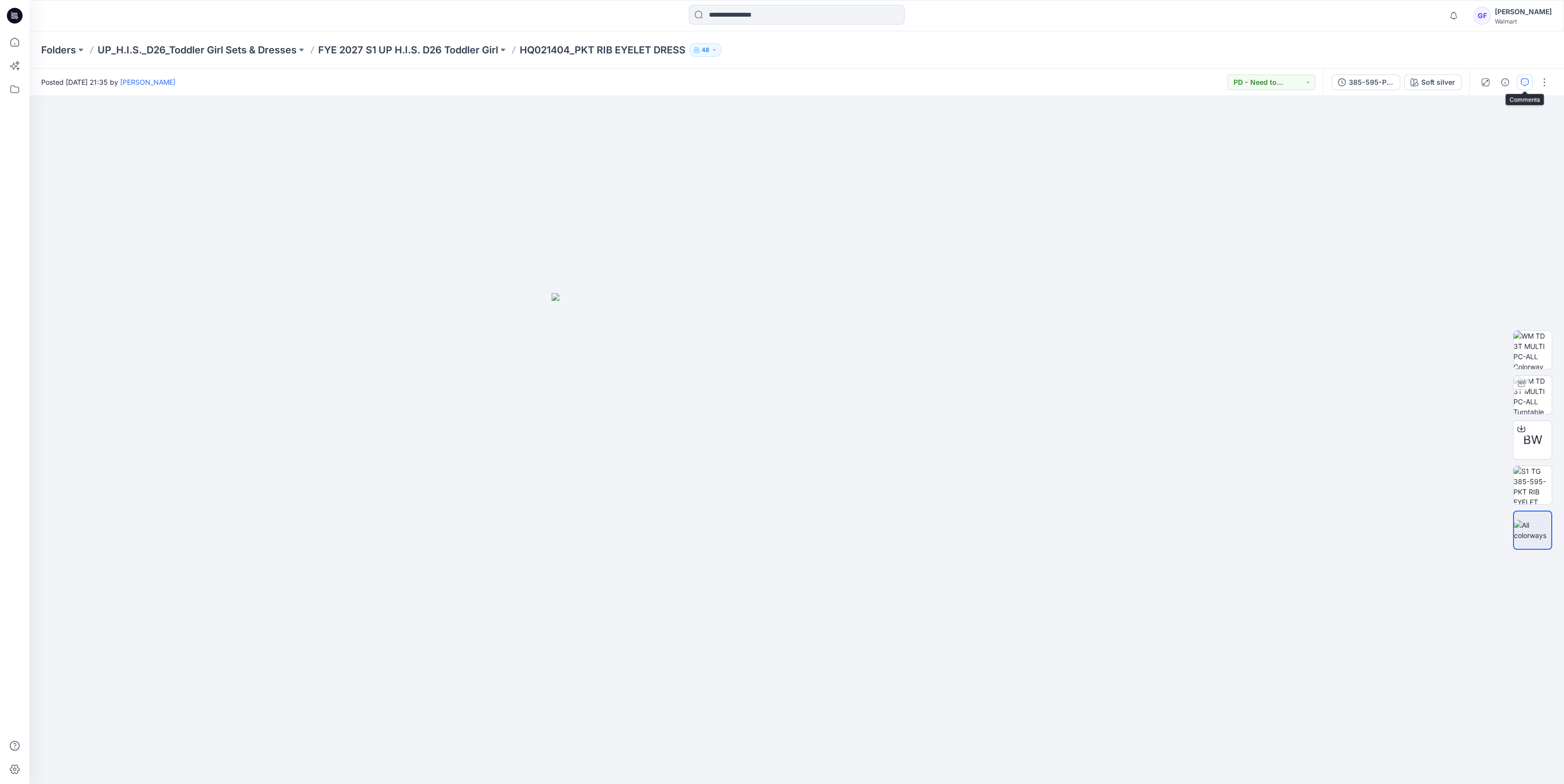
click at [1526, 83] on icon "button" at bounding box center [1524, 83] width 8 height 8
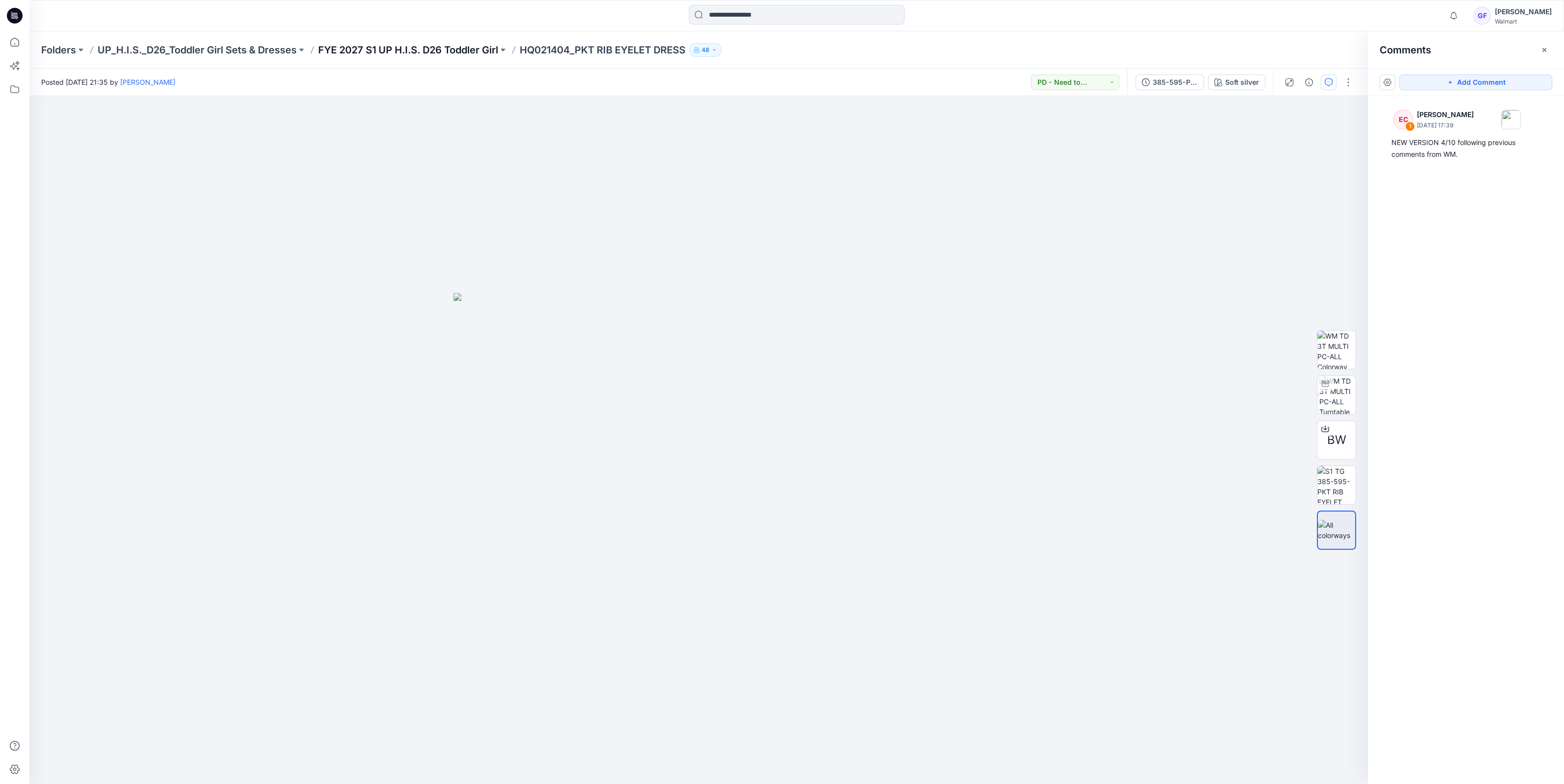
click at [407, 49] on p "FYE 2027 S1 UP H.I.S. D26 Toddler Girl" at bounding box center [407, 50] width 180 height 14
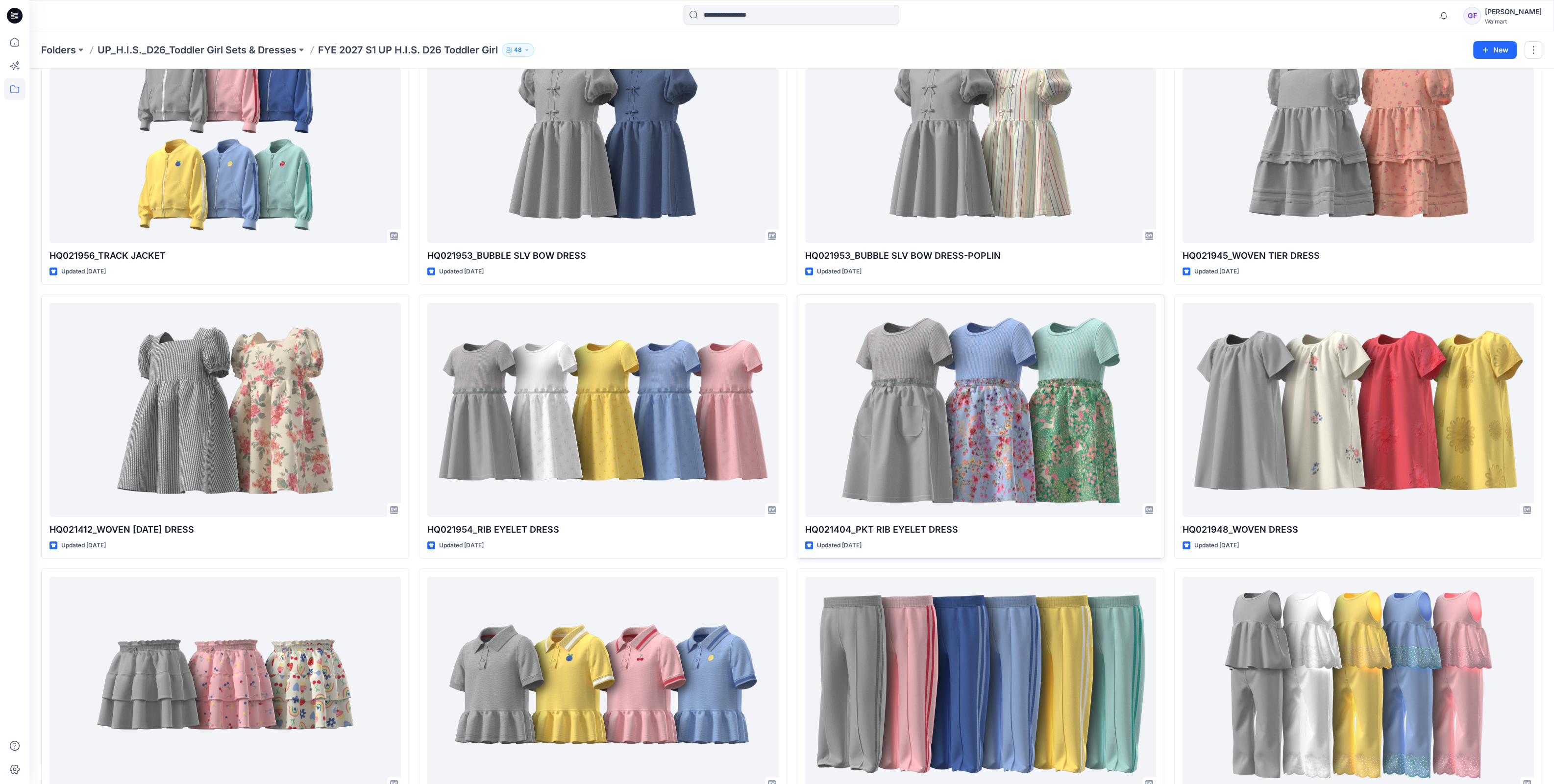
scroll to position [368, 0]
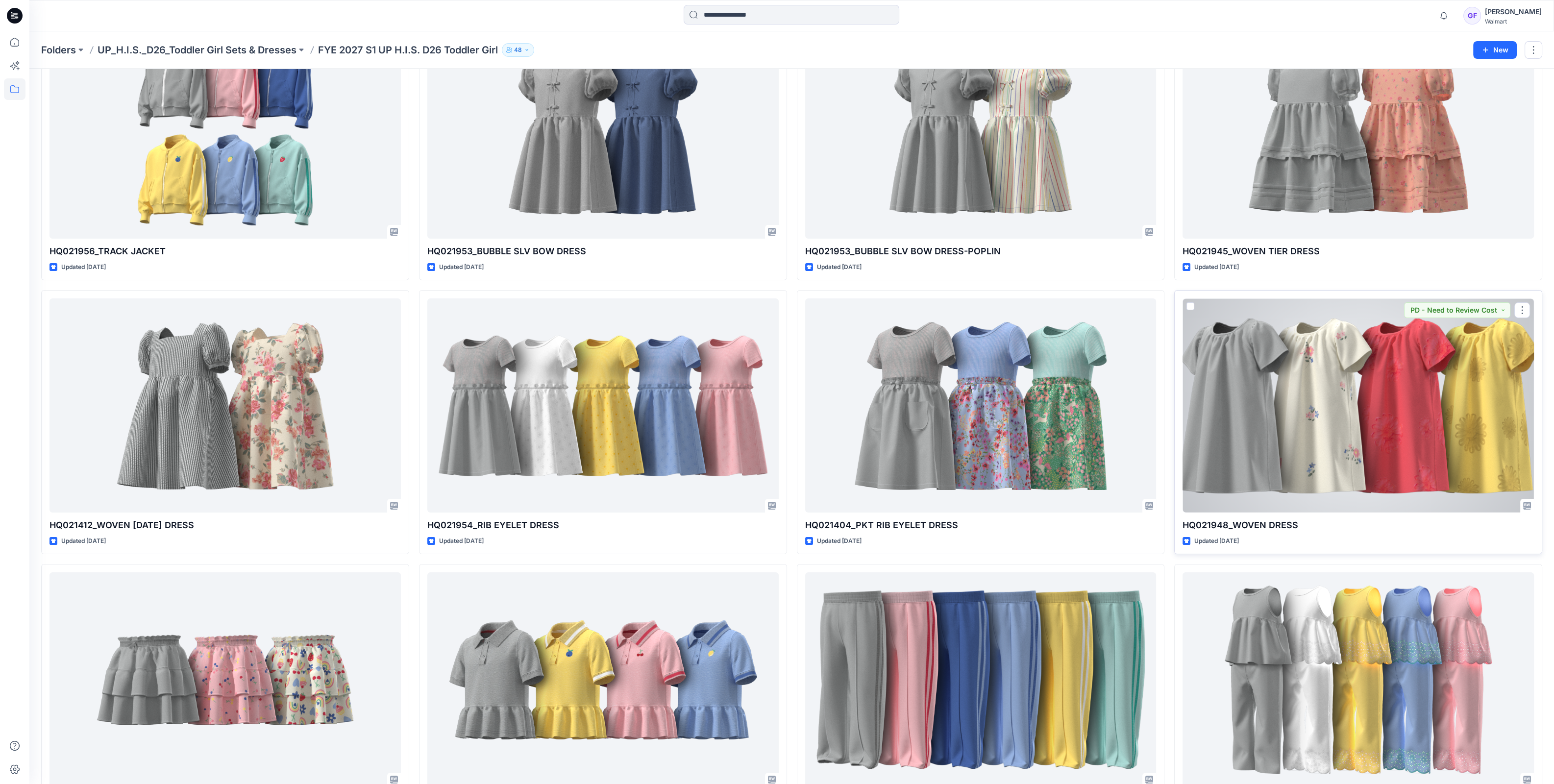
click at [1408, 393] on div at bounding box center [1358, 406] width 352 height 214
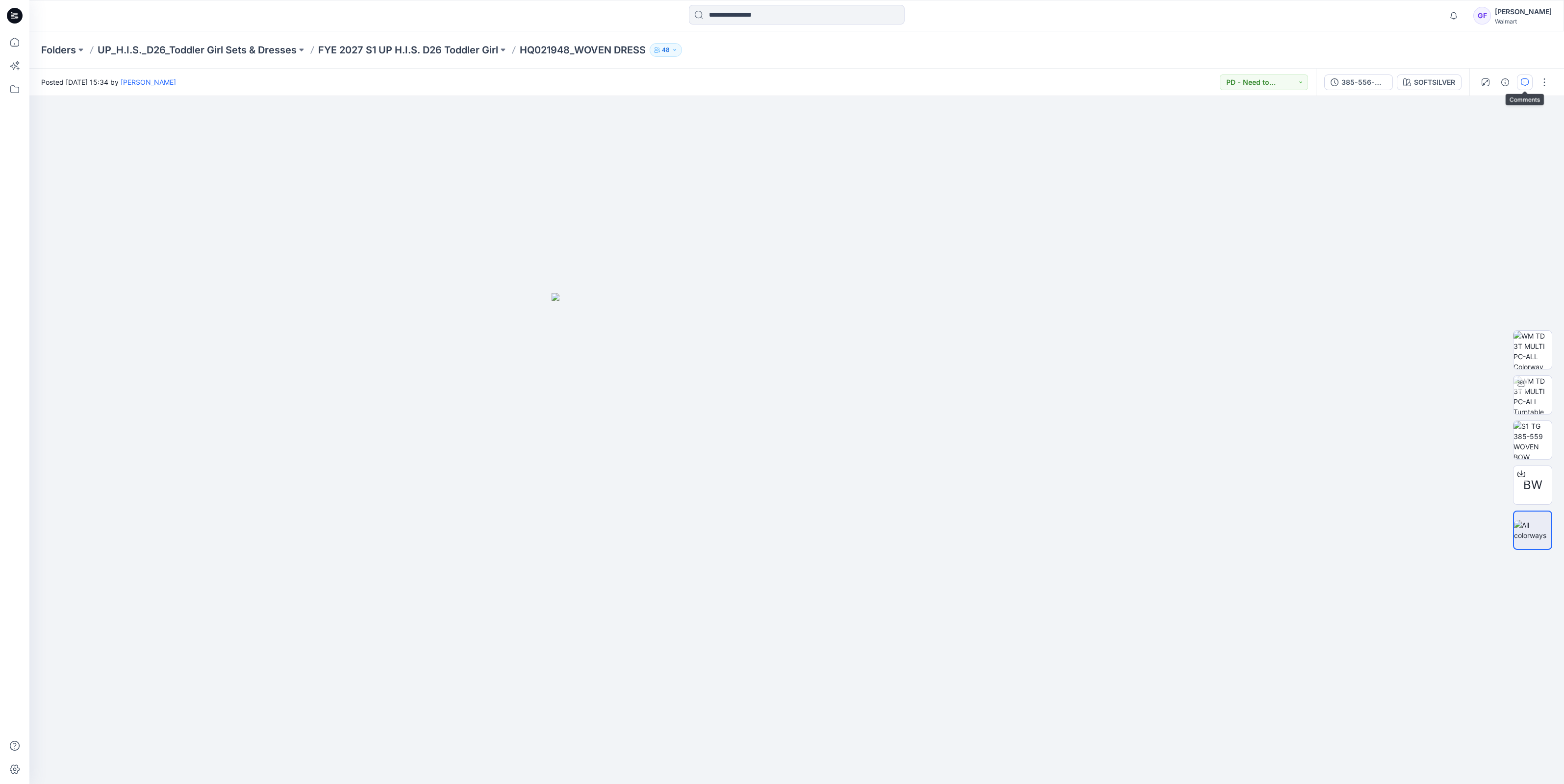
click at [1522, 76] on button "button" at bounding box center [1524, 82] width 16 height 16
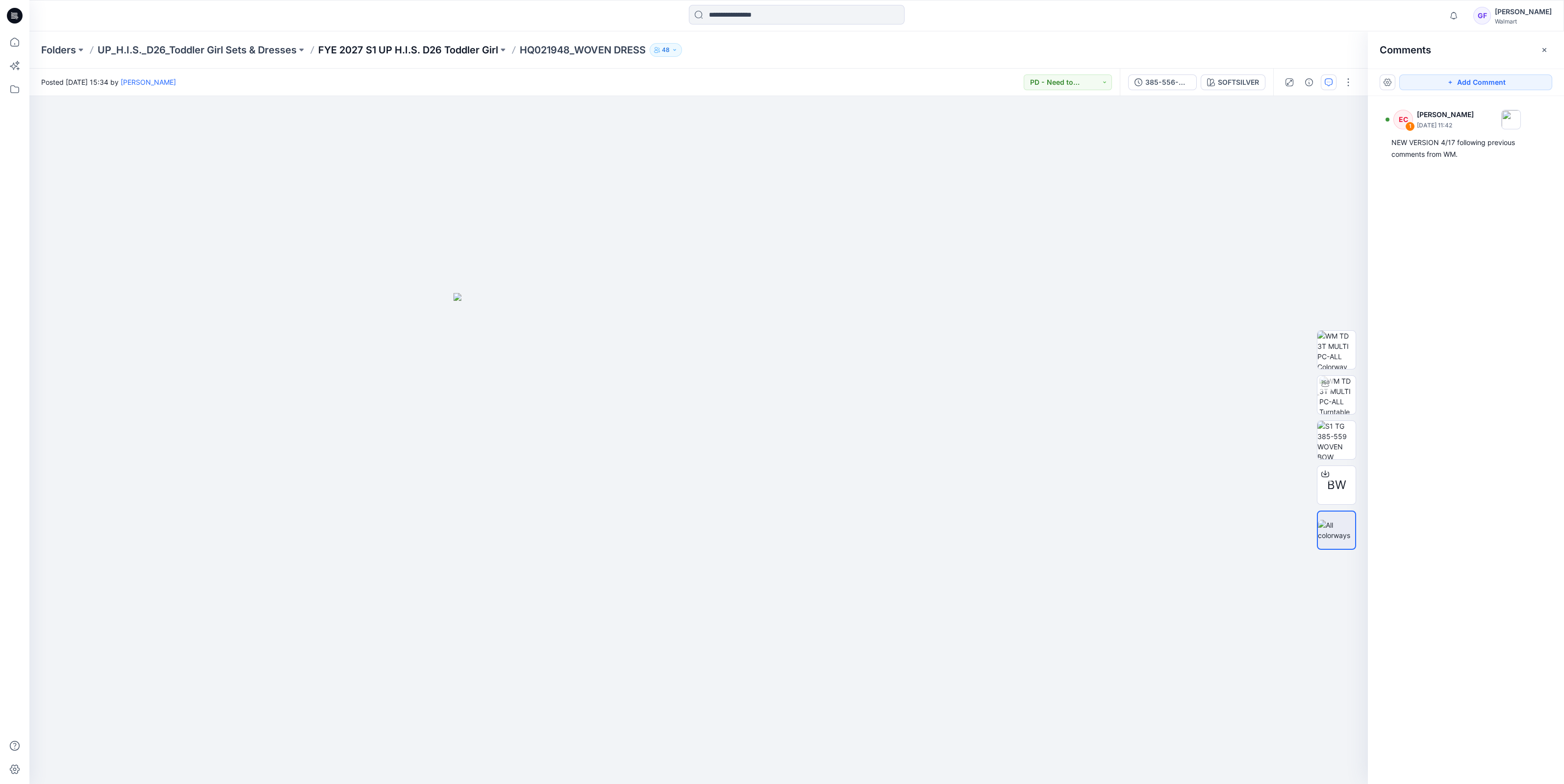
click at [370, 50] on p "FYE 2027 S1 UP H.I.S. D26 Toddler Girl" at bounding box center [407, 50] width 180 height 14
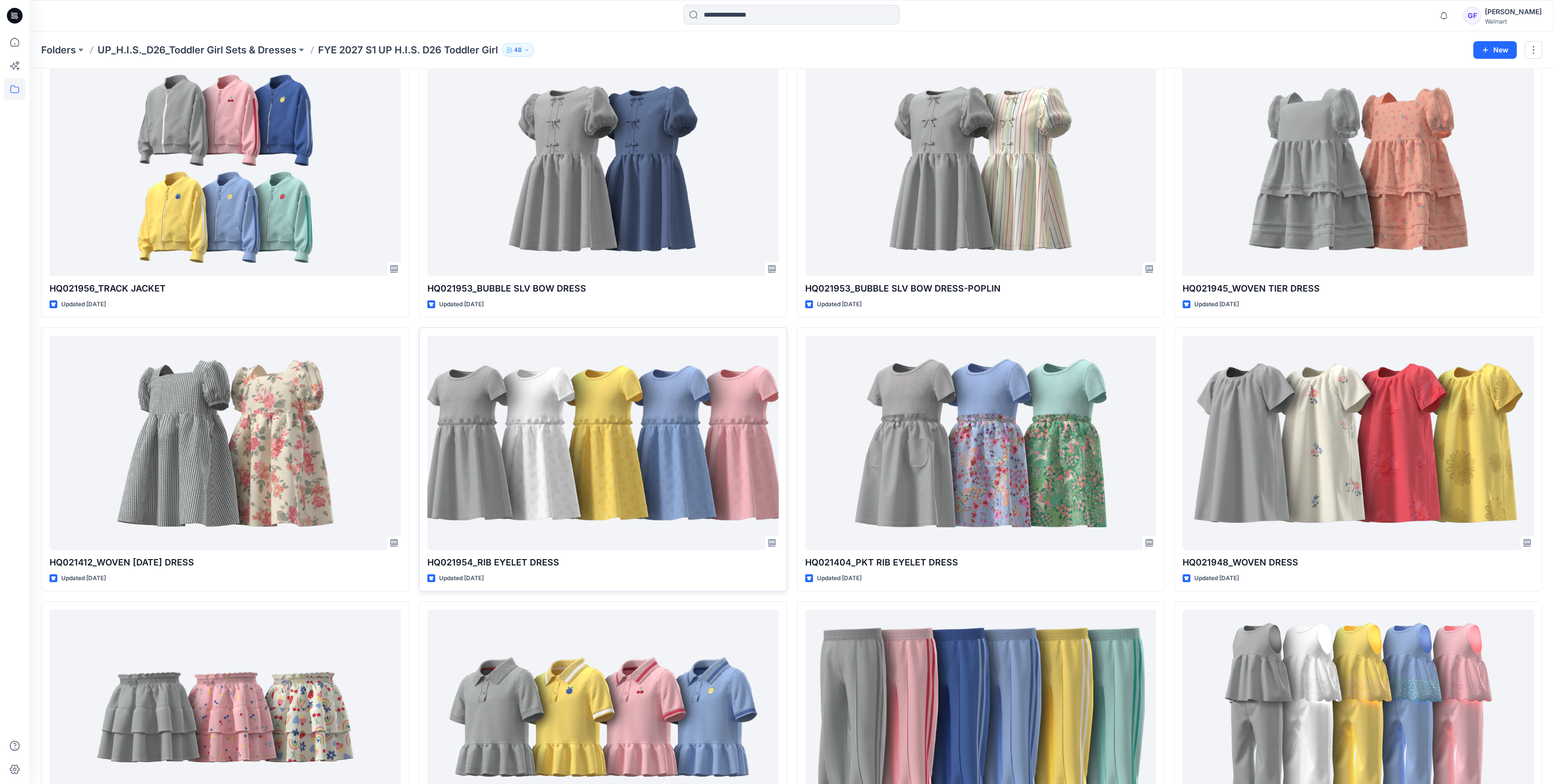
scroll to position [368, 0]
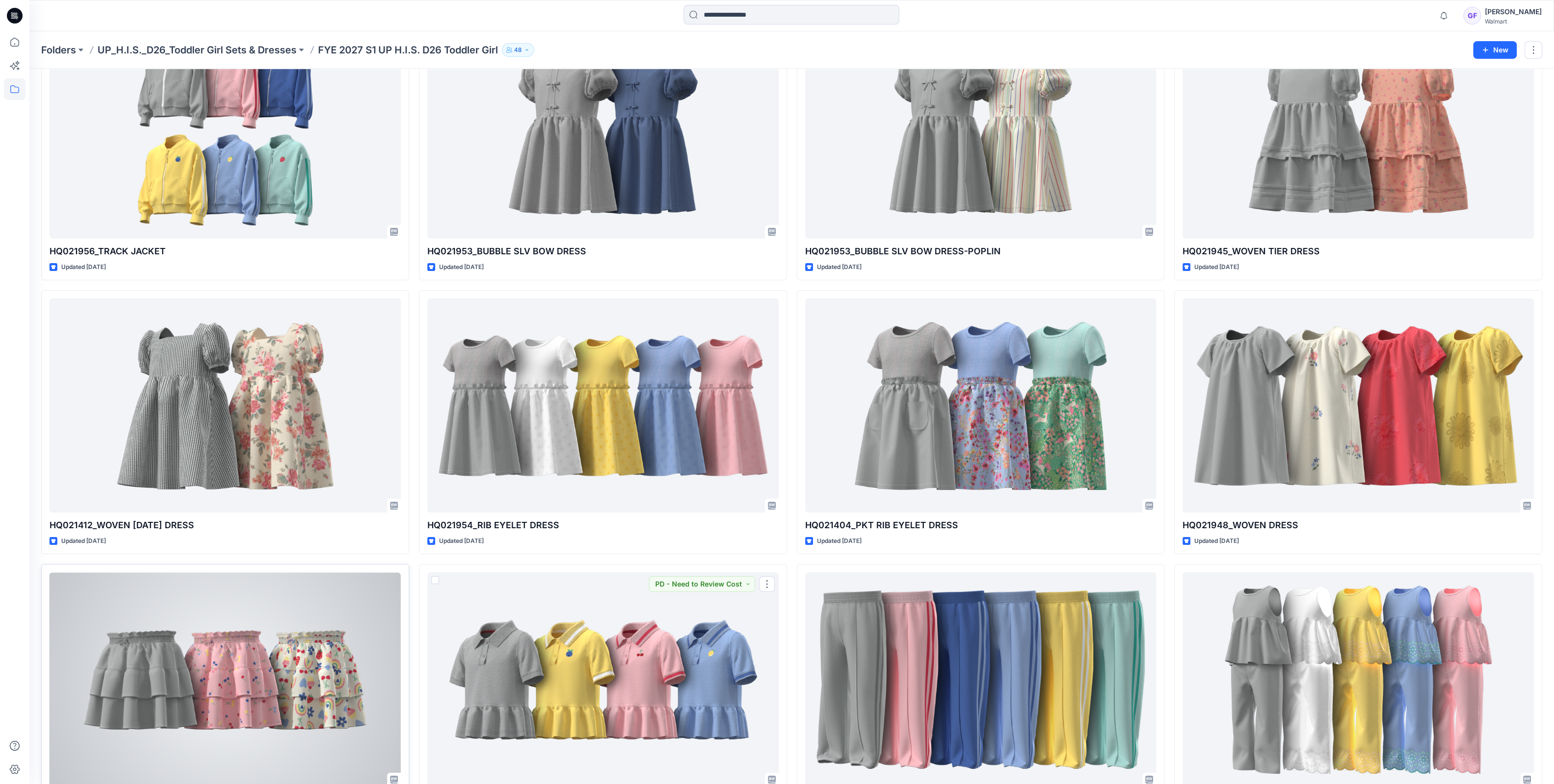
click at [336, 644] on div at bounding box center [225, 679] width 352 height 214
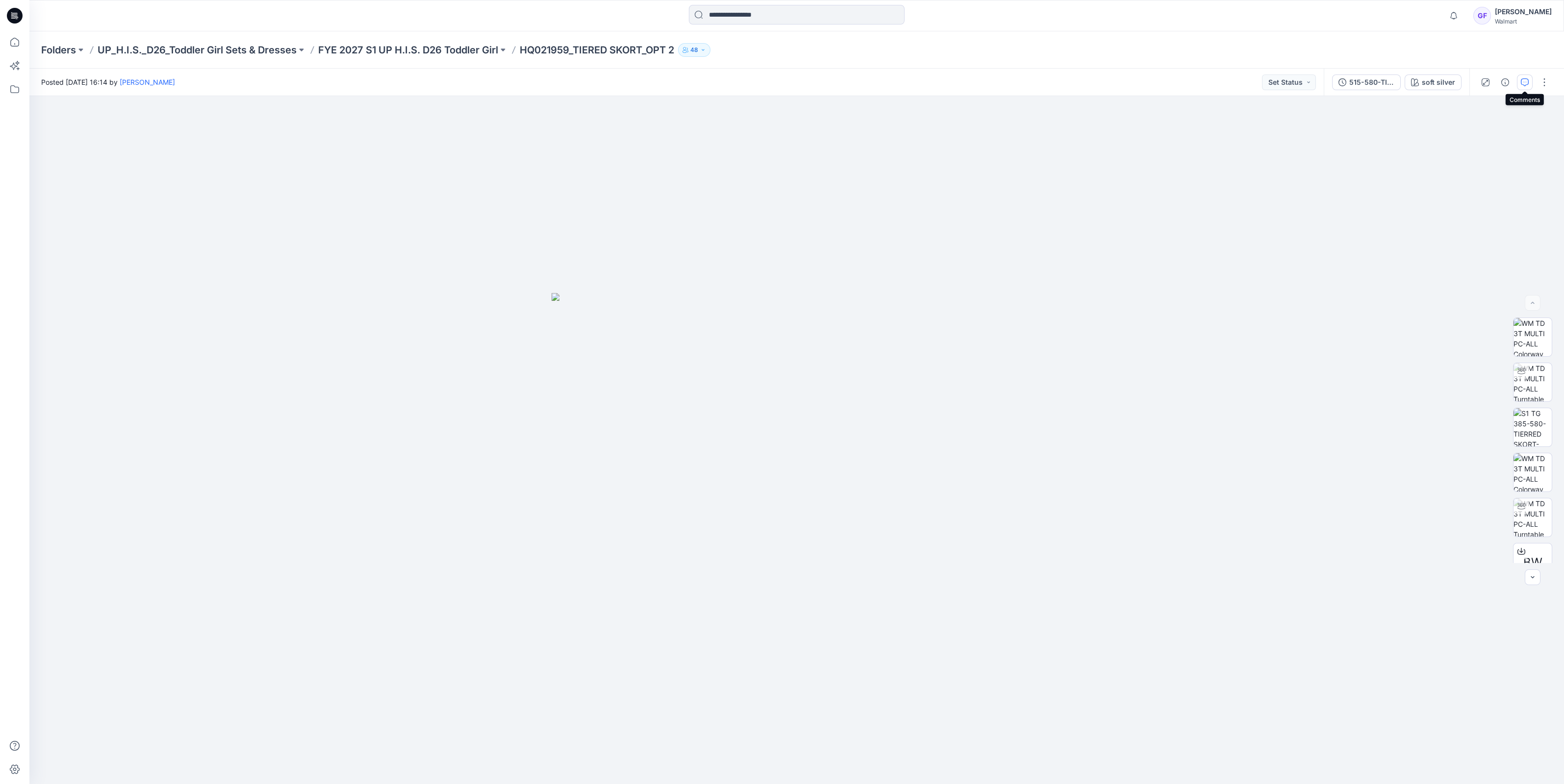
click at [1520, 81] on icon "button" at bounding box center [1524, 83] width 8 height 8
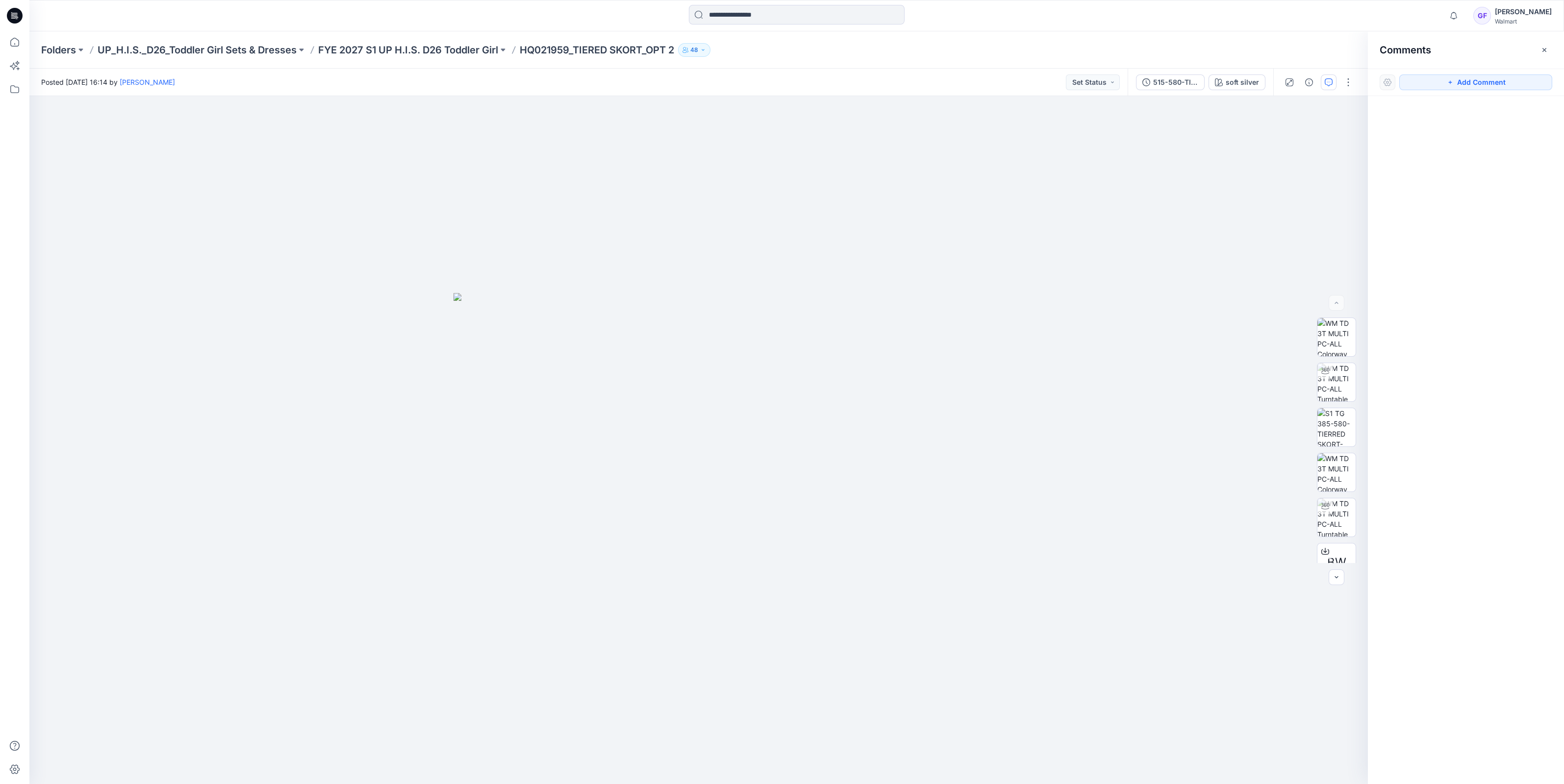
click at [403, 60] on div "Folders UP_H.I.S._D26_Toddler Girl Sets & Dresses FYE 2027 S1 UP H.I.S. D26 Tod…" at bounding box center [796, 50] width 1534 height 37
click at [404, 44] on p "FYE 2027 S1 UP H.I.S. D26 Toddler Girl" at bounding box center [407, 50] width 180 height 14
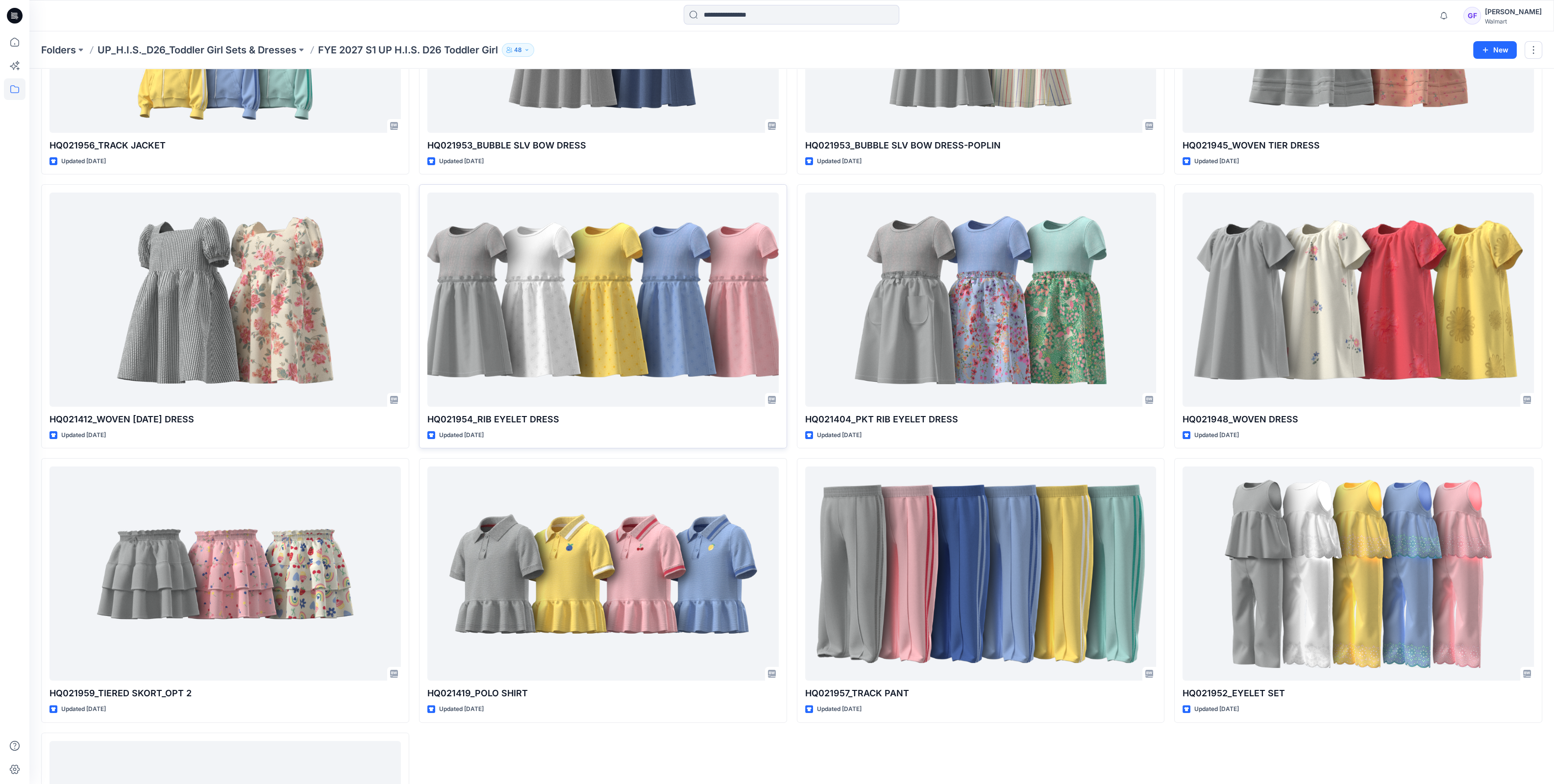
scroll to position [490, 0]
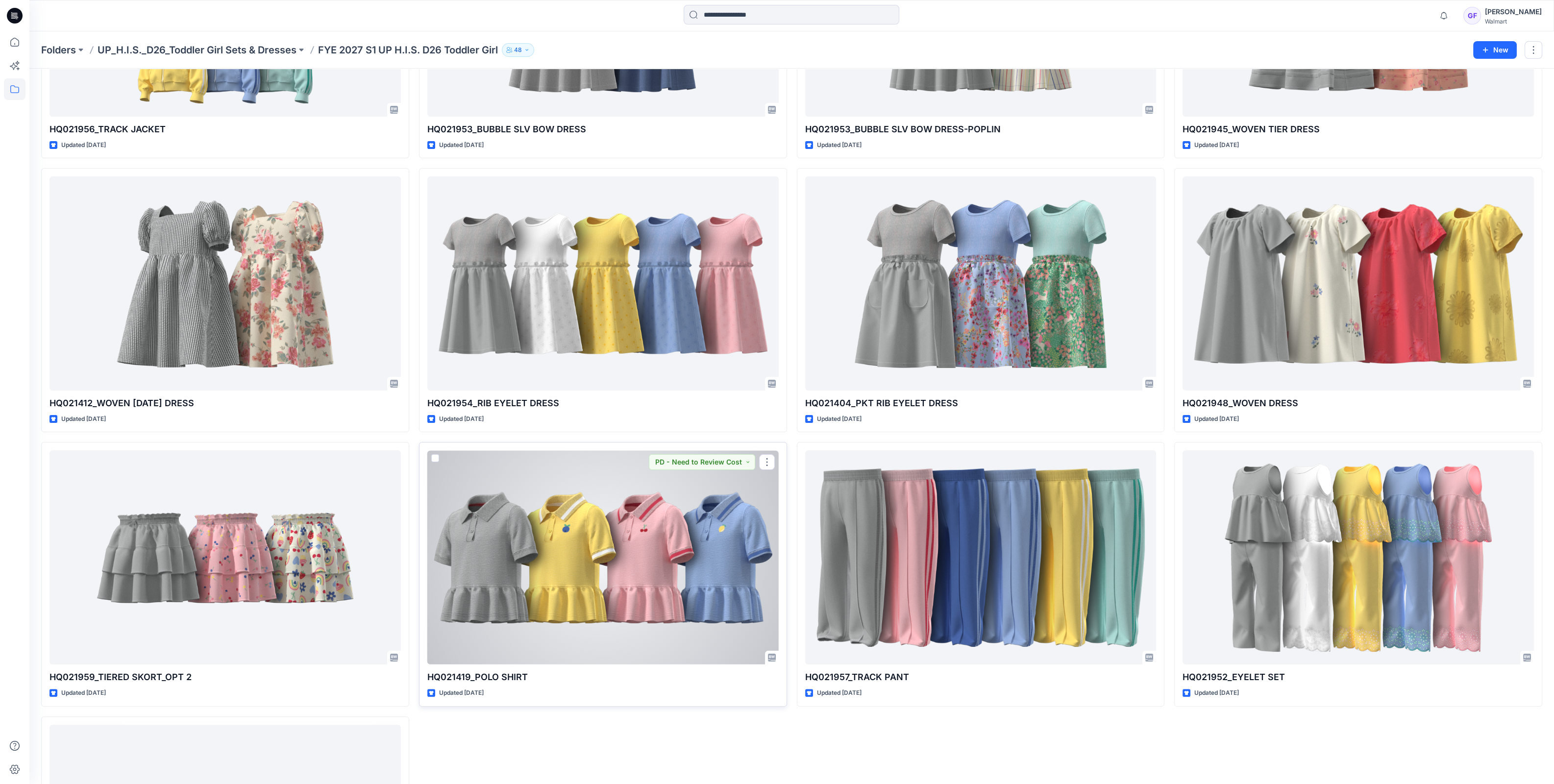
click at [618, 554] on div at bounding box center [603, 557] width 352 height 214
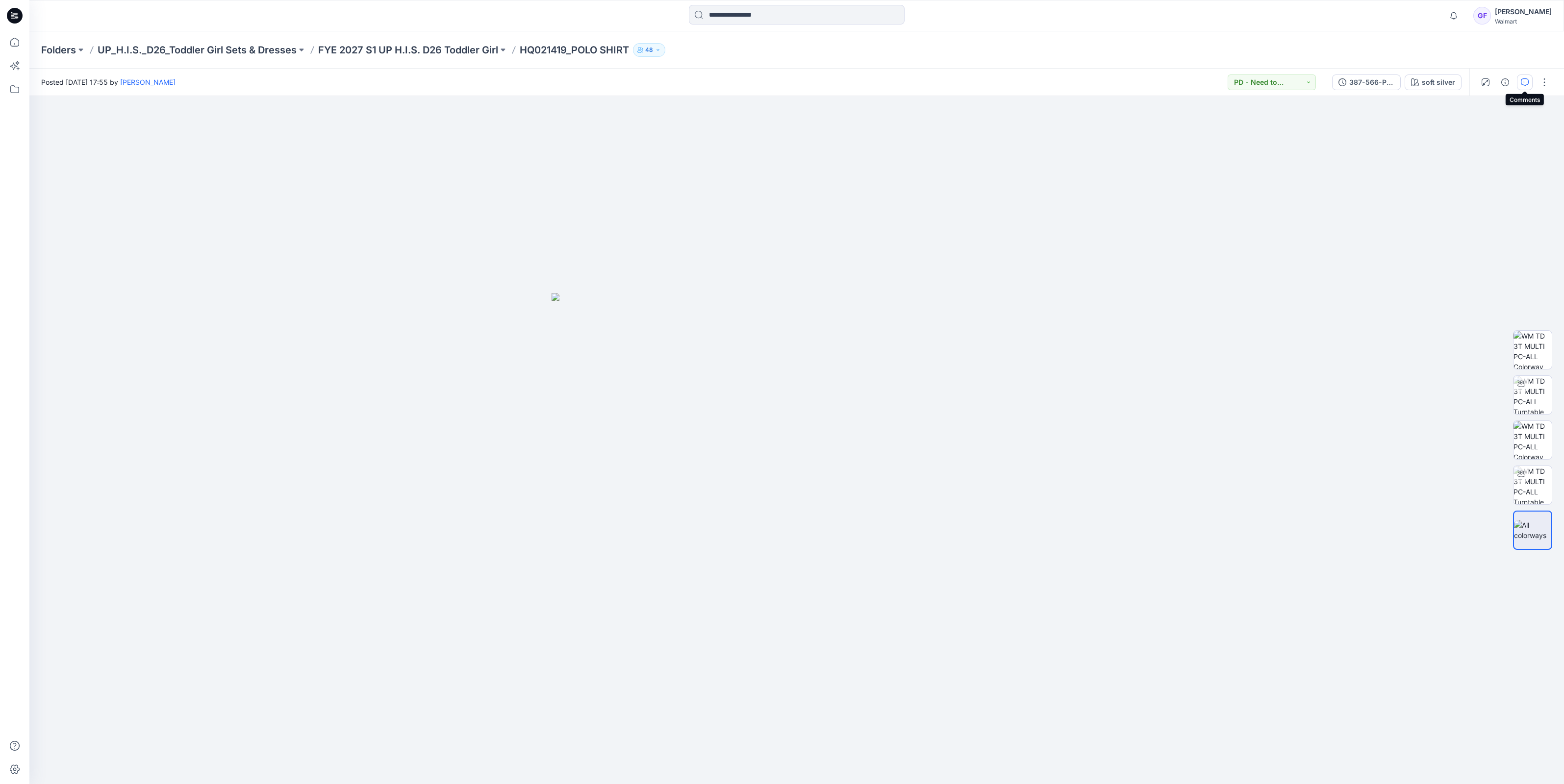
click at [1523, 81] on icon "button" at bounding box center [1524, 83] width 8 height 8
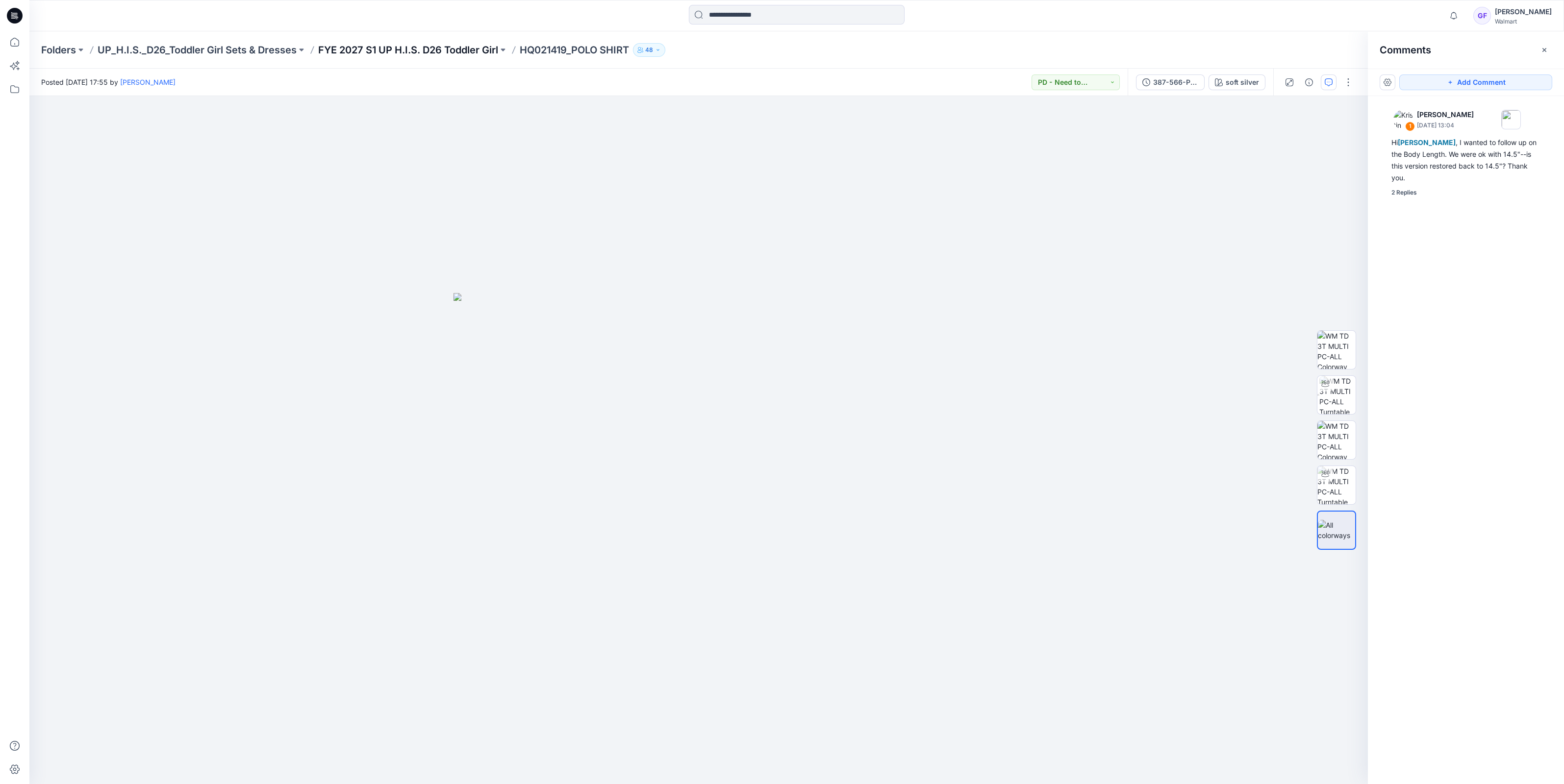
click at [436, 52] on p "FYE 2027 S1 UP H.I.S. D26 Toddler Girl" at bounding box center [407, 50] width 180 height 14
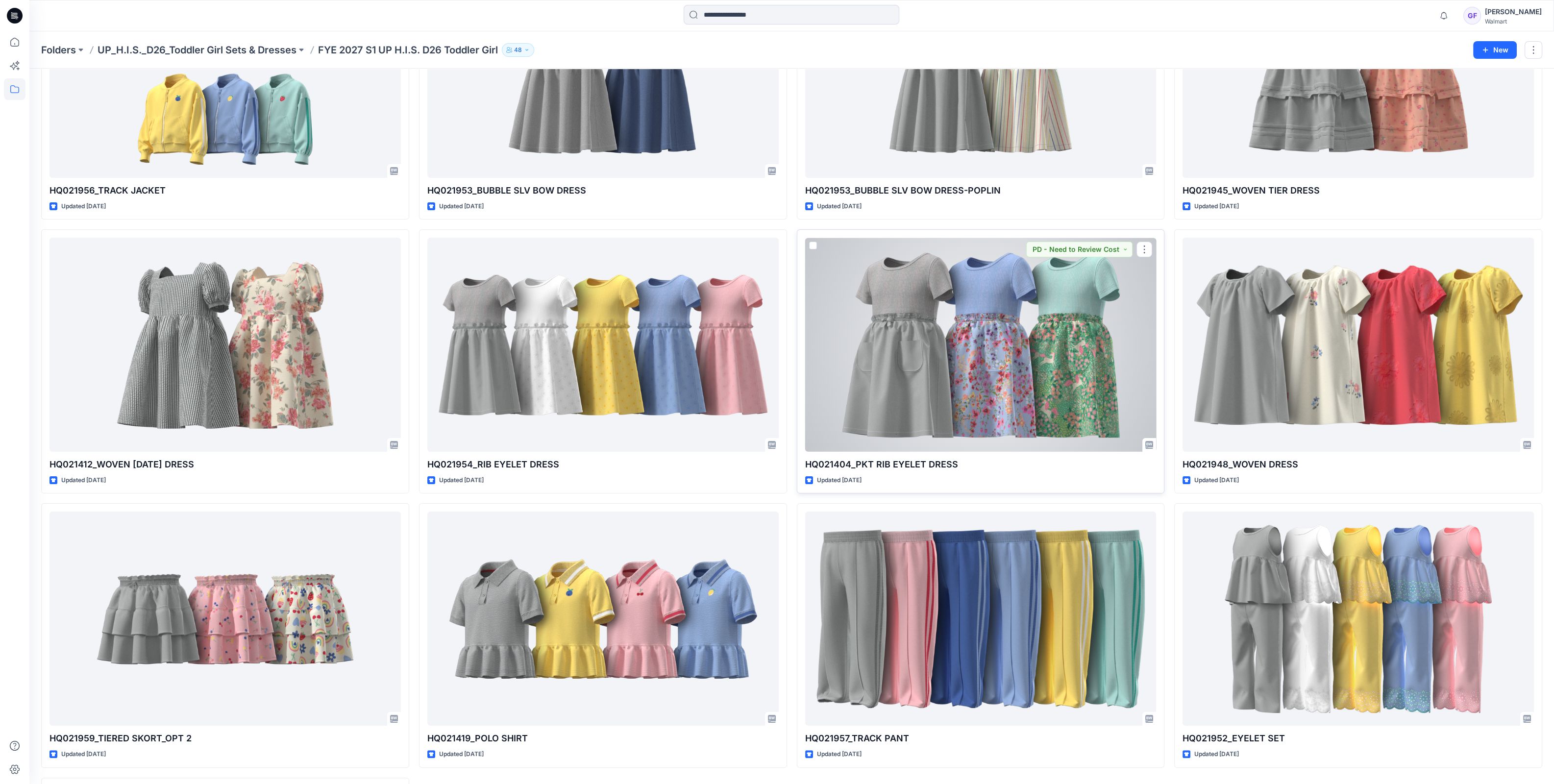
scroll to position [697, 0]
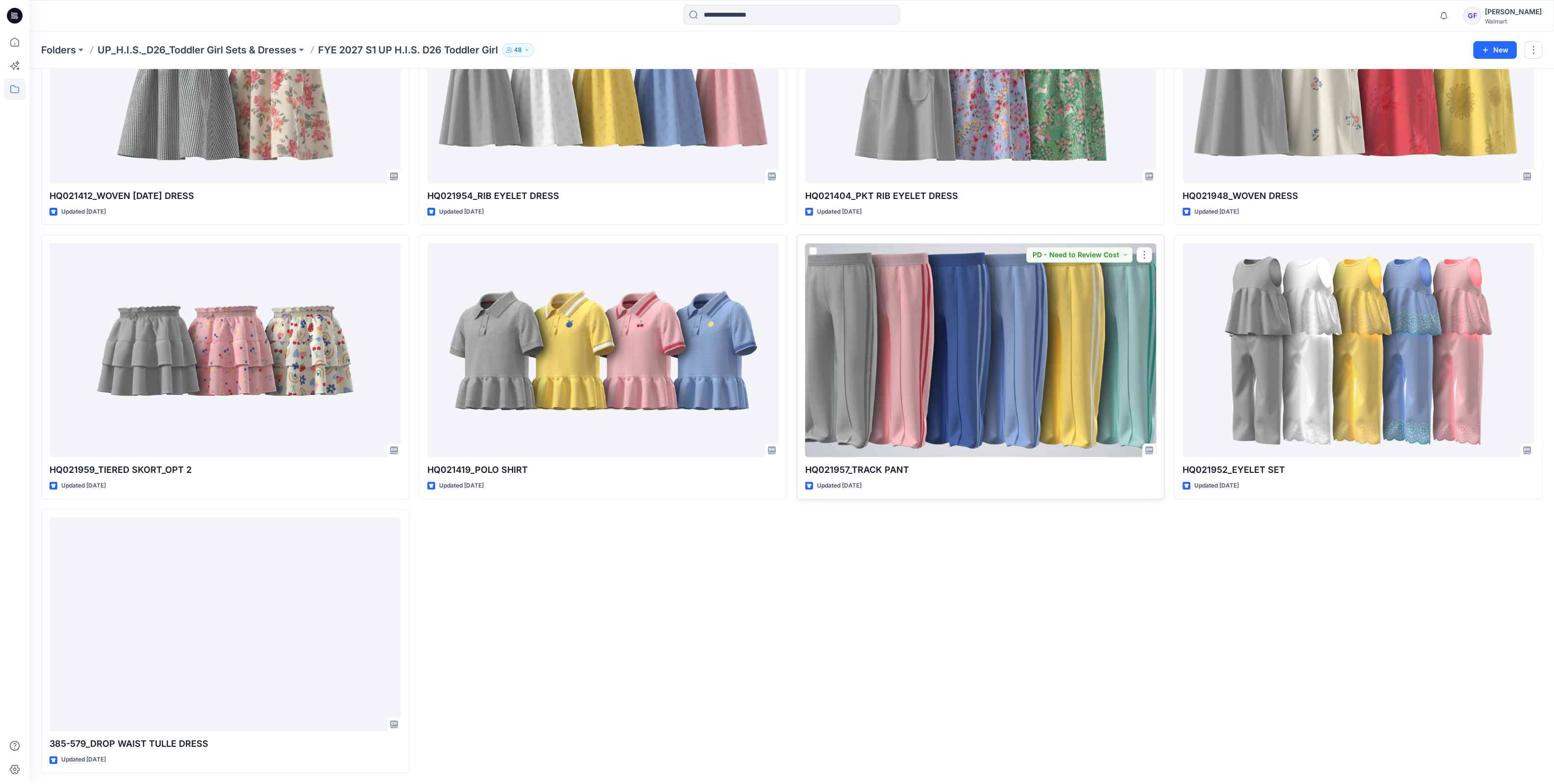
click at [973, 374] on div at bounding box center [981, 350] width 352 height 214
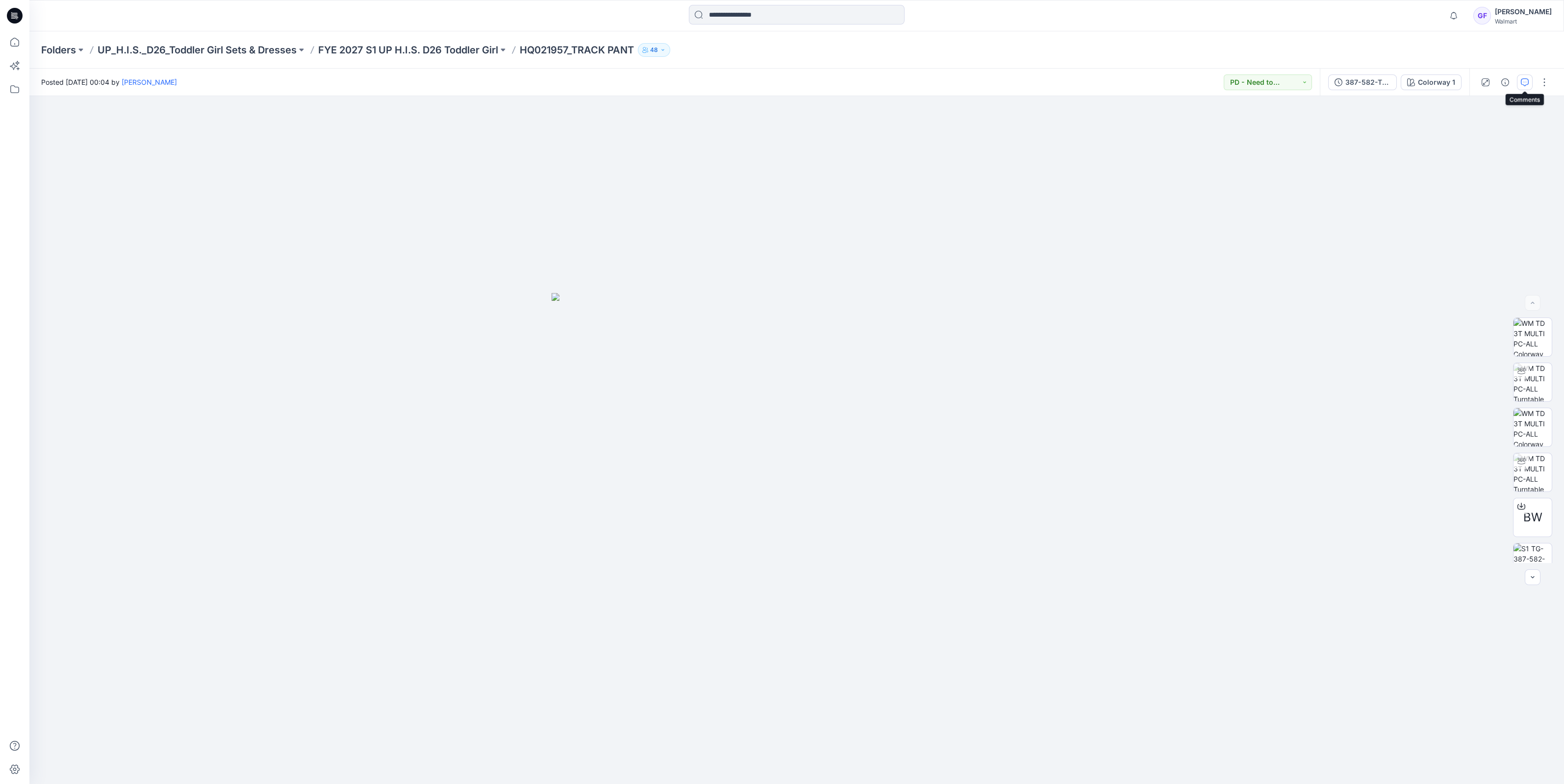
click at [1523, 86] on button "button" at bounding box center [1524, 82] width 16 height 16
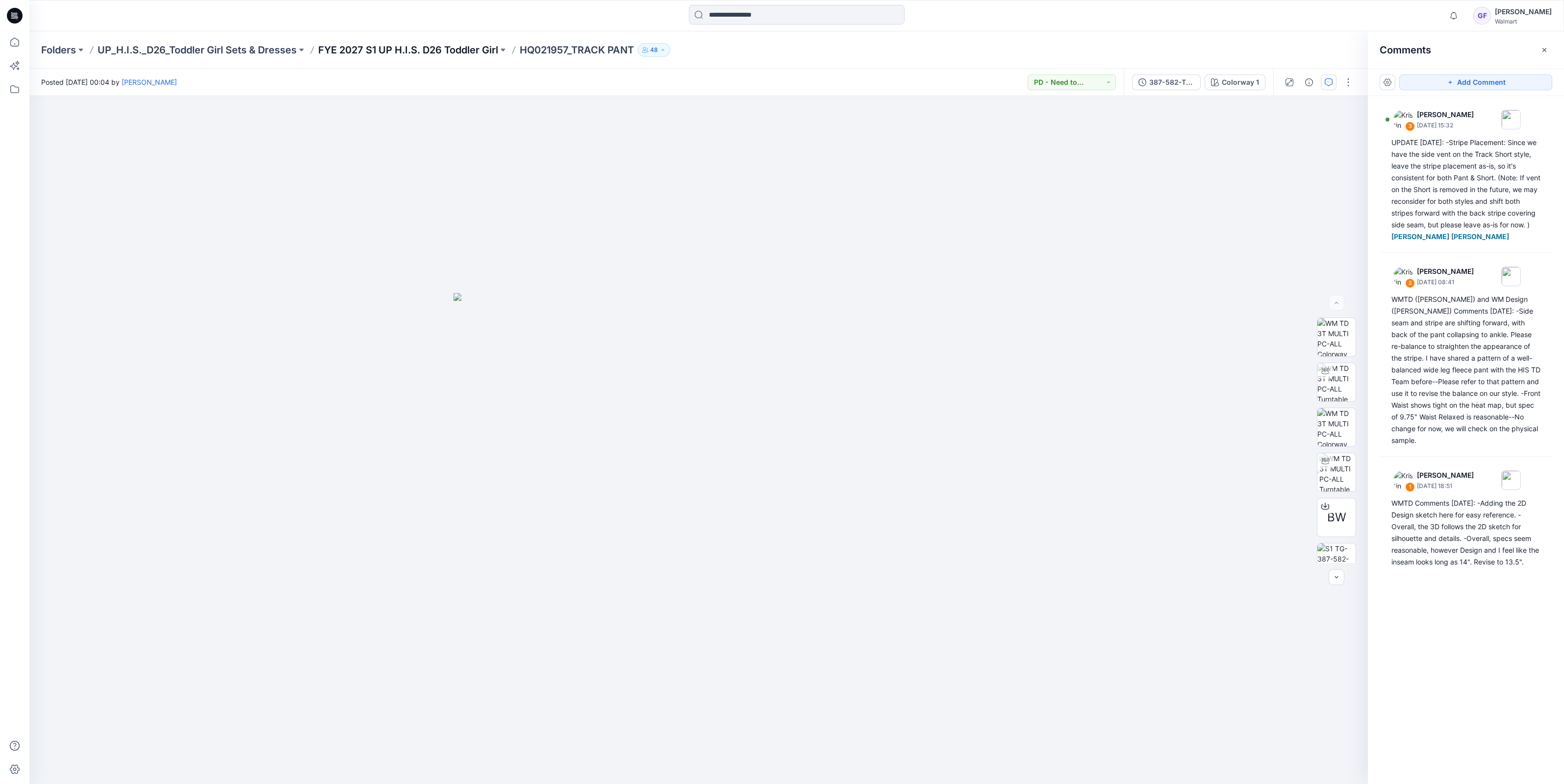
click at [468, 50] on p "FYE 2027 S1 UP H.I.S. D26 Toddler Girl" at bounding box center [407, 50] width 180 height 14
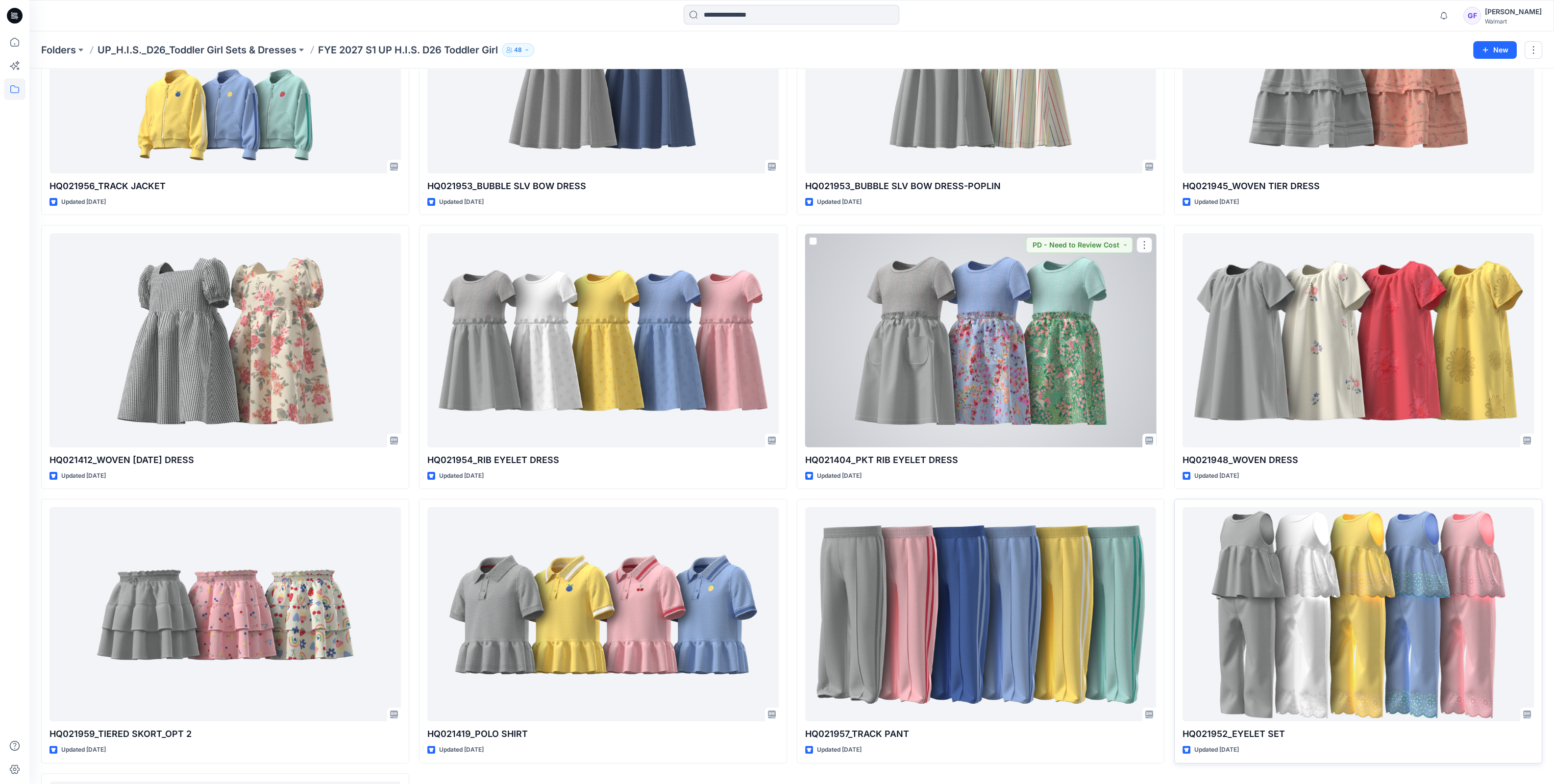
scroll to position [697, 0]
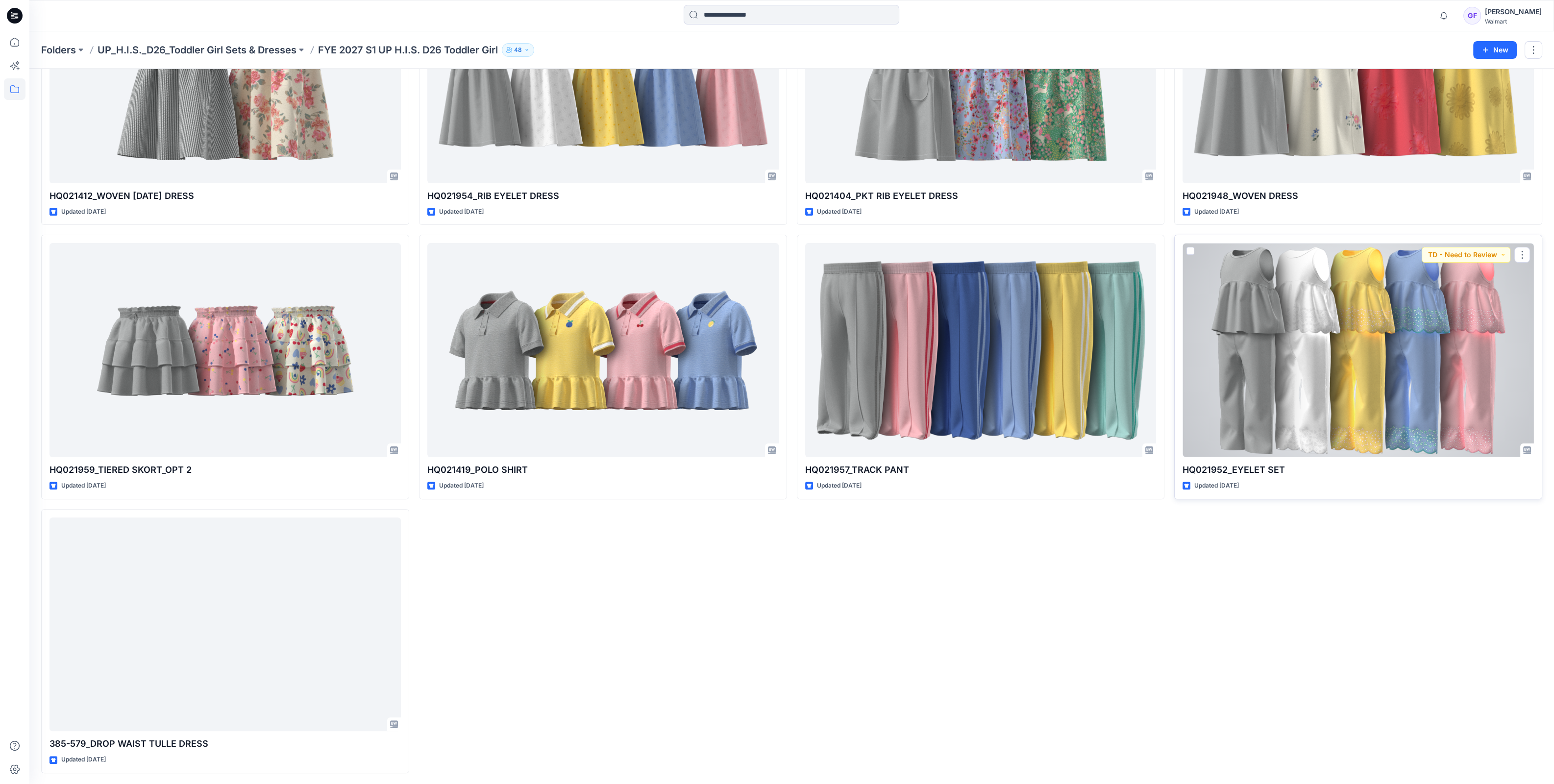
click at [1449, 404] on div at bounding box center [1358, 350] width 352 height 214
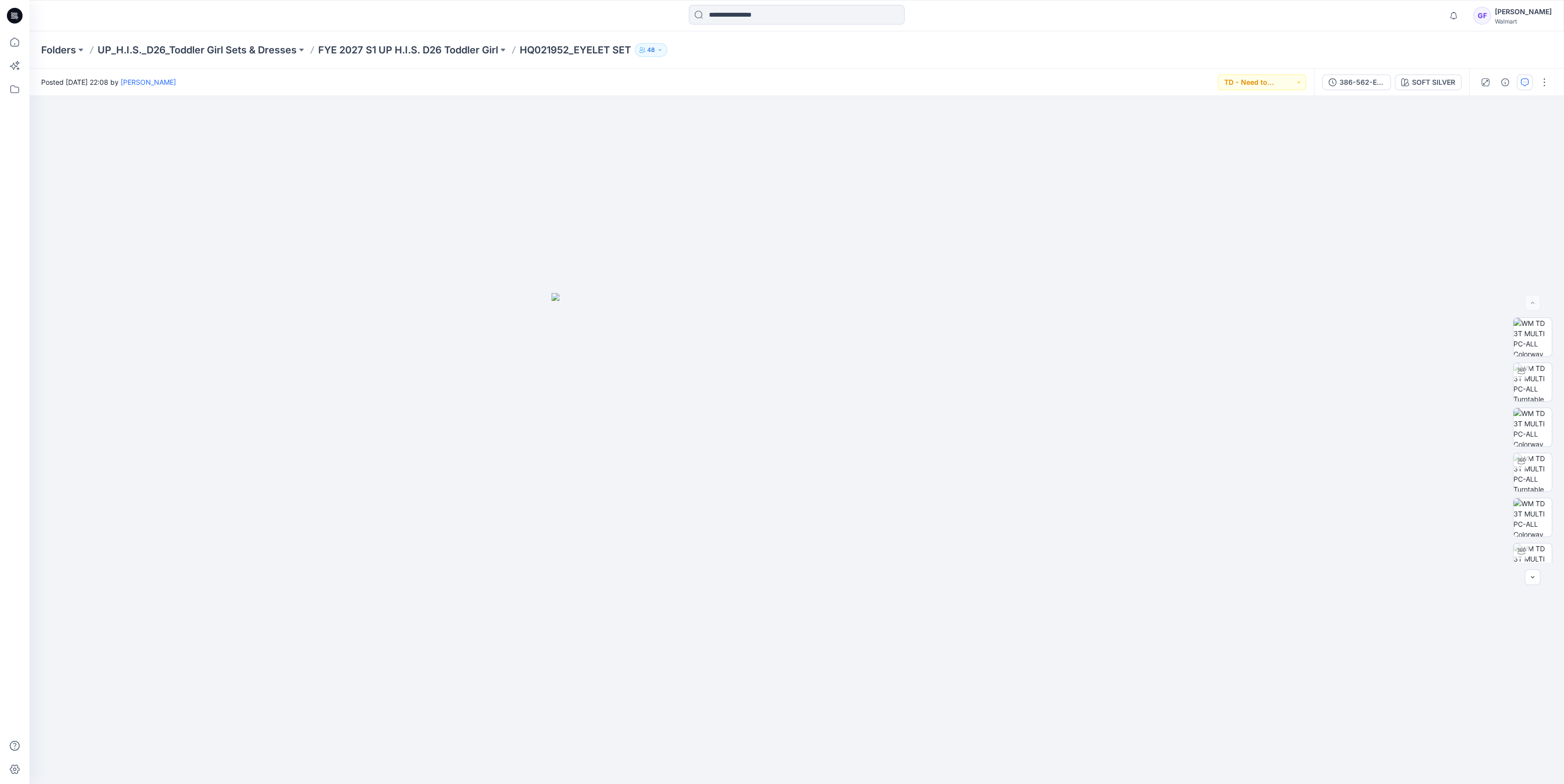
click at [1522, 79] on icon "button" at bounding box center [1524, 83] width 8 height 8
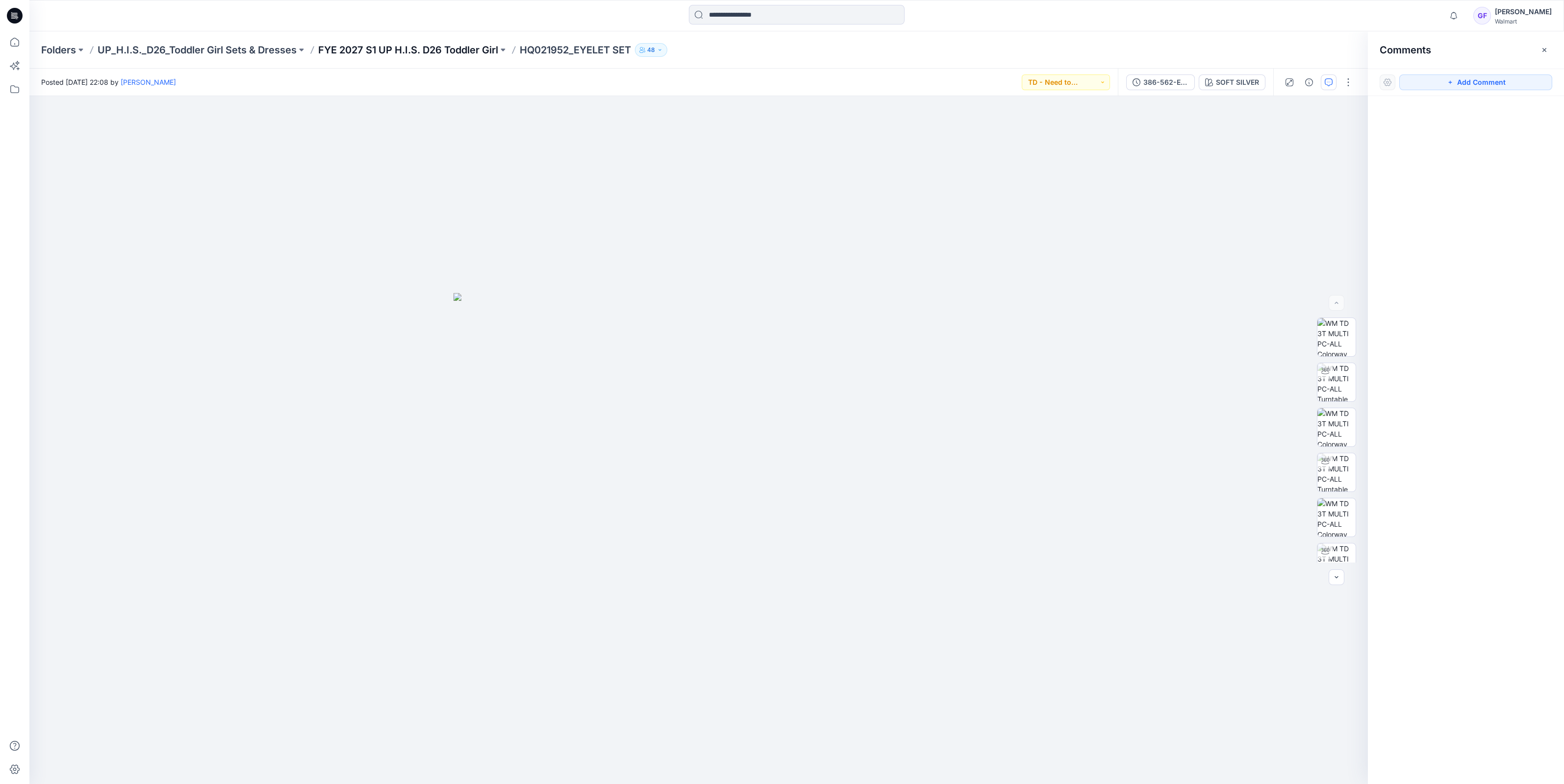
click at [417, 47] on p "FYE 2027 S1 UP H.I.S. D26 Toddler Girl" at bounding box center [407, 50] width 180 height 14
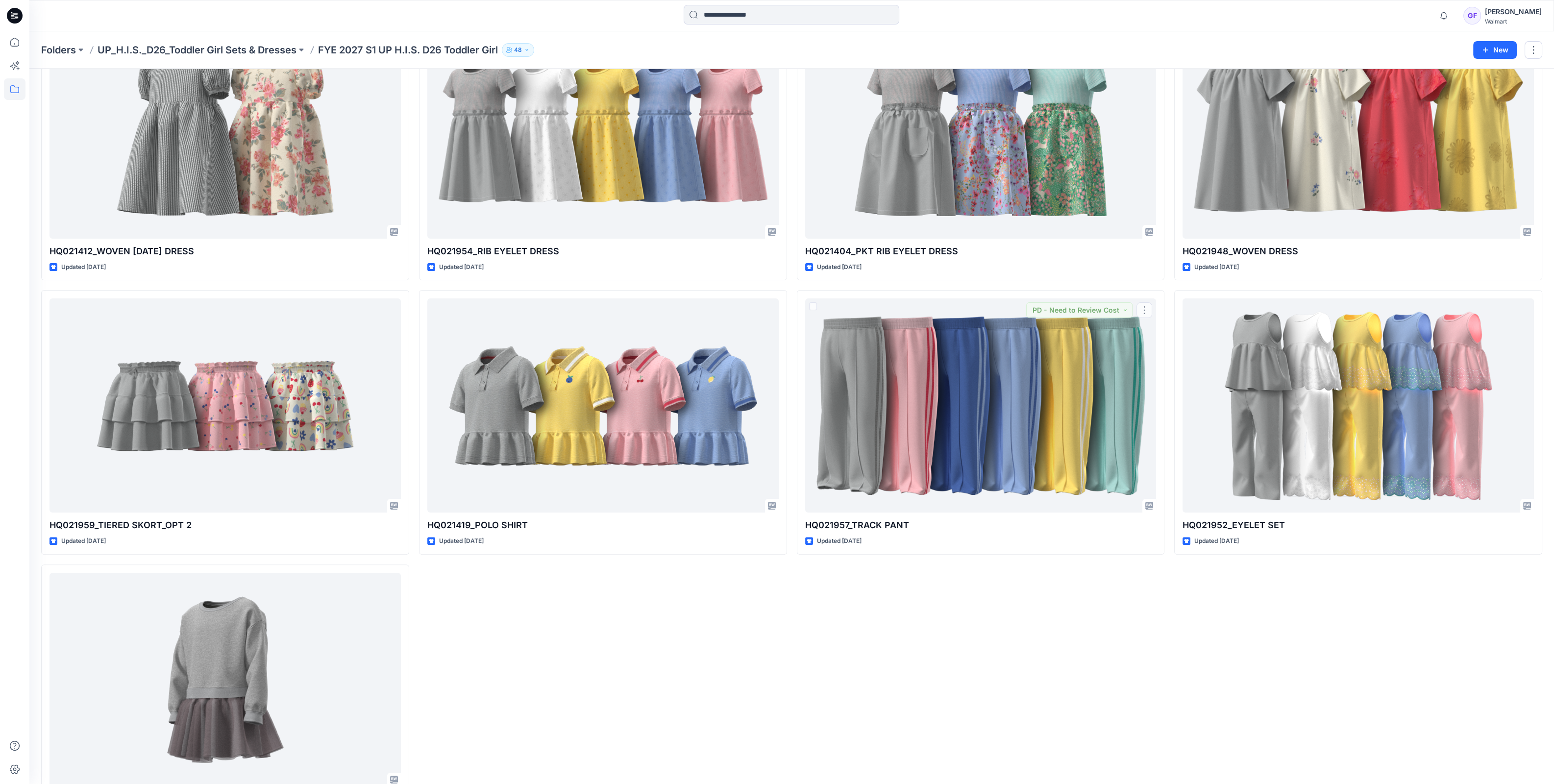
scroll to position [697, 0]
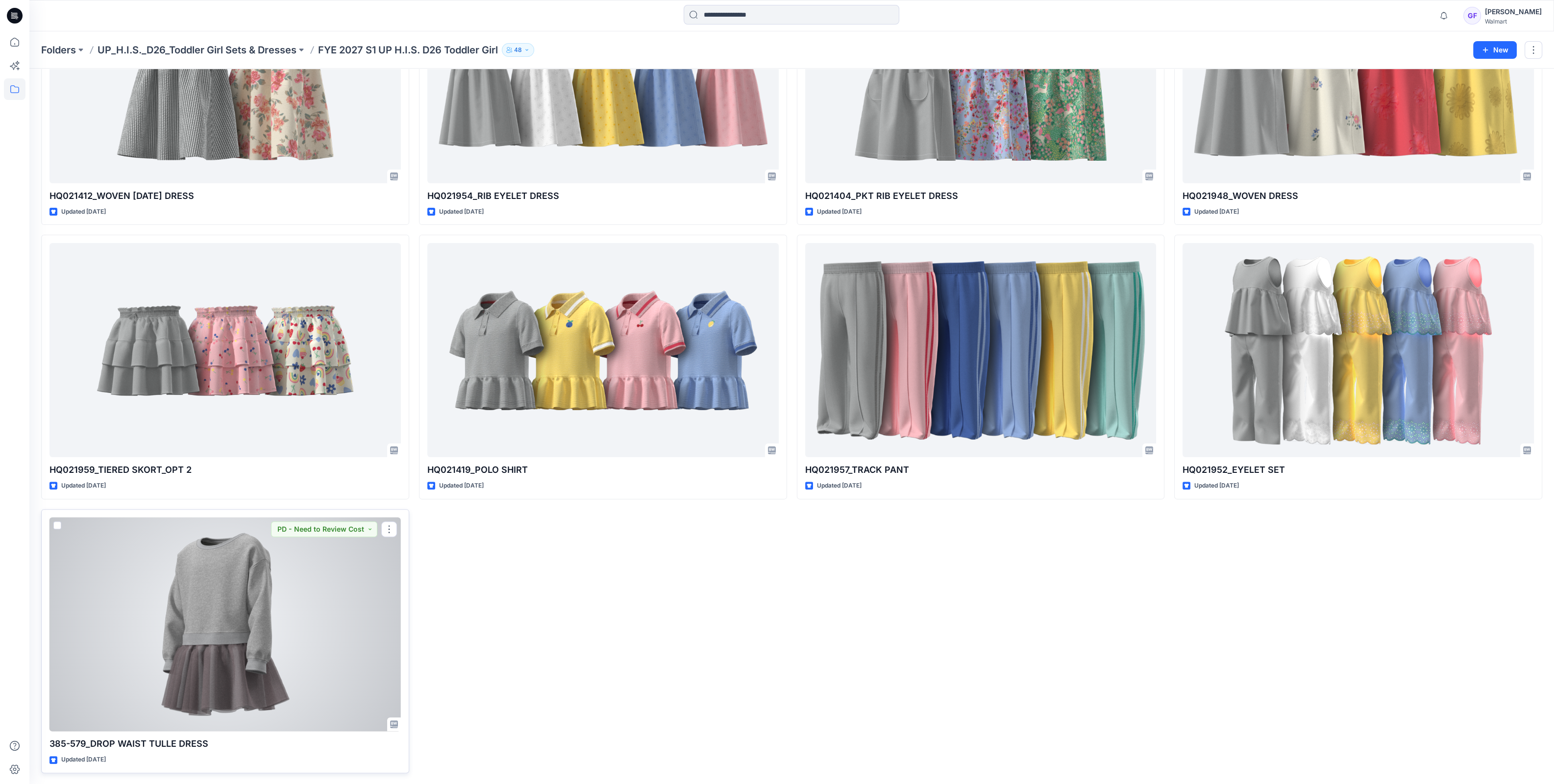
click at [289, 671] on div at bounding box center [225, 624] width 352 height 214
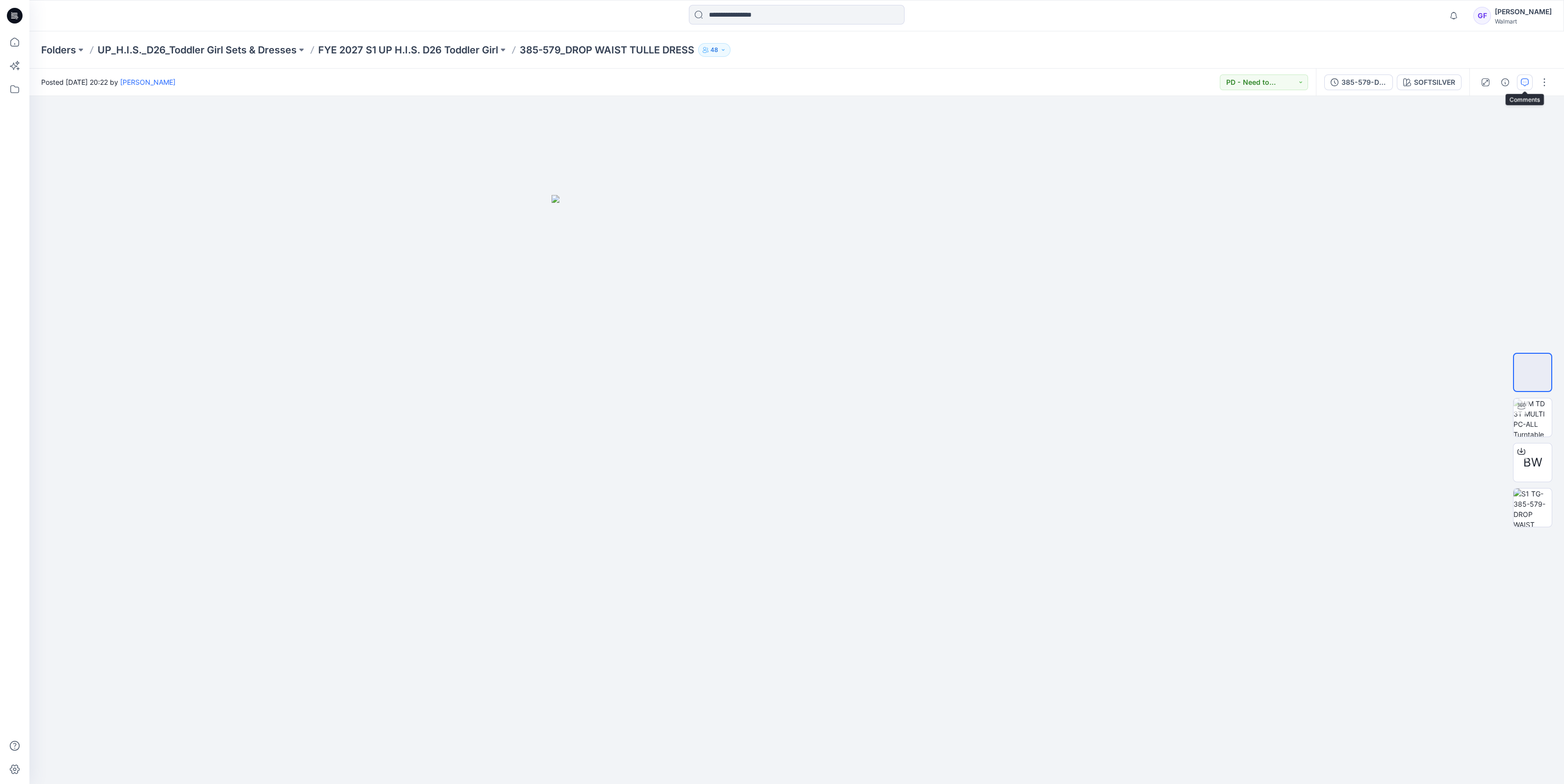
click at [1526, 80] on icon "button" at bounding box center [1524, 83] width 8 height 8
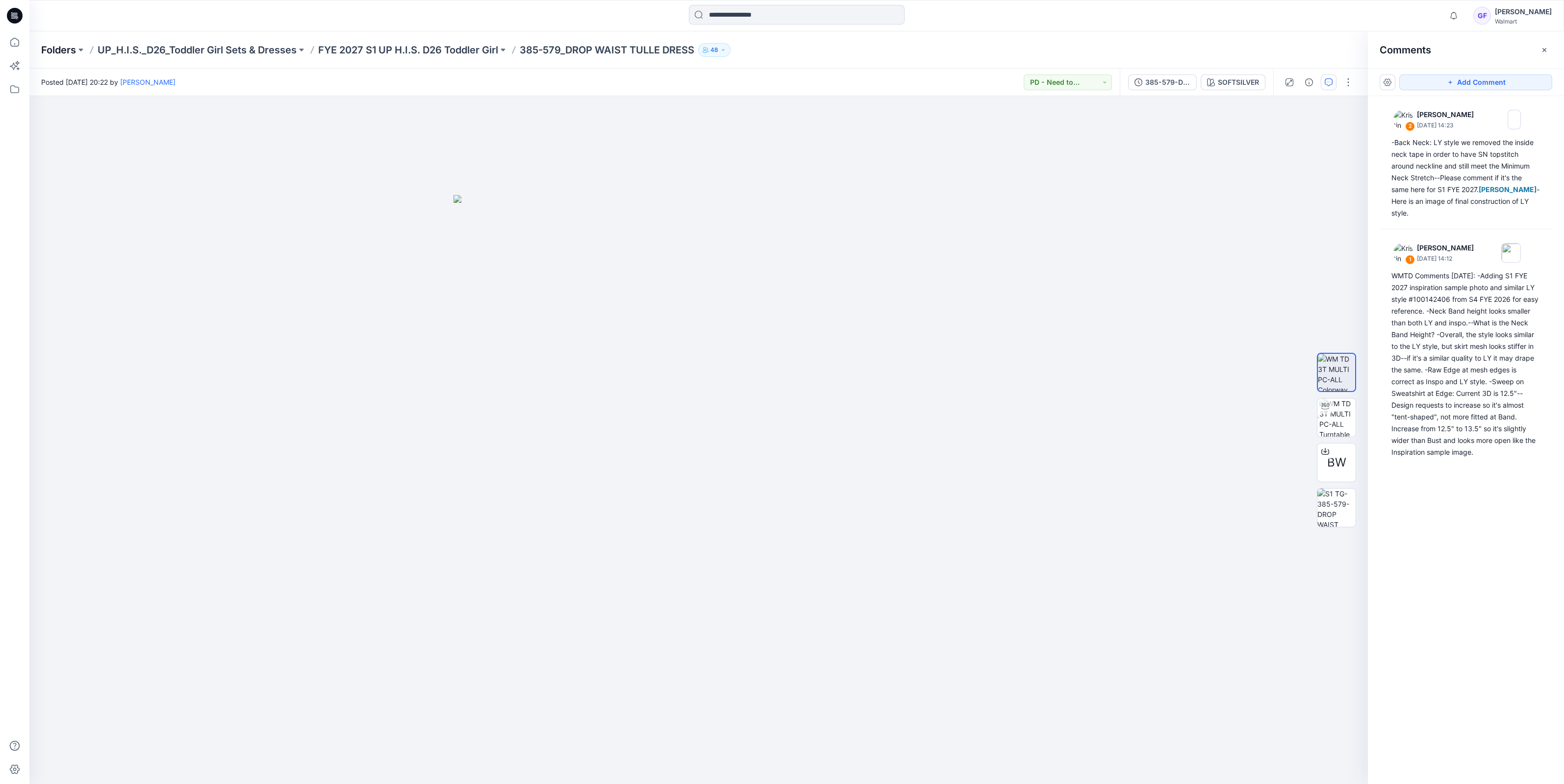
click at [55, 50] on p "Folders" at bounding box center [59, 50] width 35 height 14
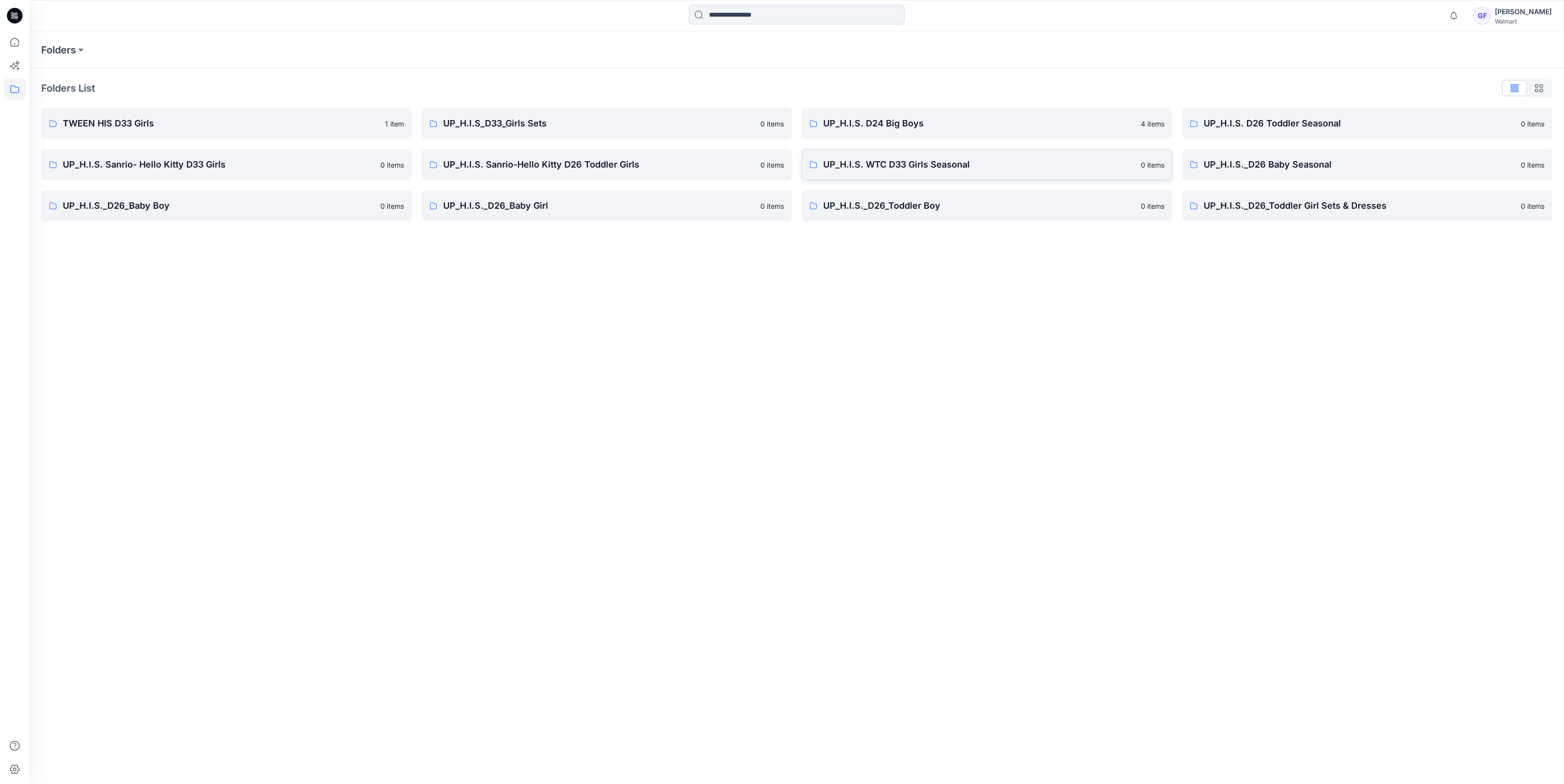
click at [836, 164] on p "UP_H.I.S. WTC D33 Girls Seasonal" at bounding box center [979, 164] width 312 height 14
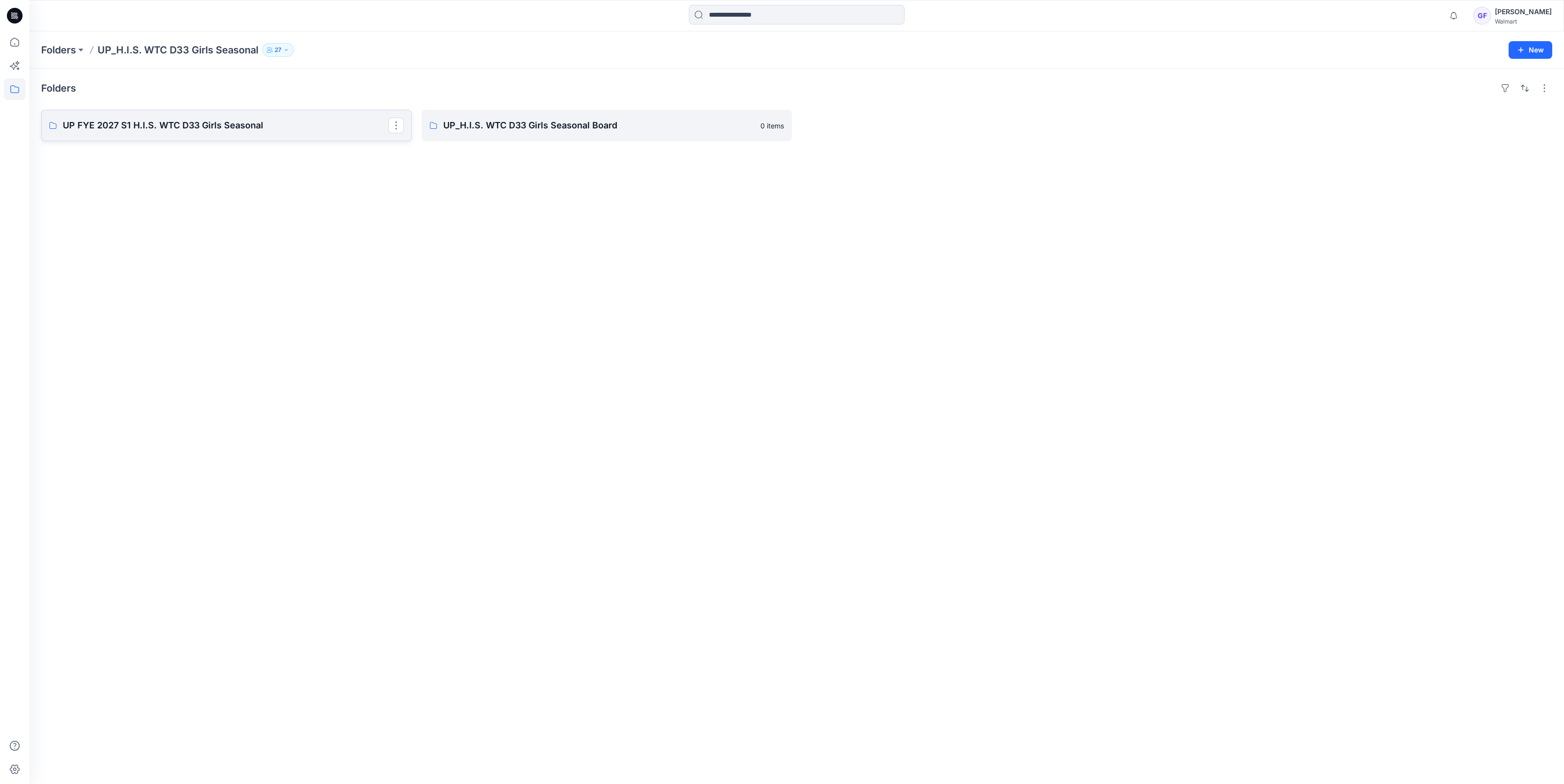
click at [218, 132] on link "UP FYE 2027 S1 H.I.S. WTC D33 Girls Seasonal" at bounding box center [226, 125] width 371 height 31
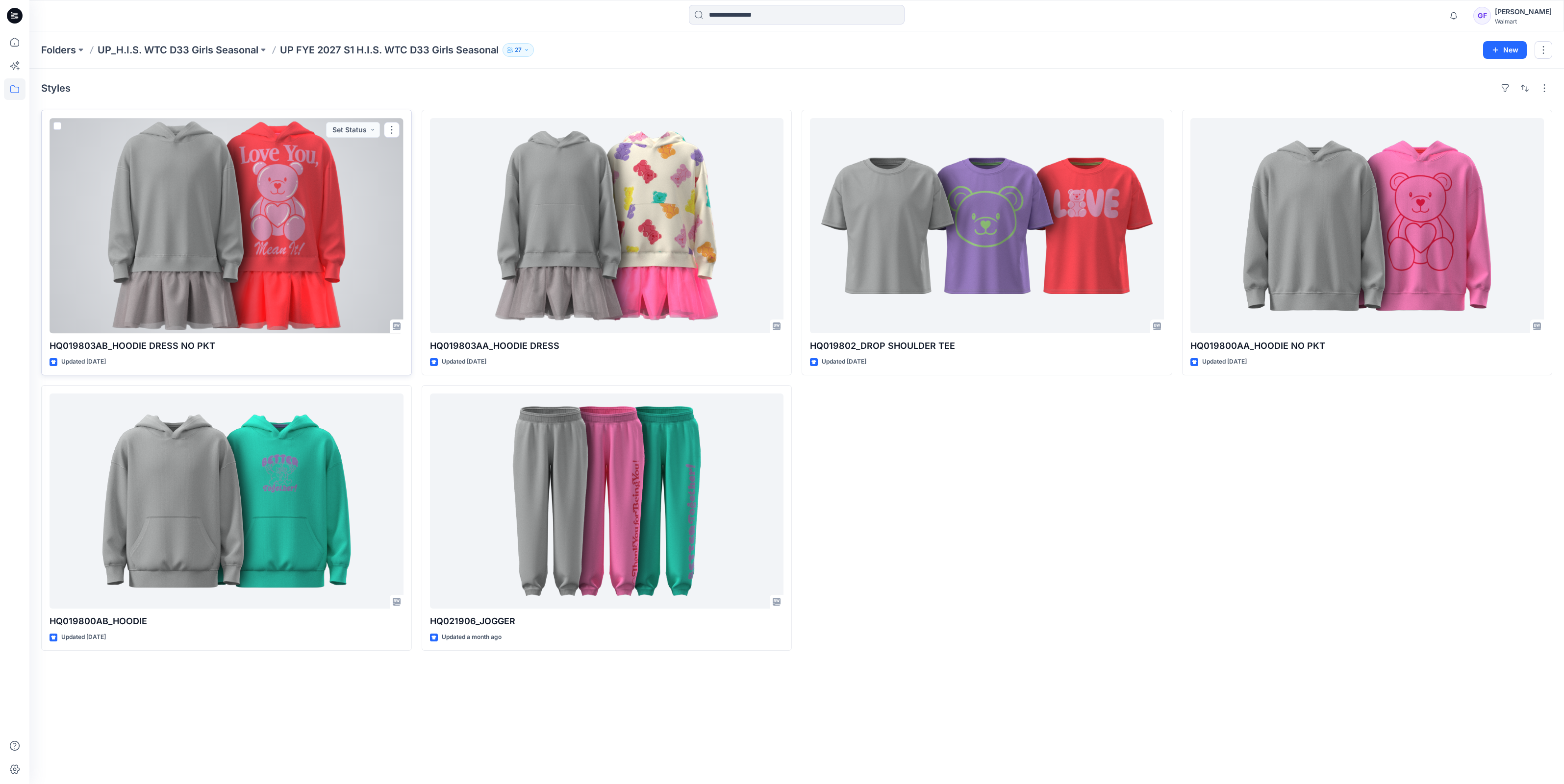
click at [311, 230] on div at bounding box center [226, 225] width 354 height 215
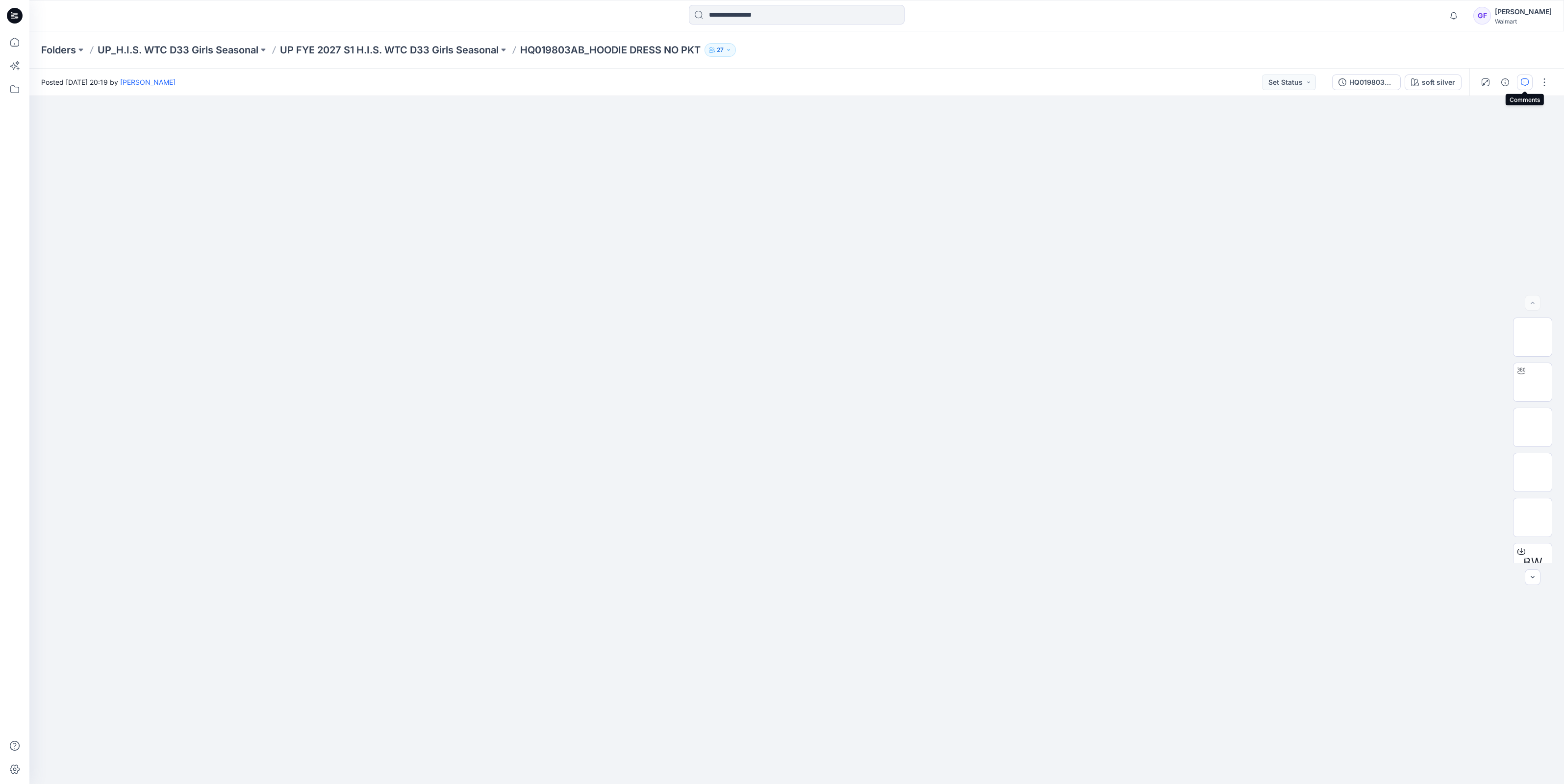
click at [1532, 81] on button "button" at bounding box center [1524, 82] width 16 height 16
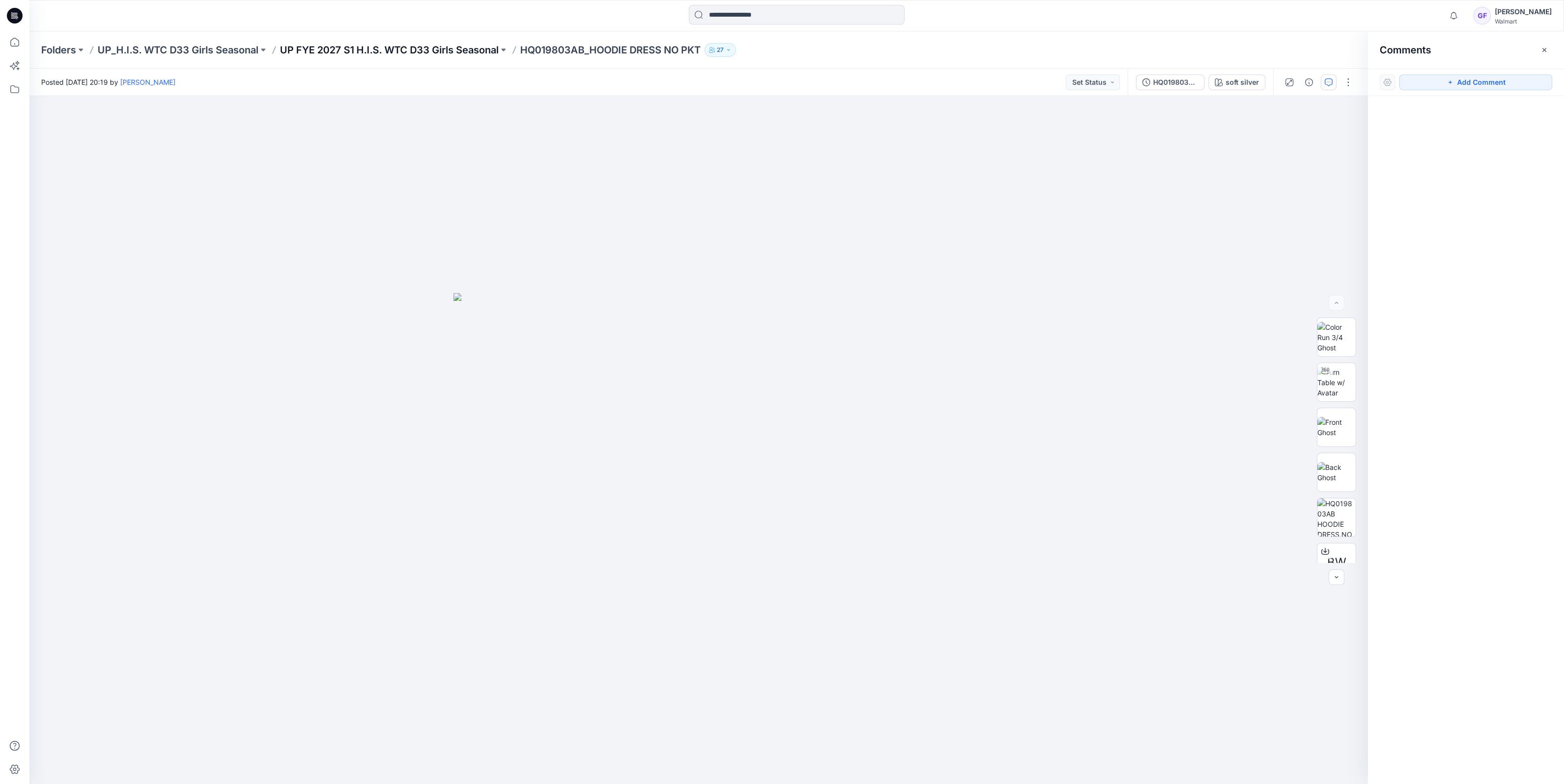
click at [425, 52] on p "UP FYE 2027 S1 H.I.S. WTC D33 Girls Seasonal" at bounding box center [389, 50] width 219 height 14
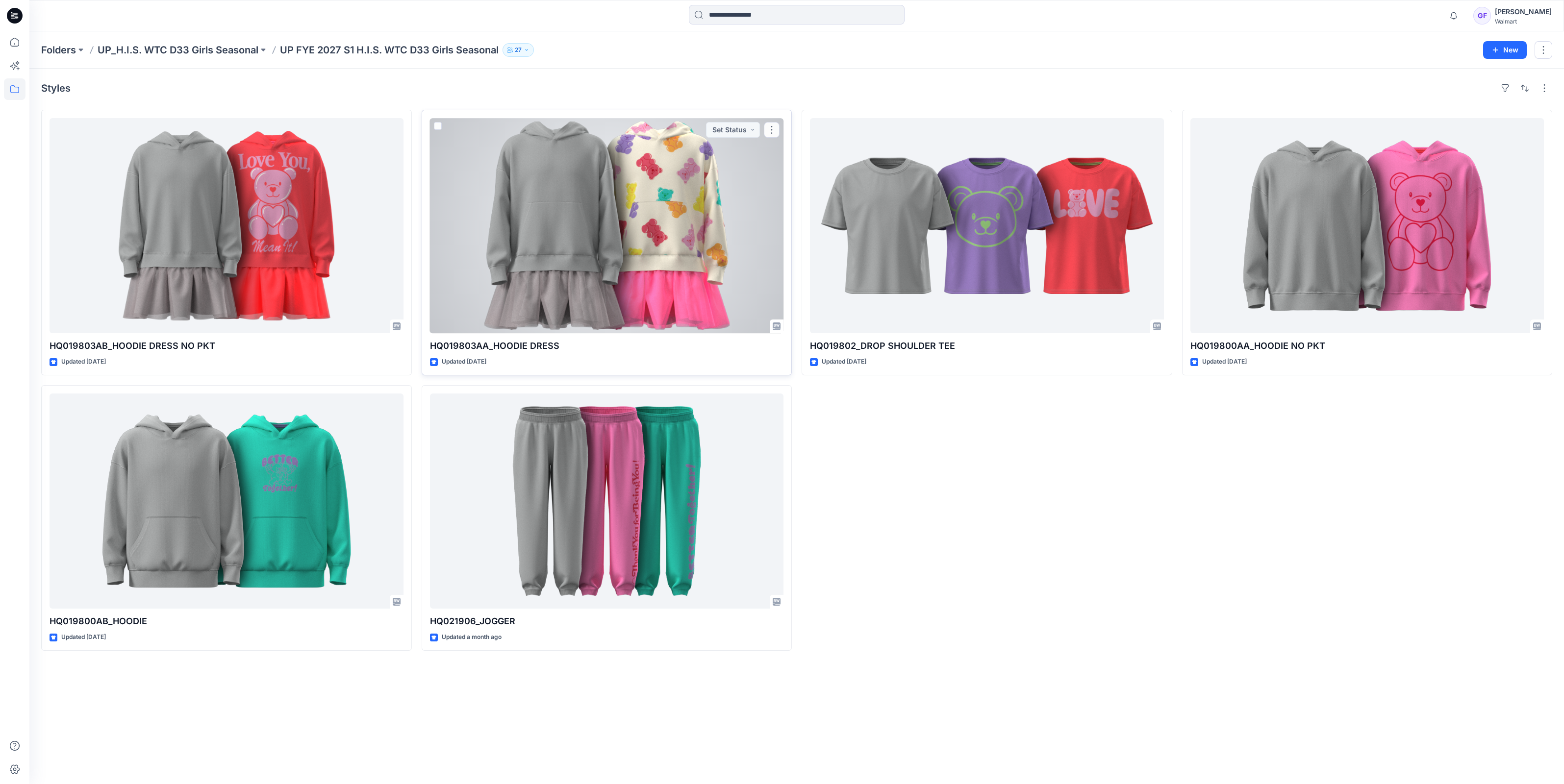
click at [632, 211] on div at bounding box center [606, 225] width 354 height 215
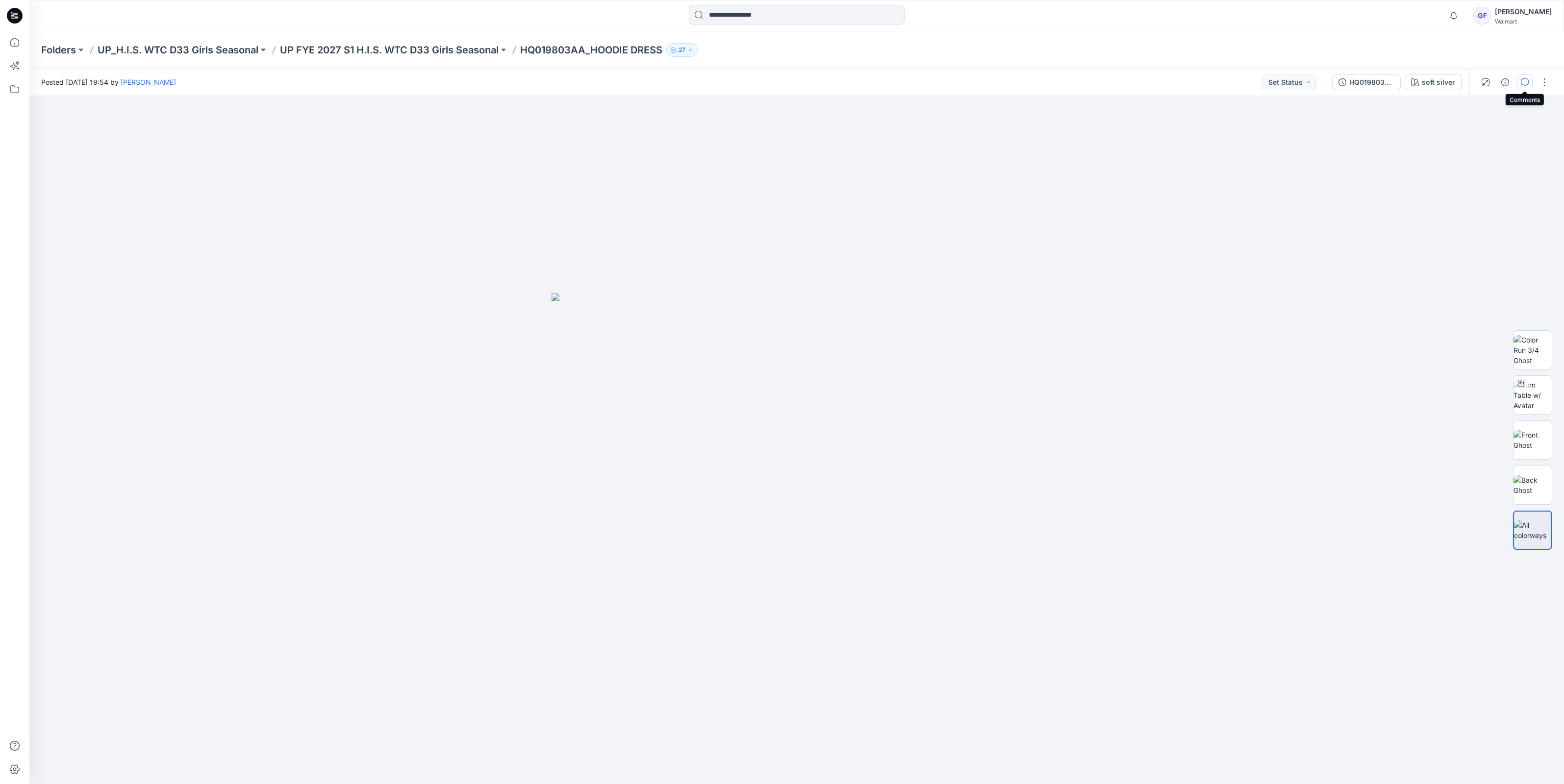
click at [1522, 80] on icon "button" at bounding box center [1524, 83] width 8 height 8
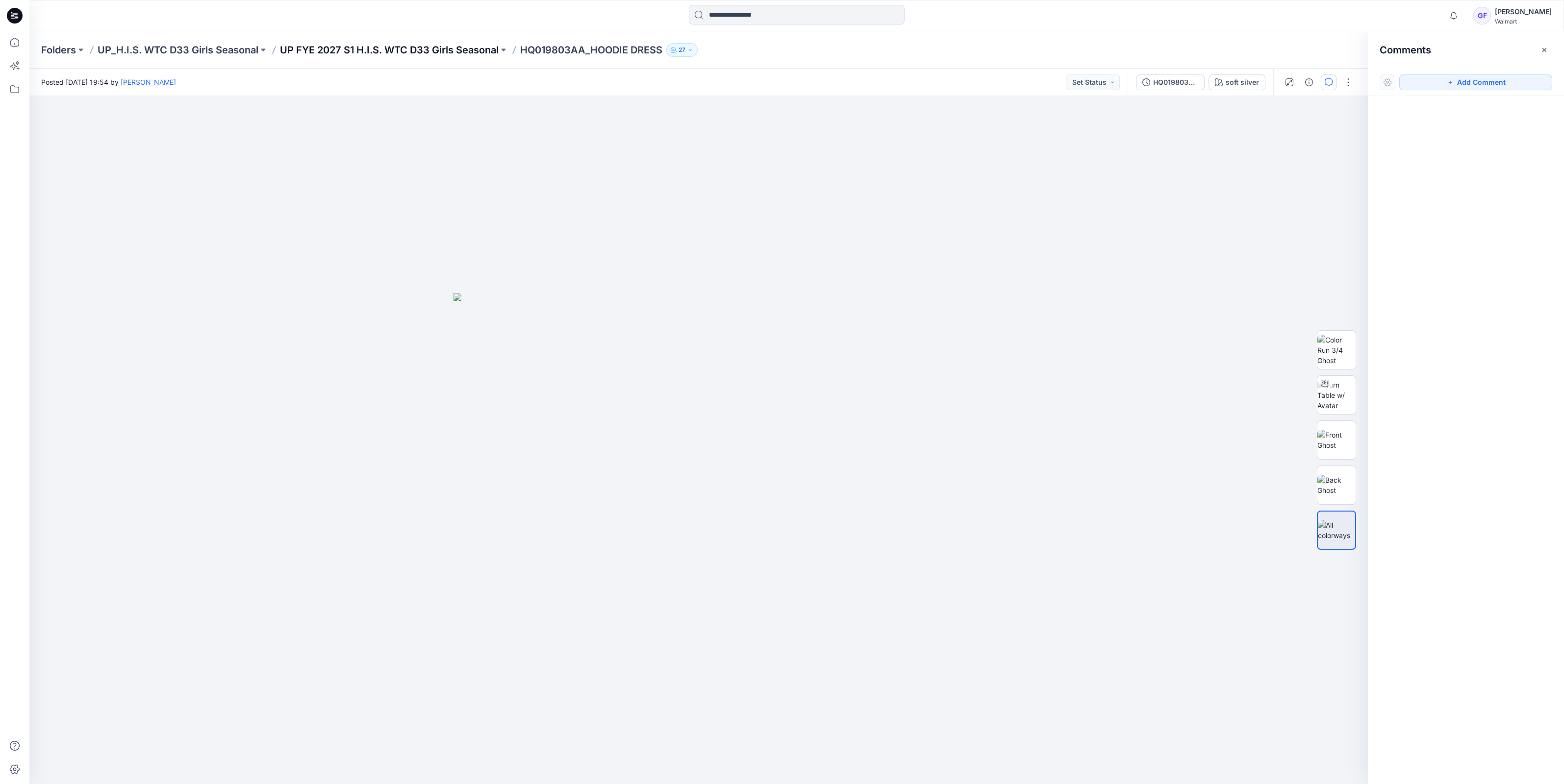
click at [348, 47] on p "UP FYE 2027 S1 H.I.S. WTC D33 Girls Seasonal" at bounding box center [389, 50] width 219 height 14
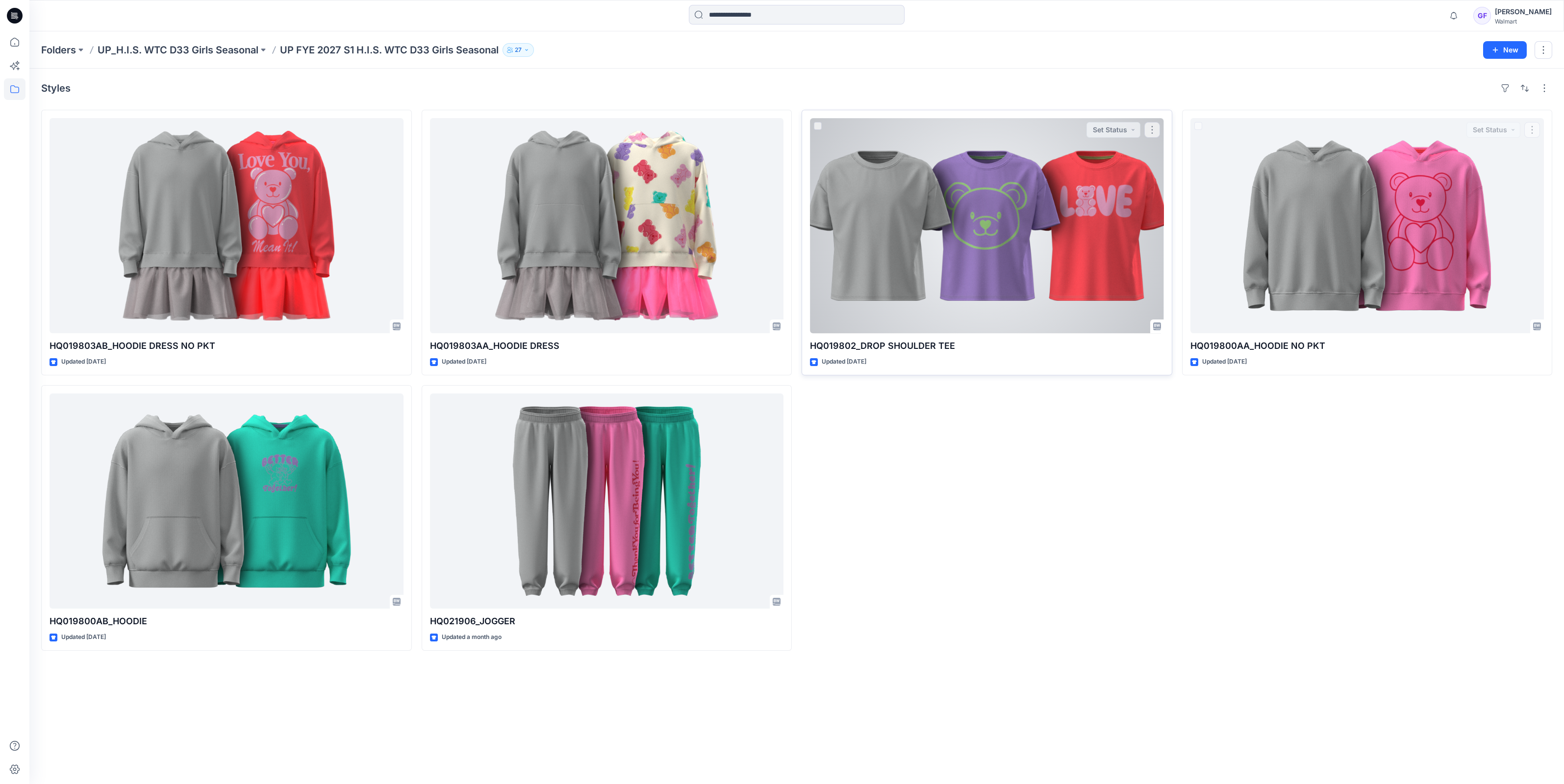
click at [994, 245] on div at bounding box center [986, 225] width 354 height 215
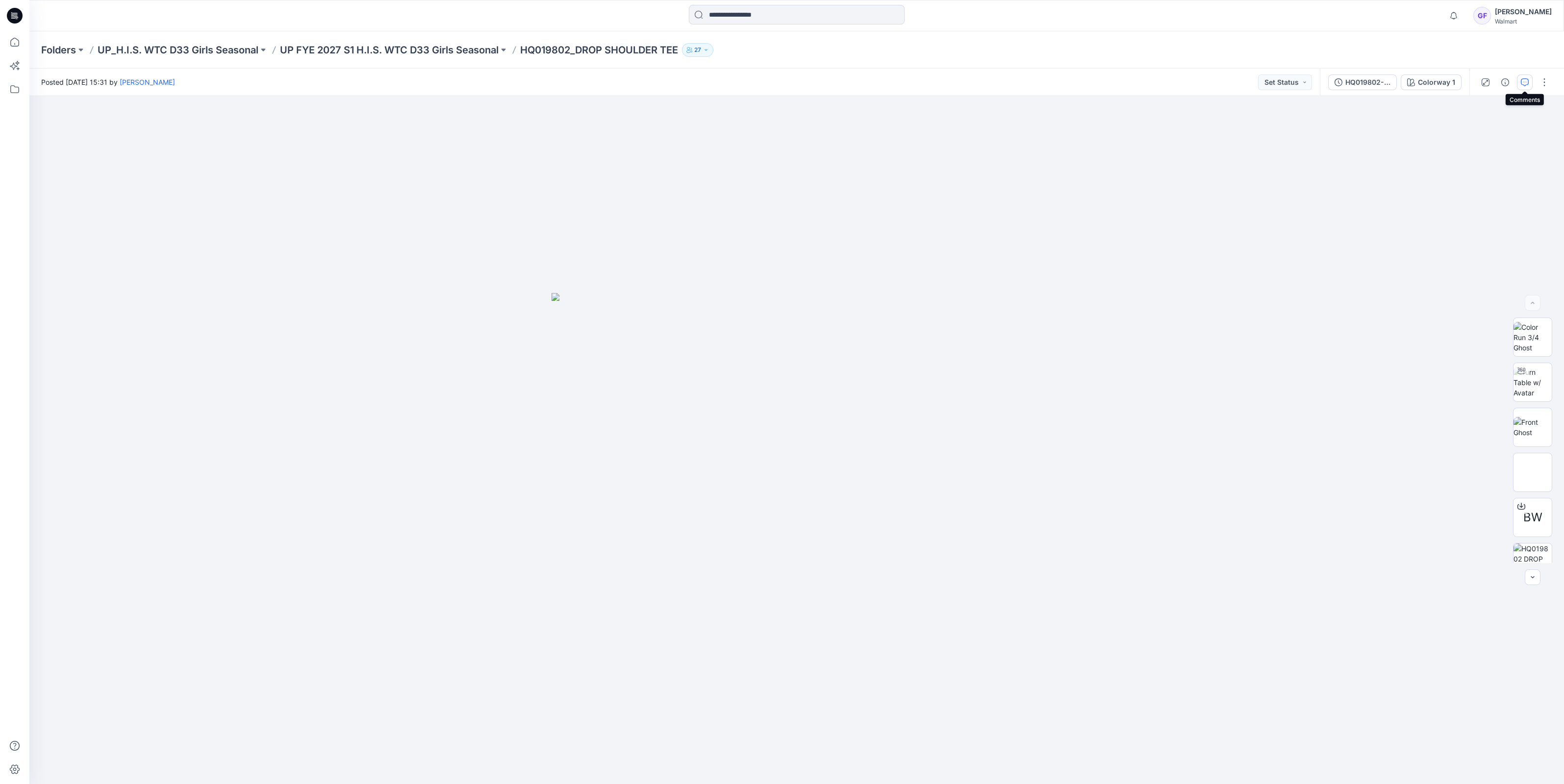
click at [1522, 81] on icon "button" at bounding box center [1524, 83] width 8 height 8
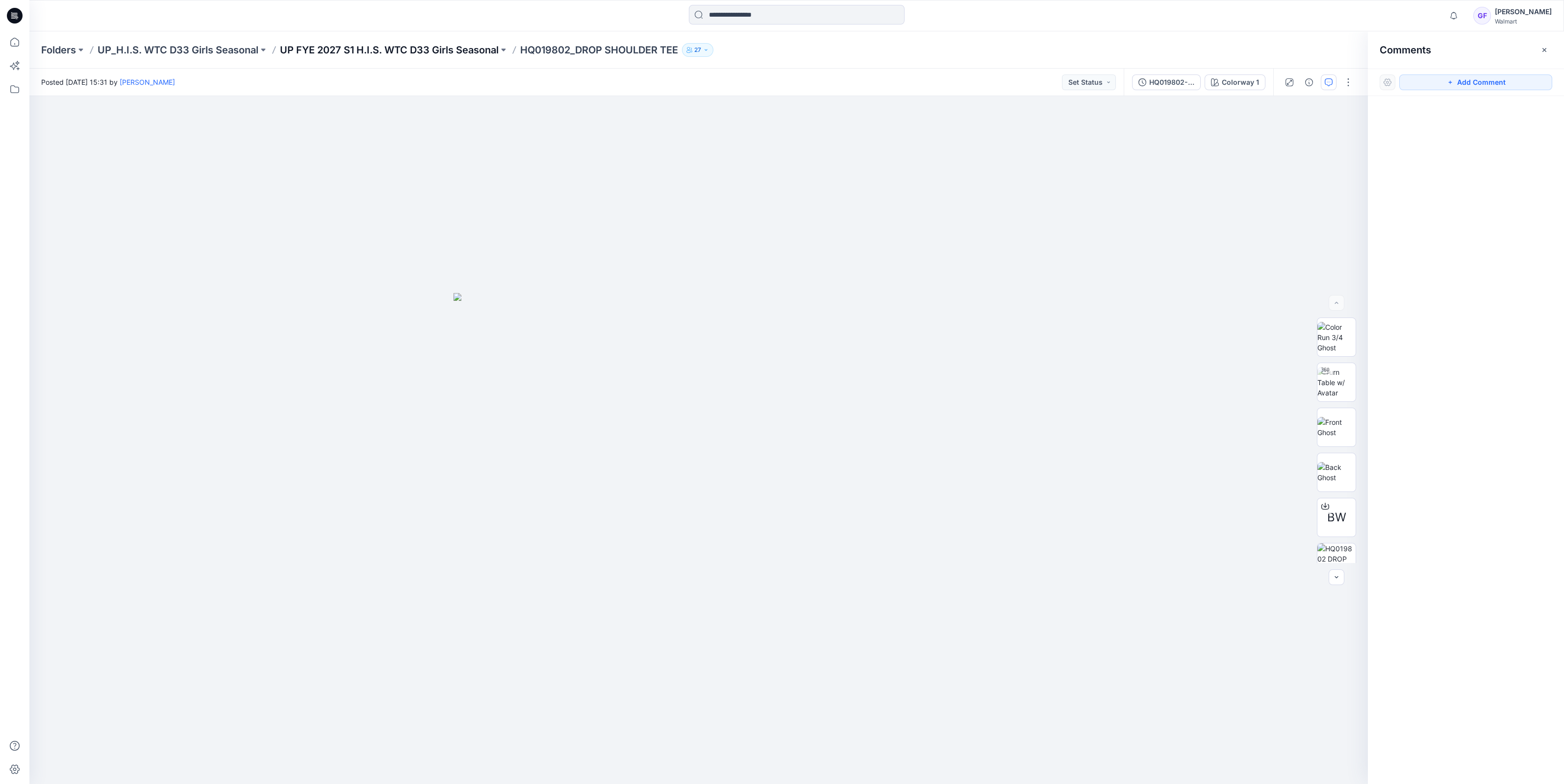
click at [471, 47] on p "UP FYE 2027 S1 H.I.S. WTC D33 Girls Seasonal" at bounding box center [389, 50] width 219 height 14
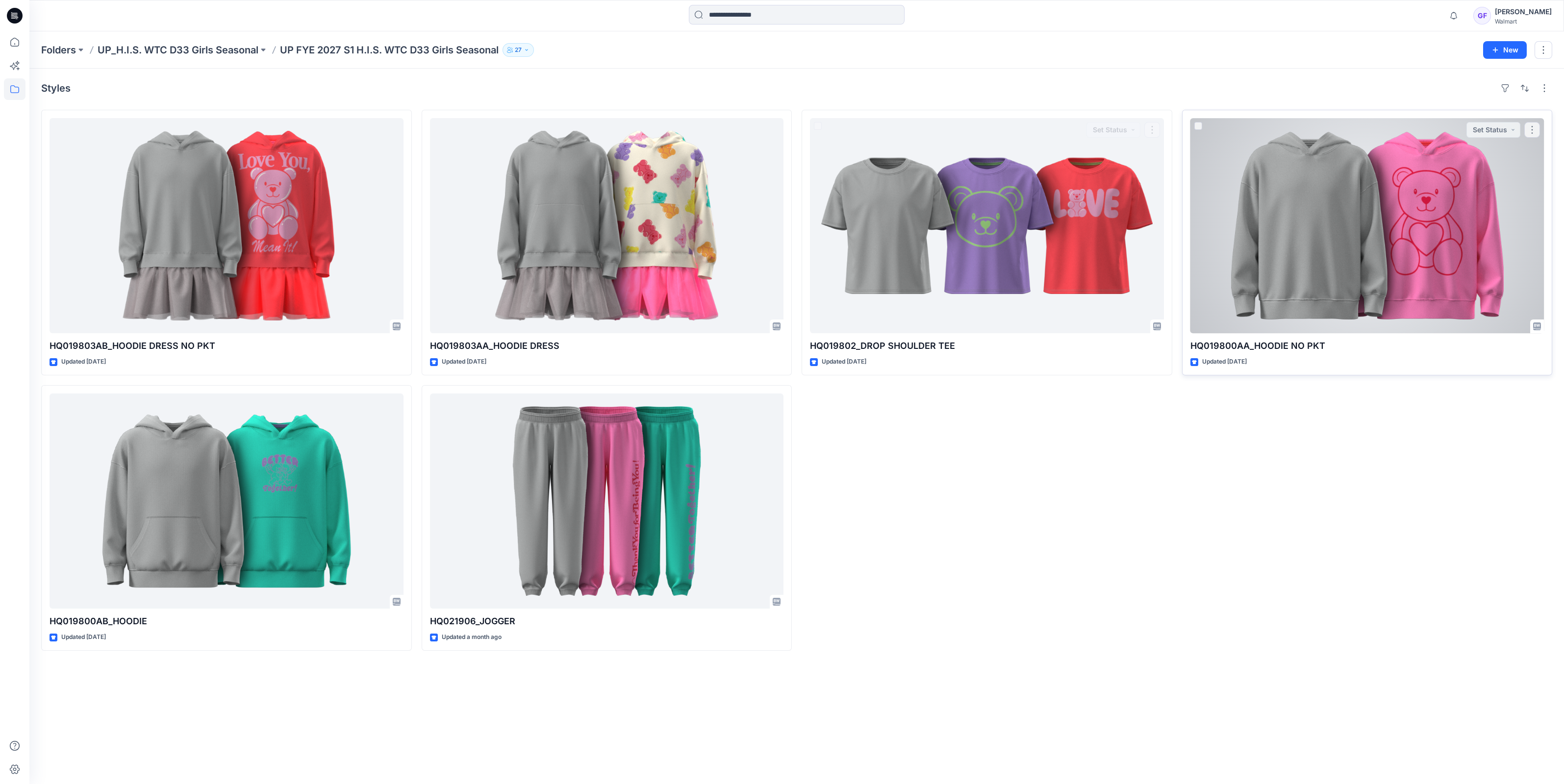
click at [1299, 262] on div at bounding box center [1367, 225] width 354 height 215
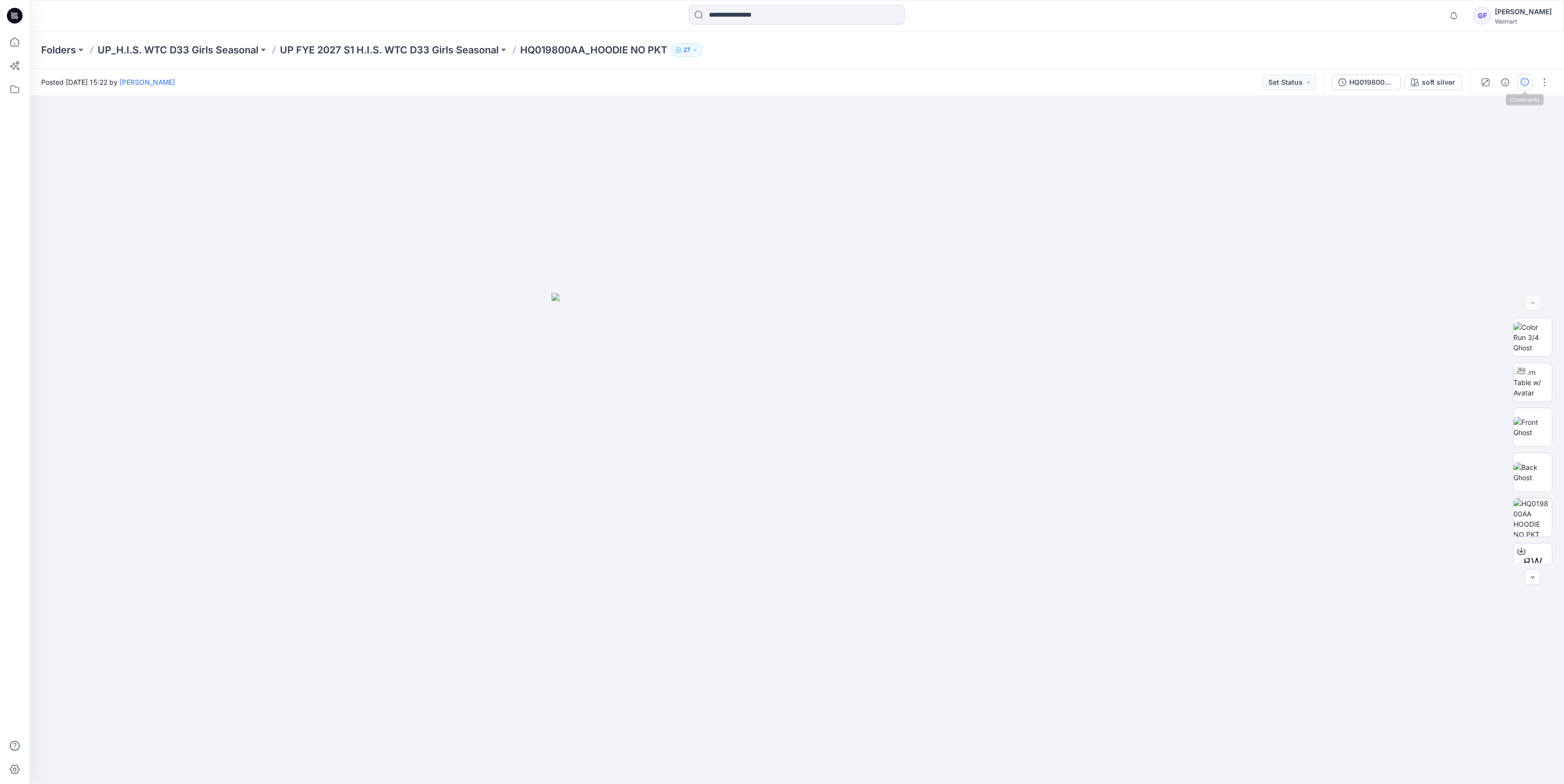
click at [1522, 83] on icon "button" at bounding box center [1524, 83] width 8 height 8
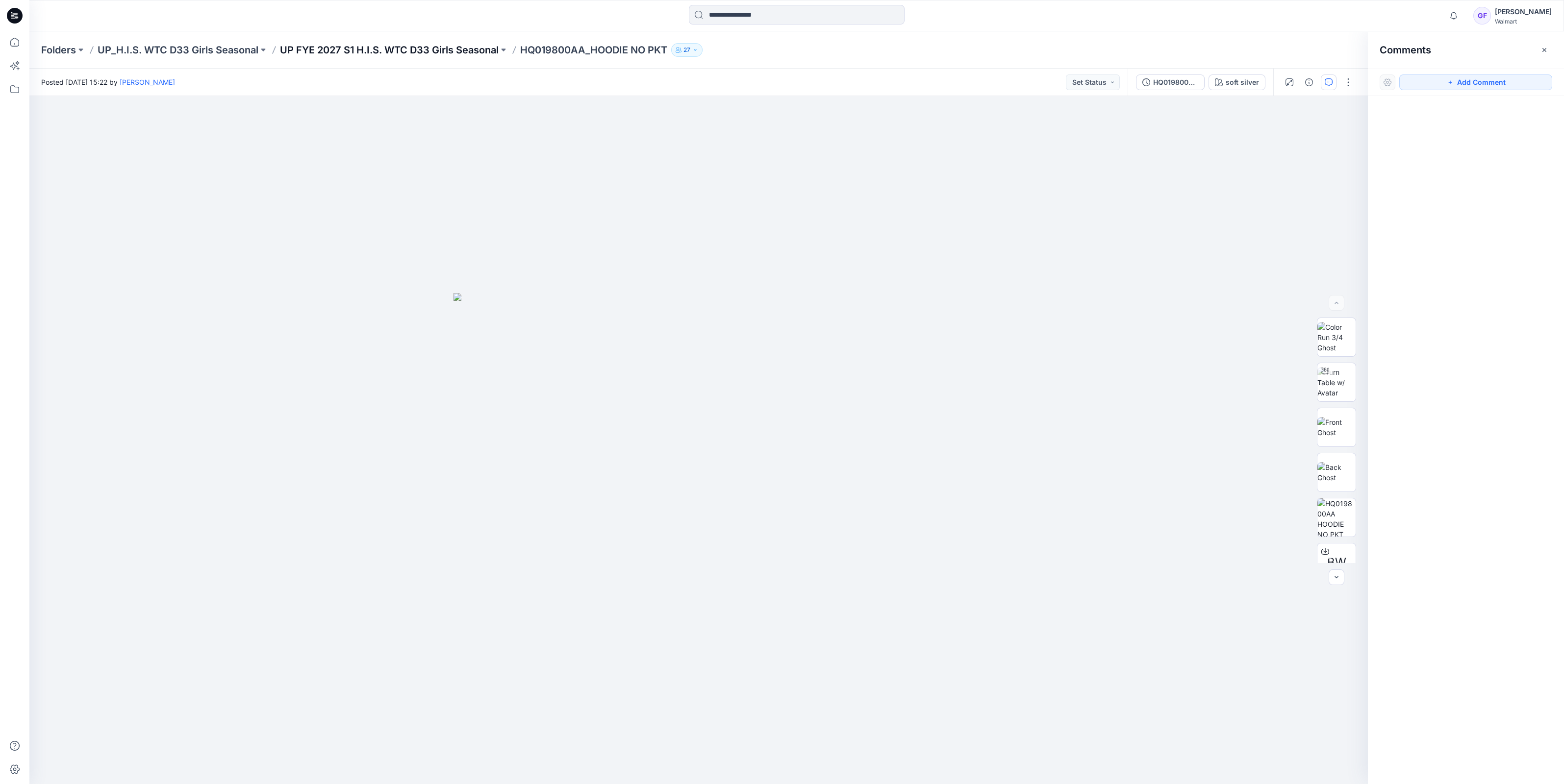
click at [379, 50] on p "UP FYE 2027 S1 H.I.S. WTC D33 Girls Seasonal" at bounding box center [389, 50] width 219 height 14
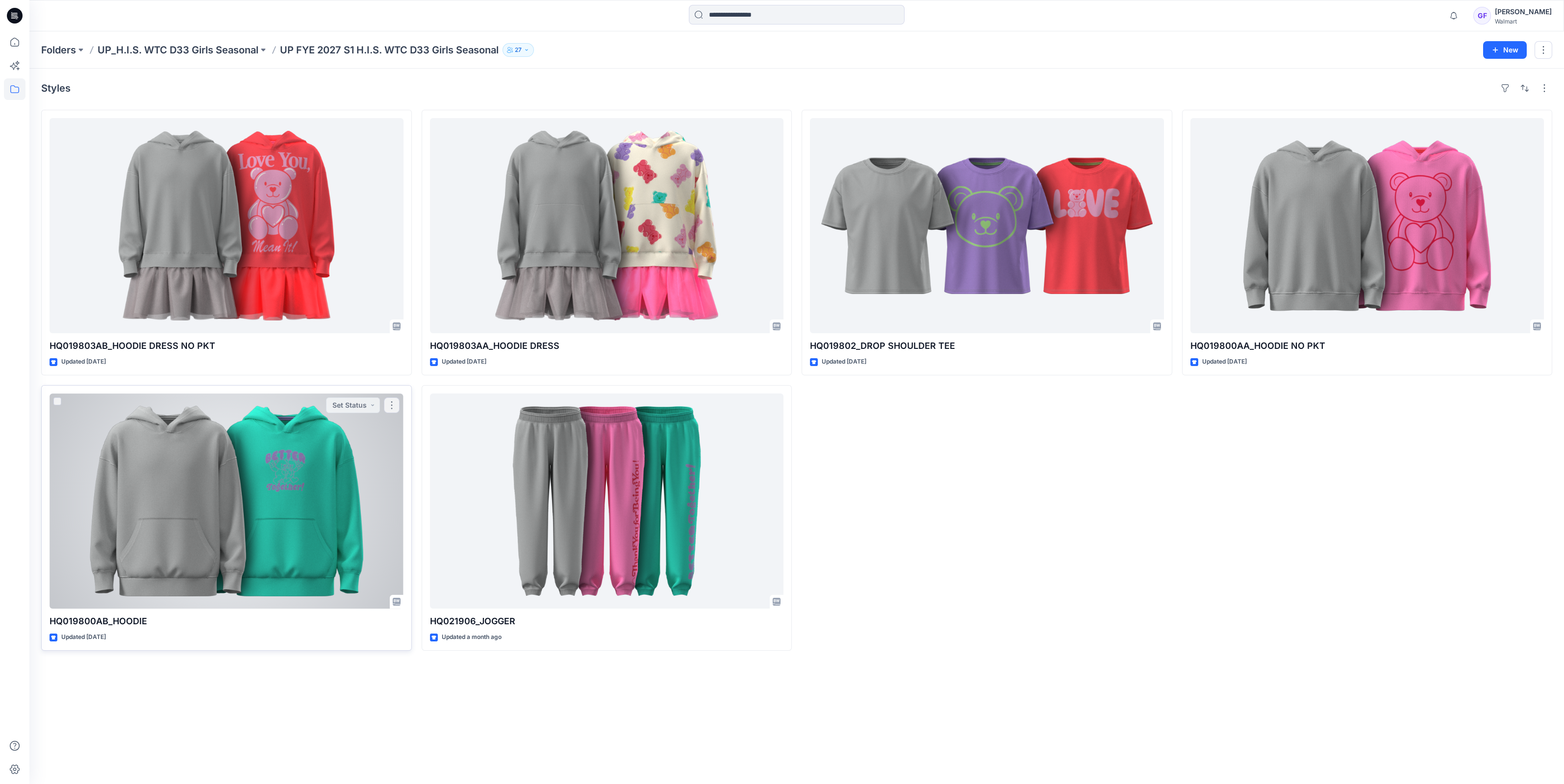
click at [229, 484] on div at bounding box center [226, 501] width 354 height 215
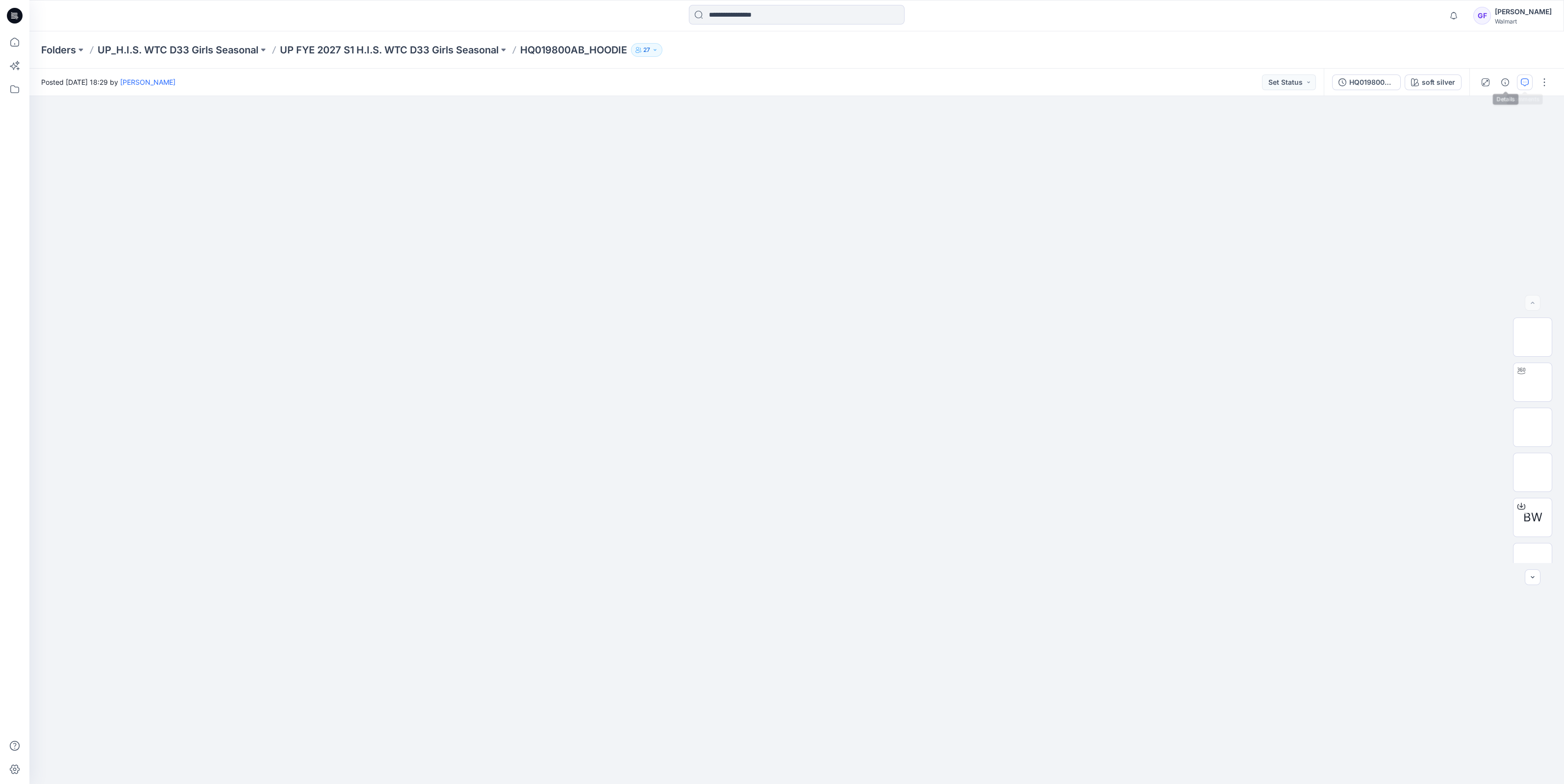
click at [1520, 79] on icon "button" at bounding box center [1524, 83] width 8 height 8
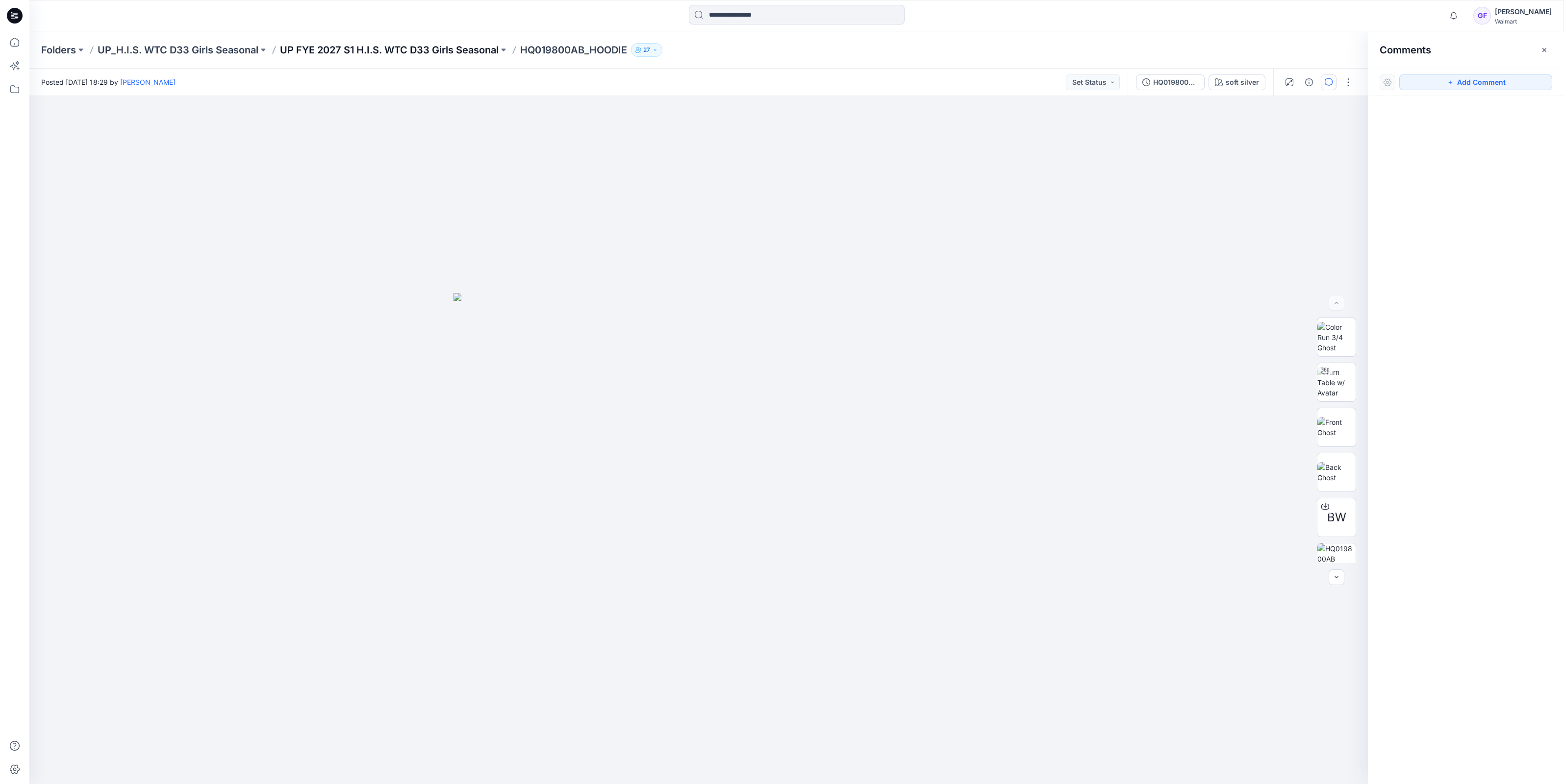
click at [297, 44] on p "UP FYE 2027 S1 H.I.S. WTC D33 Girls Seasonal" at bounding box center [389, 50] width 219 height 14
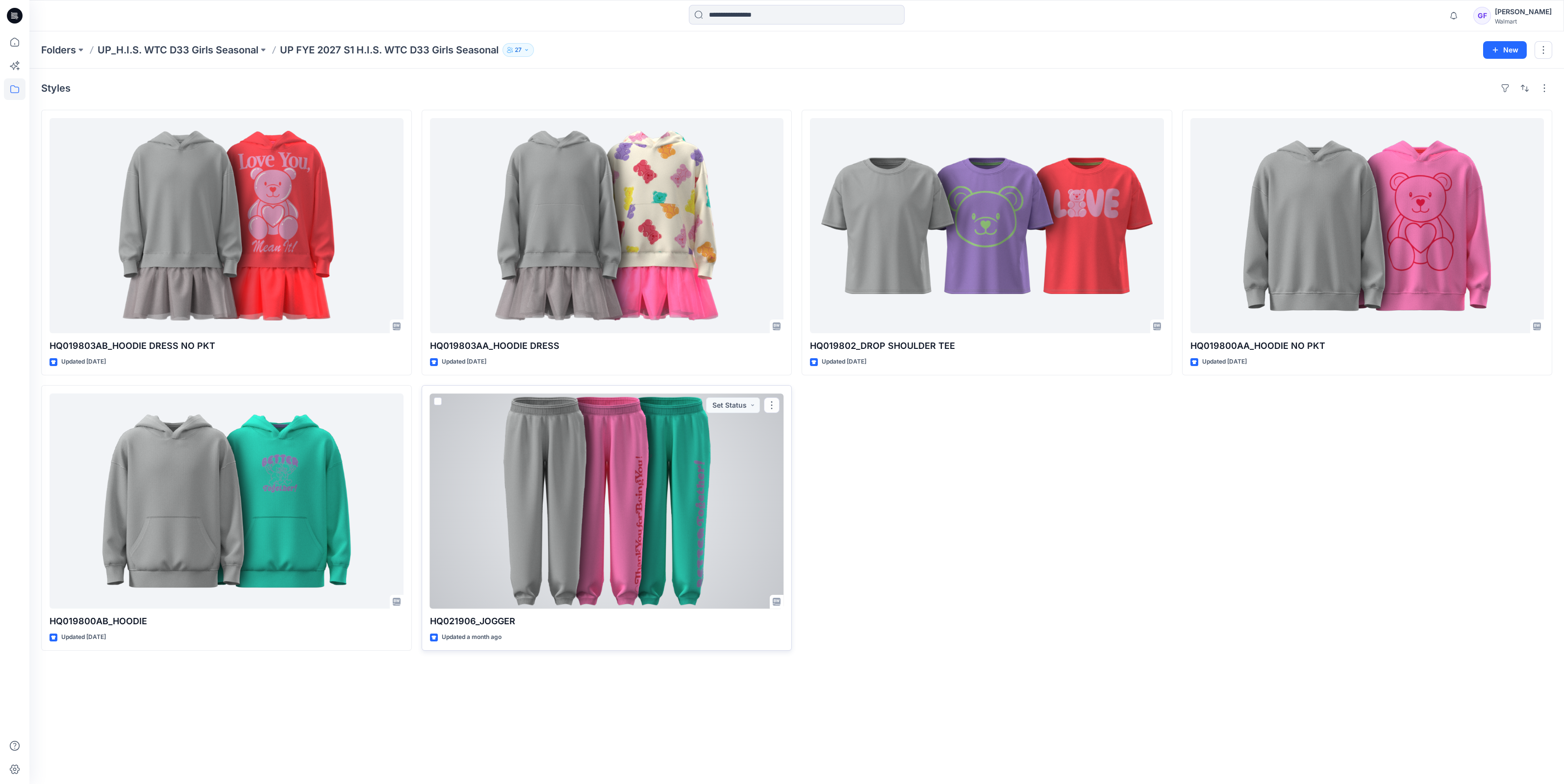
click at [576, 504] on div at bounding box center [606, 501] width 354 height 215
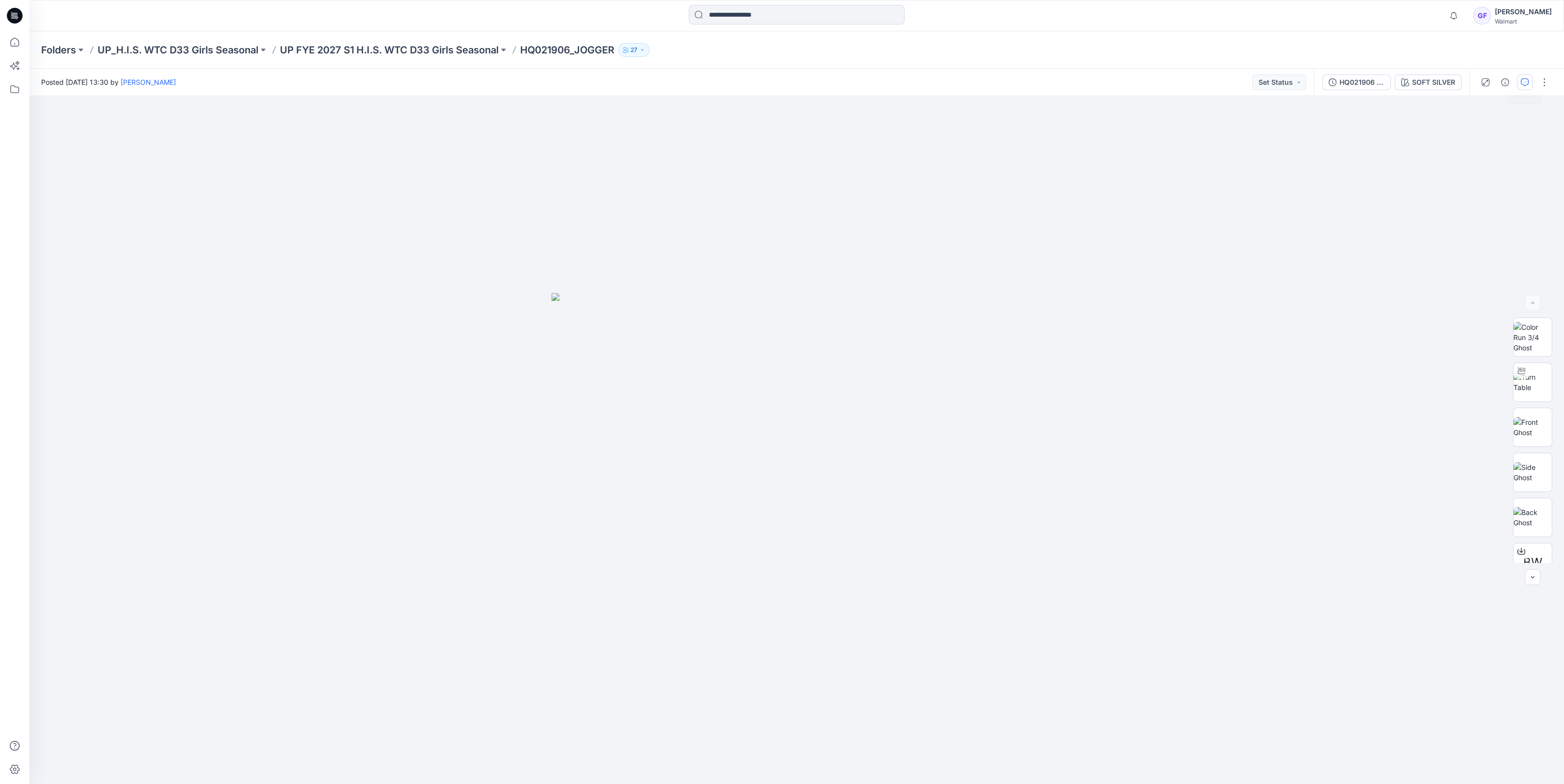
click at [1522, 79] on icon "button" at bounding box center [1524, 83] width 8 height 8
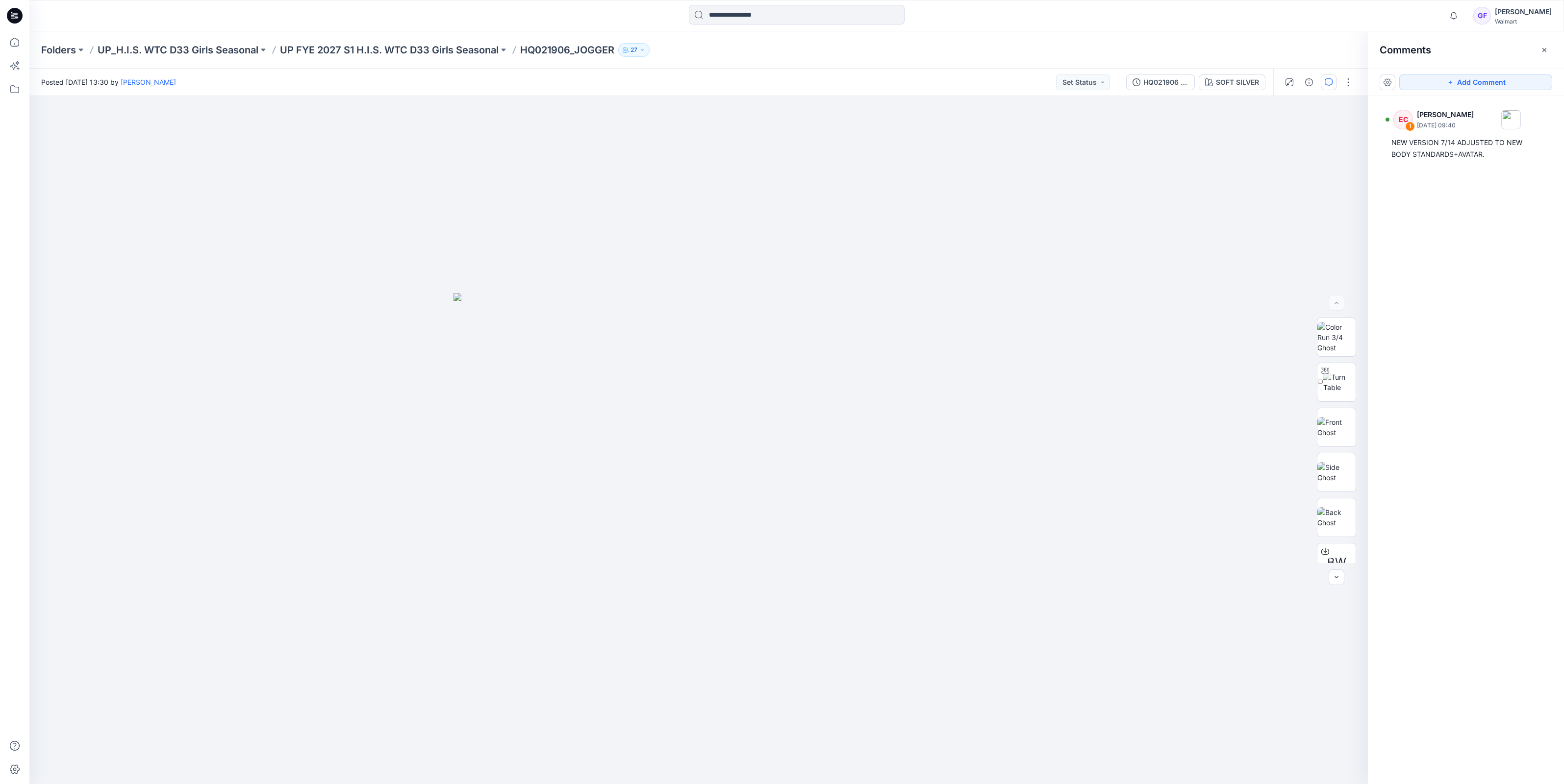
click at [189, 57] on p "UP_H.I.S. WTC D33 Girls Seasonal" at bounding box center [178, 50] width 161 height 14
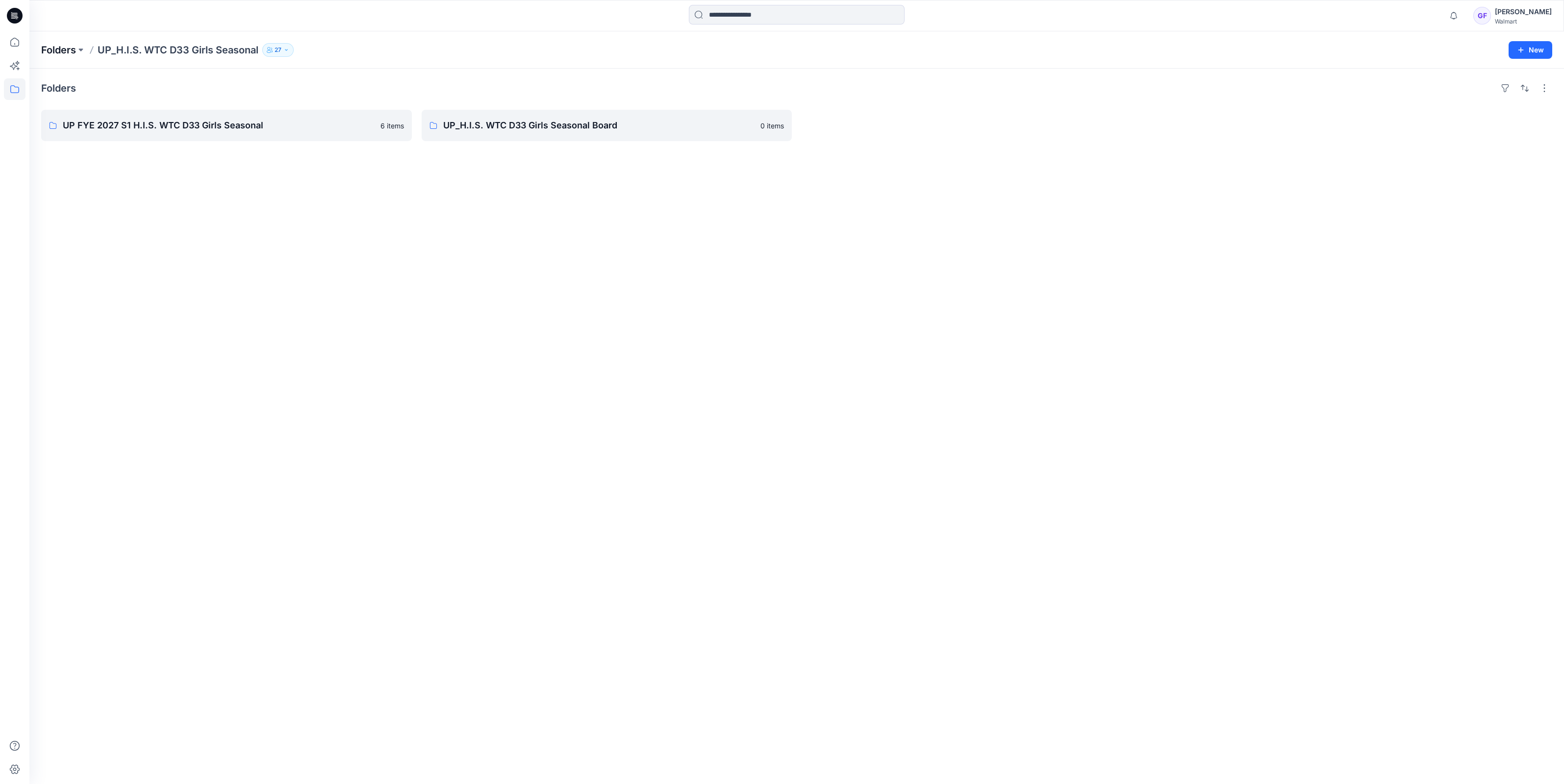
click at [55, 50] on p "Folders" at bounding box center [59, 50] width 35 height 14
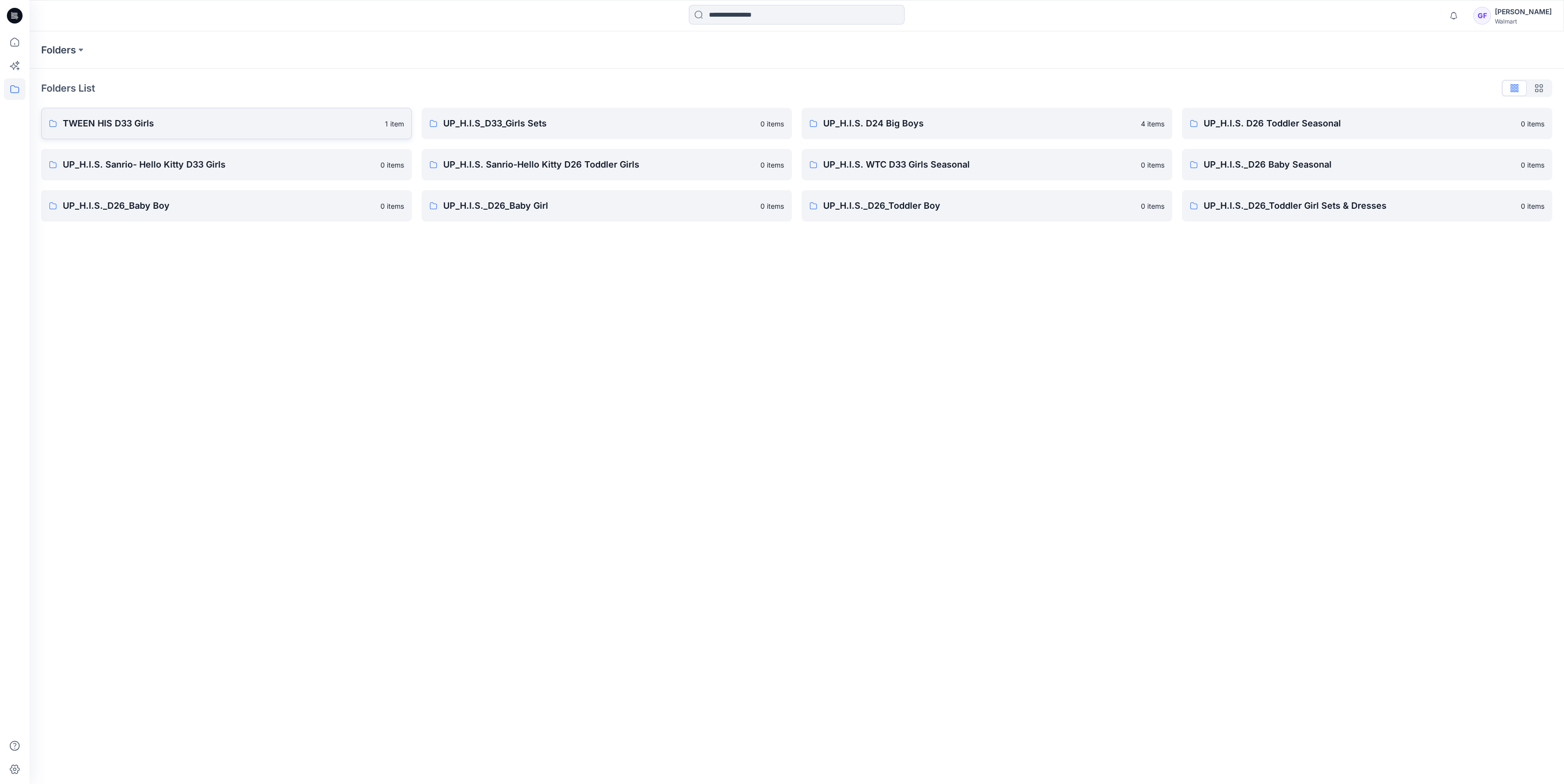
click at [112, 128] on p "TWEEN HIS D33 Girls" at bounding box center [221, 124] width 316 height 14
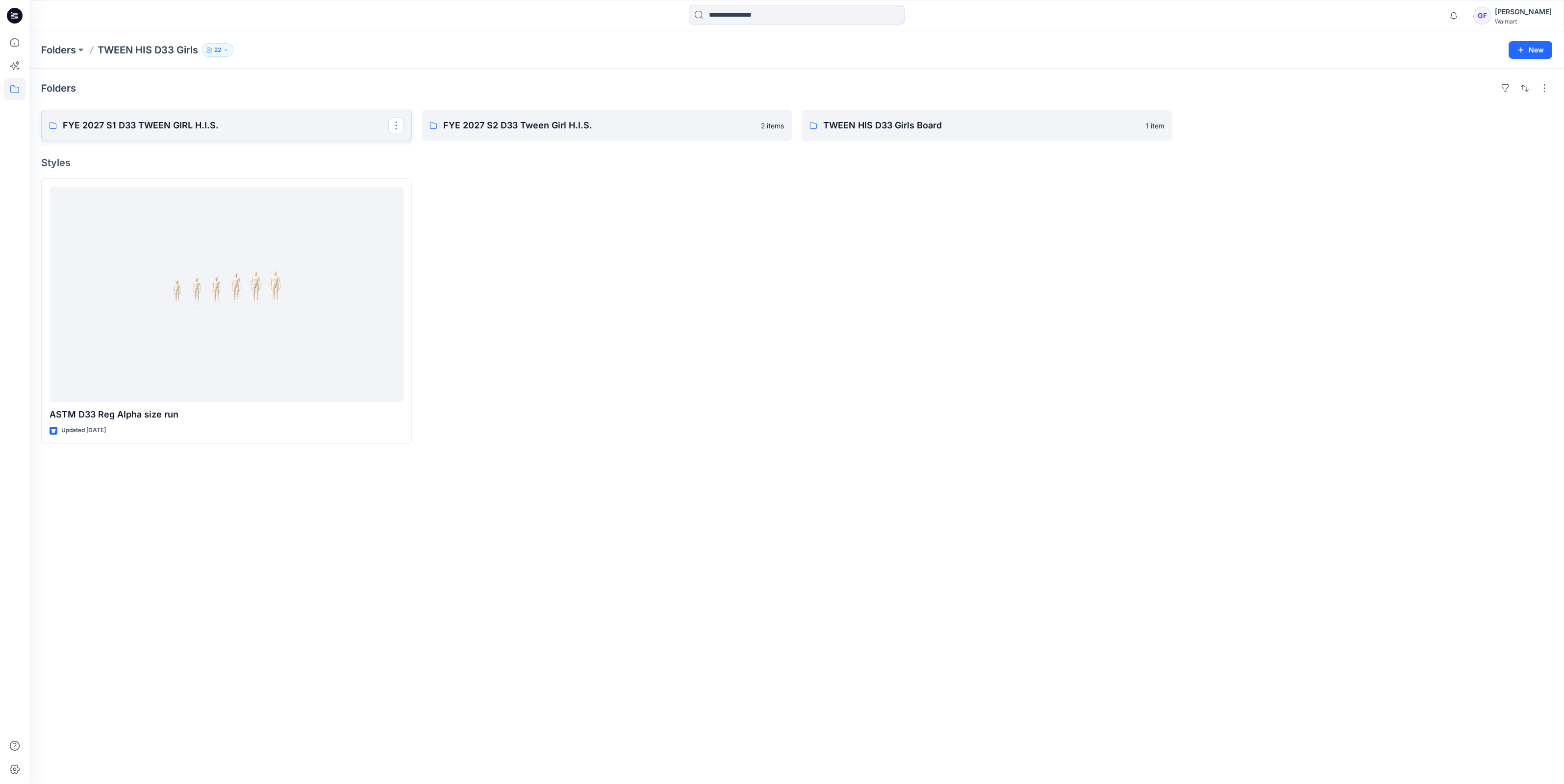
click at [192, 120] on p "FYE 2027 S1 D33 TWEEN GIRL H.I.S." at bounding box center [226, 125] width 326 height 14
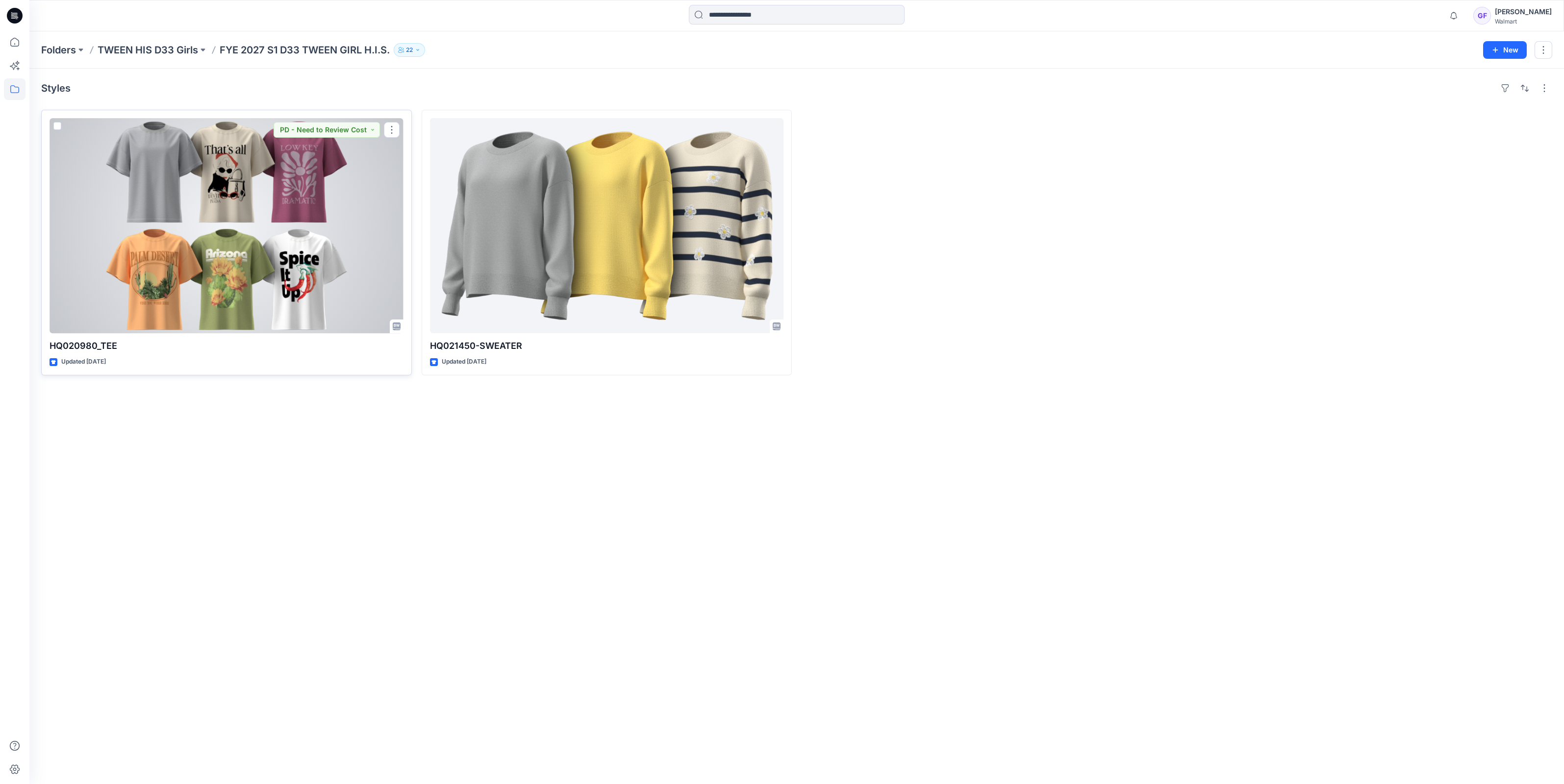
click at [287, 226] on div at bounding box center [226, 225] width 354 height 215
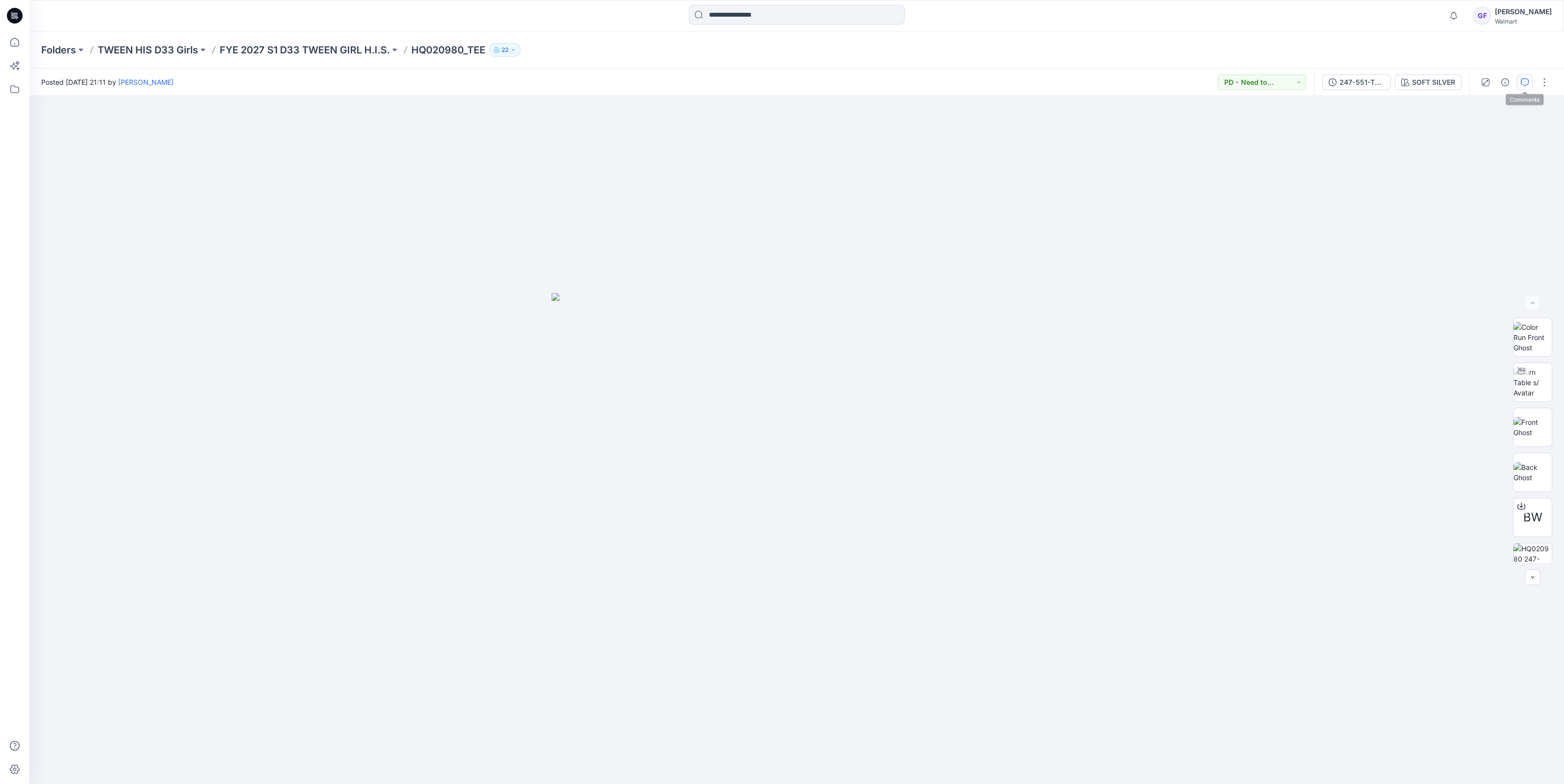
click at [1520, 81] on button "button" at bounding box center [1524, 82] width 16 height 16
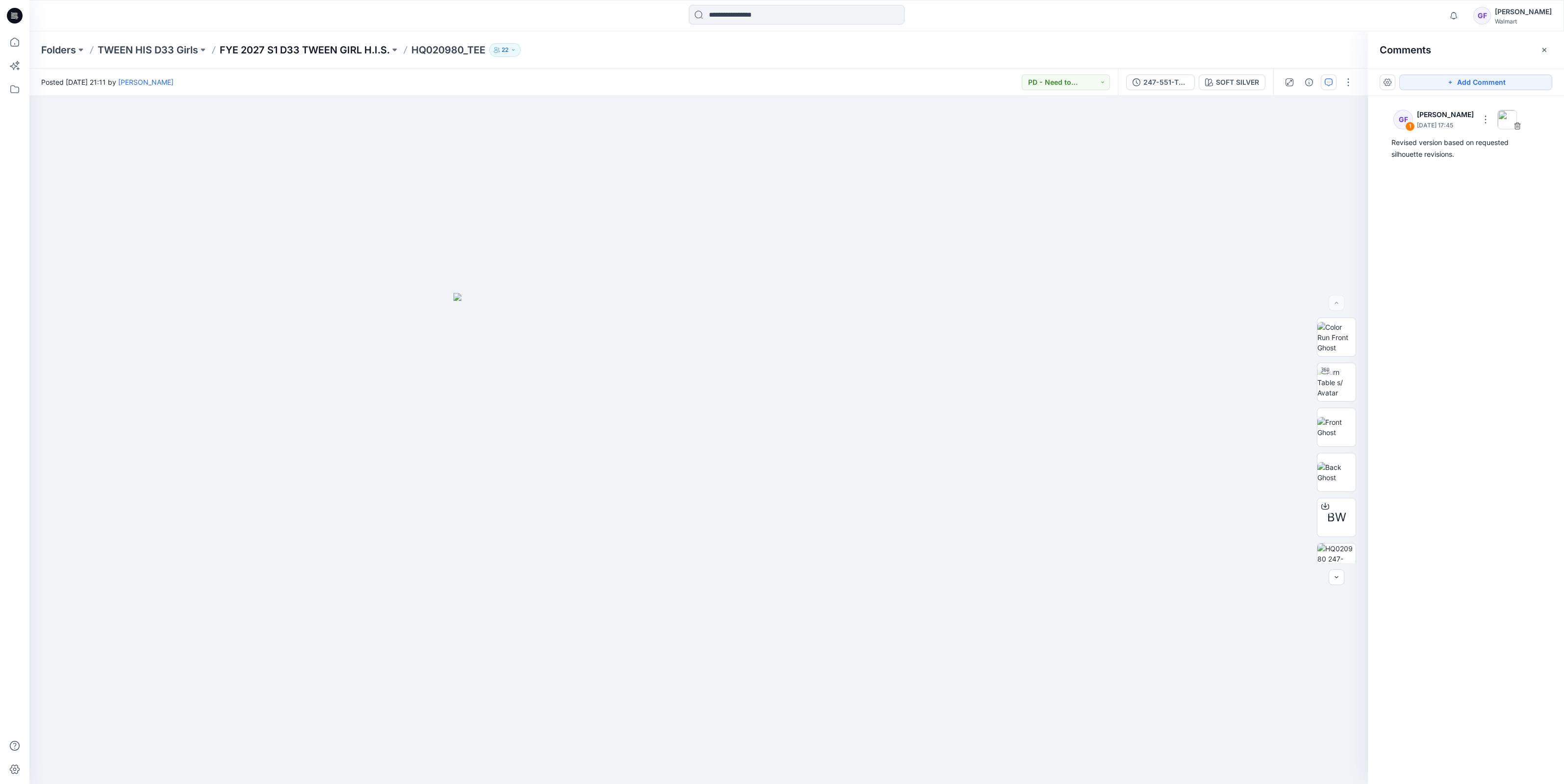
click at [308, 45] on p "FYE 2027 S1 D33 TWEEN GIRL H.I.S." at bounding box center [304, 50] width 170 height 14
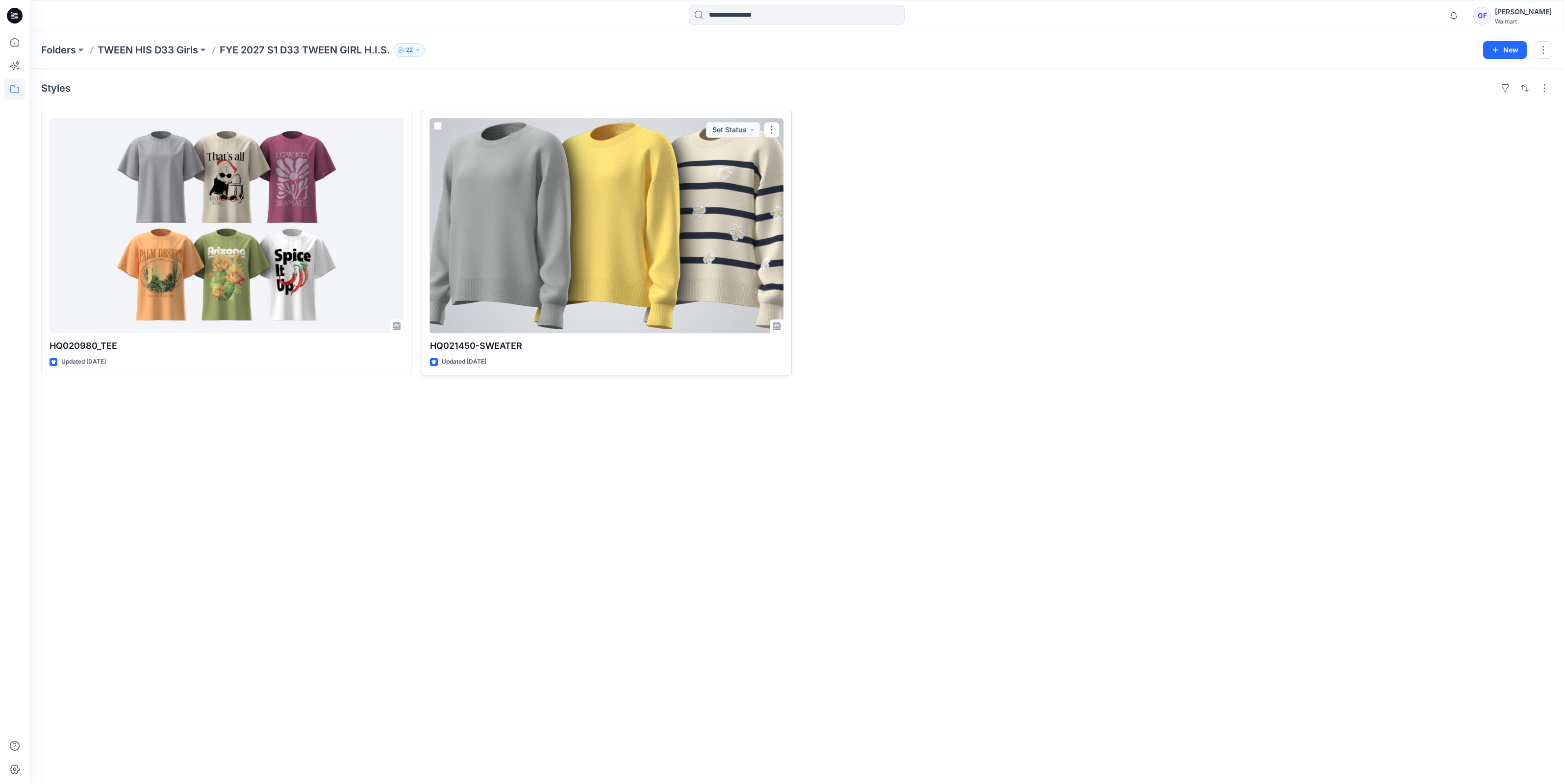
click at [624, 190] on div at bounding box center [606, 225] width 354 height 215
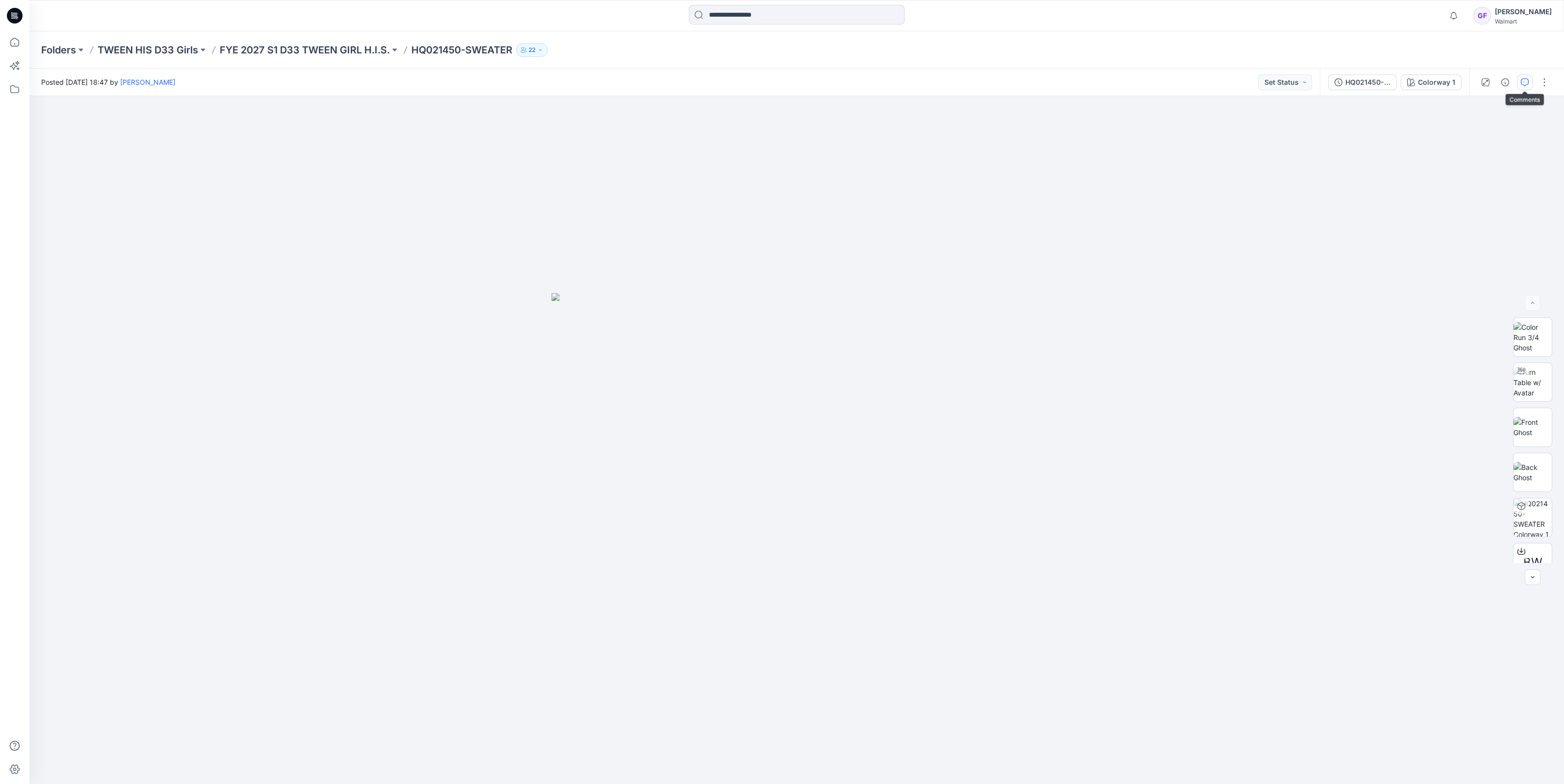
click at [1526, 79] on icon "button" at bounding box center [1524, 83] width 8 height 8
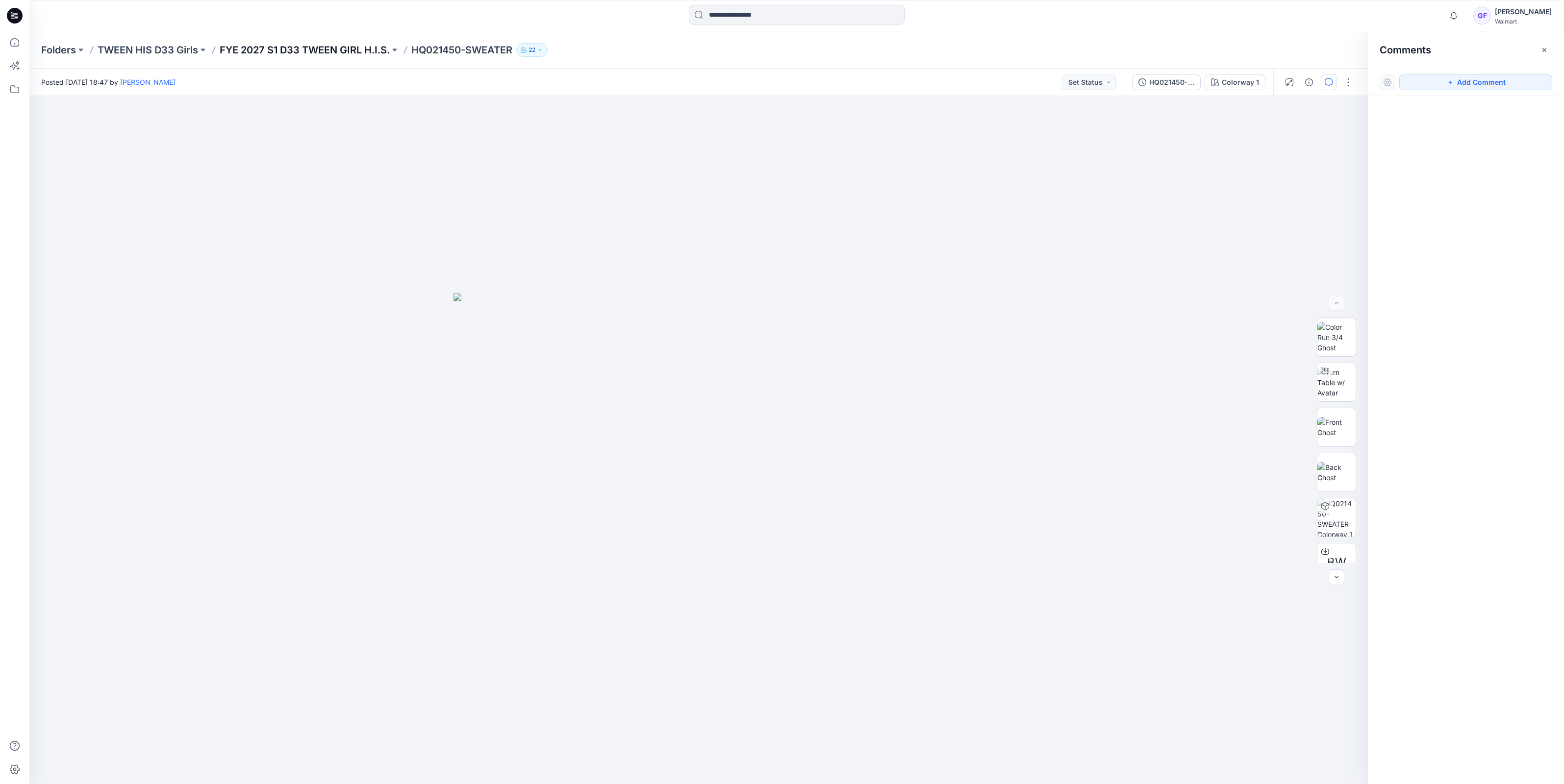
click at [289, 49] on p "FYE 2027 S1 D33 TWEEN GIRL H.I.S." at bounding box center [304, 50] width 170 height 14
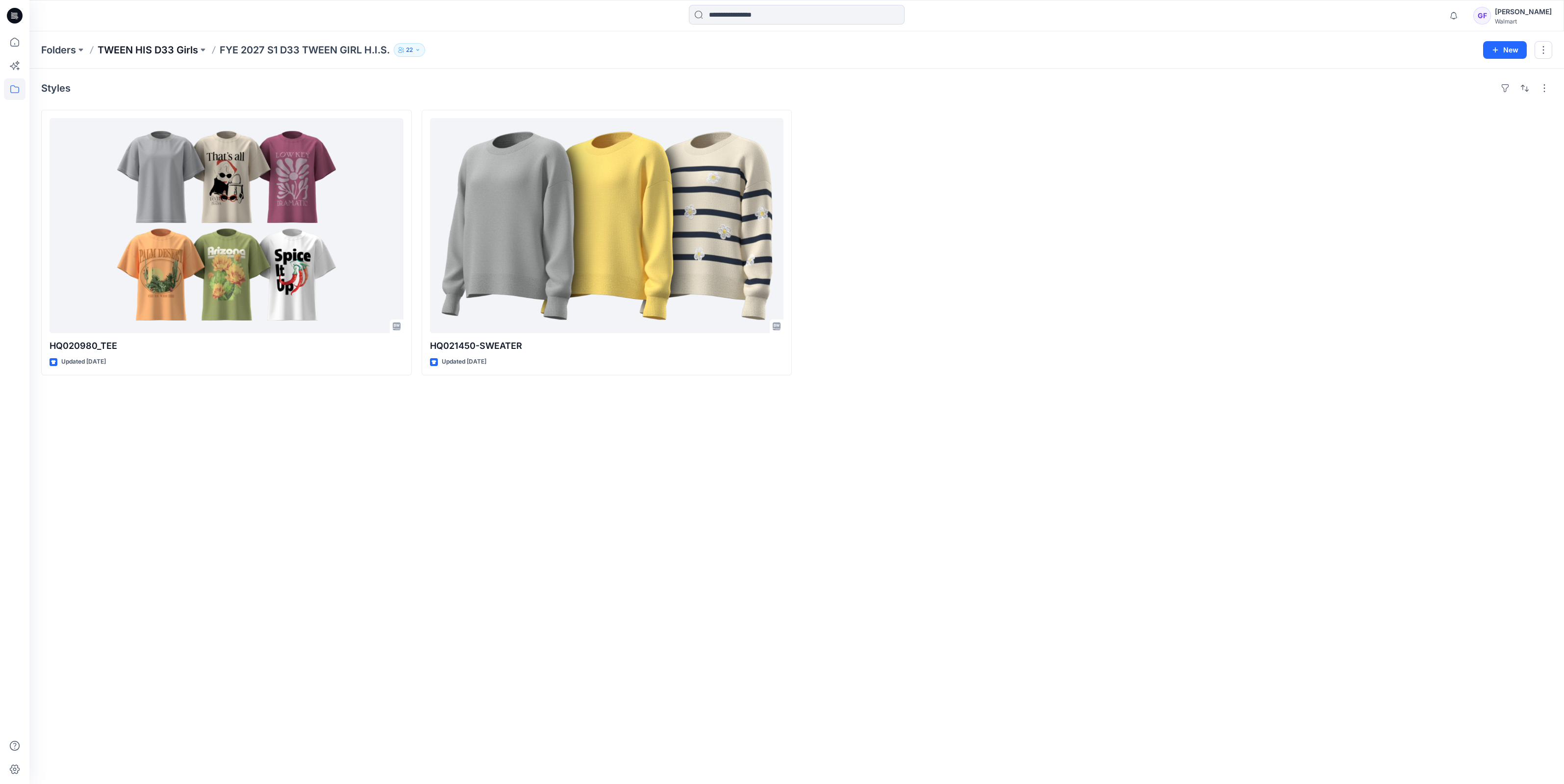
click at [138, 50] on p "TWEEN HIS D33 Girls" at bounding box center [148, 50] width 100 height 14
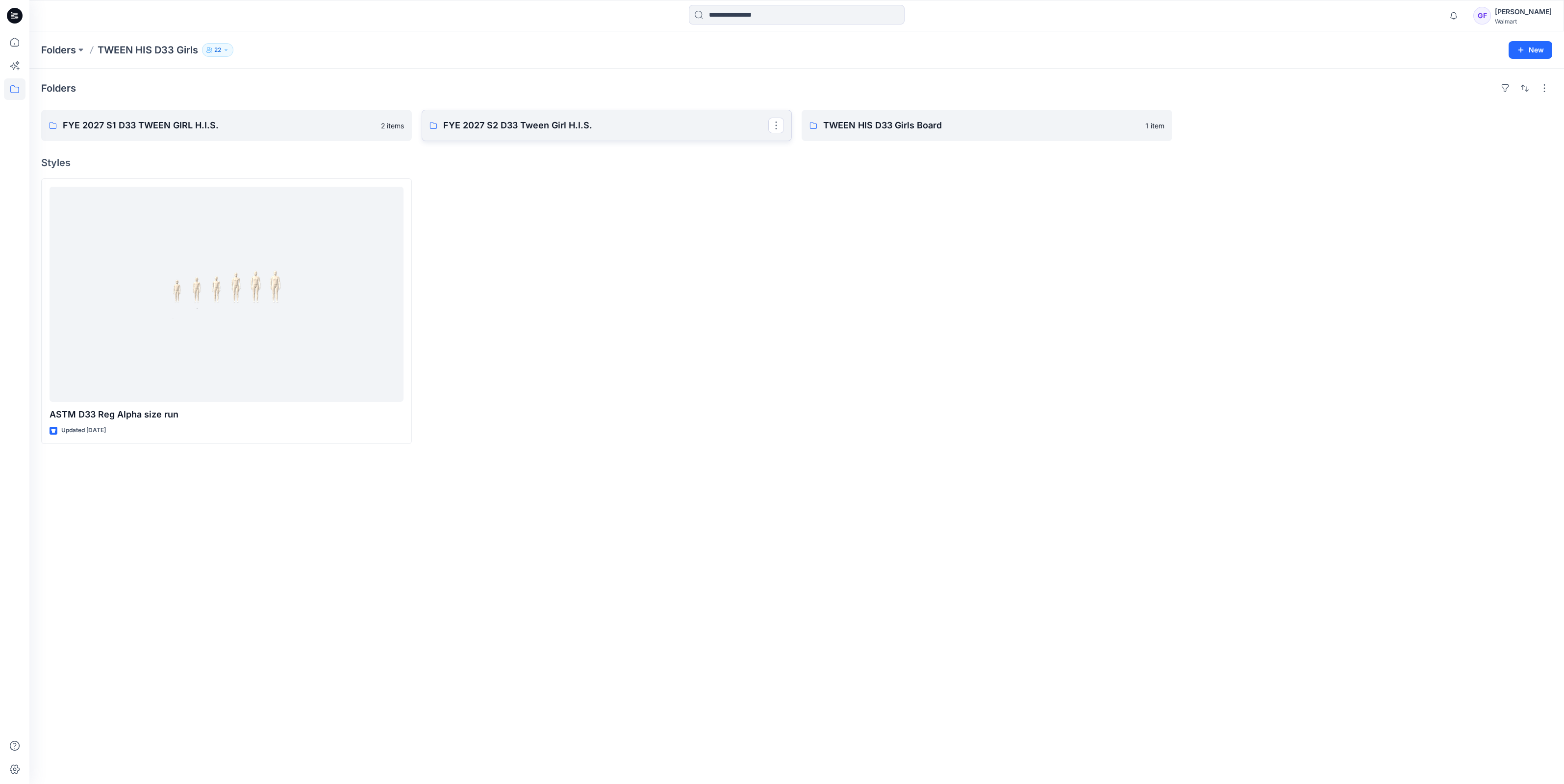
click at [503, 128] on p "FYE 2027 S2 D33 Tween Girl H.I.S." at bounding box center [606, 125] width 326 height 14
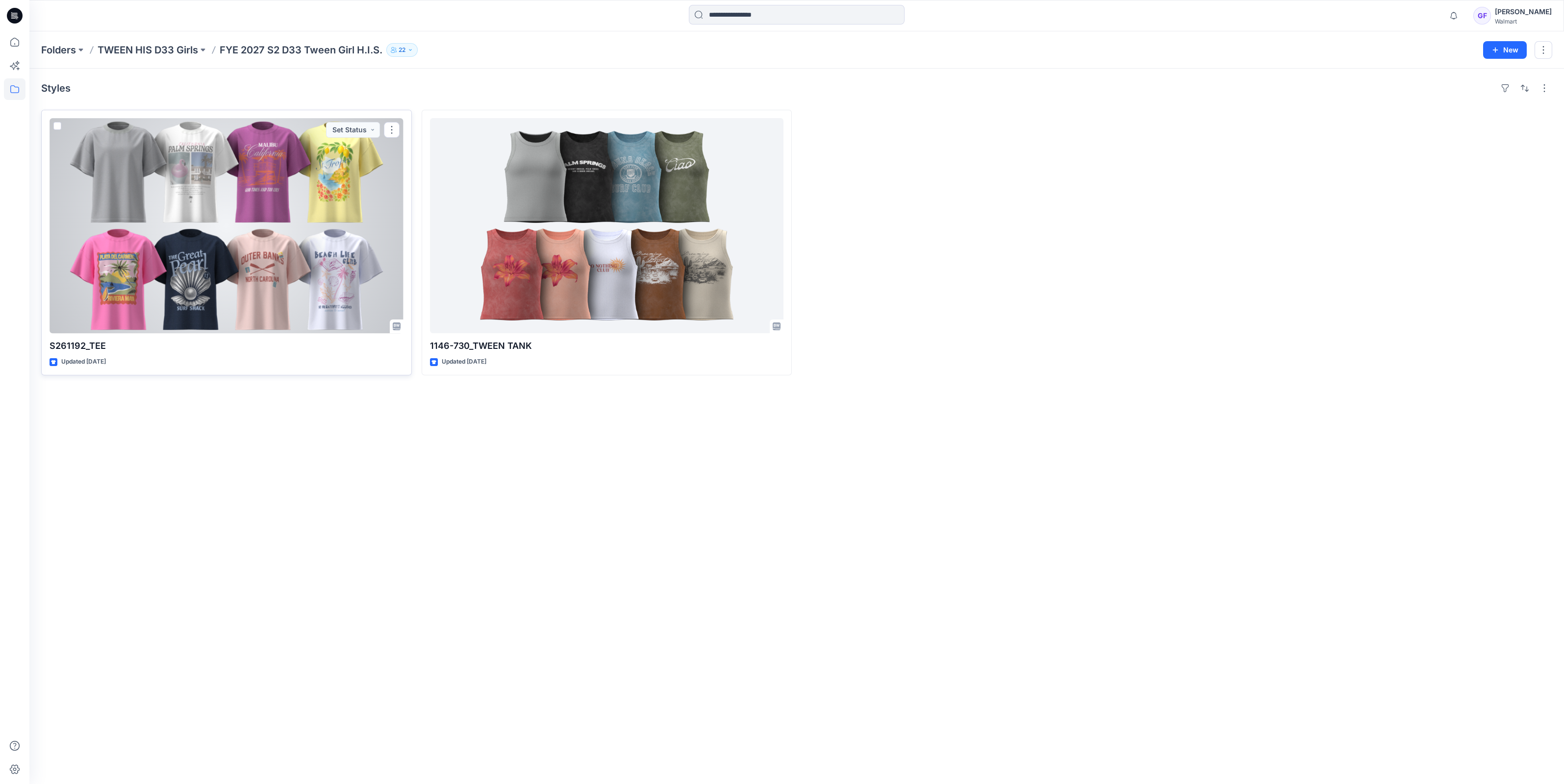
click at [191, 209] on div at bounding box center [226, 225] width 354 height 215
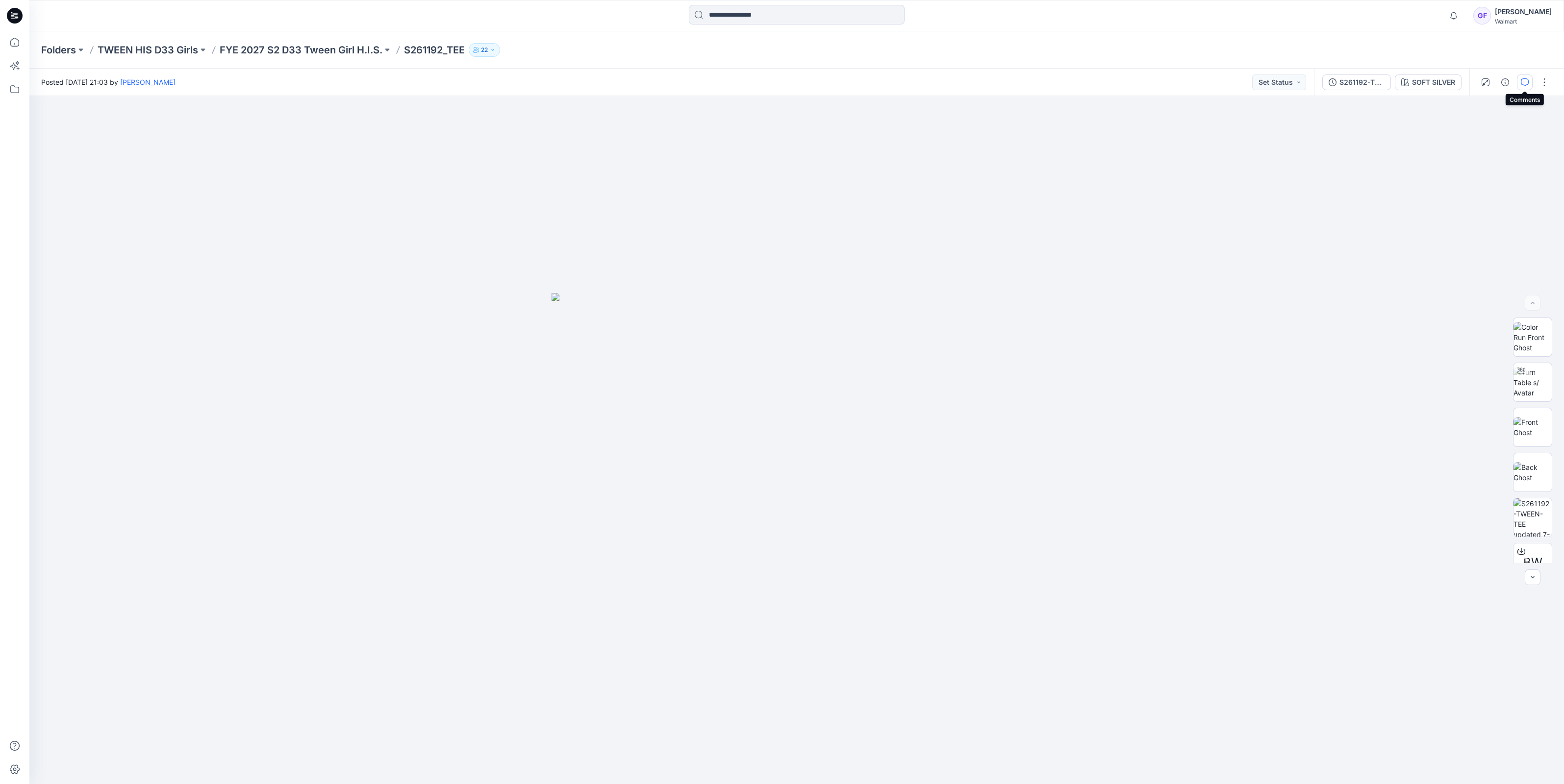
drag, startPoint x: 1523, startPoint y: 76, endPoint x: 1288, endPoint y: 38, distance: 238.1
click at [1523, 76] on button "button" at bounding box center [1524, 82] width 16 height 16
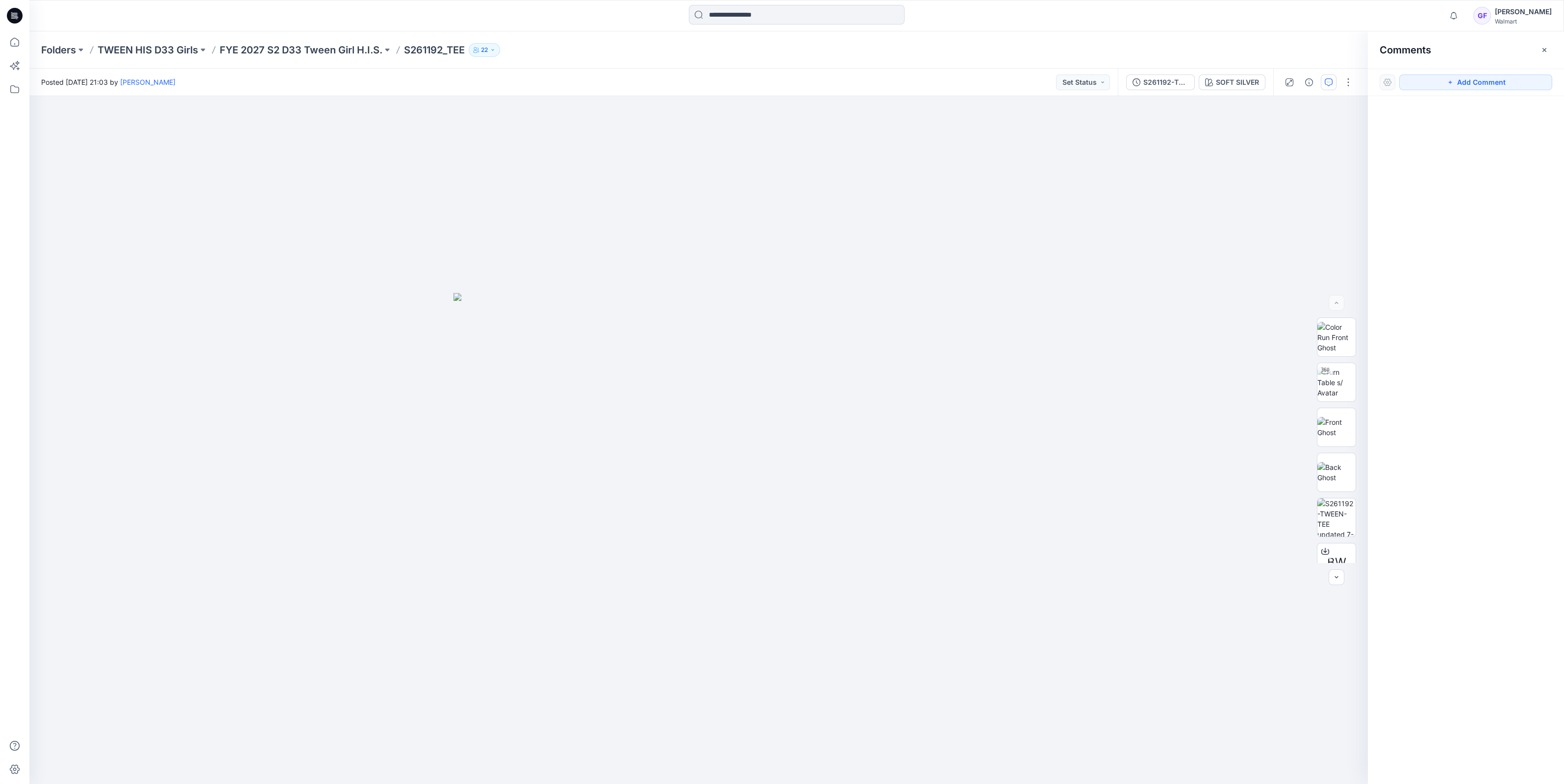
click at [349, 57] on div "Folders TWEEN HIS D33 Girls FYE 2027 S2 D33 Tween Girl H.I.S. S261192_TEE 22" at bounding box center [796, 50] width 1534 height 37
click at [333, 49] on p "FYE 2027 S2 D33 Tween Girl H.I.S." at bounding box center [300, 50] width 163 height 14
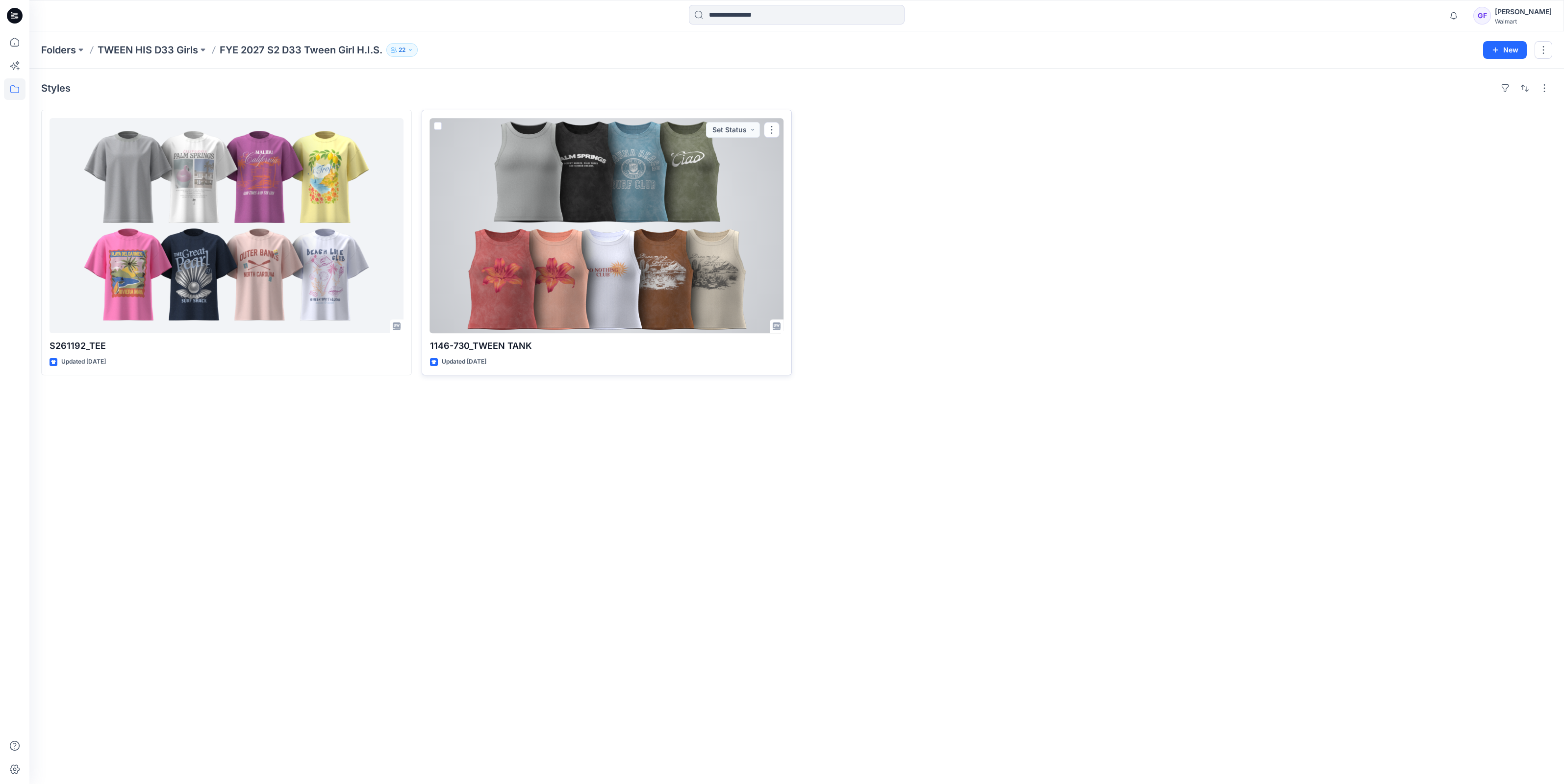
click at [566, 201] on div at bounding box center [606, 225] width 354 height 215
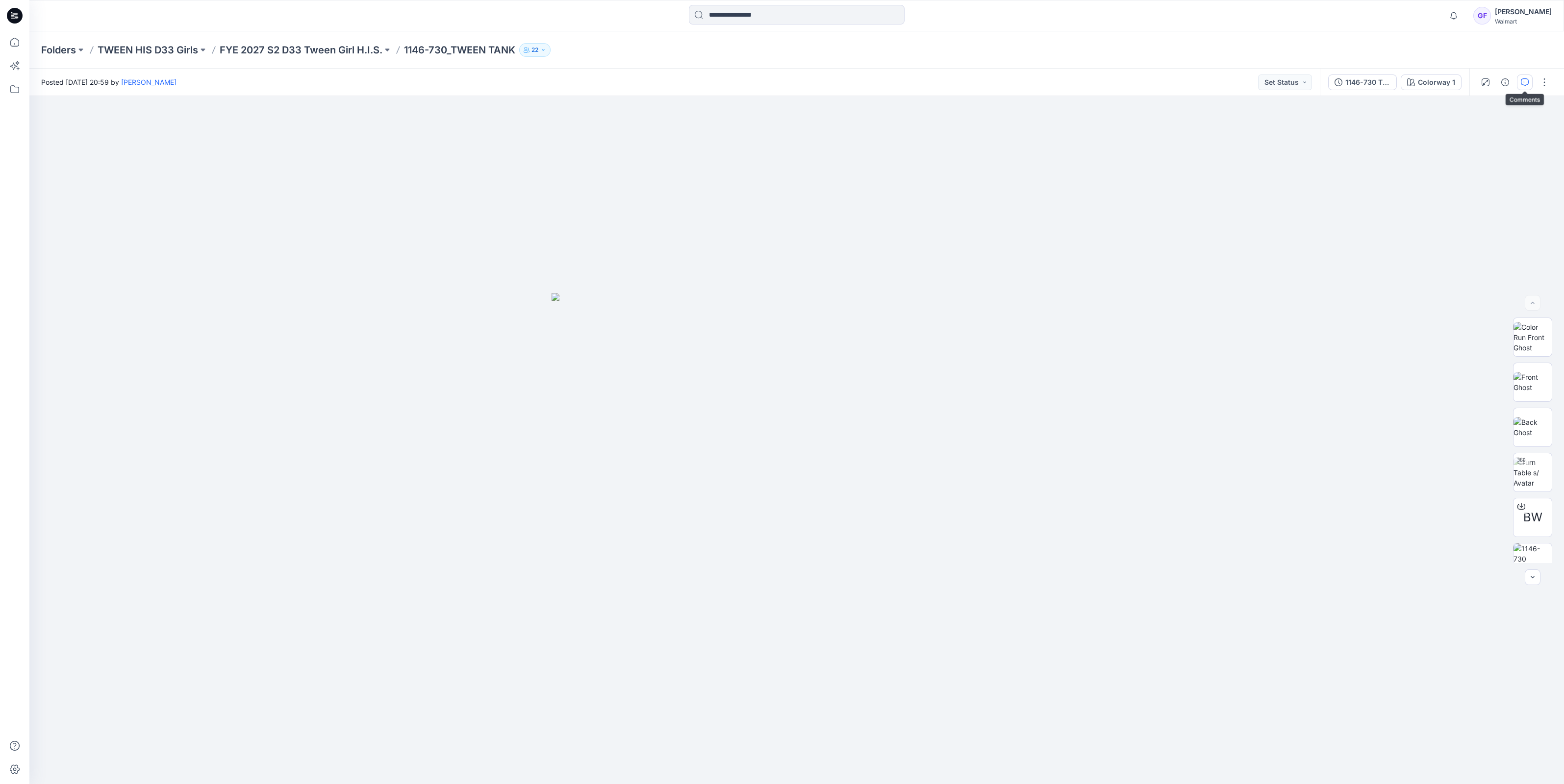
click at [1520, 80] on icon "button" at bounding box center [1524, 83] width 8 height 8
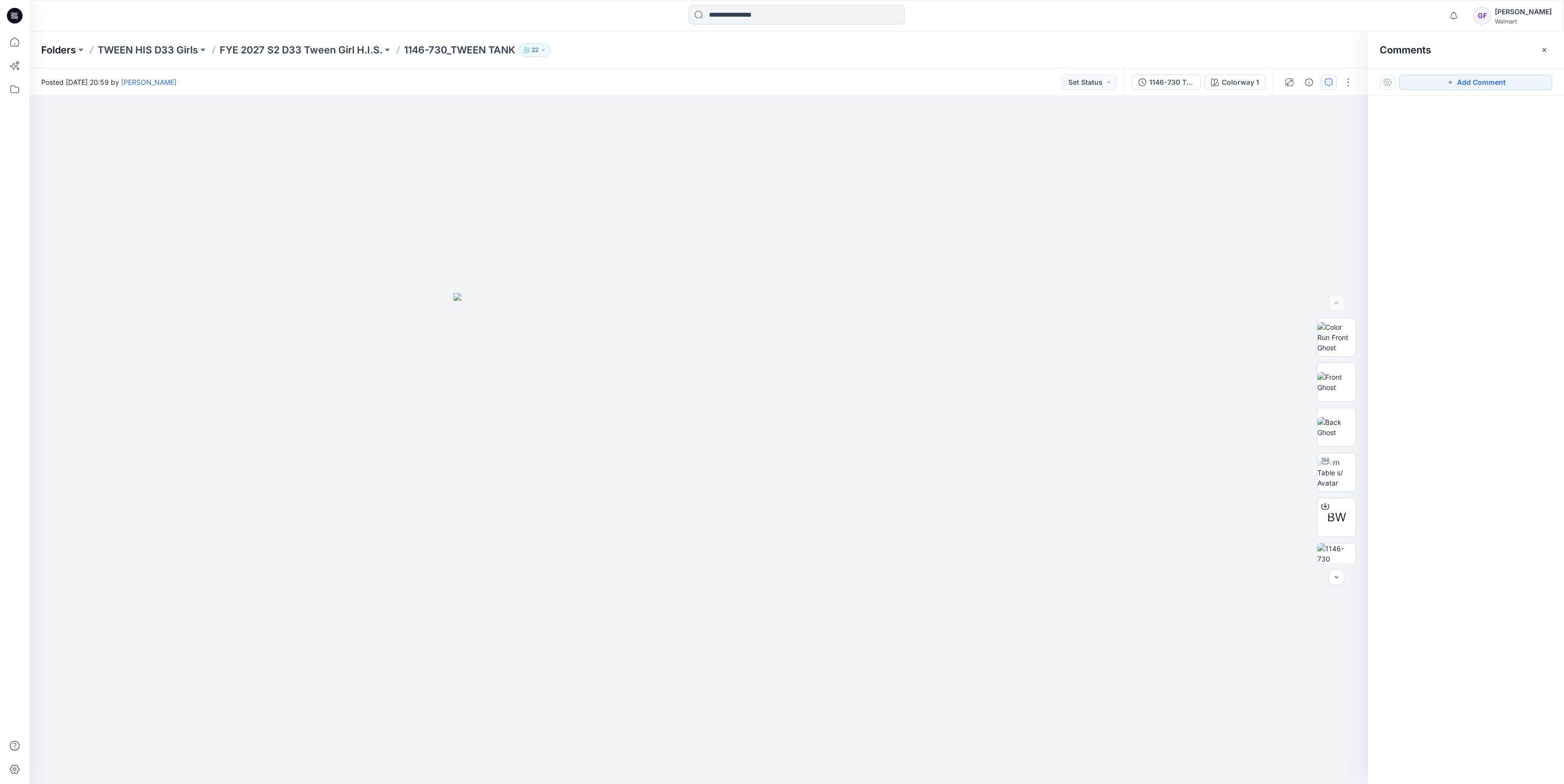
click at [52, 44] on p "Folders" at bounding box center [59, 50] width 35 height 14
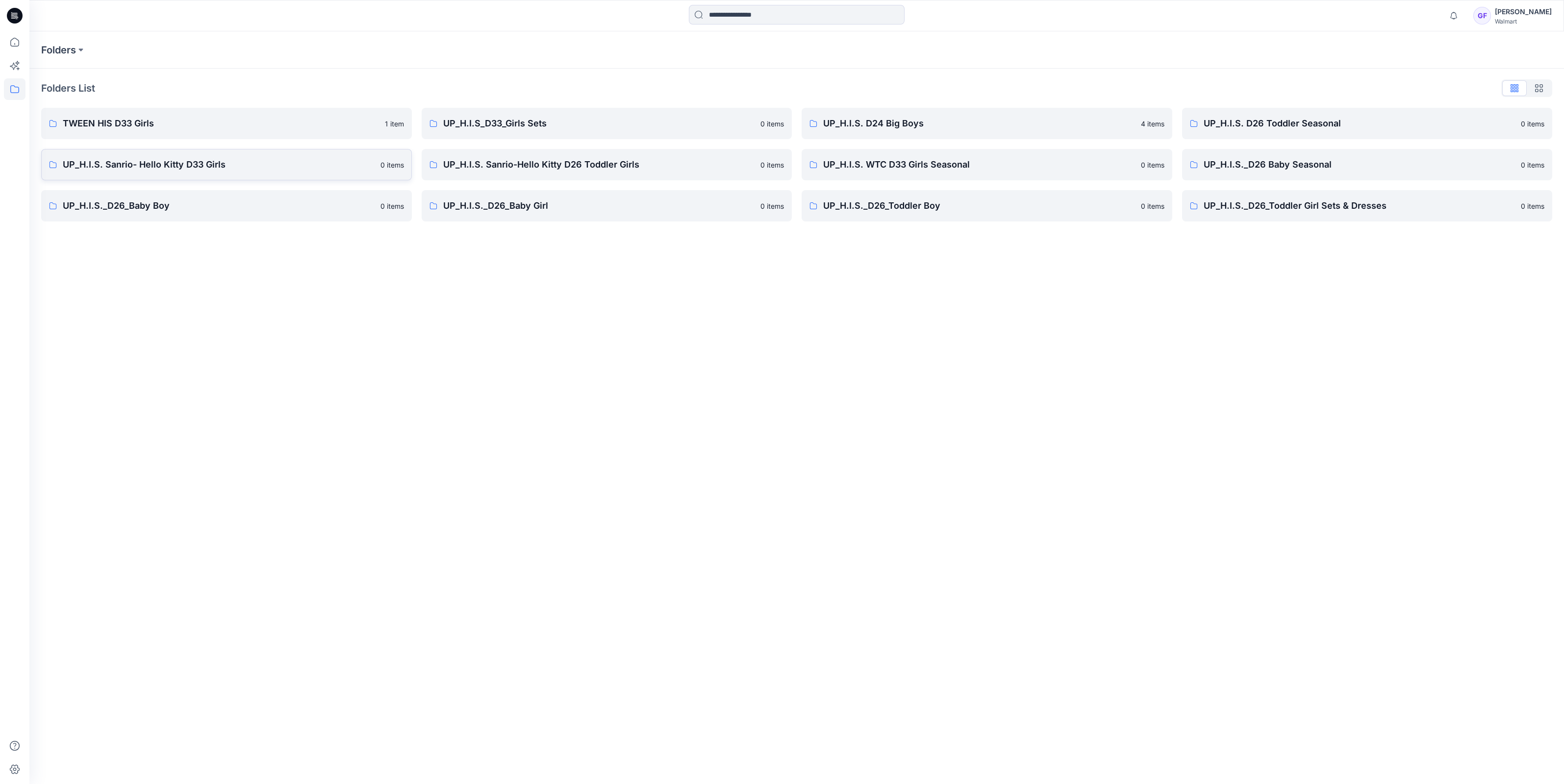
click at [118, 163] on p "UP_H.I.S. Sanrio- Hello Kitty D33 Girls" at bounding box center [219, 164] width 312 height 14
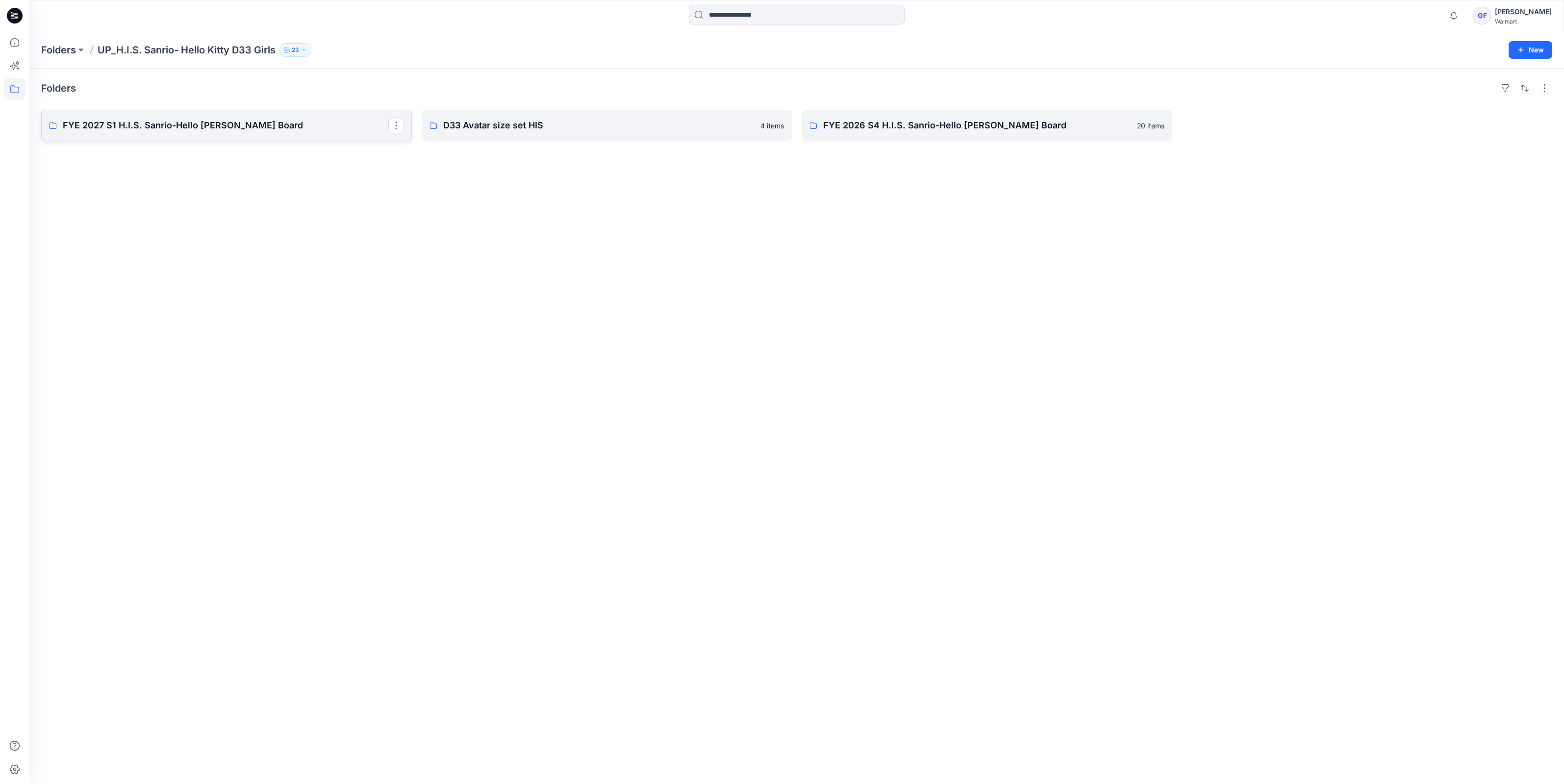
click at [161, 125] on p "FYE 2027 S1 H.I.S. Sanrio-Hello [PERSON_NAME] Board" at bounding box center [226, 125] width 326 height 14
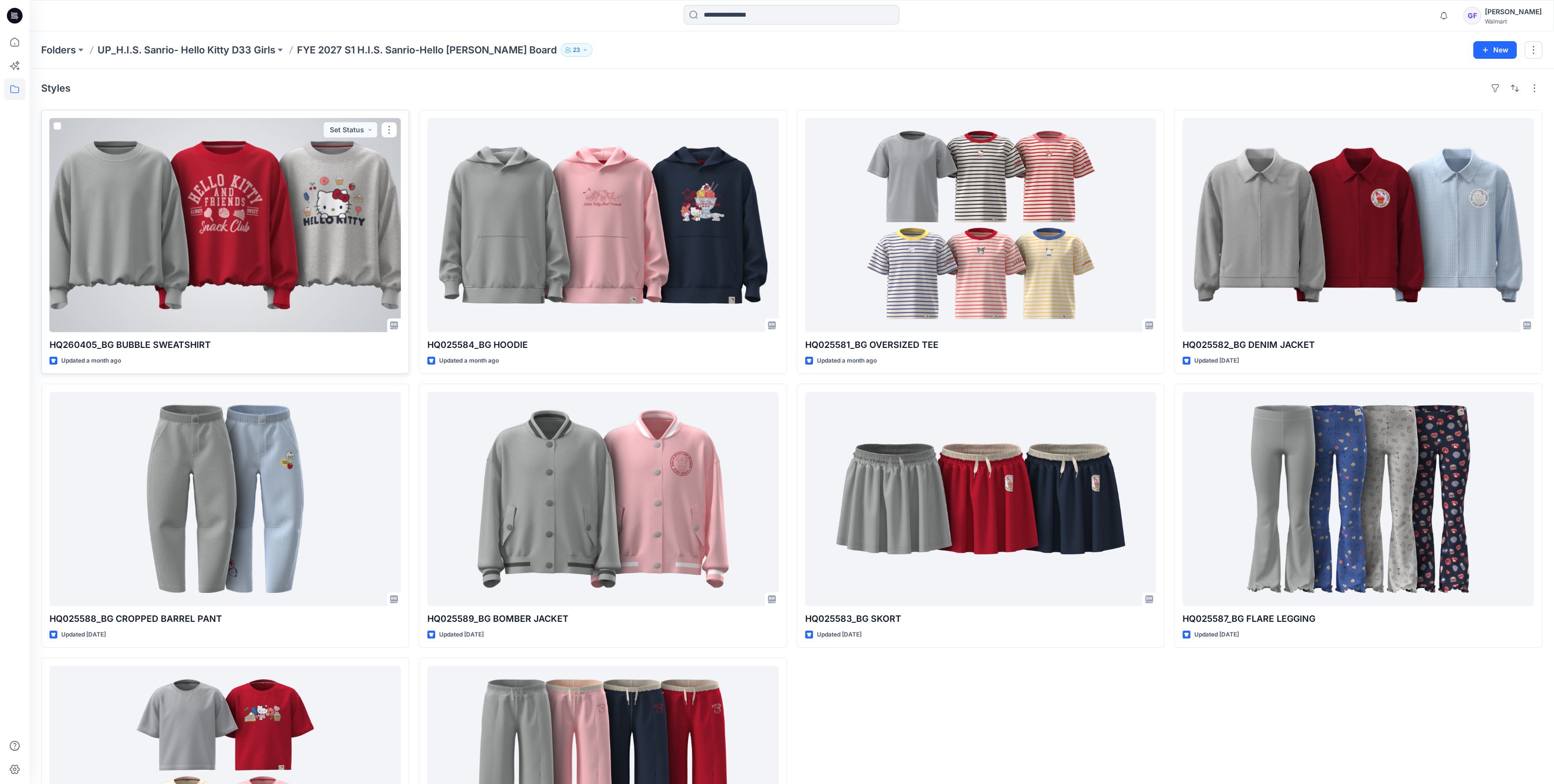
click at [268, 202] on div at bounding box center [225, 225] width 352 height 214
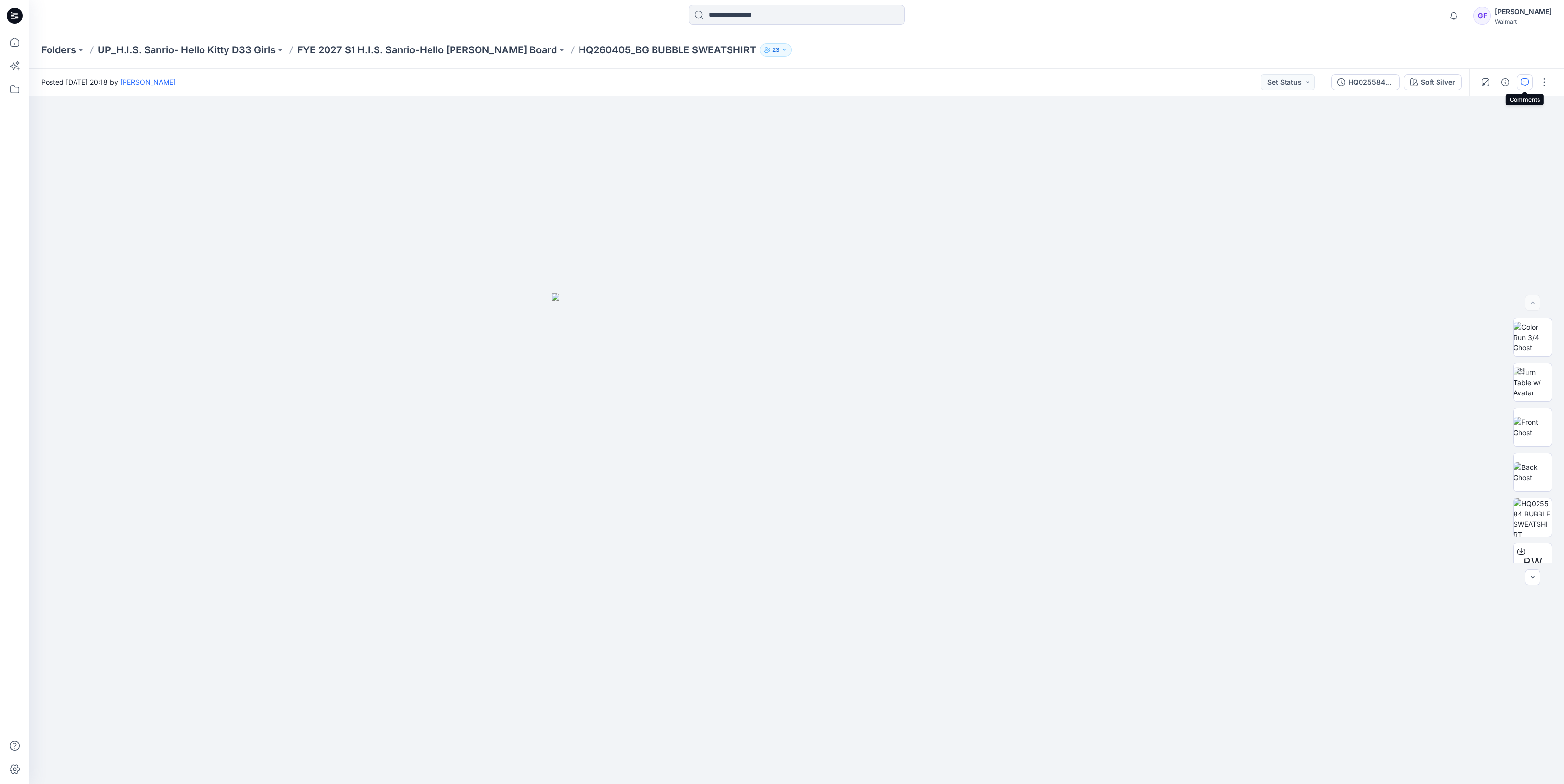
click at [1527, 79] on icon "button" at bounding box center [1524, 83] width 8 height 8
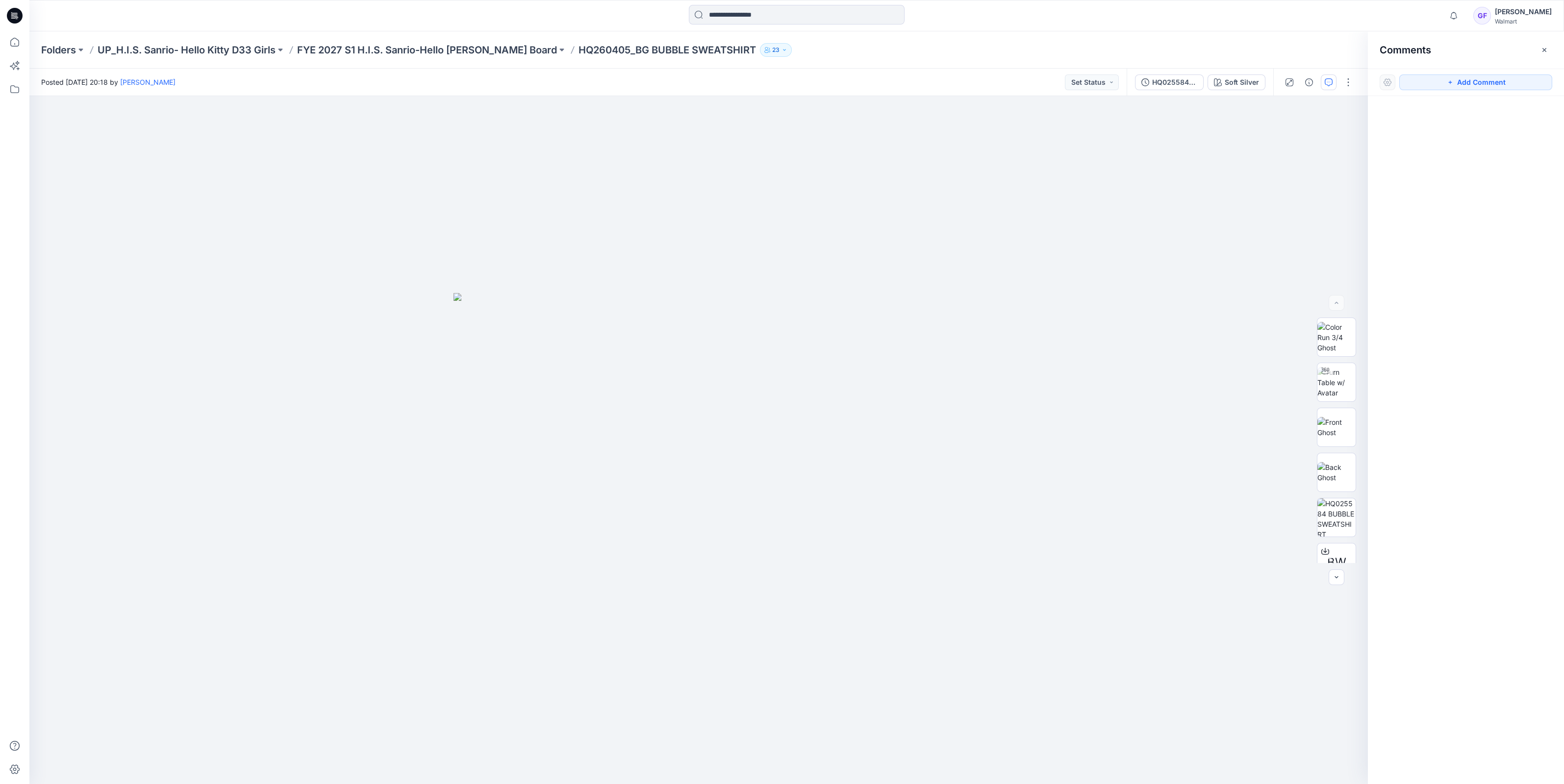
click at [358, 42] on div "Folders UP_H.I.S. Sanrio- Hello Kitty D33 Girls FYE 2027 S1 H.I.S. Sanrio-Hello…" at bounding box center [796, 50] width 1534 height 37
click at [404, 53] on p "FYE 2027 S1 H.I.S. Sanrio-Hello [PERSON_NAME] Board" at bounding box center [427, 50] width 260 height 14
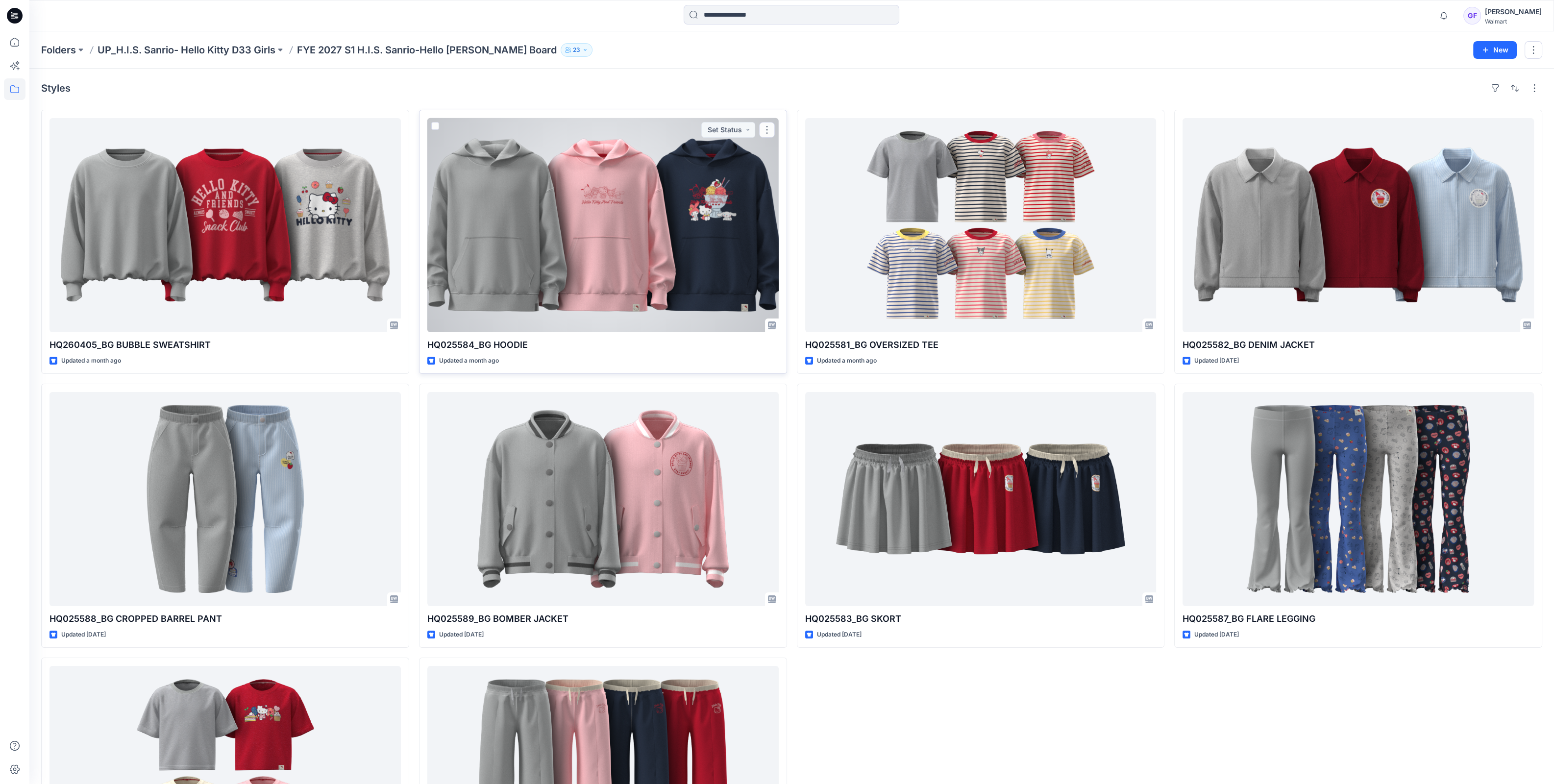
click at [508, 238] on div at bounding box center [603, 225] width 352 height 214
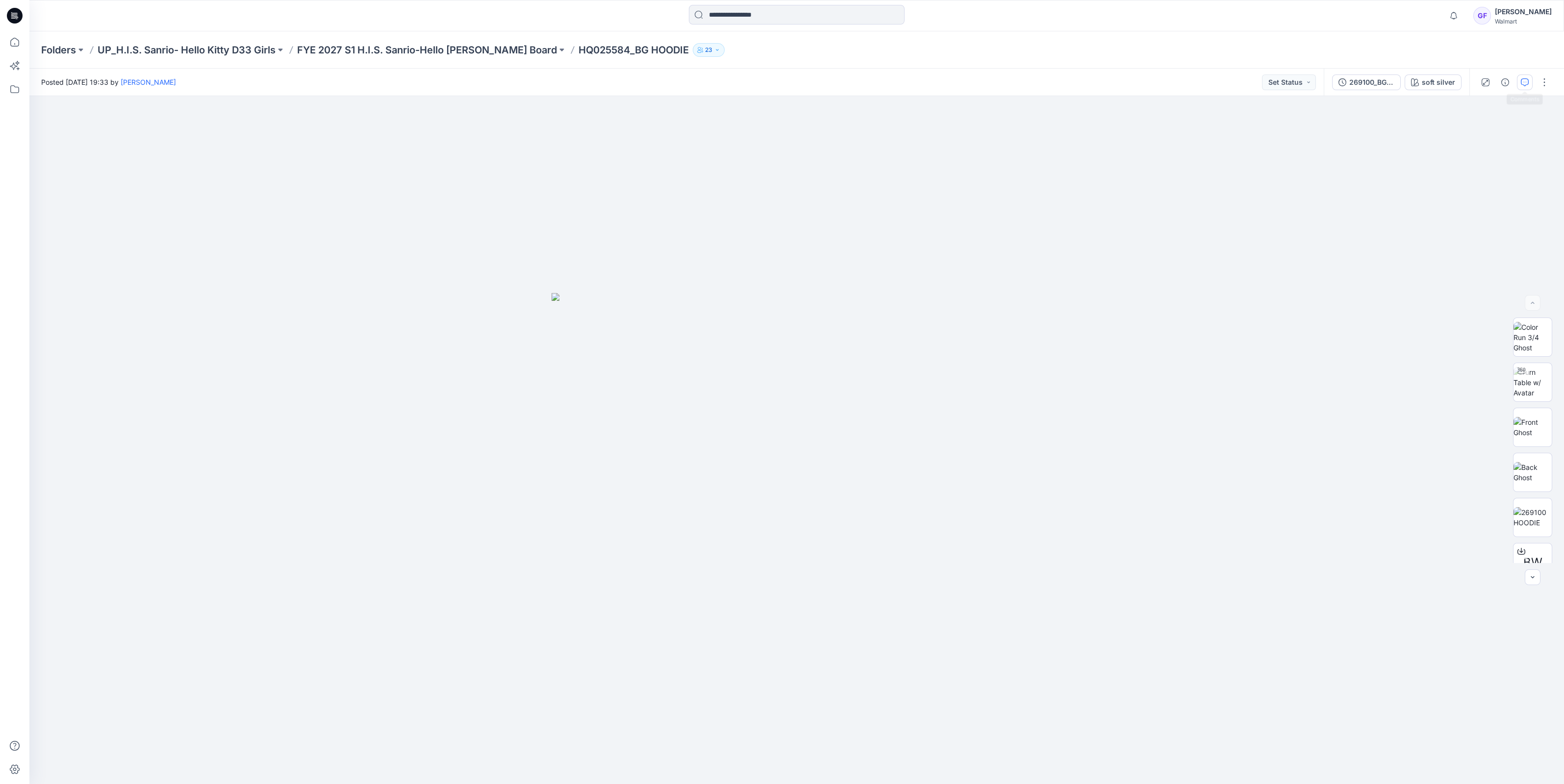
click at [1523, 79] on icon "button" at bounding box center [1524, 83] width 8 height 8
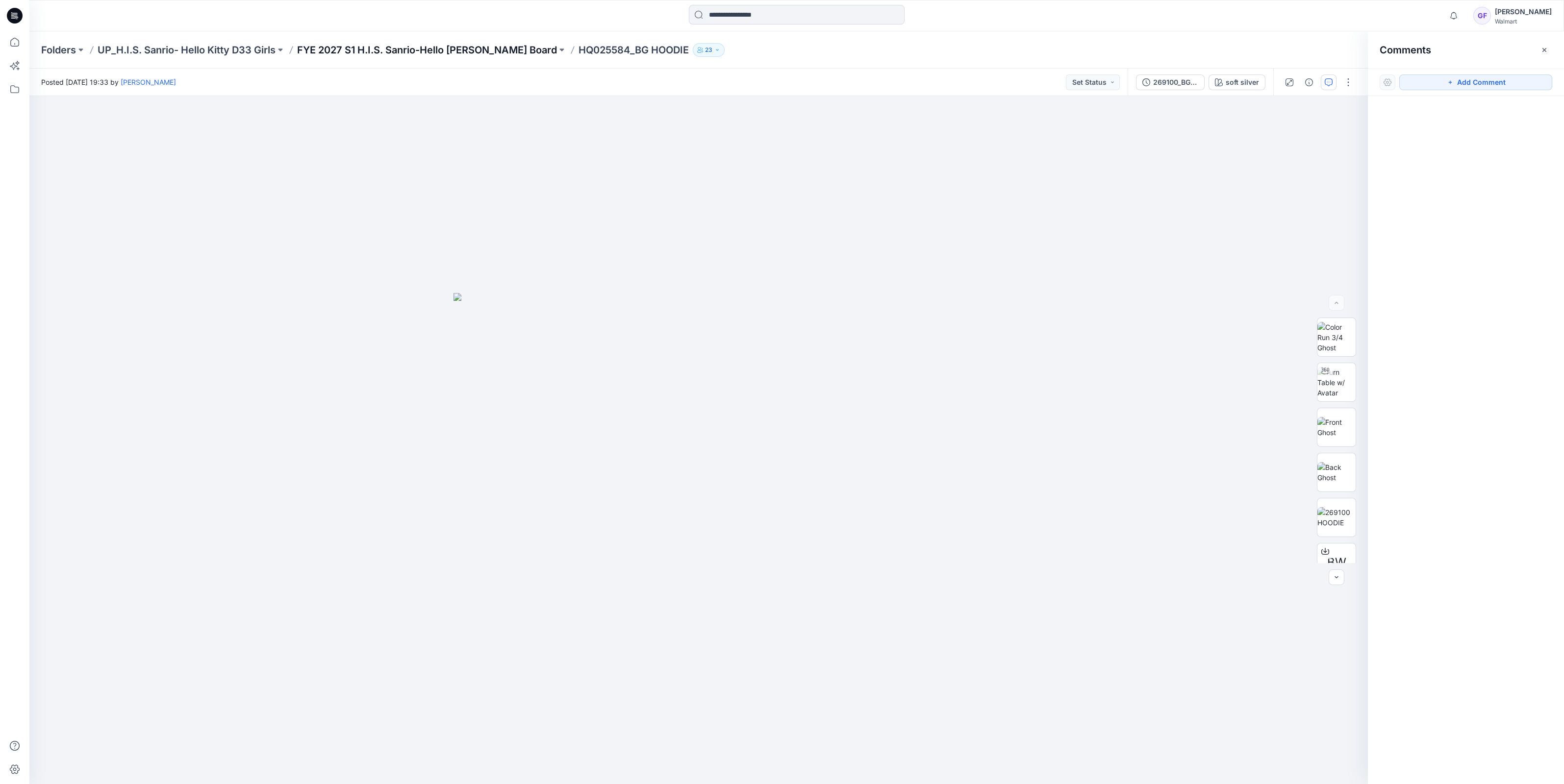
click at [327, 51] on p "FYE 2027 S1 H.I.S. Sanrio-Hello [PERSON_NAME] Board" at bounding box center [427, 50] width 260 height 14
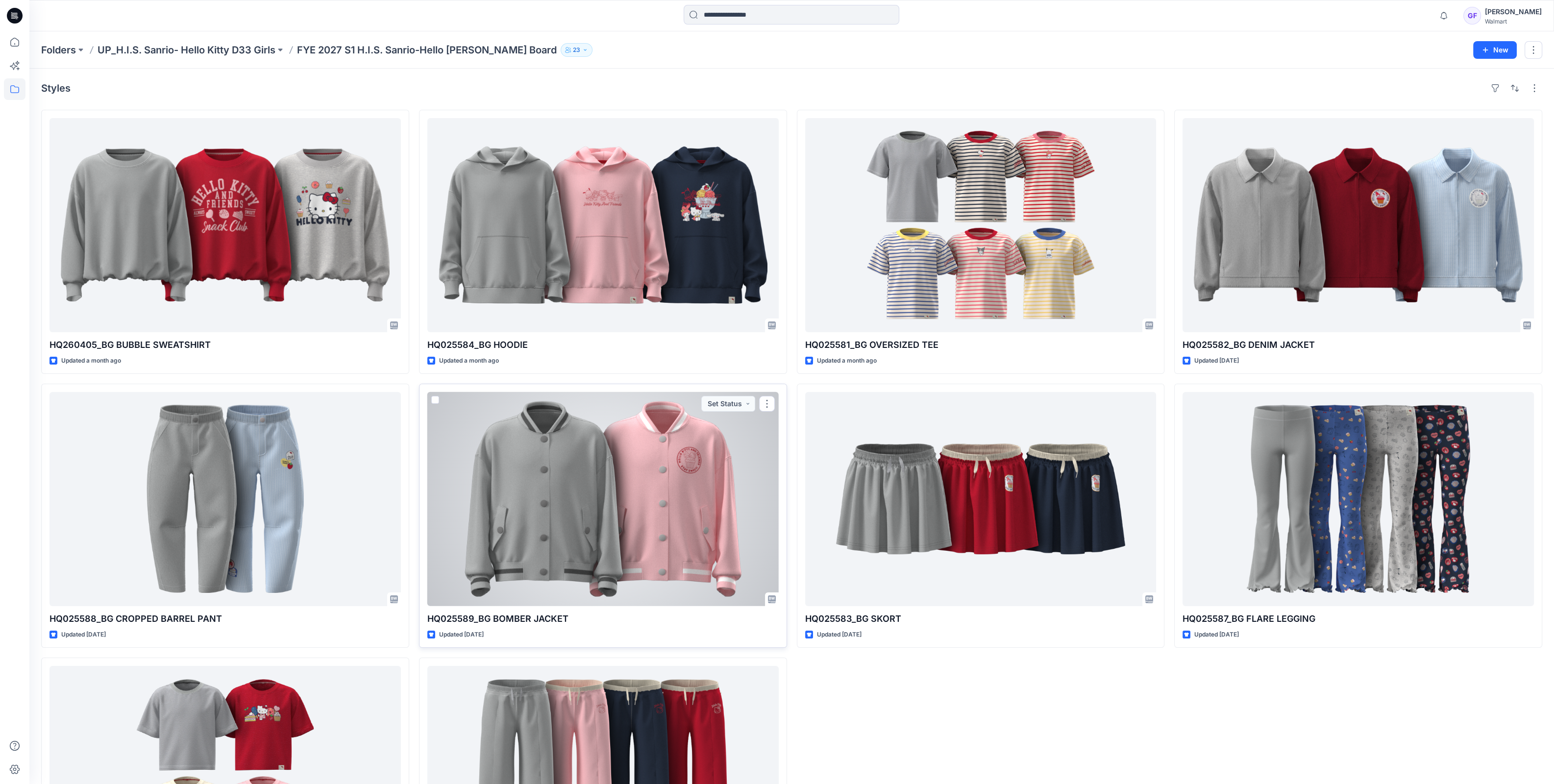
click at [517, 502] on div at bounding box center [603, 499] width 352 height 214
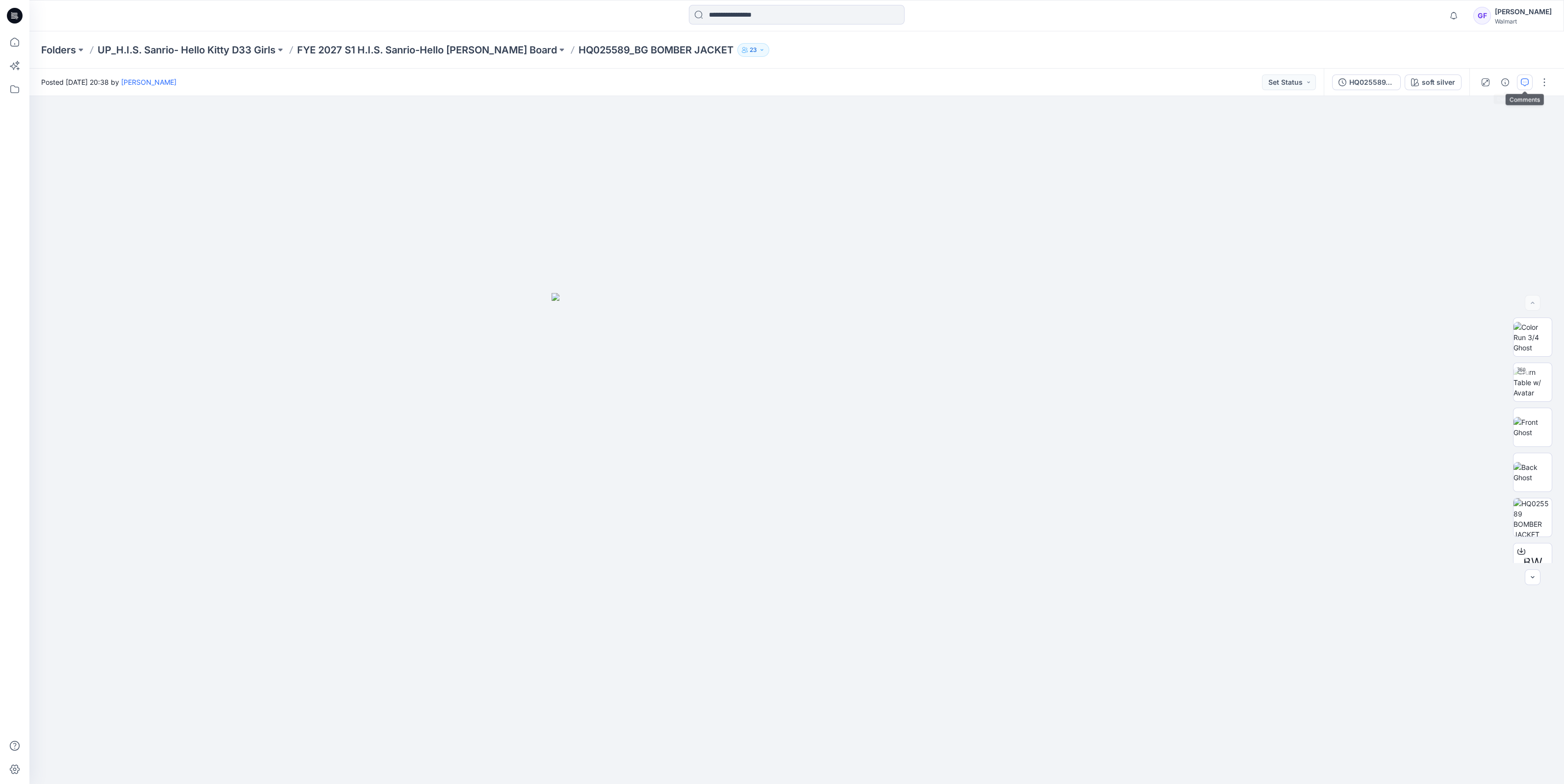
click at [1523, 79] on icon "button" at bounding box center [1524, 83] width 8 height 8
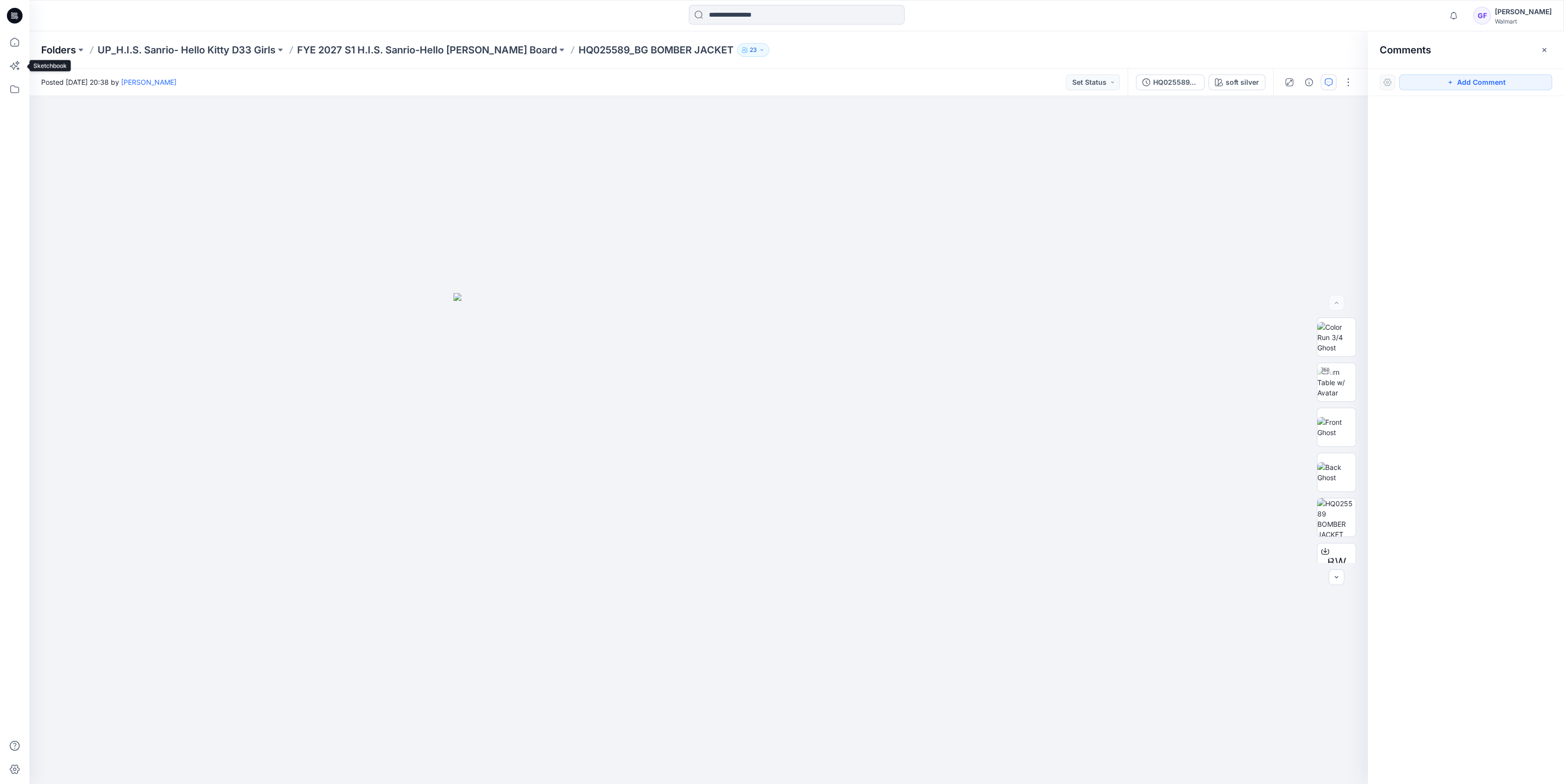
click at [55, 44] on p "Folders" at bounding box center [59, 50] width 35 height 14
